Goal: Task Accomplishment & Management: Manage account settings

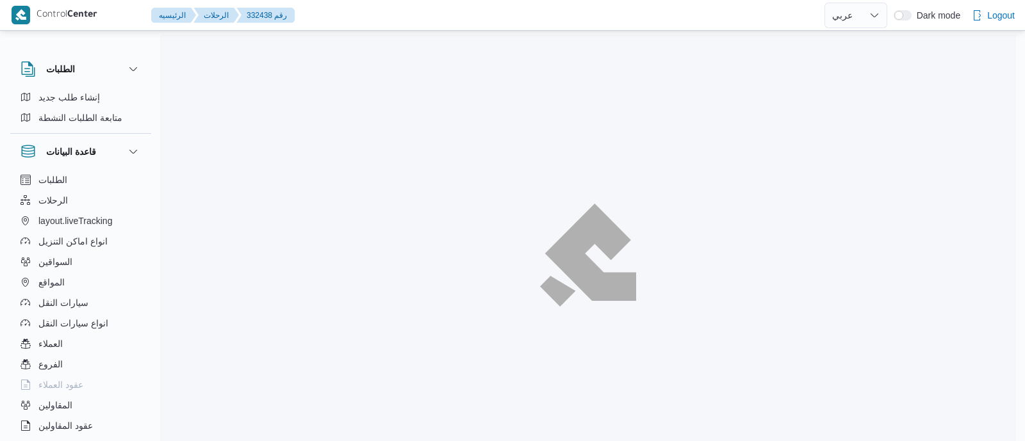
select select "ar"
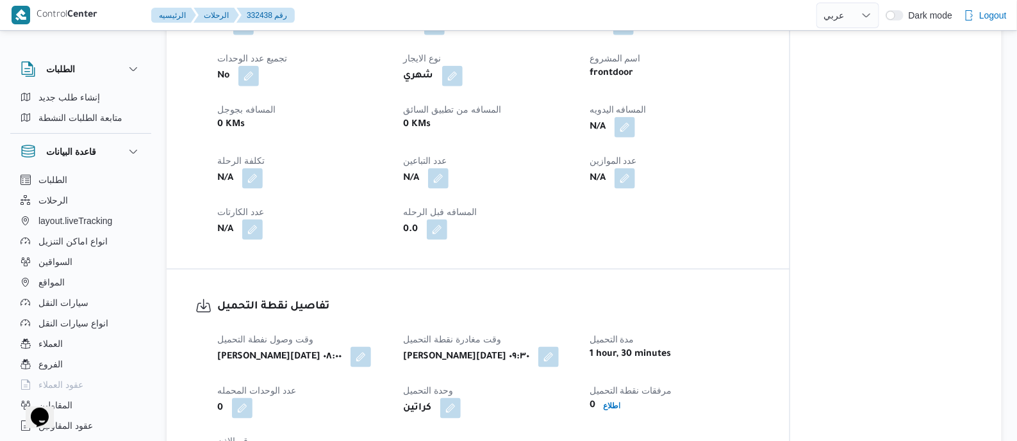
scroll to position [640, 0]
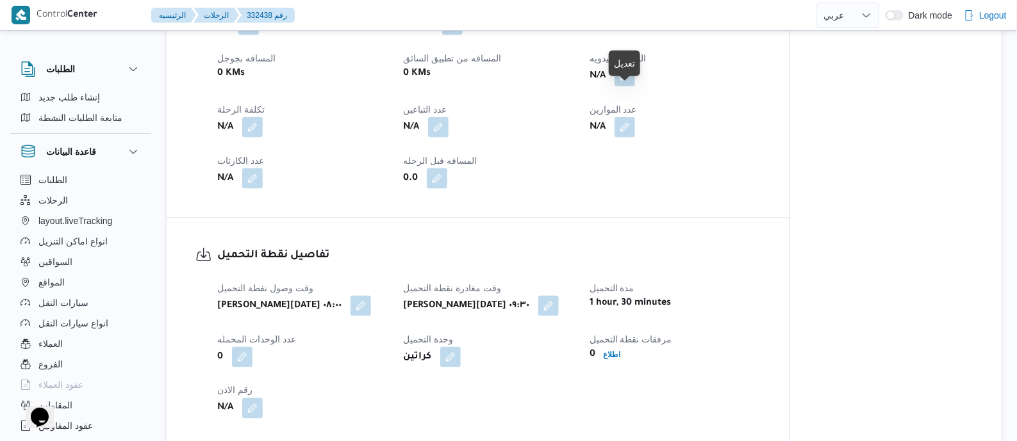
drag, startPoint x: 632, startPoint y: 90, endPoint x: 598, endPoint y: 142, distance: 61.7
click at [632, 87] on button "button" at bounding box center [624, 76] width 21 height 21
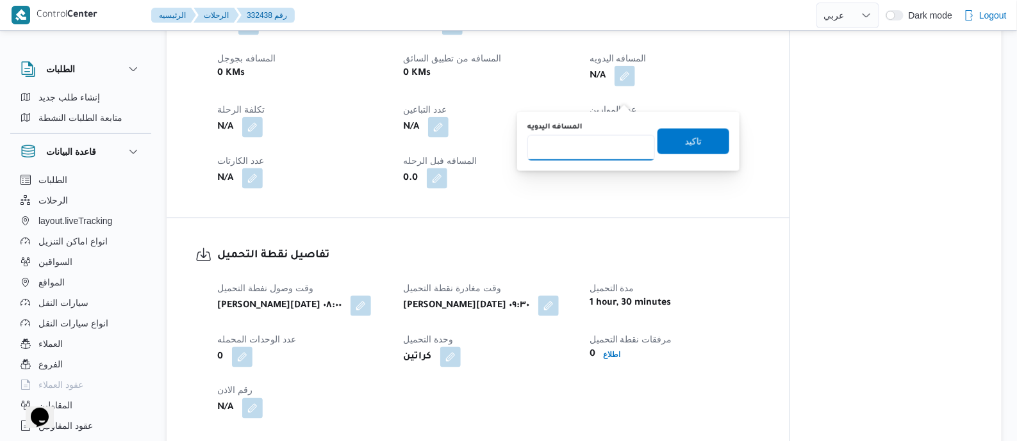
click at [598, 142] on input "المسافه اليدويه" at bounding box center [591, 148] width 128 height 26
type input "120"
click at [685, 138] on span "تاكيد" at bounding box center [693, 140] width 17 height 15
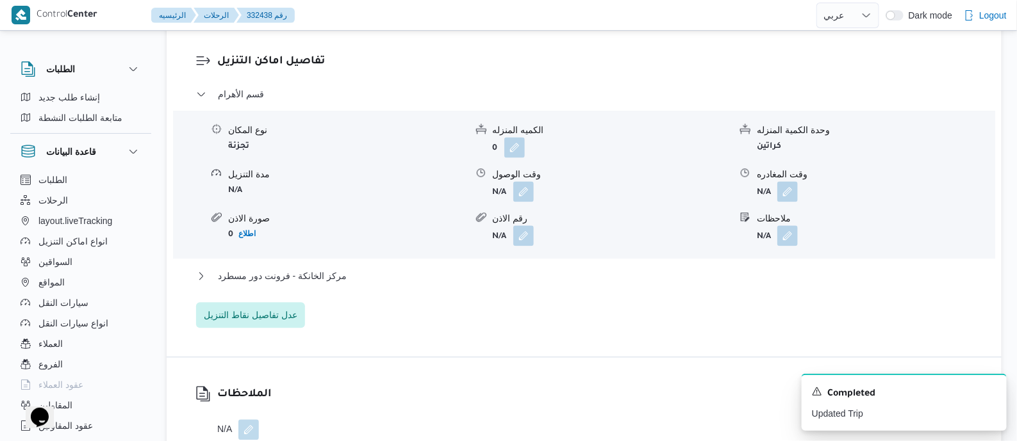
scroll to position [1121, 0]
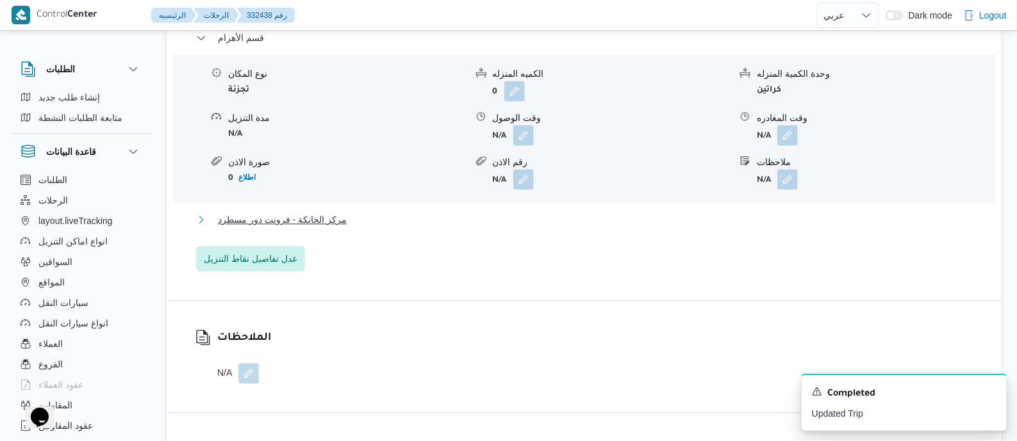
click at [320, 227] on span "مركز الخانكة - فرونت دور مسطرد" at bounding box center [282, 219] width 129 height 15
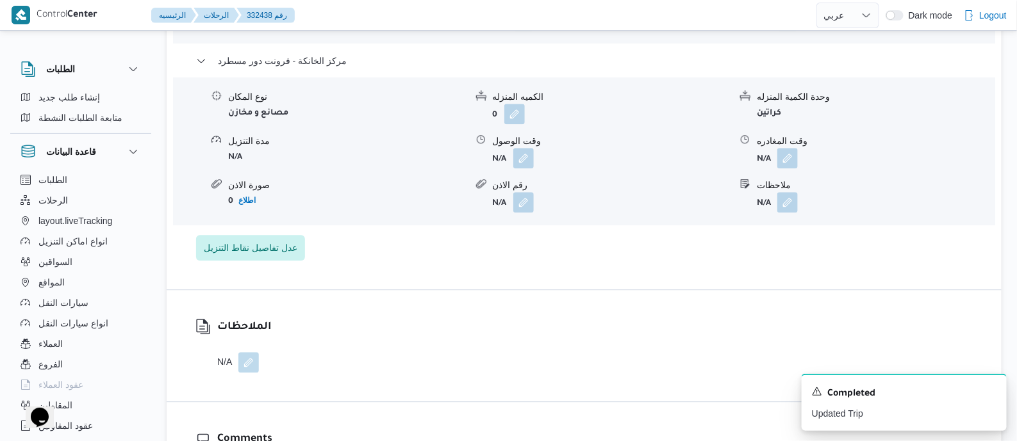
scroll to position [1281, 0]
click at [784, 167] on button "button" at bounding box center [787, 156] width 21 height 21
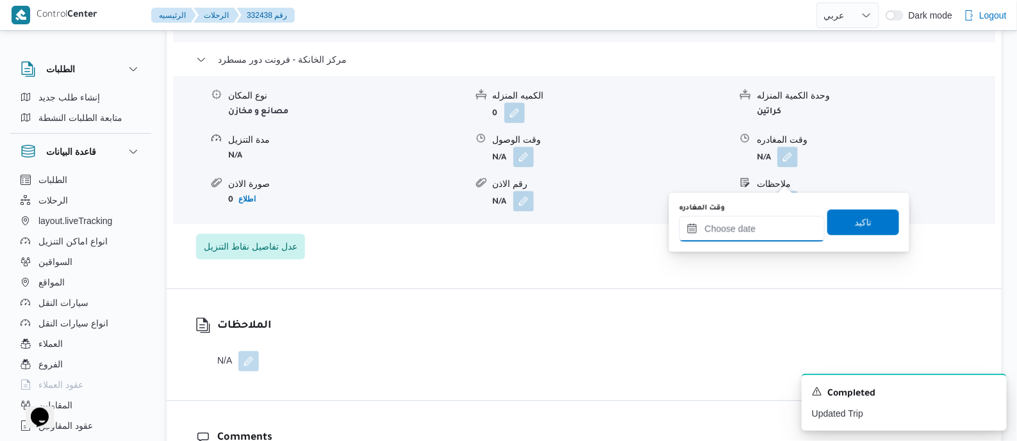
click at [776, 222] on input "وقت المغادره" at bounding box center [751, 229] width 145 height 26
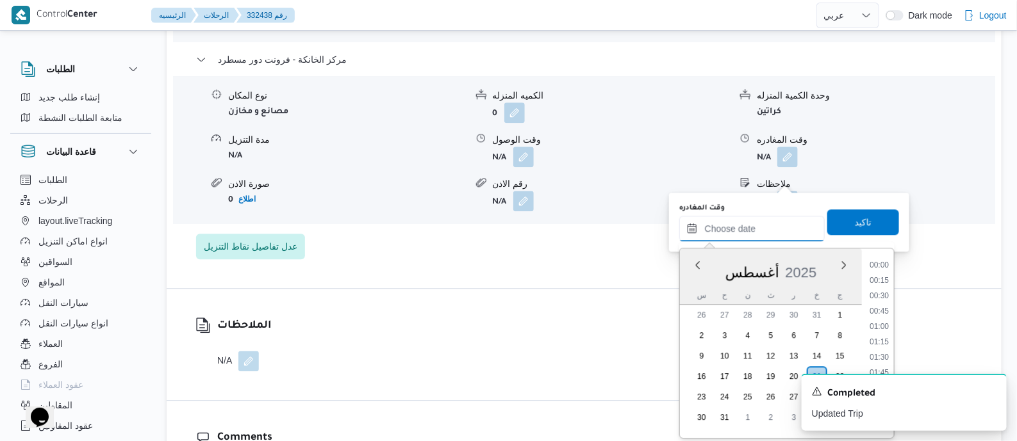
scroll to position [1005, 0]
click at [881, 361] on li "18:00" at bounding box center [878, 367] width 29 height 13
type input "٢١/٠٨/٢٠٢٥ ١٨:٠٠"
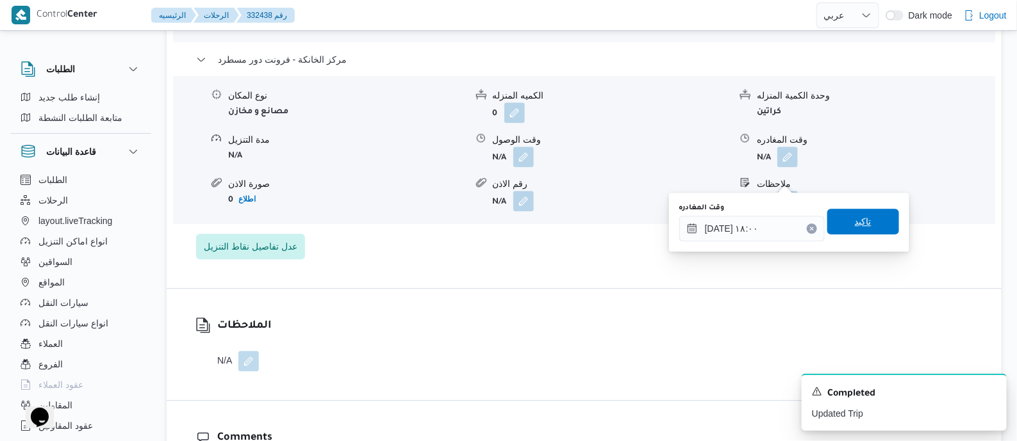
click at [873, 222] on span "تاكيد" at bounding box center [863, 222] width 72 height 26
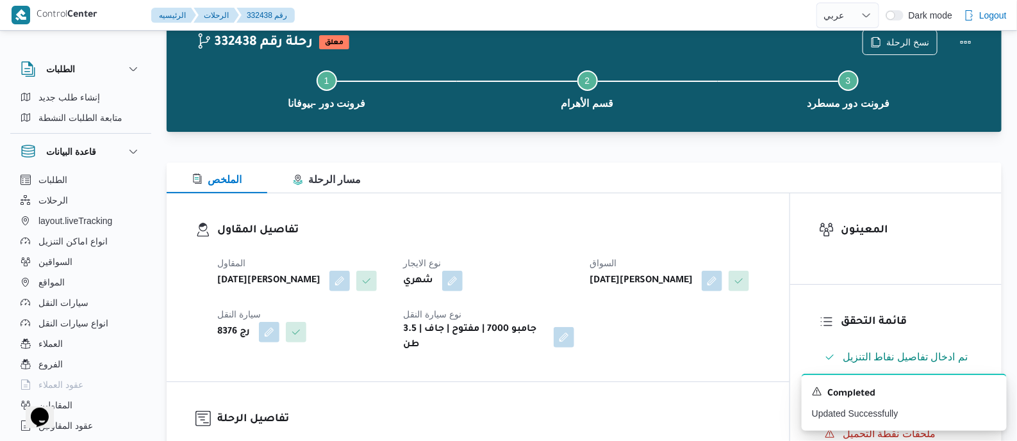
scroll to position [0, 0]
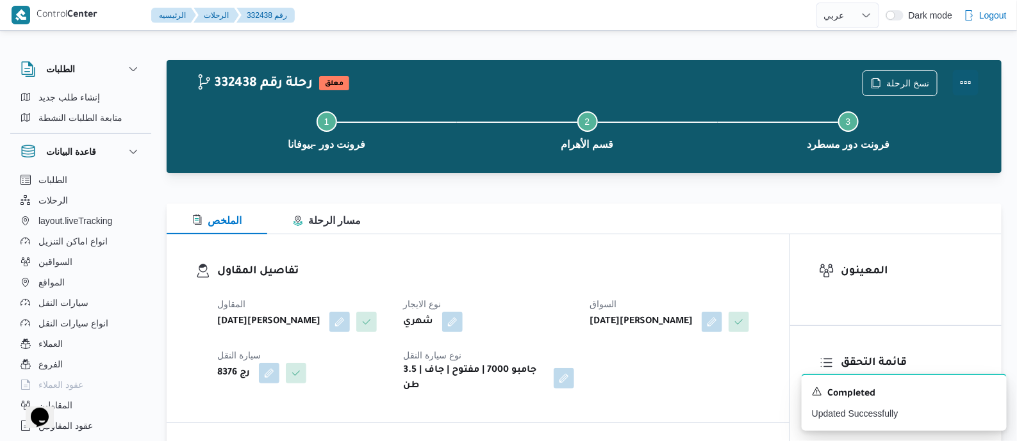
click at [966, 74] on button "Actions" at bounding box center [966, 83] width 26 height 26
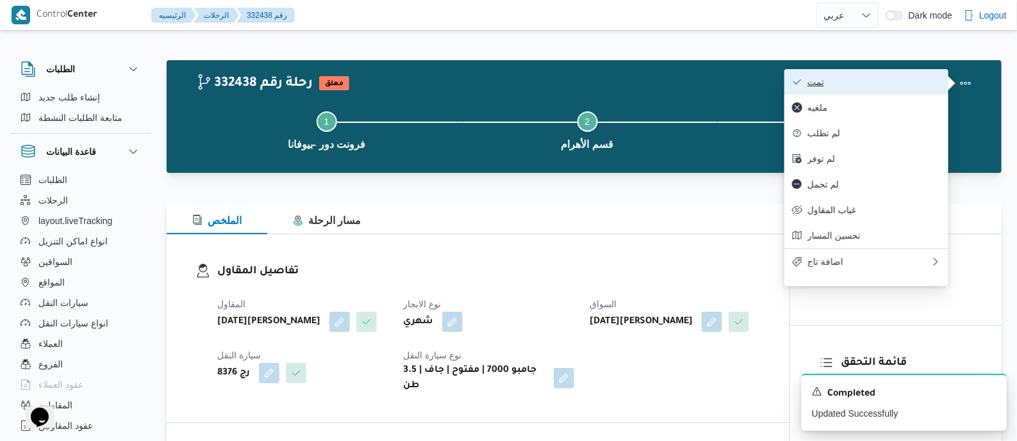
click at [896, 75] on button "تمت" at bounding box center [866, 82] width 164 height 26
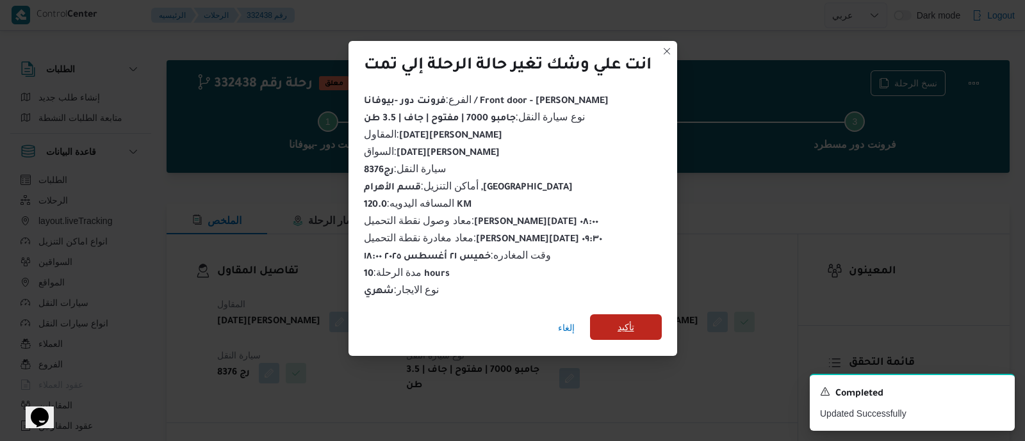
click at [624, 327] on span "تأكيد" at bounding box center [626, 327] width 17 height 15
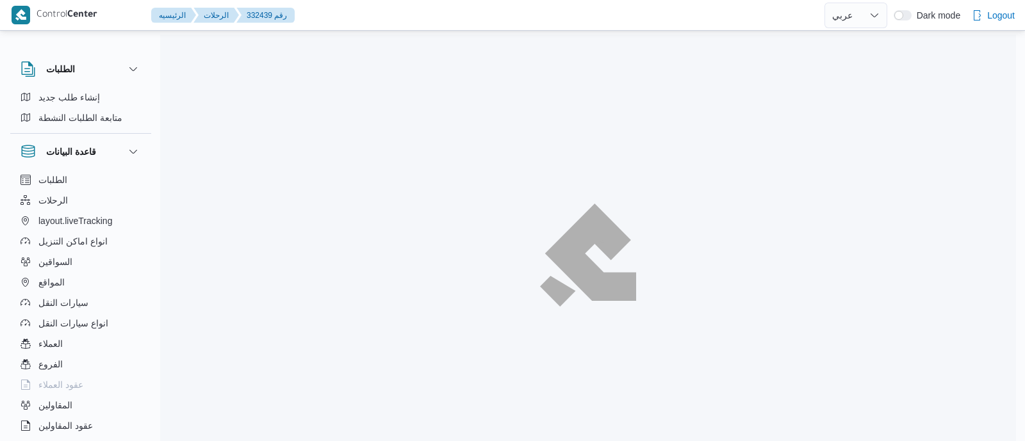
select select "ar"
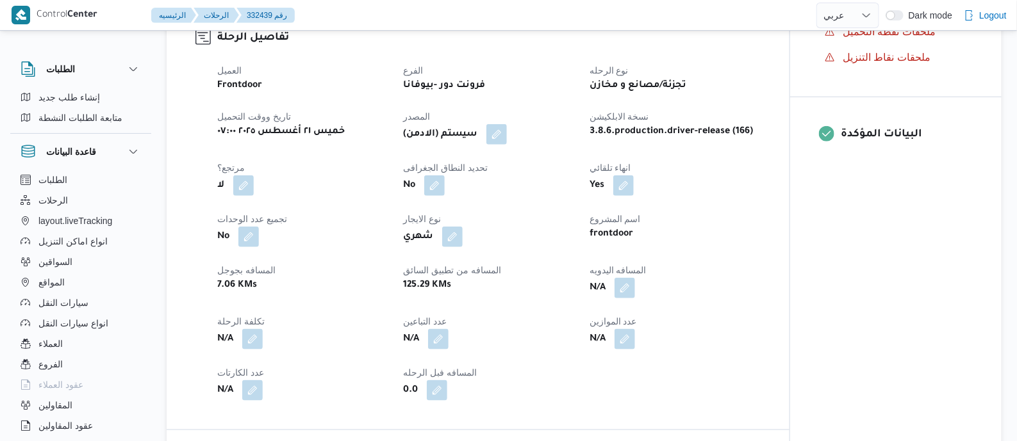
scroll to position [481, 0]
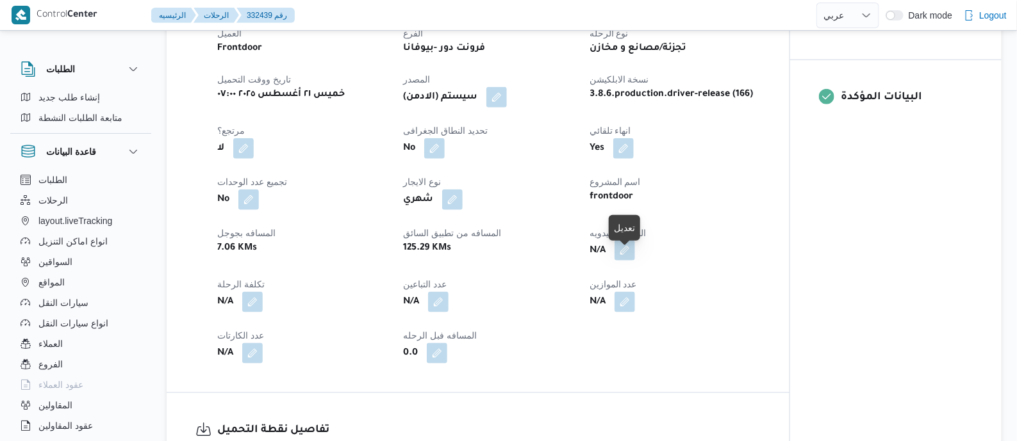
click at [623, 261] on button "button" at bounding box center [624, 250] width 21 height 21
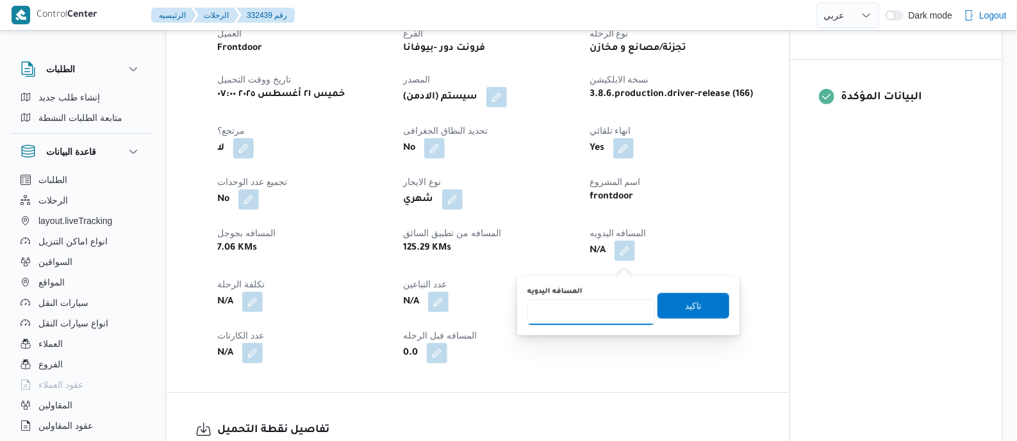
click at [600, 308] on input "المسافه اليدويه" at bounding box center [591, 313] width 128 height 26
type input "145"
click at [699, 307] on span "تاكيد" at bounding box center [693, 306] width 72 height 26
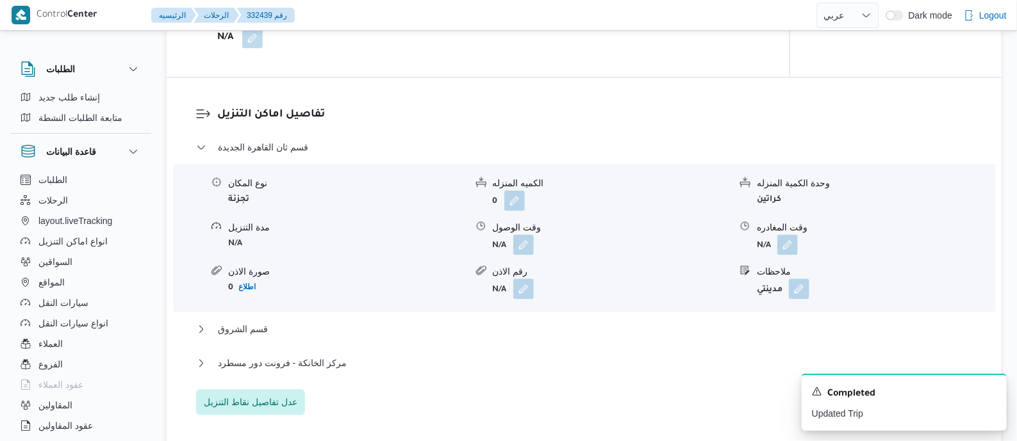
scroll to position [1041, 0]
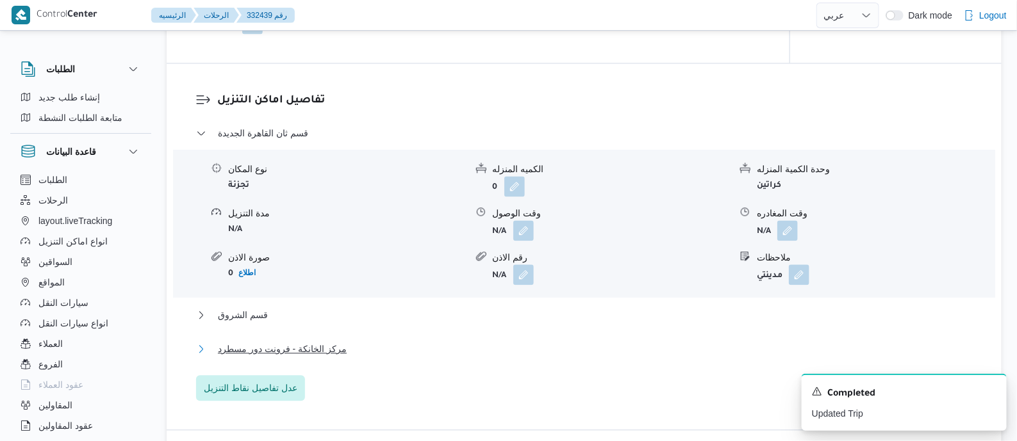
click at [290, 357] on span "مركز الخانكة - فرونت دور مسطرد" at bounding box center [282, 349] width 129 height 15
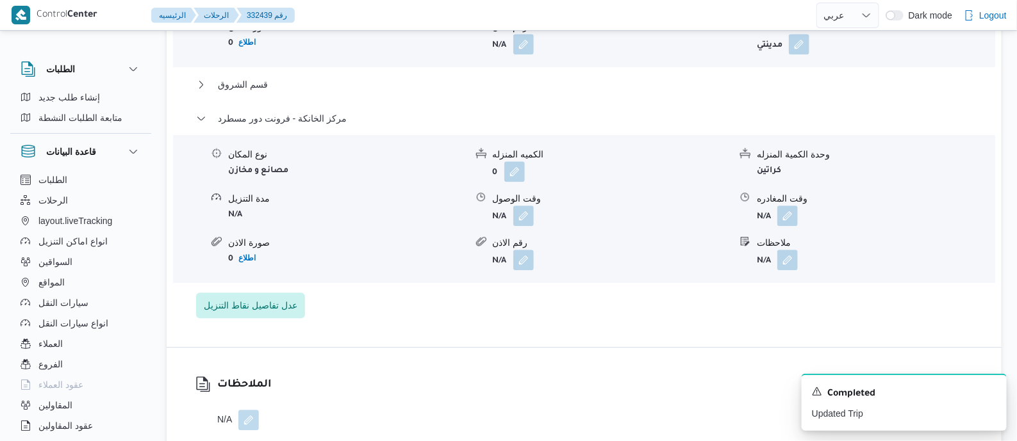
scroll to position [1281, 0]
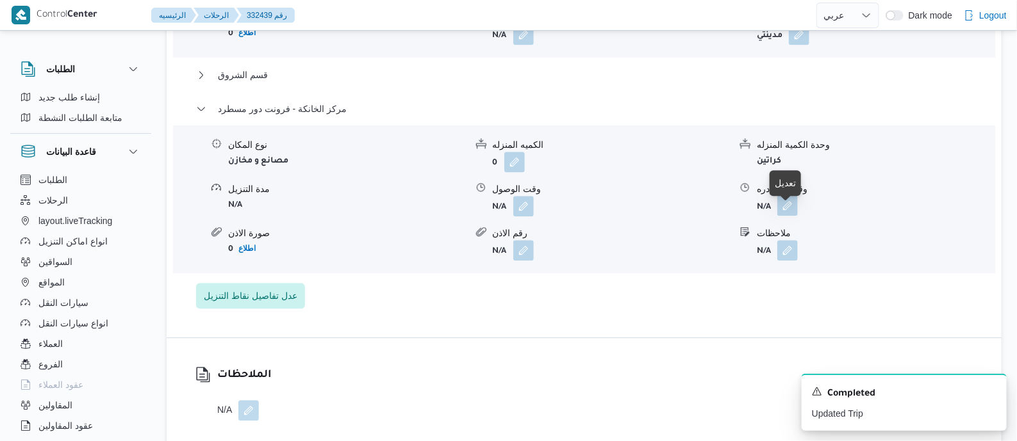
click at [793, 214] on button "button" at bounding box center [787, 205] width 21 height 21
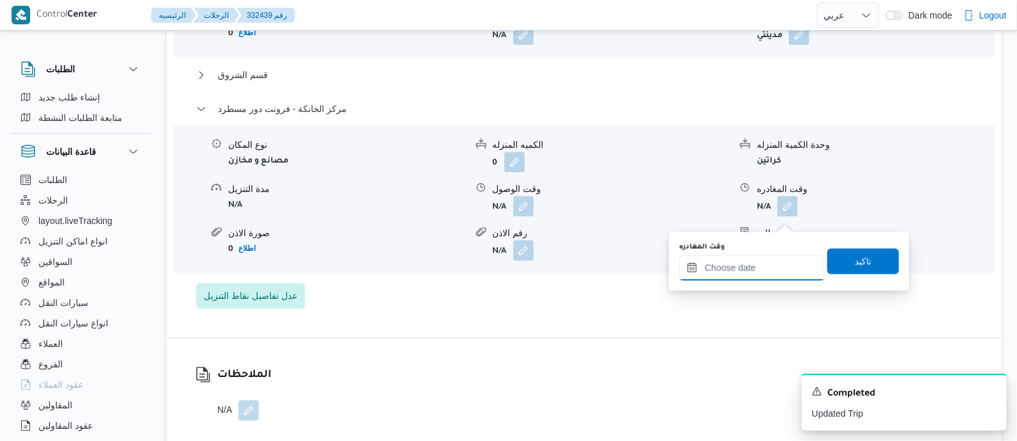
click at [779, 259] on div at bounding box center [751, 268] width 145 height 26
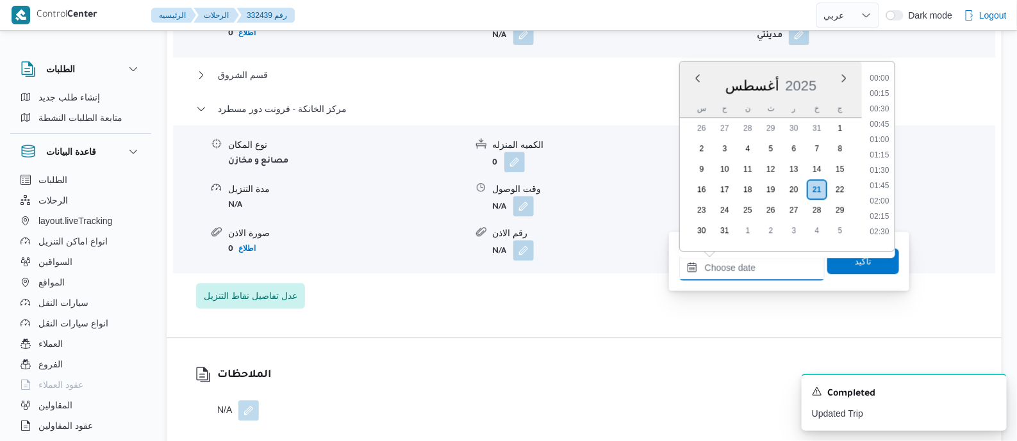
scroll to position [1019, 0]
click at [878, 175] on li "18:15" at bounding box center [878, 181] width 29 height 13
type input "٢١/٠٨/٢٠٢٥ ١٨:١٥"
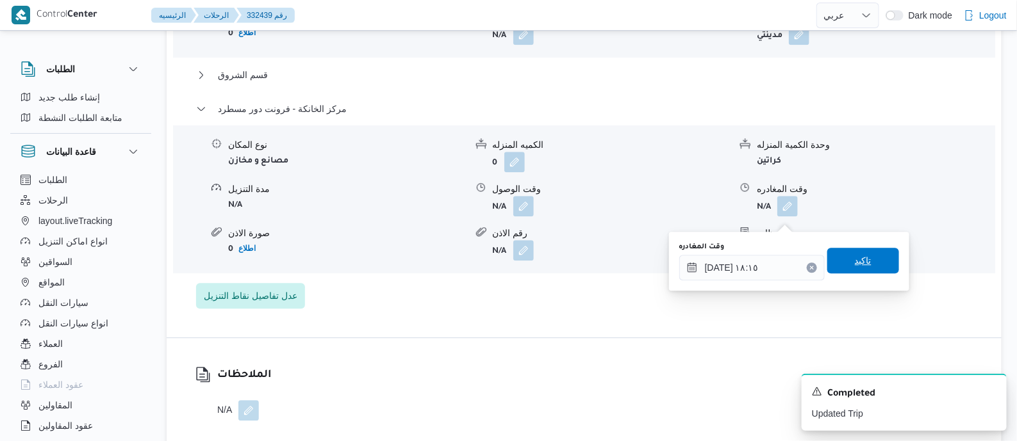
click at [855, 267] on span "تاكيد" at bounding box center [863, 260] width 17 height 15
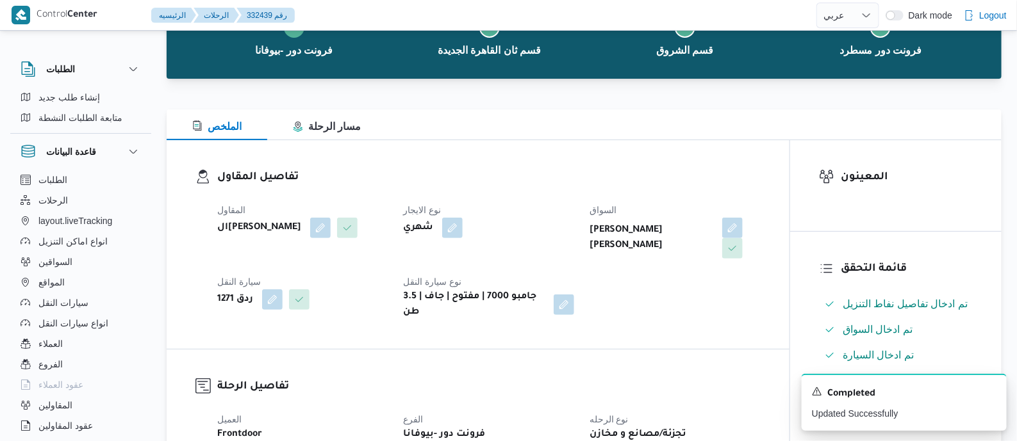
scroll to position [0, 0]
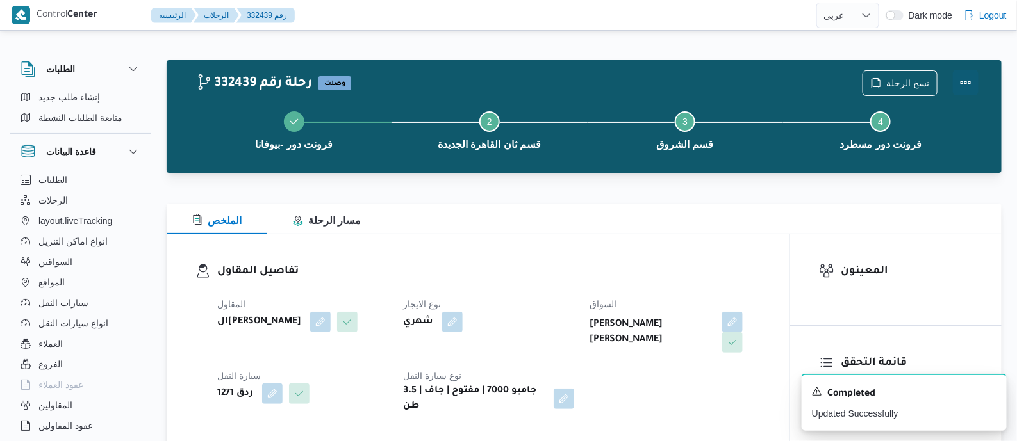
click at [963, 75] on button "Actions" at bounding box center [966, 83] width 26 height 26
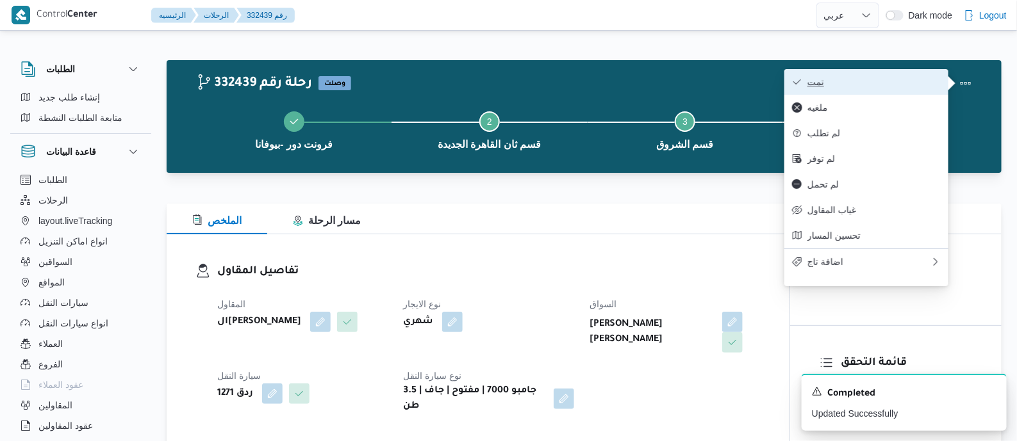
click at [925, 77] on span "تمت" at bounding box center [873, 82] width 133 height 10
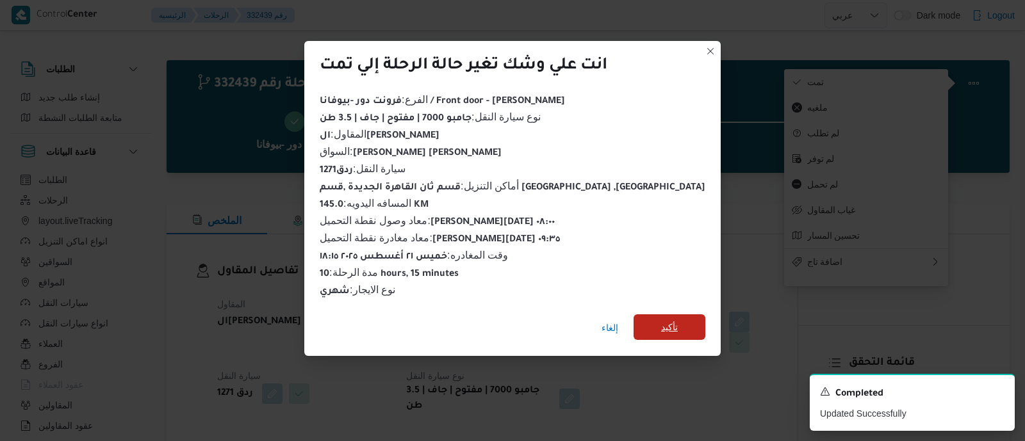
click at [661, 320] on span "تأكيد" at bounding box center [669, 327] width 17 height 15
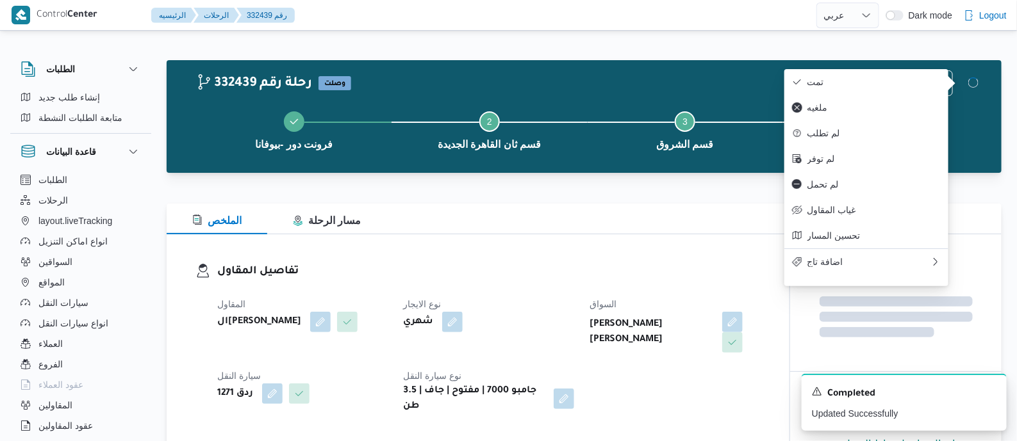
click at [453, 265] on h3 "تفاصيل المقاول" at bounding box center [488, 271] width 543 height 17
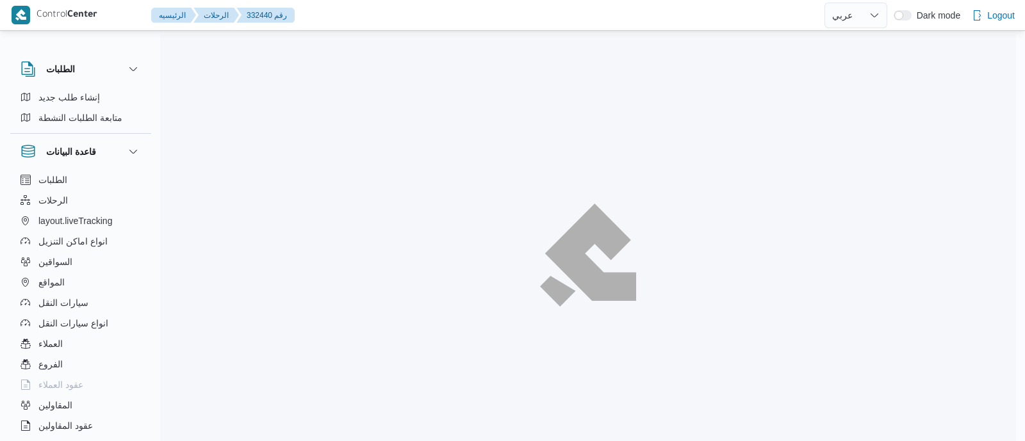
select select "ar"
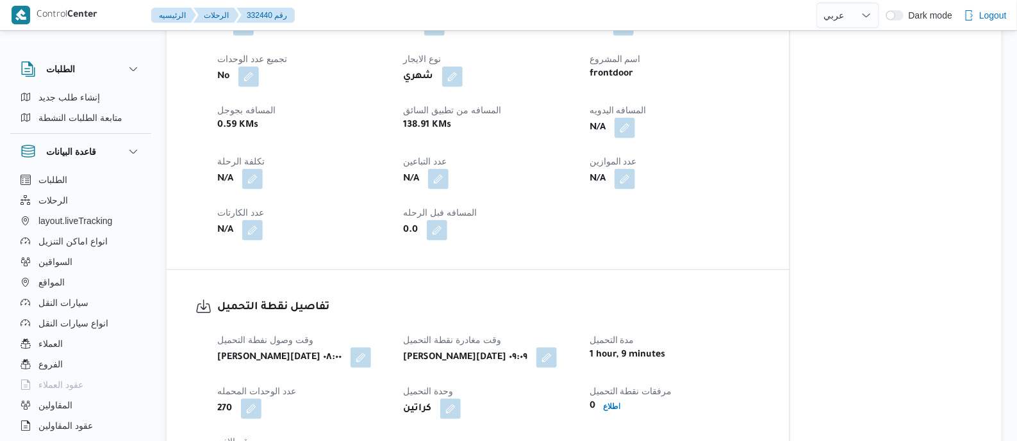
scroll to position [640, 0]
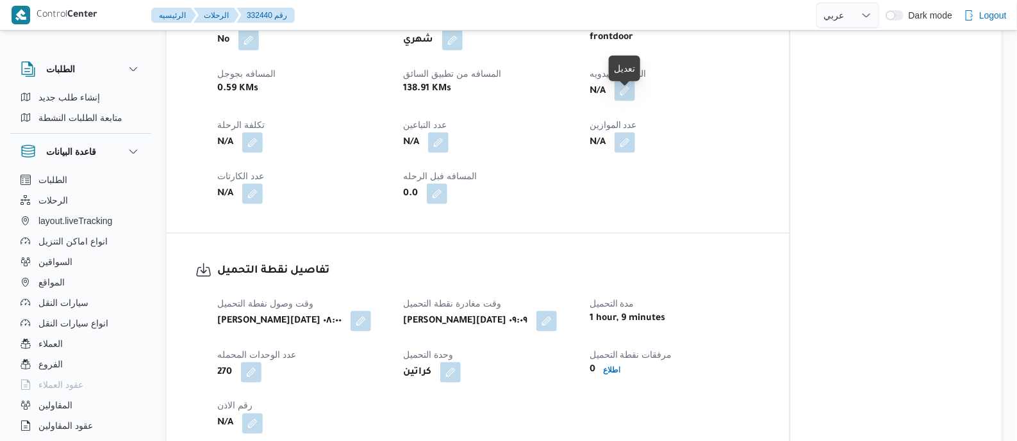
click at [627, 101] on button "button" at bounding box center [624, 91] width 21 height 21
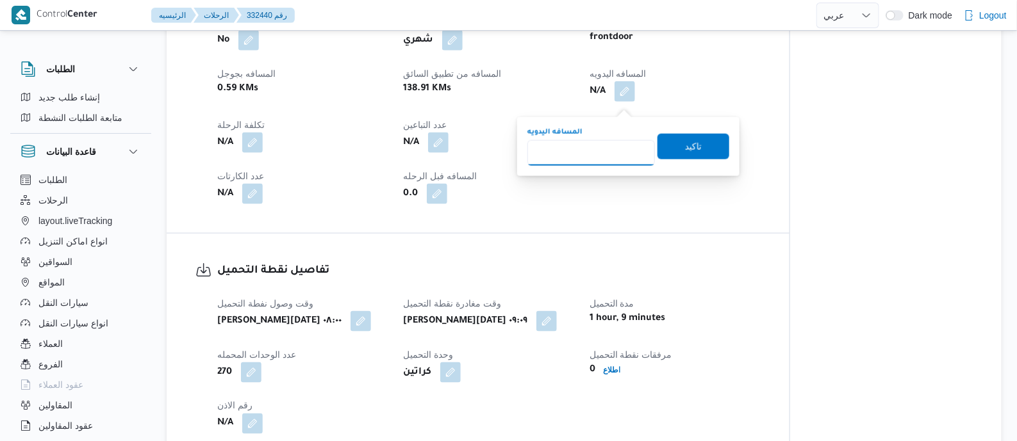
click at [607, 149] on input "المسافه اليدويه" at bounding box center [591, 153] width 128 height 26
type input "120"
click at [692, 146] on span "تاكيد" at bounding box center [693, 145] width 17 height 15
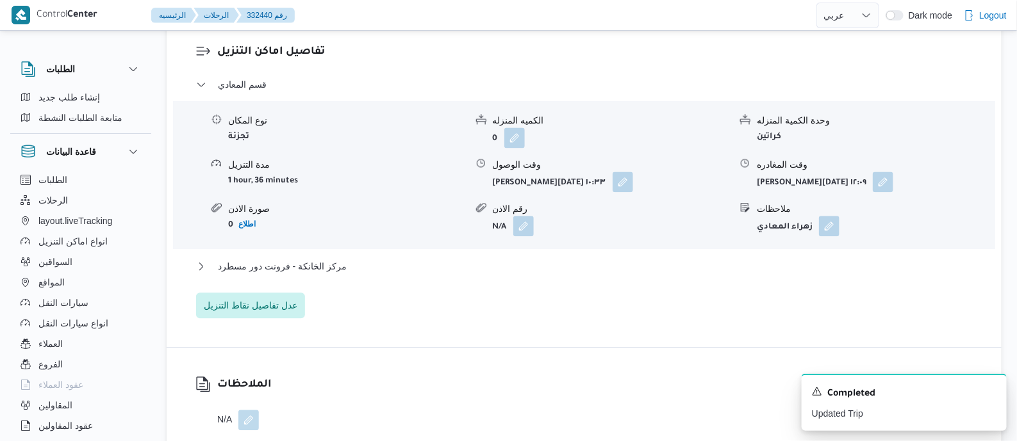
scroll to position [1121, 0]
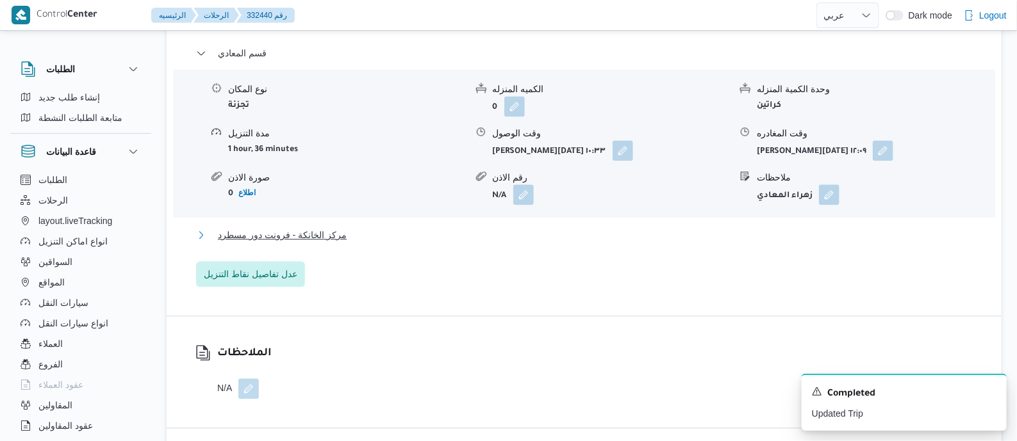
click at [312, 243] on span "مركز الخانكة - فرونت دور مسطرد" at bounding box center [282, 234] width 129 height 15
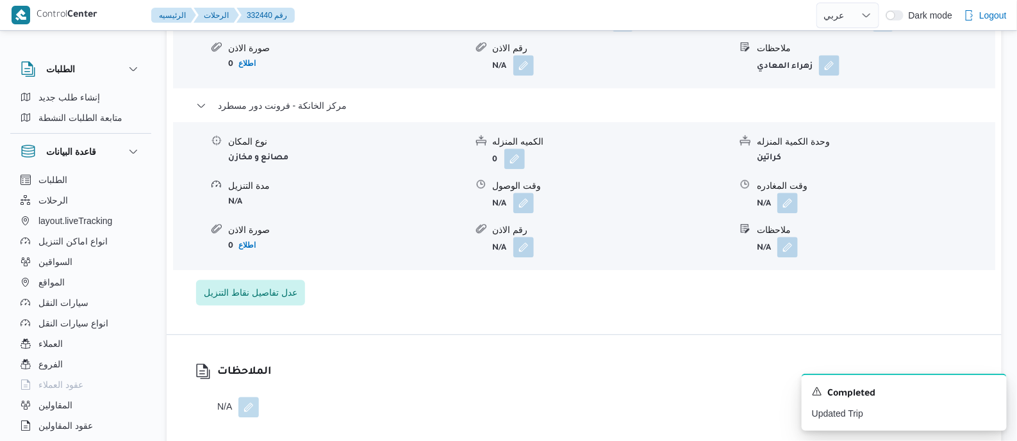
scroll to position [1281, 0]
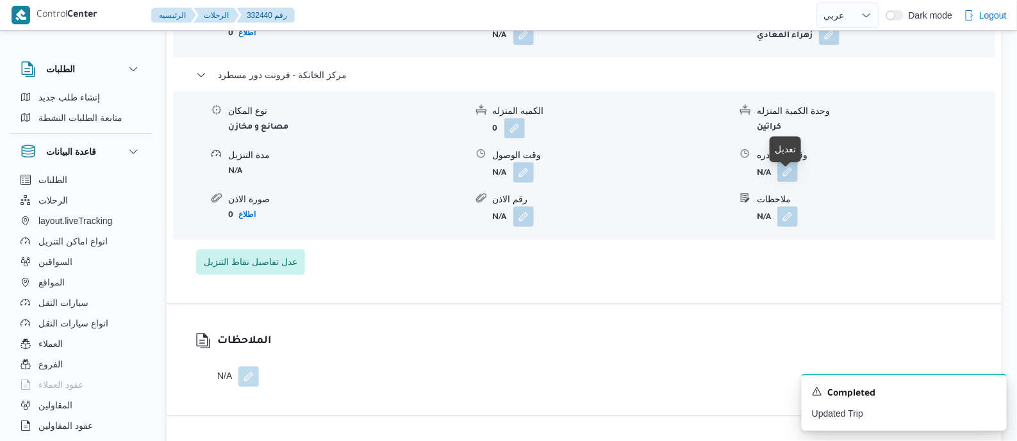
click at [780, 174] on button "button" at bounding box center [787, 171] width 21 height 21
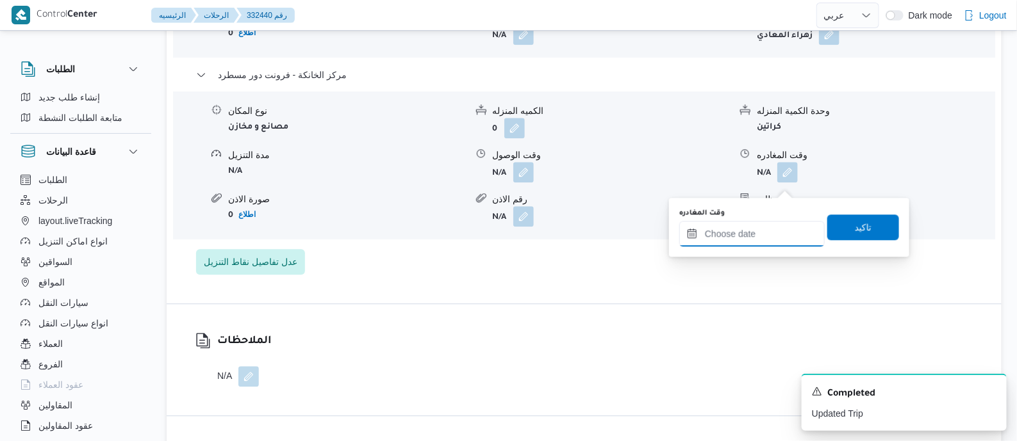
click at [782, 233] on input "وقت المغادره" at bounding box center [751, 234] width 145 height 26
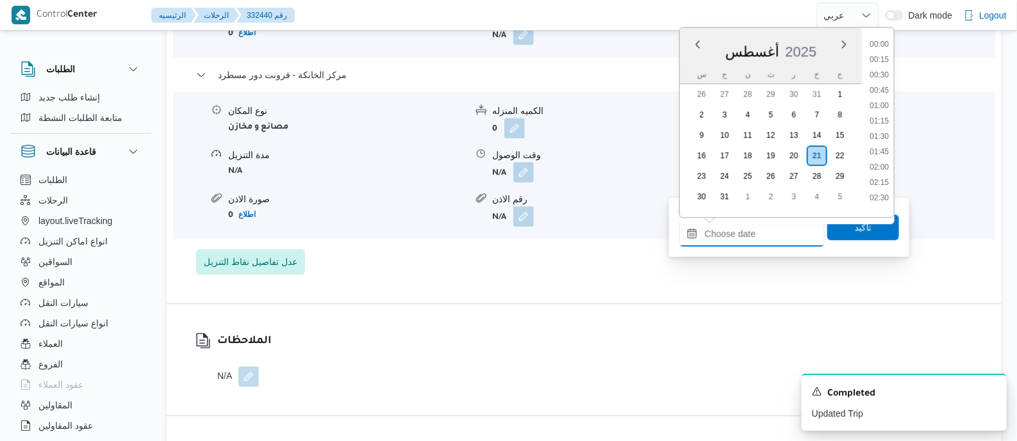
scroll to position [1019, 0]
click at [887, 113] on li "17:45" at bounding box center [878, 116] width 29 height 13
type input "٢١/٠٨/٢٠٢٥ ١٧:٤٥"
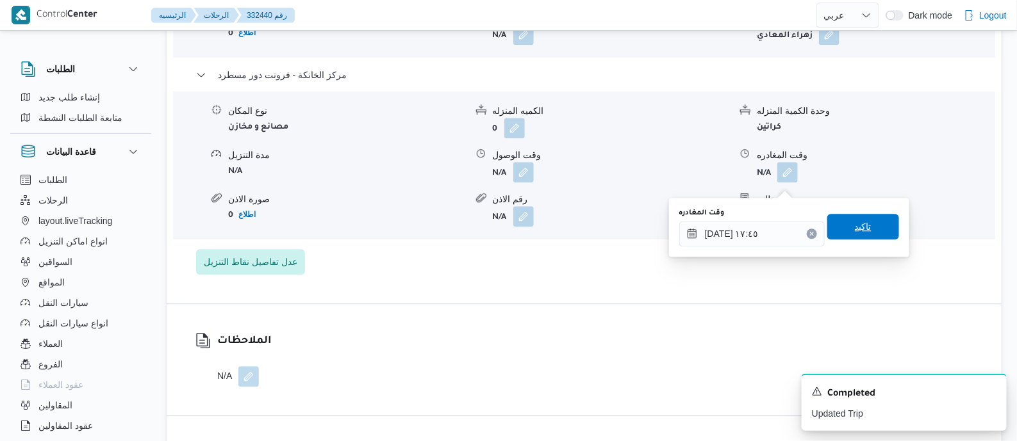
click at [855, 226] on span "تاكيد" at bounding box center [863, 226] width 17 height 15
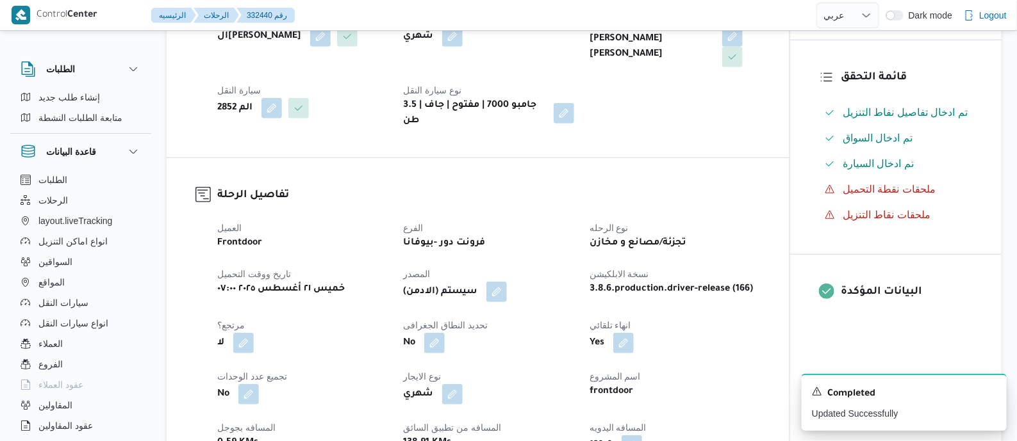
scroll to position [0, 0]
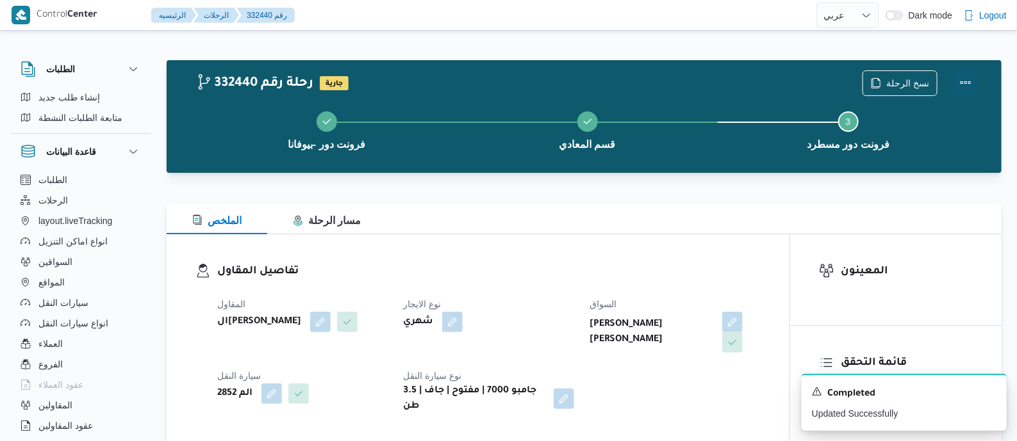
click at [968, 78] on button "Actions" at bounding box center [966, 83] width 26 height 26
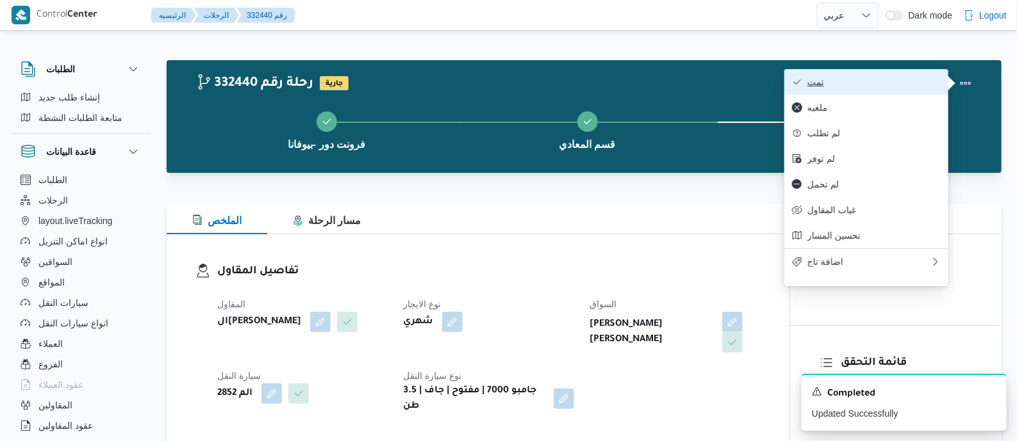
click at [930, 74] on button "تمت" at bounding box center [866, 82] width 164 height 26
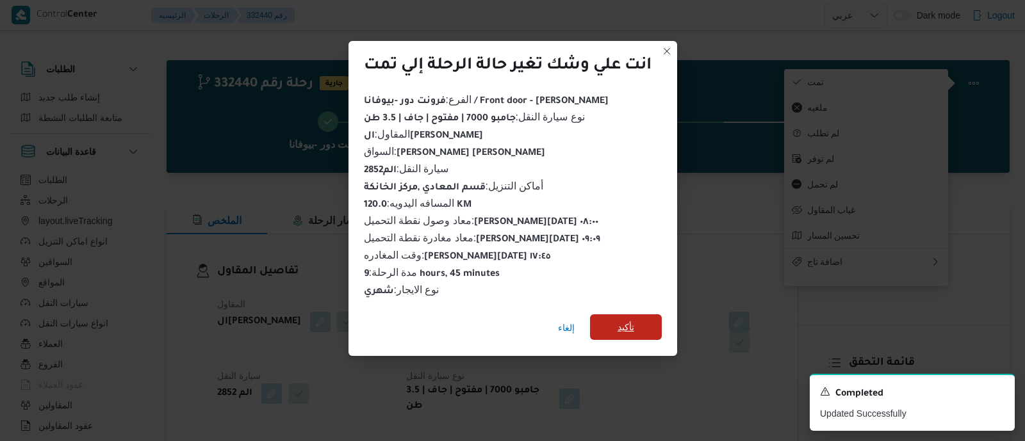
click at [631, 325] on span "تأكيد" at bounding box center [626, 327] width 17 height 15
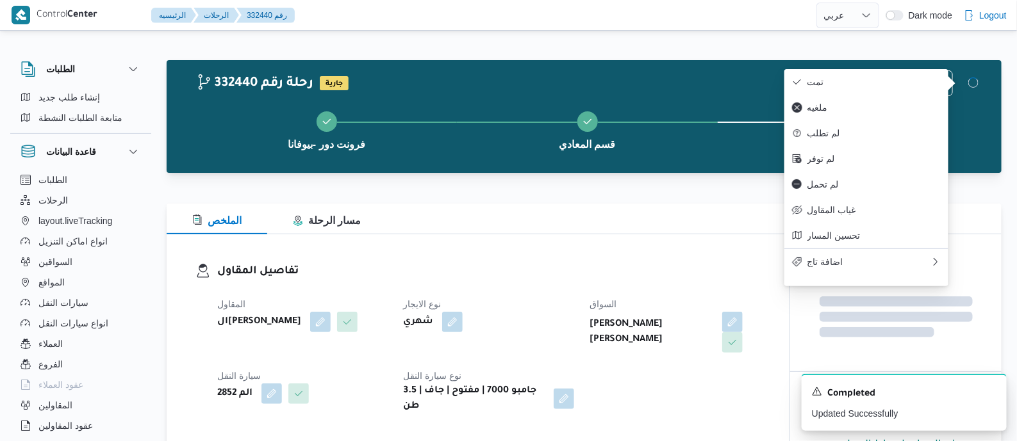
click at [484, 260] on div "تفاصيل المقاول المقاول السيد احمد السيد ابراهيم نوع الايجار شهري السواق جمال صا…" at bounding box center [478, 339] width 623 height 209
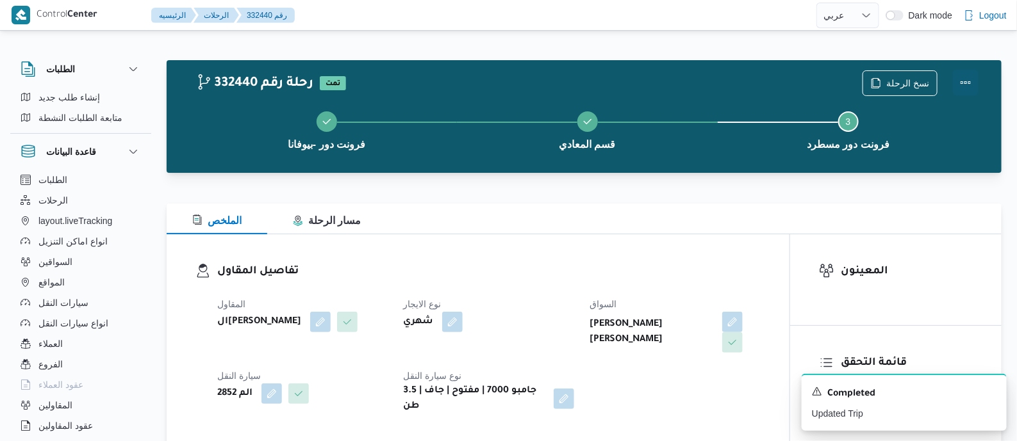
click at [958, 76] on button "Actions" at bounding box center [966, 83] width 26 height 26
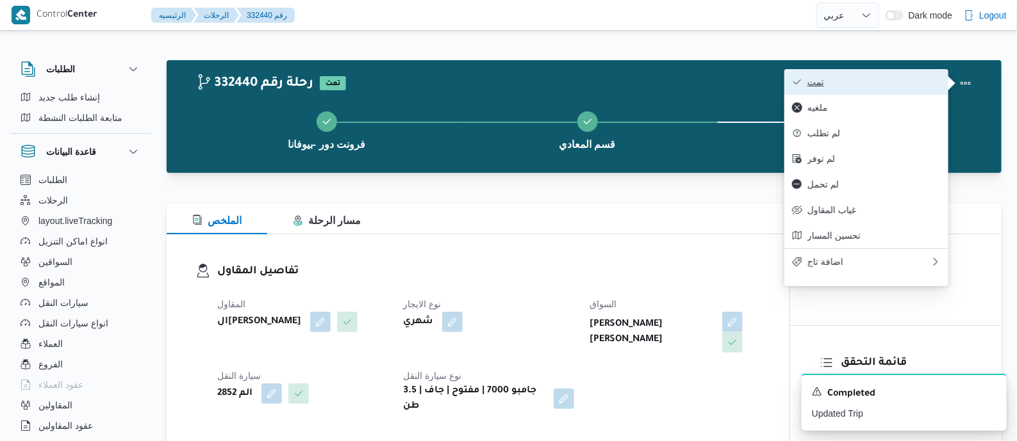
click at [926, 79] on span "تمت" at bounding box center [873, 82] width 133 height 10
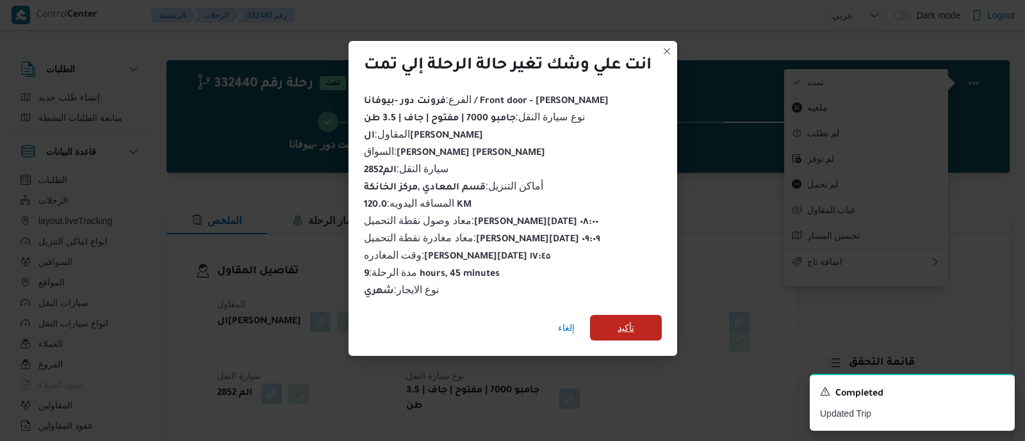
click at [630, 321] on span "تأكيد" at bounding box center [626, 327] width 17 height 15
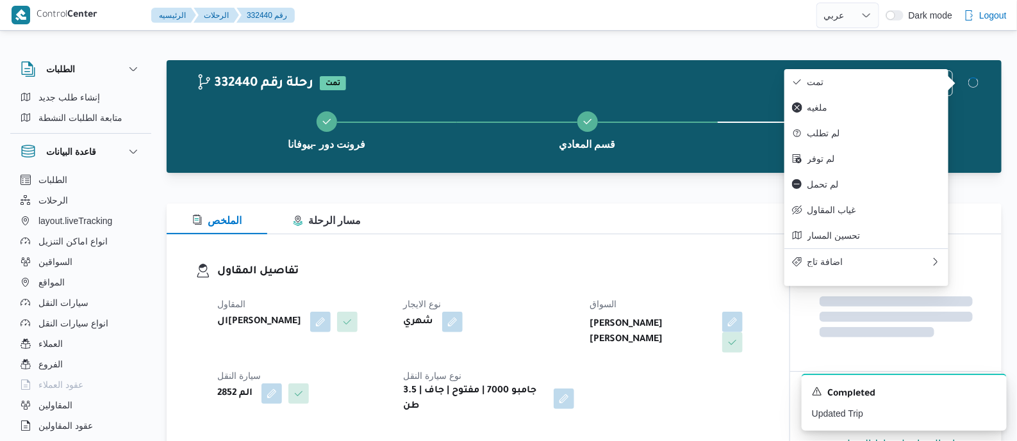
click at [477, 257] on div "تفاصيل المقاول المقاول السيد احمد السيد ابراهيم نوع الايجار شهري السواق جمال صا…" at bounding box center [478, 339] width 623 height 209
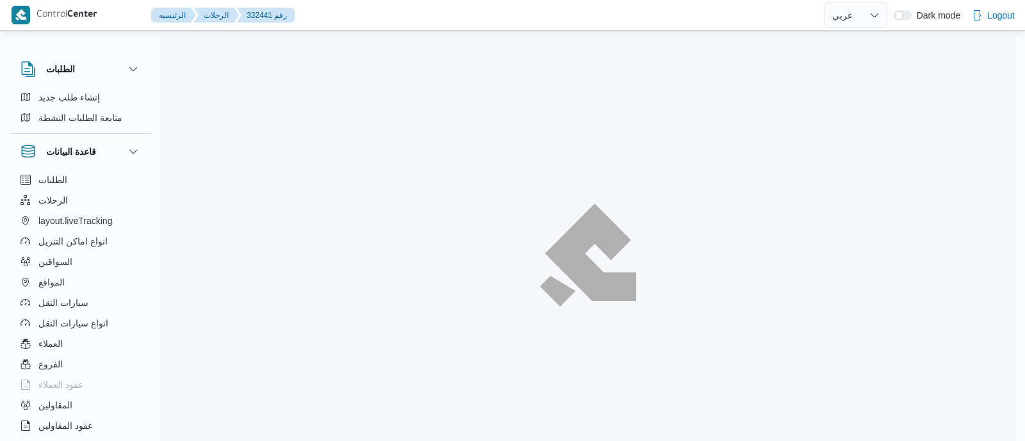
select select "ar"
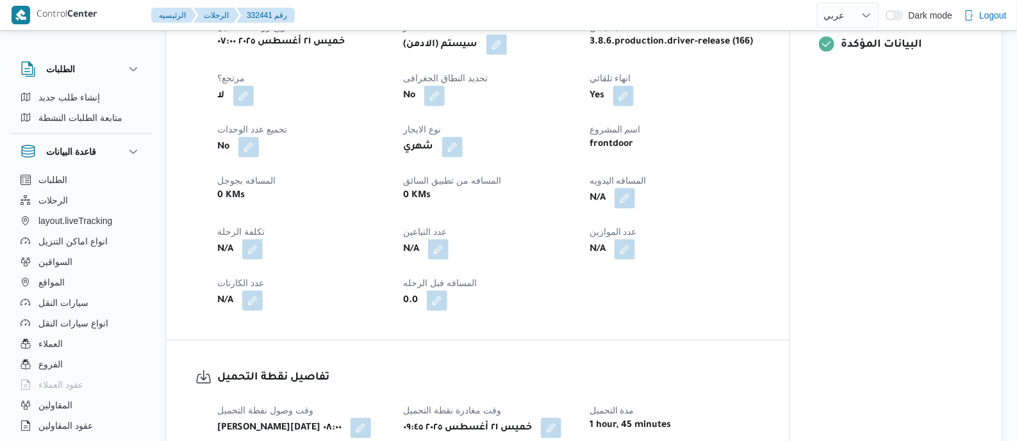
scroll to position [560, 0]
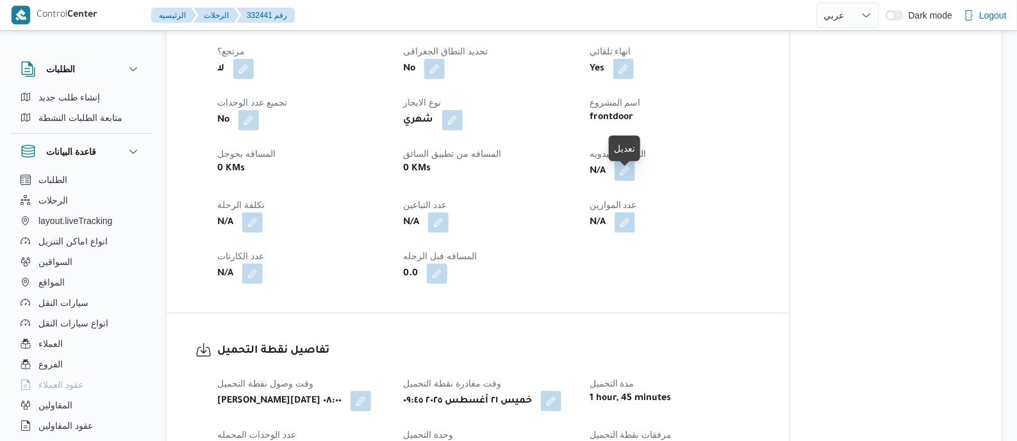
click at [630, 181] on button "button" at bounding box center [624, 171] width 21 height 21
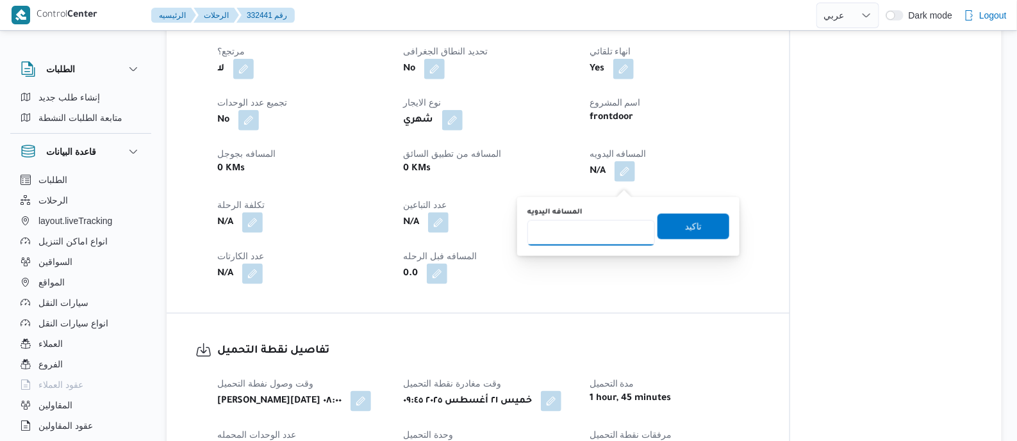
click at [611, 236] on input "المسافه اليدويه" at bounding box center [591, 233] width 128 height 26
type input "140"
click at [689, 226] on span "تاكيد" at bounding box center [693, 225] width 17 height 15
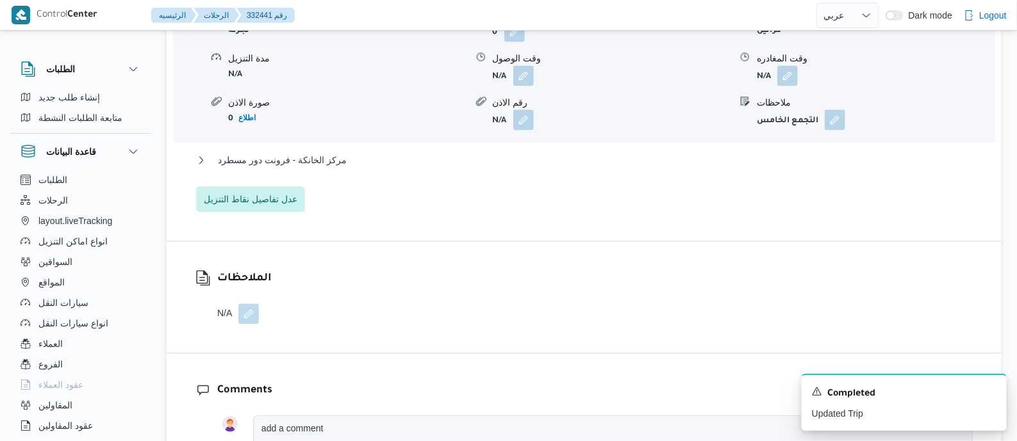
scroll to position [1201, 0]
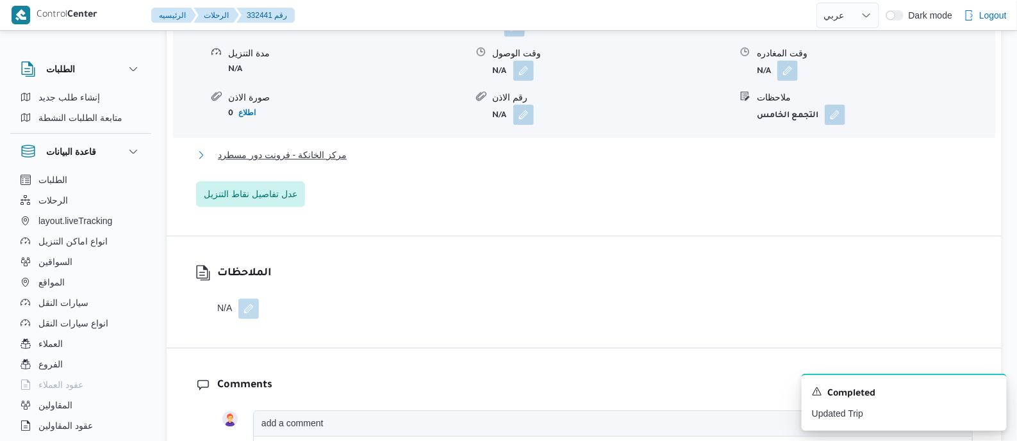
click at [279, 163] on span "مركز الخانكة - فرونت دور مسطرد" at bounding box center [282, 154] width 129 height 15
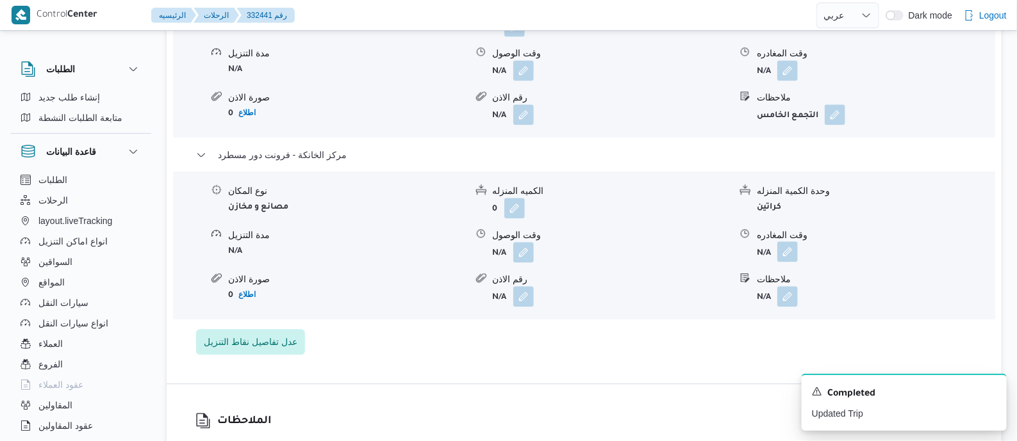
click at [790, 261] on button "button" at bounding box center [787, 252] width 21 height 21
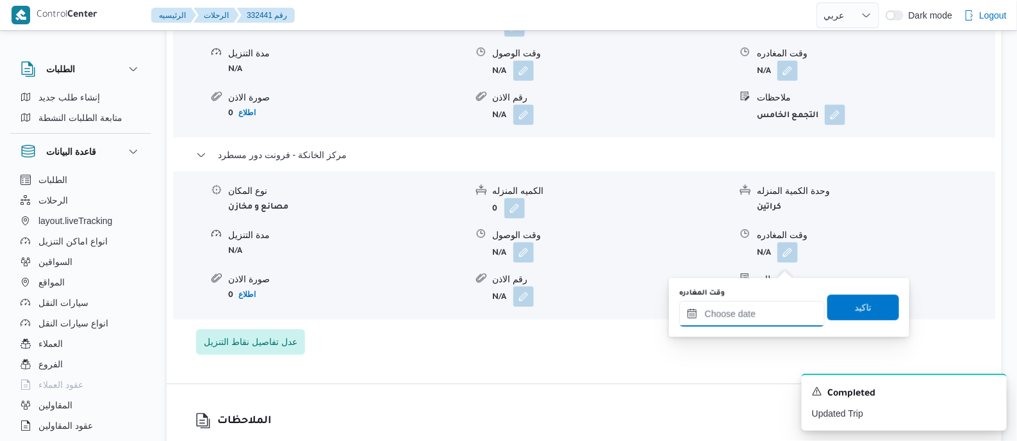
click at [772, 310] on input "وقت المغادره" at bounding box center [751, 314] width 145 height 26
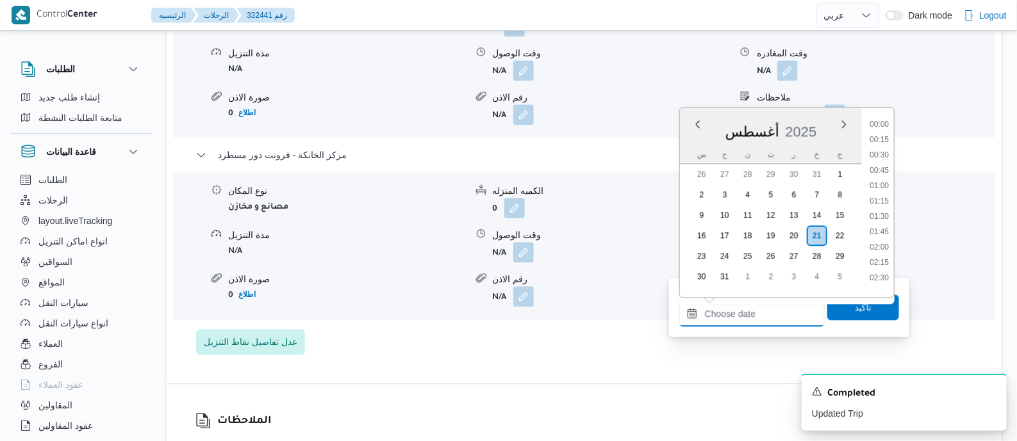
scroll to position [1019, 0]
click at [881, 237] on li "18:30" at bounding box center [878, 242] width 29 height 13
type input "٢١/٠٨/٢٠٢٥ ١٨:٣٠"
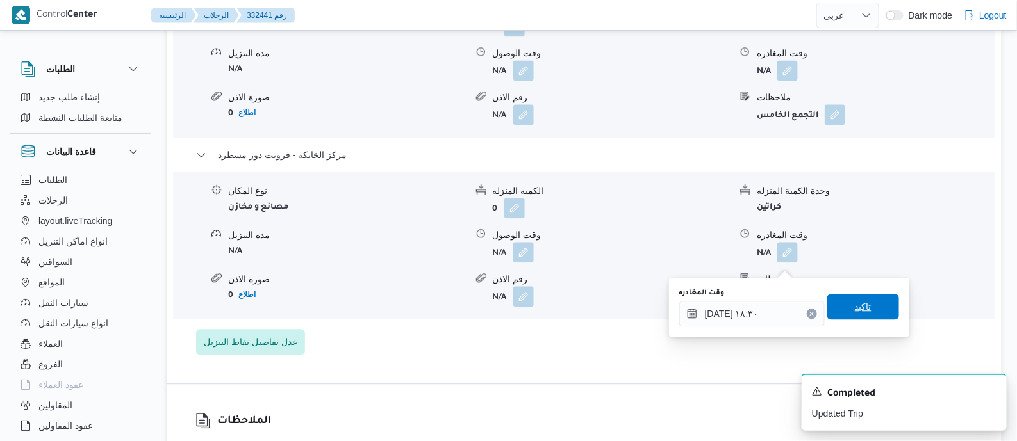
click at [862, 317] on span "تاكيد" at bounding box center [863, 307] width 72 height 26
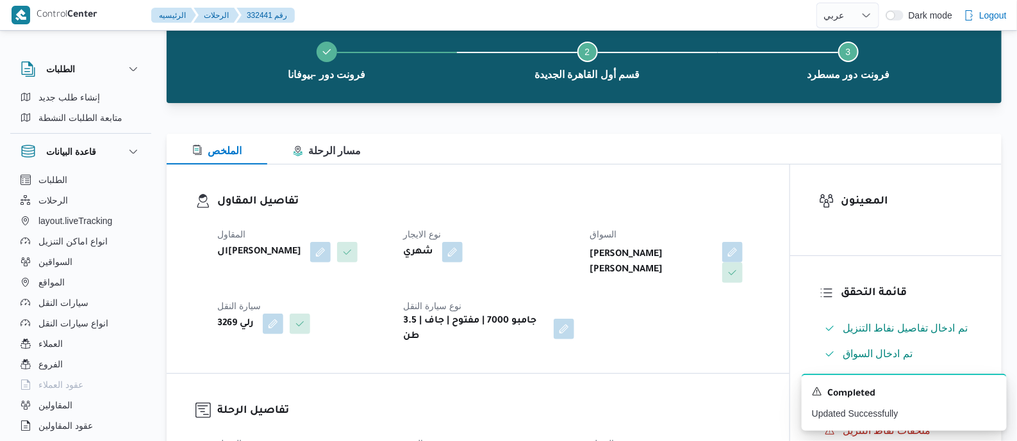
scroll to position [0, 0]
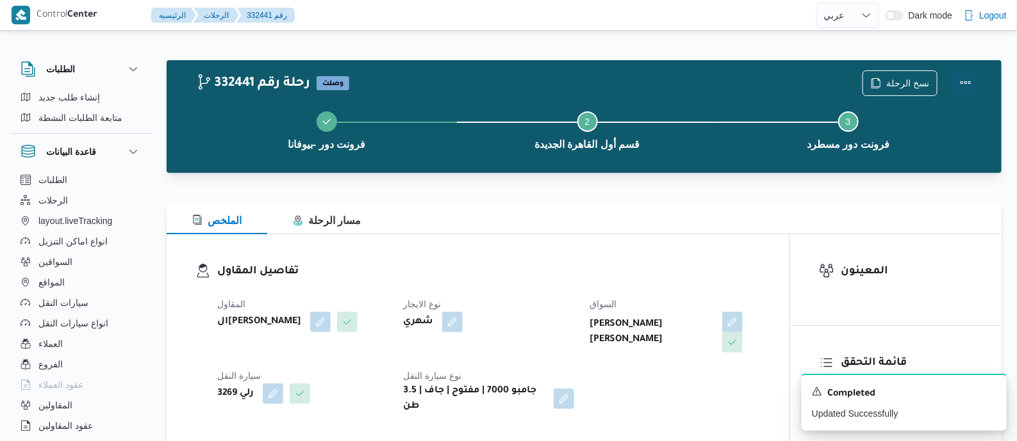
drag, startPoint x: 964, startPoint y: 73, endPoint x: 958, endPoint y: 72, distance: 6.4
click at [964, 72] on button "Actions" at bounding box center [966, 83] width 26 height 26
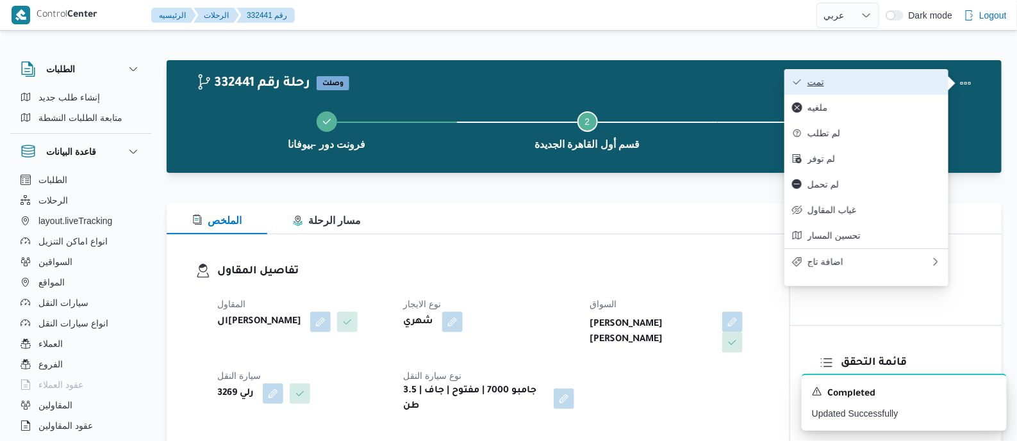
click at [863, 85] on span "تمت" at bounding box center [873, 82] width 133 height 10
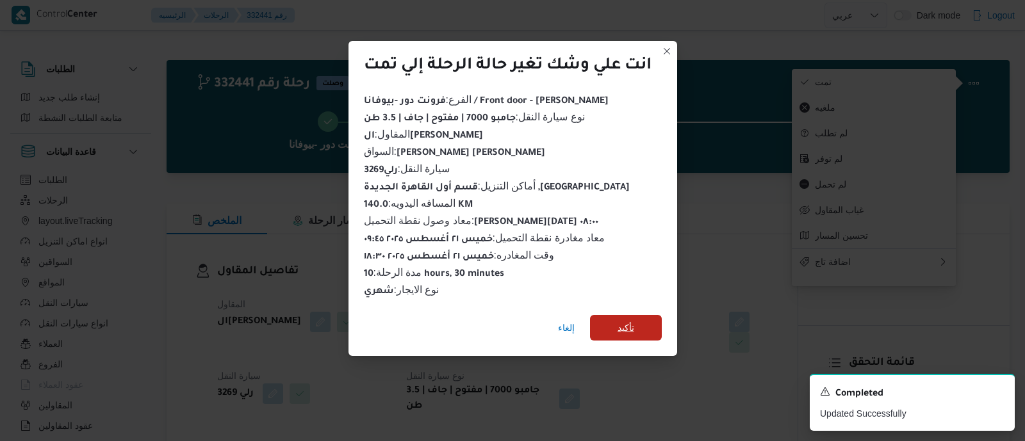
click at [626, 320] on span "تأكيد" at bounding box center [626, 327] width 17 height 15
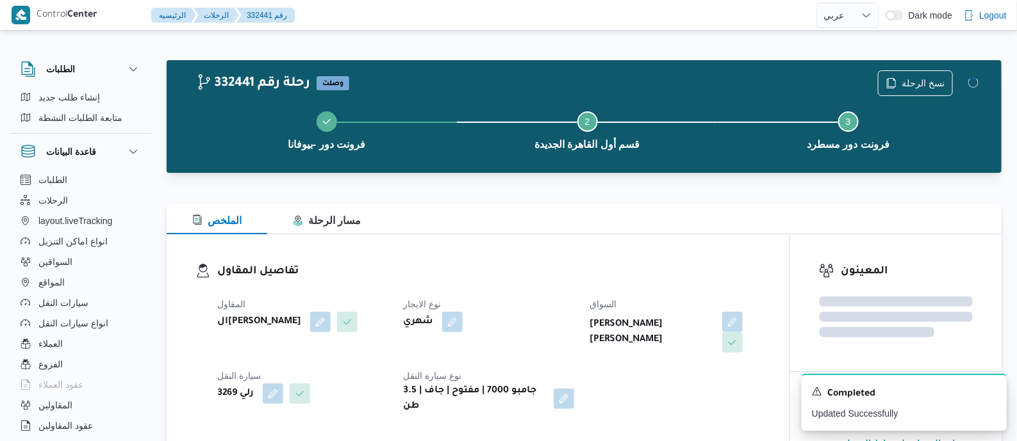
click at [504, 254] on div "تفاصيل المقاول المقاول السيد احمد السيد ابراهيم نوع الايجار شهري السواق احمد كم…" at bounding box center [478, 339] width 623 height 209
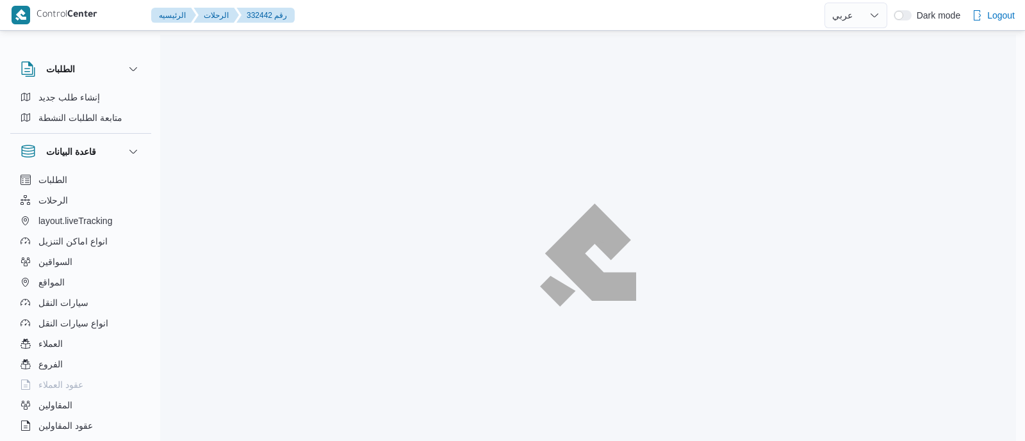
select select "ar"
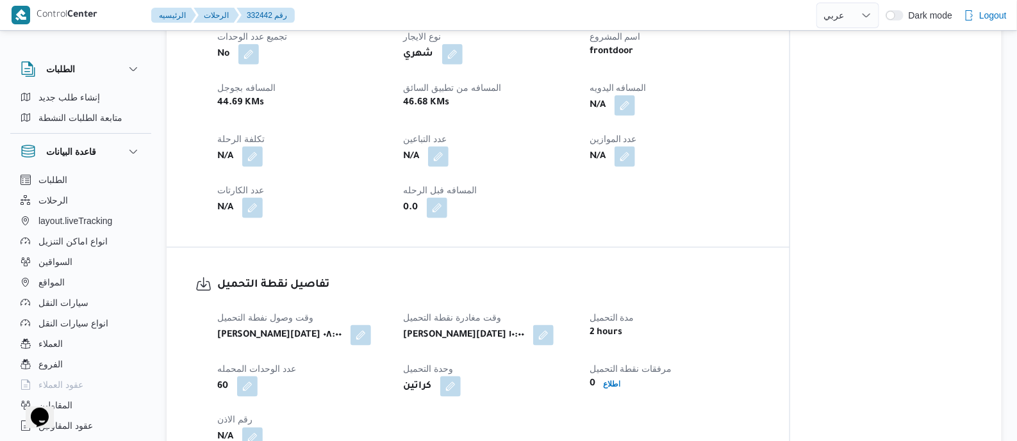
scroll to position [640, 0]
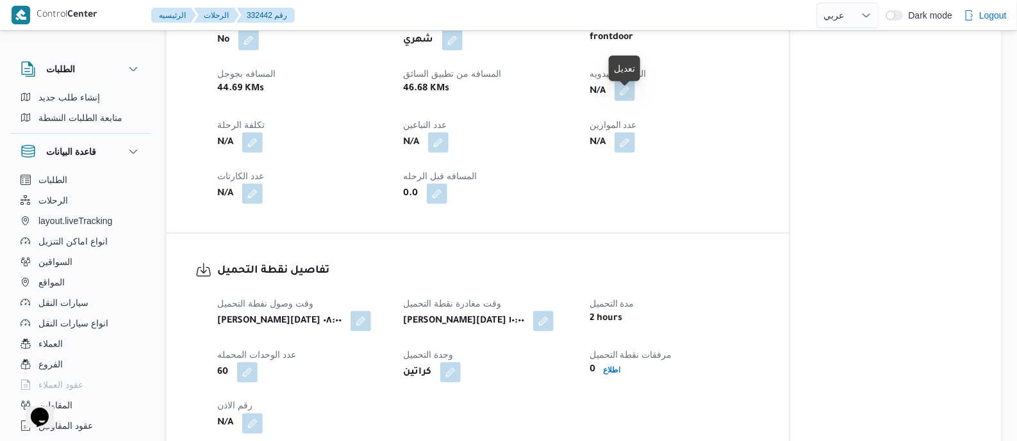
click at [627, 101] on button "button" at bounding box center [624, 91] width 21 height 21
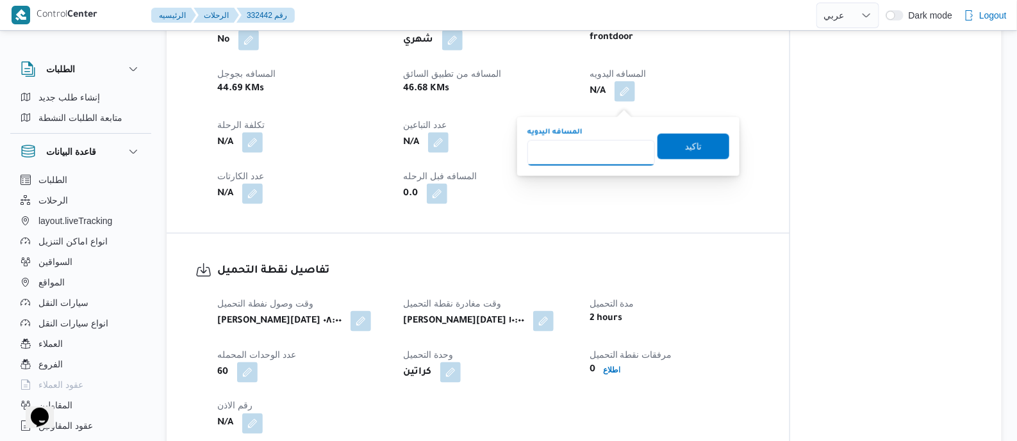
click at [613, 146] on input "المسافه اليدويه" at bounding box center [591, 153] width 128 height 26
type input "145"
click at [673, 147] on span "تاكيد" at bounding box center [693, 146] width 72 height 26
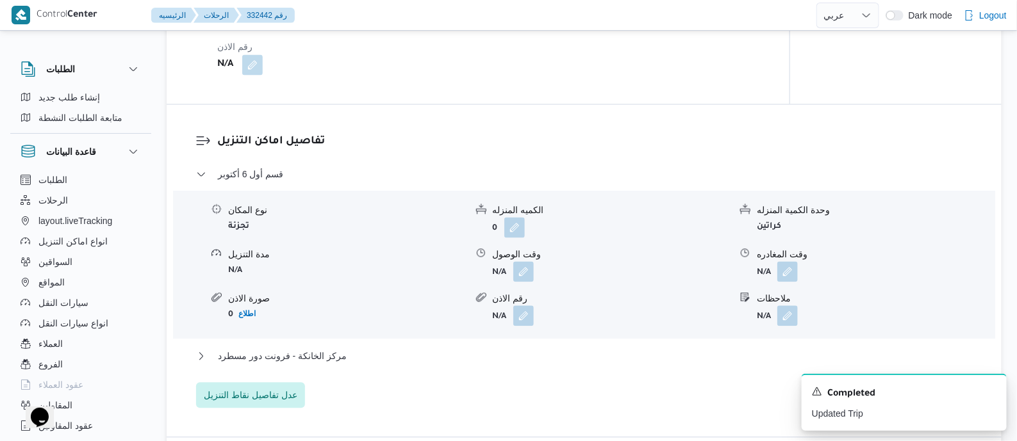
scroll to position [1041, 0]
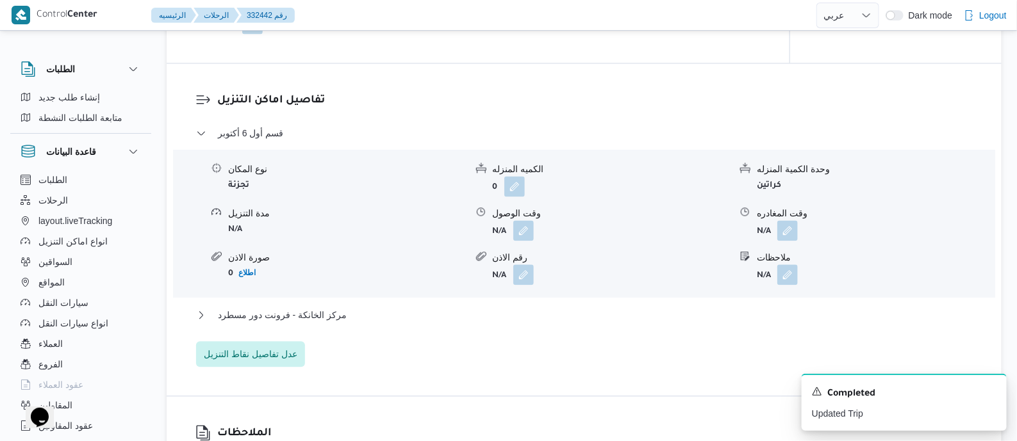
click at [315, 316] on div "قسم أول [DATE] نوع المكان تجزئة الكميه المنزله 0 وحدة الكمية المنزله كراتين مدة…" at bounding box center [584, 247] width 777 height 242
click at [337, 323] on span "مركز الخانكة - فرونت دور مسطرد" at bounding box center [282, 315] width 129 height 15
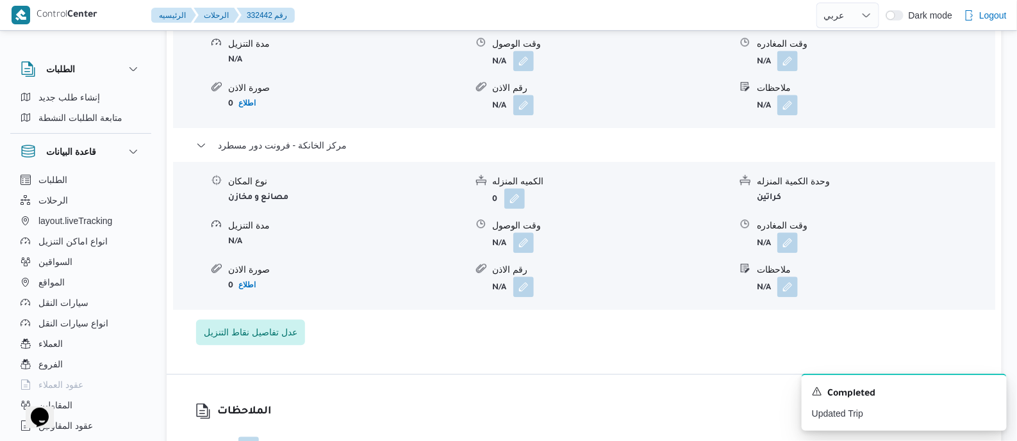
scroll to position [1281, 0]
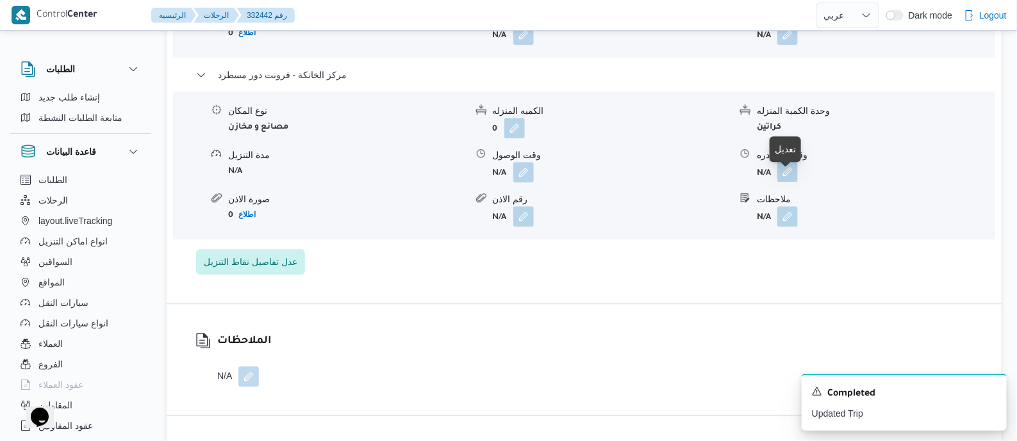
click at [780, 181] on button "button" at bounding box center [787, 171] width 21 height 21
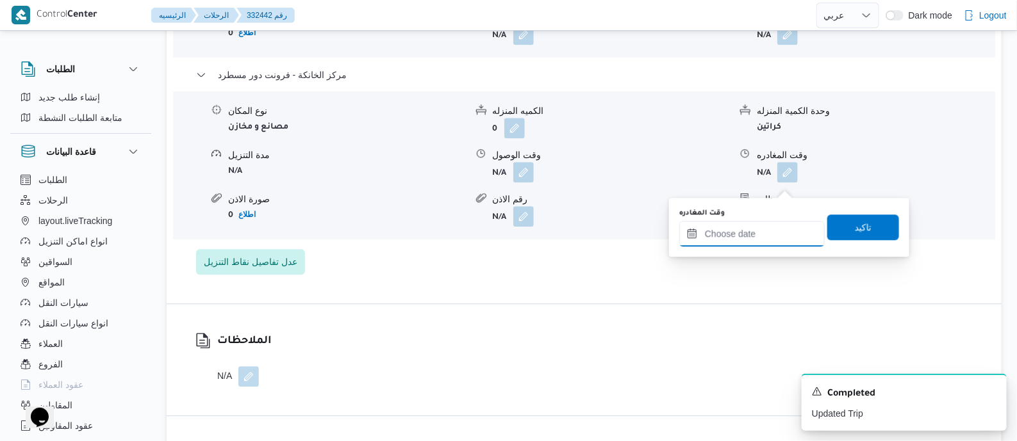
click at [800, 237] on input "وقت المغادره" at bounding box center [751, 234] width 145 height 26
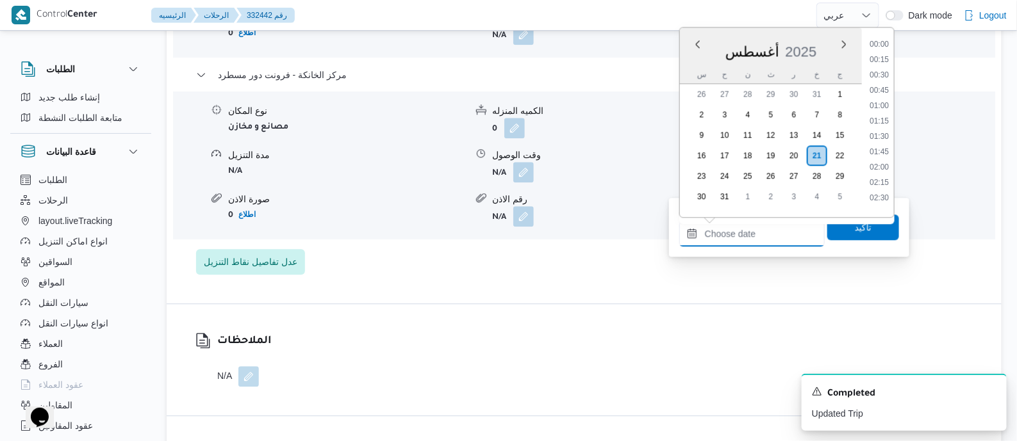
scroll to position [1019, 0]
click at [884, 158] on li "18:30" at bounding box center [878, 162] width 29 height 13
type input "٢١/٠٨/٢٠٢٥ ١٨:٣٠"
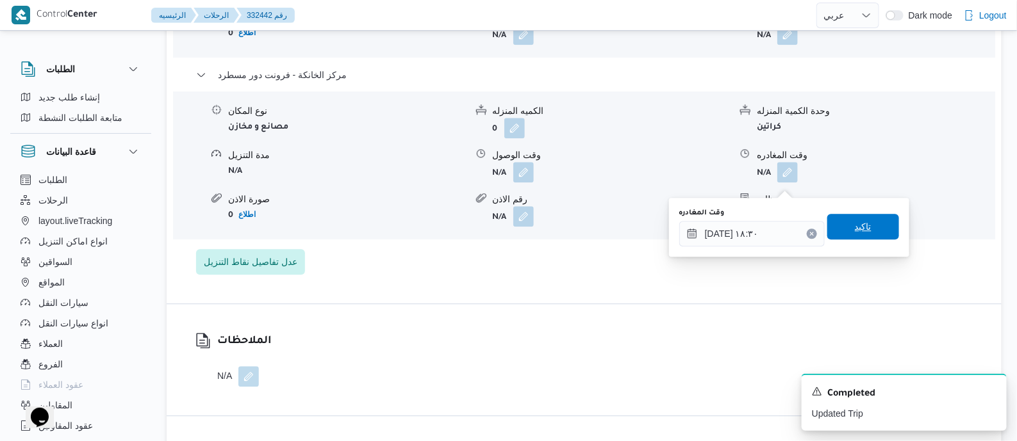
click at [855, 233] on span "تاكيد" at bounding box center [863, 226] width 17 height 15
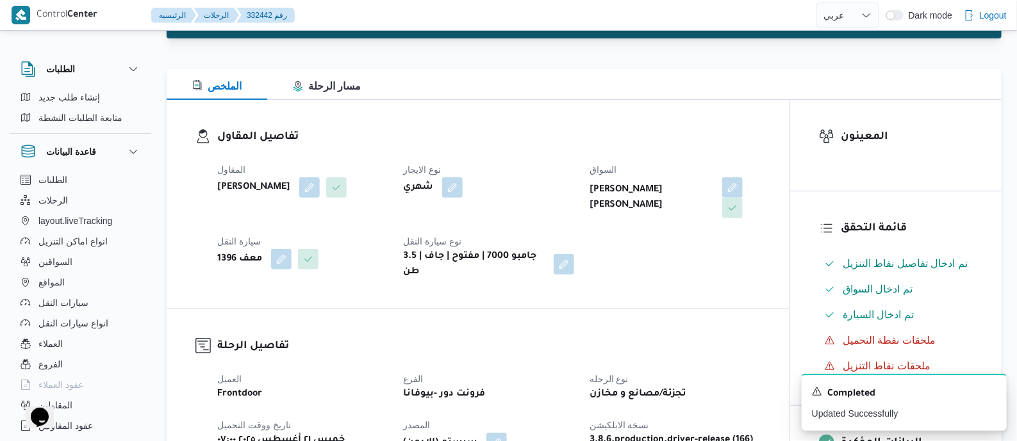
scroll to position [0, 0]
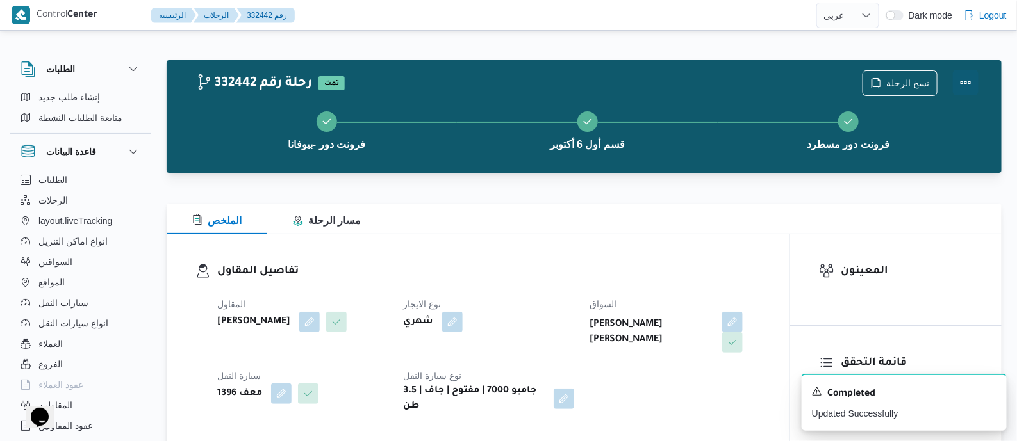
click at [964, 75] on button "Actions" at bounding box center [966, 83] width 26 height 26
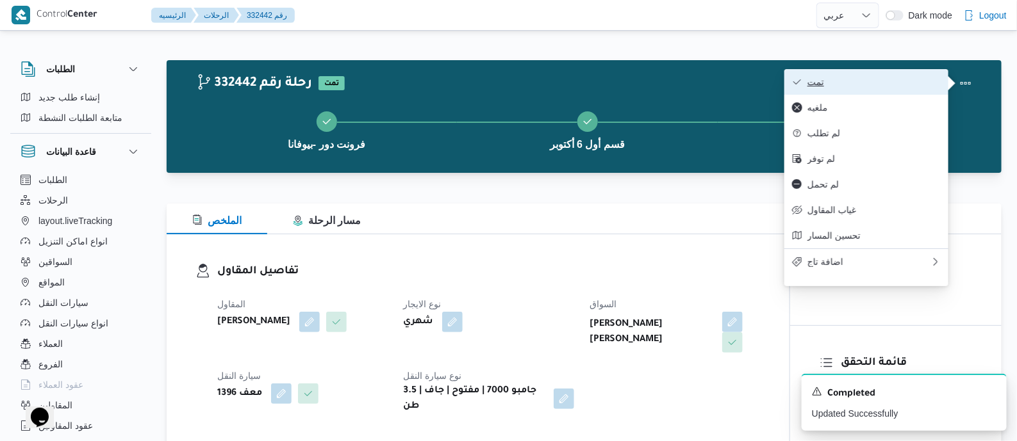
click at [915, 80] on span "تمت" at bounding box center [873, 82] width 133 height 10
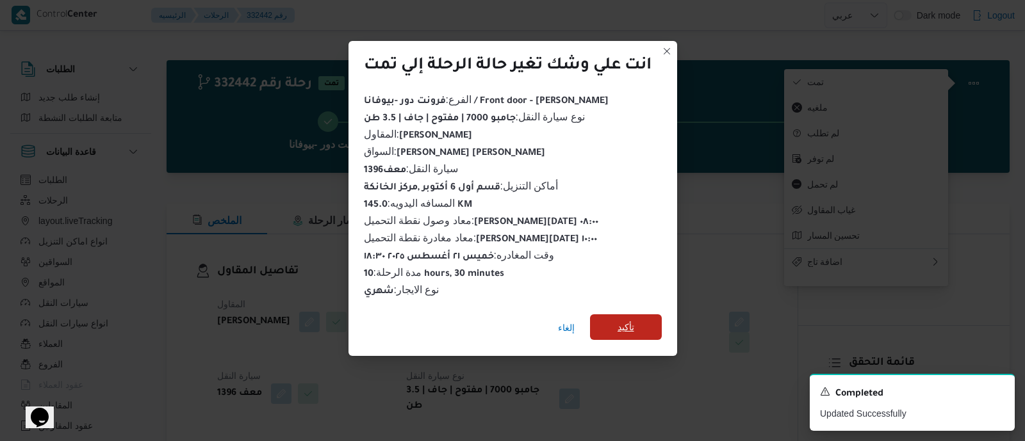
click at [625, 320] on span "تأكيد" at bounding box center [626, 327] width 17 height 15
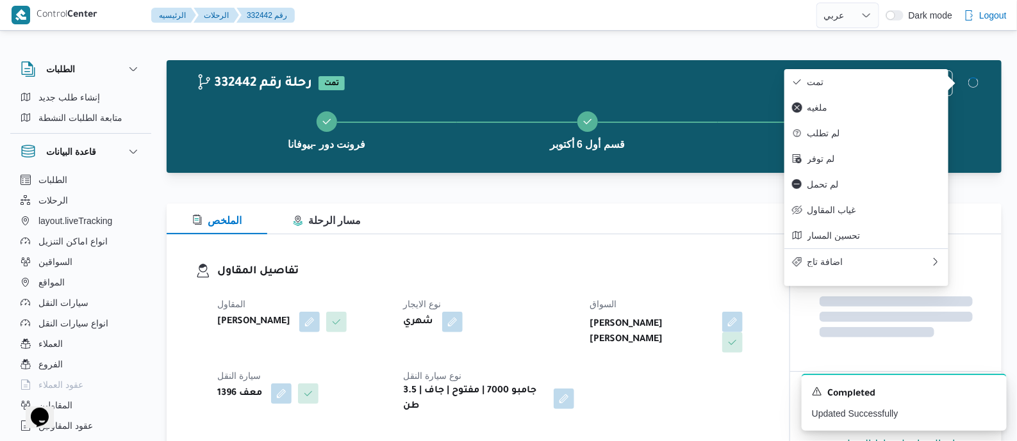
click at [451, 245] on div "تفاصيل المقاول المقاول محمد صلاح عبداللطيف الشريف نوع الايجار شهري السواق محمد …" at bounding box center [478, 339] width 623 height 209
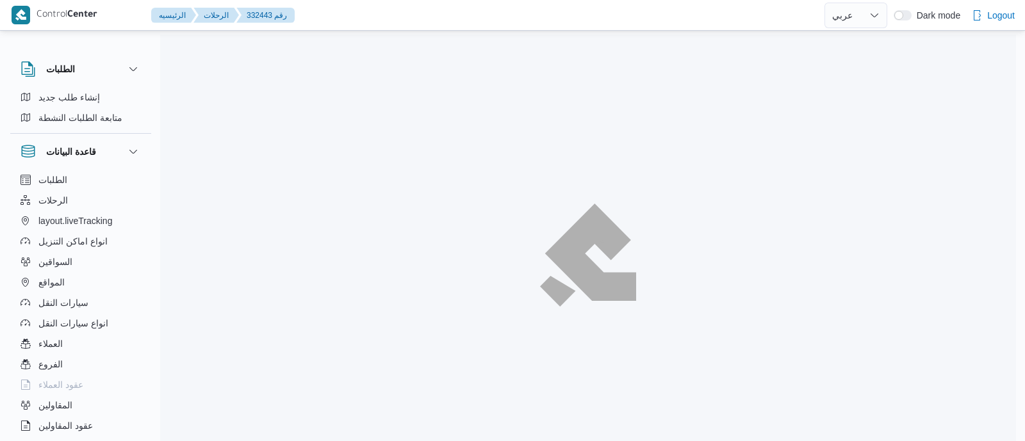
select select "ar"
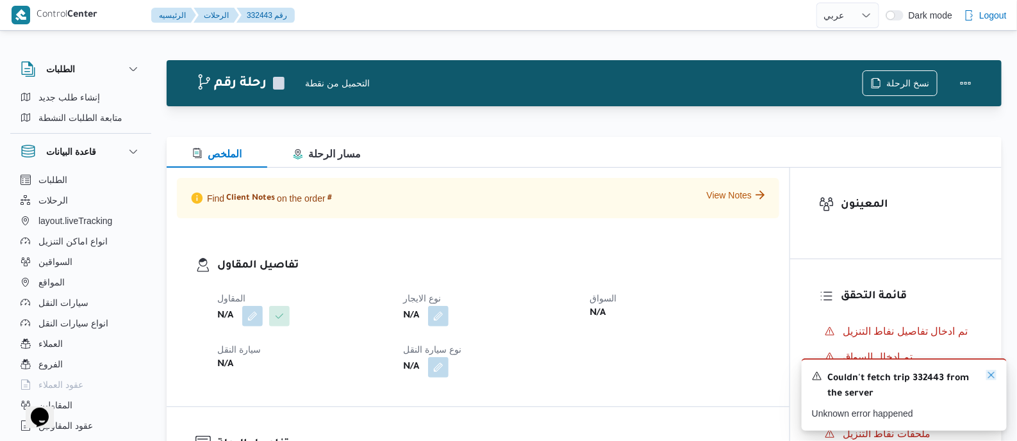
click at [991, 376] on icon "Dismiss toast" at bounding box center [991, 375] width 6 height 6
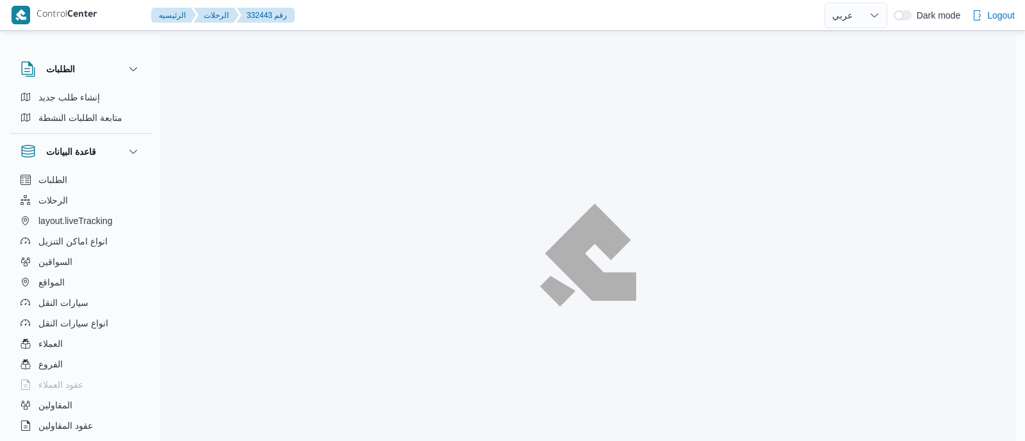
select select "ar"
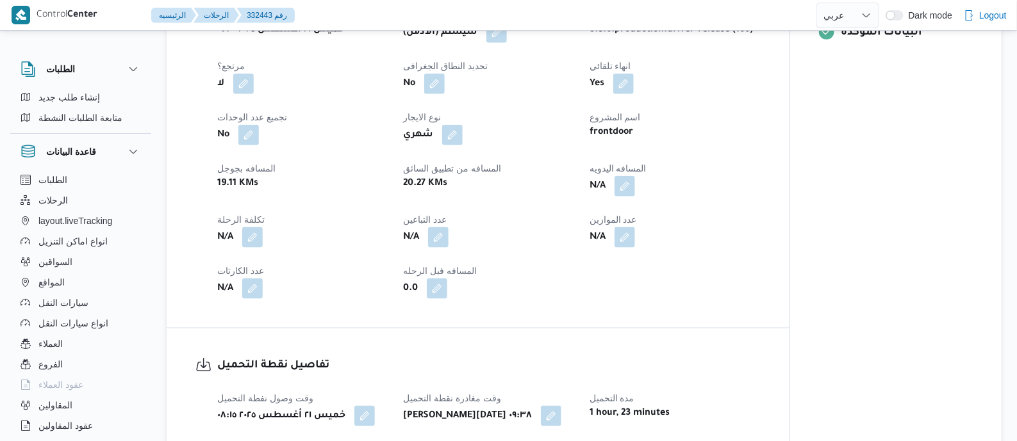
scroll to position [560, 0]
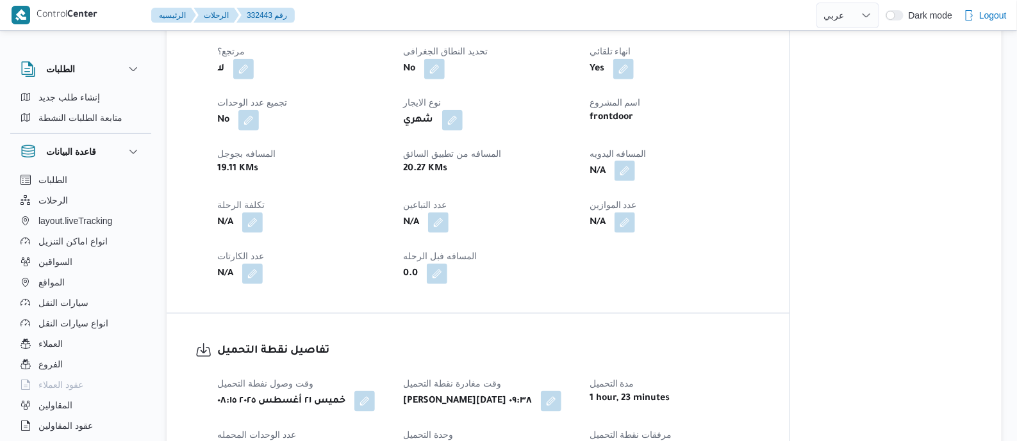
click at [628, 179] on button "button" at bounding box center [624, 171] width 21 height 21
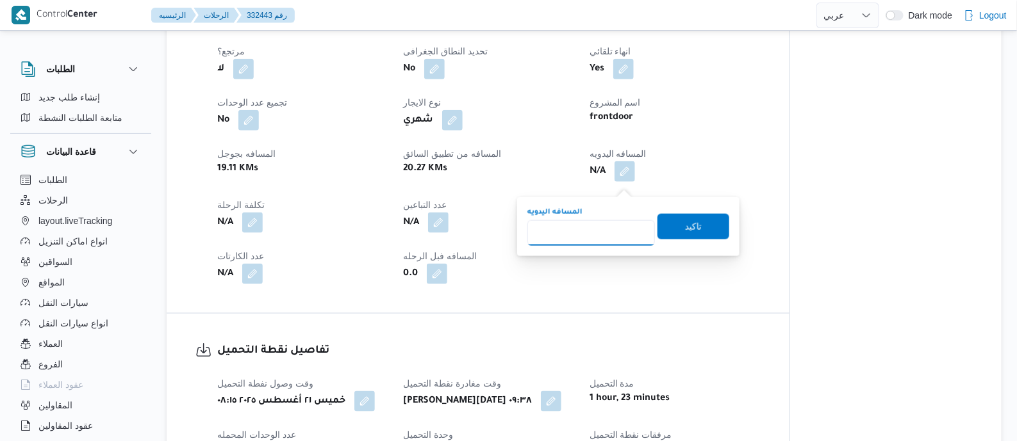
click at [588, 226] on input "المسافه اليدويه" at bounding box center [591, 233] width 128 height 26
type input "130"
click at [686, 226] on span "تاكيد" at bounding box center [693, 225] width 17 height 15
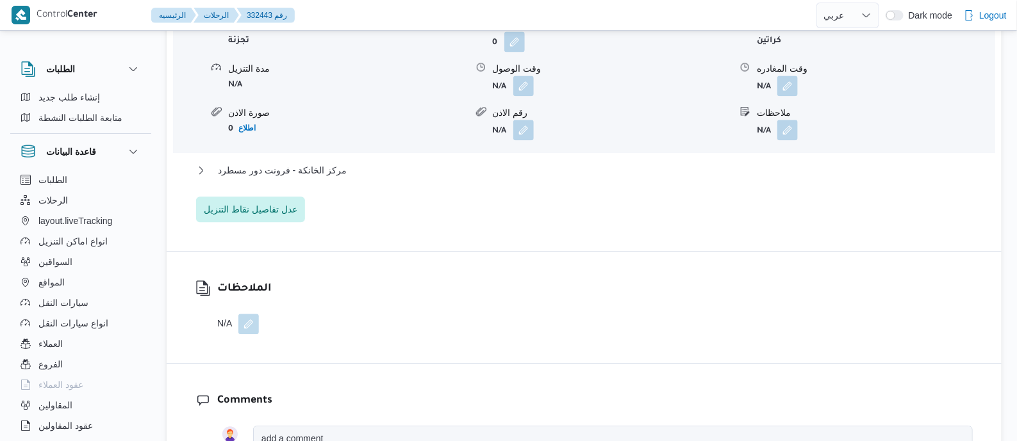
scroll to position [1201, 0]
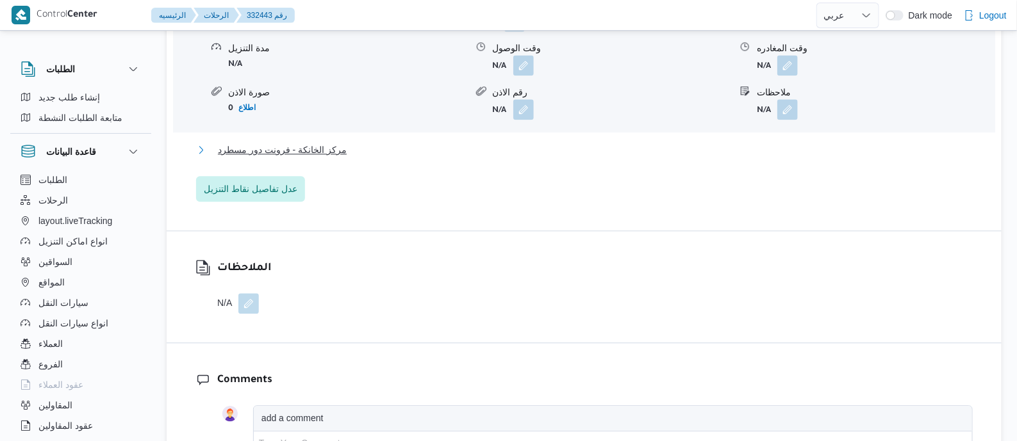
click at [282, 158] on span "مركز الخانكة - فرونت دور مسطرد" at bounding box center [282, 149] width 129 height 15
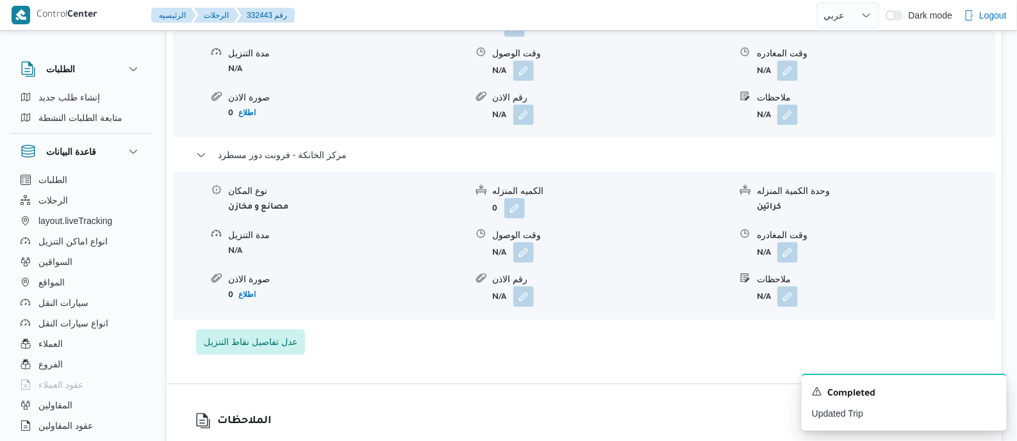
scroll to position [1206, 0]
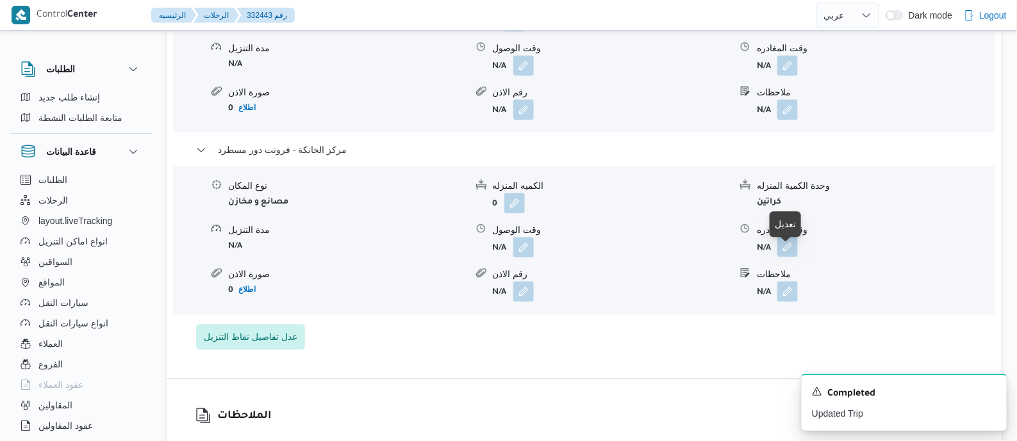
click at [788, 257] on button "button" at bounding box center [787, 246] width 21 height 21
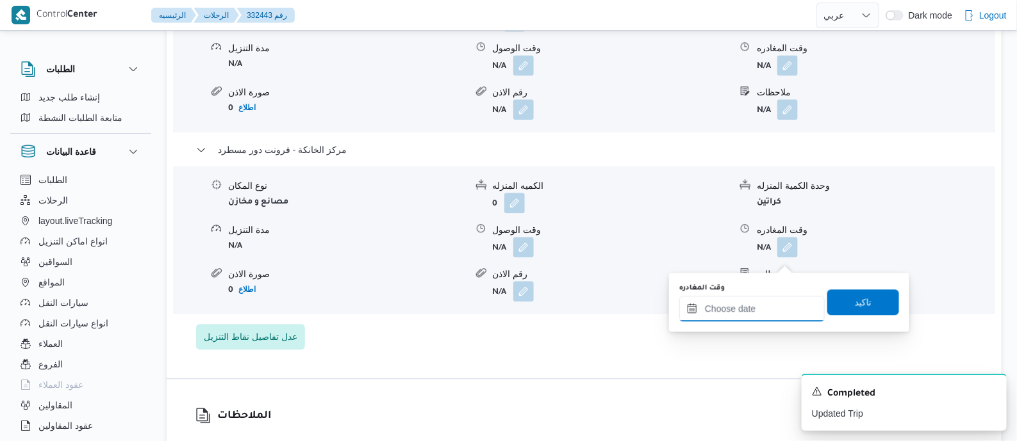
click at [780, 301] on input "وقت المغادره" at bounding box center [751, 309] width 145 height 26
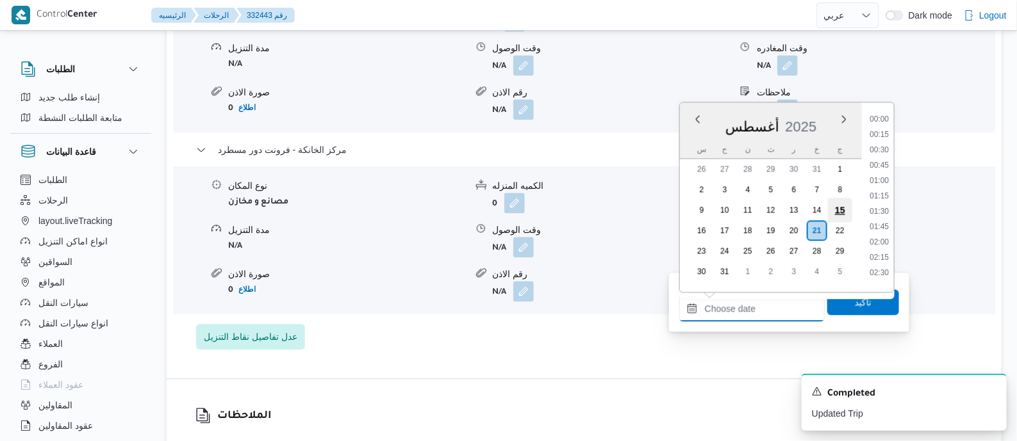
scroll to position [1019, 0]
click at [872, 209] on li "18:00" at bounding box center [878, 207] width 29 height 13
type input "٢١/٠٨/٢٠٢٥ ١٨:٠٠"
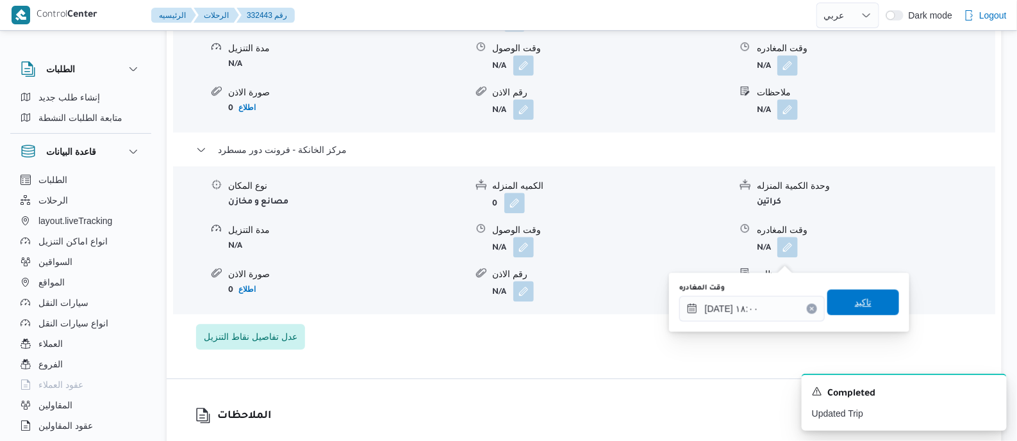
click at [855, 304] on span "تاكيد" at bounding box center [863, 302] width 17 height 15
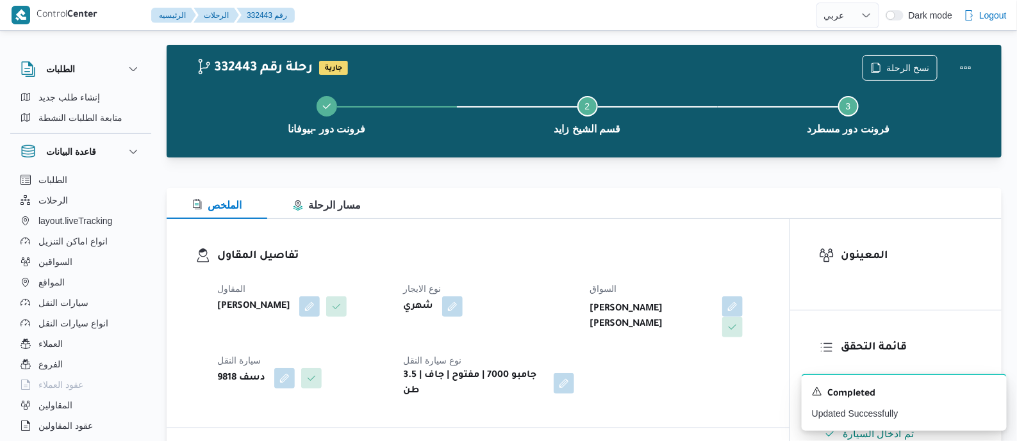
scroll to position [0, 0]
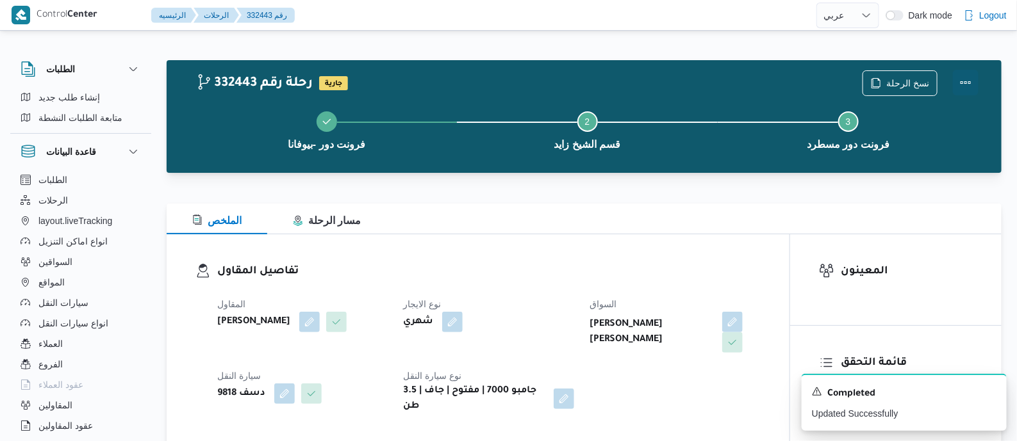
drag, startPoint x: 965, startPoint y: 79, endPoint x: 955, endPoint y: 79, distance: 10.3
click at [964, 79] on button "Actions" at bounding box center [966, 83] width 26 height 26
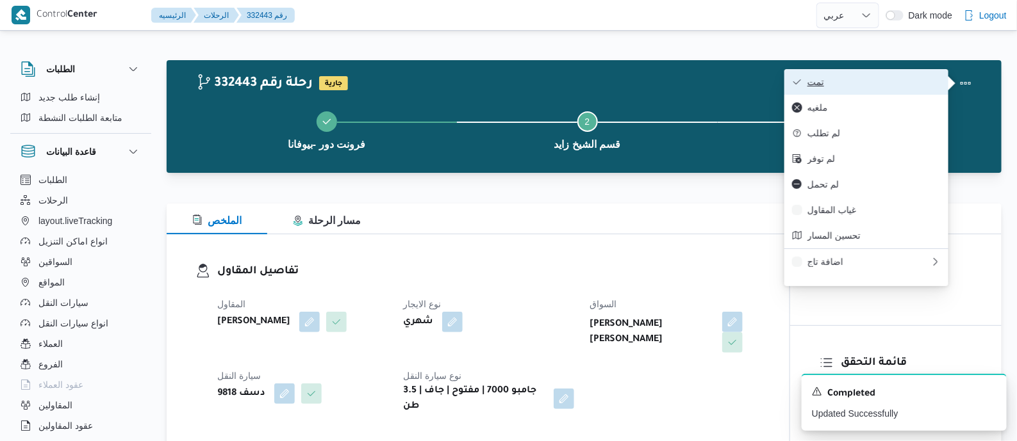
click at [885, 81] on span "تمت" at bounding box center [873, 82] width 133 height 10
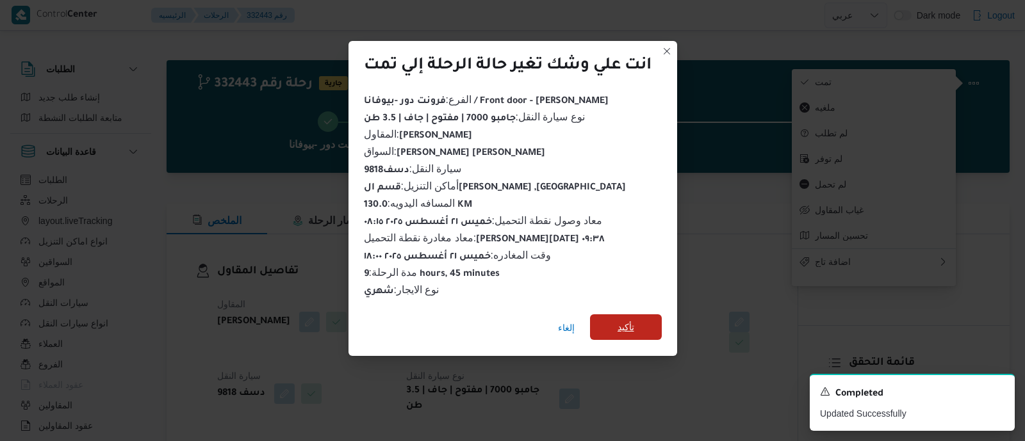
drag, startPoint x: 613, startPoint y: 322, endPoint x: 527, endPoint y: 269, distance: 100.5
click at [613, 323] on span "تأكيد" at bounding box center [626, 328] width 72 height 26
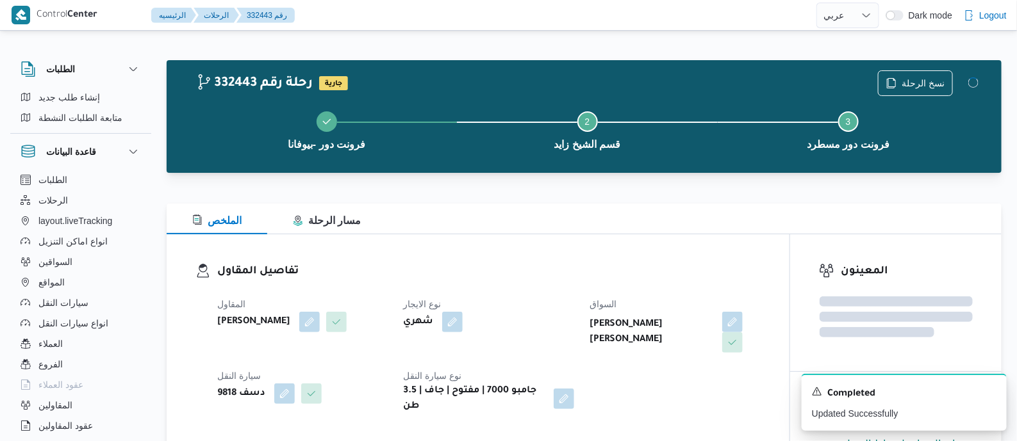
click at [480, 257] on div "تفاصيل المقاول المقاول محمد صلاح عبداللطيف الشريف نوع الايجار شهري السواق محمد …" at bounding box center [478, 339] width 623 height 209
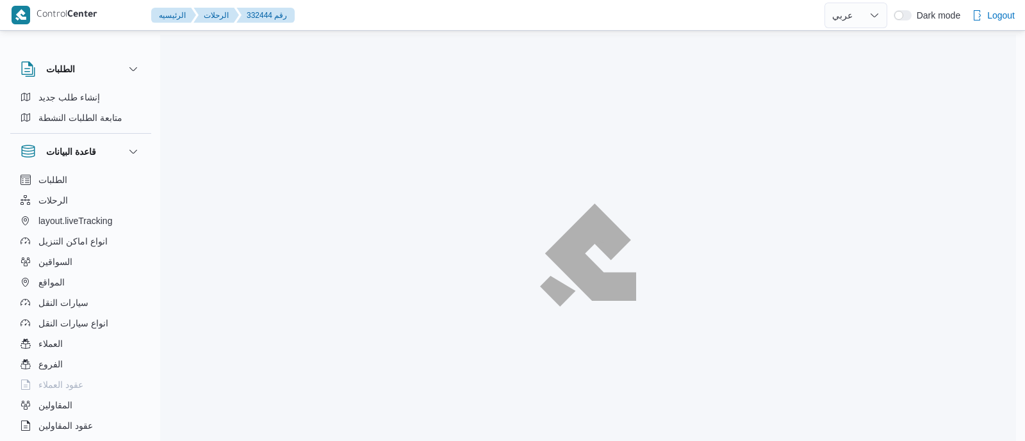
select select "ar"
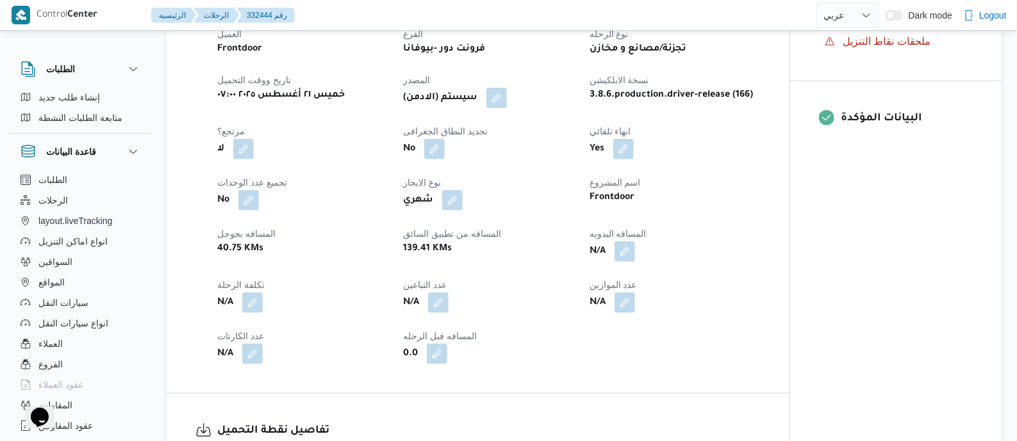
scroll to position [481, 0]
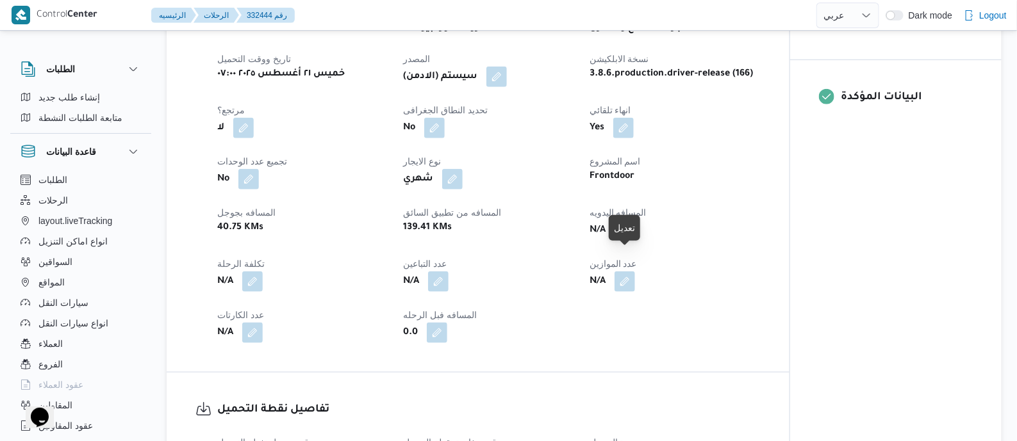
drag, startPoint x: 627, startPoint y: 260, endPoint x: 615, endPoint y: 294, distance: 36.5
click at [627, 241] on button "button" at bounding box center [624, 230] width 21 height 21
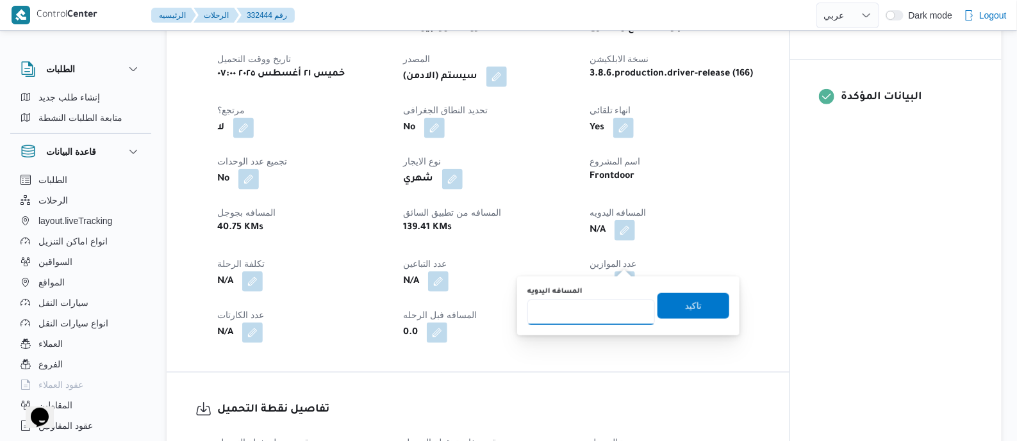
click at [612, 300] on input "المسافه اليدويه" at bounding box center [591, 313] width 128 height 26
type input "145"
click at [696, 305] on span "تاكيد" at bounding box center [693, 306] width 72 height 26
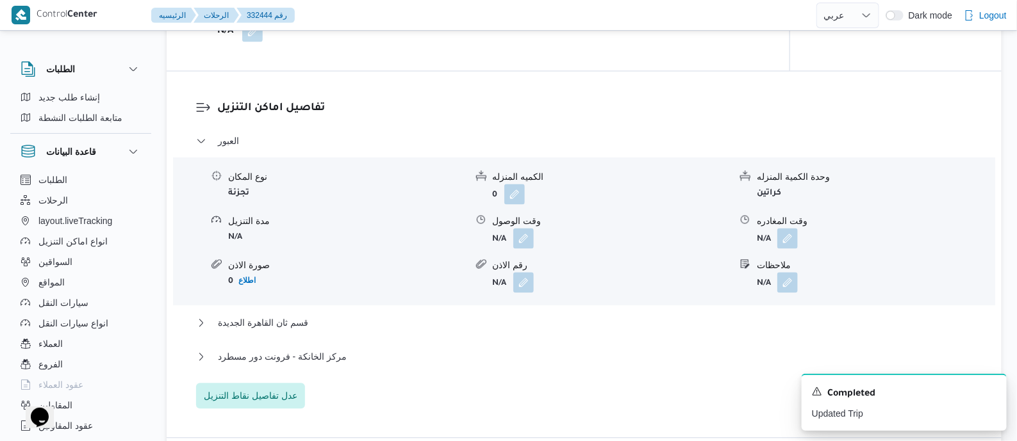
scroll to position [1041, 0]
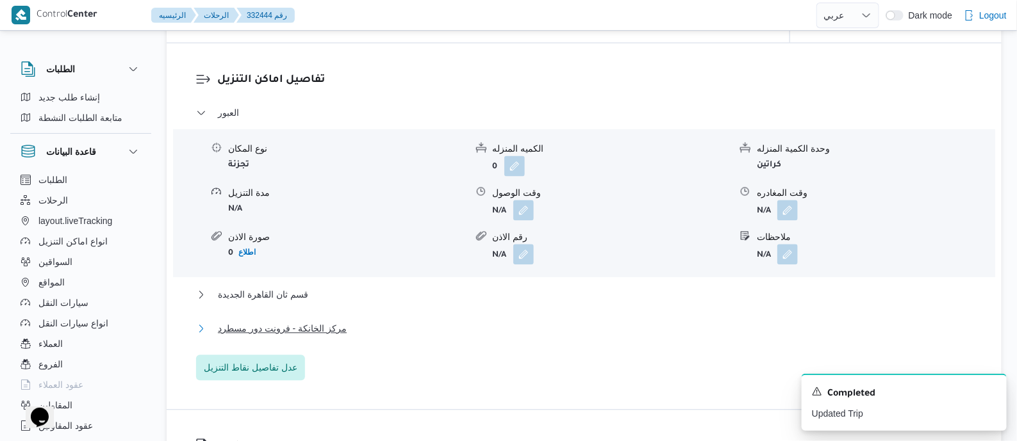
click at [325, 336] on span "مركز الخانكة - فرونت دور مسطرد" at bounding box center [282, 328] width 129 height 15
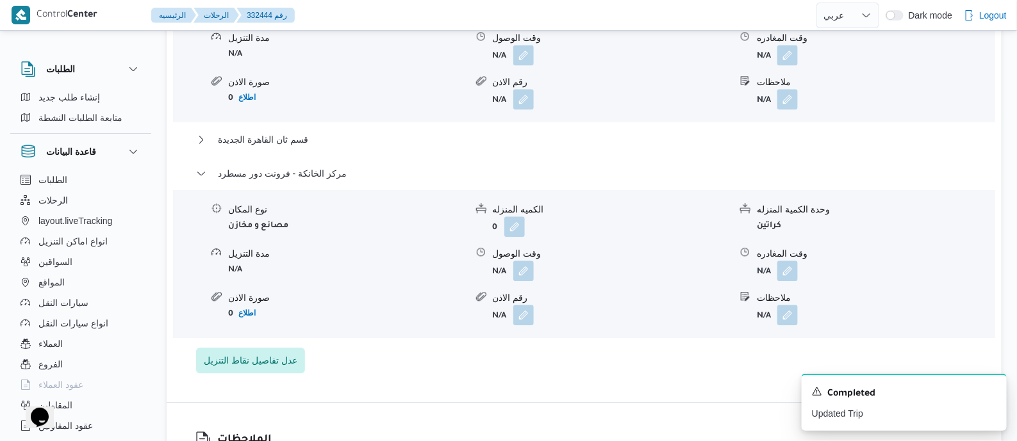
scroll to position [1201, 0]
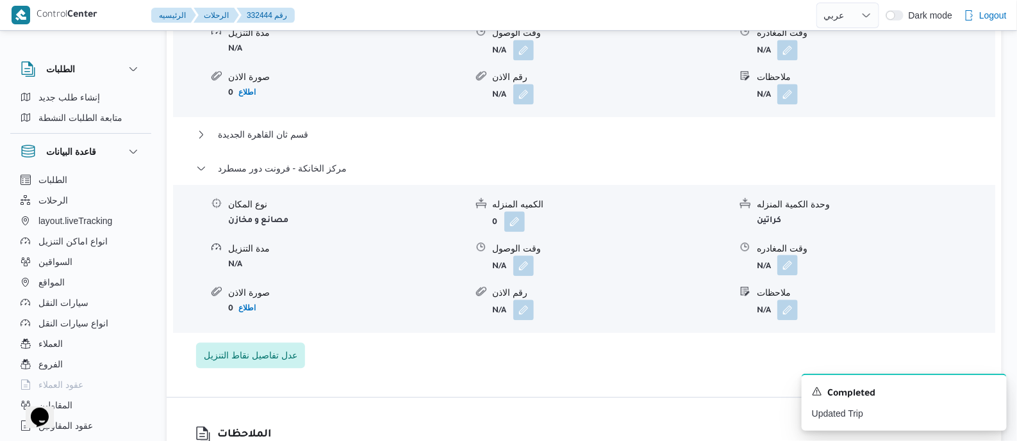
click at [786, 276] on button "button" at bounding box center [787, 265] width 21 height 21
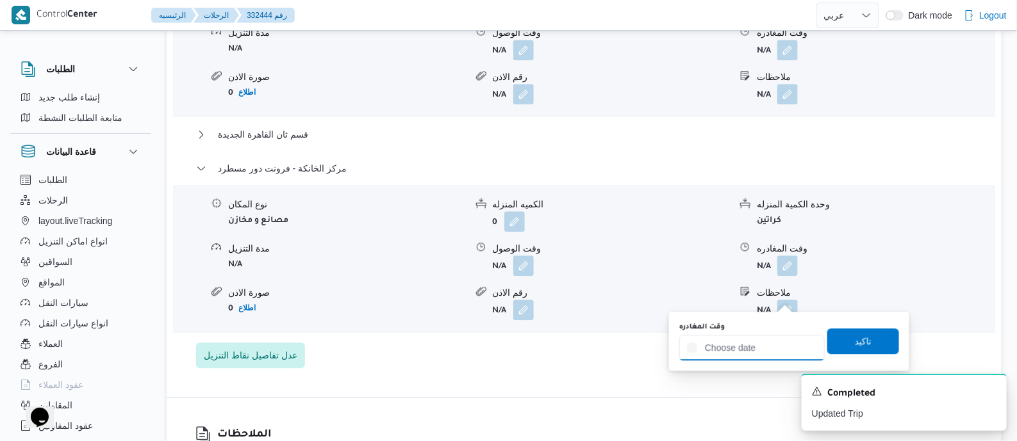
click at [780, 336] on input "وقت المغادره" at bounding box center [751, 348] width 145 height 26
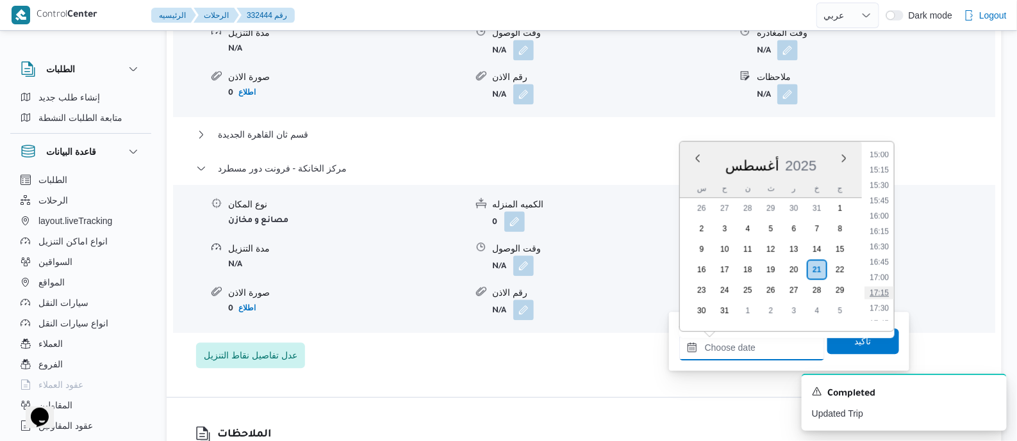
scroll to position [939, 0]
click at [882, 231] on li "16:30" at bounding box center [878, 233] width 29 height 13
type input "[DATE] ١٦:٣٠"
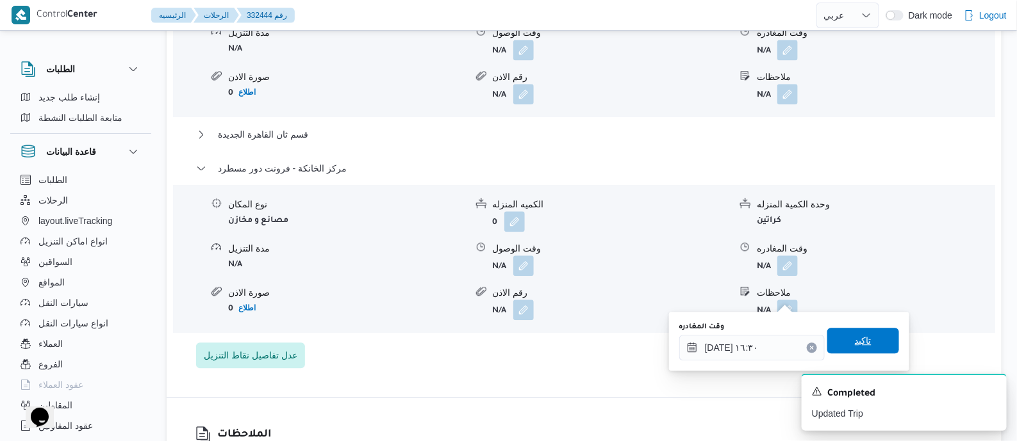
click at [874, 346] on span "تاكيد" at bounding box center [863, 341] width 72 height 26
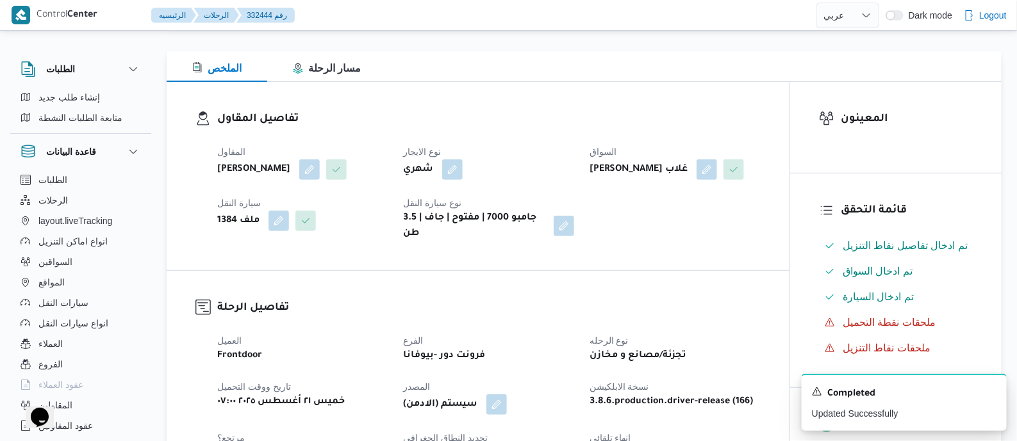
scroll to position [0, 0]
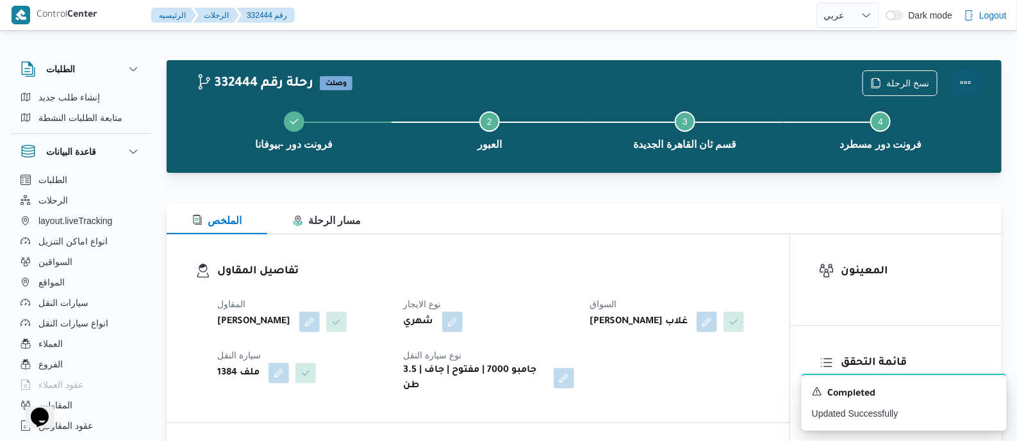
click at [964, 77] on button "Actions" at bounding box center [966, 83] width 26 height 26
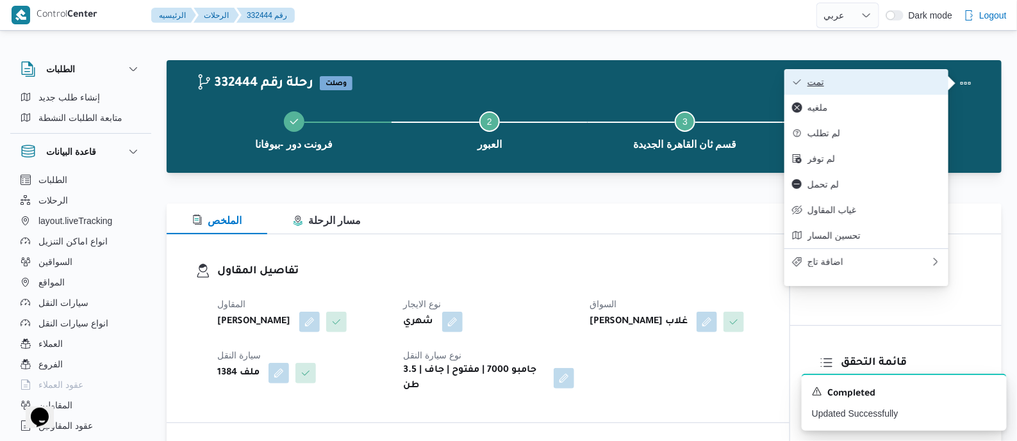
click at [925, 85] on span "تمت" at bounding box center [873, 82] width 133 height 10
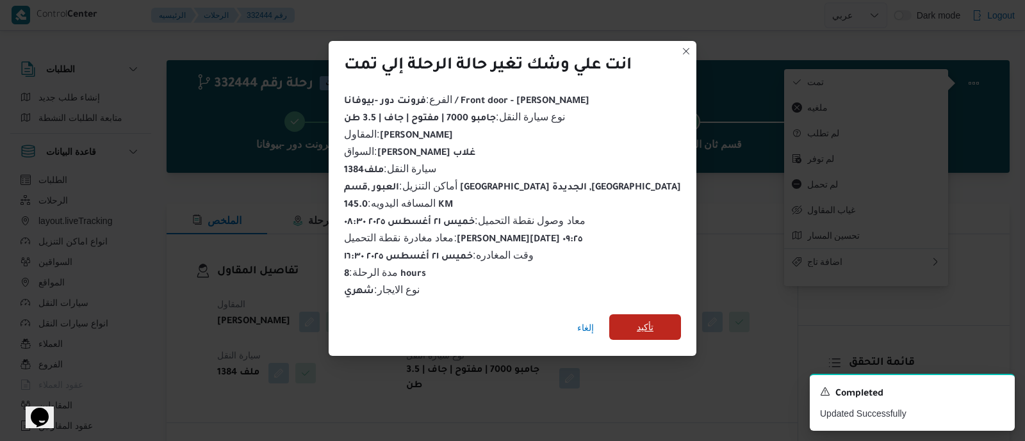
drag, startPoint x: 636, startPoint y: 319, endPoint x: 510, endPoint y: 281, distance: 132.0
click at [636, 319] on span "تأكيد" at bounding box center [645, 328] width 72 height 26
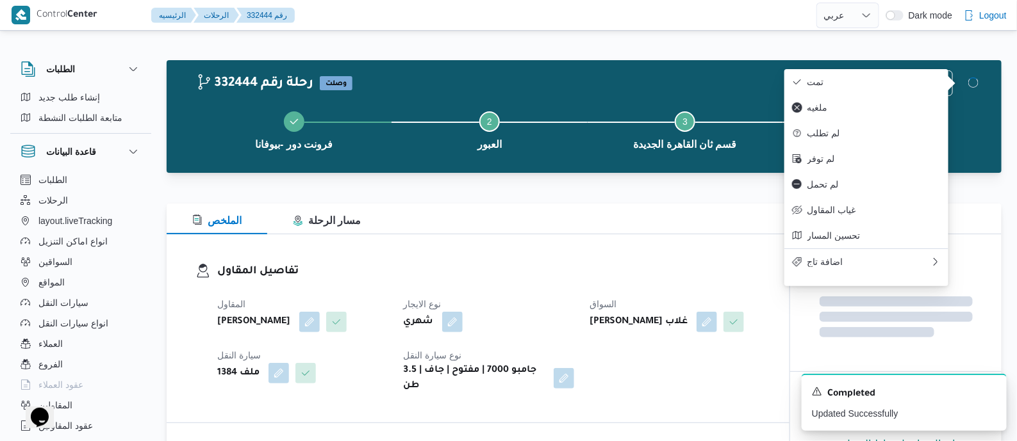
click at [506, 280] on dl "تفاصيل المقاول المقاول محمد صلاح عبداللطيف الشريف نوع الايجار شهري السواق عماد …" at bounding box center [488, 328] width 543 height 131
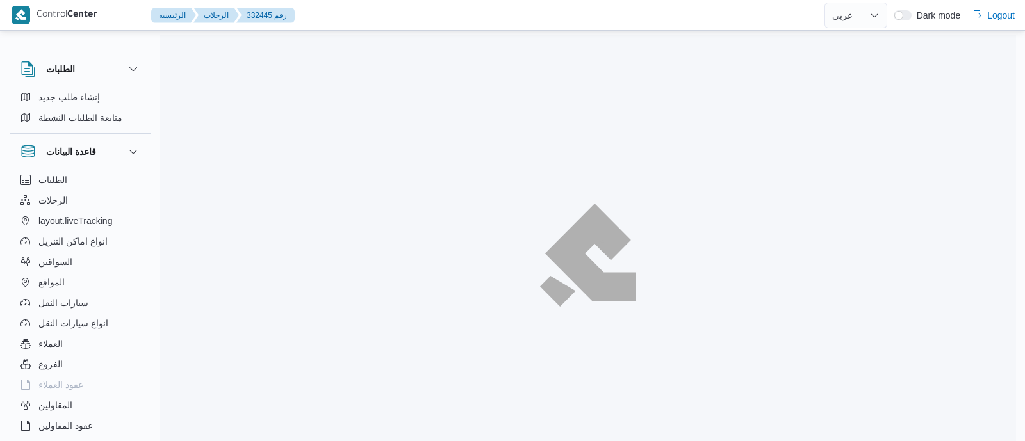
select select "ar"
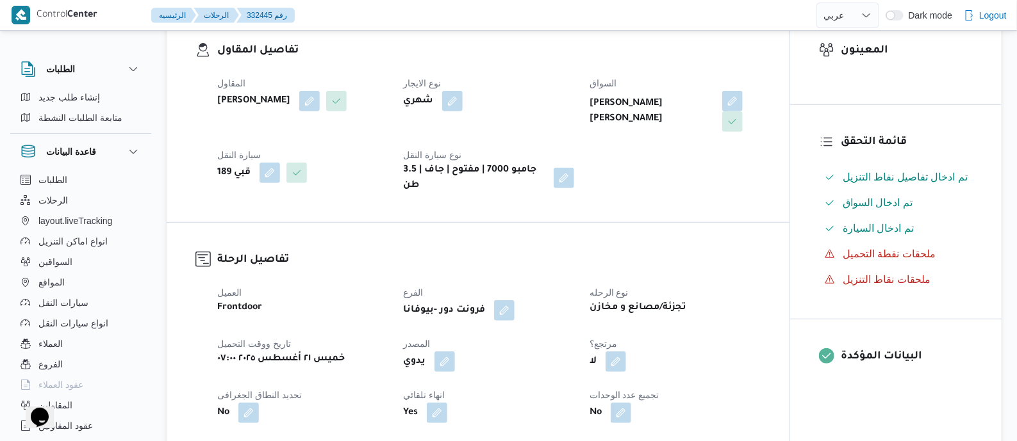
scroll to position [481, 0]
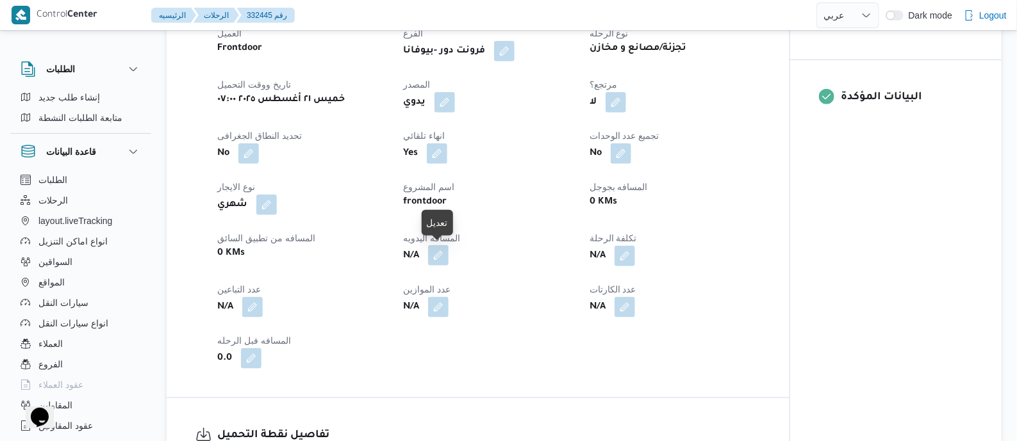
click at [443, 254] on button "button" at bounding box center [438, 255] width 21 height 21
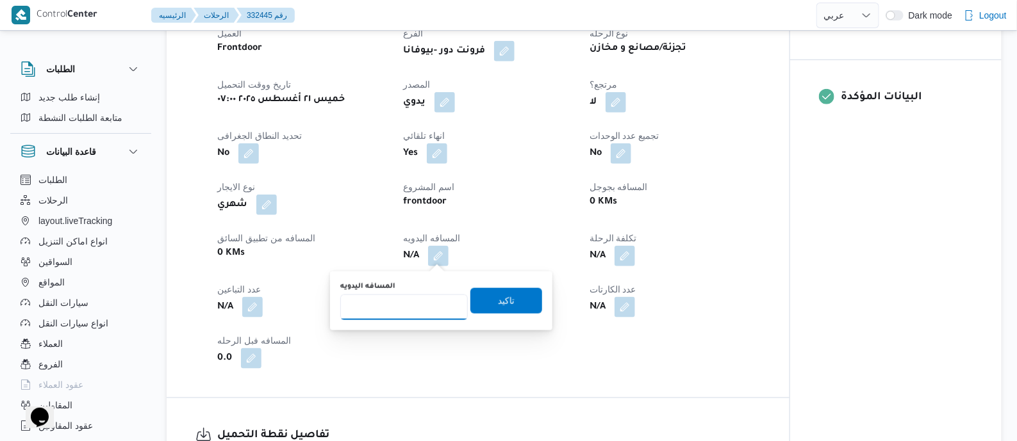
click at [426, 300] on input "المسافه اليدويه" at bounding box center [404, 308] width 128 height 26
type input "120"
click at [509, 306] on span "تاكيد" at bounding box center [506, 301] width 72 height 26
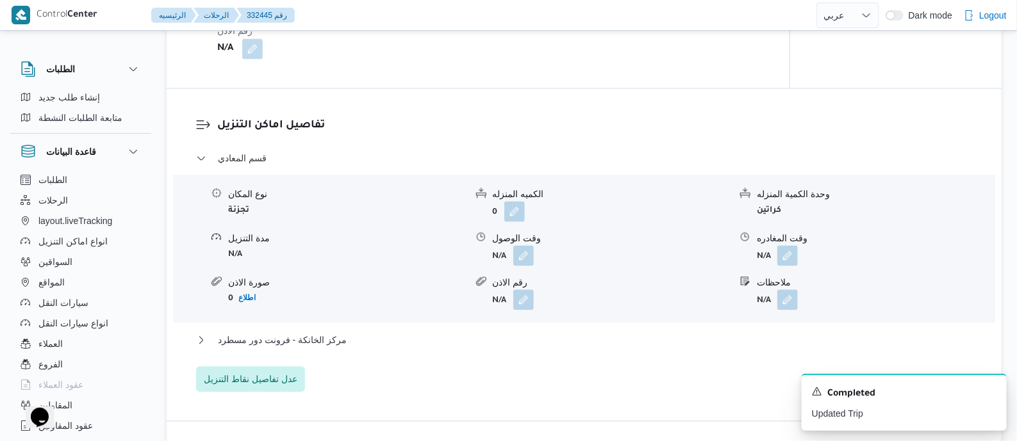
scroll to position [1201, 0]
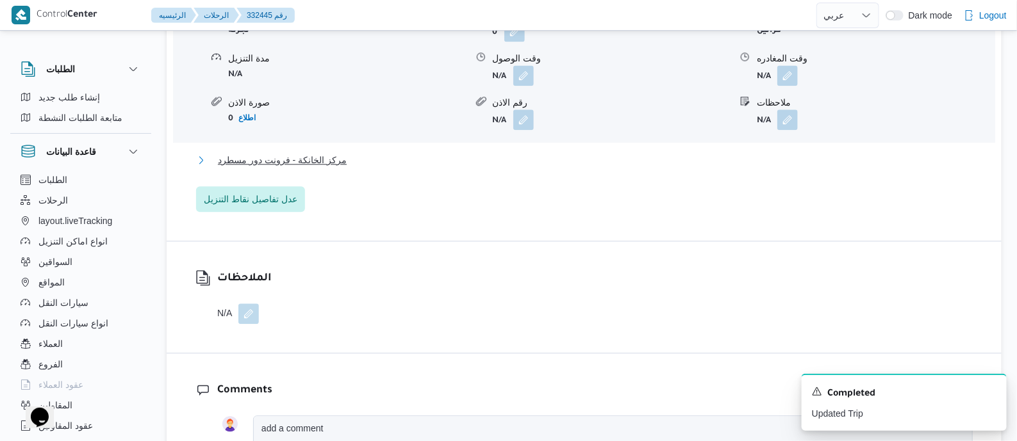
click at [320, 159] on span "مركز الخانكة - فرونت دور مسطرد" at bounding box center [282, 159] width 129 height 15
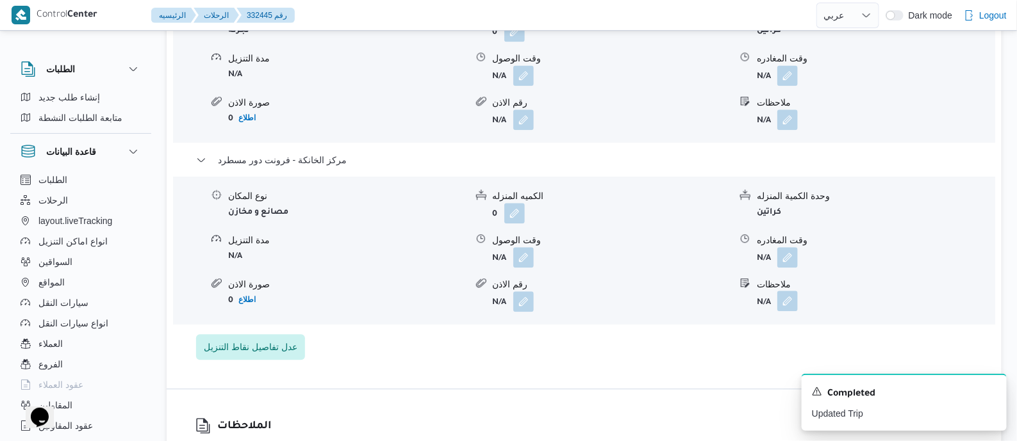
click at [786, 254] on button "button" at bounding box center [787, 257] width 21 height 21
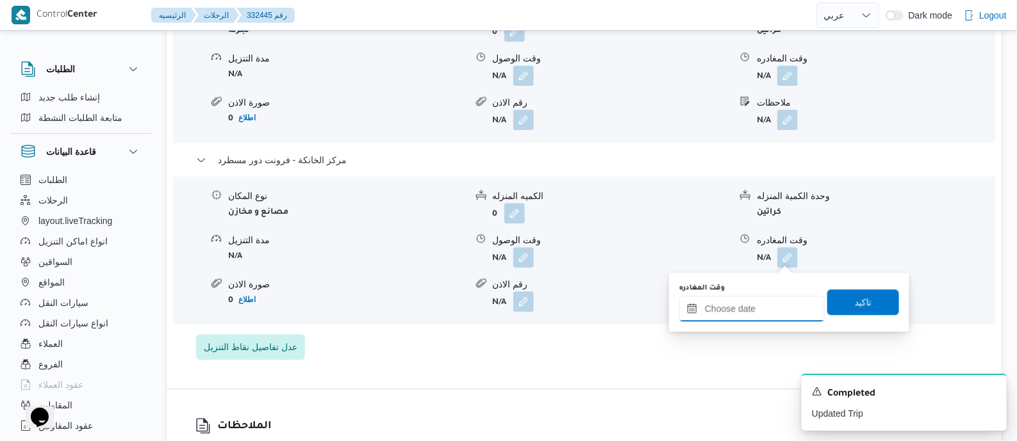
click at [784, 305] on input "وقت المغادره" at bounding box center [751, 309] width 145 height 26
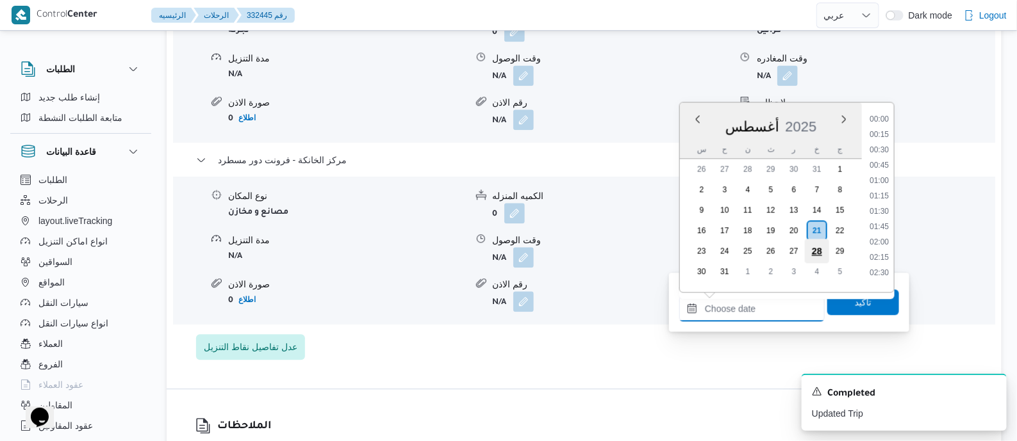
scroll to position [1019, 0]
click at [874, 185] on li "17:45" at bounding box center [878, 191] width 29 height 13
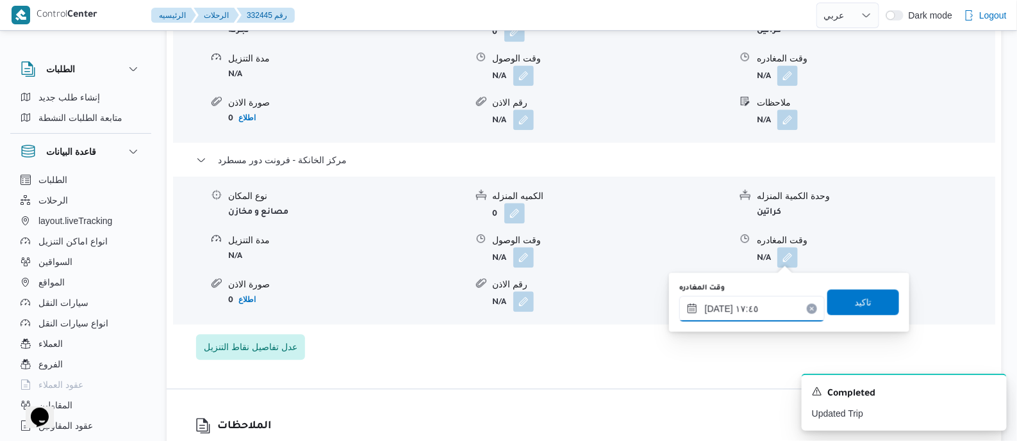
type input "٢١/٠٨/٢٠٢٥ ١٧:٤٥"
click at [866, 308] on span "تاكيد" at bounding box center [863, 302] width 72 height 26
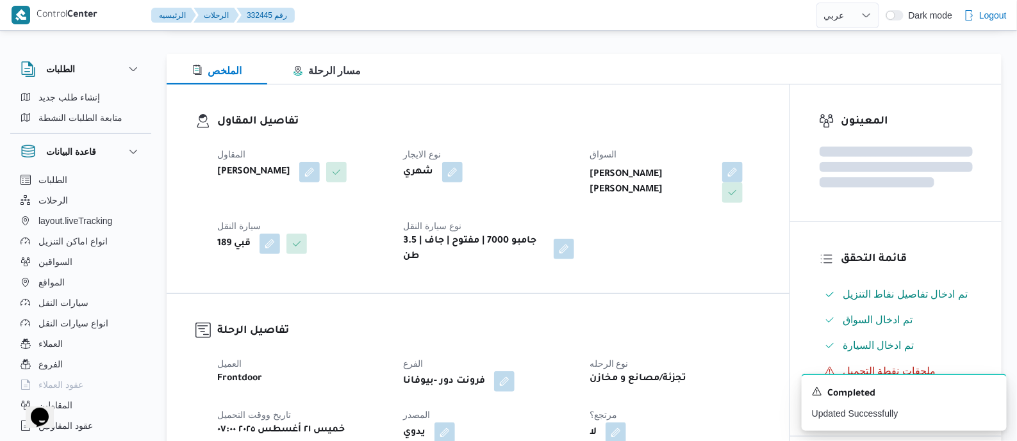
scroll to position [5, 0]
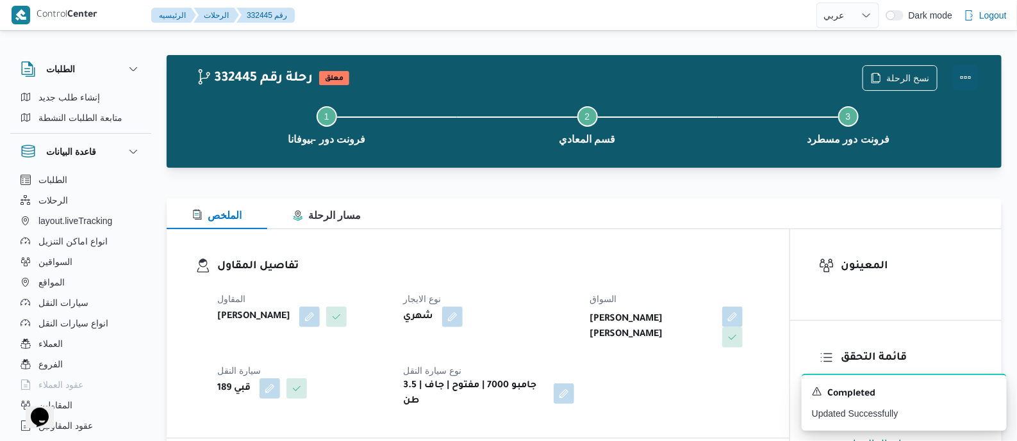
click at [964, 74] on button "Actions" at bounding box center [966, 78] width 26 height 26
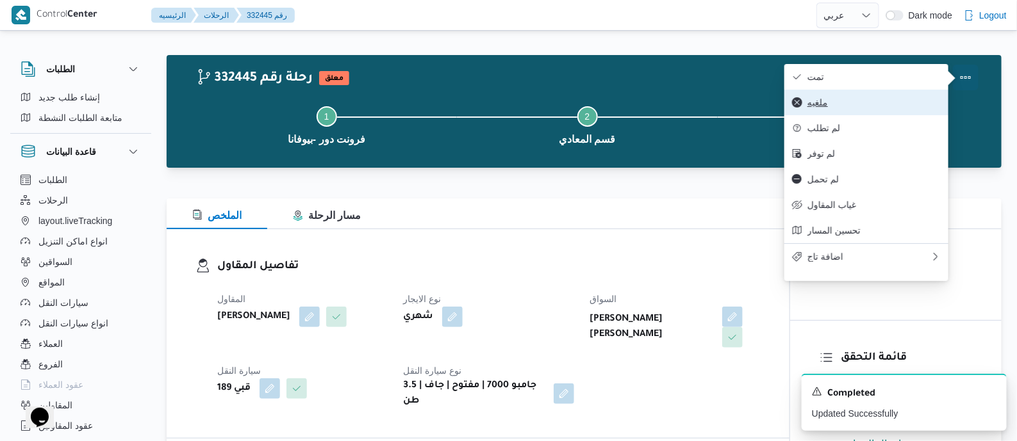
click at [873, 92] on button "ملغيه" at bounding box center [866, 103] width 164 height 26
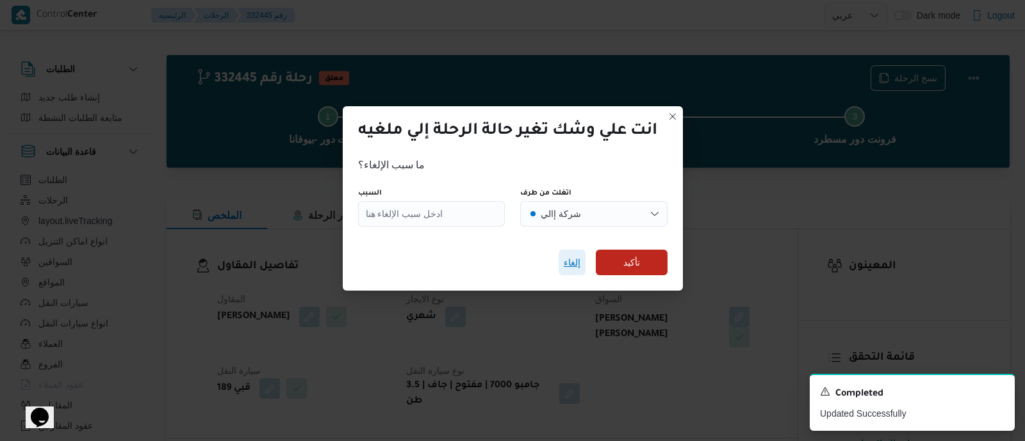
click at [579, 262] on span "إلغاء" at bounding box center [572, 262] width 17 height 15
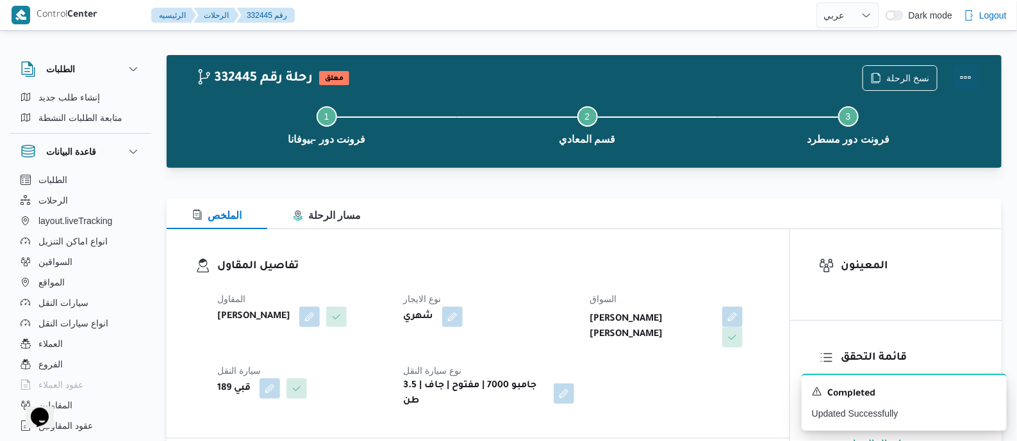
click at [966, 69] on button "Actions" at bounding box center [966, 78] width 26 height 26
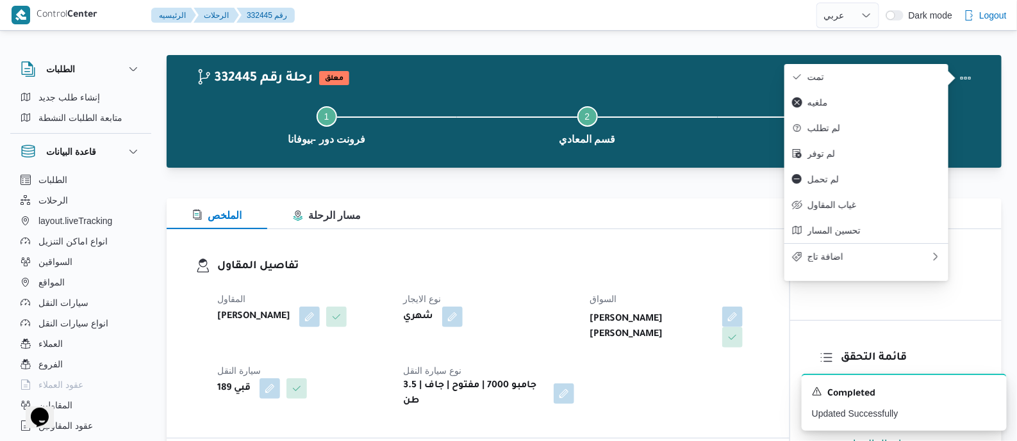
click at [905, 62] on div "نسخ الرحلة" at bounding box center [920, 78] width 131 height 41
click at [862, 76] on span "تمت" at bounding box center [873, 77] width 133 height 10
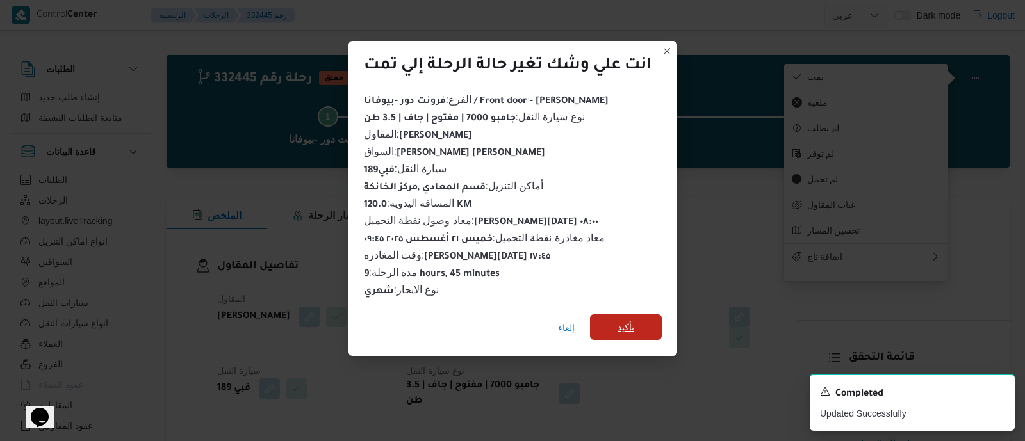
click at [636, 318] on span "تأكيد" at bounding box center [626, 328] width 72 height 26
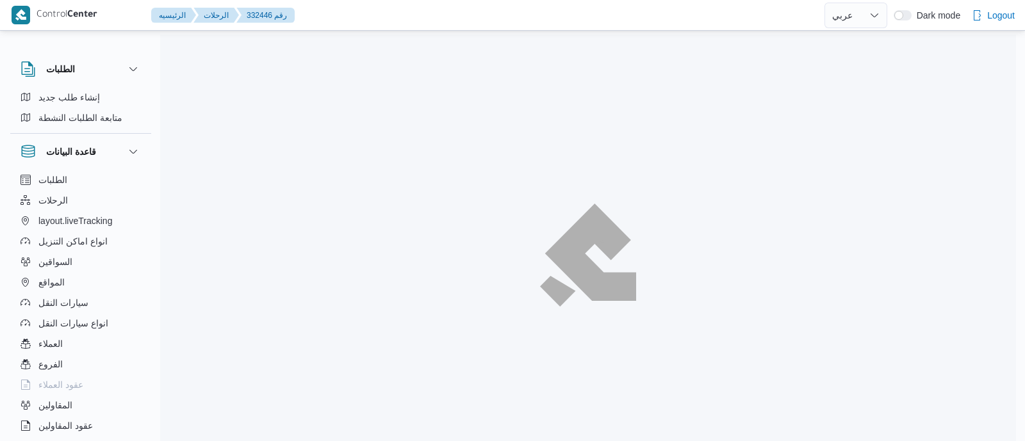
select select "ar"
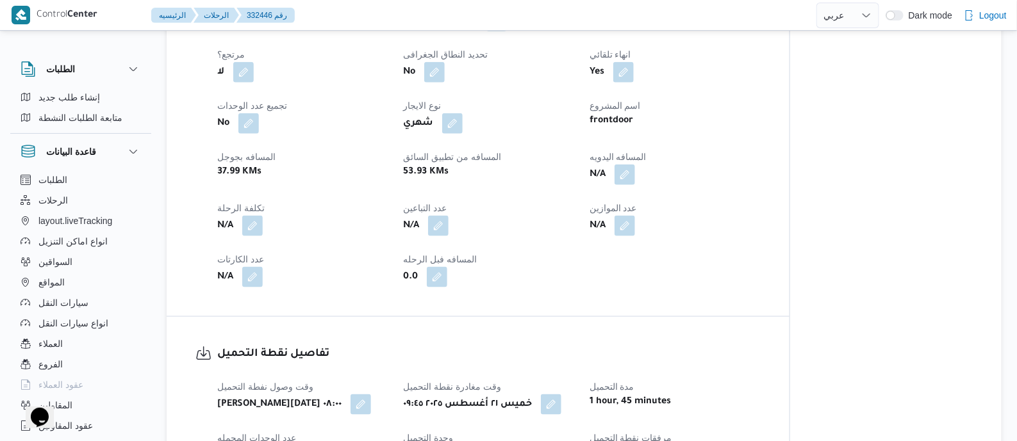
scroll to position [560, 0]
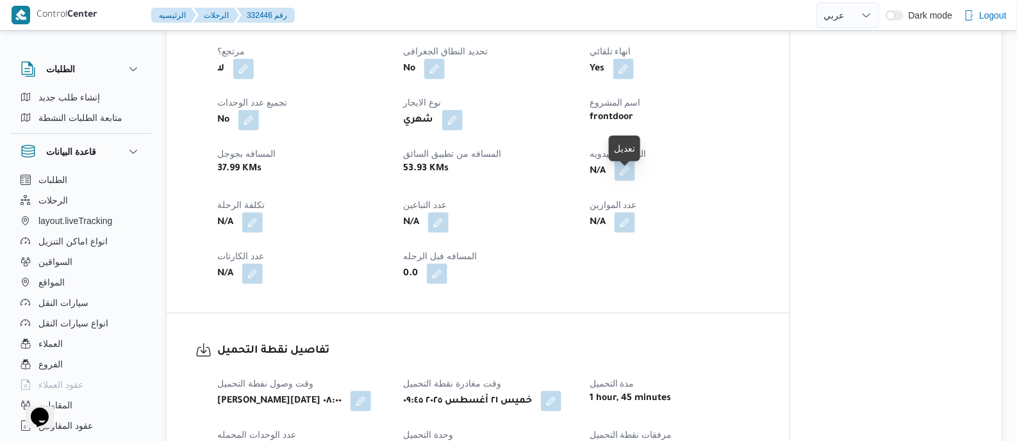
click at [623, 181] on button "button" at bounding box center [624, 171] width 21 height 21
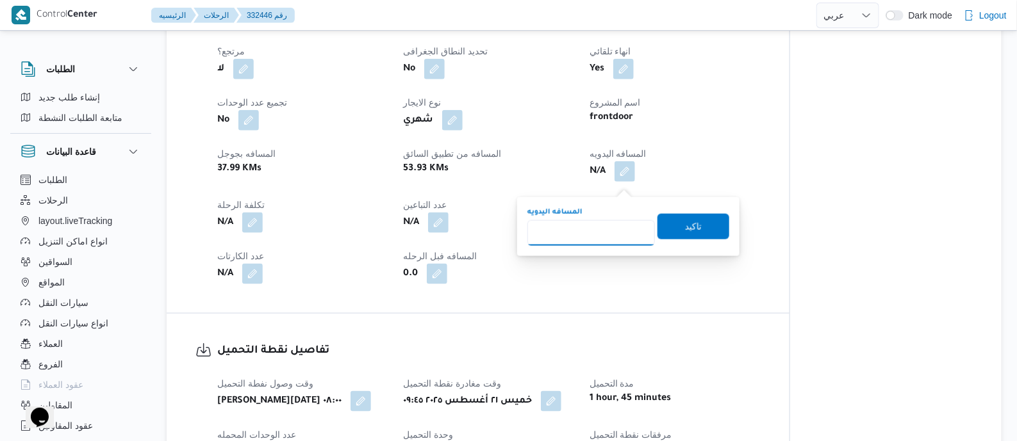
click at [615, 230] on input "المسافه اليدويه" at bounding box center [591, 233] width 128 height 26
type input "120"
click at [696, 217] on span "تاكيد" at bounding box center [693, 226] width 72 height 26
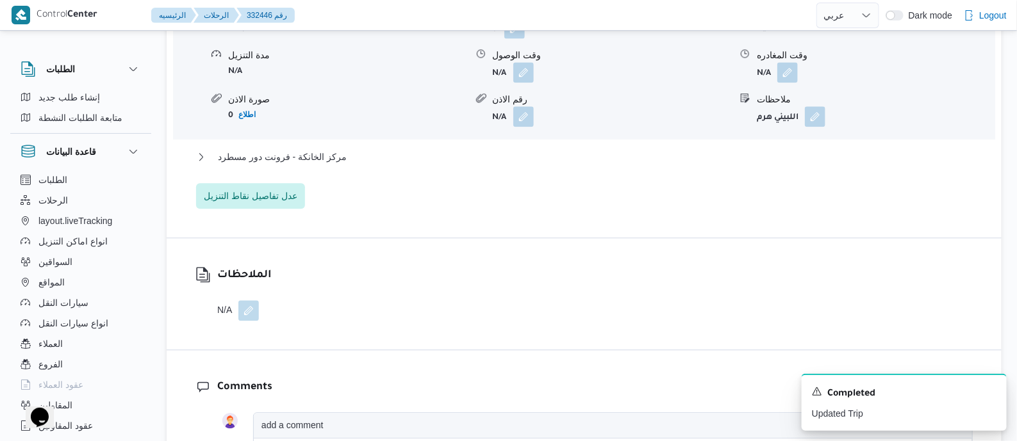
scroll to position [1207, 0]
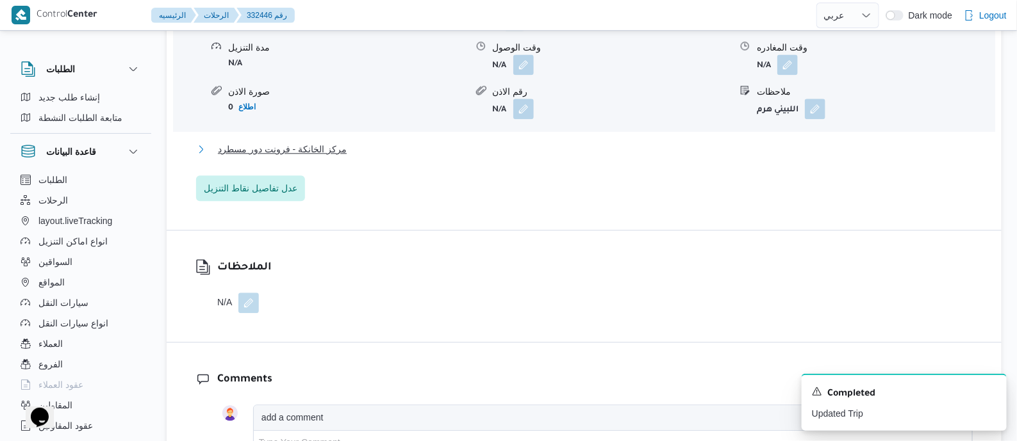
click at [313, 152] on span "مركز الخانكة - فرونت دور مسطرد" at bounding box center [282, 149] width 129 height 15
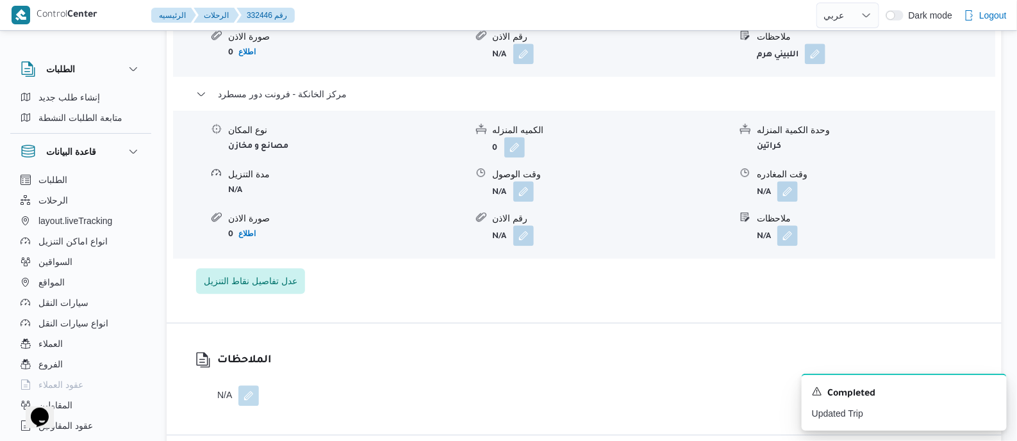
scroll to position [1287, 0]
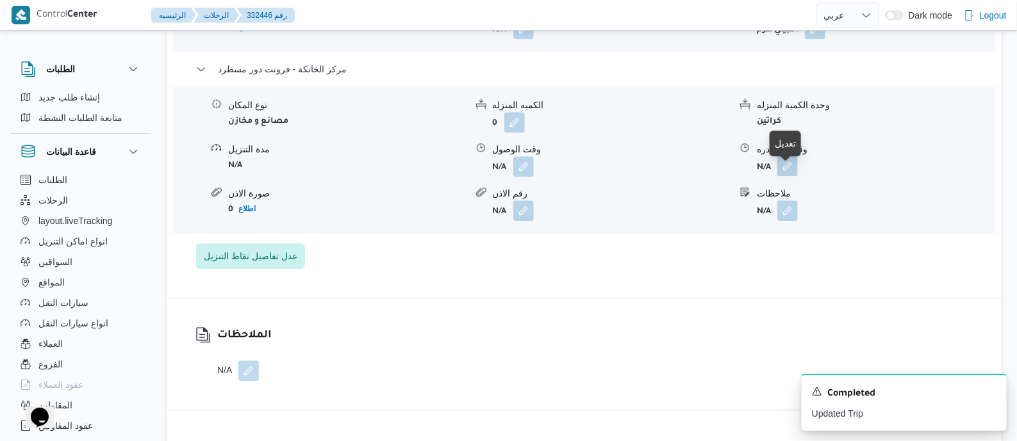
click at [785, 176] on button "button" at bounding box center [787, 166] width 21 height 21
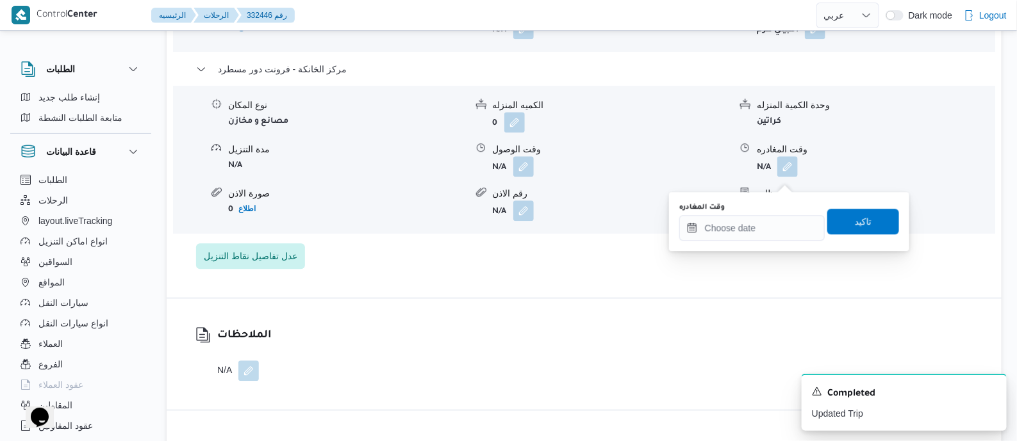
click at [782, 211] on div "وقت المغادره" at bounding box center [751, 207] width 145 height 10
click at [779, 225] on input "وقت المغادره" at bounding box center [751, 228] width 145 height 26
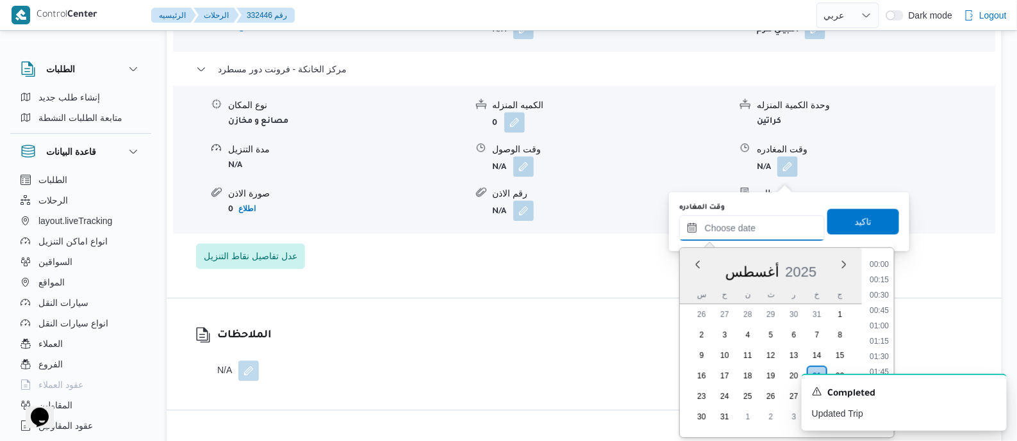
scroll to position [1019, 0]
click at [880, 258] on li "16:30" at bounding box center [878, 260] width 29 height 13
type input "[DATE] ١٦:٣٠"
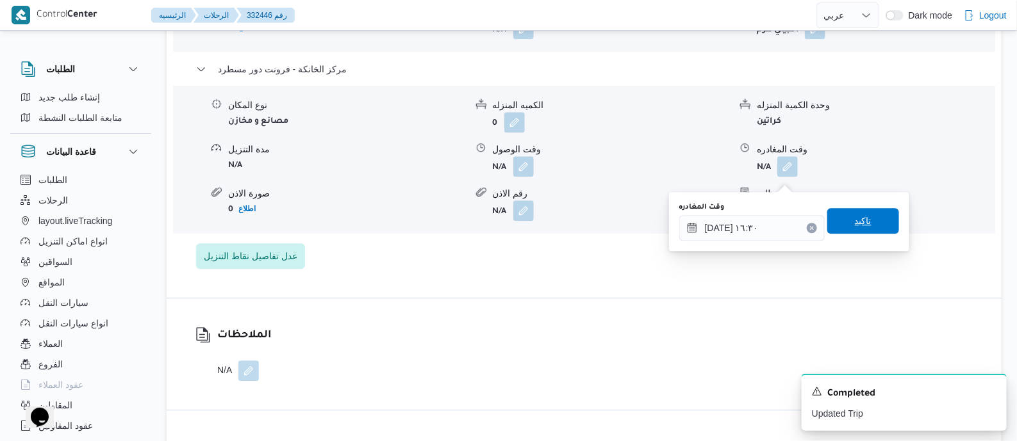
click at [871, 220] on span "تاكيد" at bounding box center [863, 221] width 72 height 26
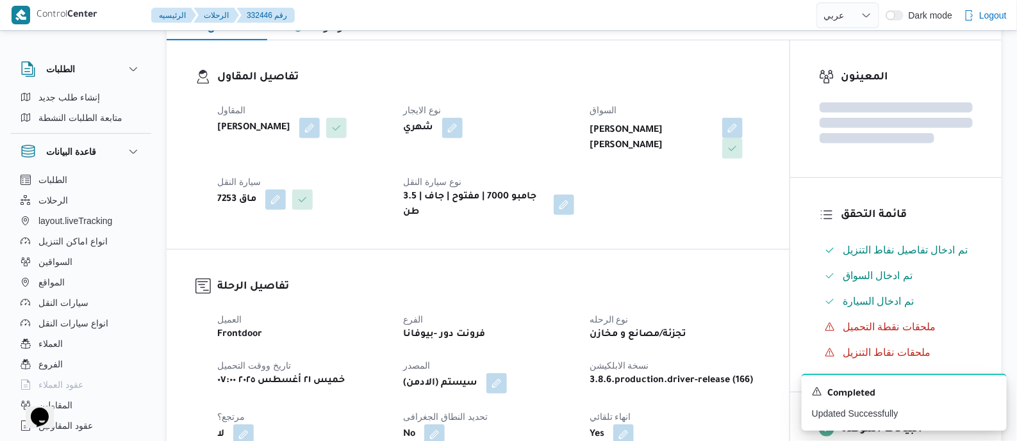
scroll to position [0, 0]
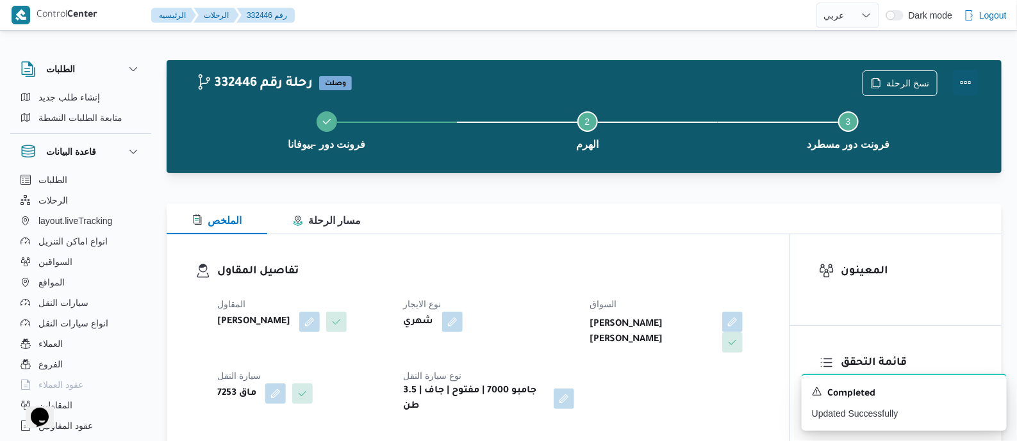
click at [960, 81] on button "Actions" at bounding box center [966, 83] width 26 height 26
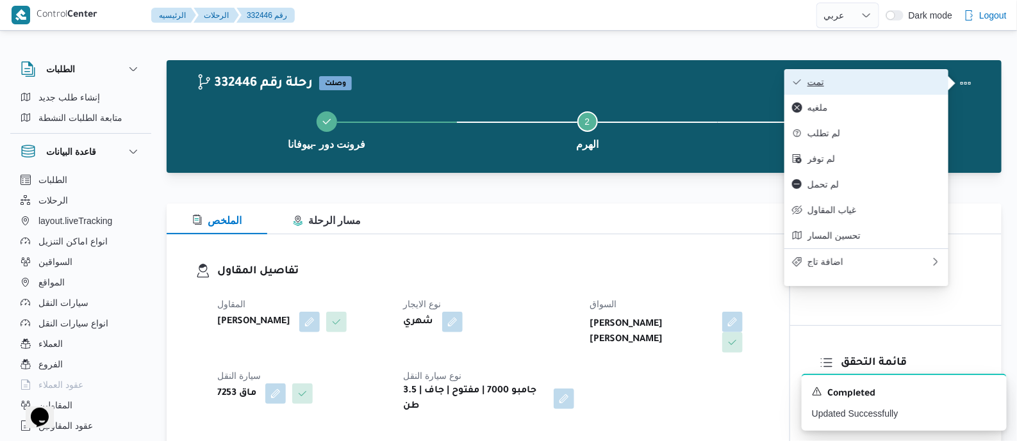
click at [927, 75] on button "تمت" at bounding box center [866, 82] width 164 height 26
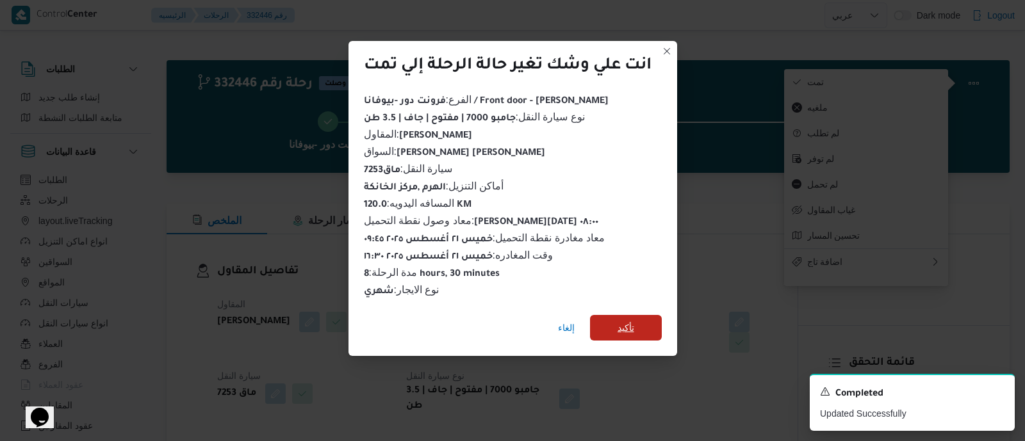
click at [641, 316] on span "تأكيد" at bounding box center [626, 328] width 72 height 26
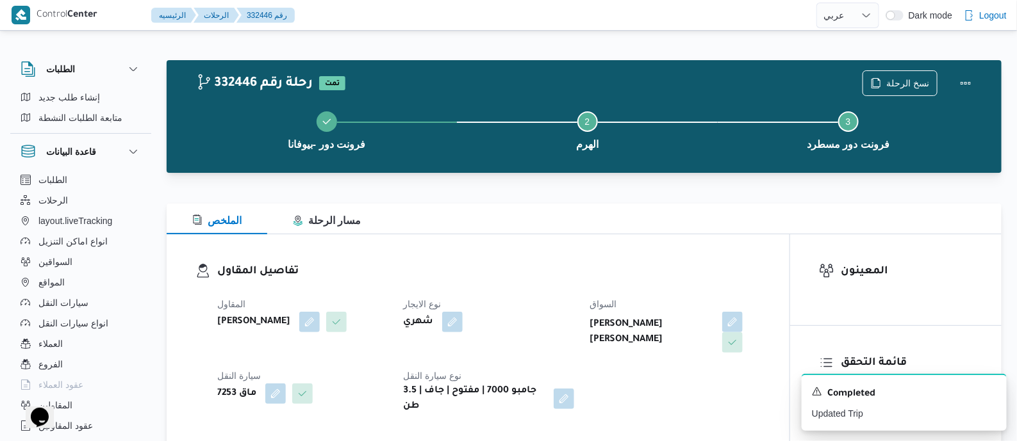
click at [497, 288] on dl "تفاصيل المقاول المقاول محمد صلاح عبداللطيف الشريف نوع الايجار شهري السواق محمود…" at bounding box center [488, 338] width 543 height 151
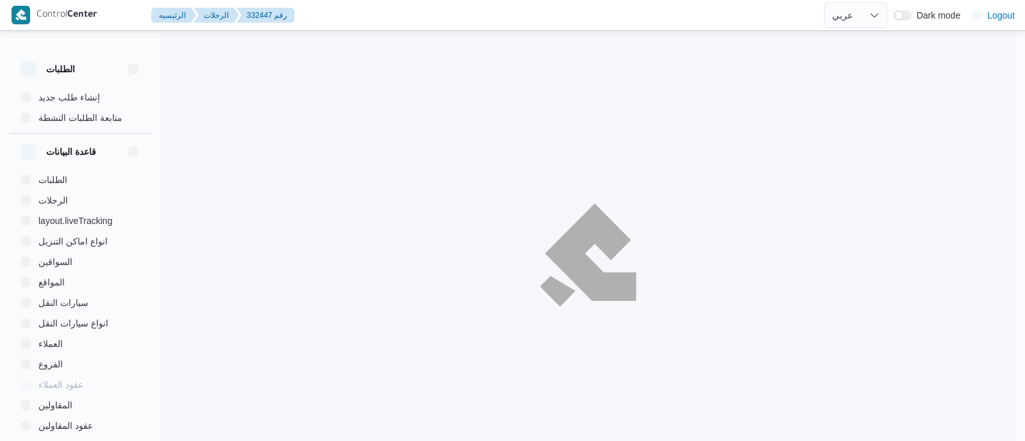
select select "ar"
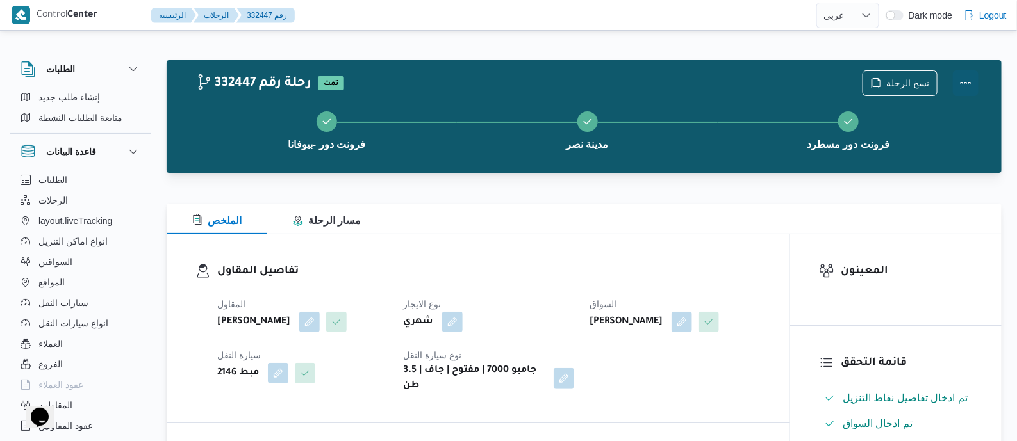
click at [964, 78] on button "Actions" at bounding box center [966, 83] width 26 height 26
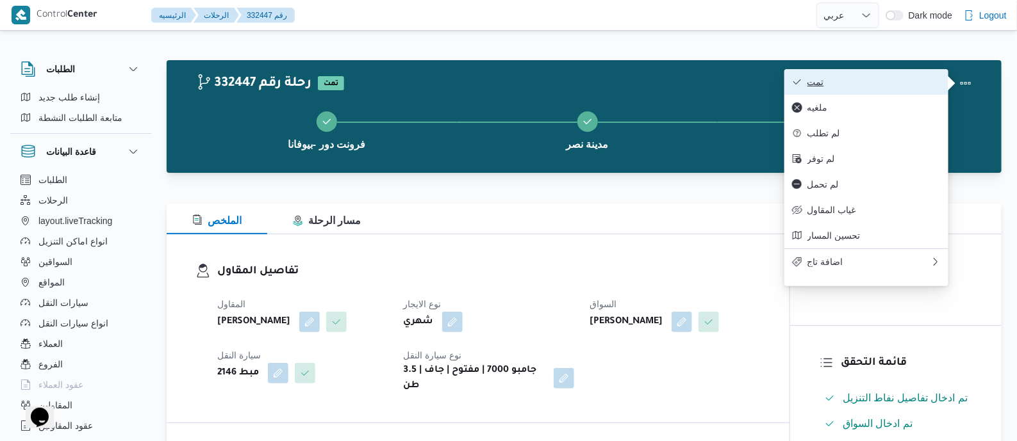
click at [897, 83] on span "تمت" at bounding box center [873, 82] width 133 height 10
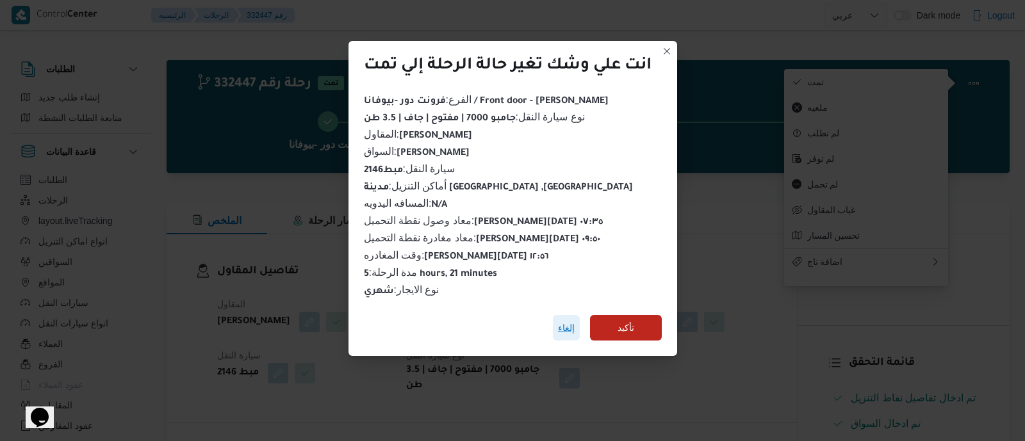
click at [561, 323] on span "إلغاء" at bounding box center [566, 327] width 17 height 15
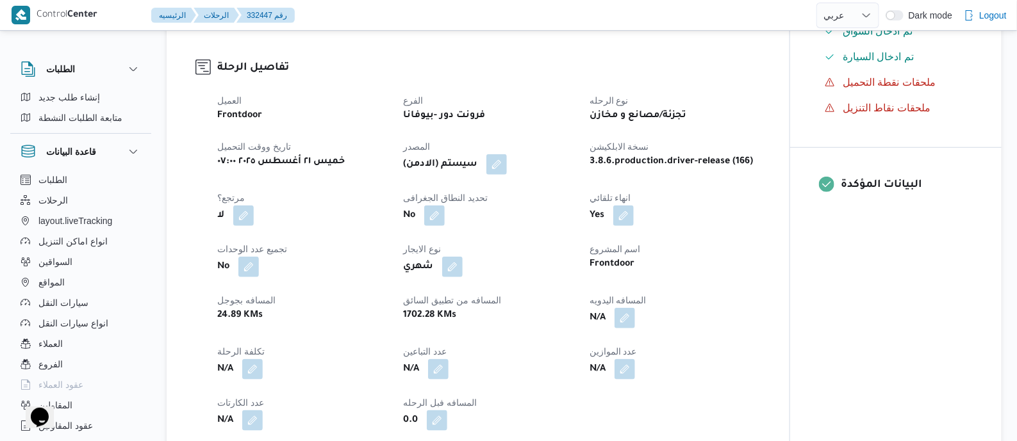
scroll to position [400, 0]
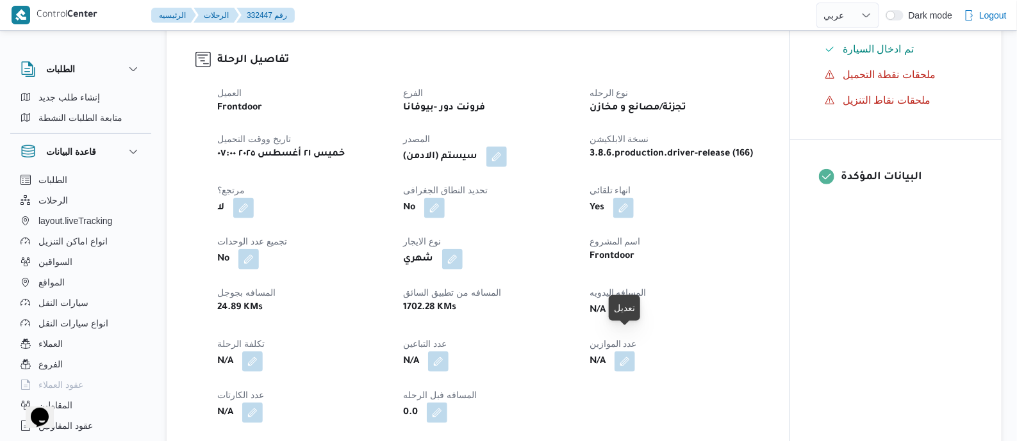
click at [624, 320] on button "button" at bounding box center [624, 310] width 21 height 21
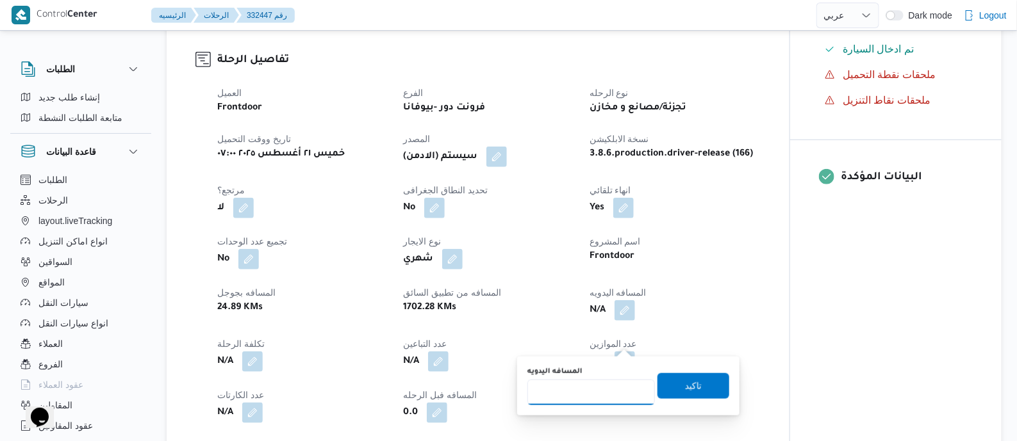
click at [600, 389] on input "المسافه اليدويه" at bounding box center [591, 393] width 128 height 26
type input "85"
click at [691, 383] on span "تاكيد" at bounding box center [693, 385] width 17 height 15
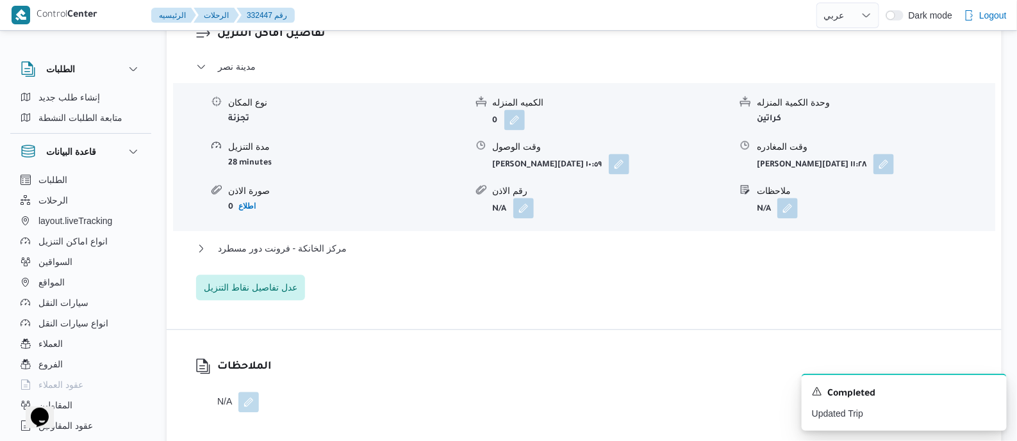
scroll to position [1121, 0]
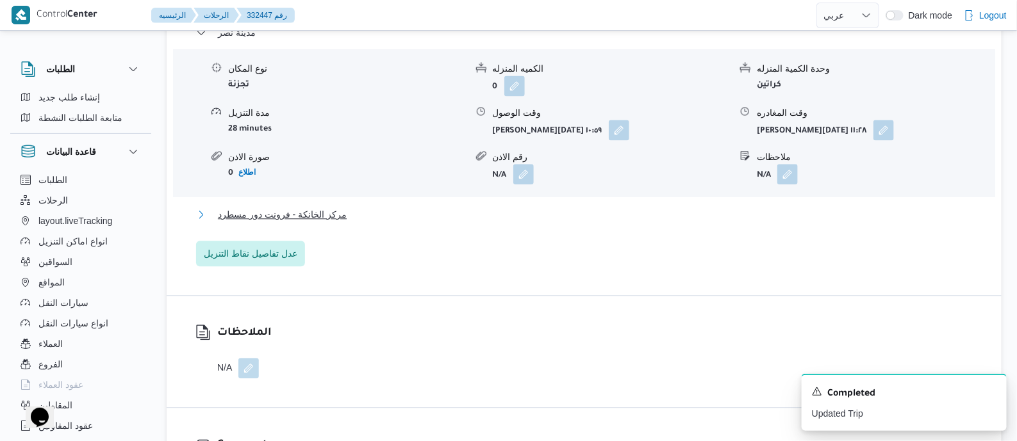
click at [338, 222] on span "مركز الخانكة - فرونت دور مسطرد" at bounding box center [282, 214] width 129 height 15
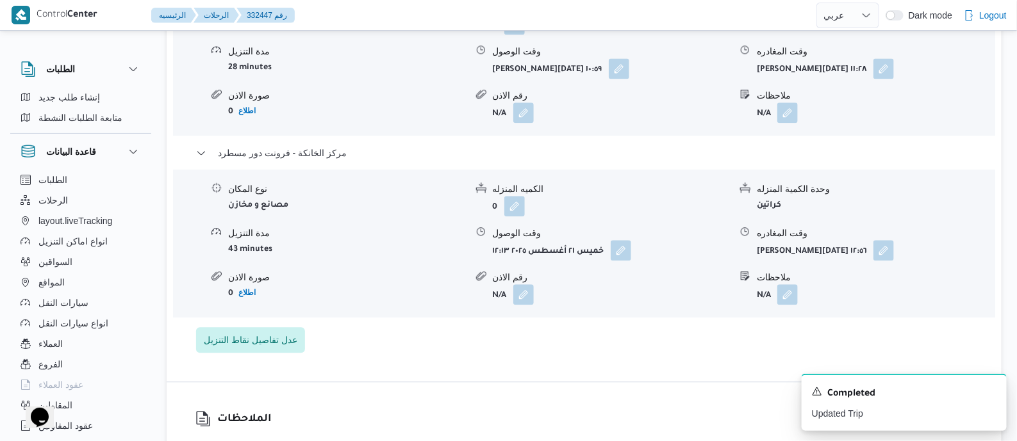
scroll to position [1281, 0]
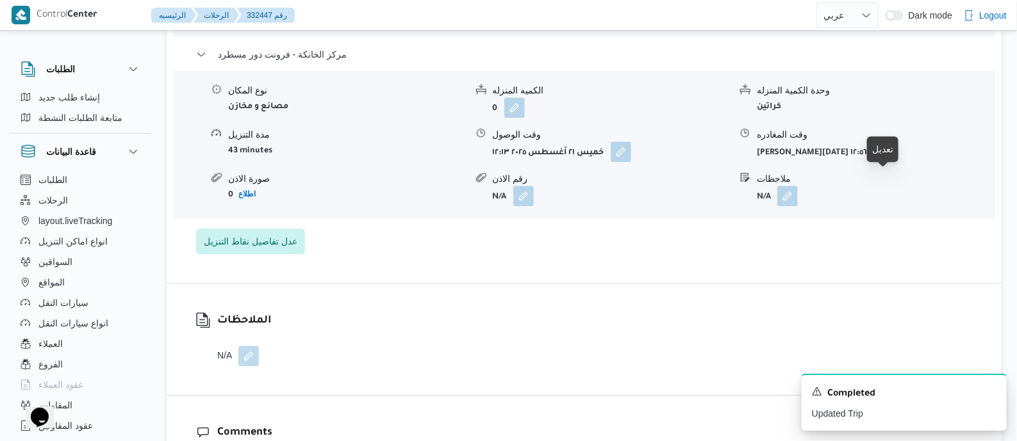
drag, startPoint x: 890, startPoint y: 183, endPoint x: 887, endPoint y: 191, distance: 8.7
click at [889, 161] on button "button" at bounding box center [883, 151] width 21 height 21
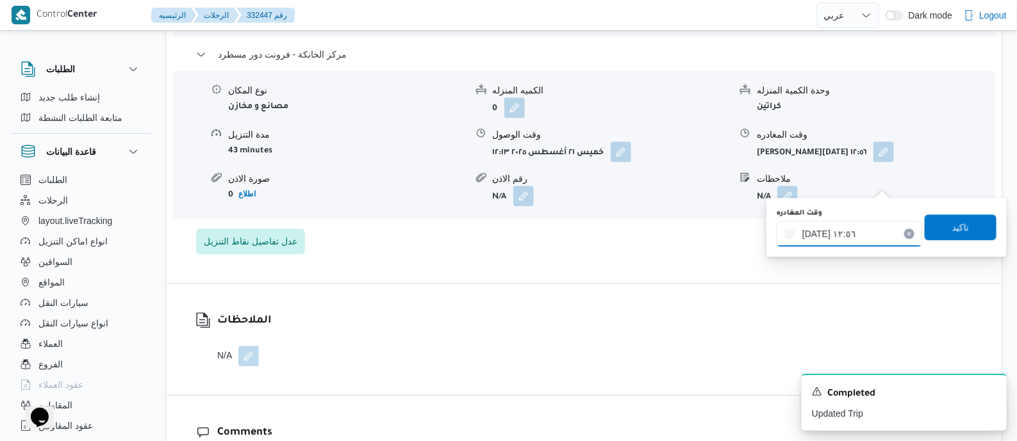
click at [882, 226] on input "٢١/٠٨/٢٠٢٥ ١٢:٥٦" at bounding box center [849, 234] width 145 height 26
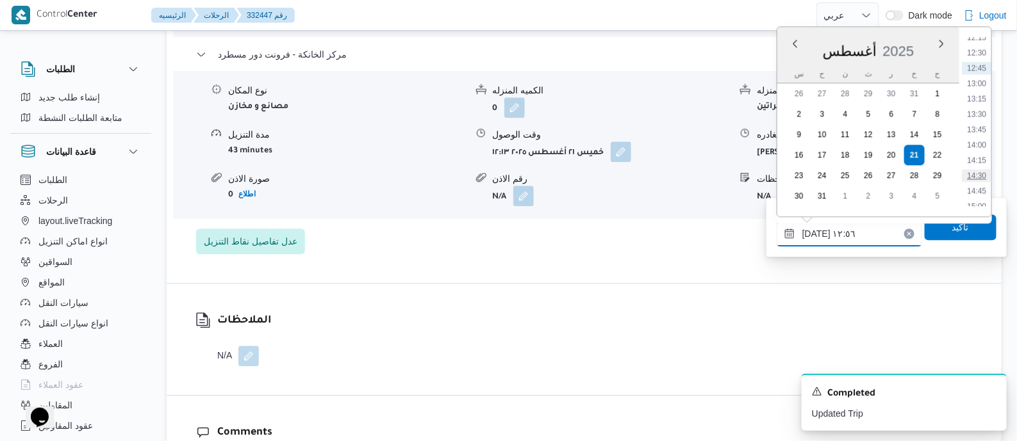
scroll to position [857, 0]
click at [978, 167] on li "16:00" at bounding box center [976, 170] width 29 height 13
type input "٢١/٠٨/٢٠٢٥ ١٦:٠٠"
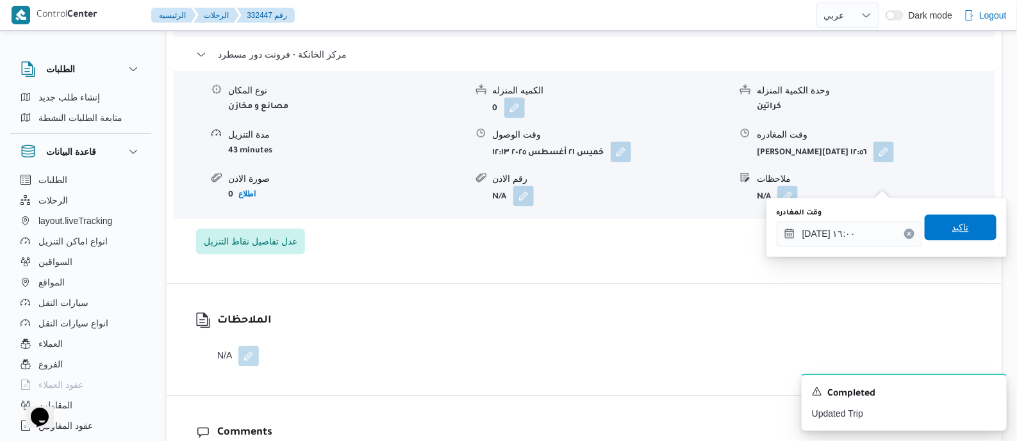
click at [960, 230] on span "تاكيد" at bounding box center [960, 227] width 17 height 15
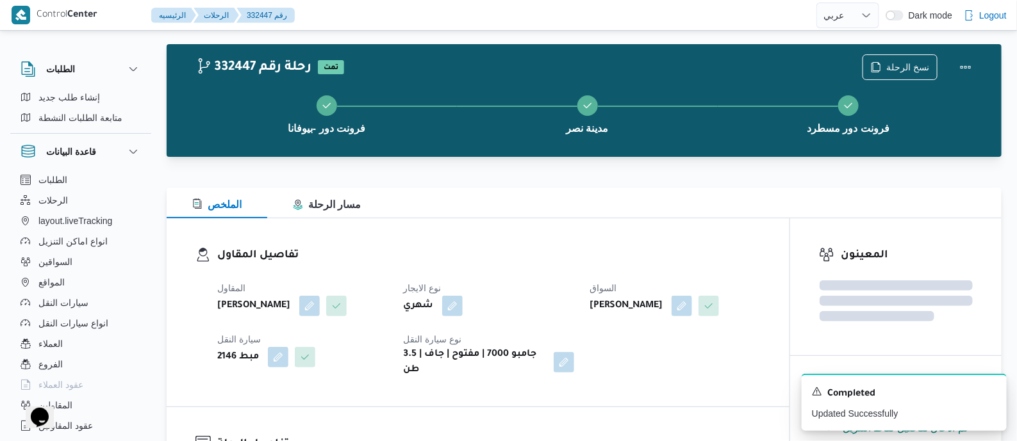
scroll to position [0, 0]
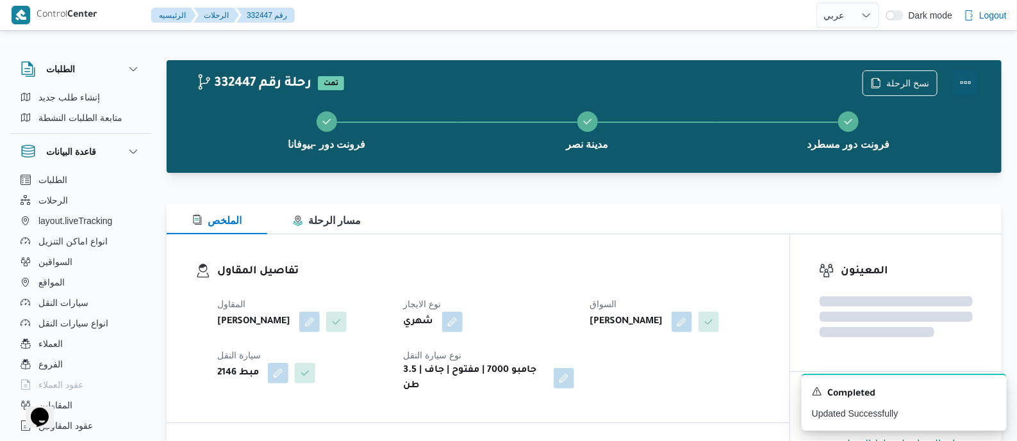
drag, startPoint x: 964, startPoint y: 77, endPoint x: 953, endPoint y: 78, distance: 10.9
click at [964, 78] on button "Actions" at bounding box center [966, 83] width 26 height 26
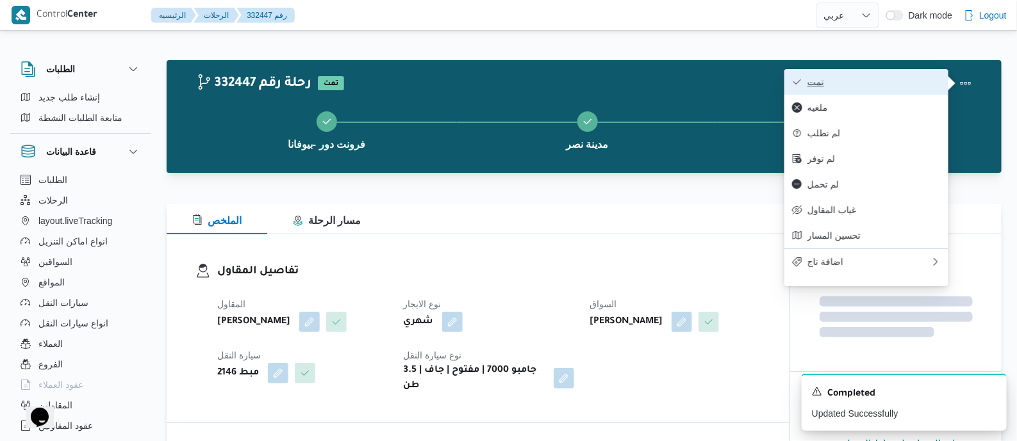
click at [924, 75] on button "تمت" at bounding box center [866, 82] width 164 height 26
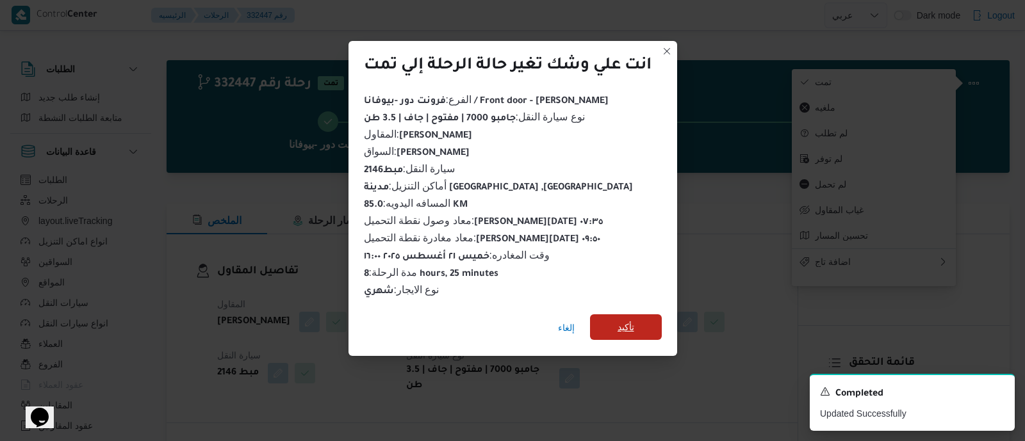
click at [641, 321] on span "تأكيد" at bounding box center [626, 328] width 72 height 26
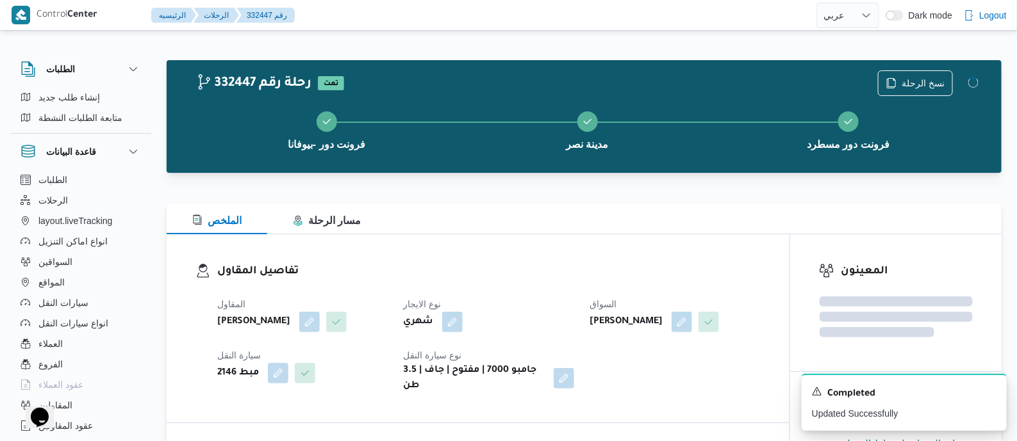
click at [576, 295] on div "المقاول محمد صلاح عبداللطيف الشريف نوع الايجار شهري السواق السيد عبدالقادر خطاب…" at bounding box center [489, 345] width 559 height 113
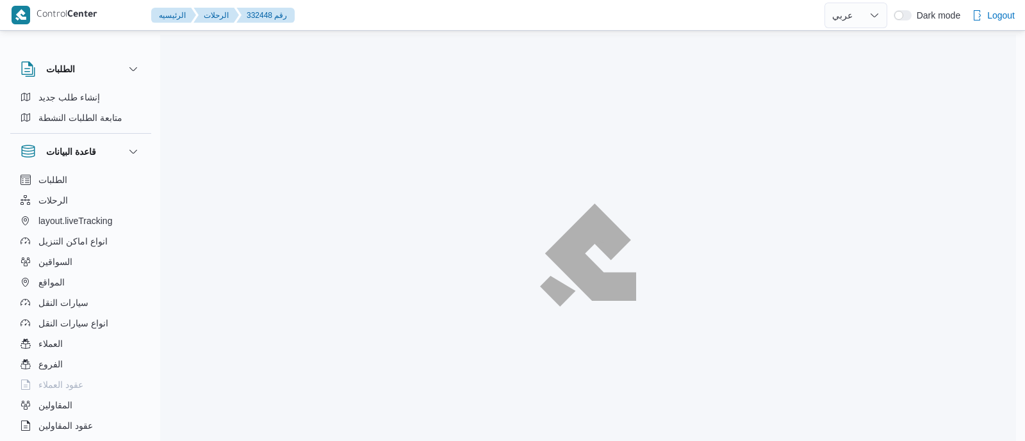
select select "ar"
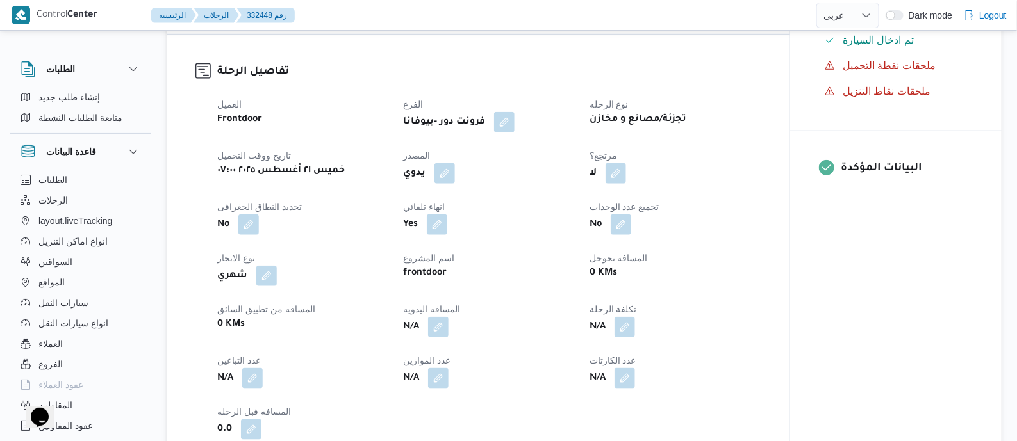
scroll to position [481, 0]
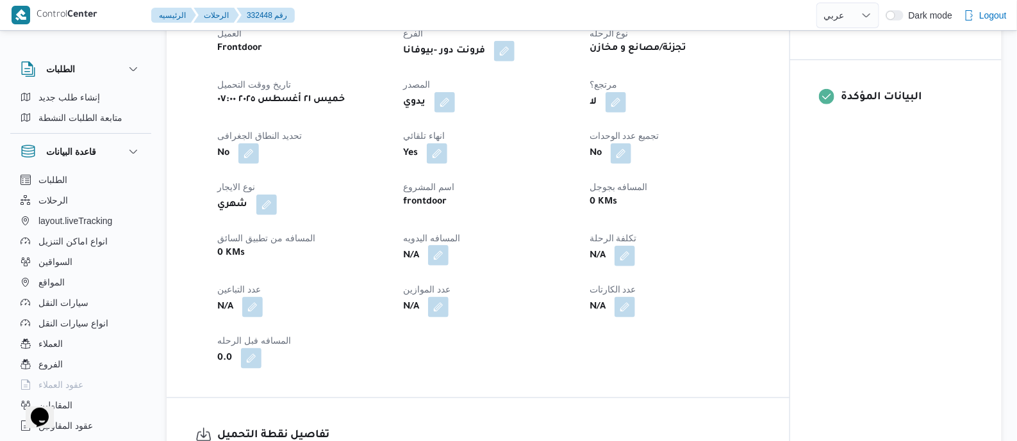
click at [441, 256] on button "button" at bounding box center [438, 255] width 21 height 21
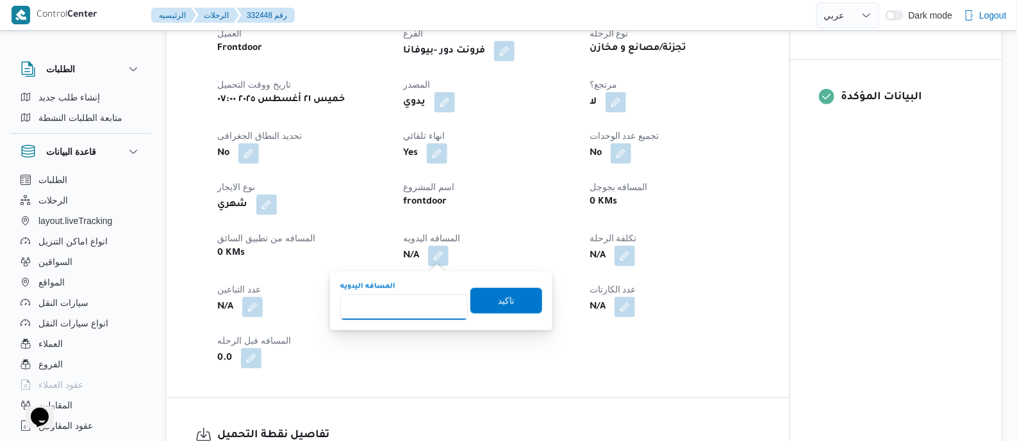
click at [429, 300] on input "المسافه اليدويه" at bounding box center [404, 308] width 128 height 26
type input "75"
click at [475, 296] on span "تاكيد" at bounding box center [506, 301] width 72 height 26
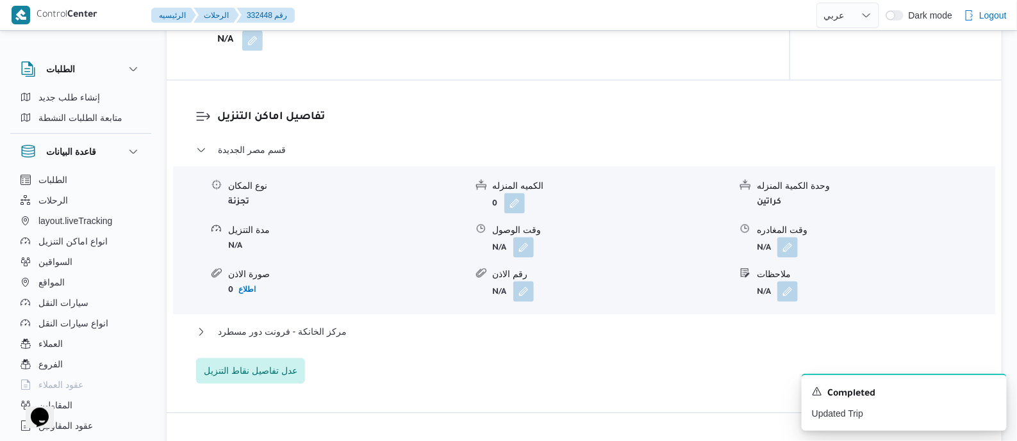
scroll to position [1121, 0]
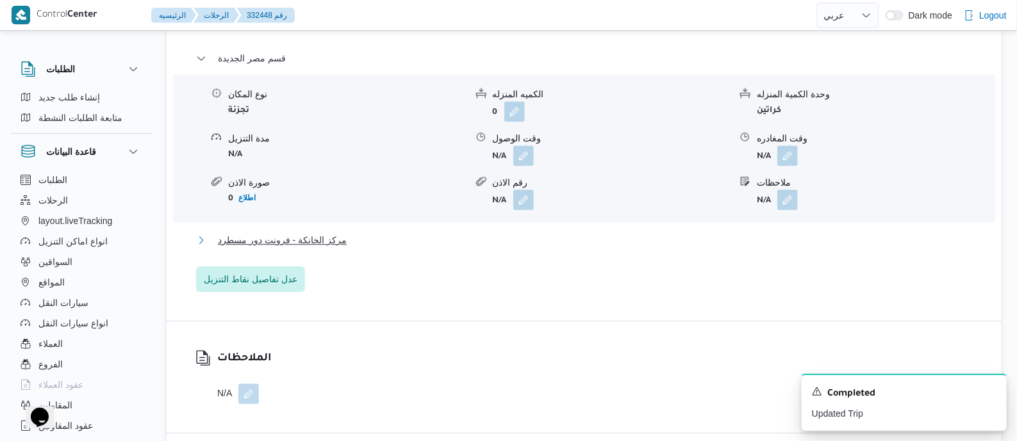
click at [327, 235] on span "مركز الخانكة - فرونت دور مسطرد" at bounding box center [282, 240] width 129 height 15
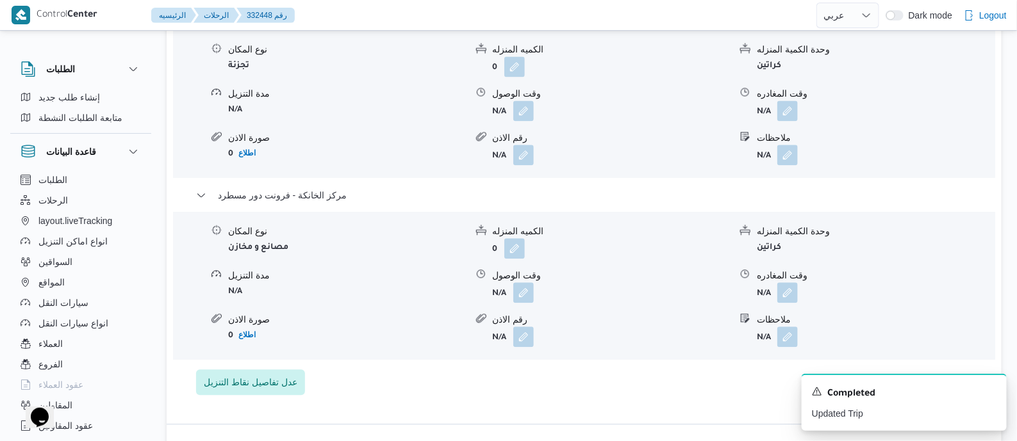
scroll to position [1201, 0]
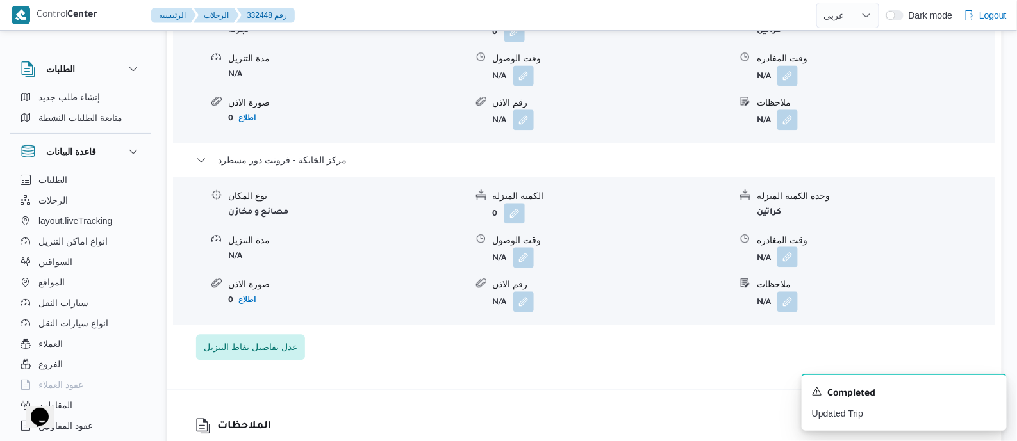
click at [782, 252] on button "button" at bounding box center [787, 257] width 21 height 21
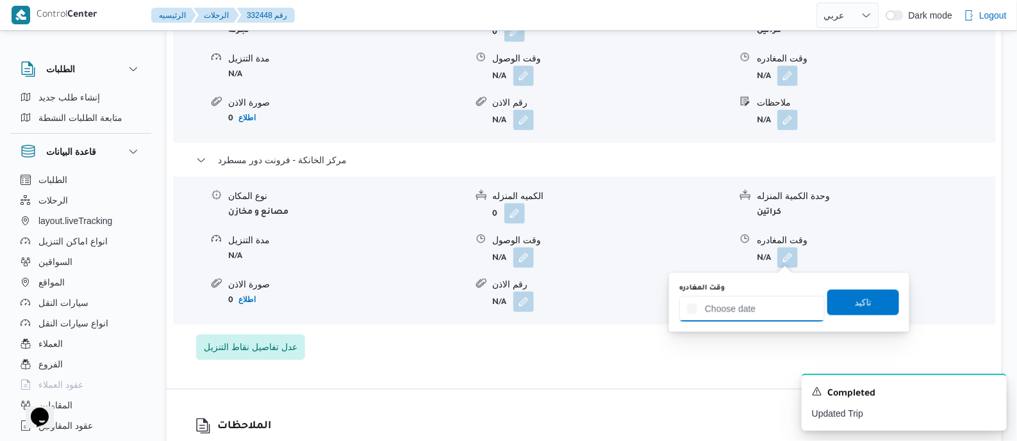
click at [782, 311] on input "وقت المغادره" at bounding box center [751, 309] width 145 height 26
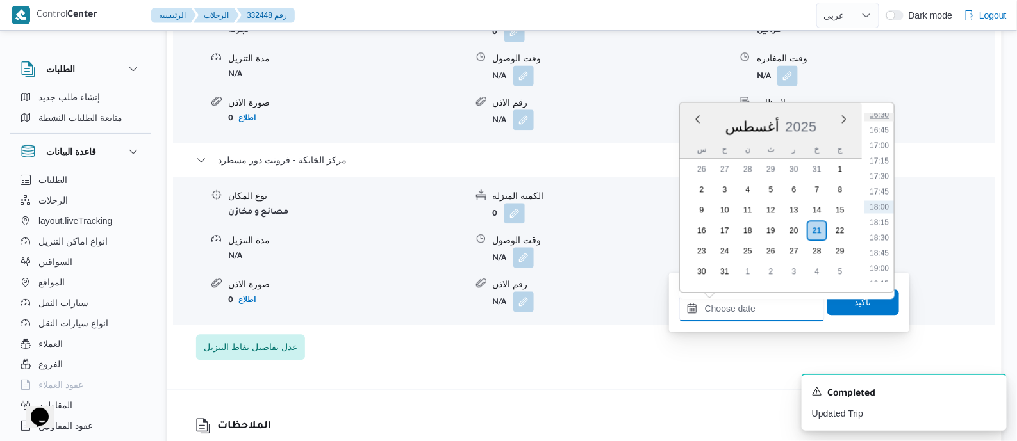
scroll to position [939, 0]
click at [880, 190] on li "16:30" at bounding box center [878, 194] width 29 height 13
type input "٢١/٠٨/٢٠٢٥ ١٦:٣٠"
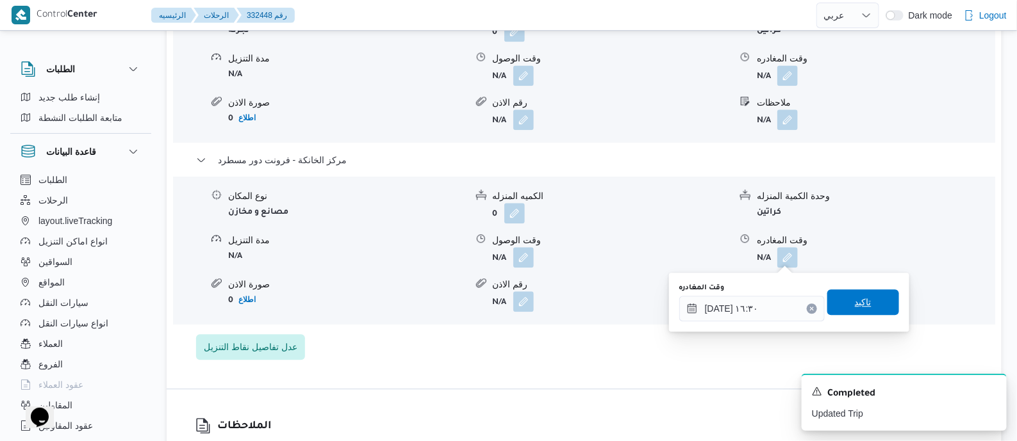
click at [862, 302] on span "تاكيد" at bounding box center [863, 302] width 17 height 15
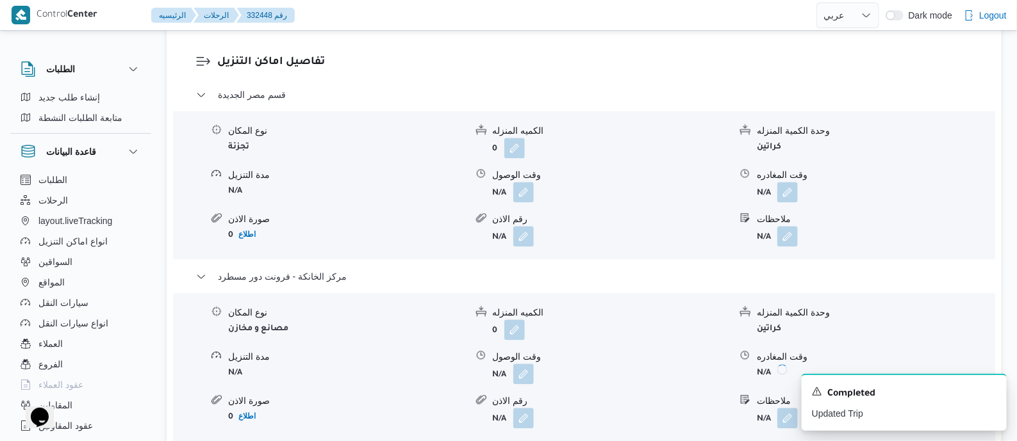
scroll to position [0, 0]
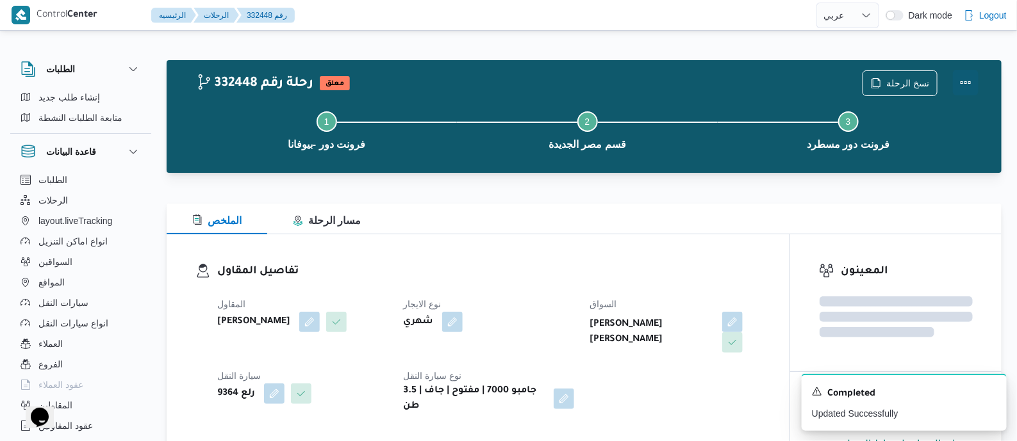
click at [964, 78] on button "Actions" at bounding box center [966, 83] width 26 height 26
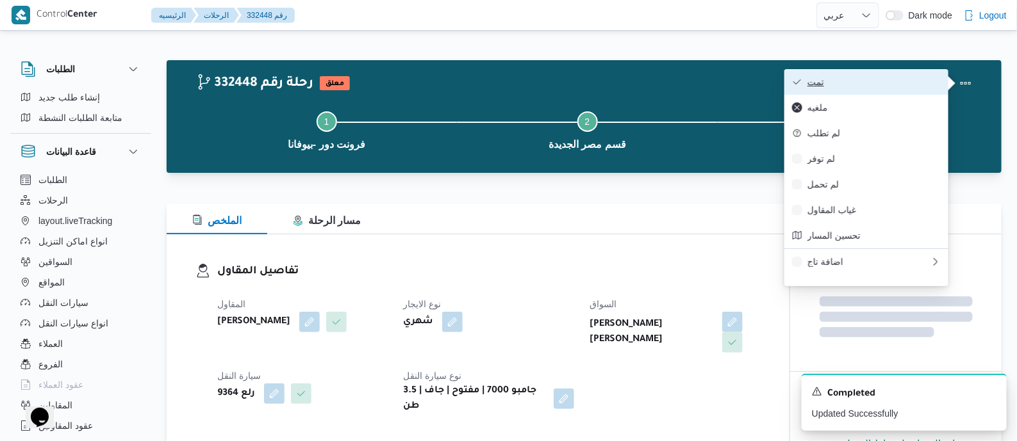
click at [907, 78] on span "تمت" at bounding box center [873, 82] width 133 height 10
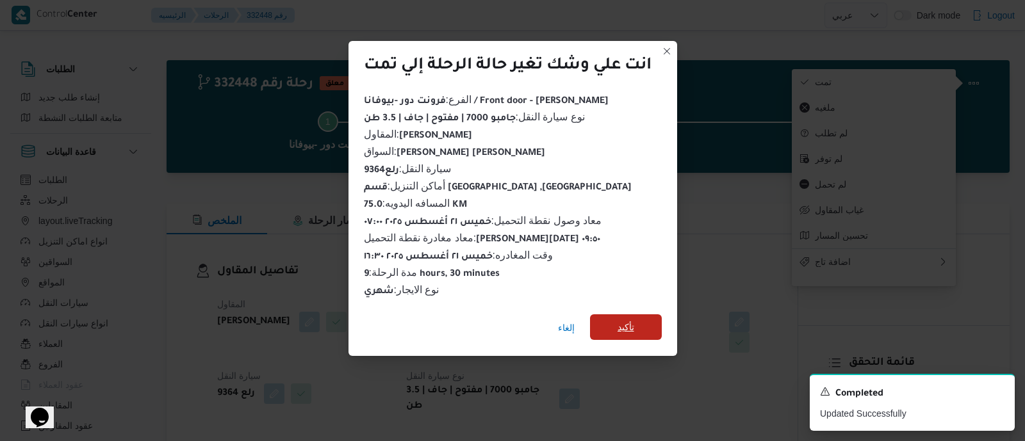
click at [634, 320] on span "تأكيد" at bounding box center [626, 327] width 17 height 15
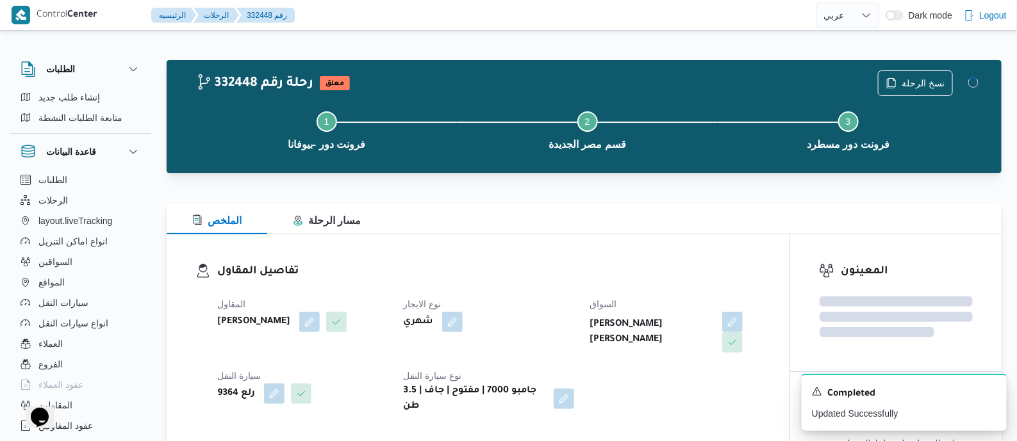
click at [597, 308] on span "السواق" at bounding box center [602, 304] width 27 height 10
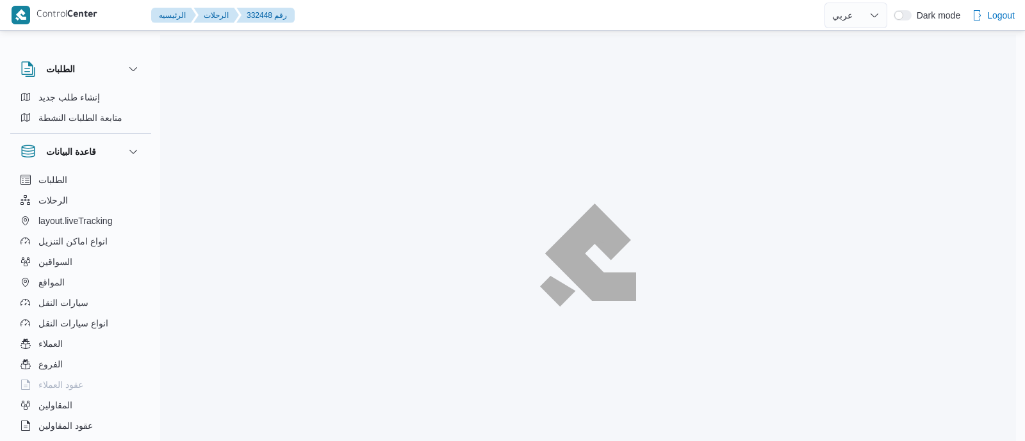
select select "ar"
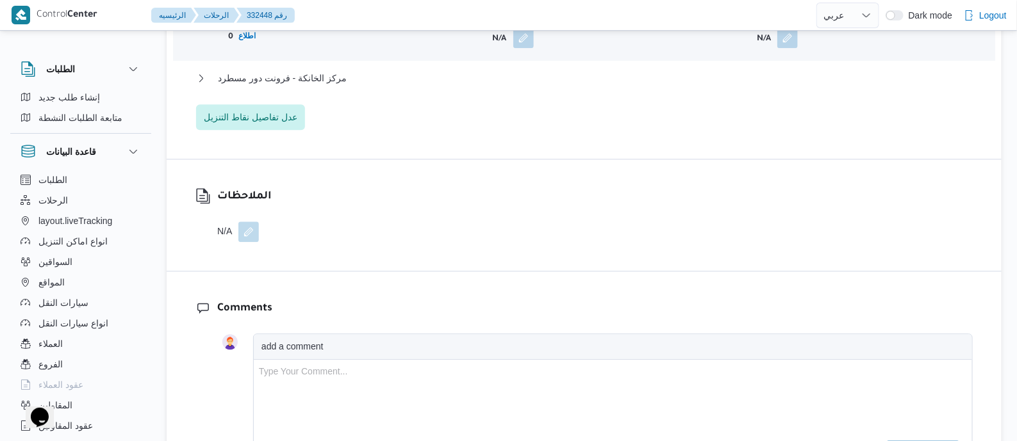
scroll to position [1281, 0]
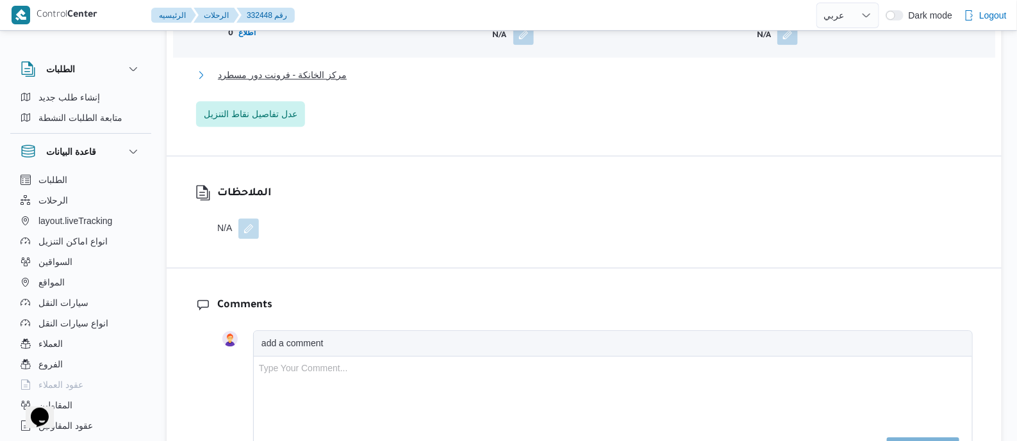
click at [285, 76] on span "مركز الخانكة - فرونت دور مسطرد" at bounding box center [282, 74] width 129 height 15
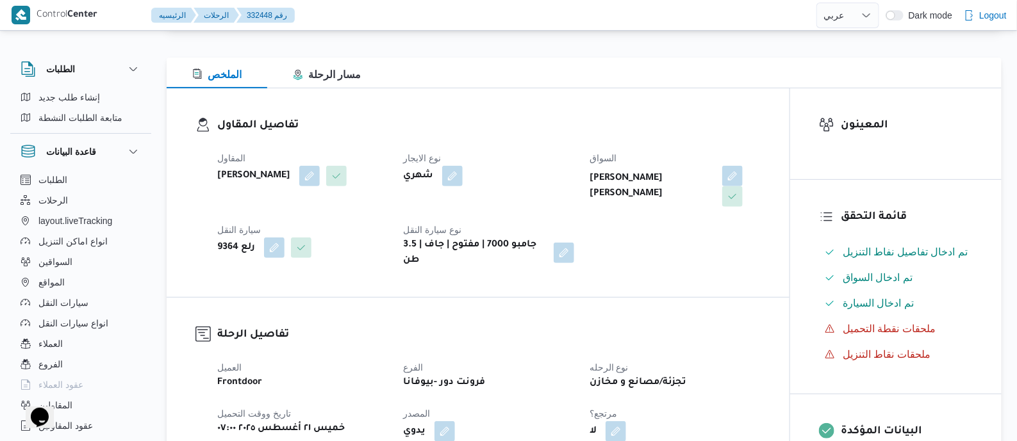
scroll to position [0, 0]
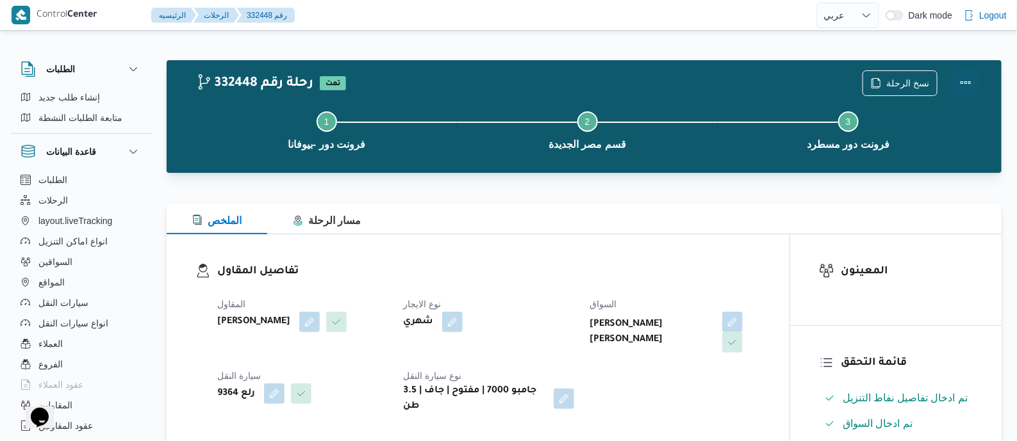
click at [958, 76] on button "Actions" at bounding box center [966, 83] width 26 height 26
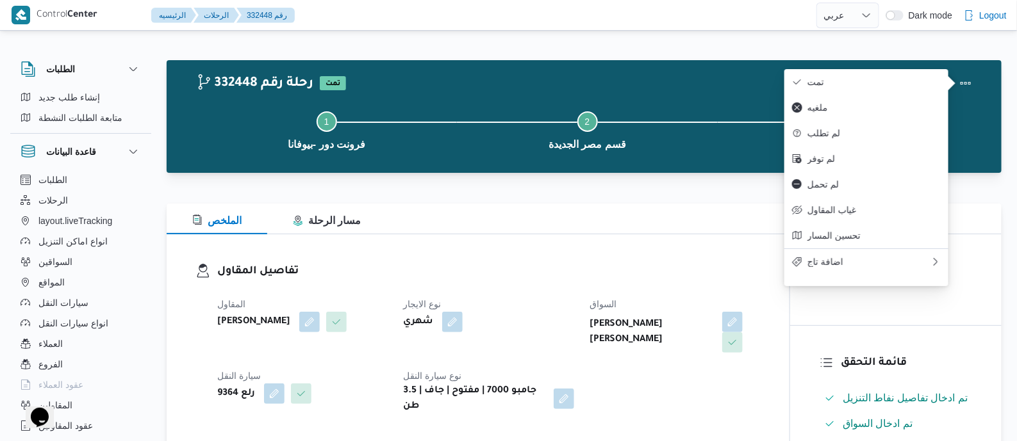
click at [899, 67] on div "نسخ الرحلة" at bounding box center [920, 83] width 131 height 41
click at [833, 79] on span "تمت" at bounding box center [873, 82] width 133 height 10
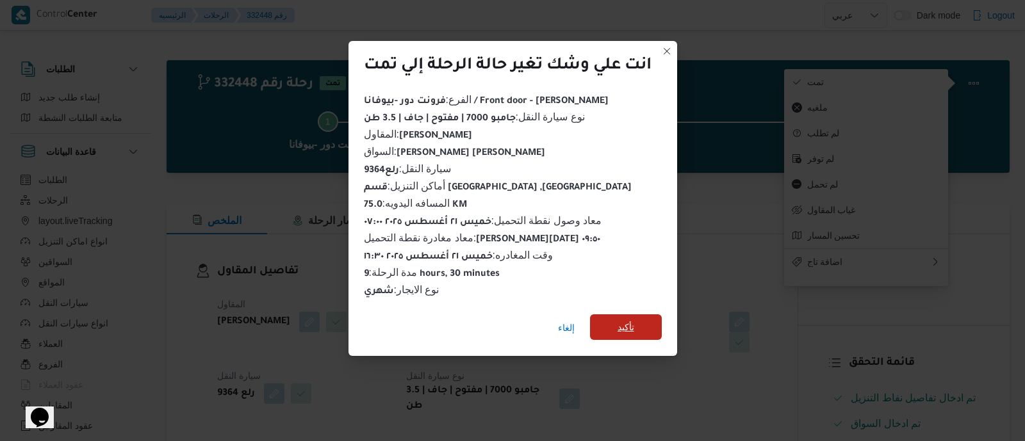
click at [637, 319] on span "تأكيد" at bounding box center [626, 328] width 72 height 26
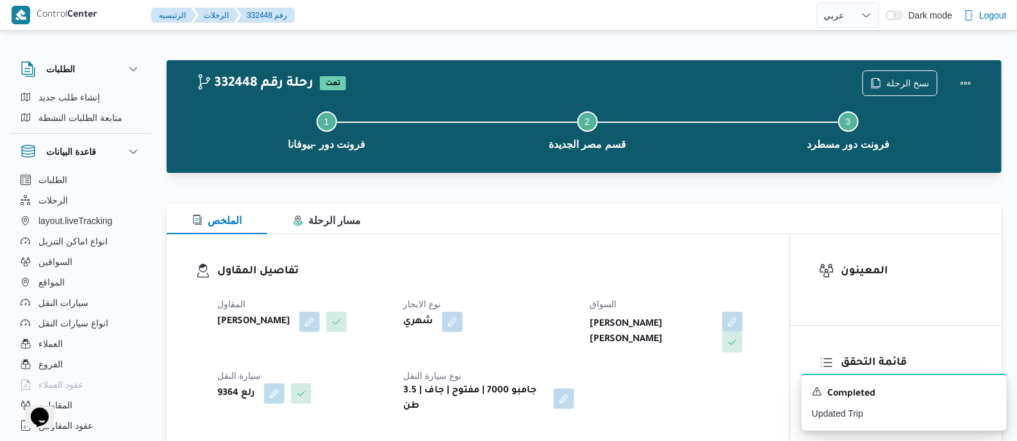
click at [425, 209] on div "الملخص مسار الرحلة" at bounding box center [584, 219] width 835 height 31
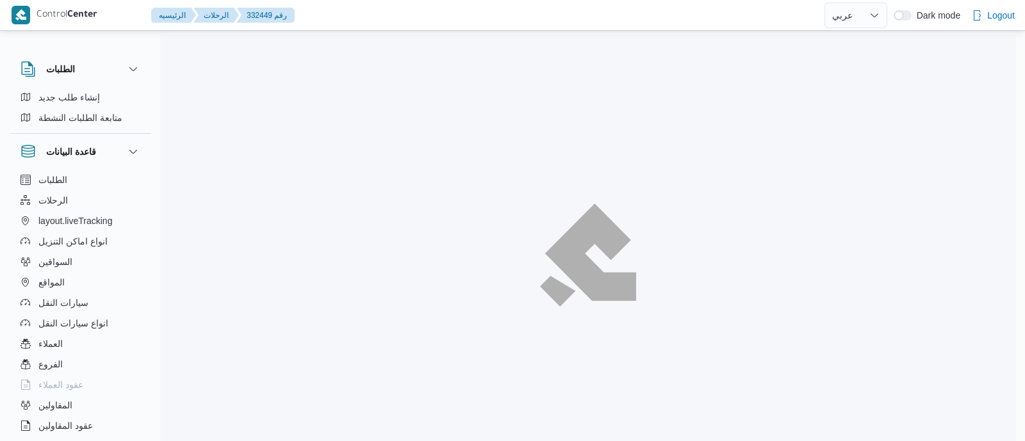
select select "ar"
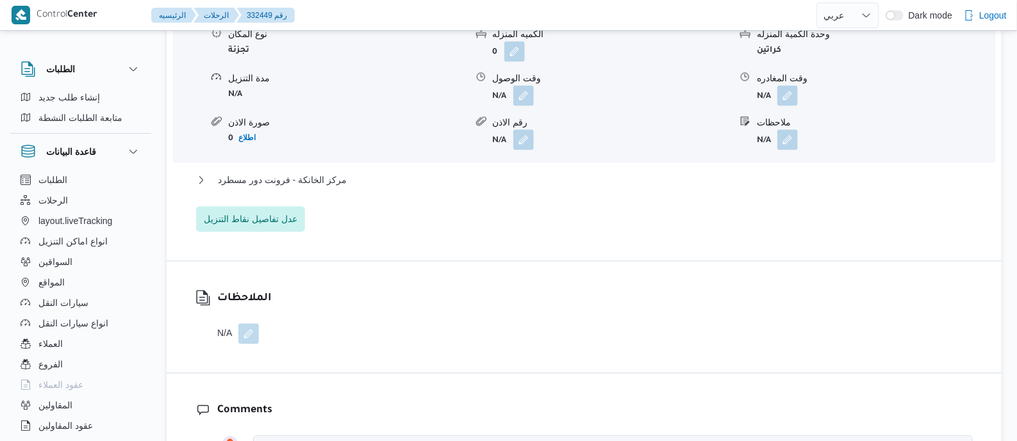
scroll to position [1201, 0]
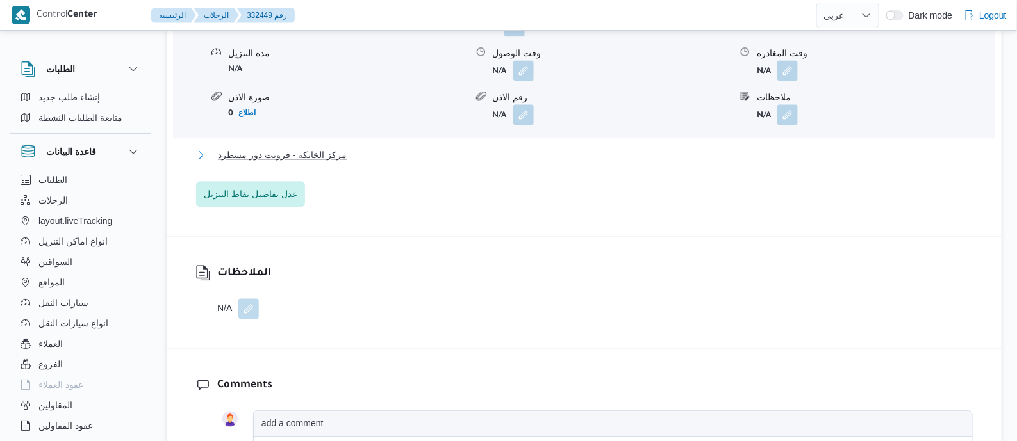
drag, startPoint x: 330, startPoint y: 161, endPoint x: 345, endPoint y: 180, distance: 23.7
click at [330, 161] on span "مركز الخانكة - فرونت دور مسطرد" at bounding box center [282, 154] width 129 height 15
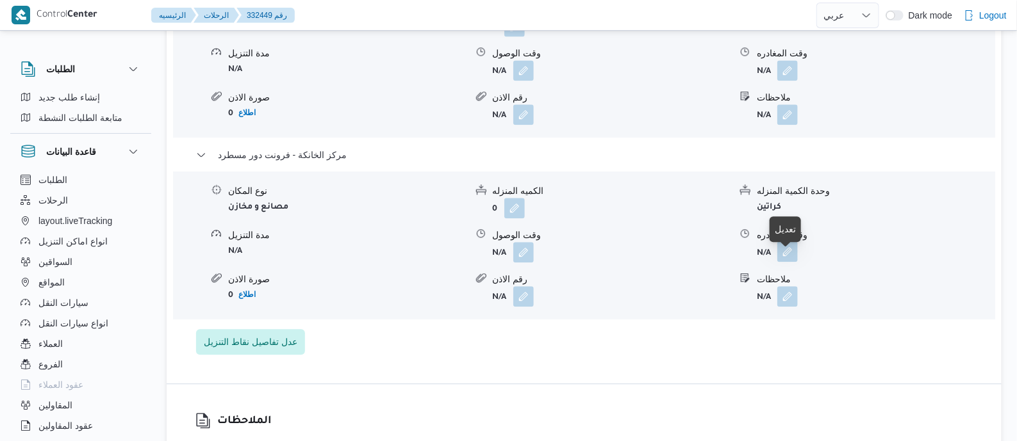
click at [789, 261] on button "button" at bounding box center [787, 252] width 21 height 21
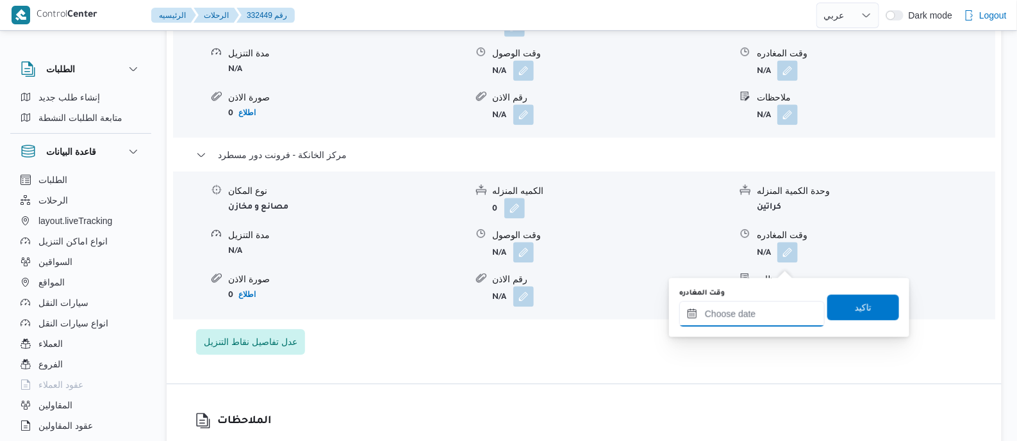
click at [774, 306] on input "وقت المغادره" at bounding box center [751, 314] width 145 height 26
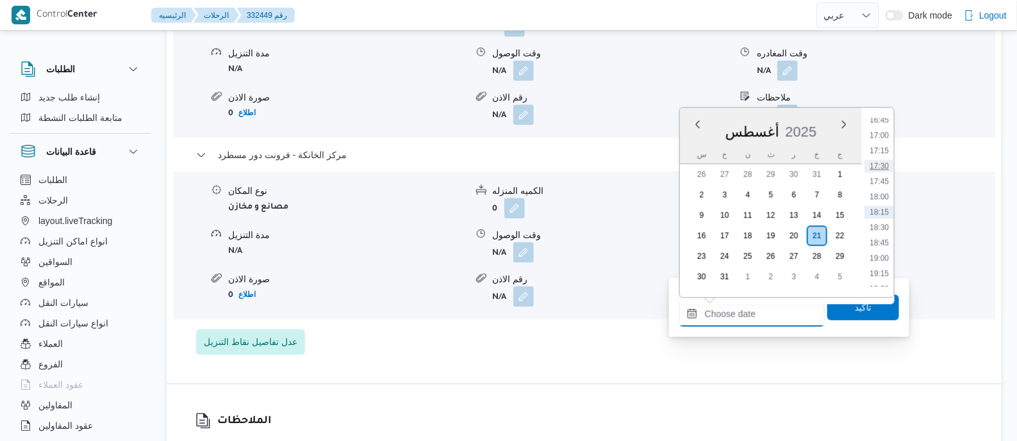
scroll to position [875, 0]
click at [874, 235] on li "16:00" at bounding box center [878, 233] width 29 height 13
type input "[DATE] ١٦:٠٠"
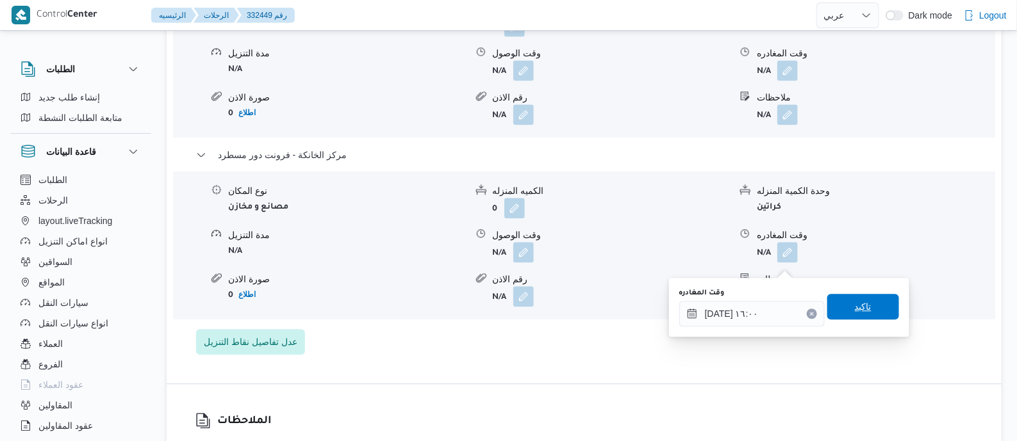
click at [872, 314] on span "تاكيد" at bounding box center [863, 307] width 72 height 26
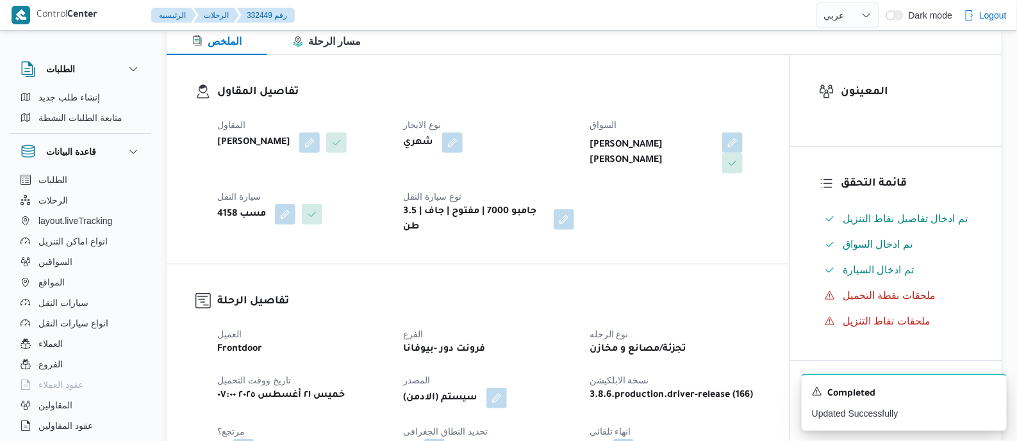
scroll to position [6, 0]
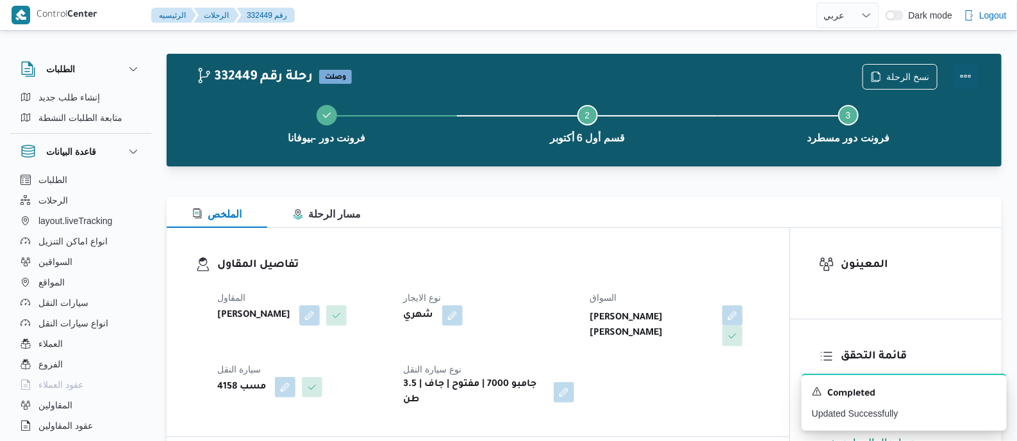
click at [963, 65] on button "Actions" at bounding box center [966, 76] width 26 height 26
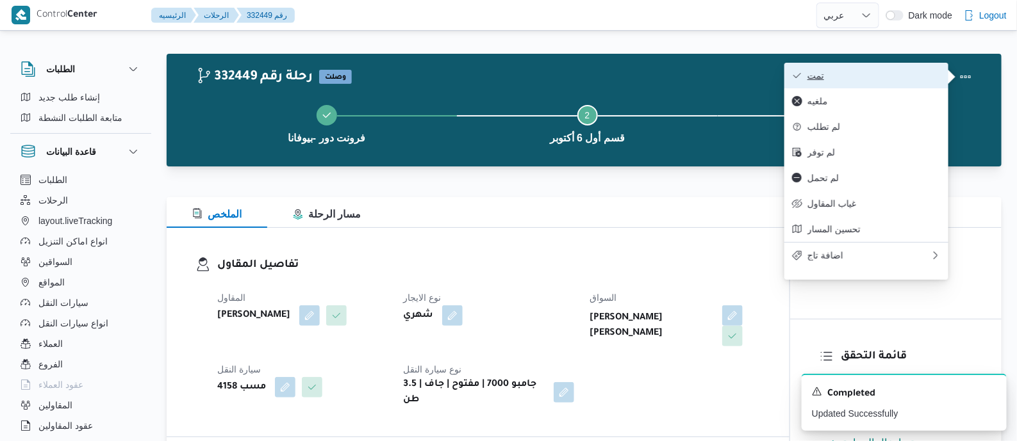
click at [918, 67] on button "تمت" at bounding box center [866, 76] width 164 height 26
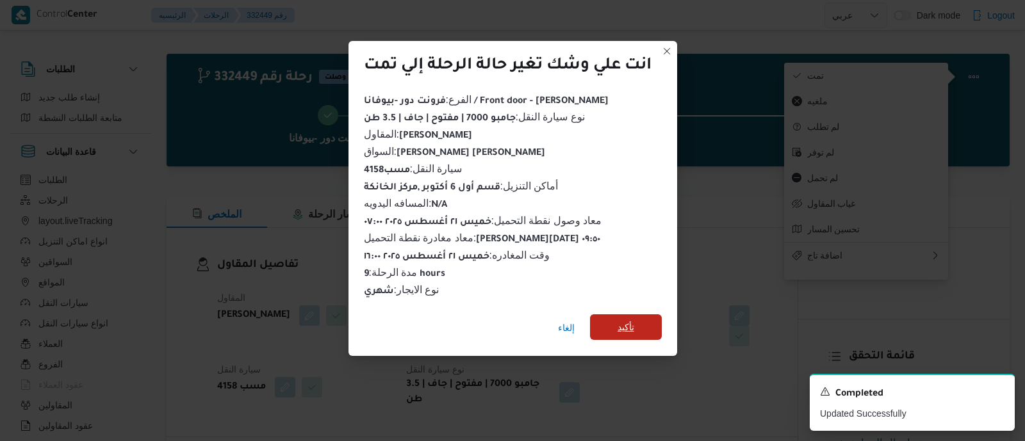
click at [621, 320] on span "تأكيد" at bounding box center [626, 327] width 17 height 15
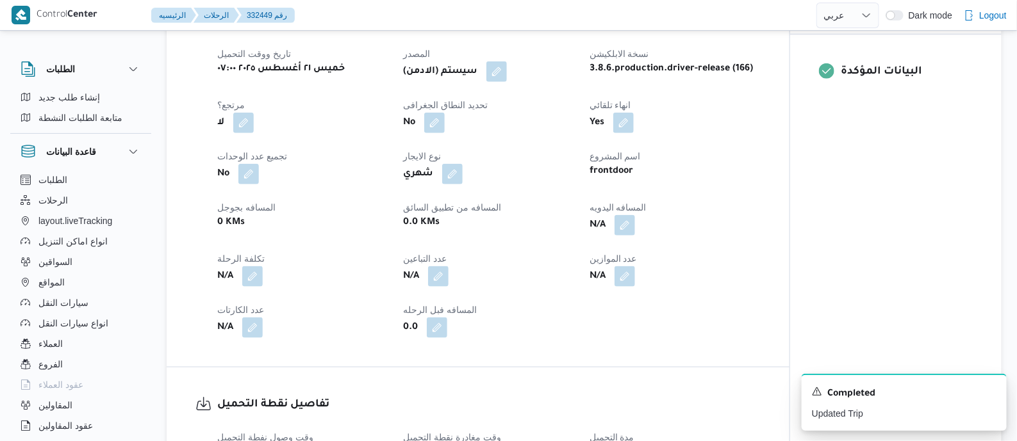
scroll to position [567, 0]
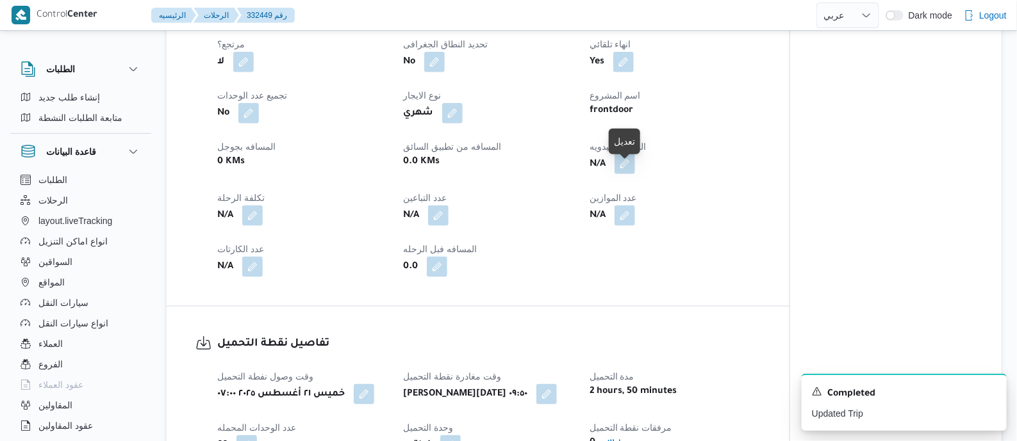
click at [623, 173] on button "button" at bounding box center [624, 164] width 21 height 21
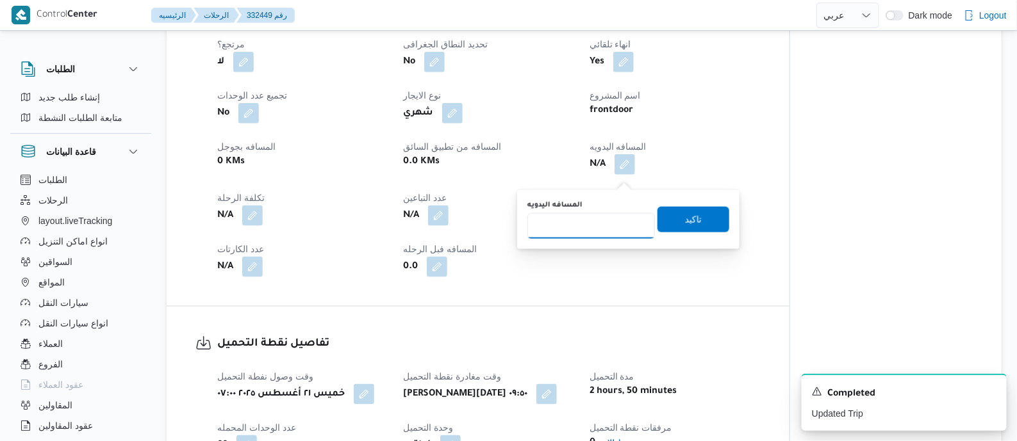
click at [602, 218] on input "المسافه اليدويه" at bounding box center [591, 226] width 128 height 26
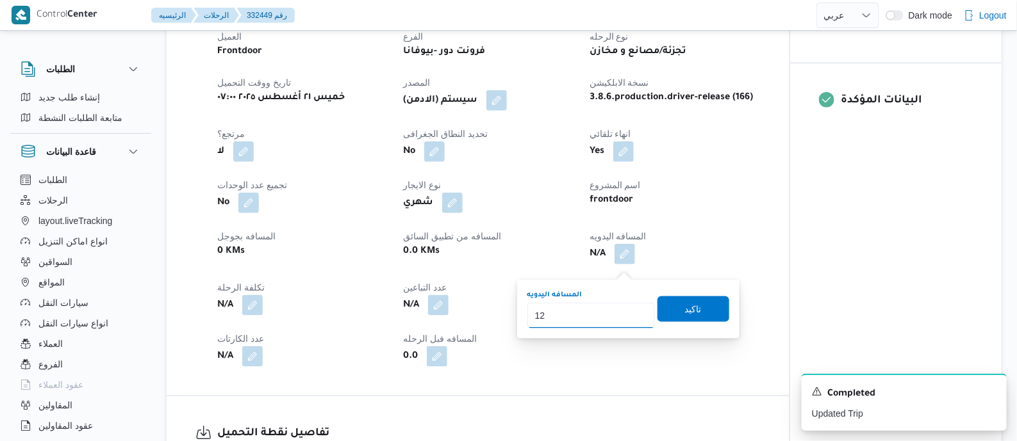
scroll to position [560, 0]
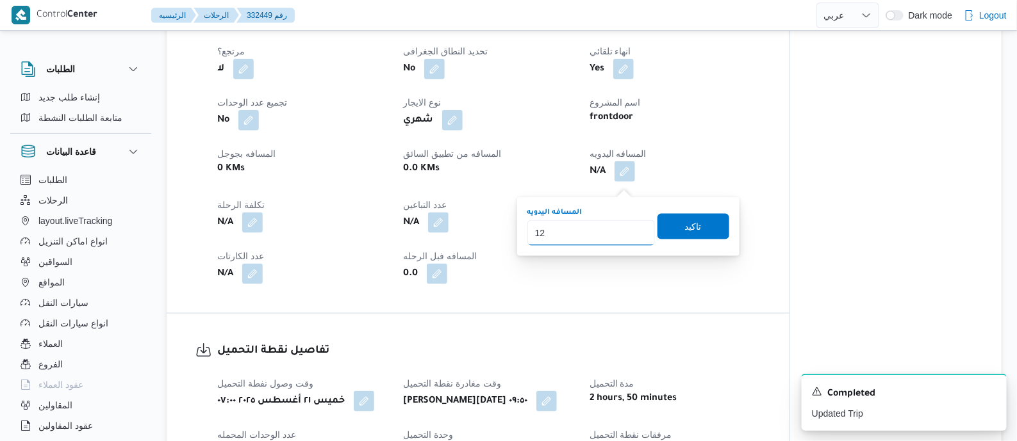
click at [574, 233] on input "12" at bounding box center [591, 233] width 128 height 26
type input "145"
click at [701, 226] on span "تاكيد" at bounding box center [693, 226] width 72 height 26
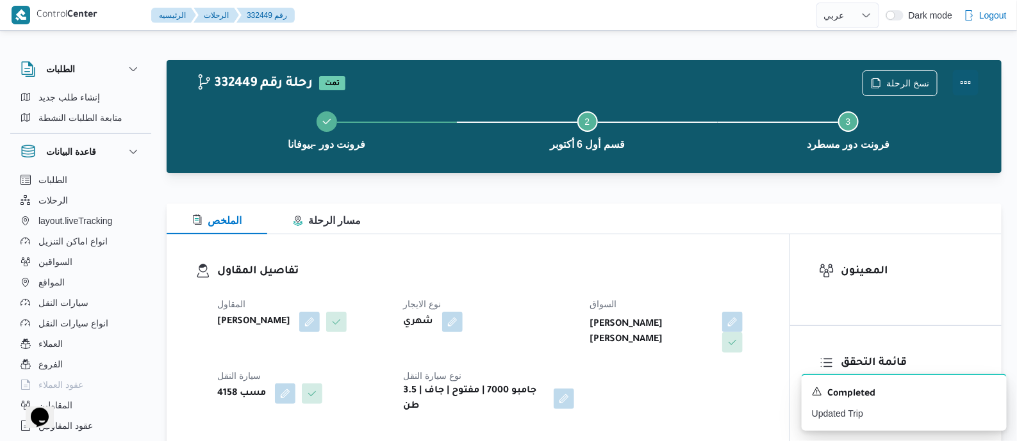
click at [962, 78] on button "Actions" at bounding box center [966, 83] width 26 height 26
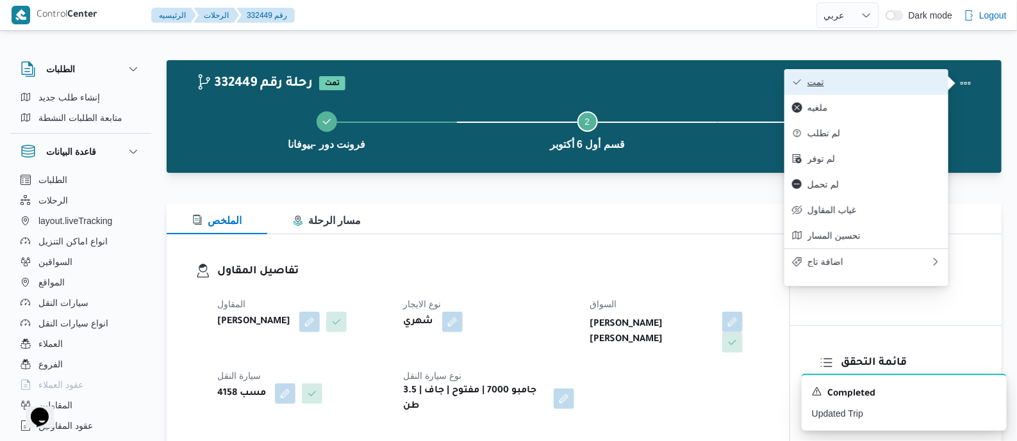
click at [925, 78] on span "تمت" at bounding box center [873, 82] width 133 height 10
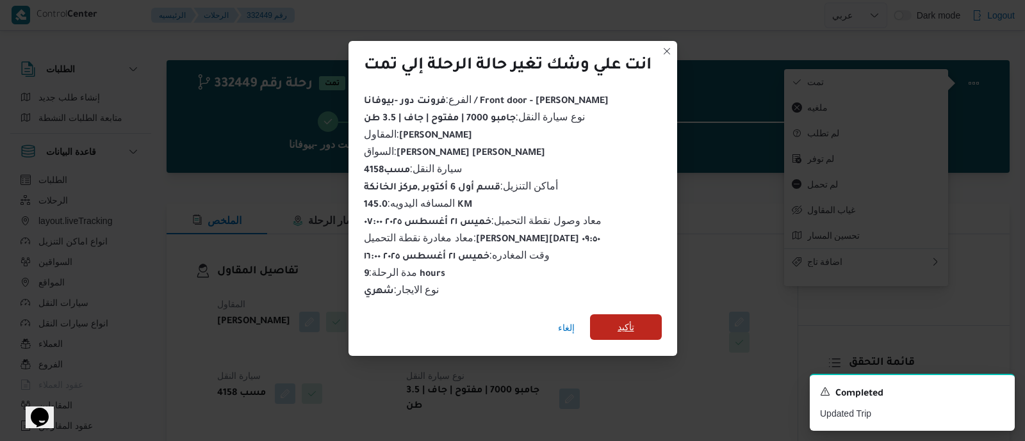
click at [632, 320] on span "تأكيد" at bounding box center [626, 327] width 17 height 15
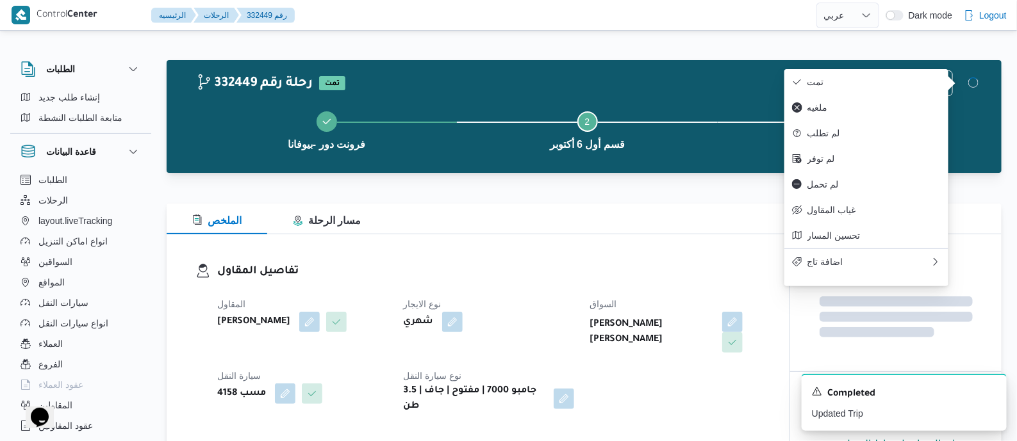
click at [562, 306] on dt "نوع الايجار" at bounding box center [488, 304] width 170 height 15
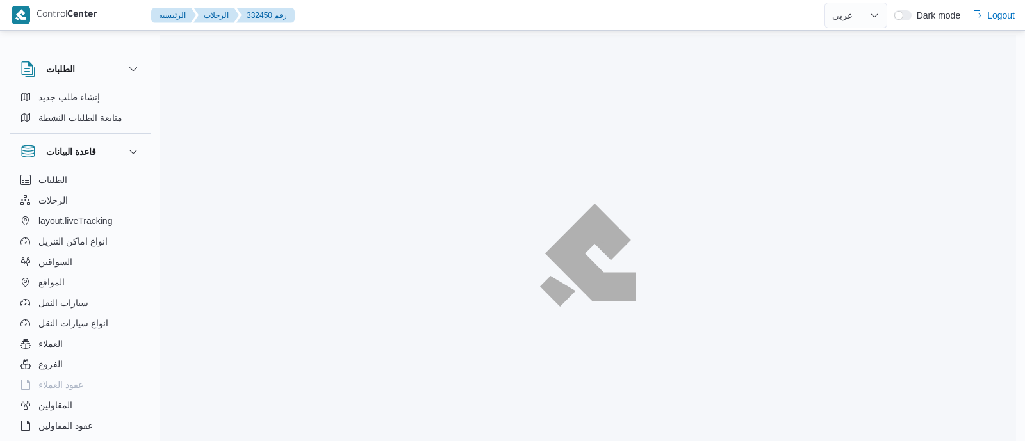
select select "ar"
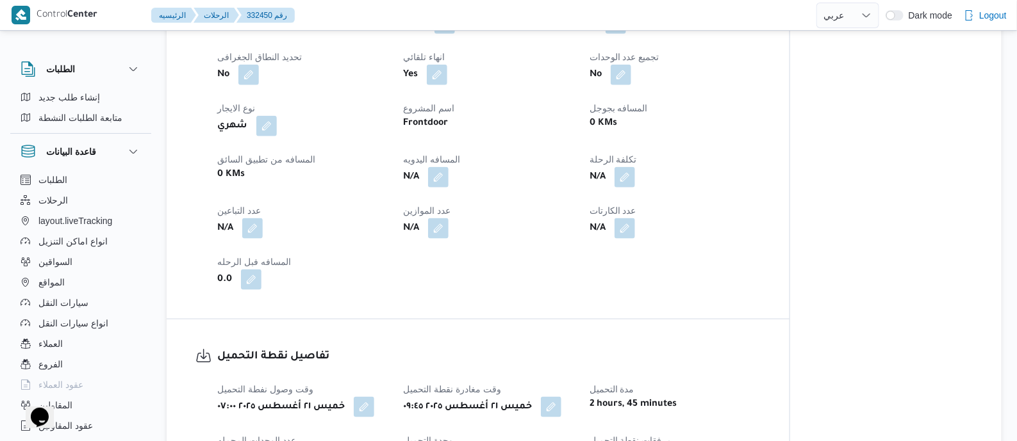
scroll to position [560, 0]
click at [442, 174] on button "button" at bounding box center [438, 176] width 21 height 21
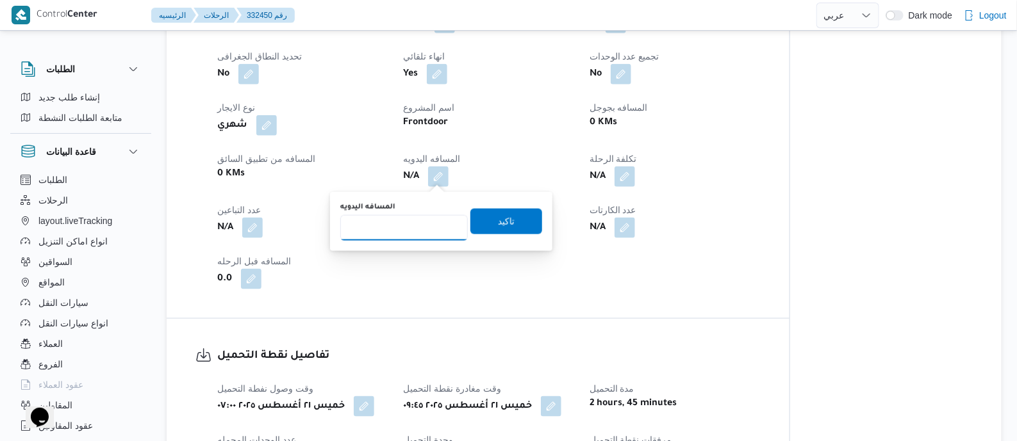
click at [425, 233] on input "المسافه اليدويه" at bounding box center [404, 228] width 128 height 26
type input "120"
click at [503, 220] on span "تاكيد" at bounding box center [506, 221] width 17 height 15
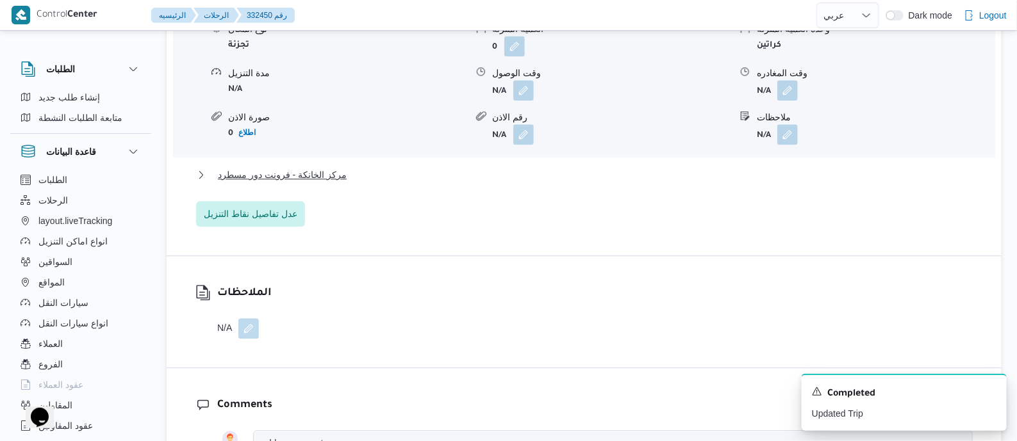
scroll to position [1201, 0]
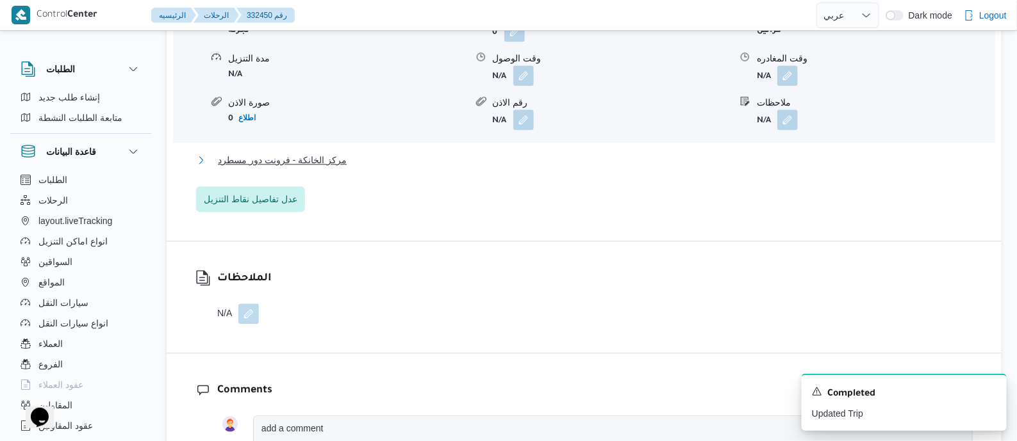
click at [306, 155] on span "مركز الخانكة - فرونت دور مسطرد" at bounding box center [282, 159] width 129 height 15
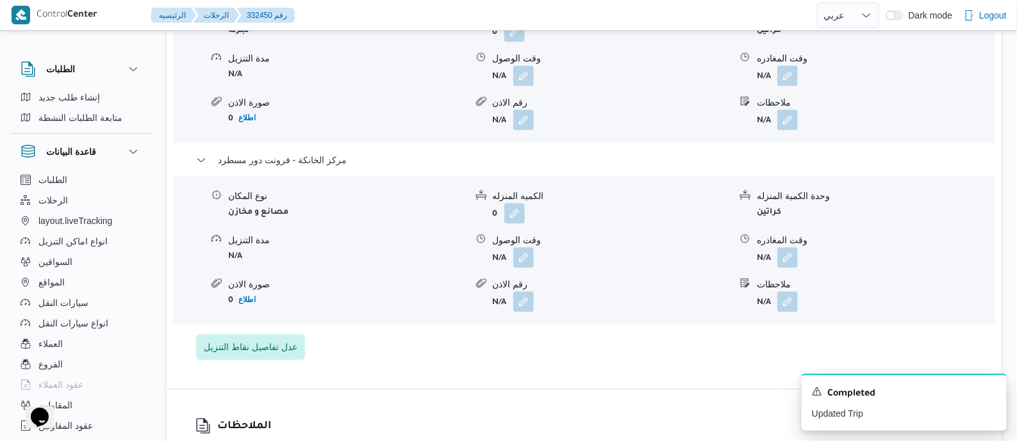
scroll to position [1281, 0]
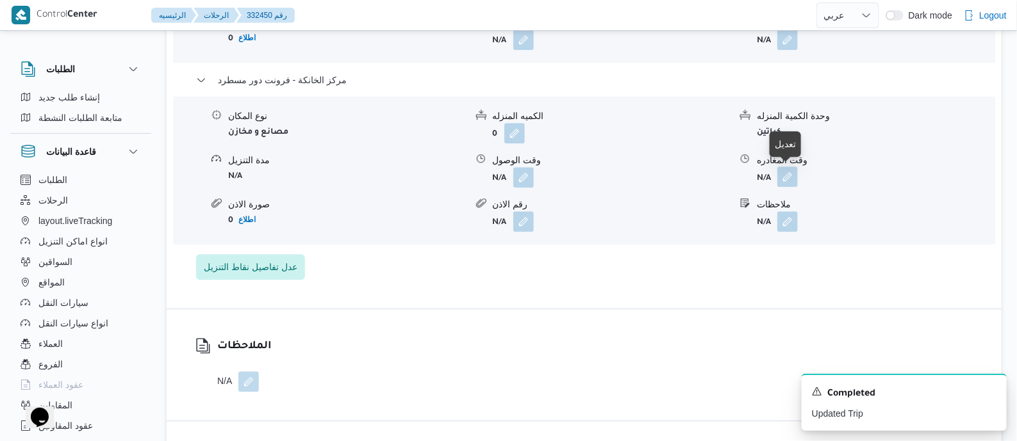
click at [791, 175] on button "button" at bounding box center [787, 177] width 21 height 21
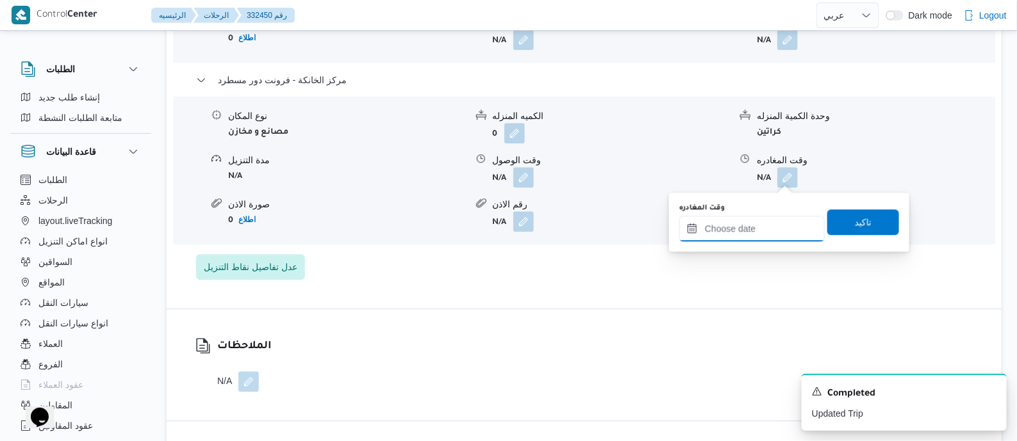
click at [787, 218] on input "وقت المغادره" at bounding box center [751, 229] width 145 height 26
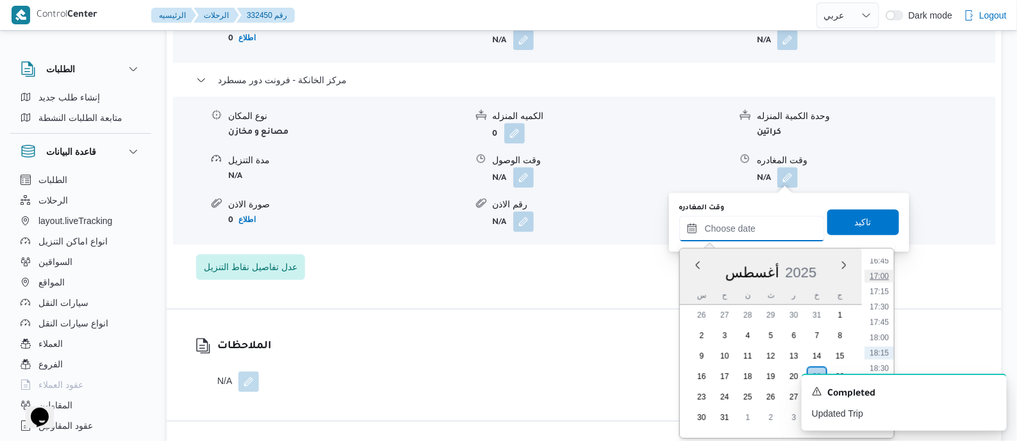
scroll to position [955, 0]
click at [887, 296] on li "16:00" at bounding box center [878, 294] width 29 height 13
type input "٢١/٠٨/٢٠٢٥ ١٦:٠٠"
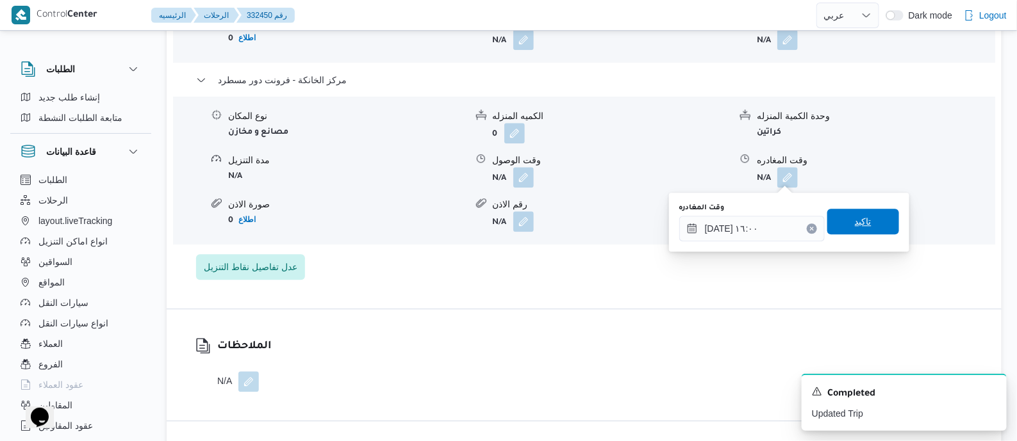
click at [875, 217] on span "تاكيد" at bounding box center [863, 222] width 72 height 26
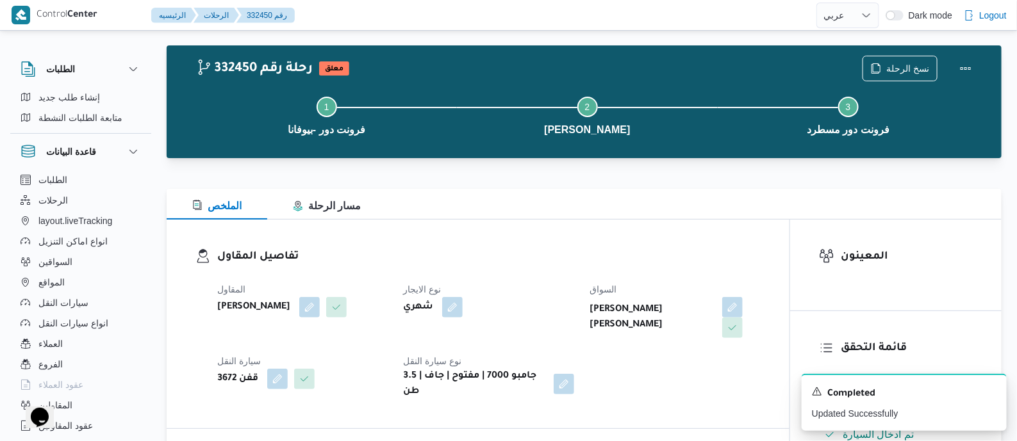
scroll to position [0, 0]
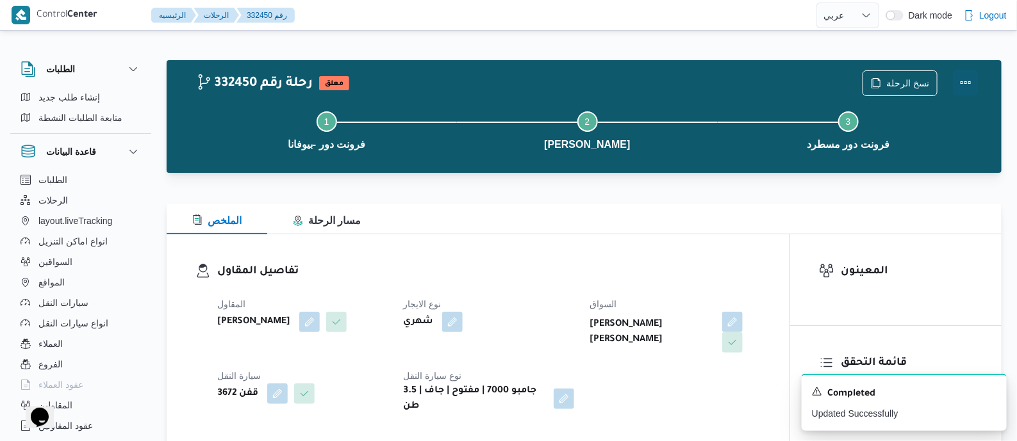
click at [962, 72] on button "Actions" at bounding box center [966, 83] width 26 height 26
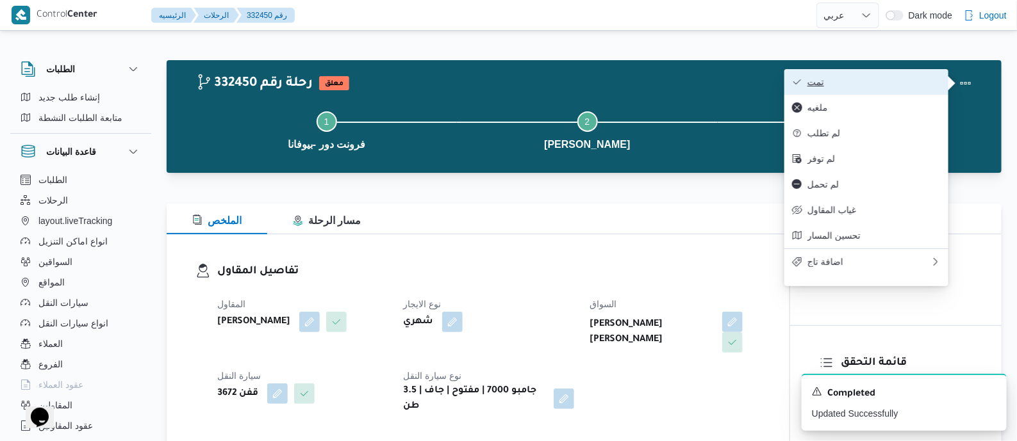
click at [900, 80] on span "تمت" at bounding box center [873, 82] width 133 height 10
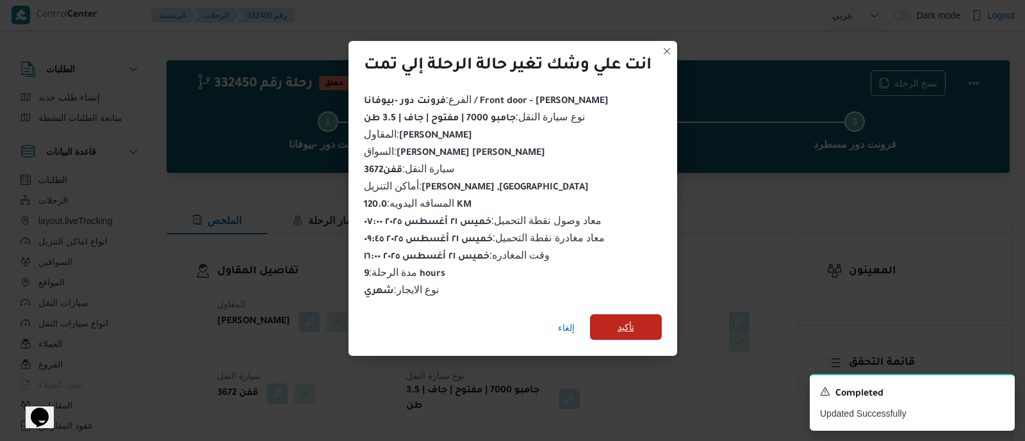
click at [638, 322] on span "تأكيد" at bounding box center [626, 328] width 72 height 26
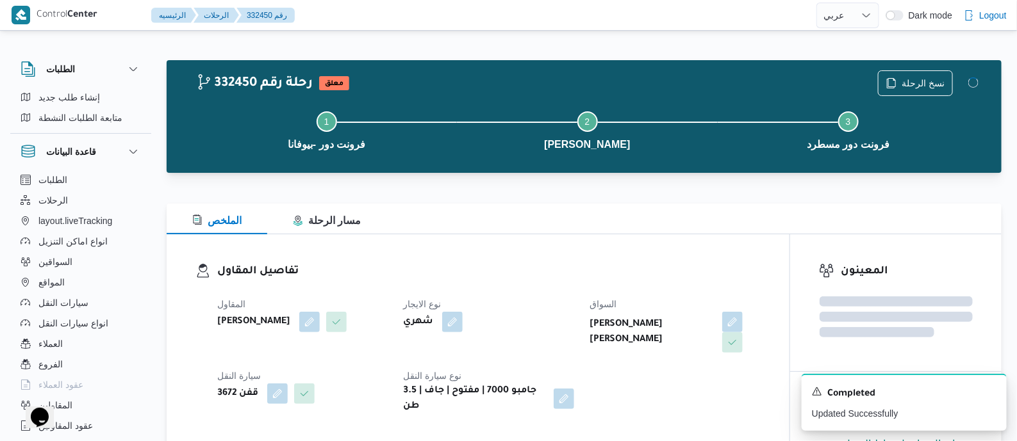
click at [519, 247] on div "تفاصيل المقاول المقاول محمد صلاح عبداللطيف الشريف نوع الايجار شهري السواق محمود…" at bounding box center [478, 339] width 623 height 209
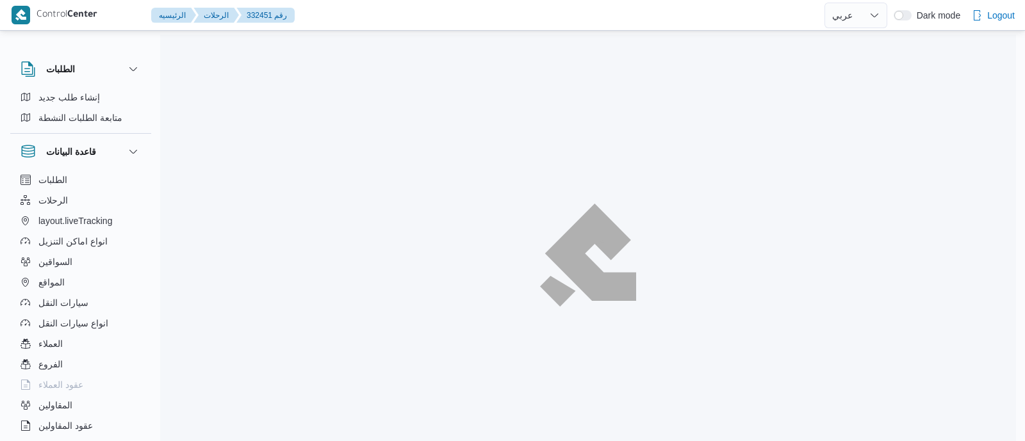
select select "ar"
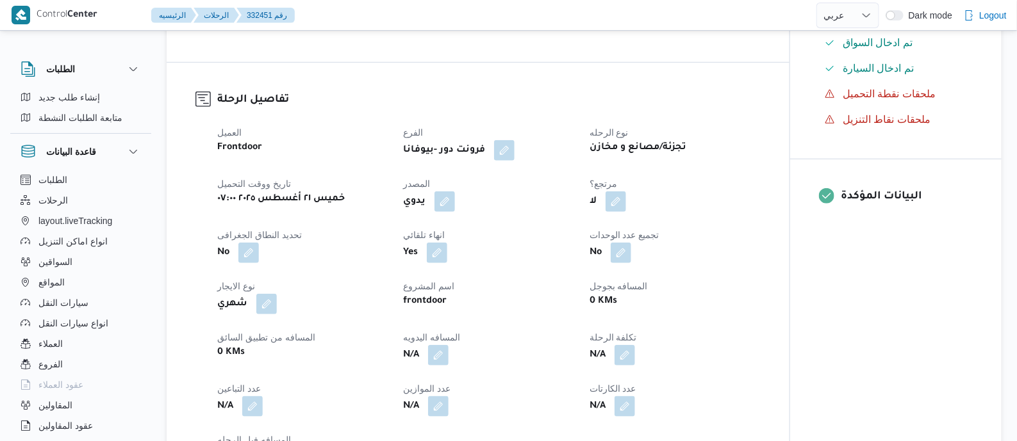
scroll to position [481, 0]
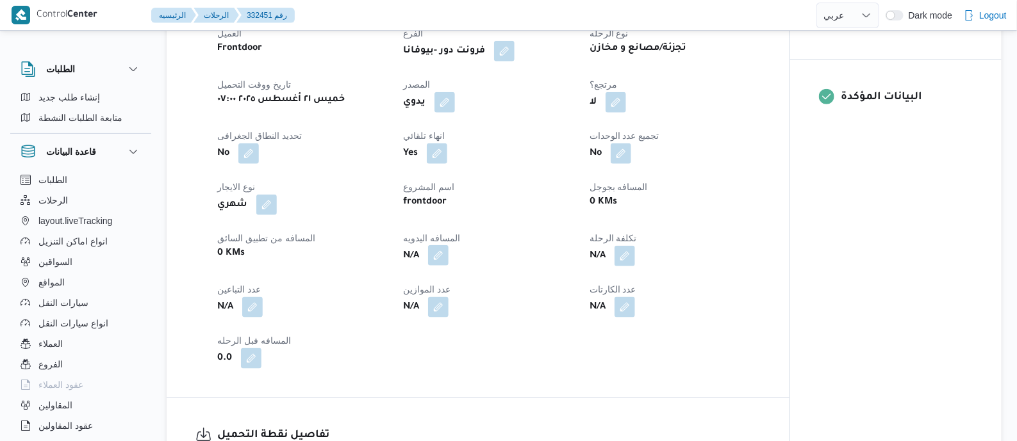
drag, startPoint x: 443, startPoint y: 254, endPoint x: 440, endPoint y: 260, distance: 6.6
click at [443, 254] on button "button" at bounding box center [438, 255] width 21 height 21
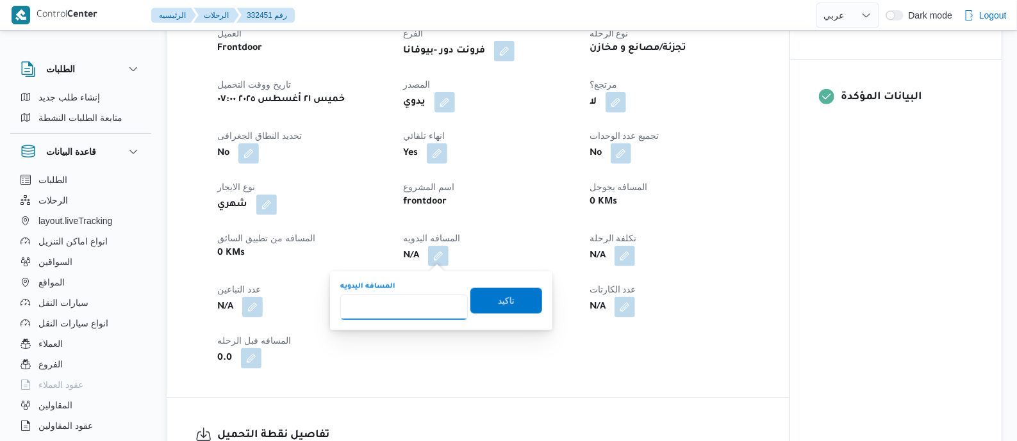
click at [413, 309] on input "المسافه اليدويه" at bounding box center [404, 308] width 128 height 26
type input "120"
click at [498, 299] on span "تاكيد" at bounding box center [506, 300] width 17 height 15
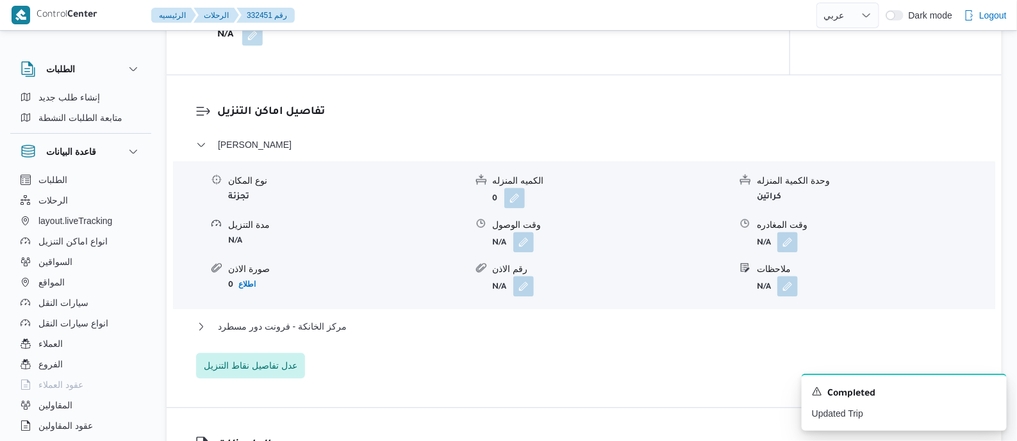
scroll to position [1041, 0]
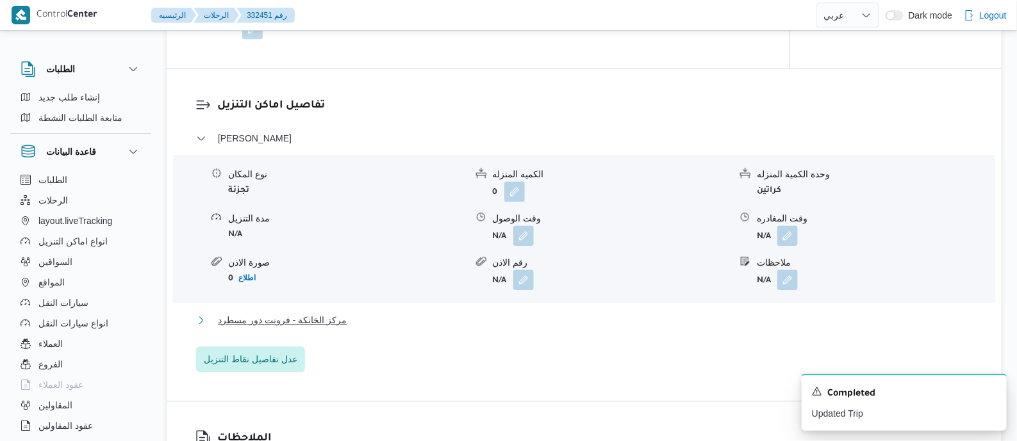
click at [297, 313] on span "مركز الخانكة - فرونت دور مسطرد" at bounding box center [282, 320] width 129 height 15
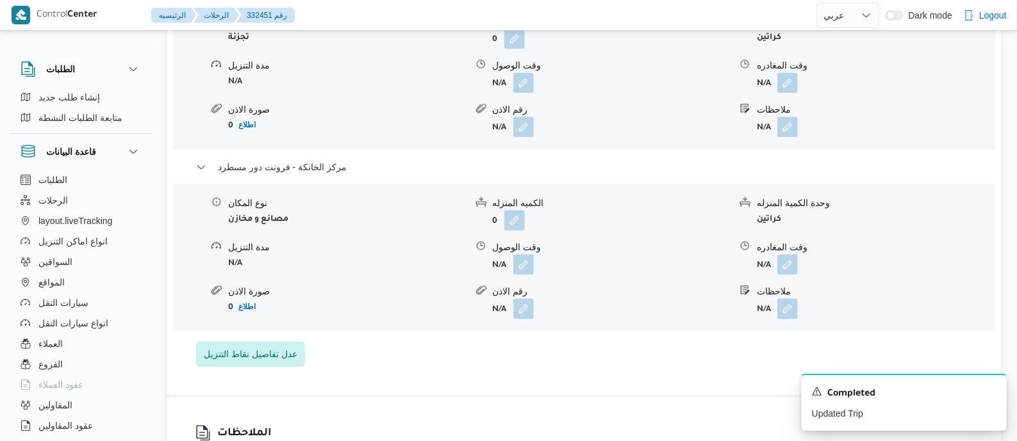
scroll to position [1362, 0]
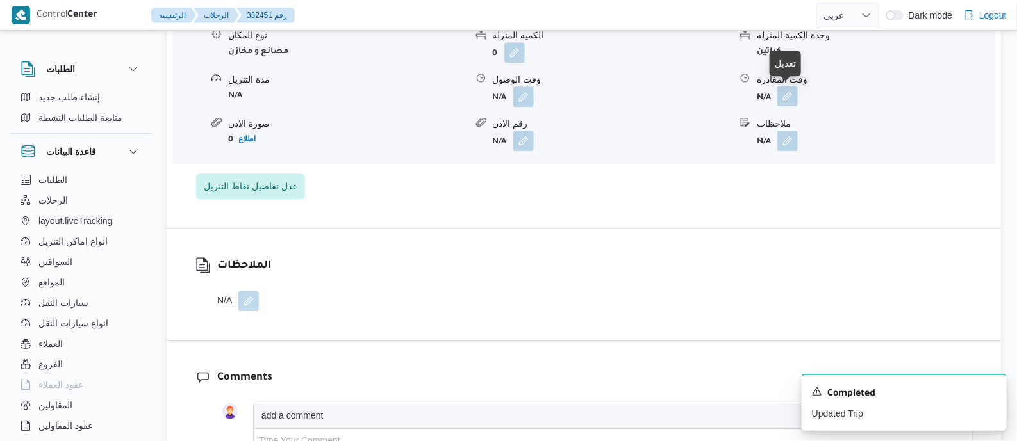
drag, startPoint x: 786, startPoint y: 92, endPoint x: 784, endPoint y: 105, distance: 13.6
click at [786, 93] on button "button" at bounding box center [787, 96] width 21 height 21
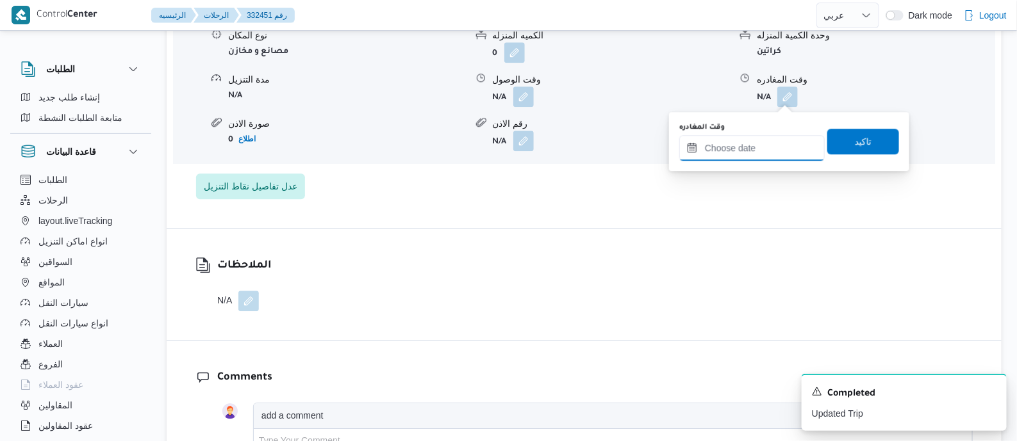
drag, startPoint x: 784, startPoint y: 105, endPoint x: 767, endPoint y: 147, distance: 45.1
click at [766, 147] on input "وقت المغادره" at bounding box center [751, 148] width 145 height 26
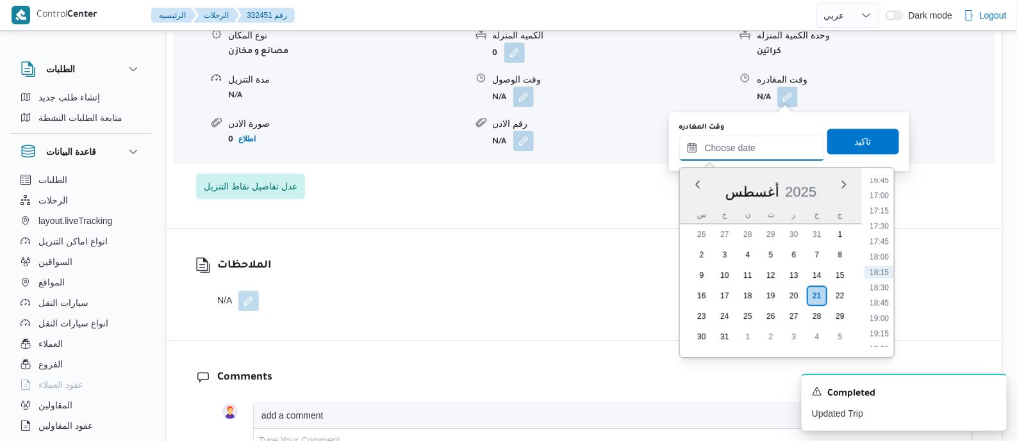
scroll to position [955, 0]
click at [880, 247] on li "16:30" at bounding box center [878, 244] width 29 height 13
type input "[DATE] ١٦:٣٠"
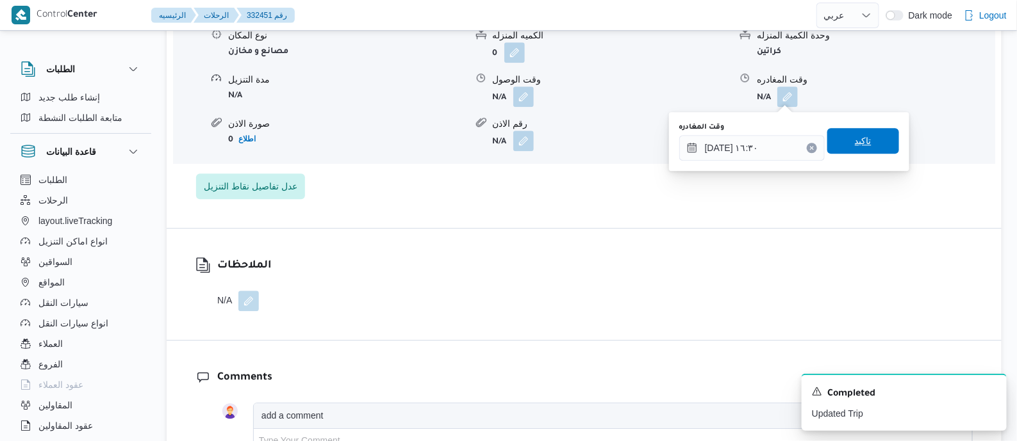
click at [865, 131] on span "تاكيد" at bounding box center [863, 141] width 72 height 26
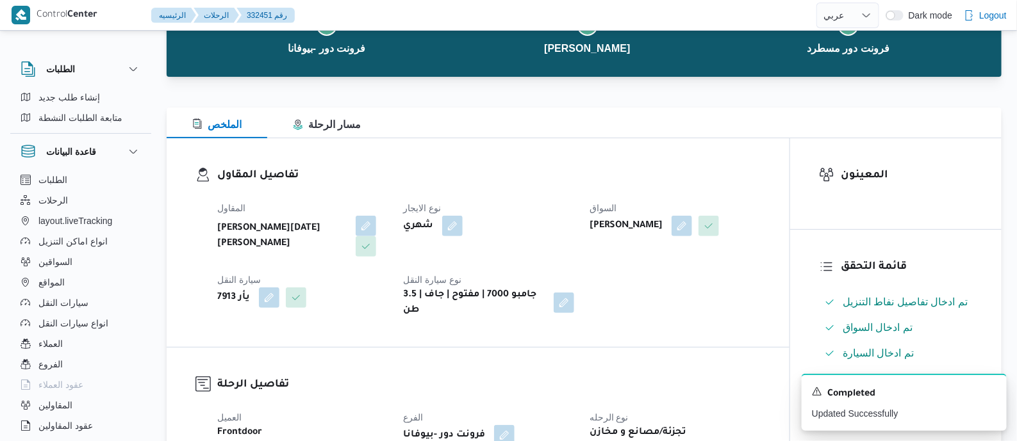
scroll to position [0, 0]
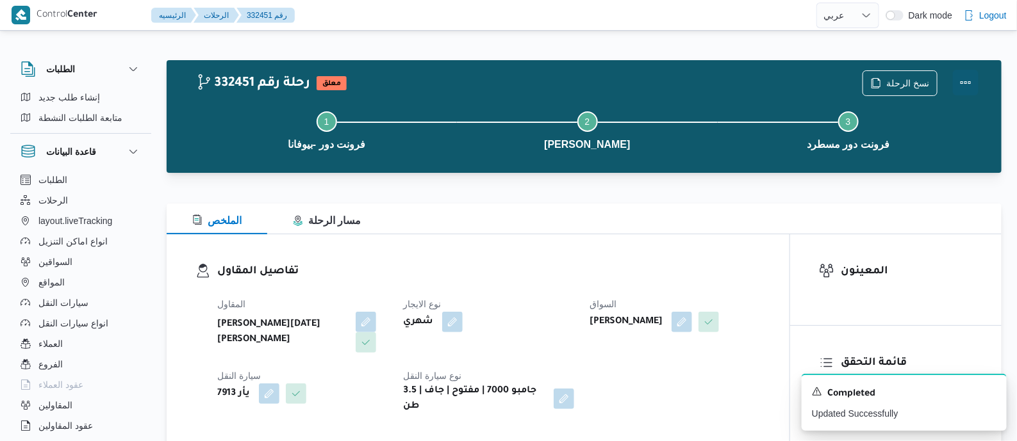
click at [959, 74] on button "Actions" at bounding box center [966, 83] width 26 height 26
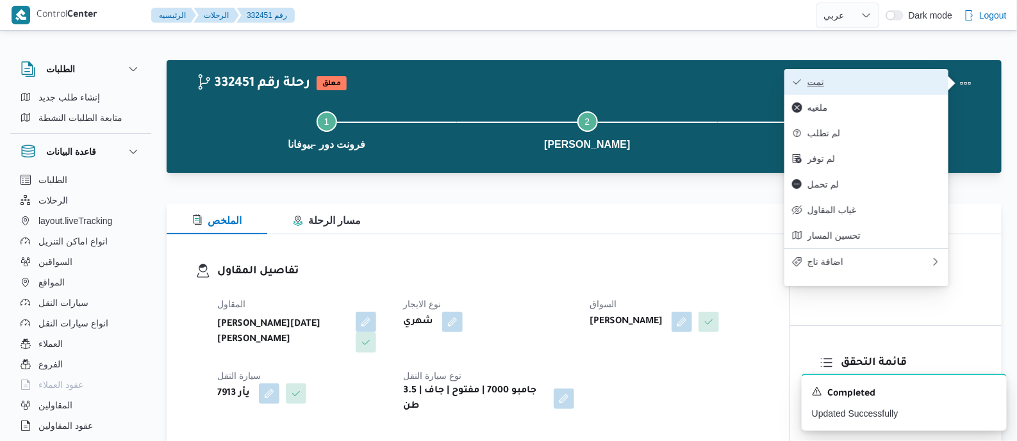
click at [924, 76] on button "تمت" at bounding box center [866, 82] width 164 height 26
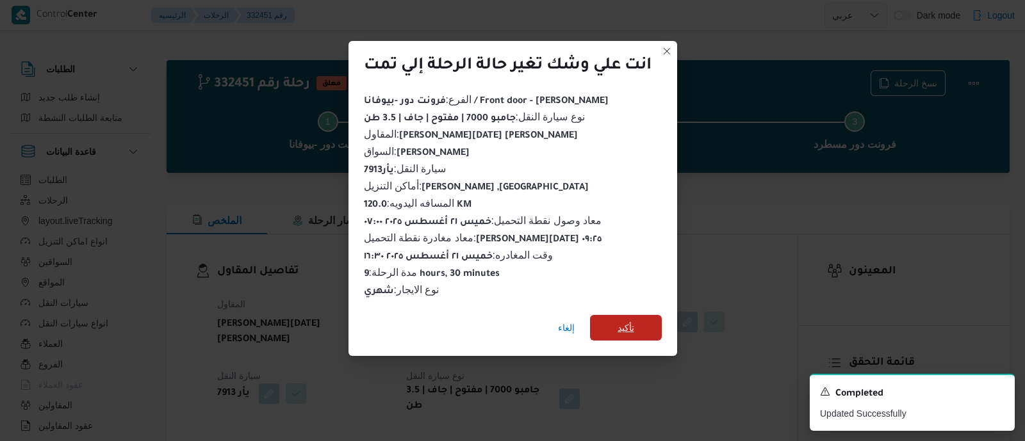
drag, startPoint x: 644, startPoint y: 315, endPoint x: 554, endPoint y: 283, distance: 95.3
click at [643, 315] on span "تأكيد" at bounding box center [626, 328] width 72 height 26
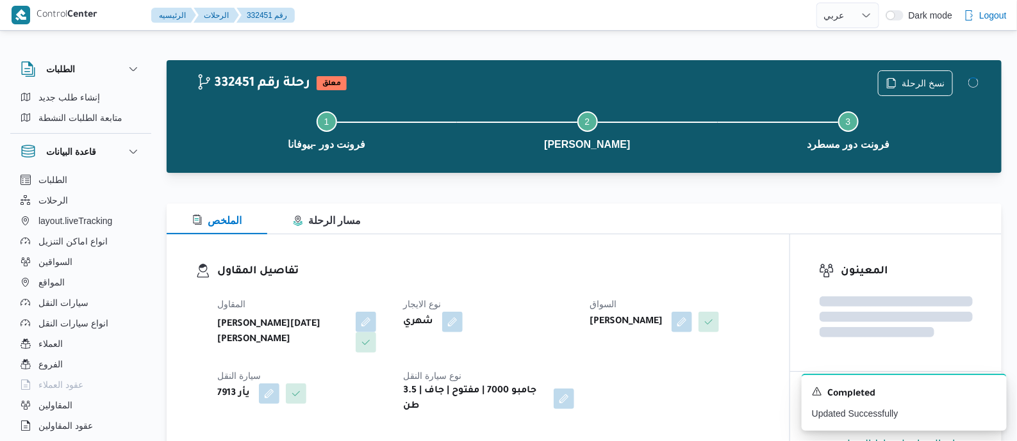
click at [543, 277] on h3 "تفاصيل المقاول" at bounding box center [488, 271] width 543 height 17
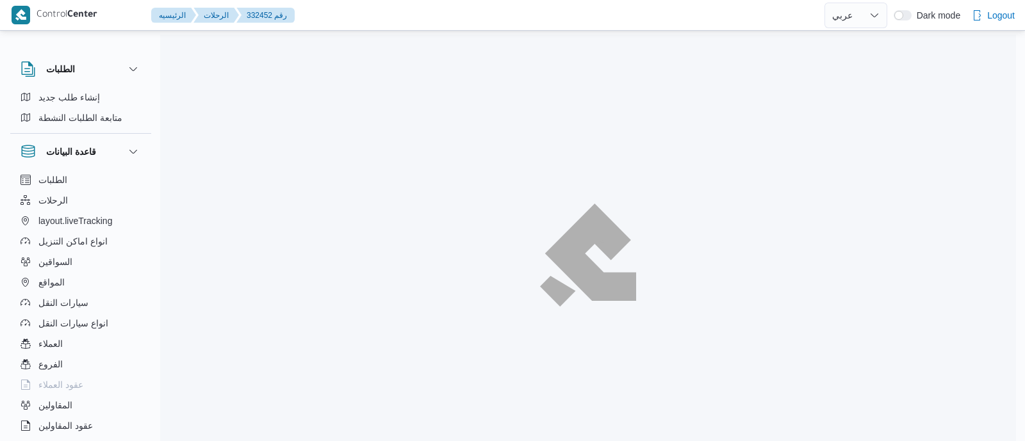
select select "ar"
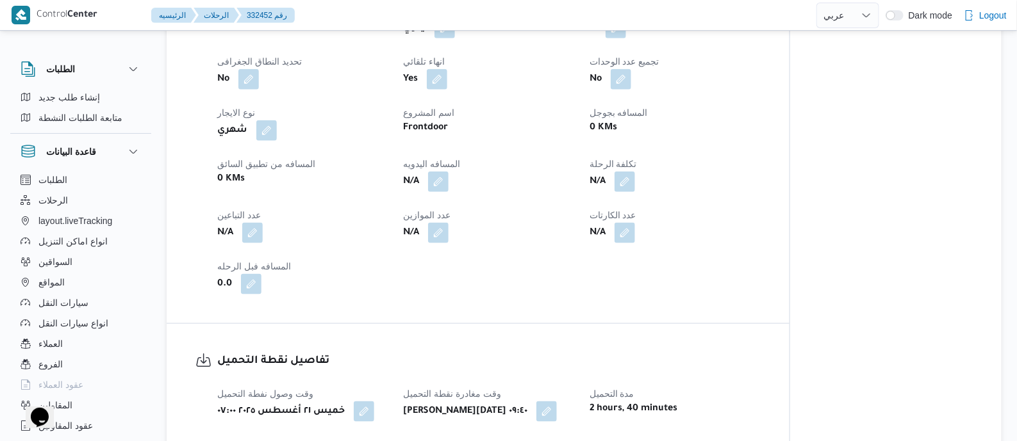
scroll to position [560, 0]
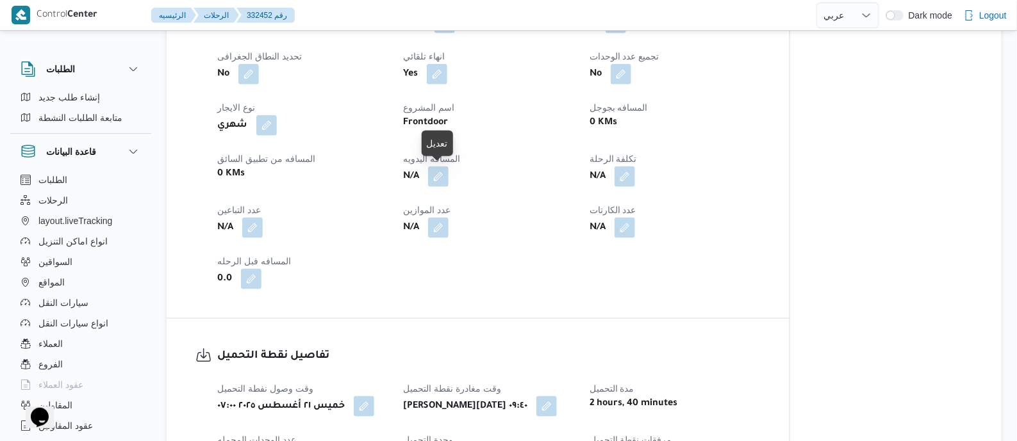
drag, startPoint x: 444, startPoint y: 176, endPoint x: 439, endPoint y: 202, distance: 26.8
click at [443, 176] on button "button" at bounding box center [438, 177] width 21 height 21
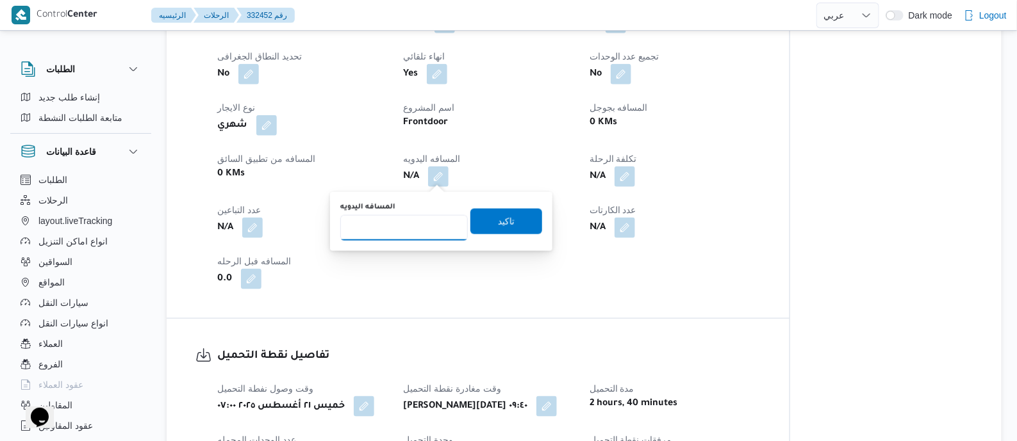
click at [421, 225] on input "المسافه اليدويه" at bounding box center [404, 228] width 128 height 26
type input "120"
click at [489, 227] on span "تاكيد" at bounding box center [506, 221] width 72 height 26
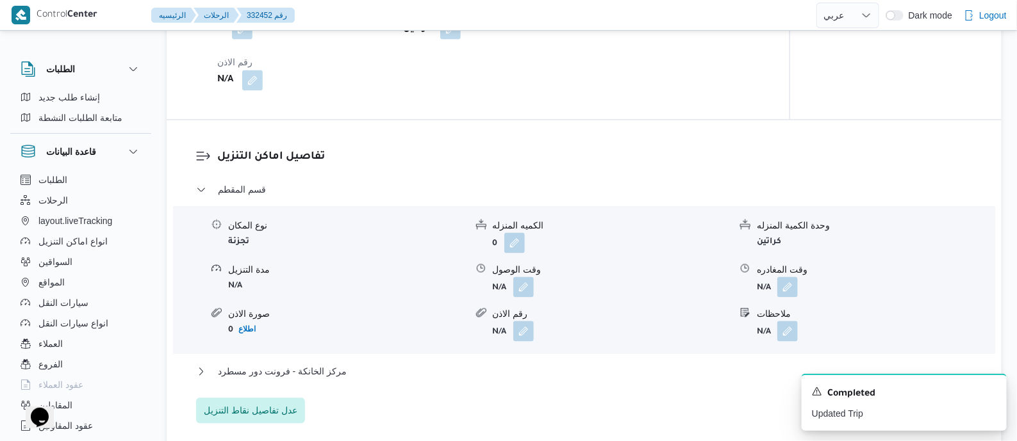
scroll to position [1121, 0]
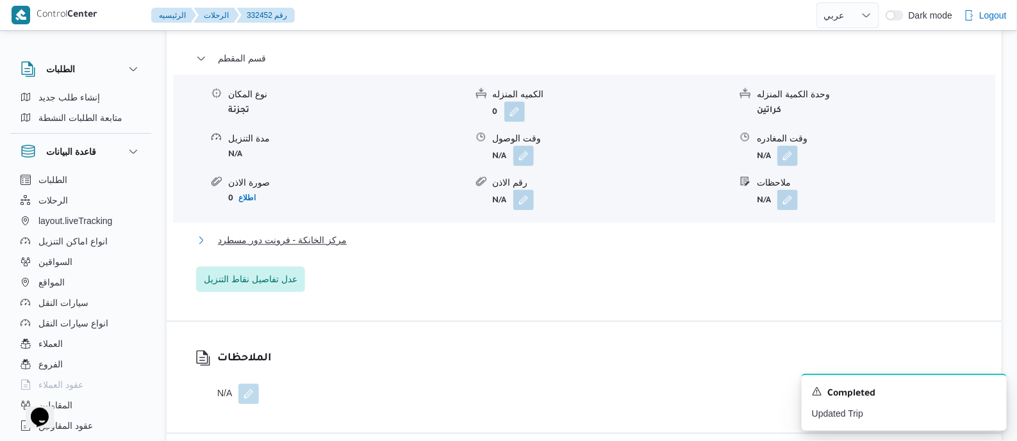
click at [320, 240] on span "مركز الخانكة - فرونت دور مسطرد" at bounding box center [282, 240] width 129 height 15
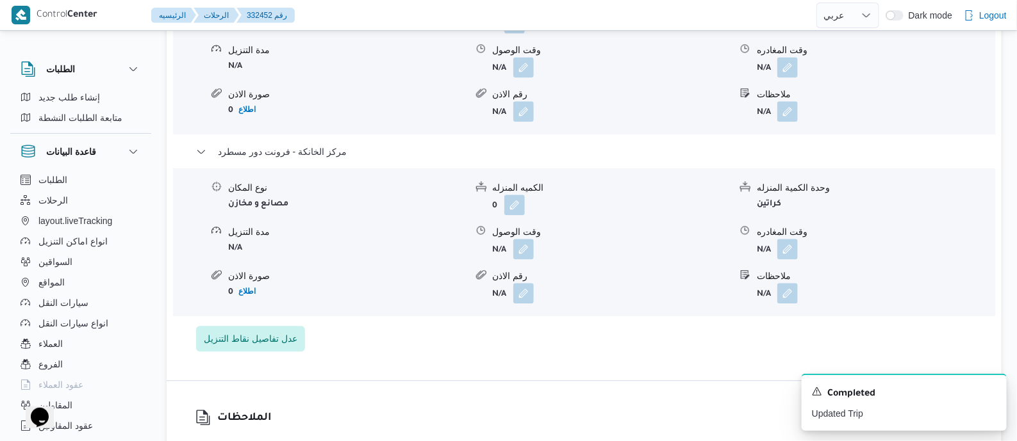
scroll to position [1281, 0]
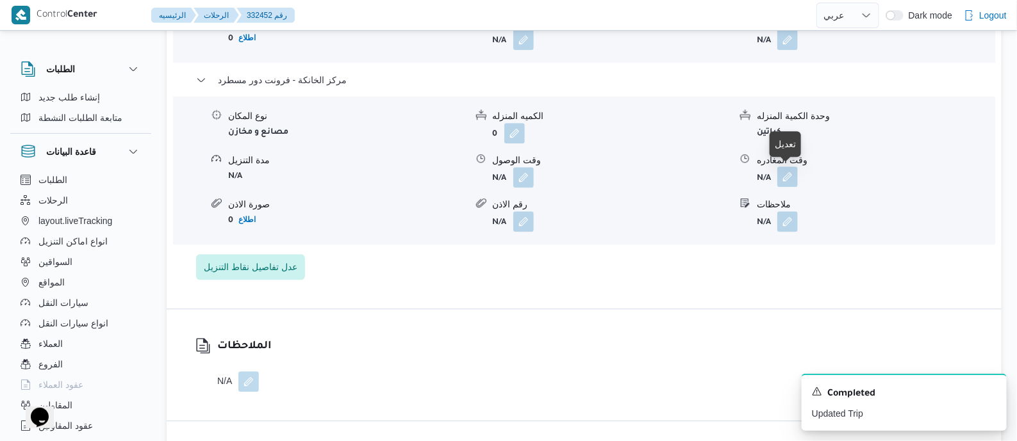
click at [784, 175] on button "button" at bounding box center [787, 177] width 21 height 21
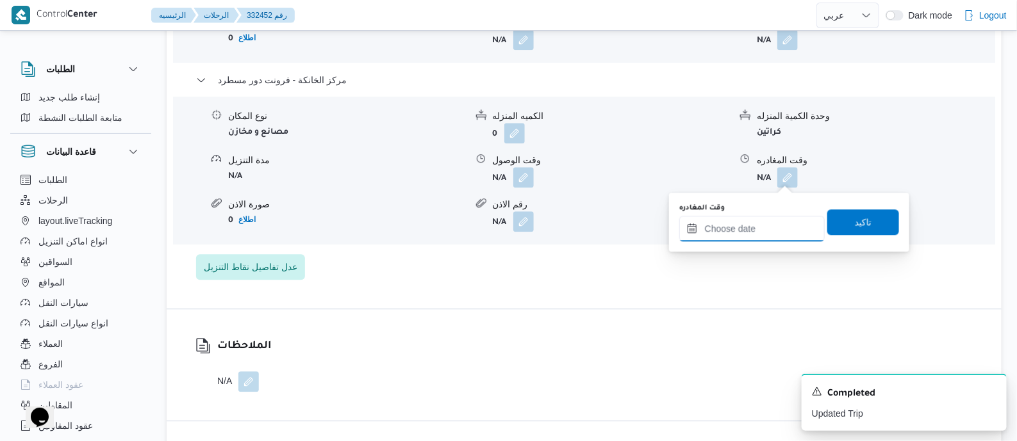
click at [773, 219] on input "وقت المغادره" at bounding box center [751, 229] width 145 height 26
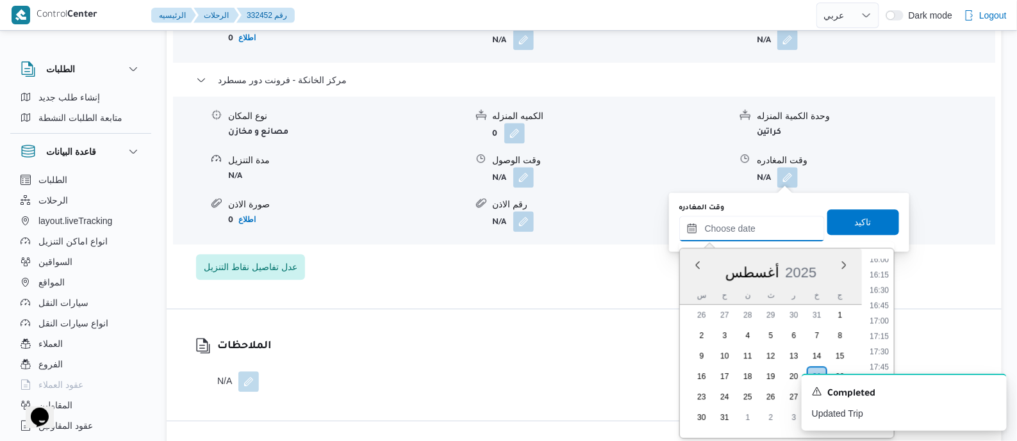
scroll to position [955, 0]
click at [880, 296] on li "16:00" at bounding box center [878, 294] width 29 height 13
type input "٢١/٠٨/٢٠٢٥ ١٦:٠٠"
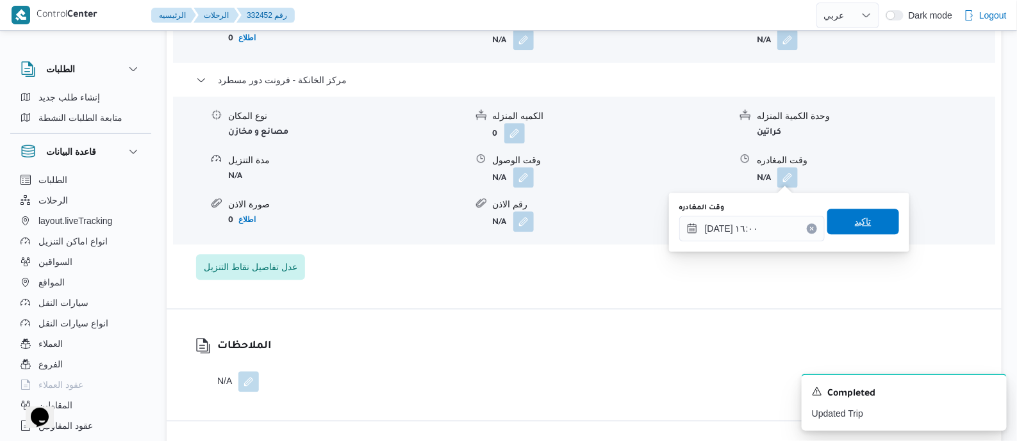
click at [870, 216] on span "تاكيد" at bounding box center [863, 222] width 72 height 26
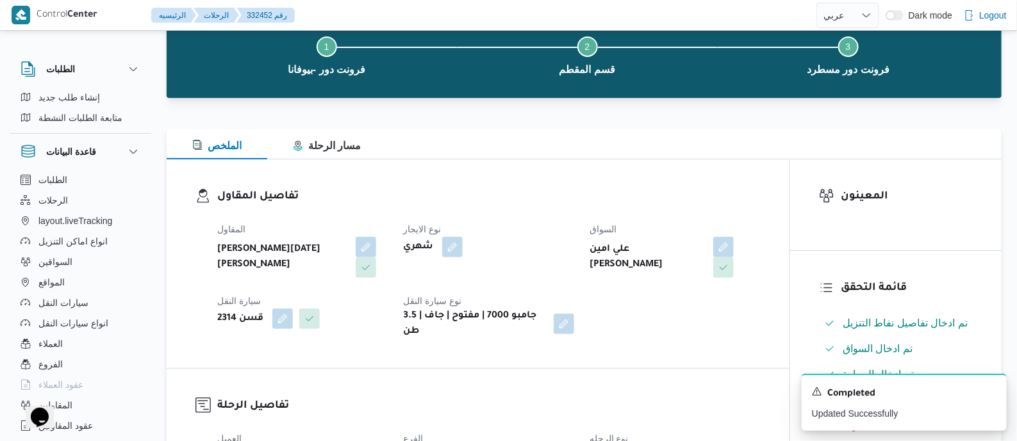
scroll to position [0, 0]
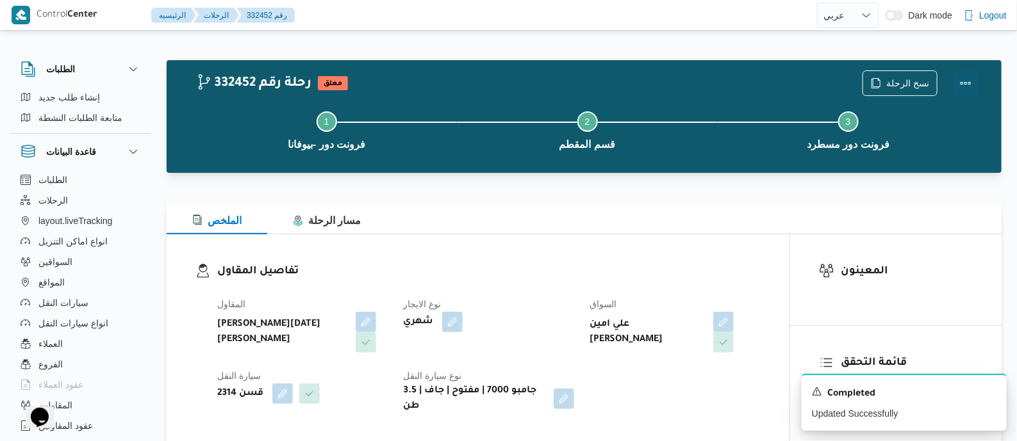
drag, startPoint x: 964, startPoint y: 75, endPoint x: 910, endPoint y: 68, distance: 54.3
click at [963, 74] on button "Actions" at bounding box center [966, 83] width 26 height 26
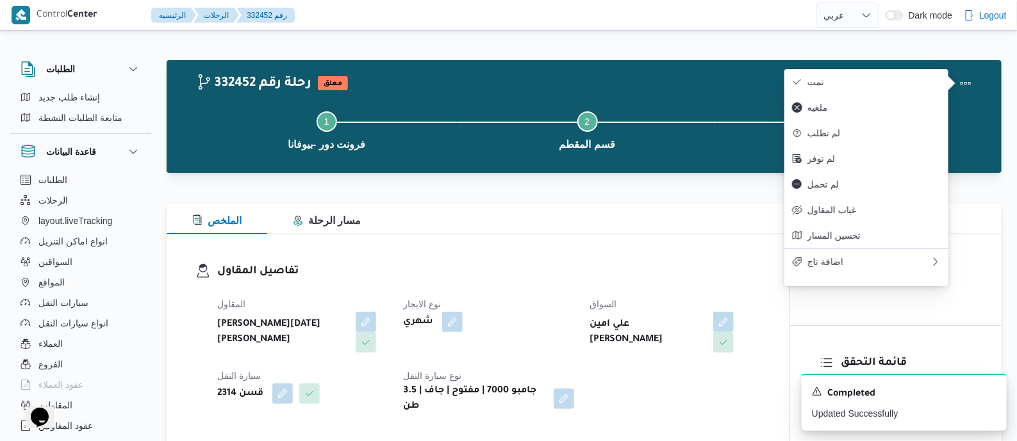
click at [910, 68] on div "نسخ الرحلة" at bounding box center [920, 83] width 131 height 41
click at [870, 81] on span "تمت" at bounding box center [873, 82] width 133 height 10
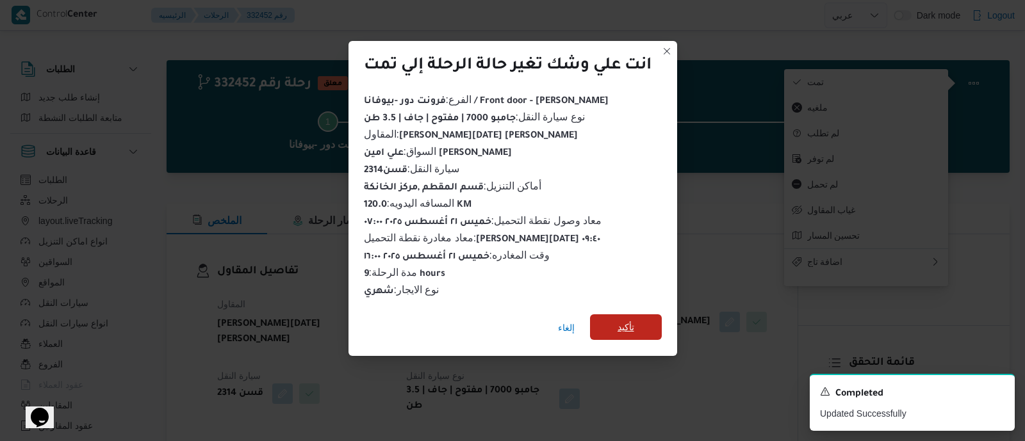
click at [628, 322] on span "تأكيد" at bounding box center [626, 327] width 17 height 15
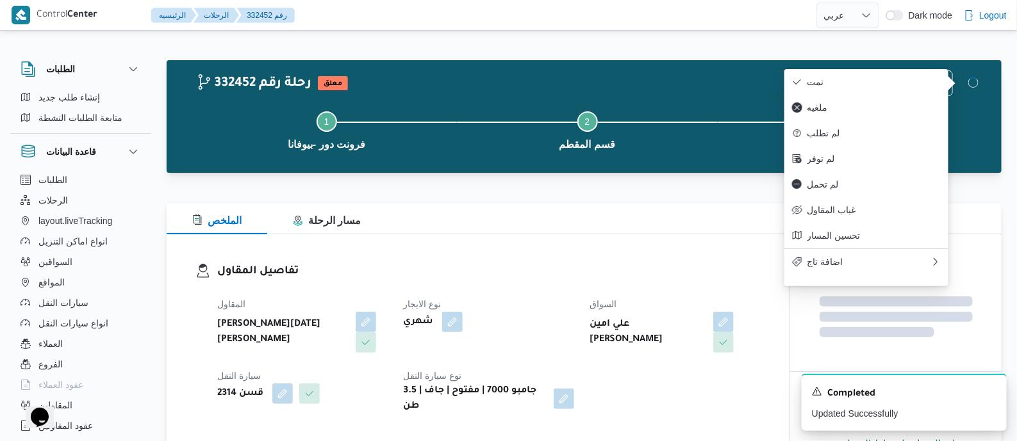
click at [581, 254] on div "تفاصيل المقاول المقاول ابراهيم رمضان ابراهيم عثمان ابوباشا نوع الايجار شهري الس…" at bounding box center [478, 339] width 623 height 209
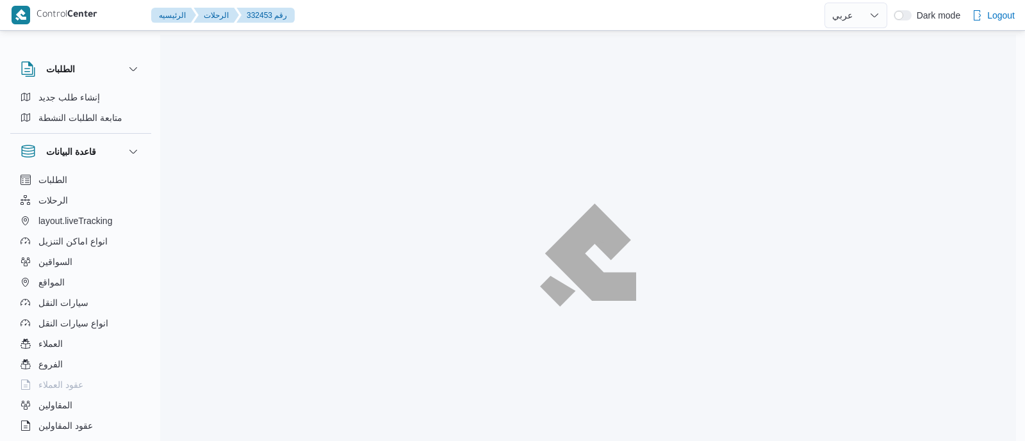
select select "ar"
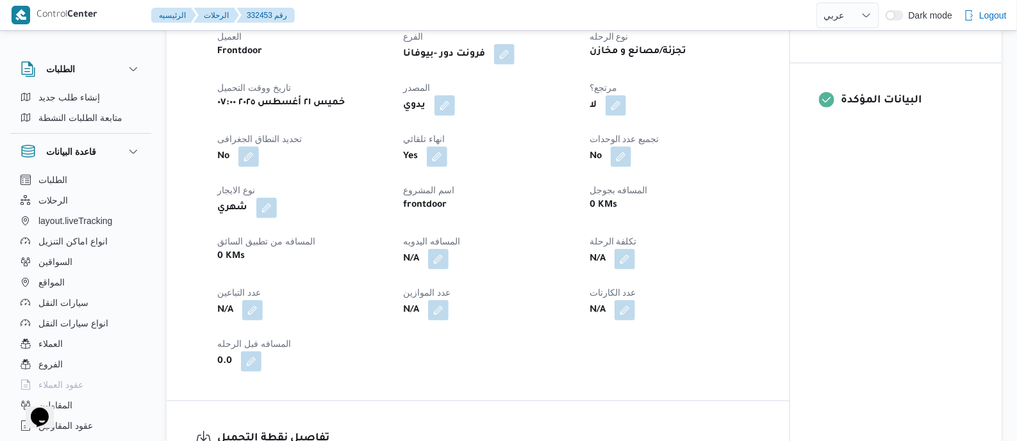
scroll to position [481, 0]
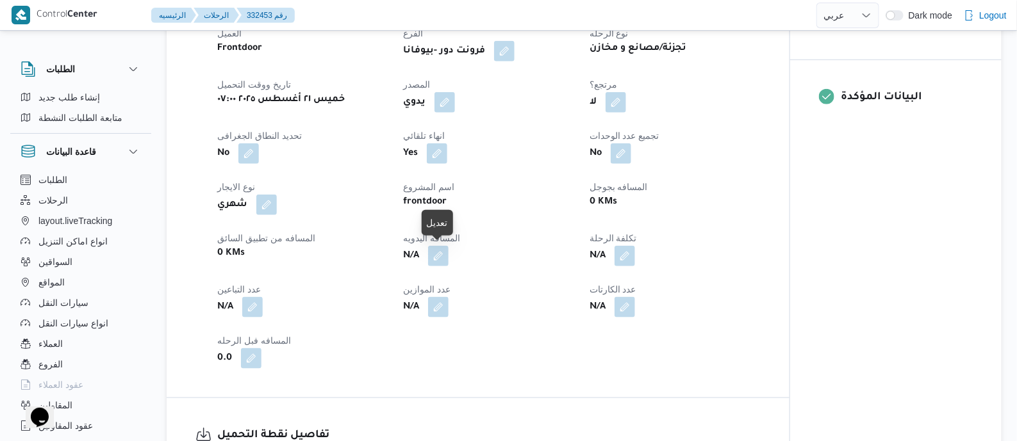
drag, startPoint x: 445, startPoint y: 254, endPoint x: 432, endPoint y: 289, distance: 37.1
click at [445, 254] on button "button" at bounding box center [438, 256] width 21 height 21
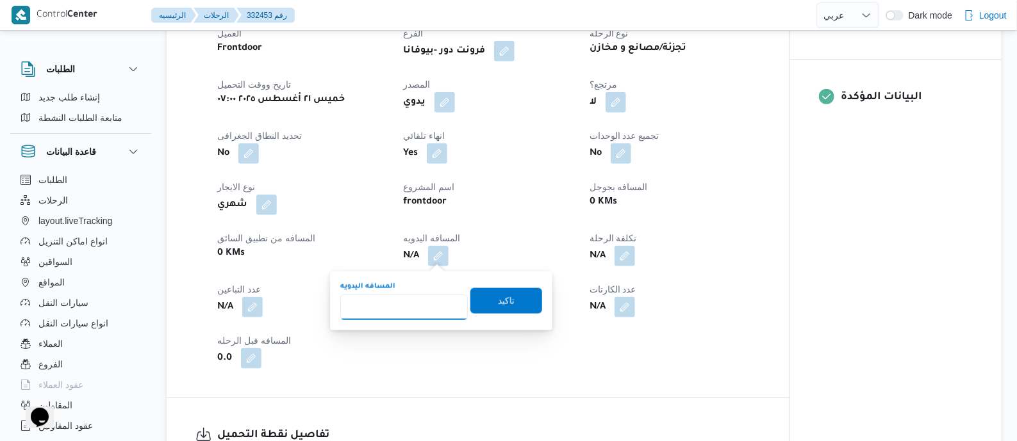
click at [426, 300] on input "المسافه اليدويه" at bounding box center [404, 308] width 128 height 26
type input "115"
click at [517, 301] on span "تاكيد" at bounding box center [506, 301] width 72 height 26
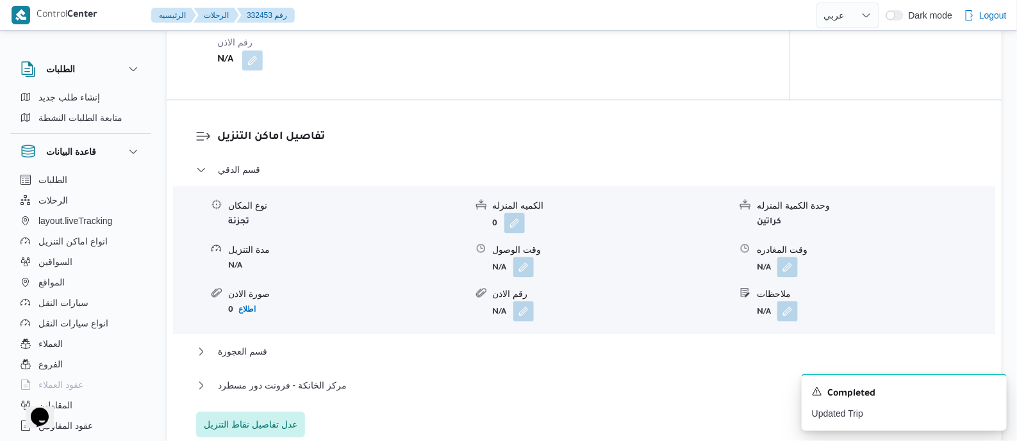
scroll to position [1041, 0]
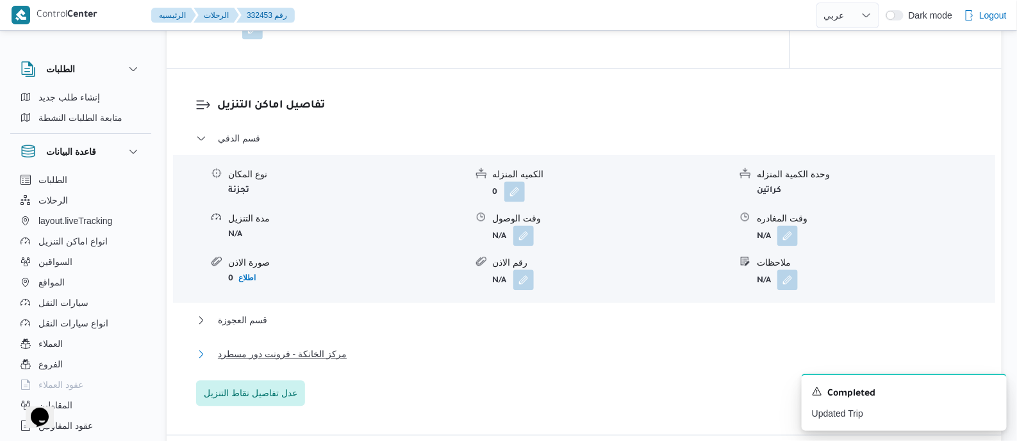
click at [292, 347] on span "مركز الخانكة - فرونت دور مسطرد" at bounding box center [282, 354] width 129 height 15
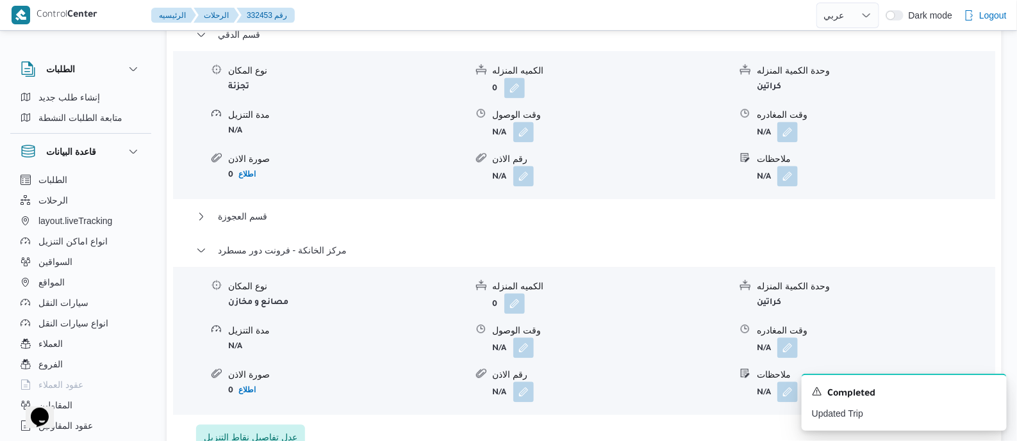
scroll to position [1201, 0]
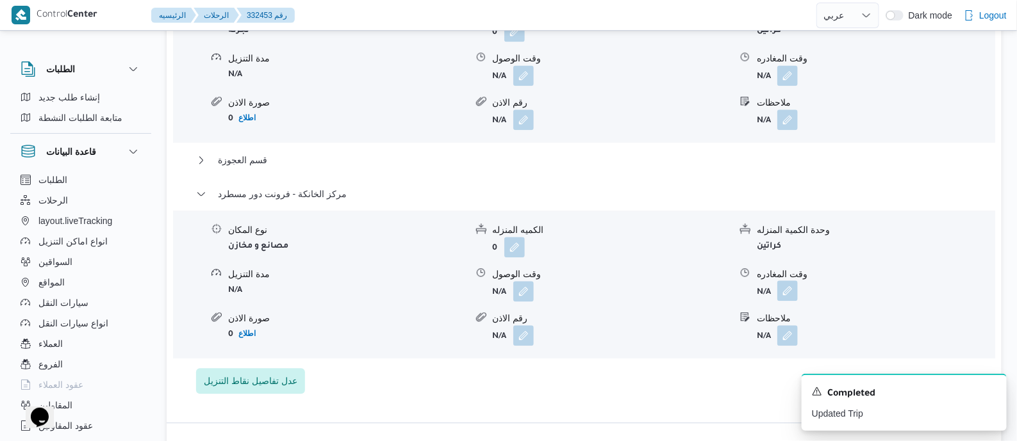
click at [780, 284] on button "button" at bounding box center [787, 291] width 21 height 21
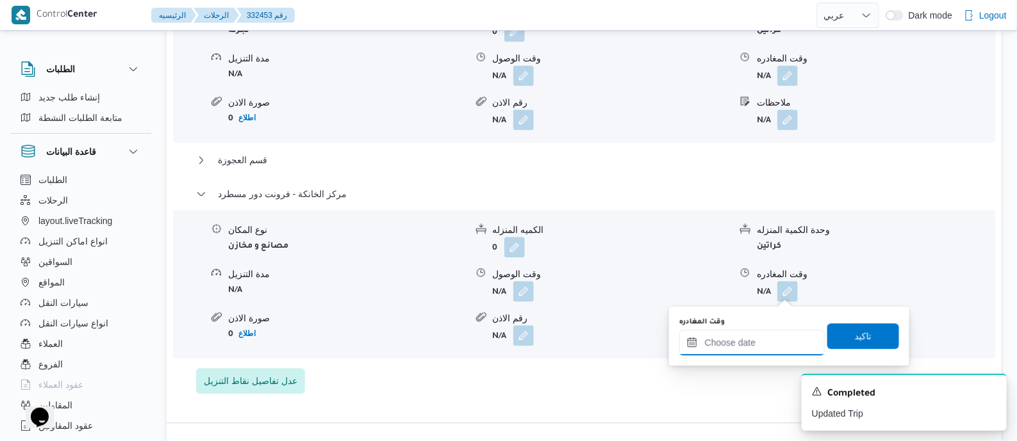
click at [762, 340] on input "وقت المغادره" at bounding box center [751, 343] width 145 height 26
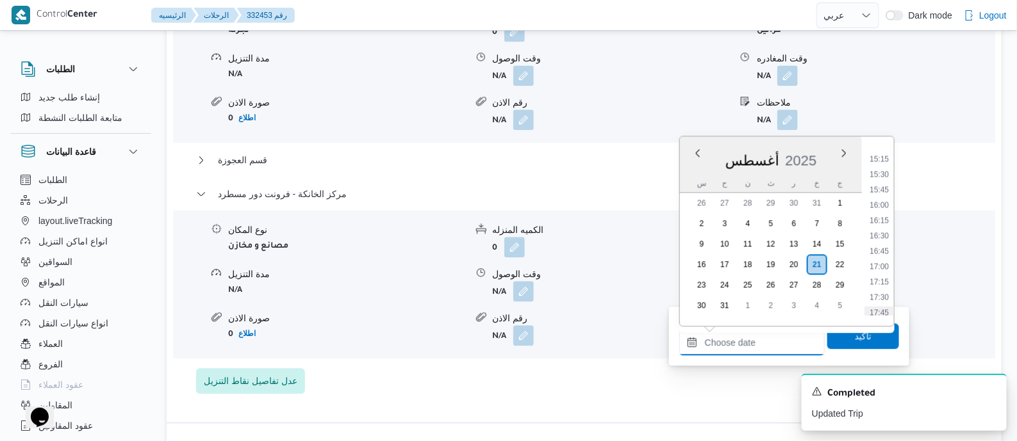
scroll to position [875, 0]
click at [880, 292] on li "16:30" at bounding box center [878, 293] width 29 height 13
type input "[DATE] ١٦:٣٠"
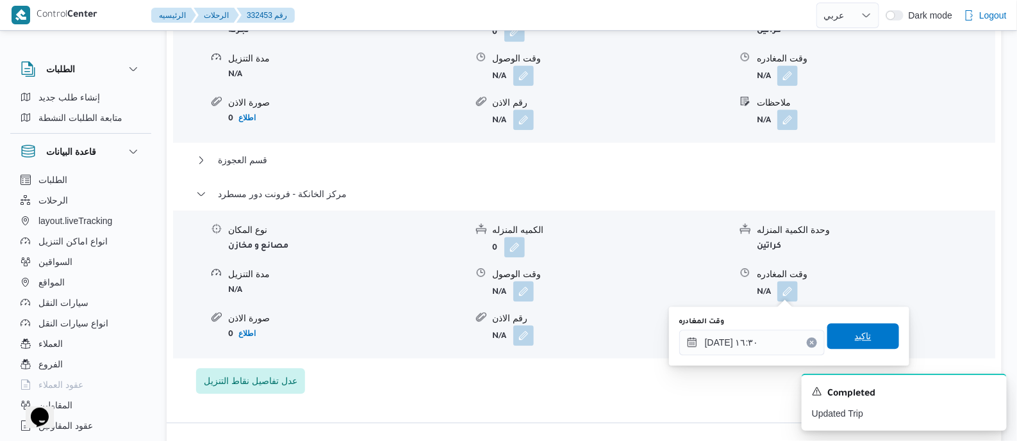
click at [875, 334] on span "تاكيد" at bounding box center [863, 337] width 72 height 26
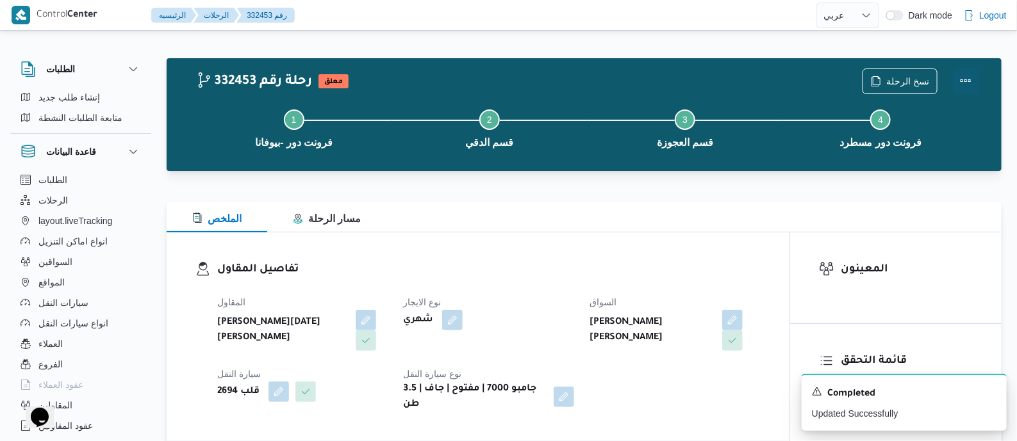
scroll to position [0, 0]
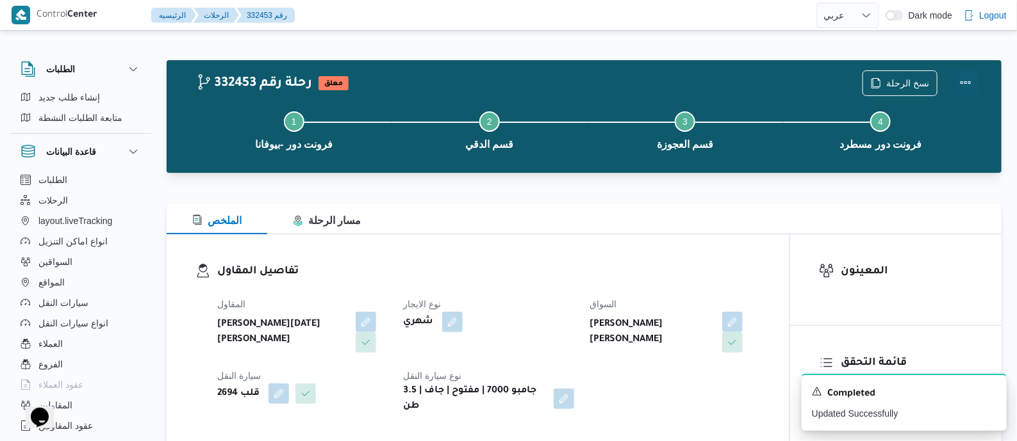
click at [962, 75] on button "Actions" at bounding box center [966, 83] width 26 height 26
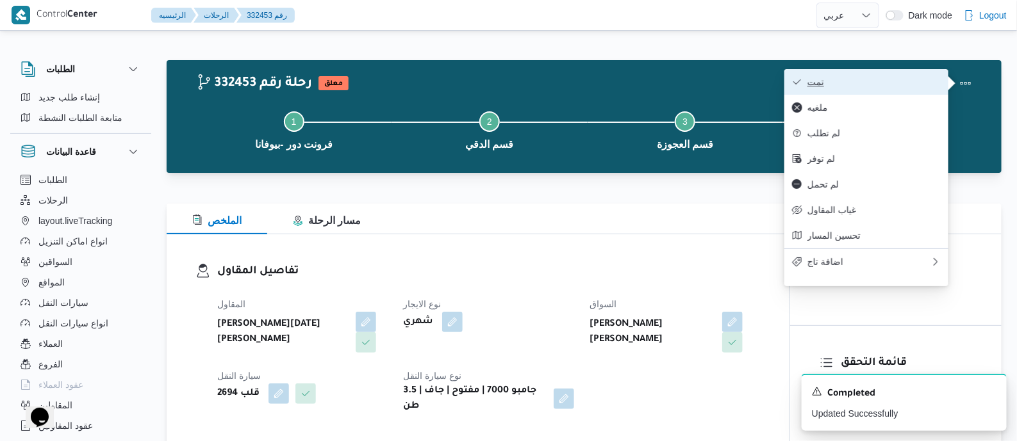
click at [919, 70] on button "تمت" at bounding box center [866, 82] width 164 height 26
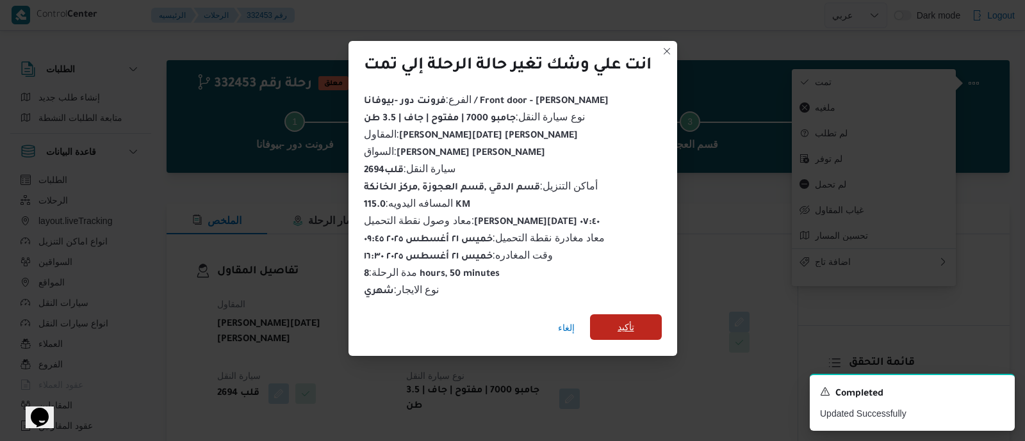
click at [628, 320] on span "تأكيد" at bounding box center [626, 327] width 17 height 15
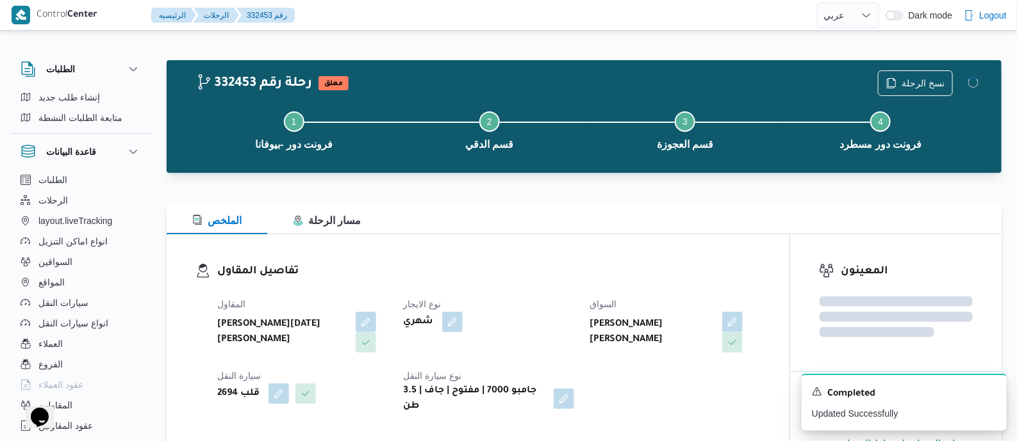
click at [599, 274] on h3 "تفاصيل المقاول" at bounding box center [488, 271] width 543 height 17
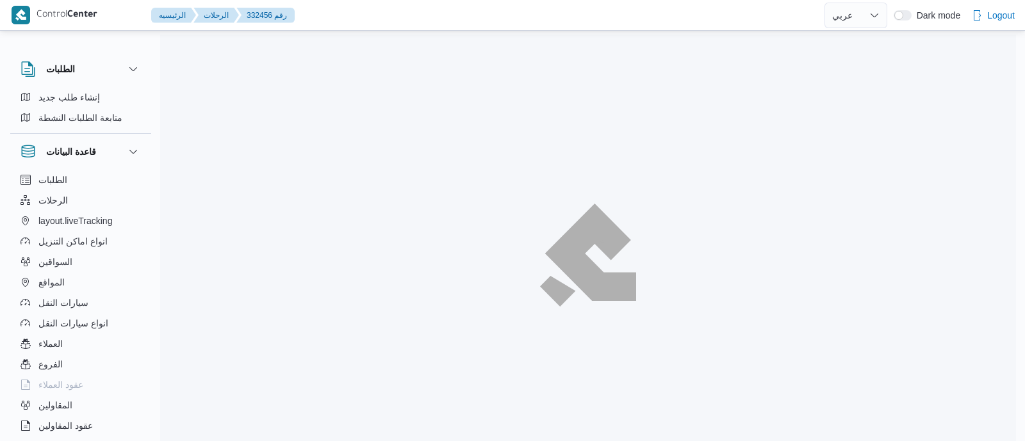
select select "ar"
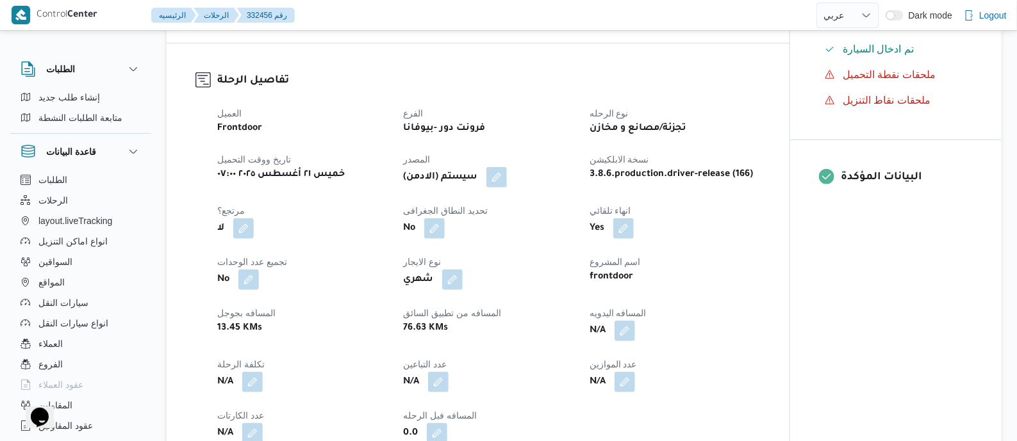
scroll to position [560, 0]
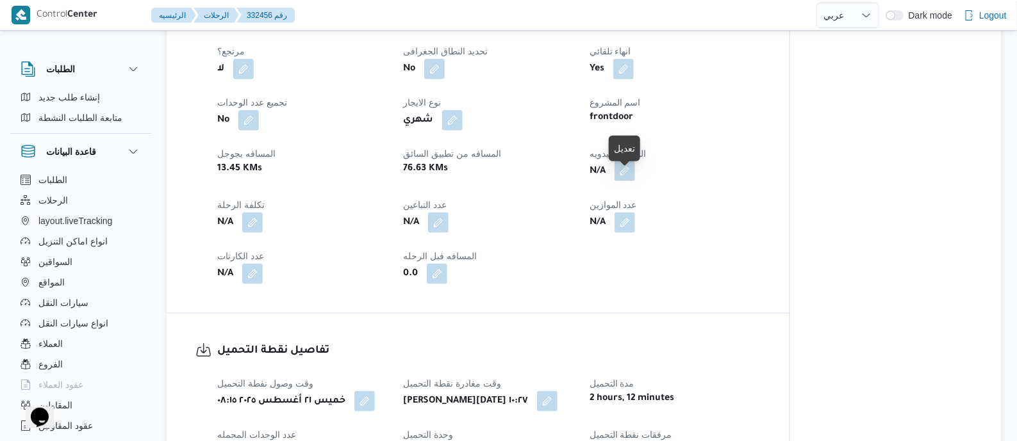
drag, startPoint x: 626, startPoint y: 181, endPoint x: 623, endPoint y: 190, distance: 9.3
click at [626, 181] on button "button" at bounding box center [624, 171] width 21 height 21
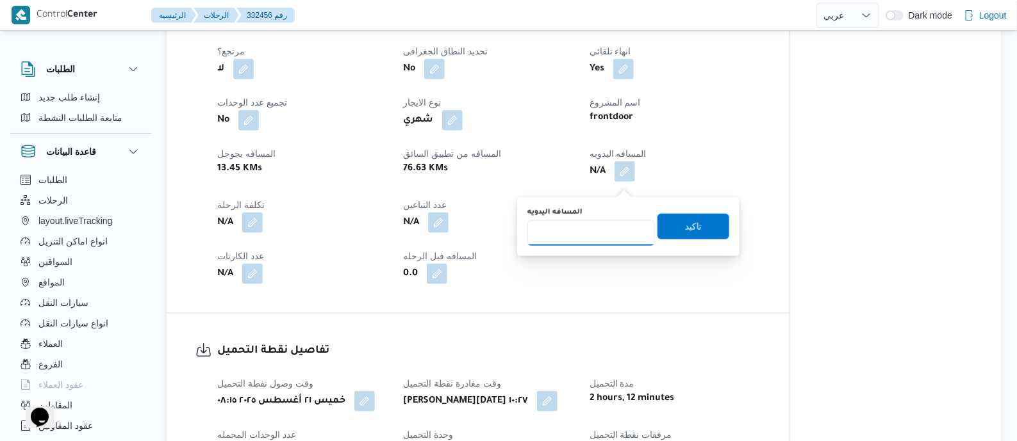
click at [610, 220] on input "المسافه اليدويه" at bounding box center [591, 233] width 128 height 26
type input "9"
type input "100"
click at [700, 222] on span "تاكيد" at bounding box center [693, 226] width 72 height 26
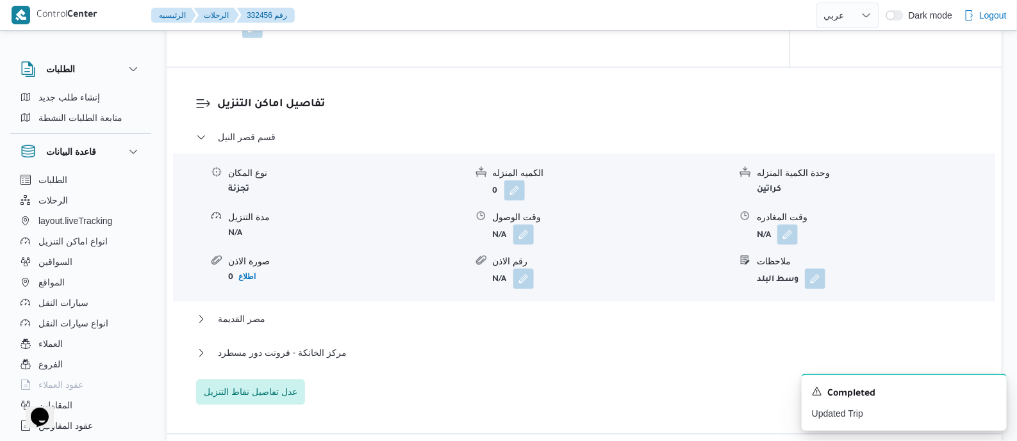
scroll to position [1121, 0]
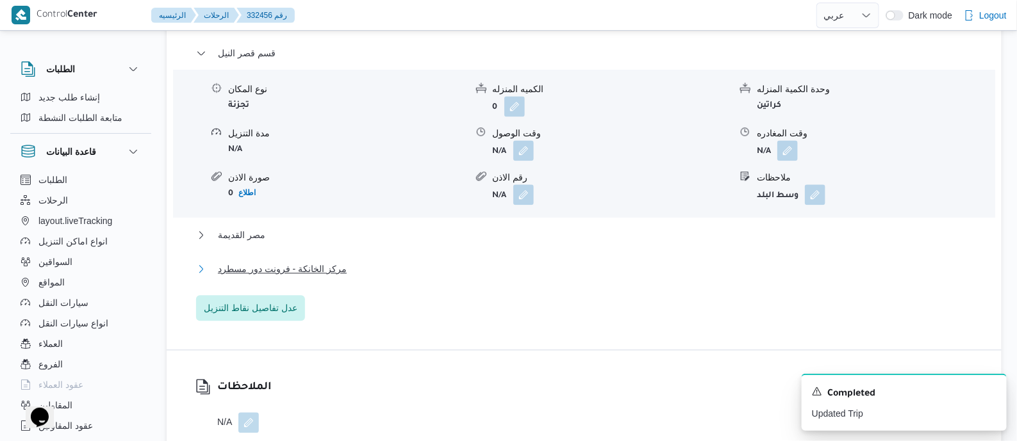
click at [322, 277] on span "مركز الخانكة - فرونت دور مسطرد" at bounding box center [282, 268] width 129 height 15
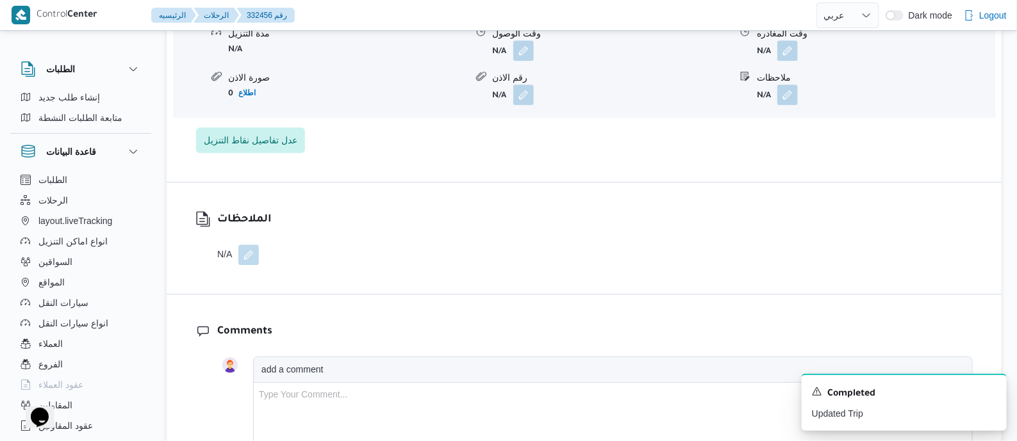
scroll to position [1442, 0]
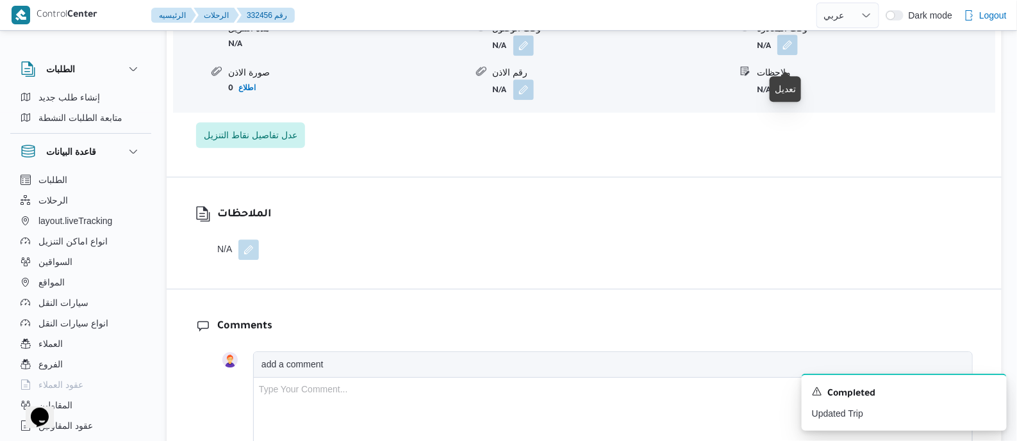
click at [791, 53] on button "button" at bounding box center [787, 45] width 21 height 21
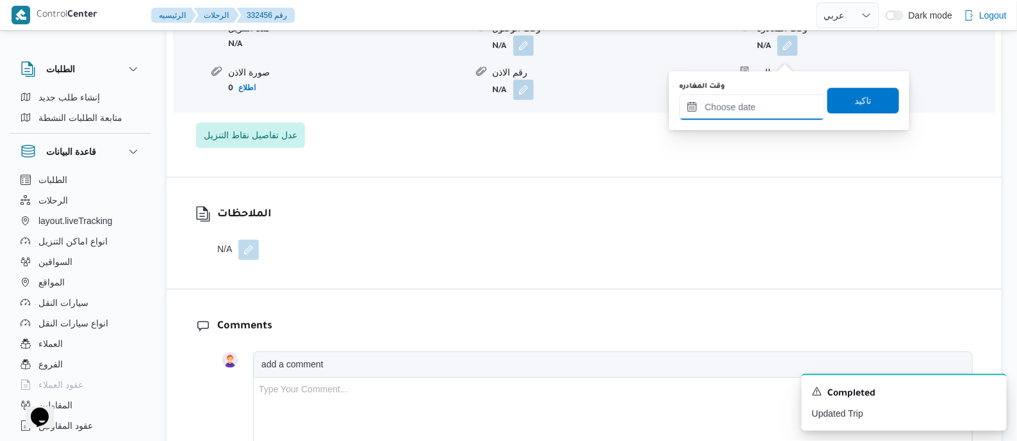
click at [777, 99] on input "وقت المغادره" at bounding box center [751, 107] width 145 height 26
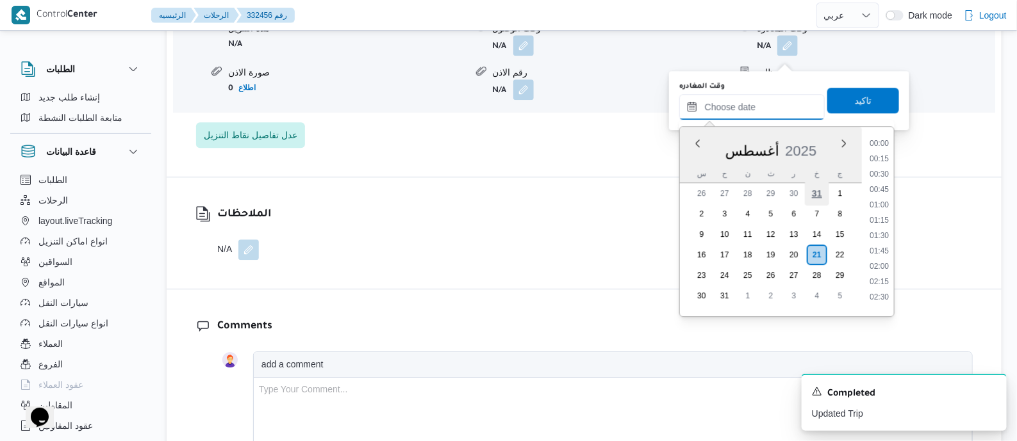
scroll to position [1035, 0]
click at [884, 149] on li "17:00" at bounding box center [878, 154] width 29 height 13
type input "٢١/٠٨/٢٠٢٥ ١٧:٠٠"
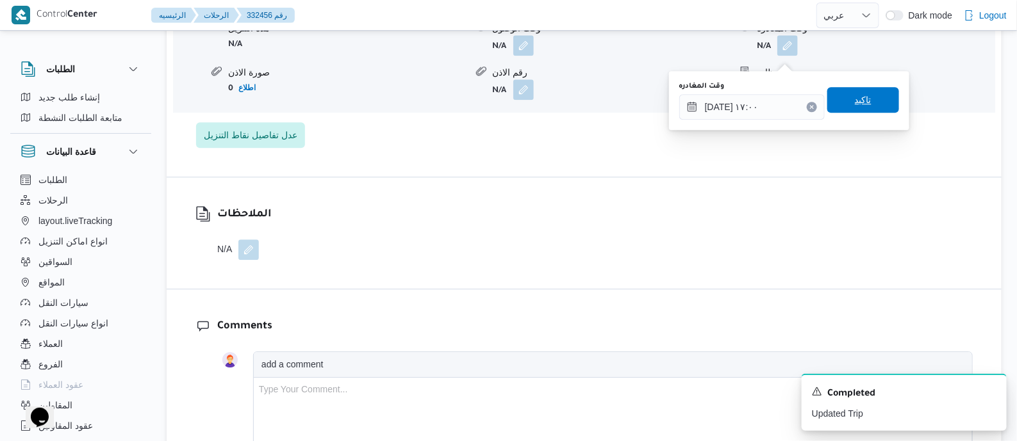
click at [870, 98] on span "تاكيد" at bounding box center [863, 100] width 72 height 26
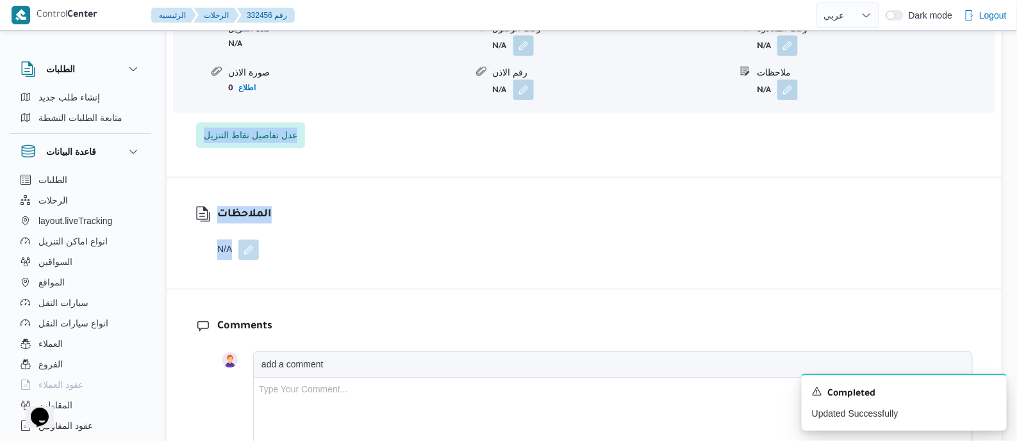
drag, startPoint x: 1018, startPoint y: 273, endPoint x: 1004, endPoint y: 122, distance: 151.8
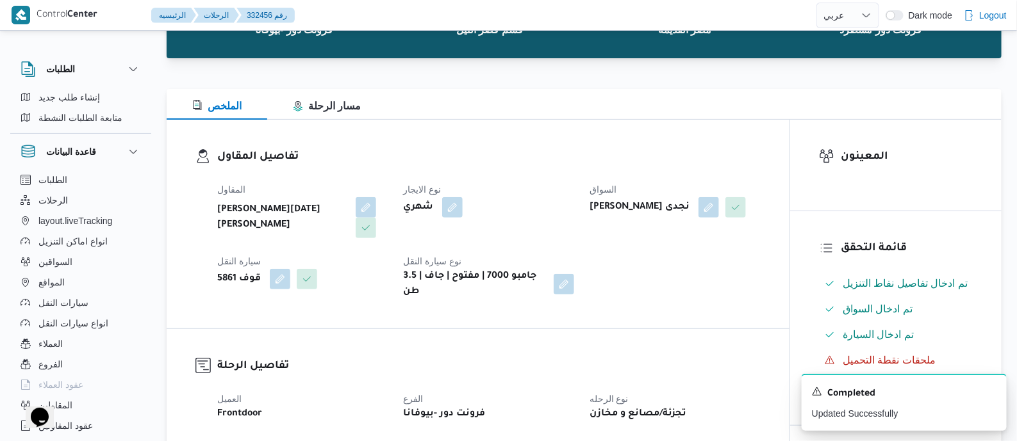
scroll to position [0, 0]
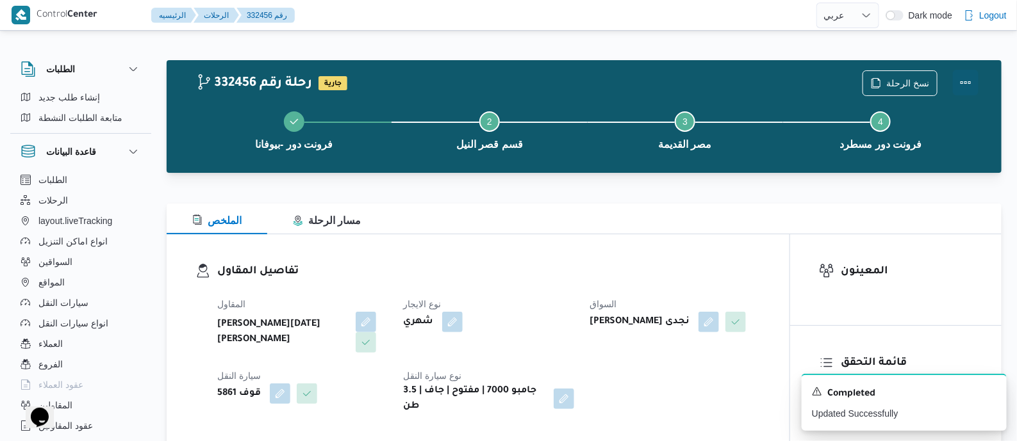
click at [962, 78] on button "Actions" at bounding box center [966, 83] width 26 height 26
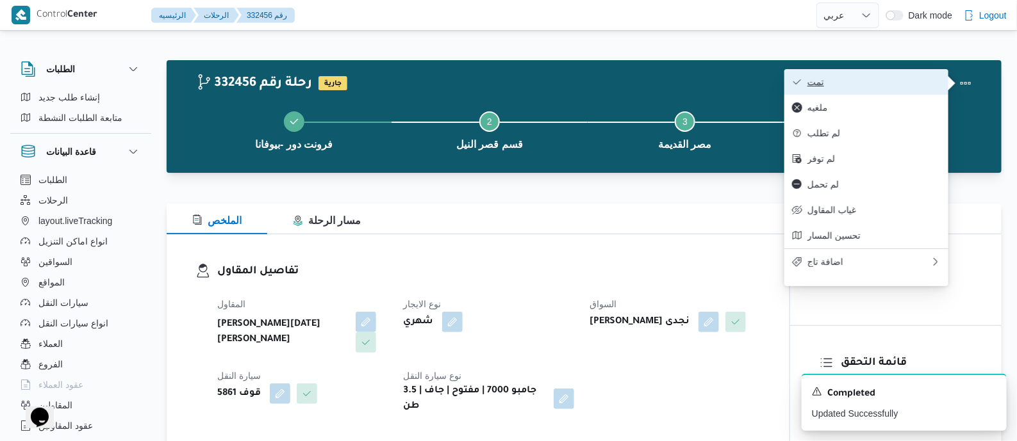
click at [843, 75] on button "تمت" at bounding box center [866, 82] width 164 height 26
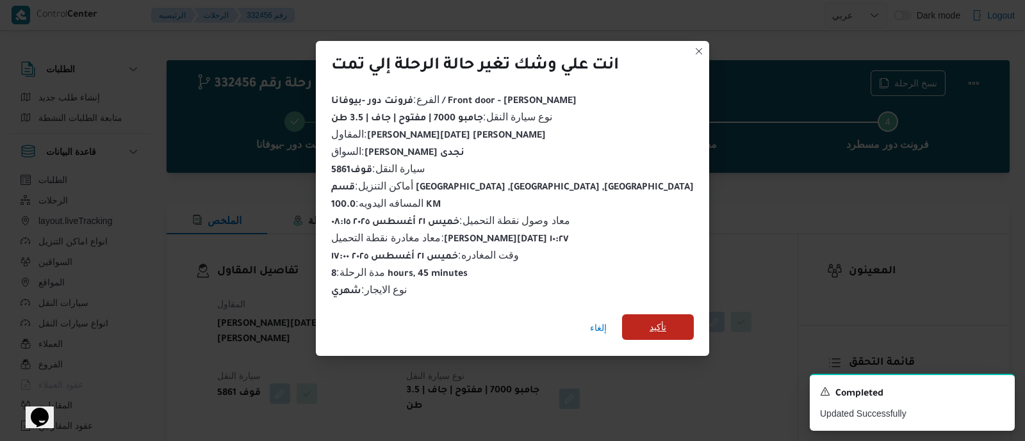
drag, startPoint x: 634, startPoint y: 318, endPoint x: 557, endPoint y: 280, distance: 86.0
click at [650, 320] on span "تأكيد" at bounding box center [658, 327] width 17 height 15
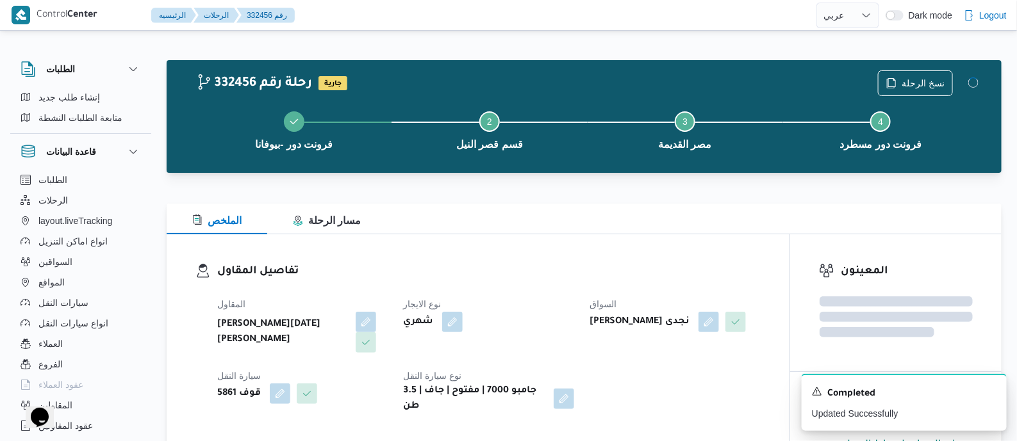
click at [552, 274] on h3 "تفاصيل المقاول" at bounding box center [488, 271] width 543 height 17
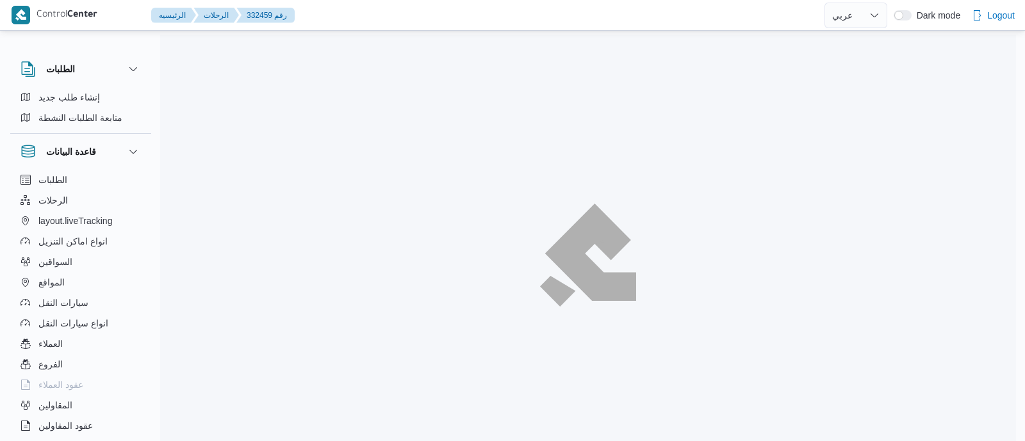
select select "ar"
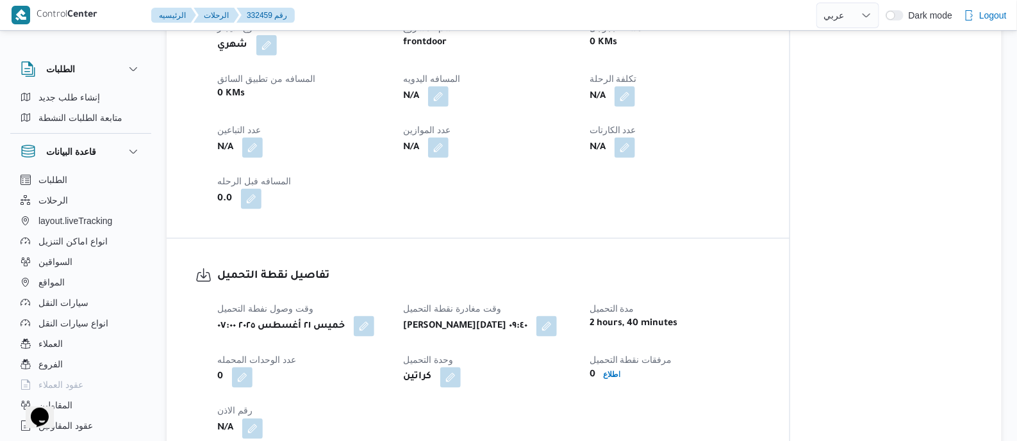
scroll to position [640, 0]
click at [441, 94] on button "button" at bounding box center [438, 96] width 21 height 21
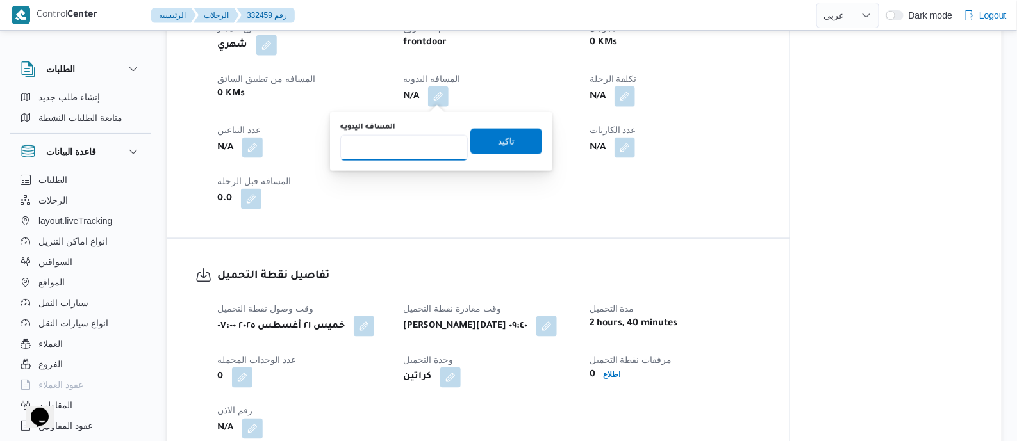
click at [423, 146] on input "المسافه اليدويه" at bounding box center [404, 148] width 128 height 26
type input "120"
click at [499, 135] on span "تاكيد" at bounding box center [506, 140] width 17 height 15
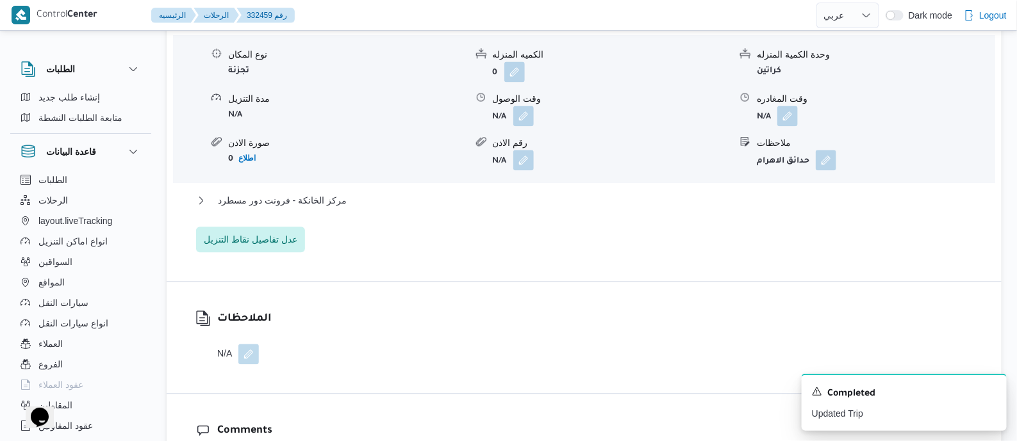
scroll to position [1201, 0]
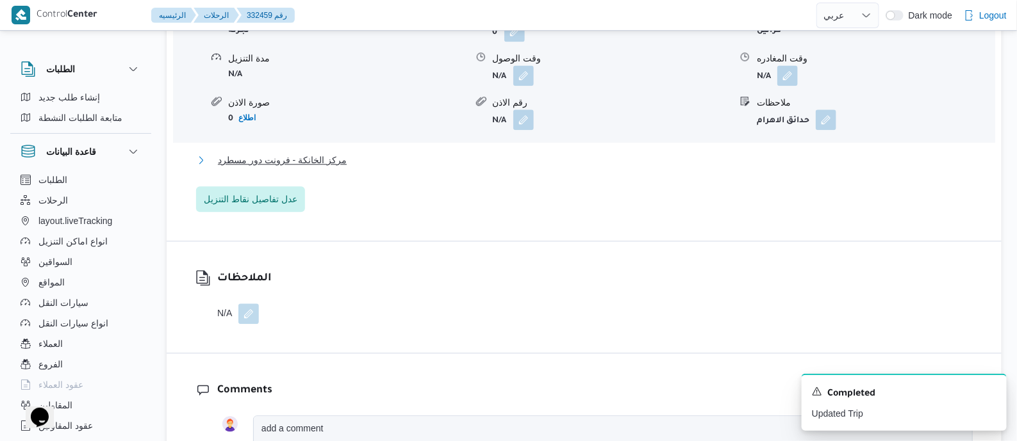
click at [309, 161] on span "مركز الخانكة - فرونت دور مسطرد" at bounding box center [282, 159] width 129 height 15
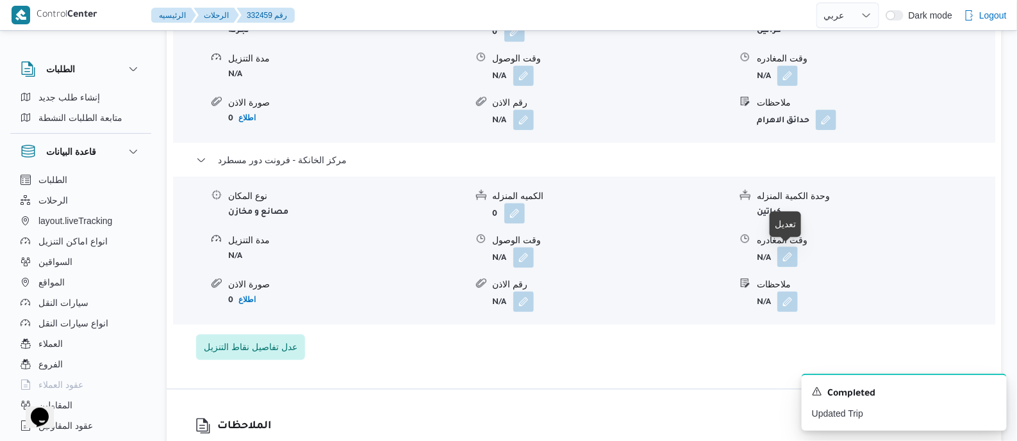
drag, startPoint x: 785, startPoint y: 258, endPoint x: 786, endPoint y: 266, distance: 8.4
click at [786, 258] on button "button" at bounding box center [787, 257] width 21 height 21
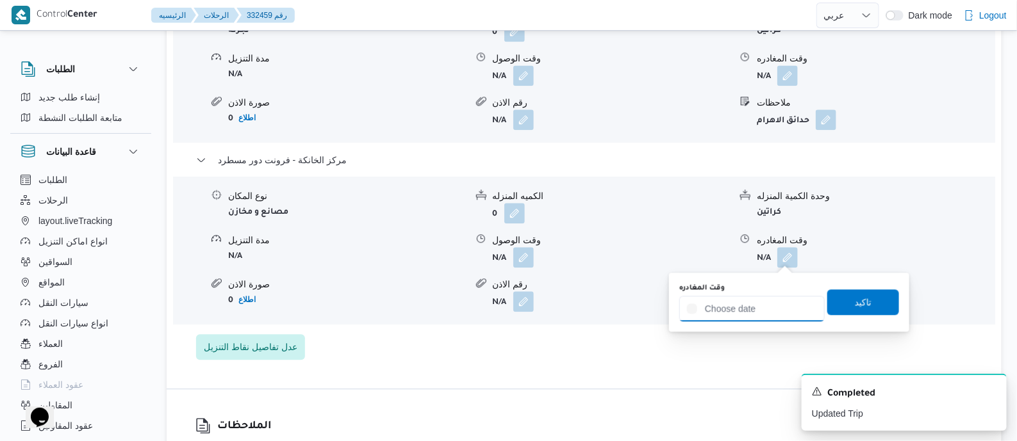
click at [783, 306] on input "وقت المغادره" at bounding box center [751, 309] width 145 height 26
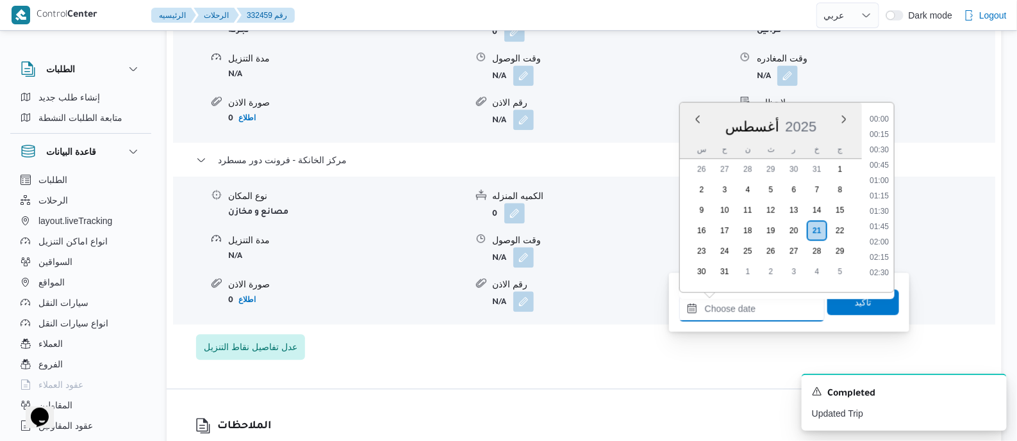
scroll to position [1035, 0]
click at [883, 155] on li "17:30" at bounding box center [878, 160] width 29 height 13
type input "٢١/٠٨/٢٠٢٥ ١٧:٣٠"
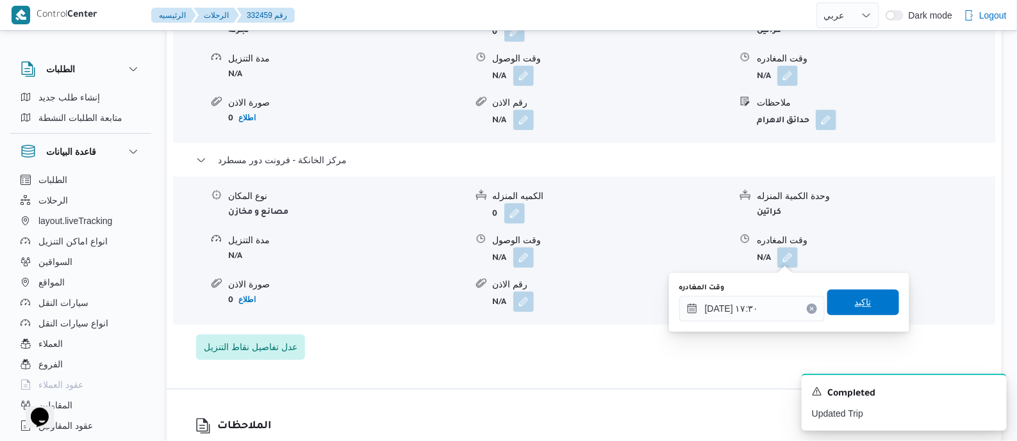
click at [862, 299] on span "تاكيد" at bounding box center [863, 302] width 17 height 15
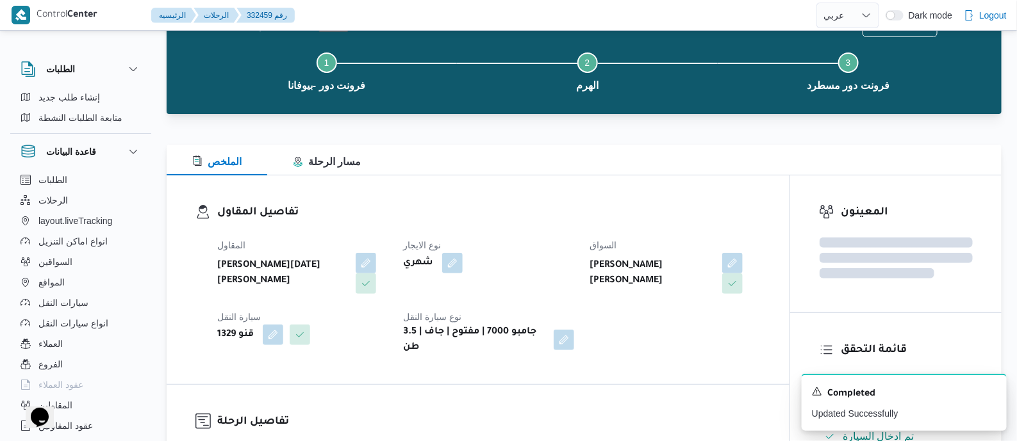
scroll to position [0, 0]
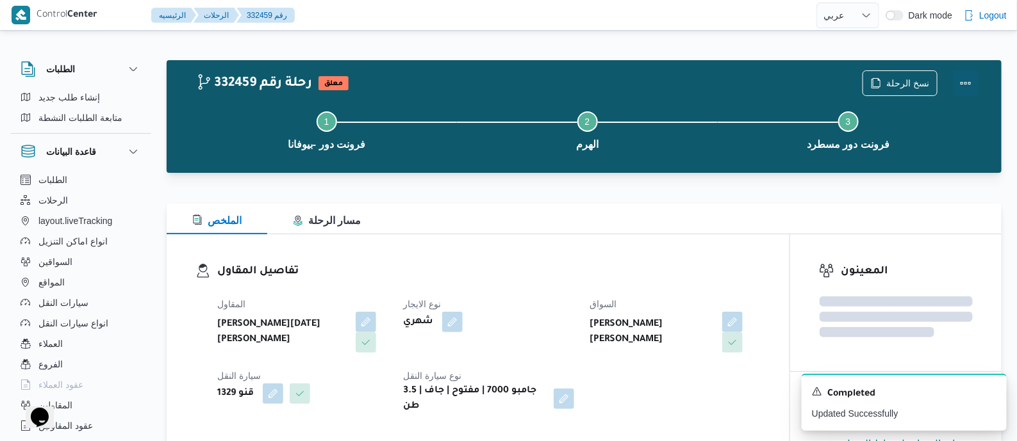
drag, startPoint x: 965, startPoint y: 75, endPoint x: 946, endPoint y: 75, distance: 19.2
click at [964, 75] on button "Actions" at bounding box center [966, 83] width 26 height 26
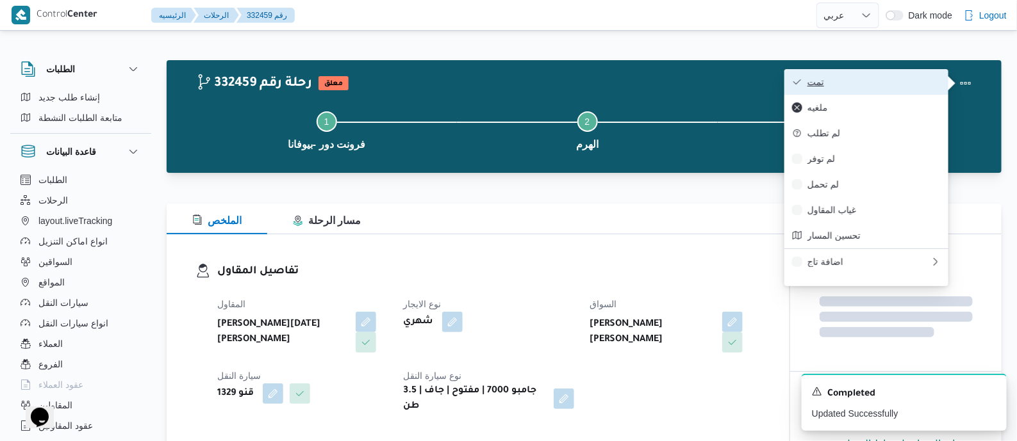
click at [923, 74] on button "تمت" at bounding box center [866, 82] width 164 height 26
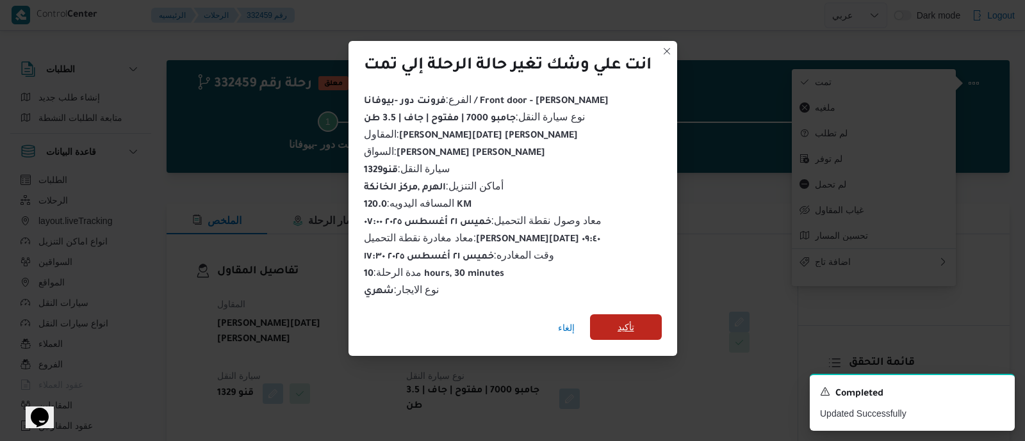
click at [624, 320] on span "تأكيد" at bounding box center [626, 327] width 17 height 15
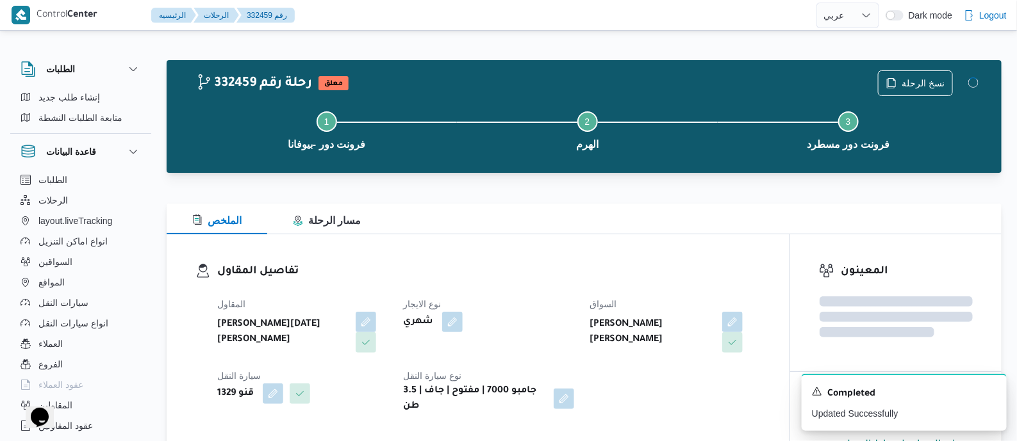
click at [560, 261] on div "تفاصيل المقاول المقاول ابراهيم رمضان ابراهيم عثمان ابوباشا نوع الايجار شهري الس…" at bounding box center [478, 339] width 623 height 209
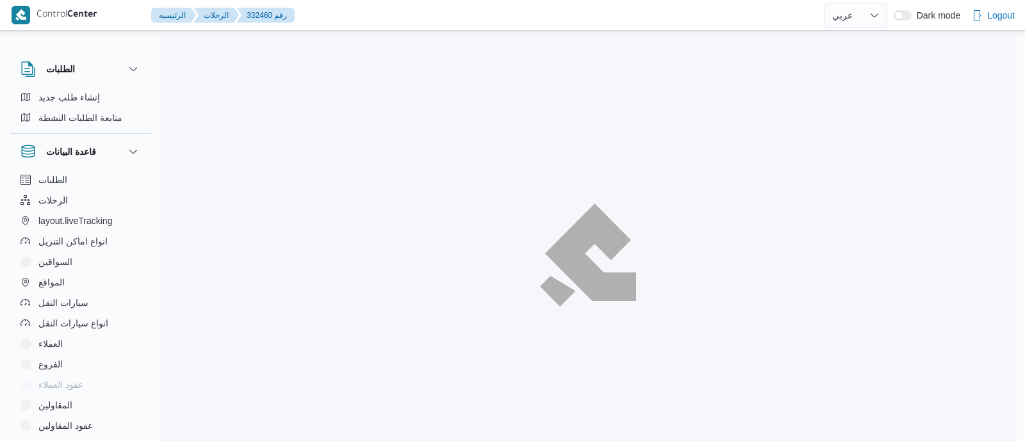
select select "ar"
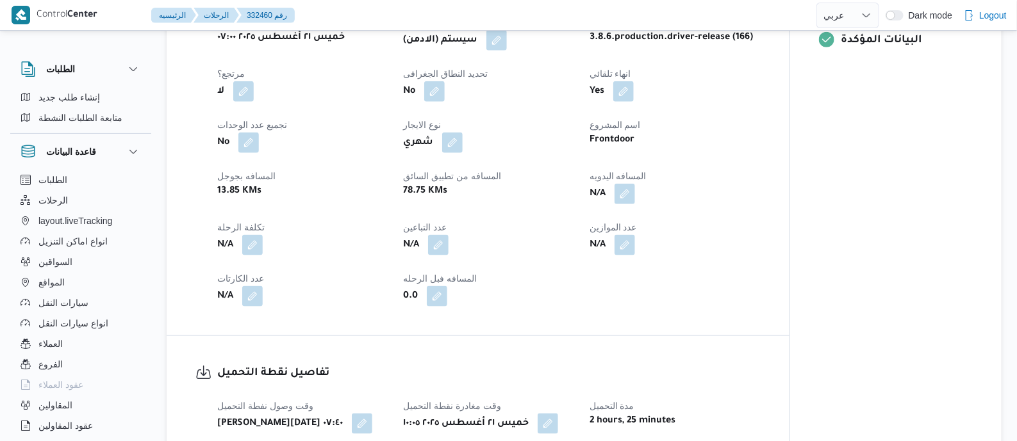
scroll to position [560, 0]
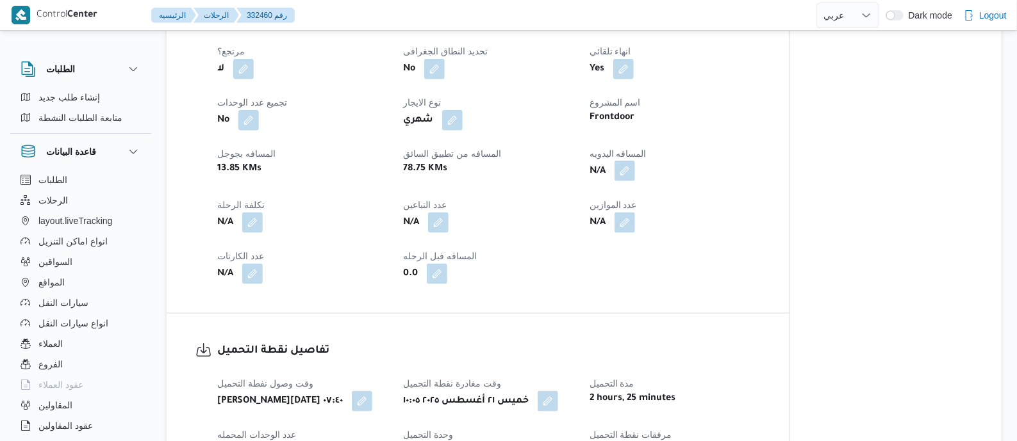
click at [629, 177] on button "button" at bounding box center [624, 171] width 21 height 21
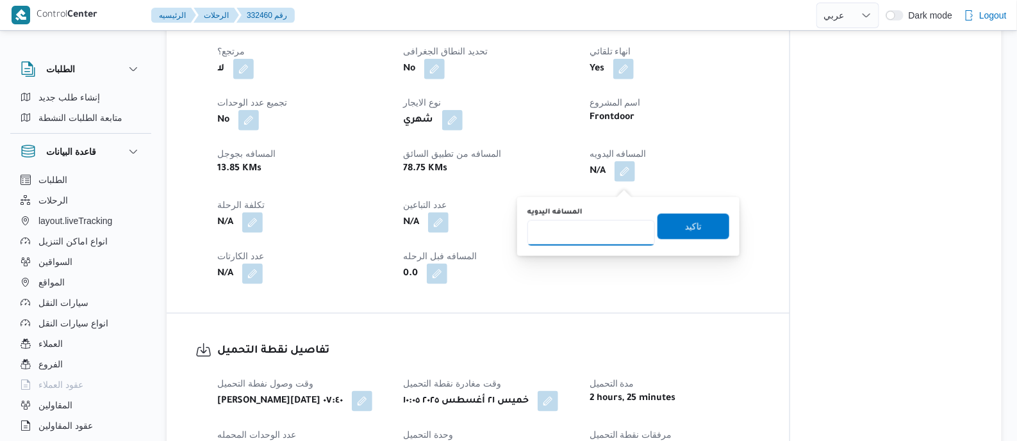
click at [613, 222] on input "المسافه اليدويه" at bounding box center [591, 233] width 128 height 26
type input "115"
click at [685, 222] on span "تاكيد" at bounding box center [693, 226] width 17 height 15
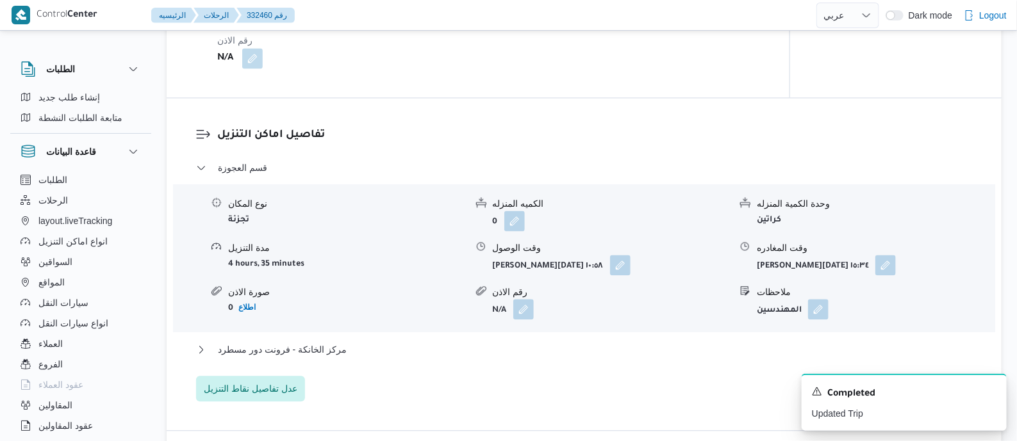
scroll to position [1126, 0]
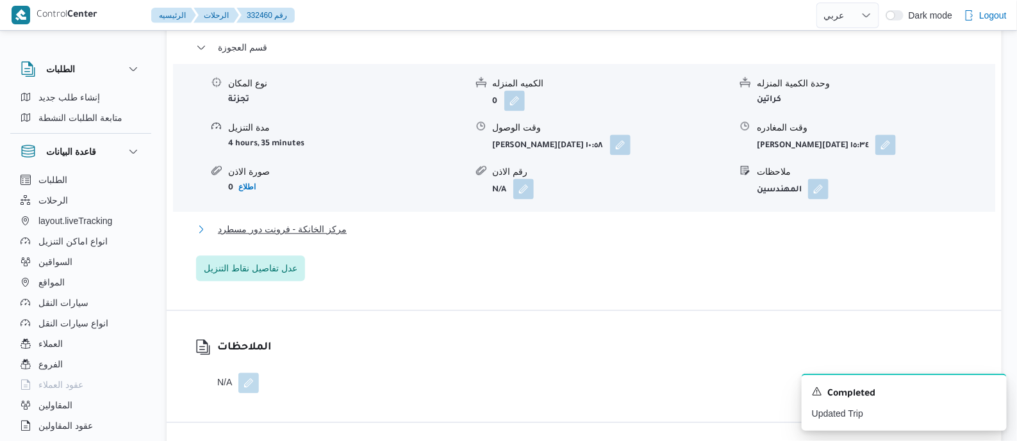
click at [313, 236] on span "مركز الخانكة - فرونت دور مسطرد" at bounding box center [282, 229] width 129 height 15
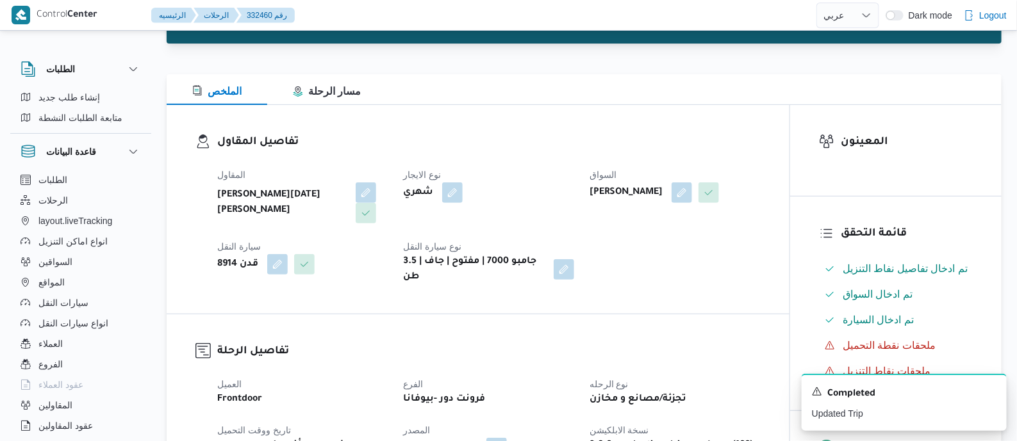
scroll to position [0, 0]
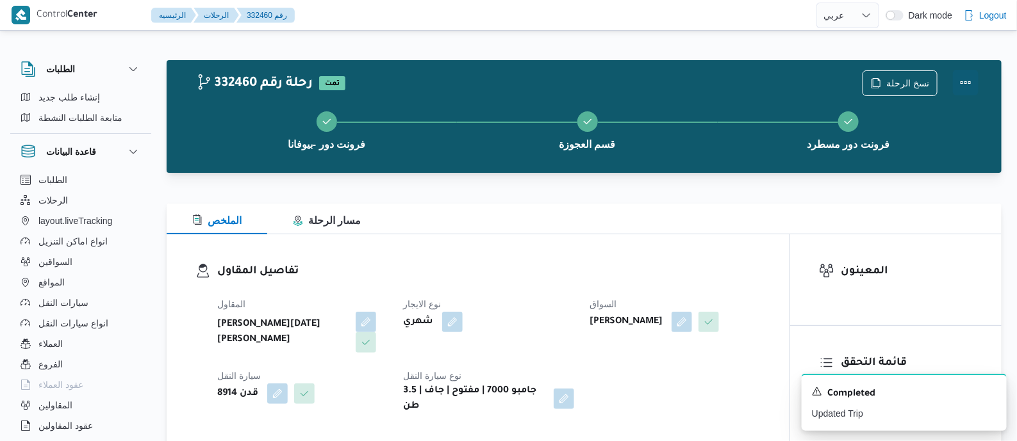
click at [958, 78] on button "Actions" at bounding box center [966, 83] width 26 height 26
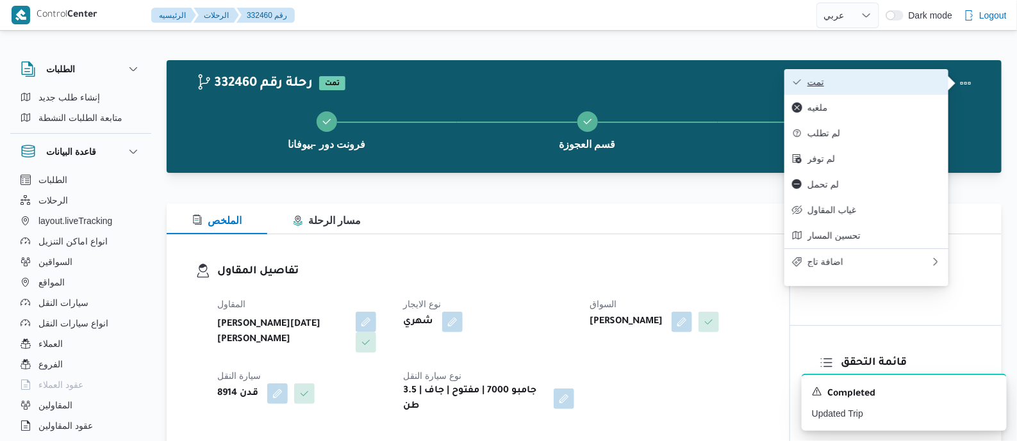
click at [935, 77] on span "تمت" at bounding box center [873, 82] width 133 height 10
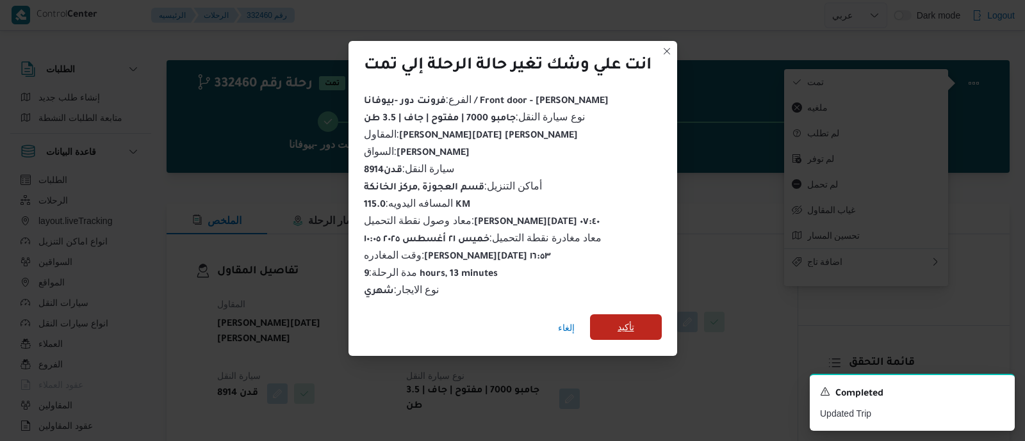
click at [634, 320] on span "تأكيد" at bounding box center [626, 327] width 17 height 15
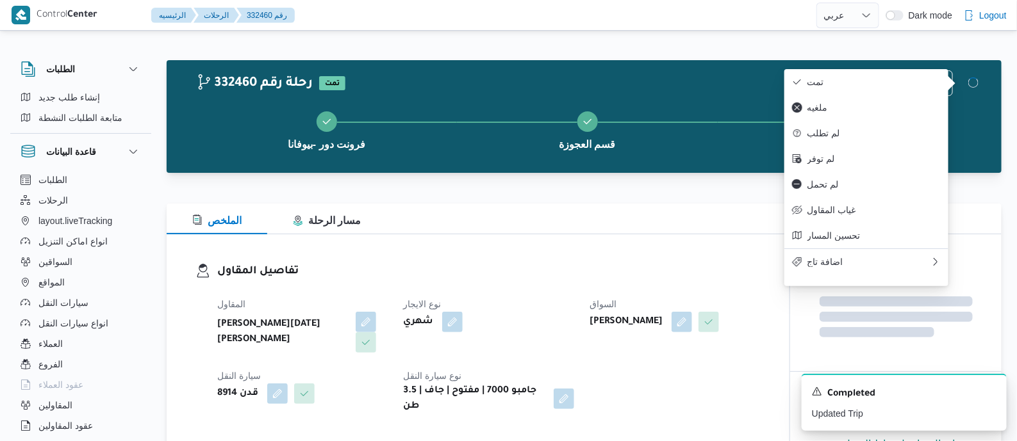
click at [550, 258] on div "تفاصيل المقاول المقاول ابراهيم رمضان ابراهيم عثمان ابوباشا نوع الايجار شهري الس…" at bounding box center [478, 339] width 623 height 209
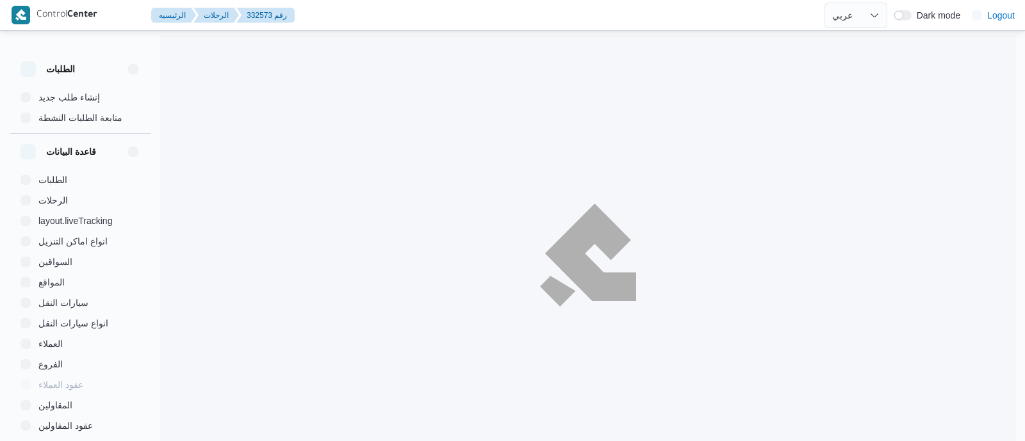
select select "ar"
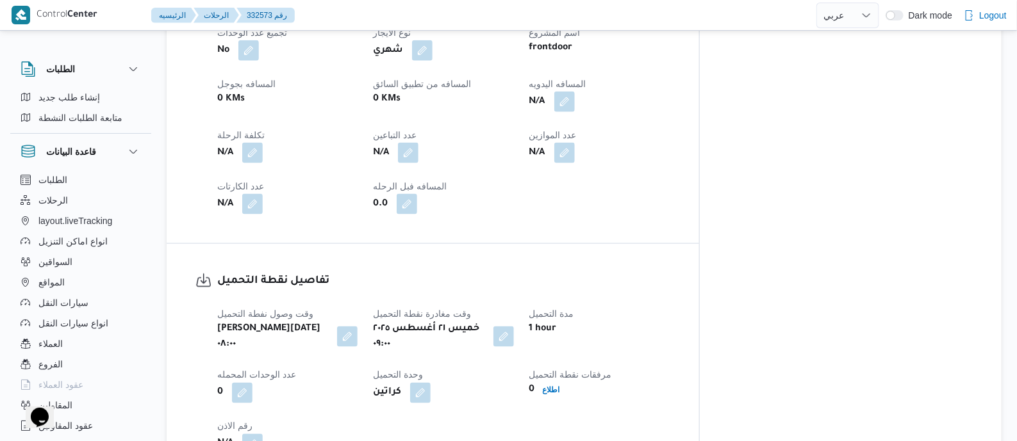
scroll to position [560, 0]
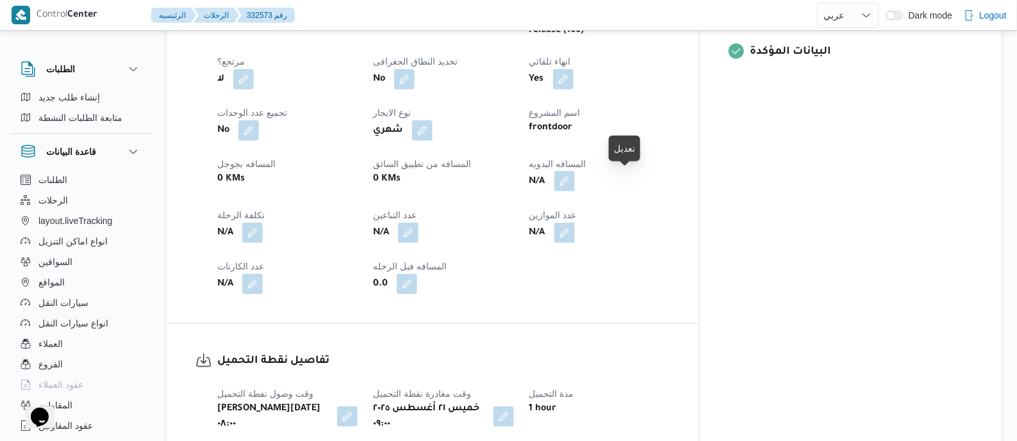
click at [575, 179] on button "button" at bounding box center [564, 181] width 21 height 21
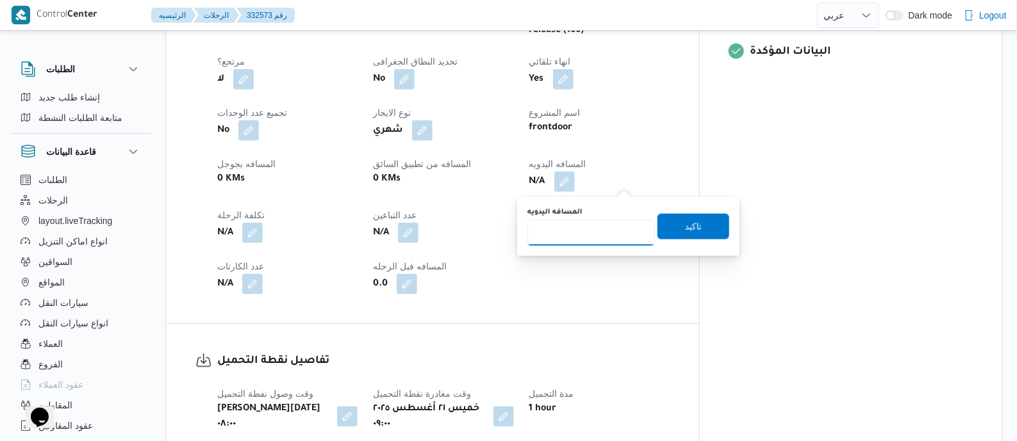
click at [596, 222] on input "المسافه اليدويه" at bounding box center [591, 233] width 128 height 26
type input "65"
click at [701, 226] on span "تاكيد" at bounding box center [693, 226] width 72 height 26
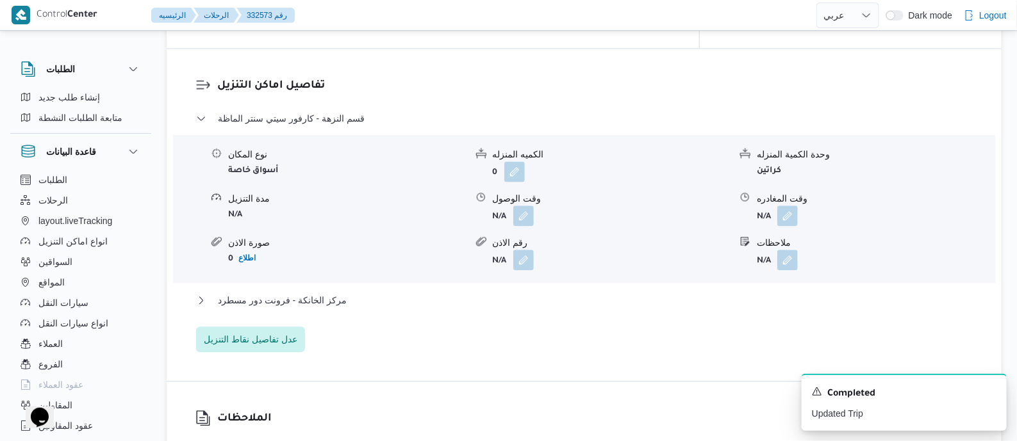
scroll to position [1121, 0]
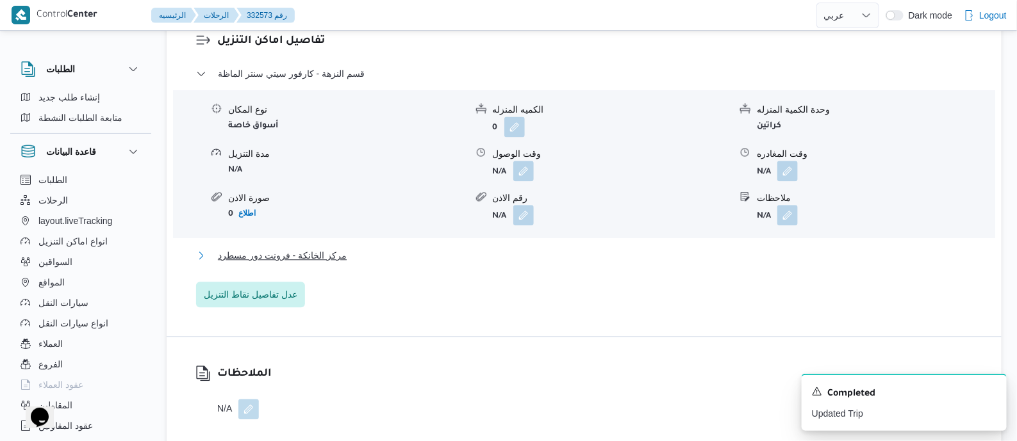
click at [282, 248] on span "مركز الخانكة - فرونت دور مسطرد" at bounding box center [282, 255] width 129 height 15
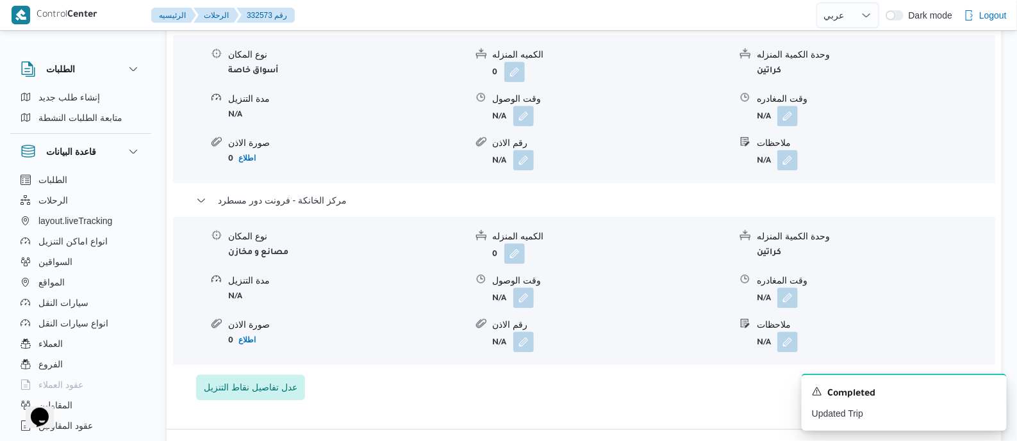
scroll to position [1201, 0]
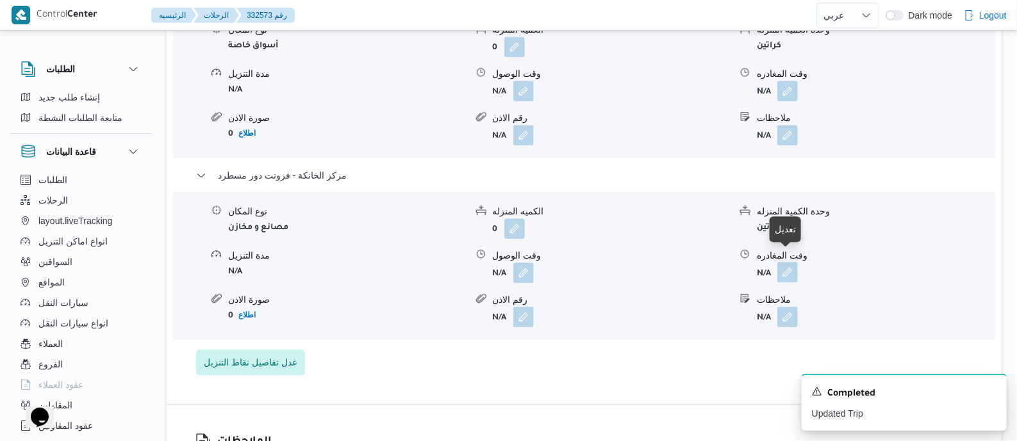
click at [791, 262] on button "button" at bounding box center [787, 272] width 21 height 21
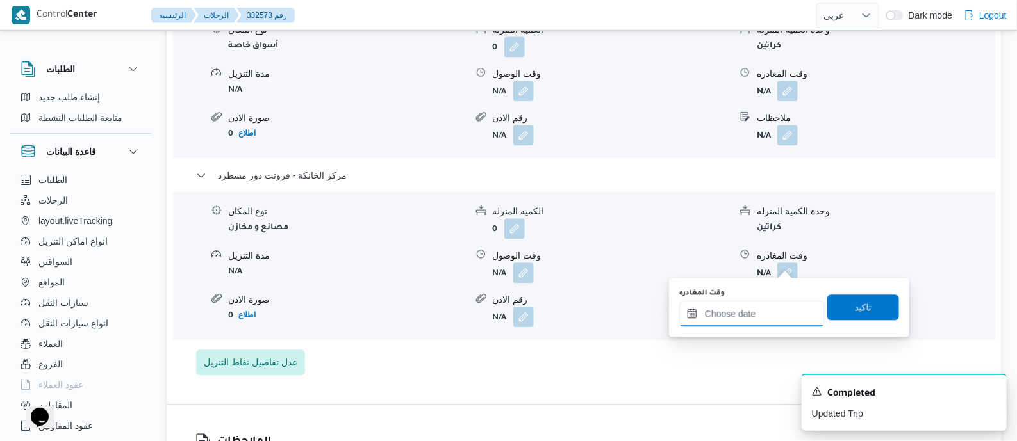
click at [780, 316] on input "وقت المغادره" at bounding box center [751, 314] width 145 height 26
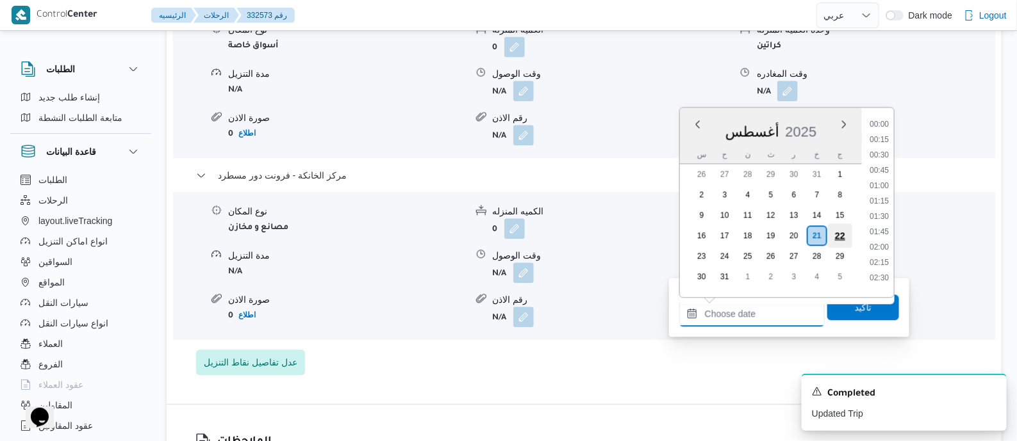
scroll to position [1035, 0]
click at [871, 193] on li "18:00" at bounding box center [878, 196] width 29 height 13
type input "٢١/٠٨/٢٠٢٥ ١٨:٠٠"
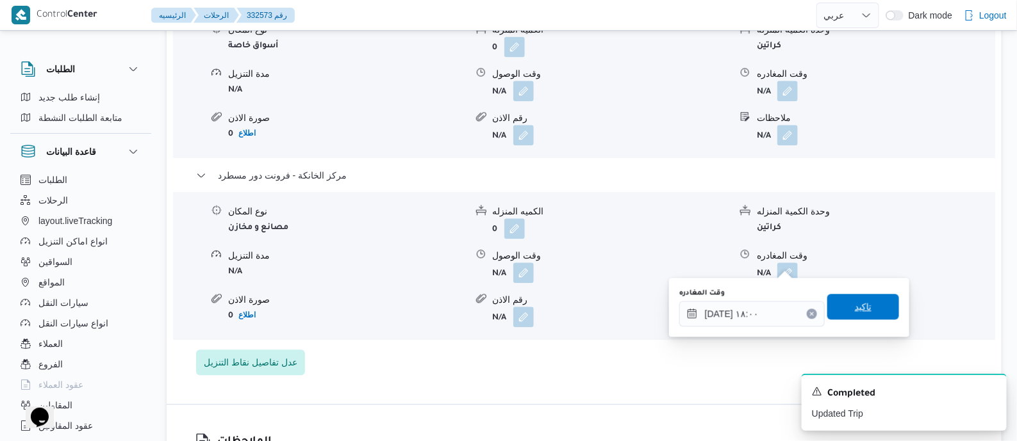
click at [877, 307] on span "تاكيد" at bounding box center [863, 307] width 72 height 26
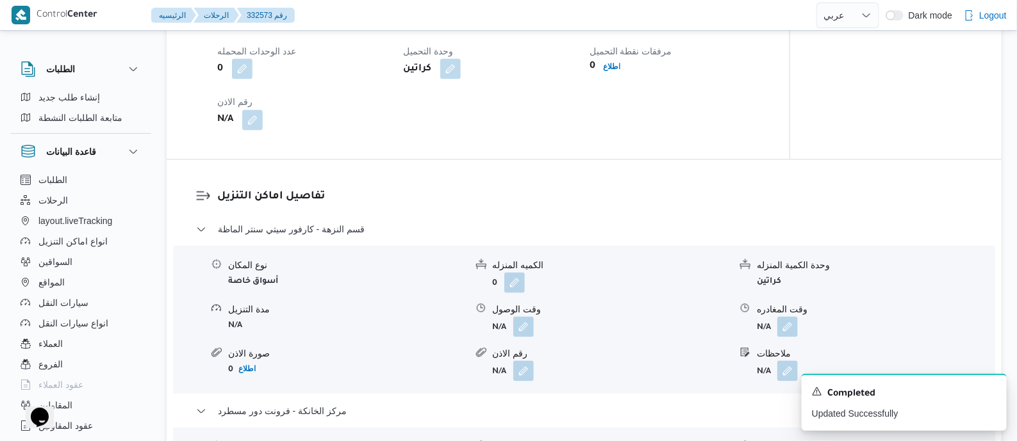
scroll to position [0, 0]
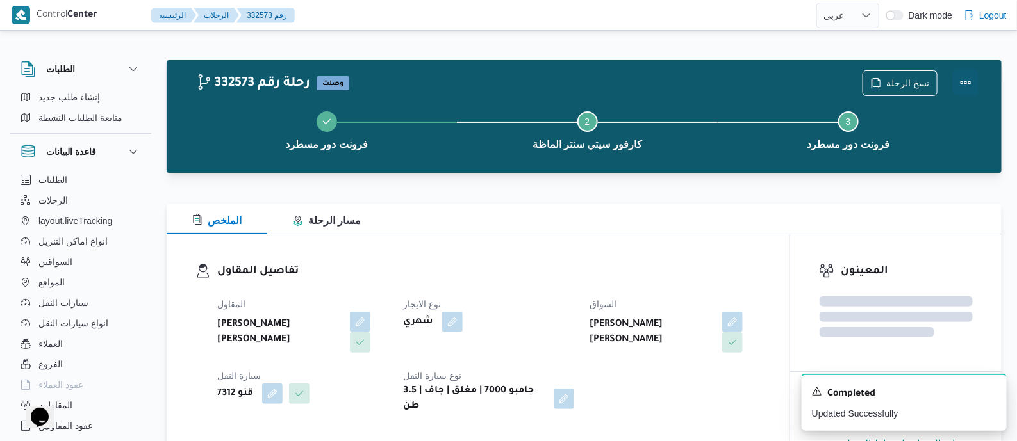
click at [970, 76] on button "Actions" at bounding box center [966, 83] width 26 height 26
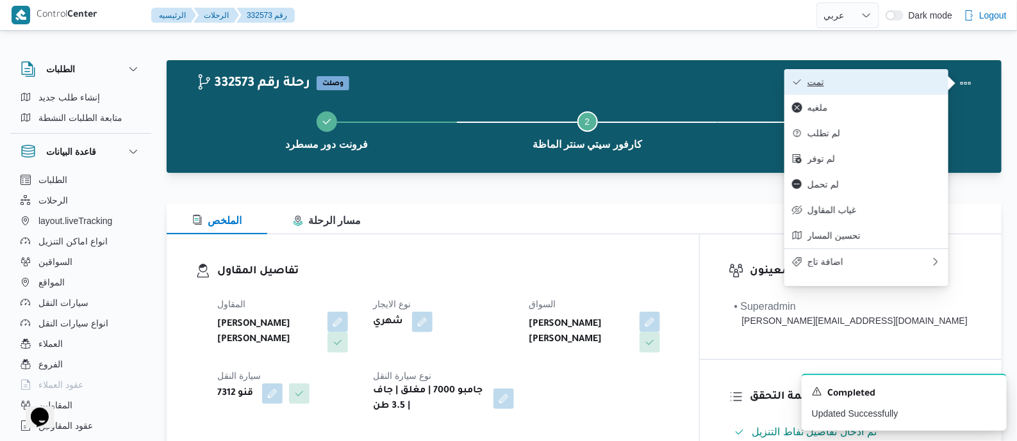
click at [885, 88] on button "تمت" at bounding box center [866, 82] width 164 height 26
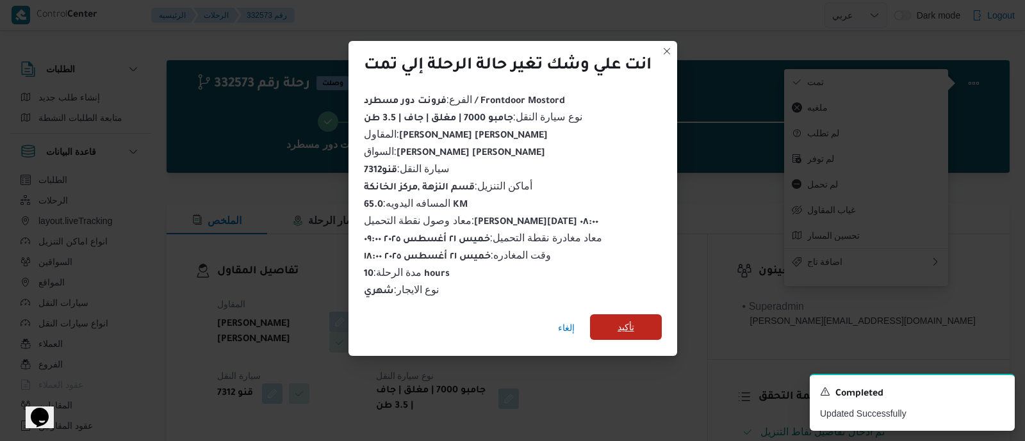
click at [614, 317] on span "تأكيد" at bounding box center [626, 328] width 72 height 26
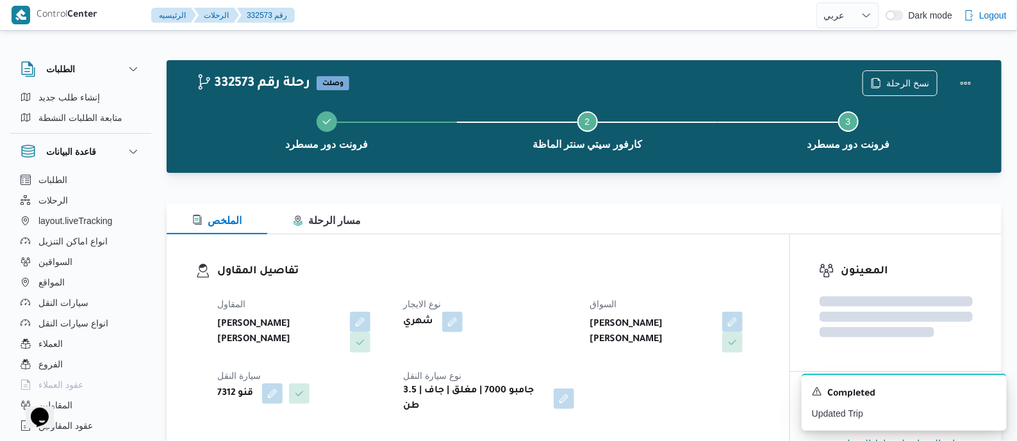
click at [589, 272] on h3 "تفاصيل المقاول" at bounding box center [488, 271] width 543 height 17
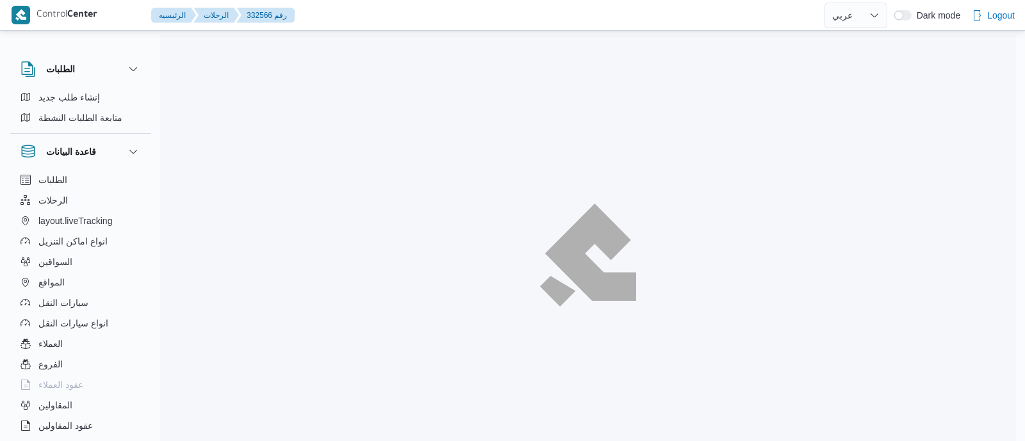
select select "ar"
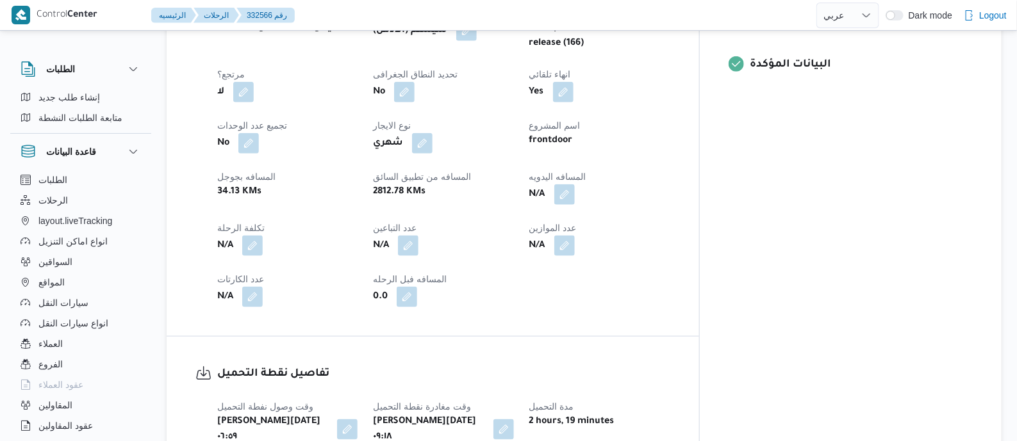
scroll to position [640, 0]
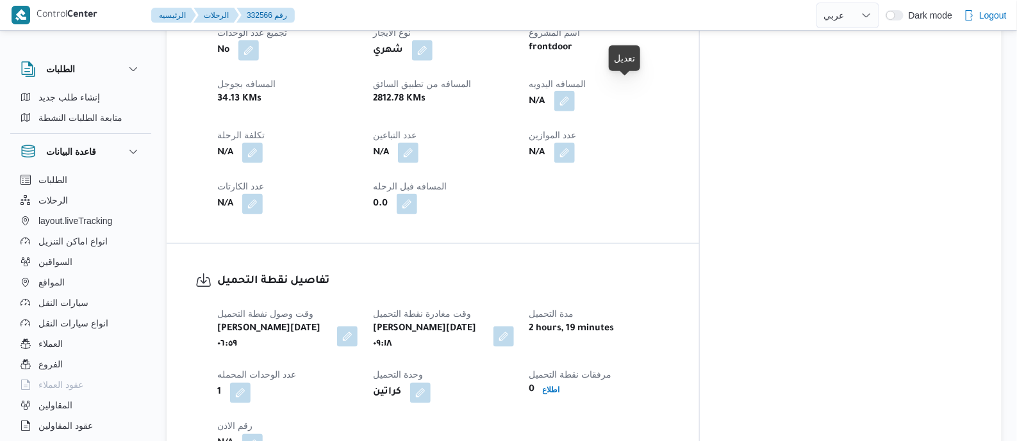
drag, startPoint x: 625, startPoint y: 88, endPoint x: 625, endPoint y: 97, distance: 9.0
click at [575, 91] on button "button" at bounding box center [564, 101] width 21 height 21
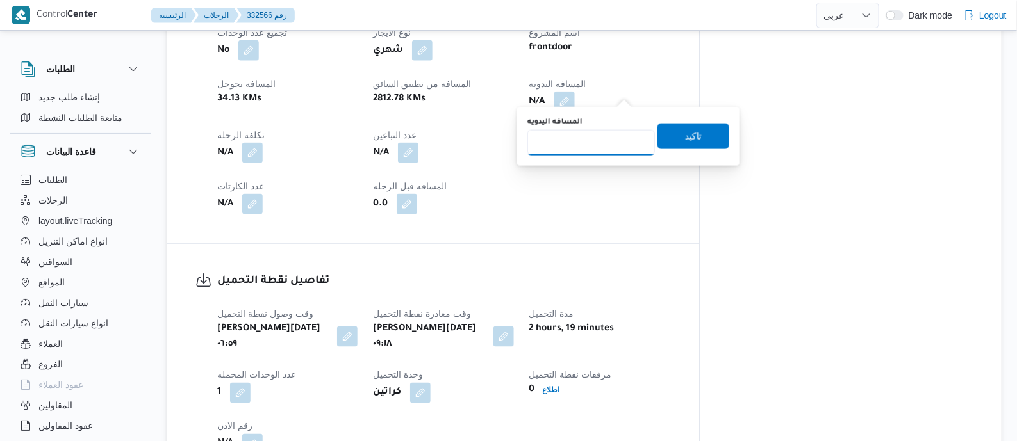
click at [594, 148] on input "المسافه اليدويه" at bounding box center [591, 143] width 128 height 26
type input "120"
click at [677, 127] on span "تاكيد" at bounding box center [693, 136] width 72 height 26
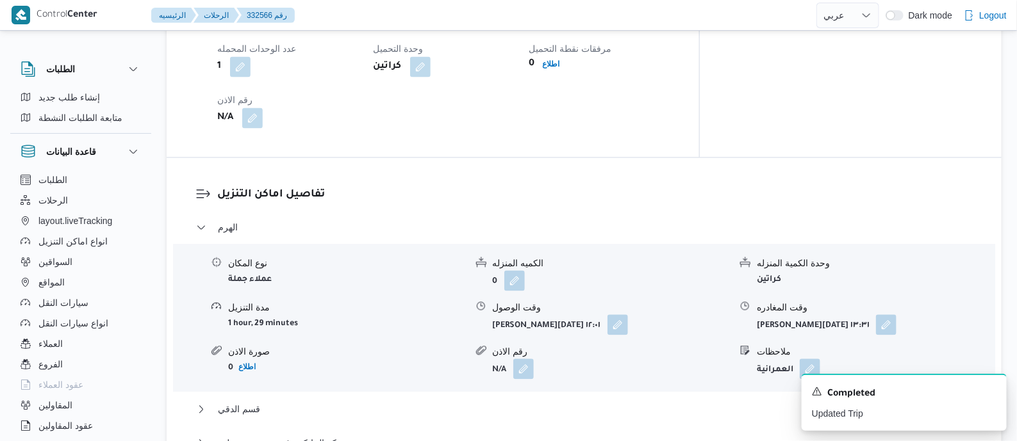
scroll to position [1121, 0]
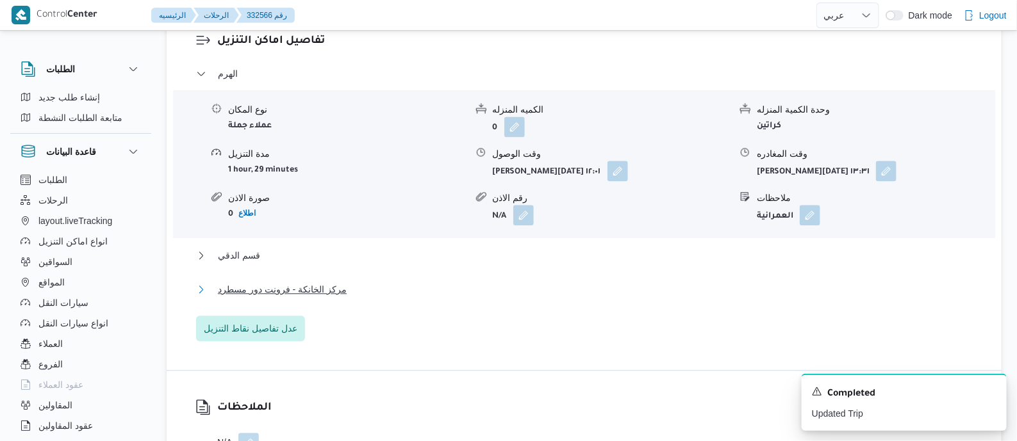
click at [316, 282] on span "مركز الخانكة - فرونت دور مسطرد" at bounding box center [282, 289] width 129 height 15
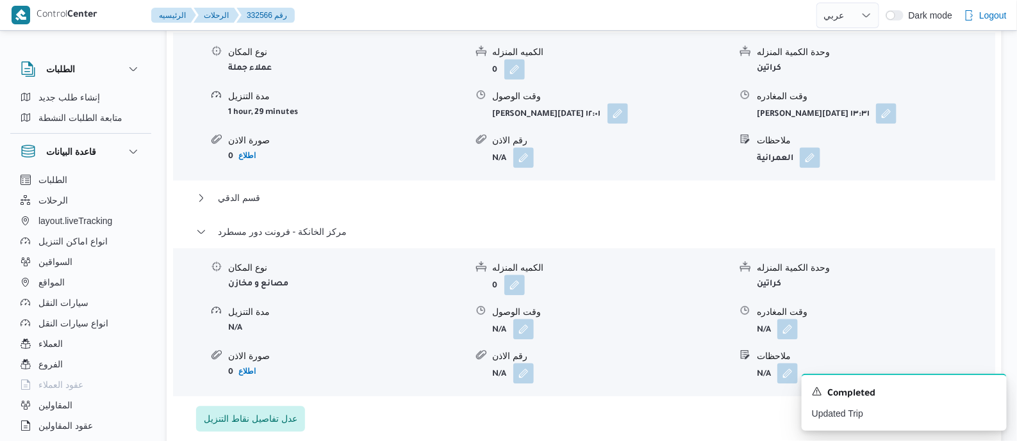
scroll to position [1281, 0]
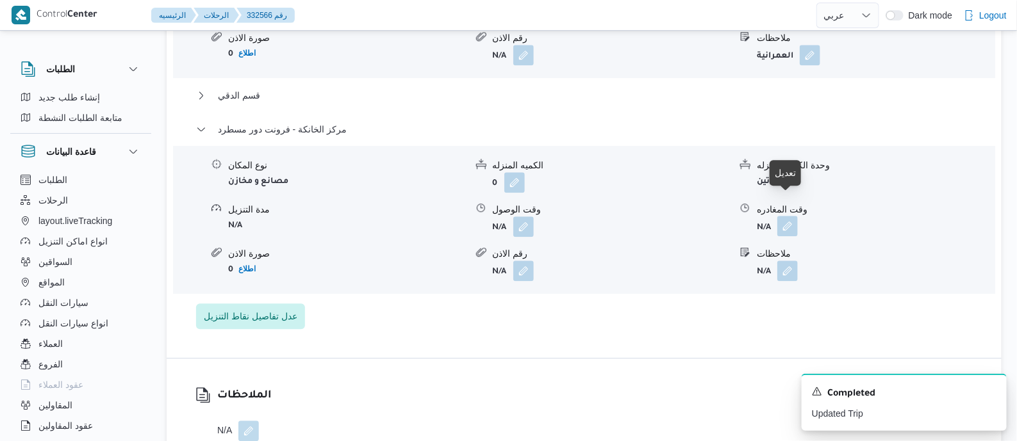
click at [782, 216] on button "button" at bounding box center [787, 226] width 21 height 21
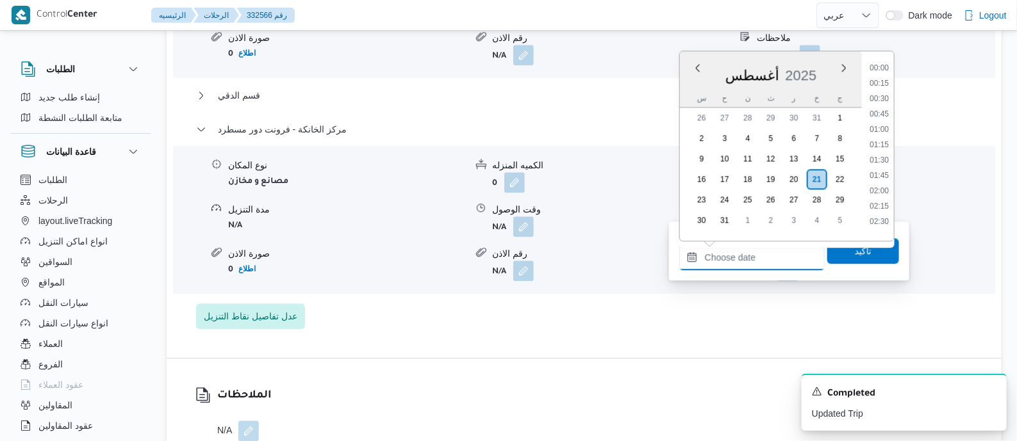
click at [775, 256] on input "وقت المغادره" at bounding box center [751, 258] width 145 height 26
click at [886, 81] on li "17:00" at bounding box center [878, 78] width 29 height 13
type input "[DATE] ١٧:٠٠"
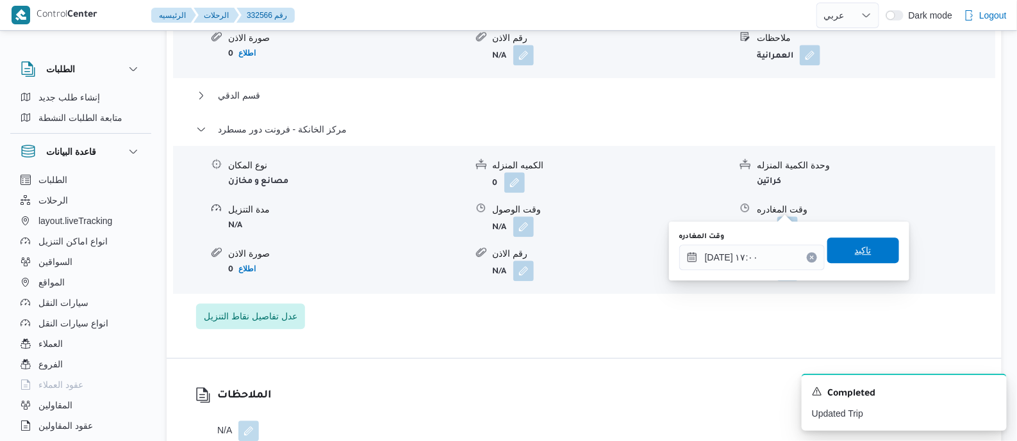
click at [866, 249] on span "تاكيد" at bounding box center [863, 251] width 72 height 26
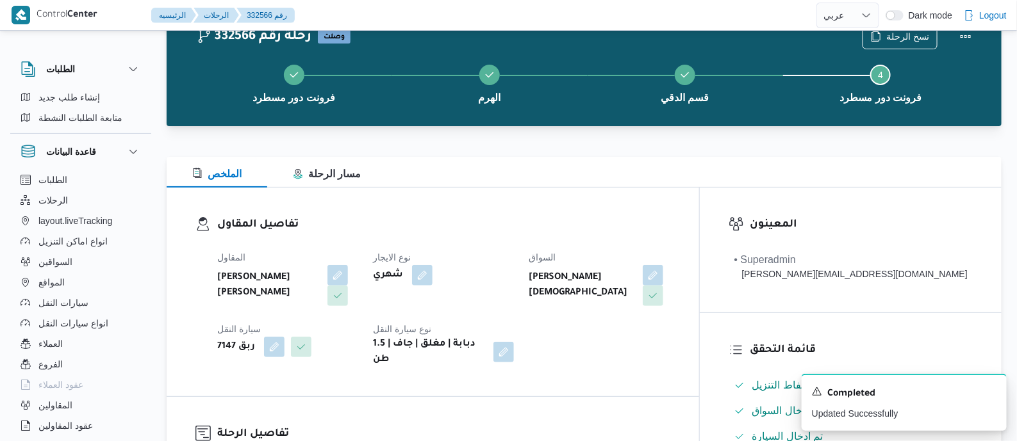
scroll to position [0, 0]
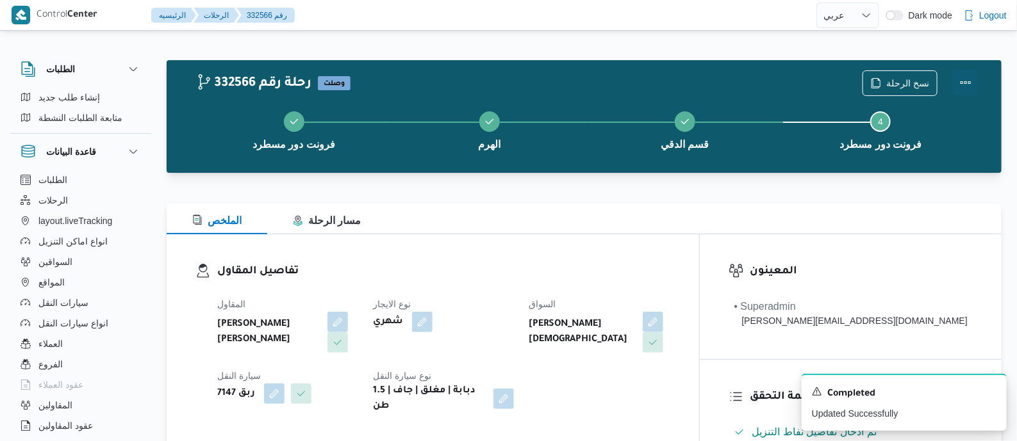
click at [965, 75] on button "Actions" at bounding box center [966, 83] width 26 height 26
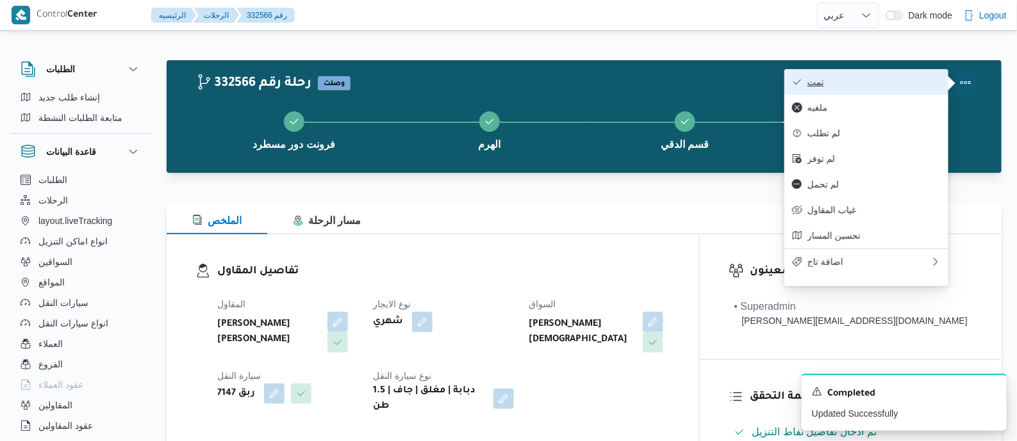
click at [889, 80] on span "تمت" at bounding box center [873, 82] width 133 height 10
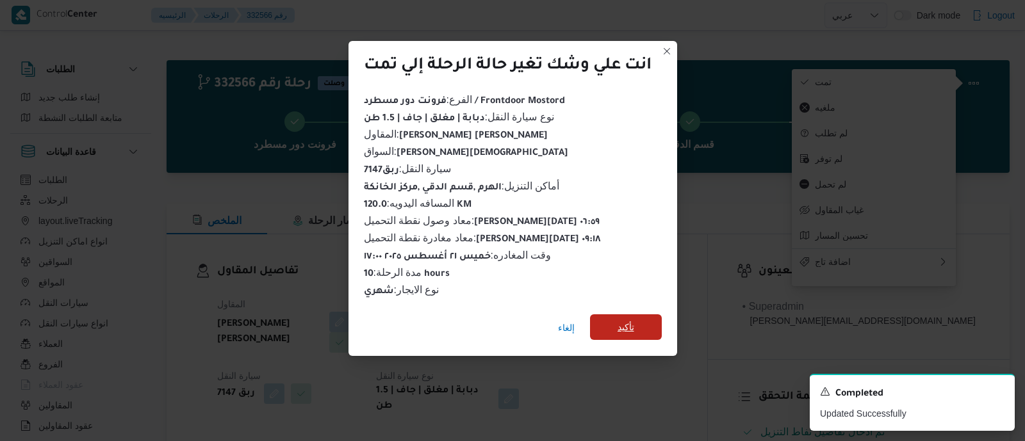
click at [637, 318] on span "تأكيد" at bounding box center [626, 328] width 72 height 26
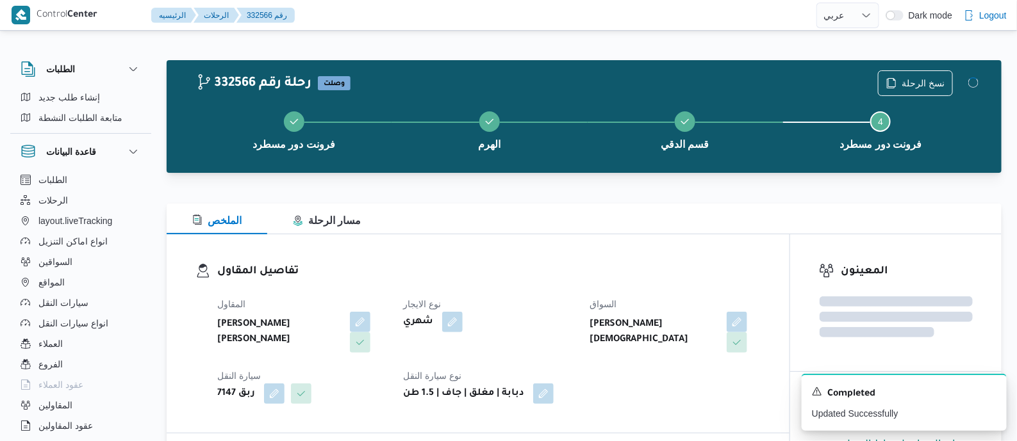
click at [540, 267] on h3 "تفاصيل المقاول" at bounding box center [488, 271] width 543 height 17
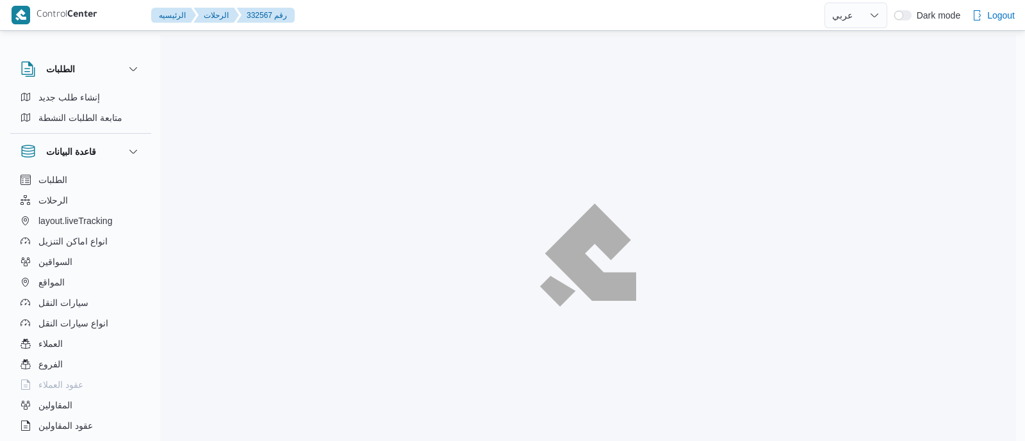
select select "ar"
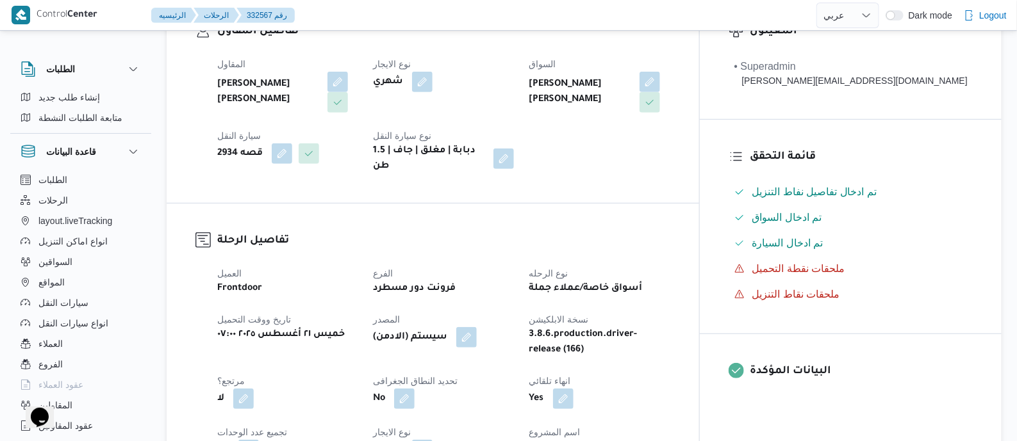
scroll to position [481, 0]
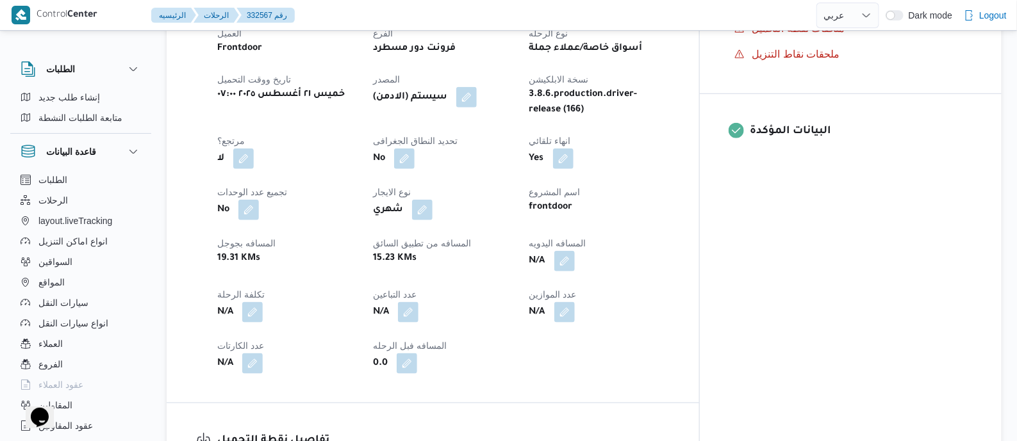
drag, startPoint x: 628, startPoint y: 251, endPoint x: 610, endPoint y: 285, distance: 38.4
click at [575, 251] on button "button" at bounding box center [564, 261] width 21 height 21
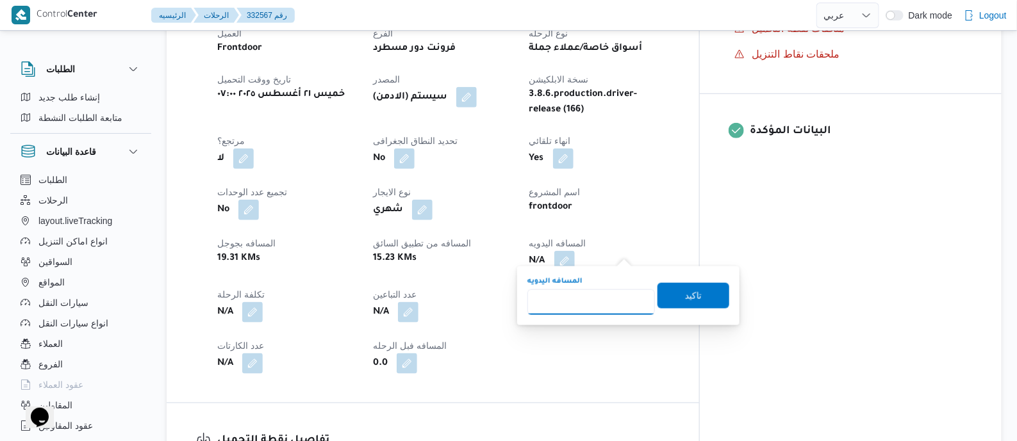
click at [607, 290] on input "المسافه اليدويه" at bounding box center [591, 303] width 128 height 26
type input "125"
click at [693, 302] on span "تاكيد" at bounding box center [693, 295] width 17 height 15
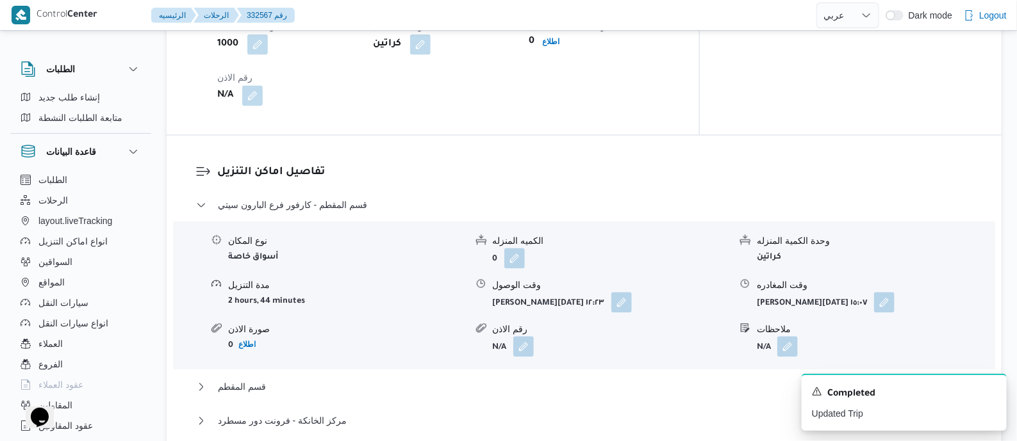
scroll to position [1041, 0]
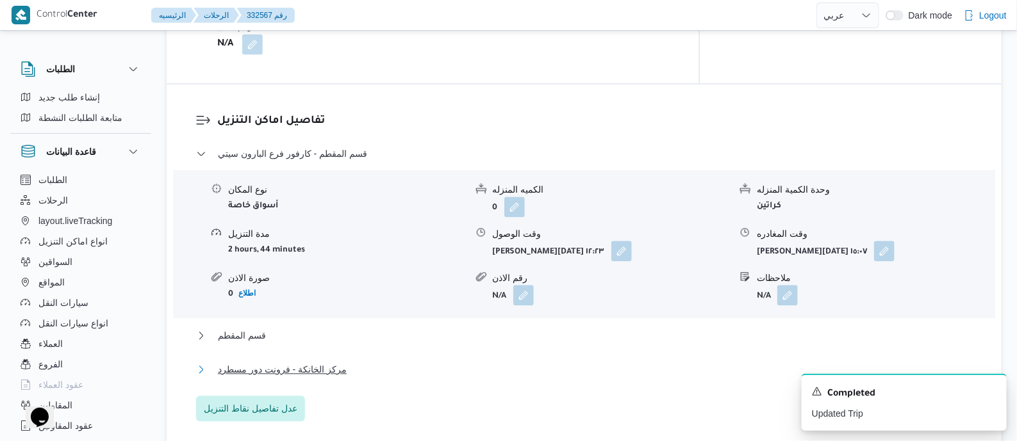
click at [309, 362] on span "مركز الخانكة - فرونت دور مسطرد" at bounding box center [282, 369] width 129 height 15
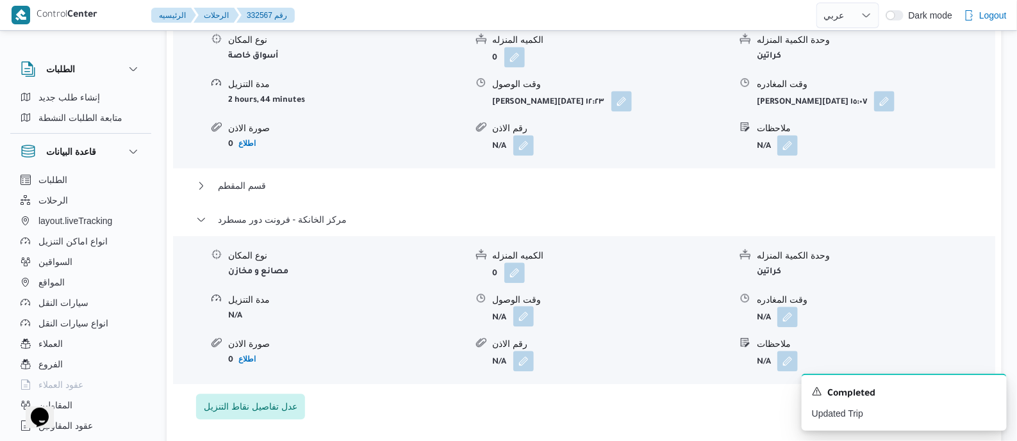
scroll to position [1201, 0]
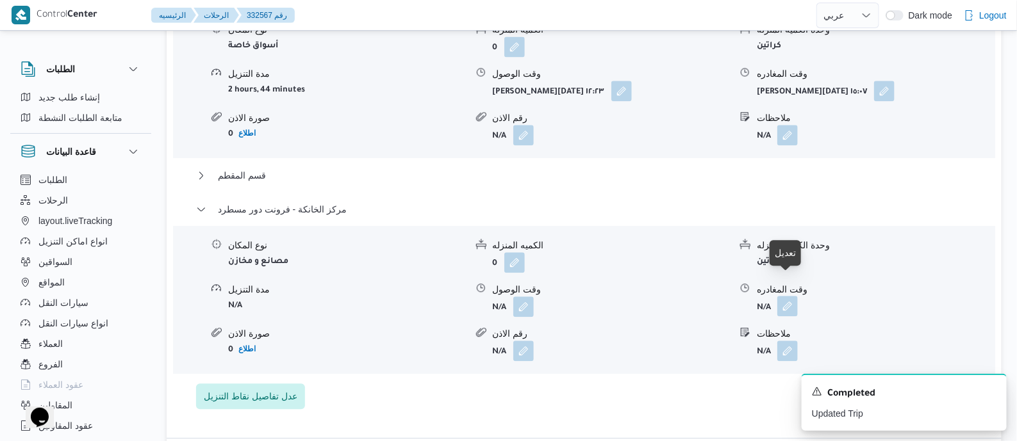
click at [787, 296] on button "button" at bounding box center [787, 306] width 21 height 21
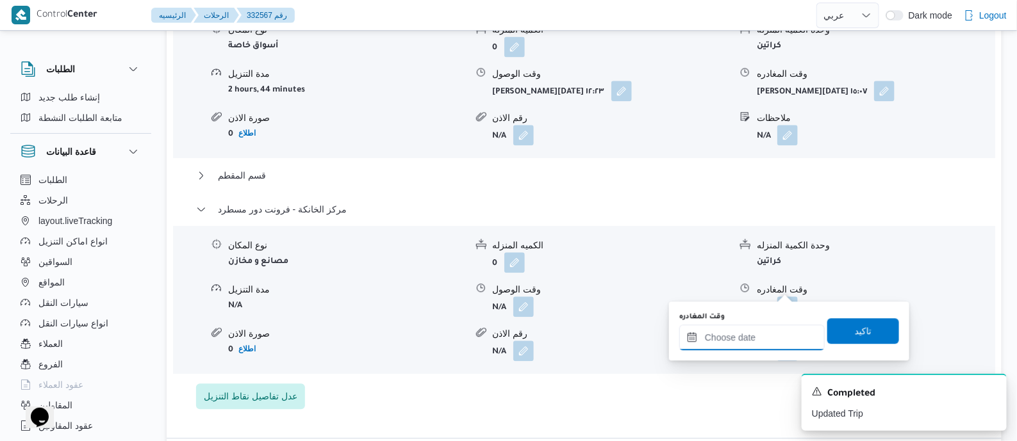
click at [778, 333] on input "وقت المغادره" at bounding box center [751, 338] width 145 height 26
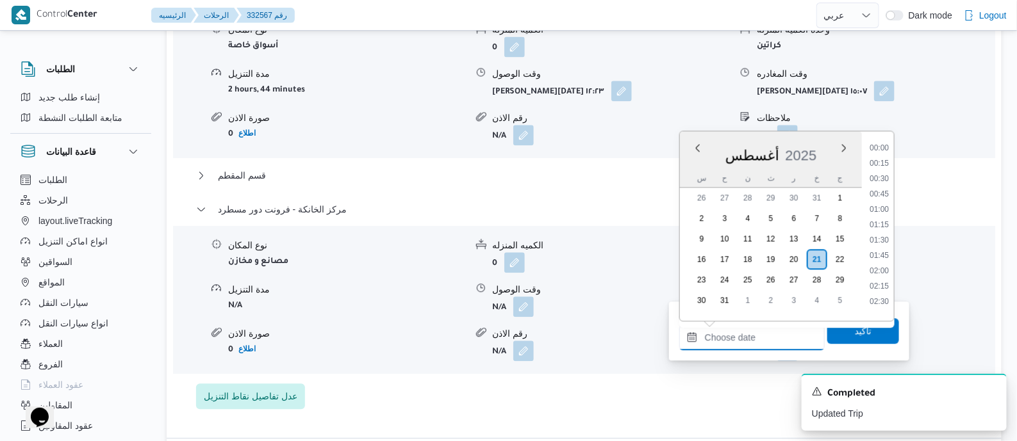
scroll to position [1035, 0]
click at [879, 202] on li "17:45" at bounding box center [878, 205] width 29 height 13
type input "[DATE] ١٧:٤٥"
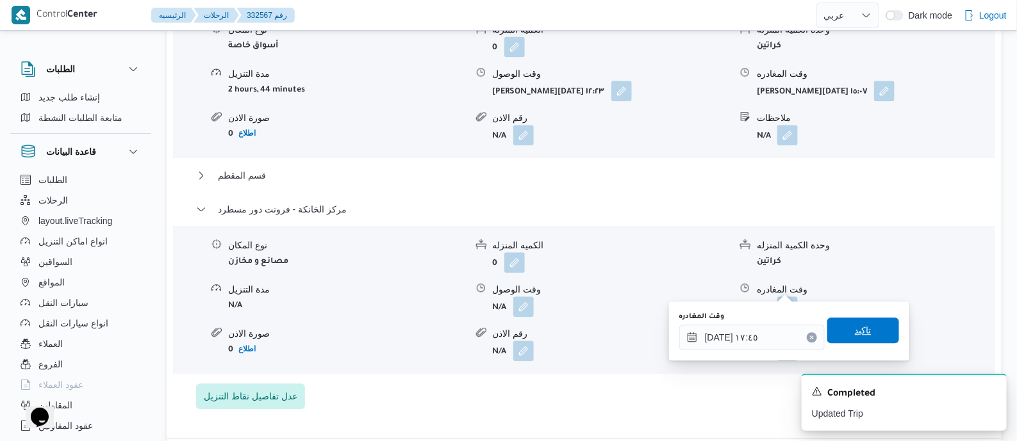
click at [866, 324] on span "تاكيد" at bounding box center [863, 331] width 72 height 26
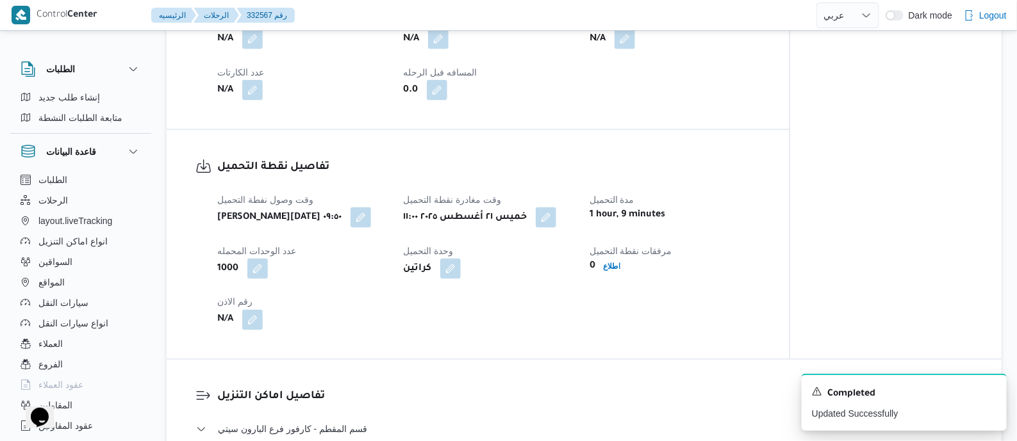
scroll to position [0, 0]
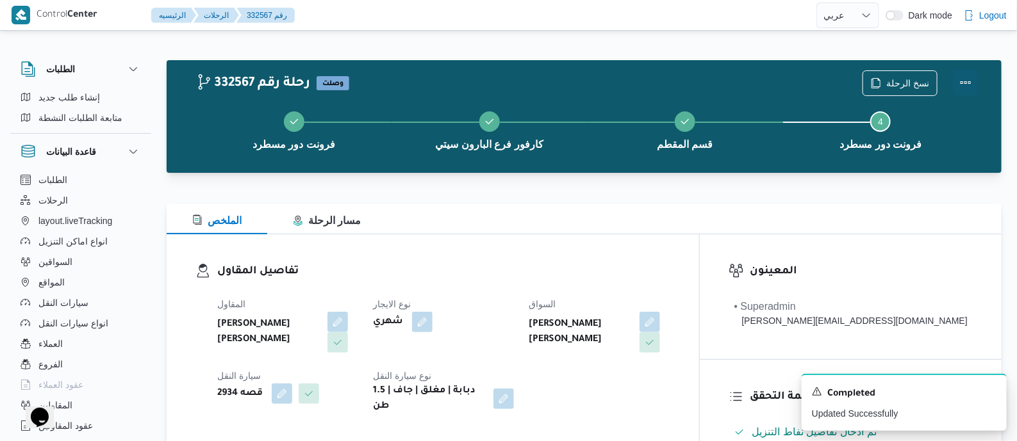
click at [968, 76] on button "Actions" at bounding box center [966, 83] width 26 height 26
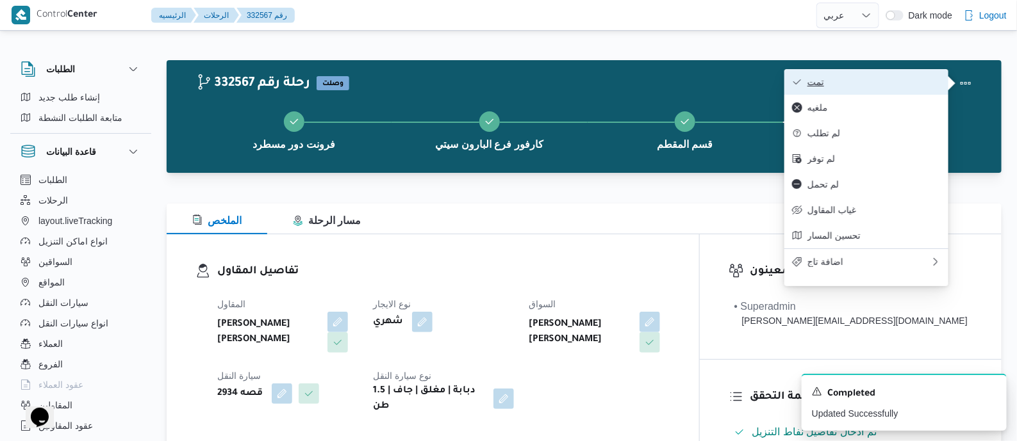
click at [929, 81] on span "تمت" at bounding box center [873, 82] width 133 height 10
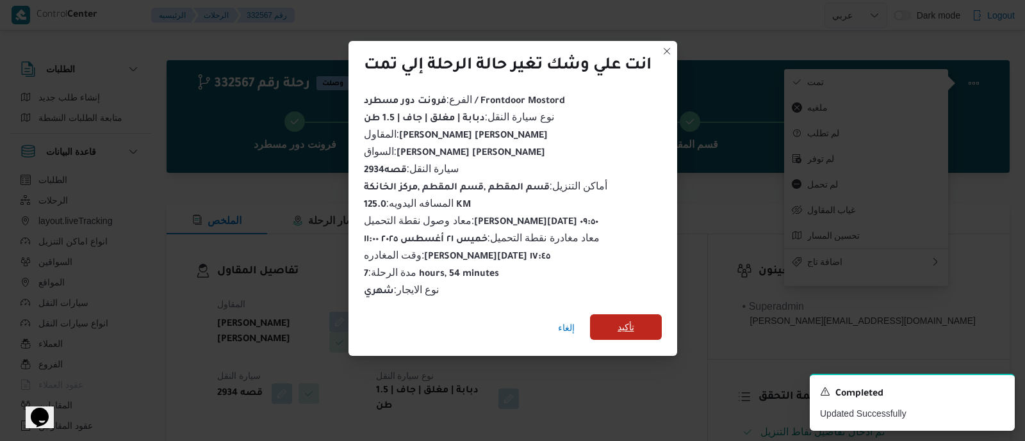
click at [644, 316] on span "تأكيد" at bounding box center [626, 328] width 72 height 26
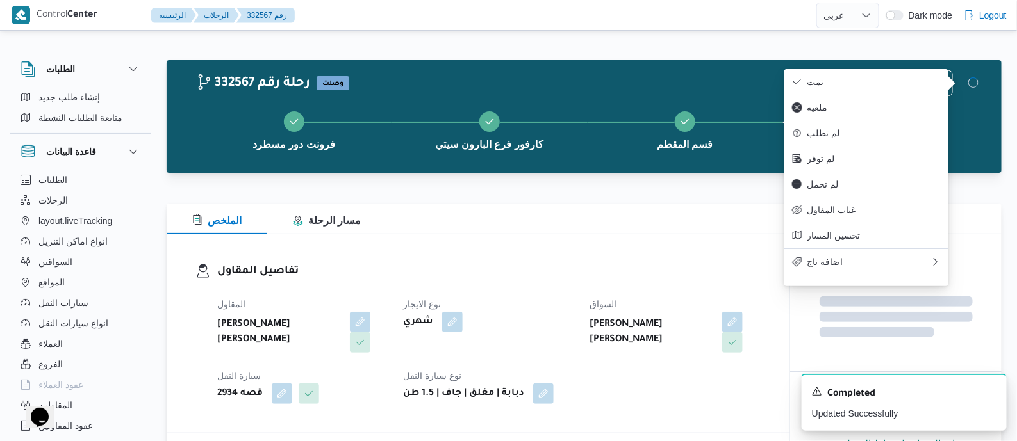
click at [541, 289] on div "المقاول عبدالله عيد عبدالسلام عبدالحافظ نوع الايجار شهري السواق عبدالله عيد عبد…" at bounding box center [489, 350] width 559 height 123
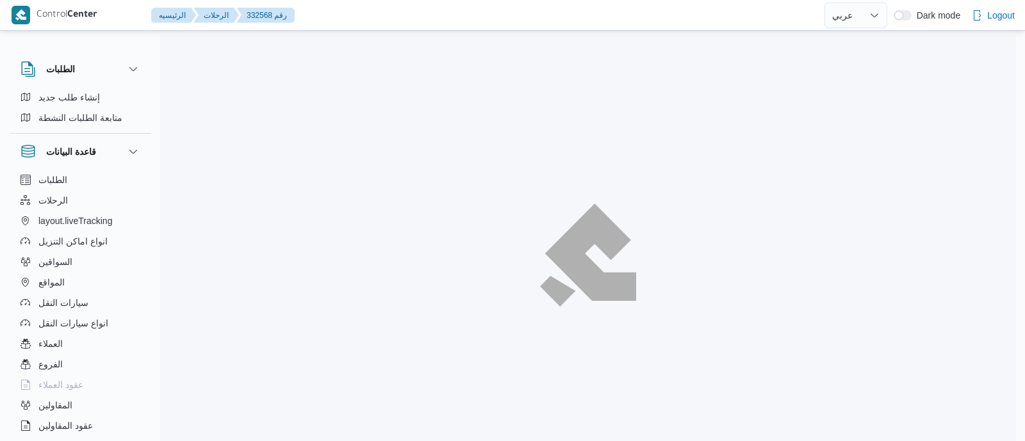
select select "ar"
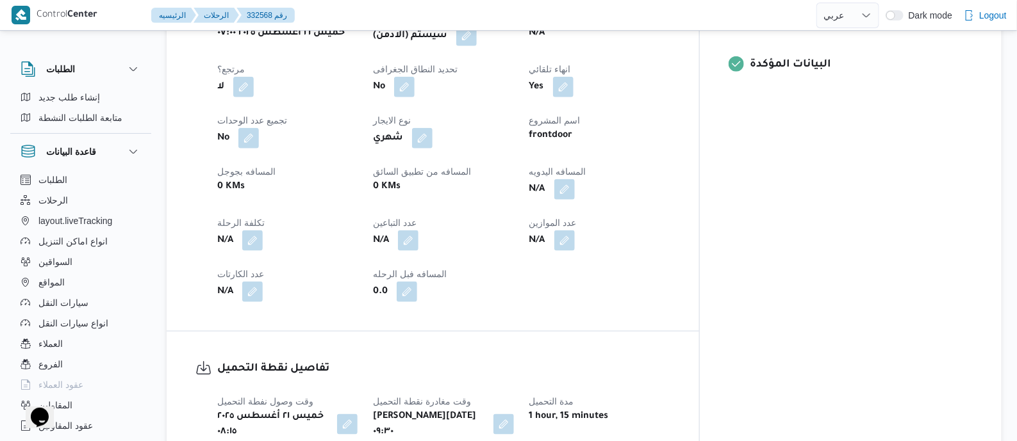
scroll to position [560, 0]
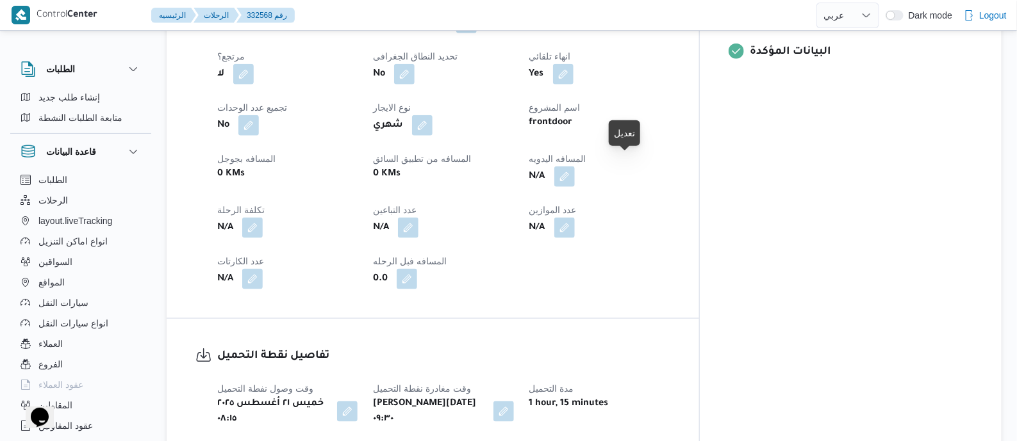
drag, startPoint x: 626, startPoint y: 164, endPoint x: 613, endPoint y: 225, distance: 62.2
click at [575, 167] on button "button" at bounding box center [564, 177] width 21 height 21
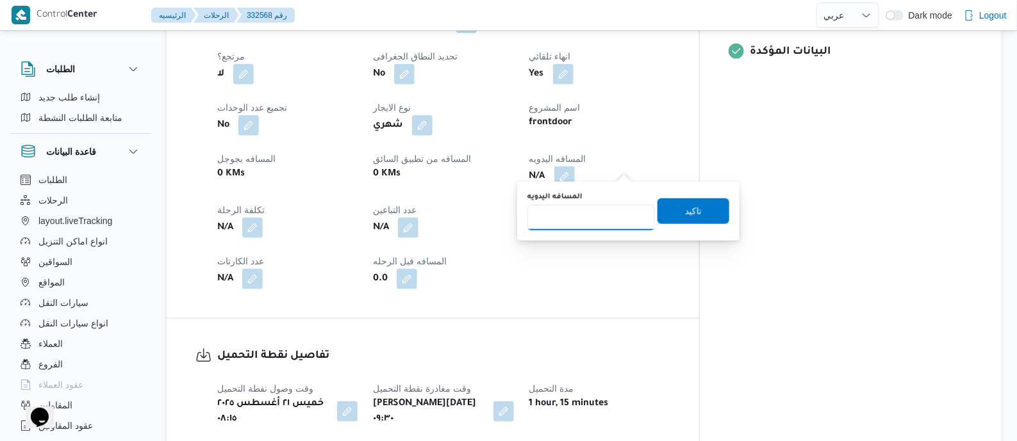
click at [613, 218] on input "المسافه اليدويه" at bounding box center [591, 218] width 128 height 26
type input "140"
click at [708, 210] on span "تاكيد" at bounding box center [693, 211] width 72 height 26
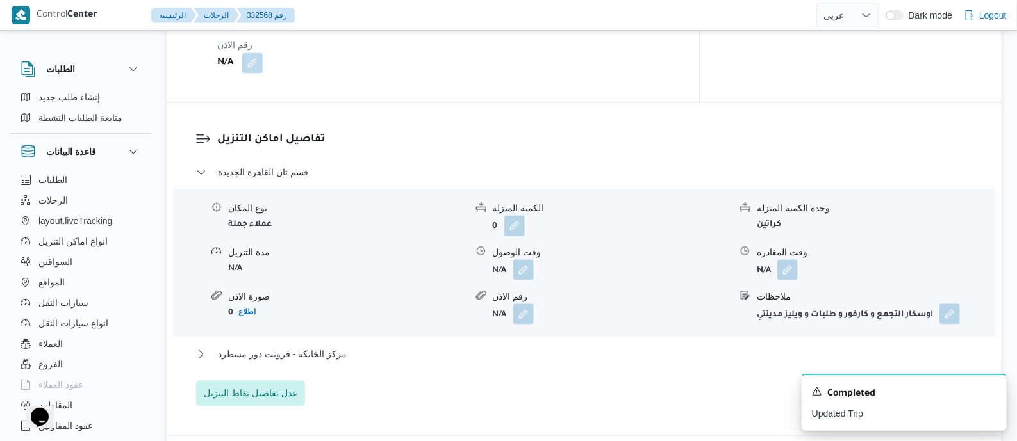
scroll to position [1041, 0]
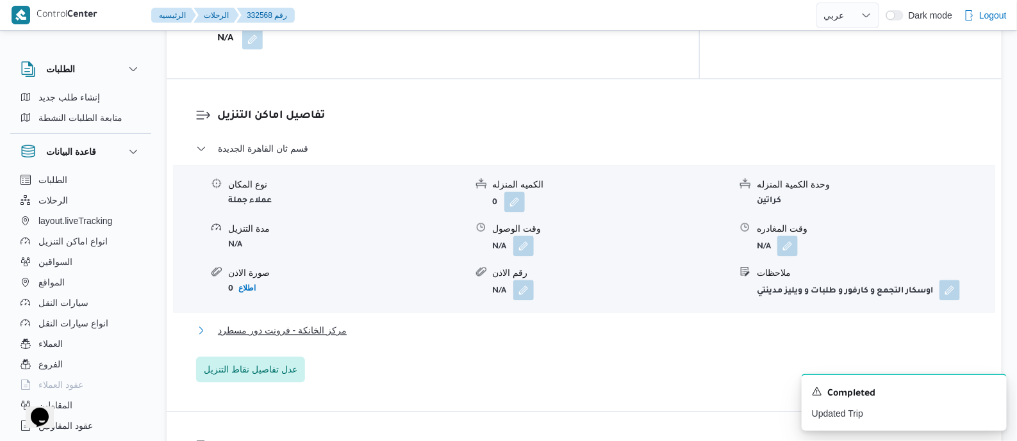
click at [310, 323] on span "مركز الخانكة - فرونت دور مسطرد" at bounding box center [282, 330] width 129 height 15
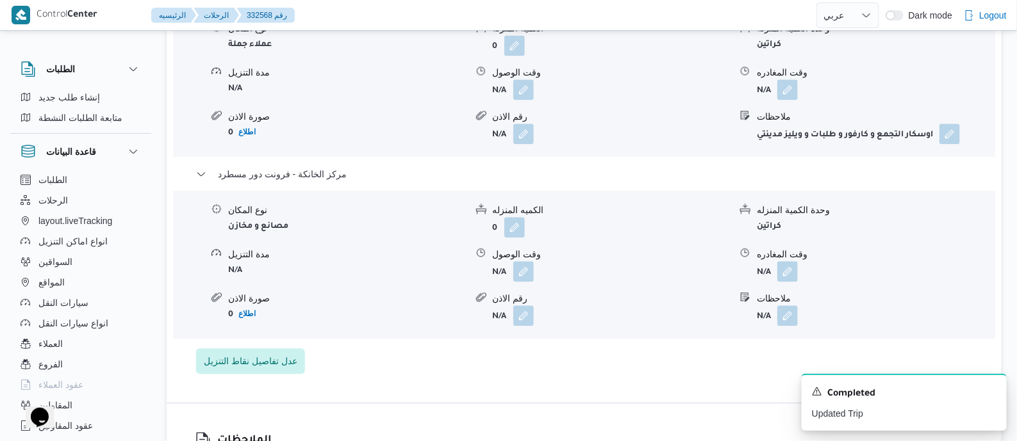
scroll to position [1201, 0]
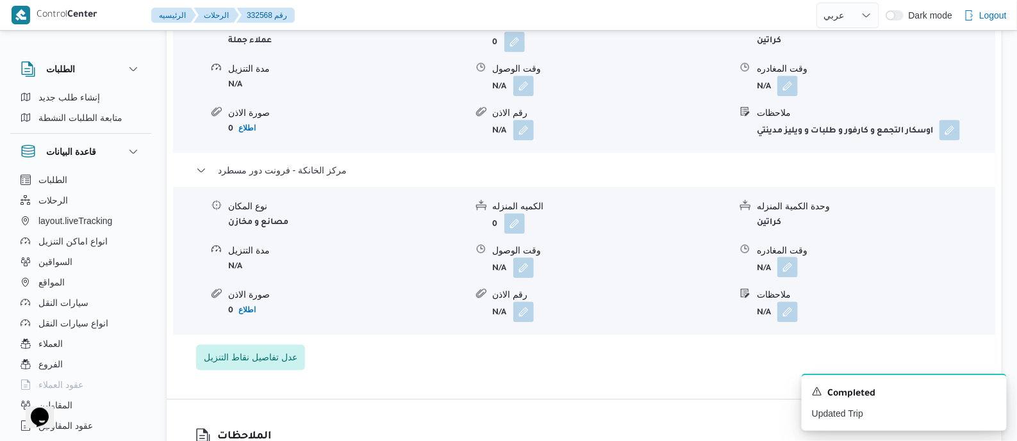
click at [790, 257] on button "button" at bounding box center [787, 267] width 21 height 21
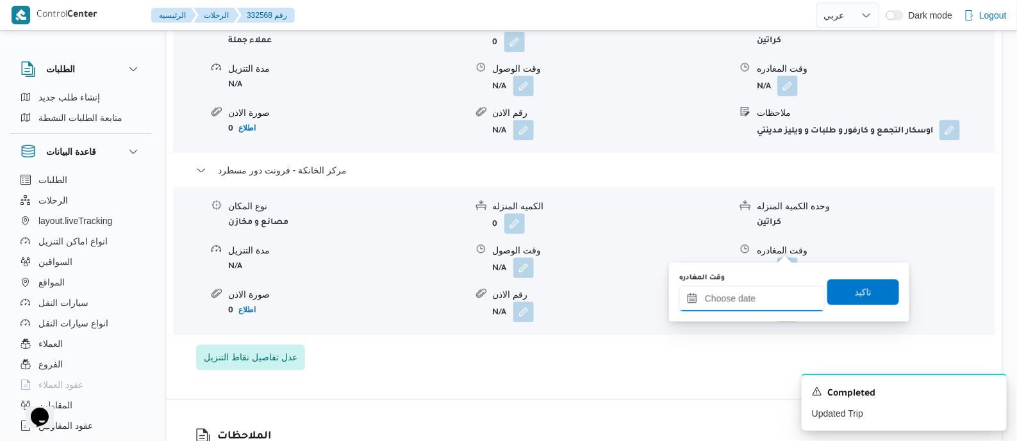
click at [773, 297] on input "وقت المغادره" at bounding box center [751, 299] width 145 height 26
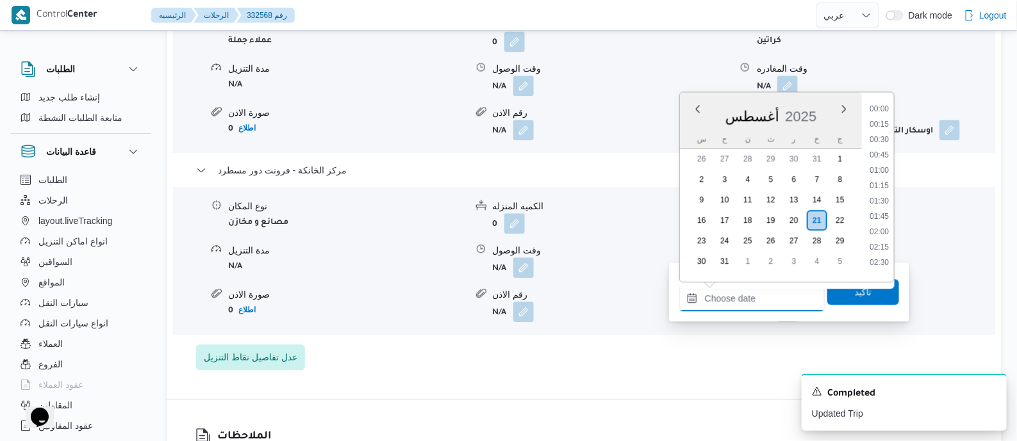
scroll to position [1035, 0]
click at [884, 119] on li "17:00" at bounding box center [878, 119] width 29 height 13
type input "٢١/٠٨/٢٠٢٥ ١٧:٠٠"
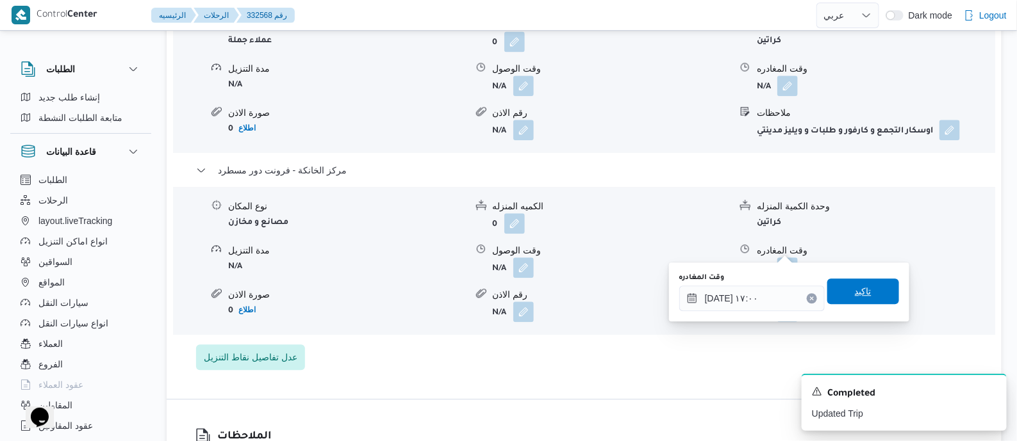
click at [853, 302] on span "تاكيد" at bounding box center [863, 292] width 72 height 26
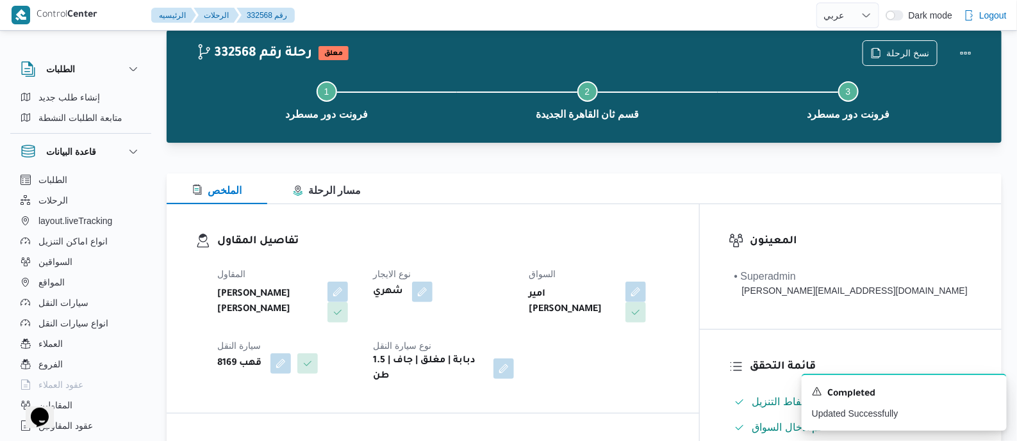
scroll to position [0, 0]
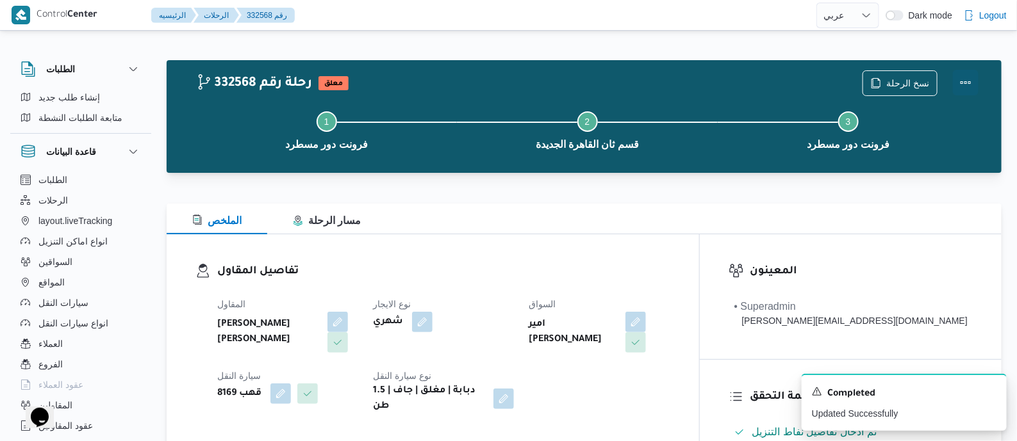
click at [966, 77] on button "Actions" at bounding box center [966, 83] width 26 height 26
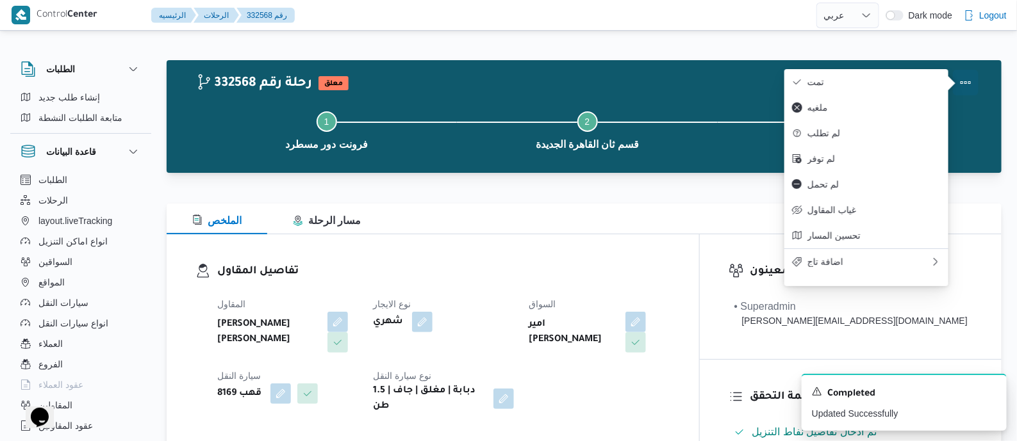
click at [889, 78] on span "تمت" at bounding box center [873, 82] width 133 height 10
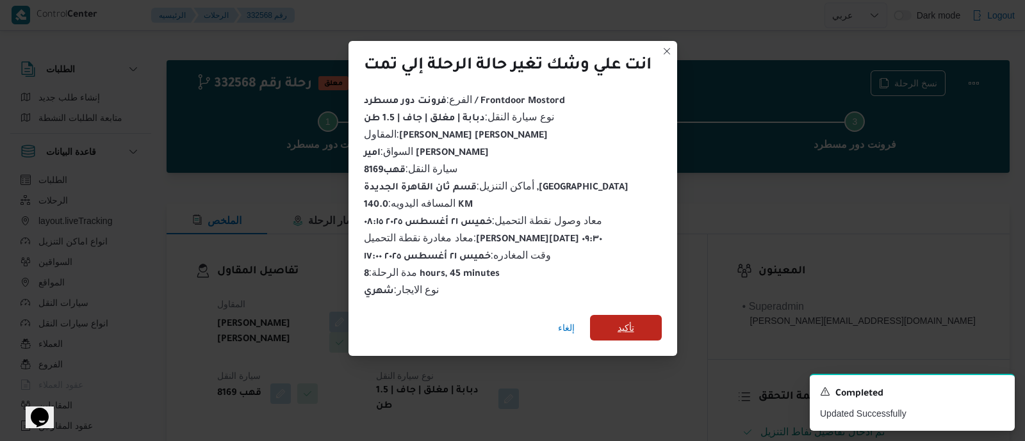
click at [638, 318] on span "تأكيد" at bounding box center [626, 328] width 72 height 26
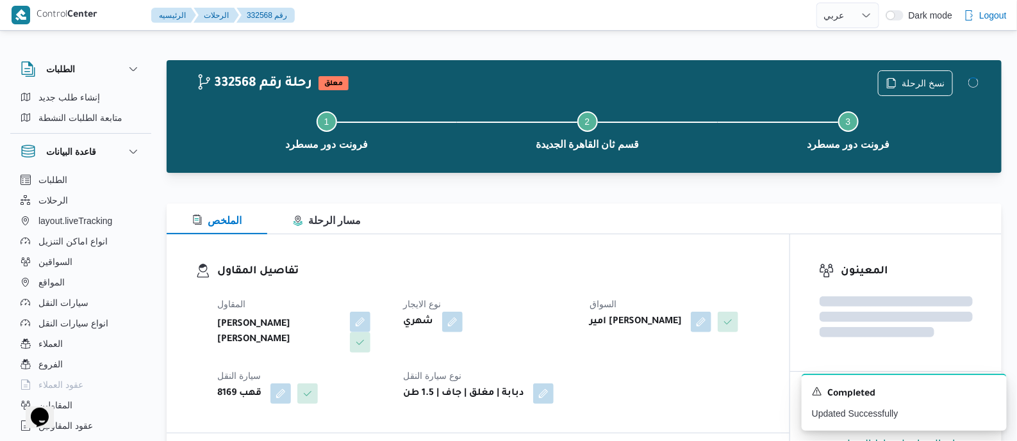
click at [581, 237] on div "تفاصيل المقاول المقاول عبدالله عيد عبدالسلام عبدالحافظ نوع الايجار شهري السواق …" at bounding box center [478, 334] width 623 height 199
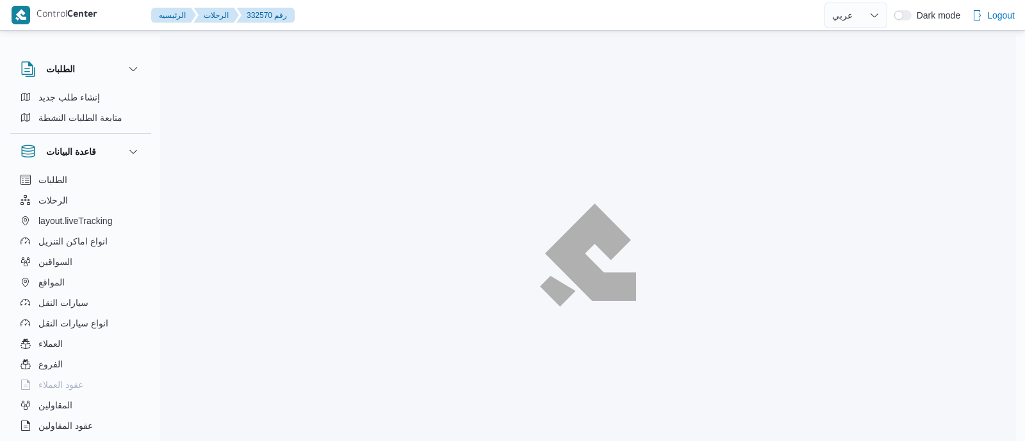
select select "ar"
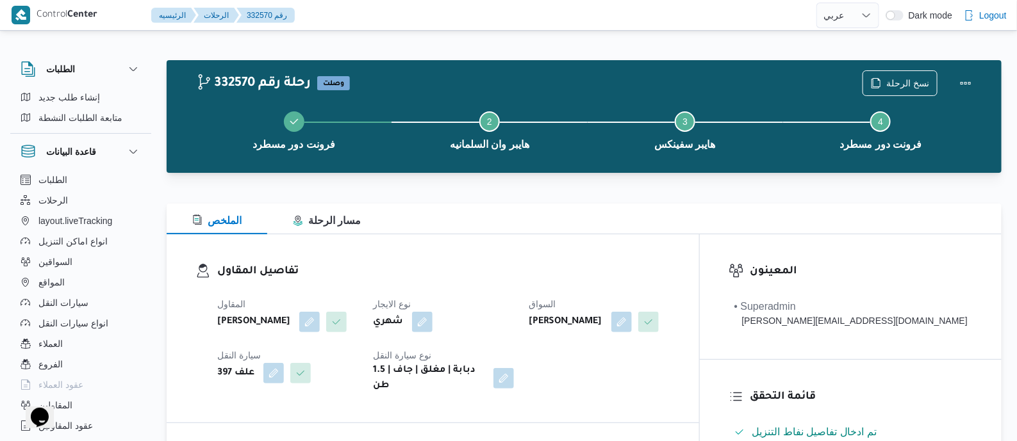
scroll to position [481, 0]
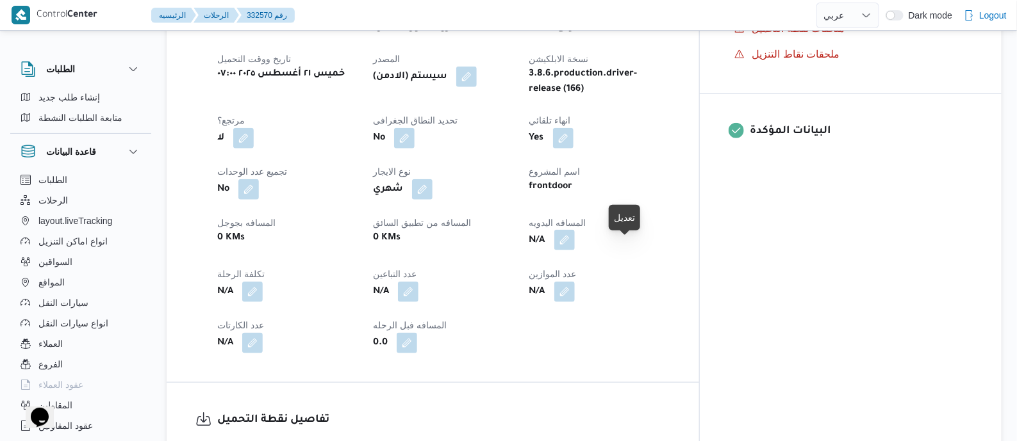
click at [575, 251] on button "button" at bounding box center [564, 240] width 21 height 21
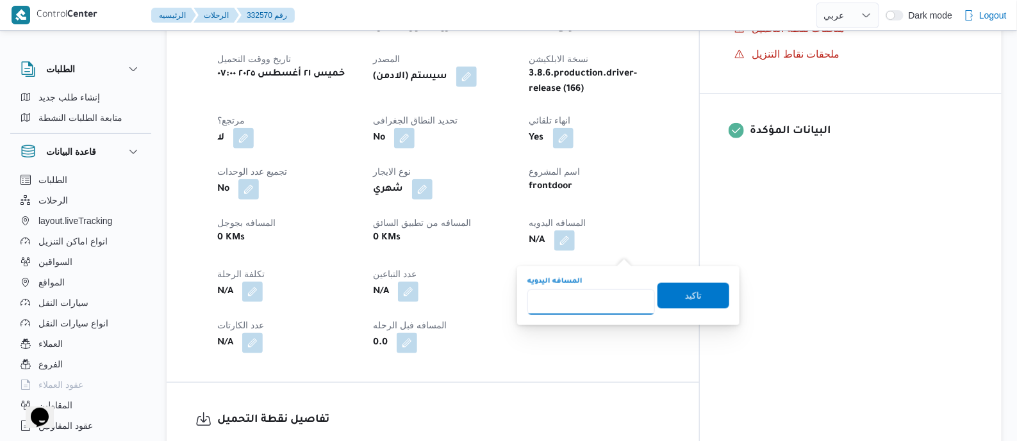
click at [598, 292] on input "المسافه اليدويه" at bounding box center [591, 303] width 128 height 26
type input "135"
click at [688, 297] on span "تاكيد" at bounding box center [693, 295] width 17 height 15
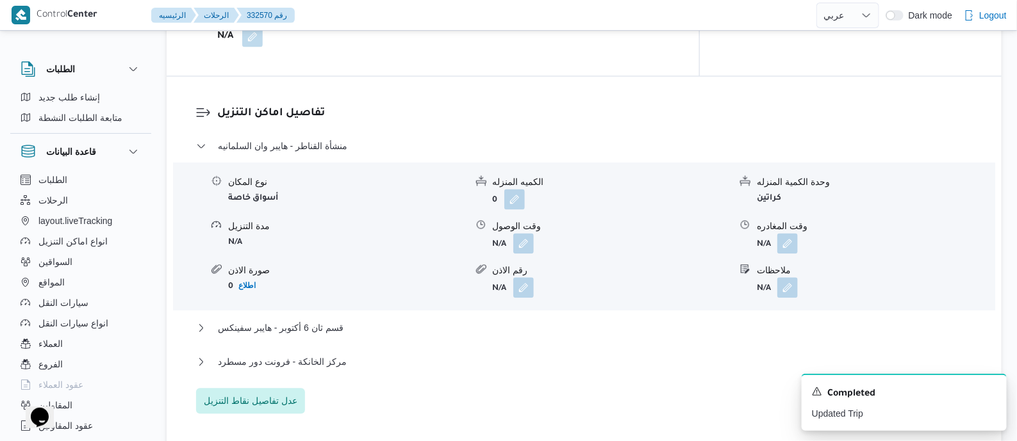
scroll to position [1121, 0]
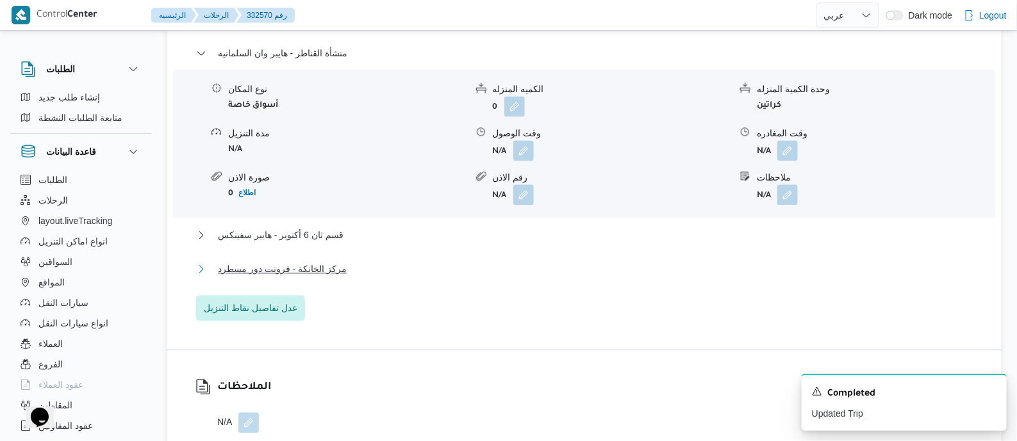
click at [322, 267] on span "مركز الخانكة - فرونت دور مسطرد" at bounding box center [282, 268] width 129 height 15
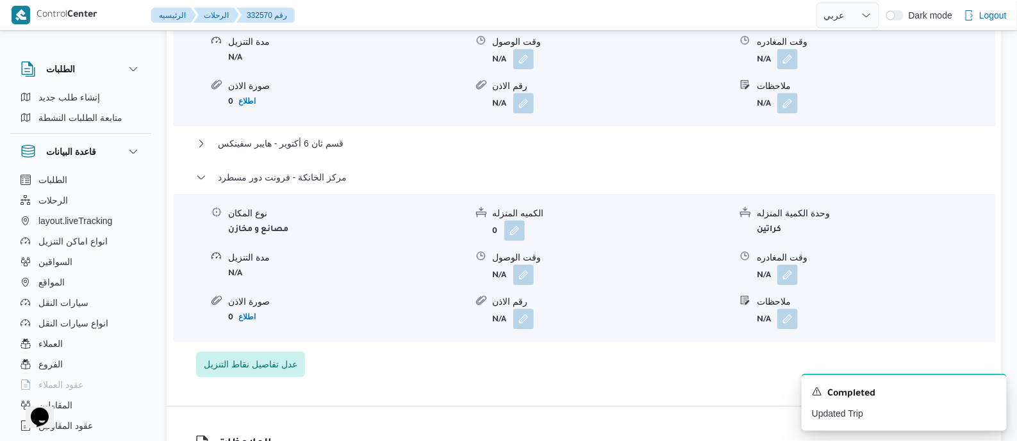
scroll to position [1281, 0]
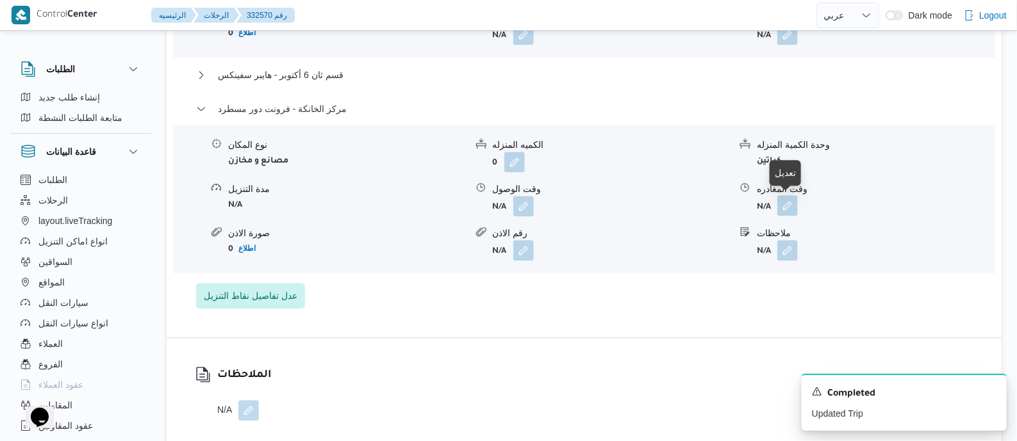
click at [791, 201] on button "button" at bounding box center [787, 205] width 21 height 21
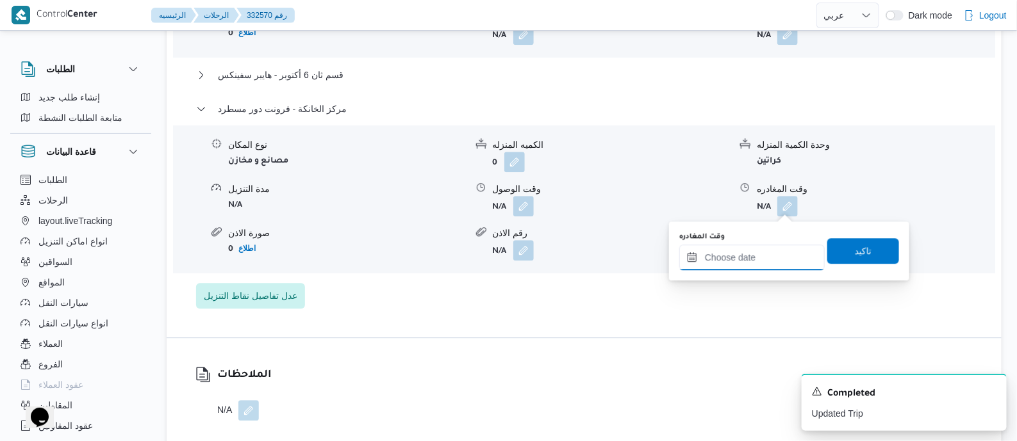
click at [782, 251] on input "وقت المغادره" at bounding box center [751, 258] width 145 height 26
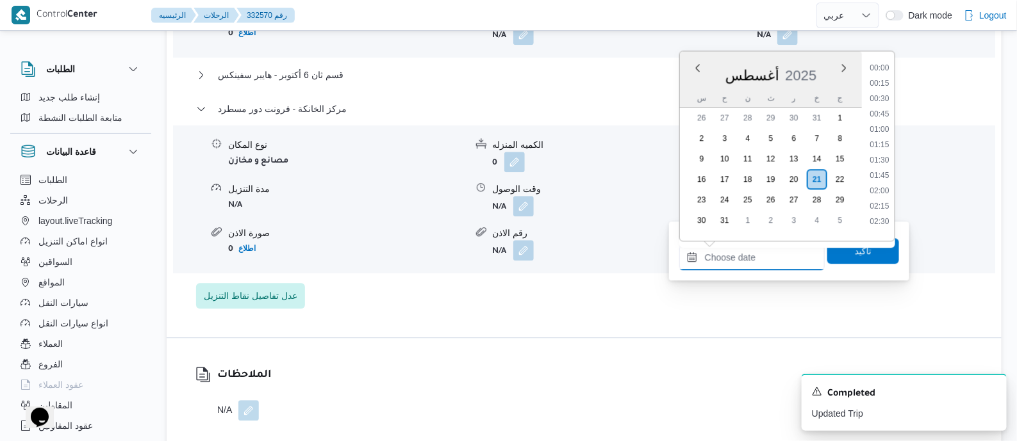
scroll to position [1050, 0]
click at [887, 92] on li "17:30" at bounding box center [878, 94] width 29 height 13
type input "[DATE] ١٧:٣٠"
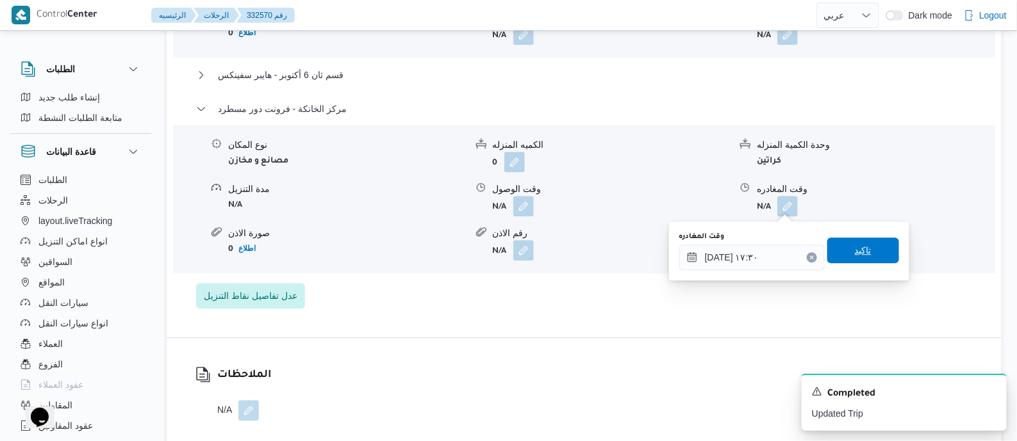
click at [869, 252] on span "تاكيد" at bounding box center [863, 251] width 72 height 26
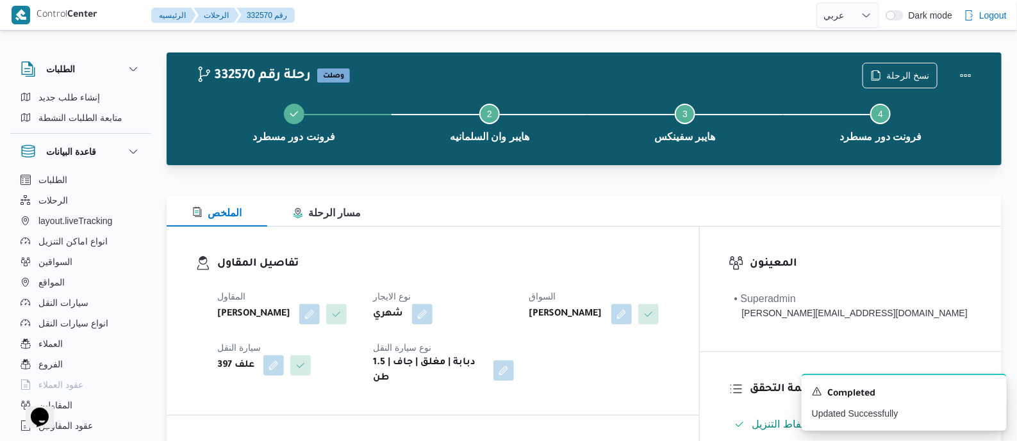
scroll to position [0, 0]
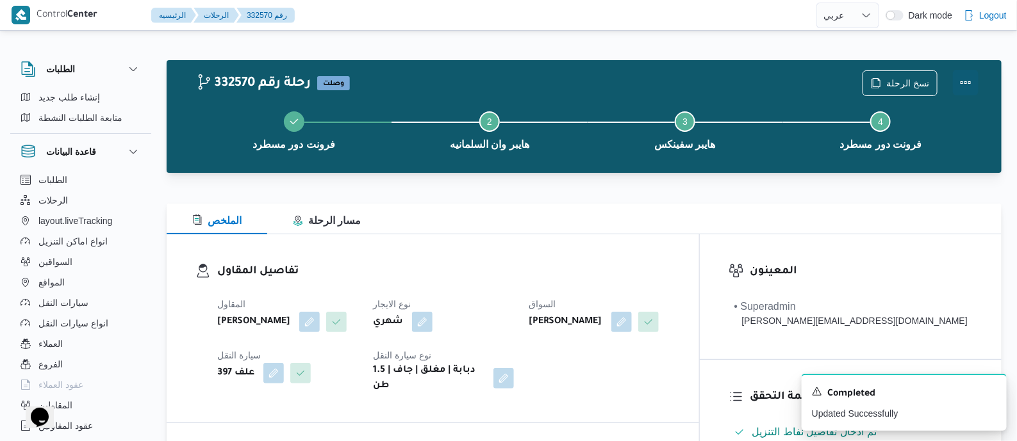
click at [962, 76] on button "Actions" at bounding box center [966, 83] width 26 height 26
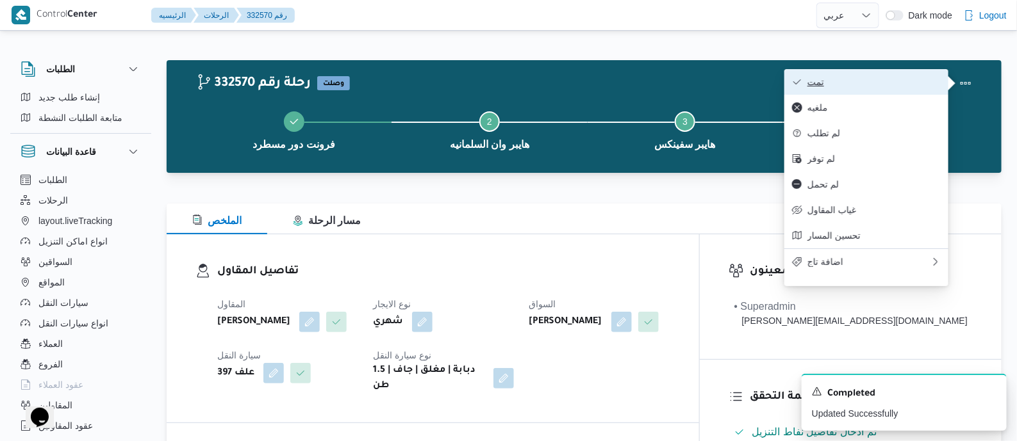
click at [934, 80] on span "تمت" at bounding box center [873, 82] width 133 height 10
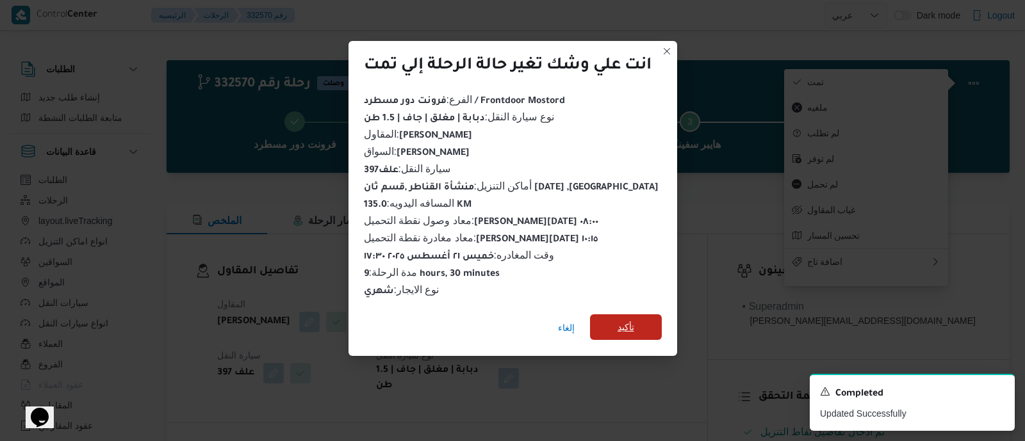
click at [622, 320] on span "تأكيد" at bounding box center [626, 327] width 17 height 15
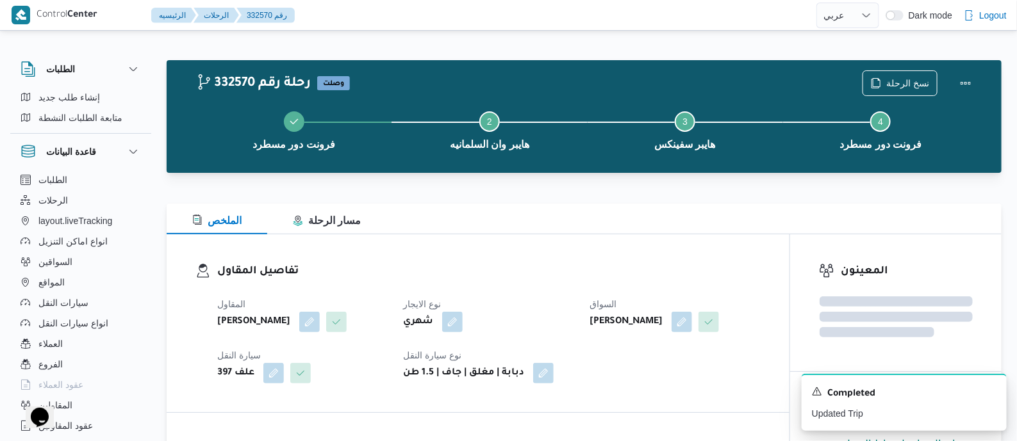
click at [557, 277] on h3 "تفاصيل المقاول" at bounding box center [488, 271] width 543 height 17
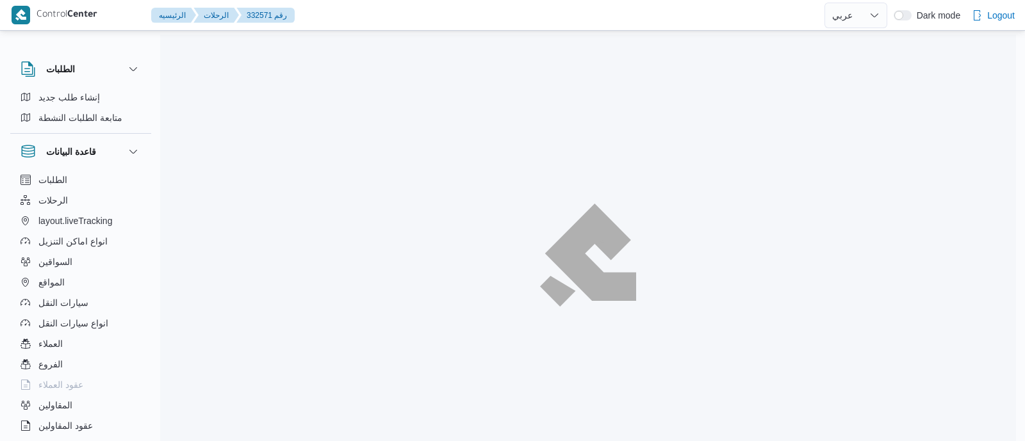
select select "ar"
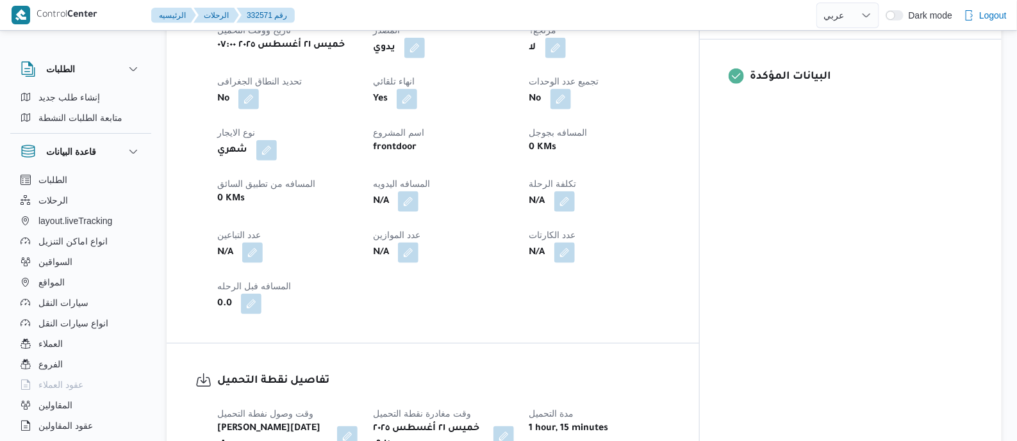
scroll to position [560, 0]
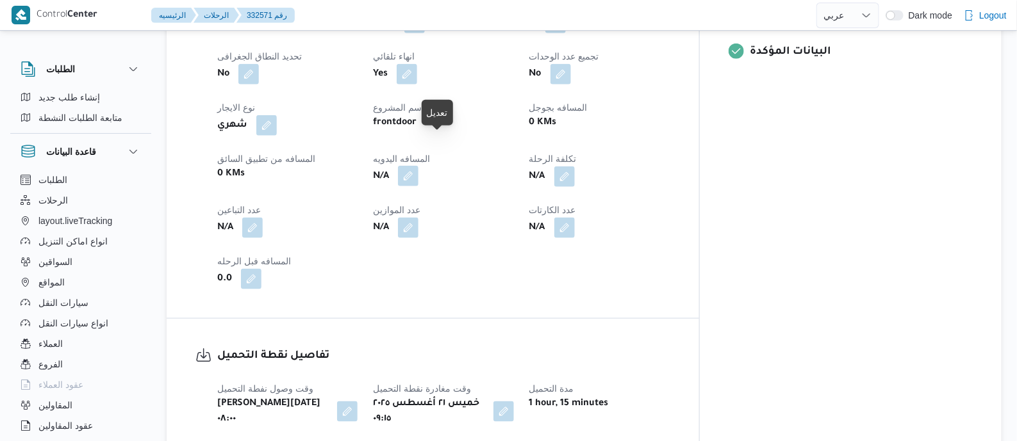
click at [418, 166] on button "button" at bounding box center [408, 176] width 21 height 21
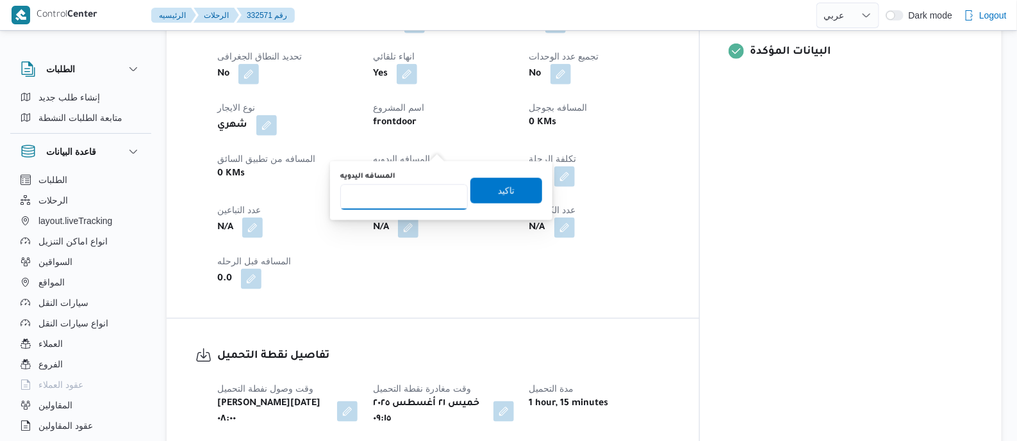
click at [423, 199] on input "المسافه اليدويه" at bounding box center [404, 198] width 128 height 26
type input "110"
click at [519, 192] on span "تاكيد" at bounding box center [506, 190] width 72 height 26
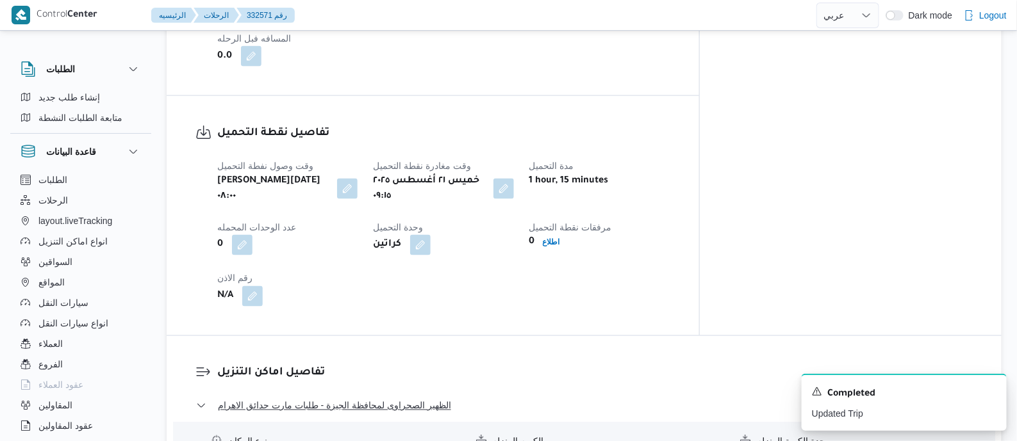
scroll to position [961, 0]
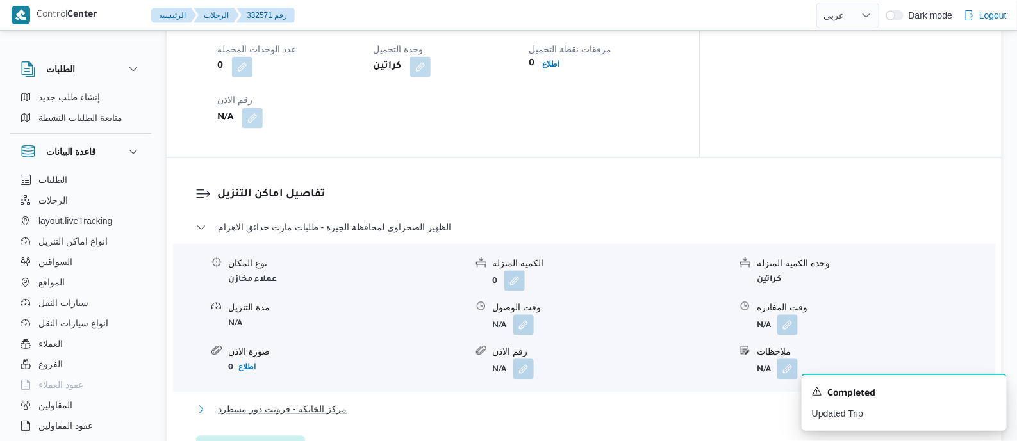
click at [307, 402] on span "مركز الخانكة - فرونت دور مسطرد" at bounding box center [282, 409] width 129 height 15
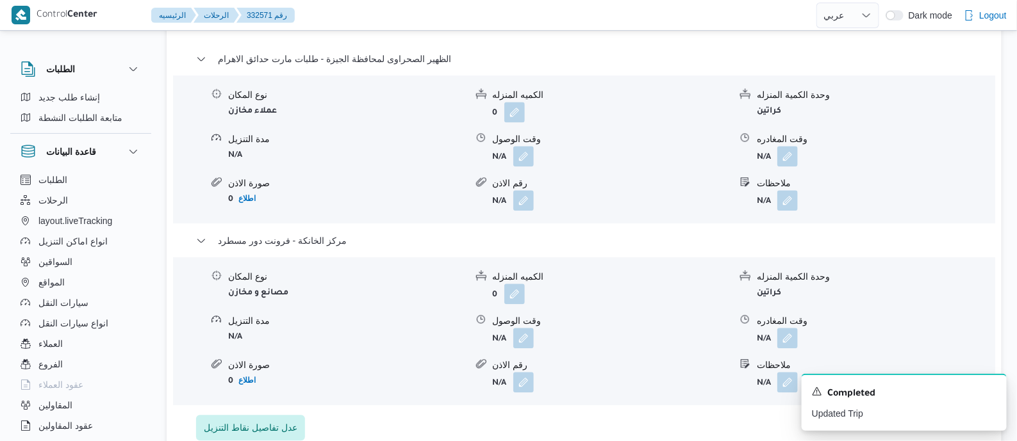
scroll to position [1201, 0]
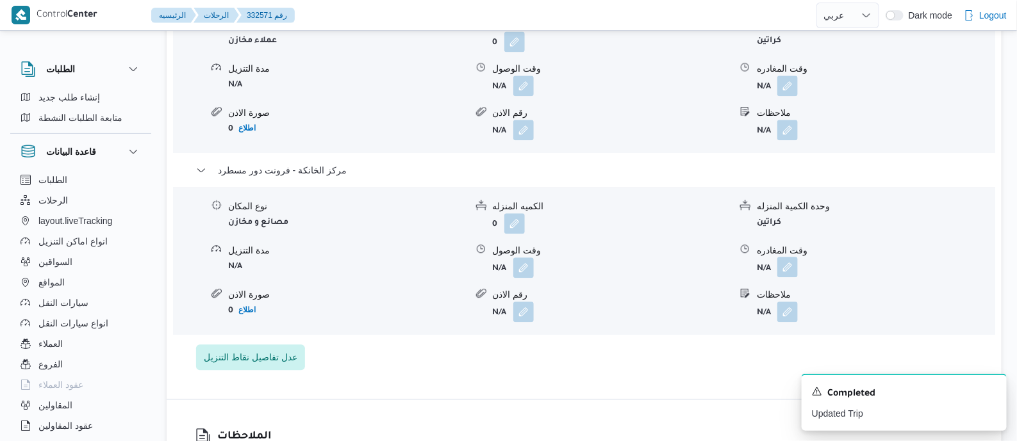
click at [787, 257] on button "button" at bounding box center [787, 267] width 21 height 21
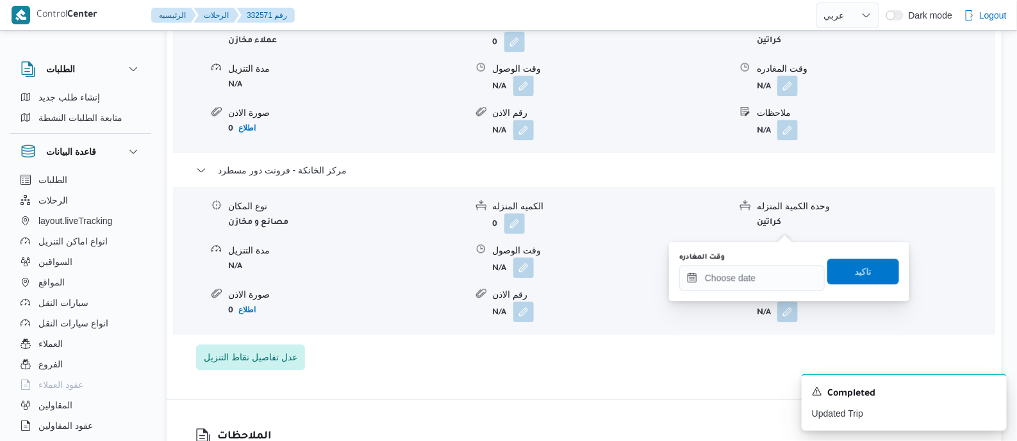
click at [779, 261] on div "وقت المغادره" at bounding box center [751, 257] width 145 height 10
click at [779, 265] on input "وقت المغادره" at bounding box center [751, 278] width 145 height 26
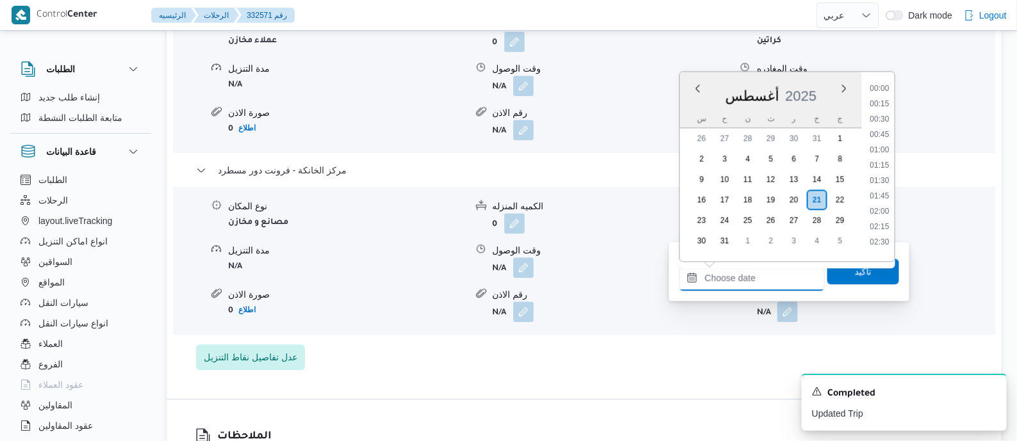
scroll to position [1050, 0]
click at [887, 94] on li "17:15" at bounding box center [878, 99] width 29 height 13
type input "٢١/٠٨/٢٠٢٥ ١٧:١٥"
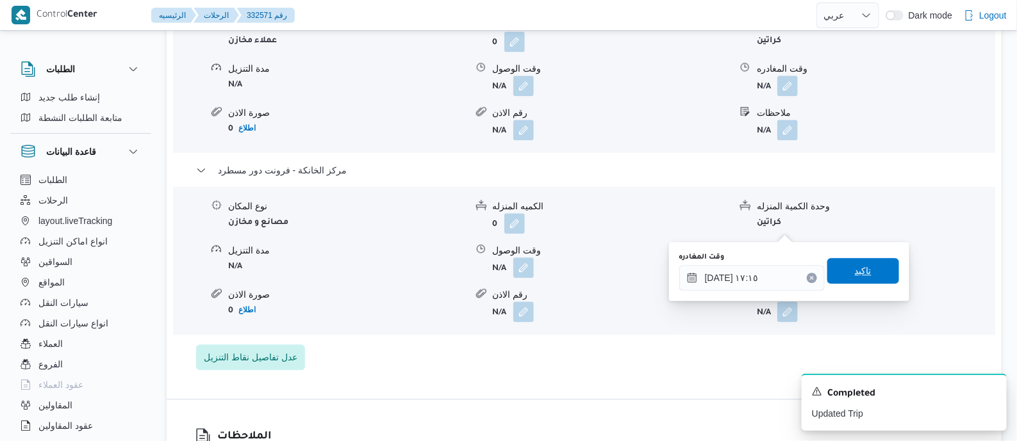
click at [871, 270] on span "تاكيد" at bounding box center [863, 271] width 72 height 26
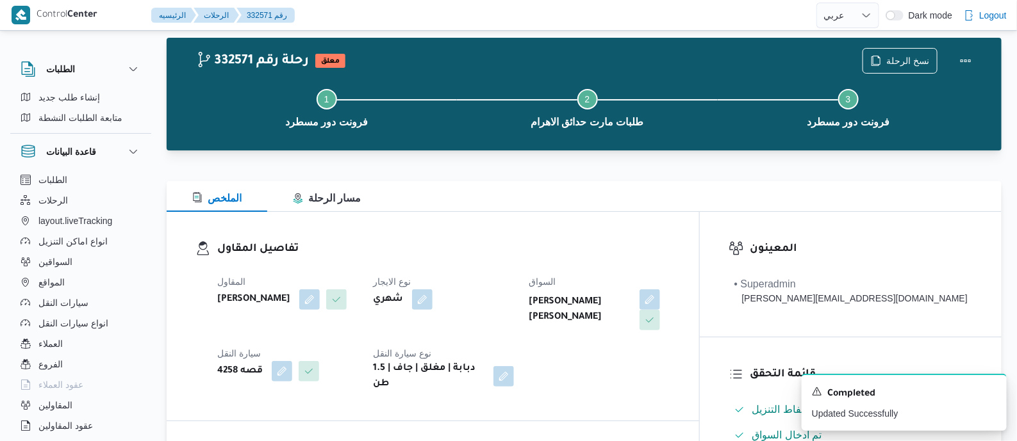
scroll to position [0, 0]
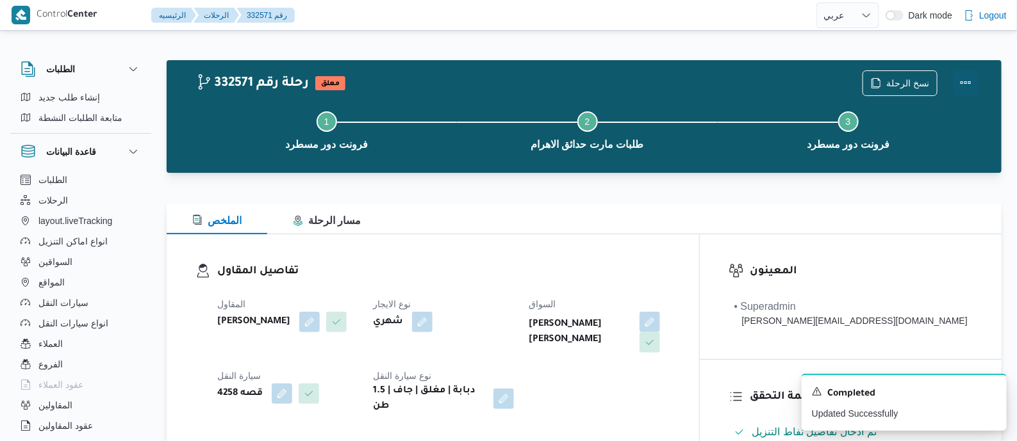
click at [967, 73] on button "Actions" at bounding box center [966, 83] width 26 height 26
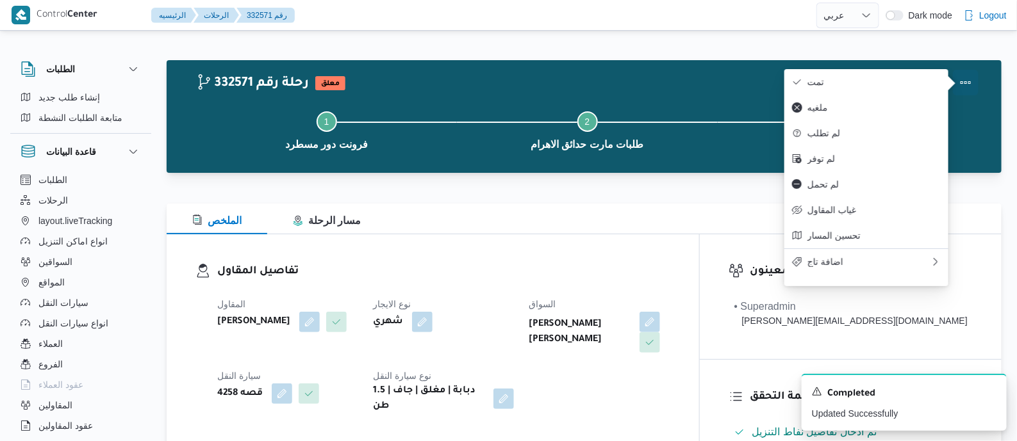
click at [833, 83] on span "تمت" at bounding box center [873, 82] width 133 height 10
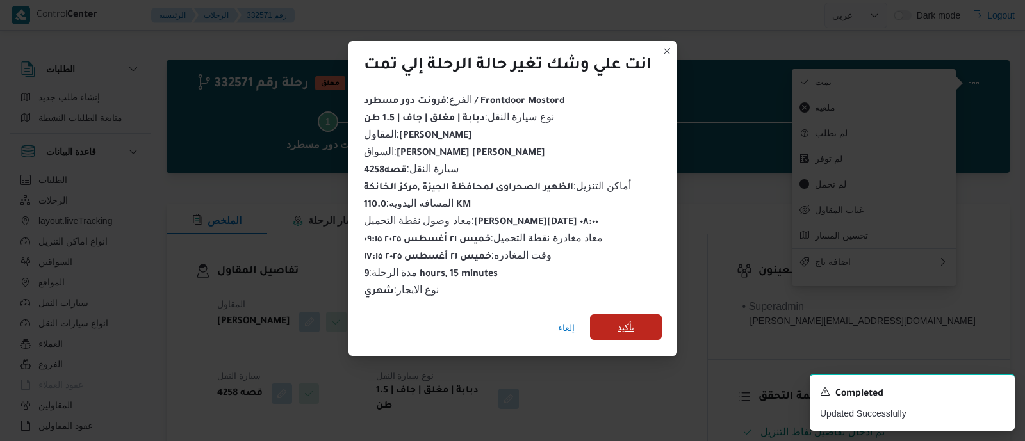
click at [636, 323] on span "تأكيد" at bounding box center [626, 328] width 72 height 26
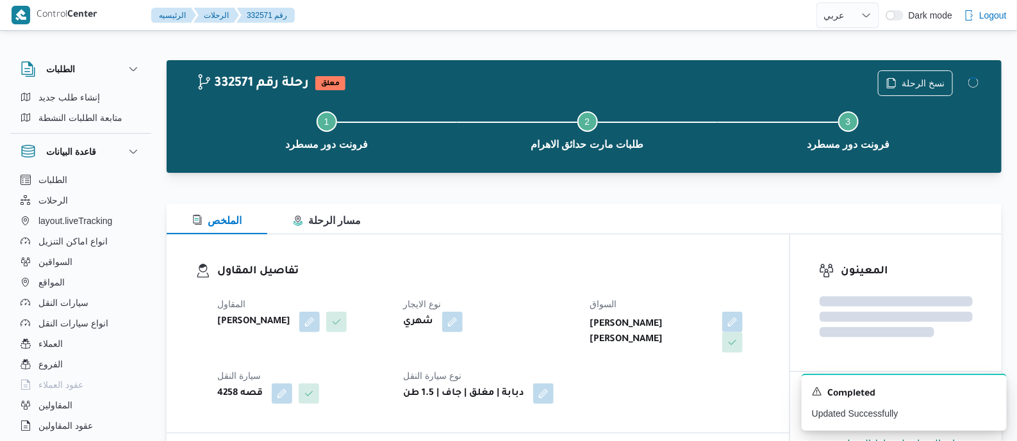
click at [572, 260] on div "تفاصيل المقاول المقاول زياد محمد سيد عتريس نوع الايجار شهري السواق خالد علي محم…" at bounding box center [478, 334] width 623 height 199
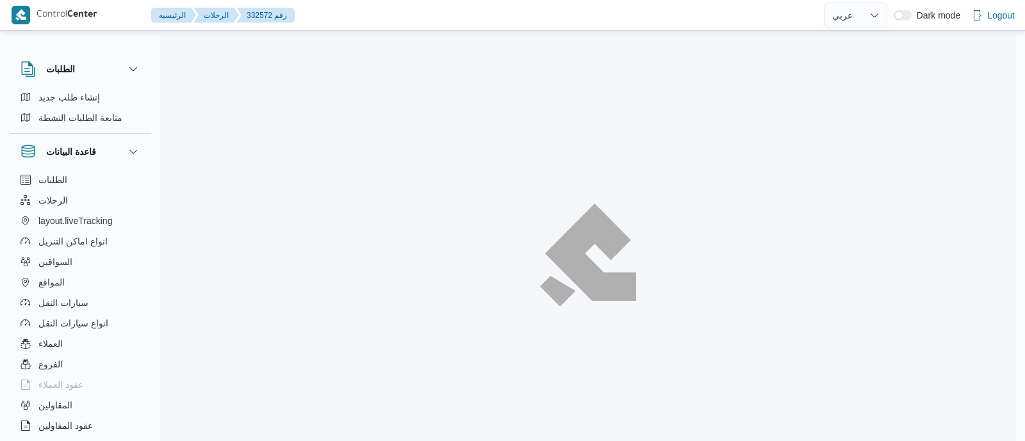
select select "ar"
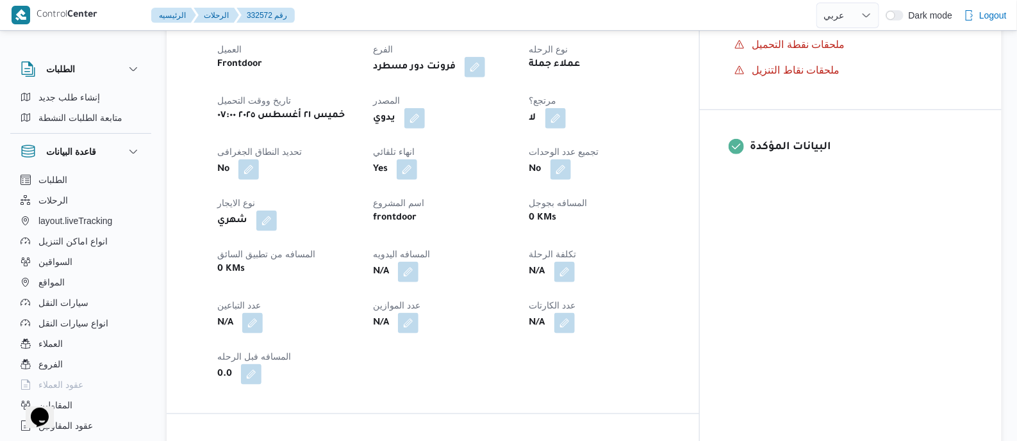
scroll to position [560, 0]
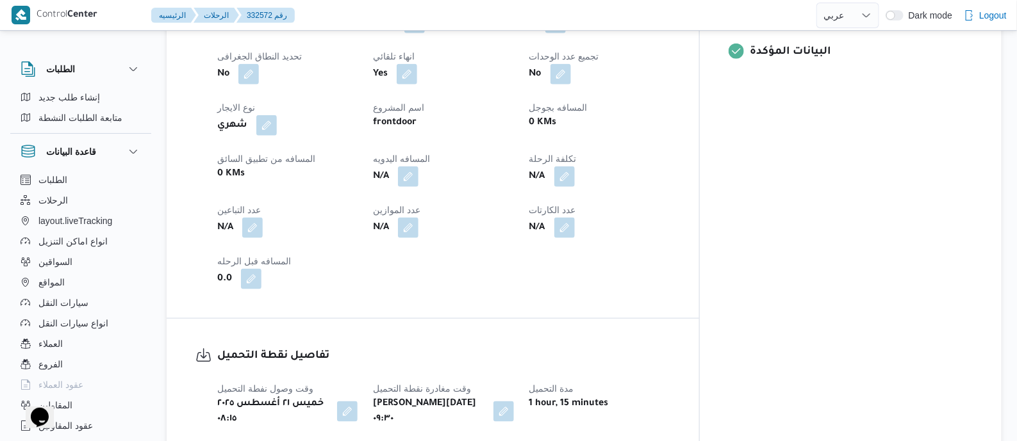
drag, startPoint x: 444, startPoint y: 175, endPoint x: 422, endPoint y: 222, distance: 51.9
click at [418, 175] on button "button" at bounding box center [408, 177] width 21 height 21
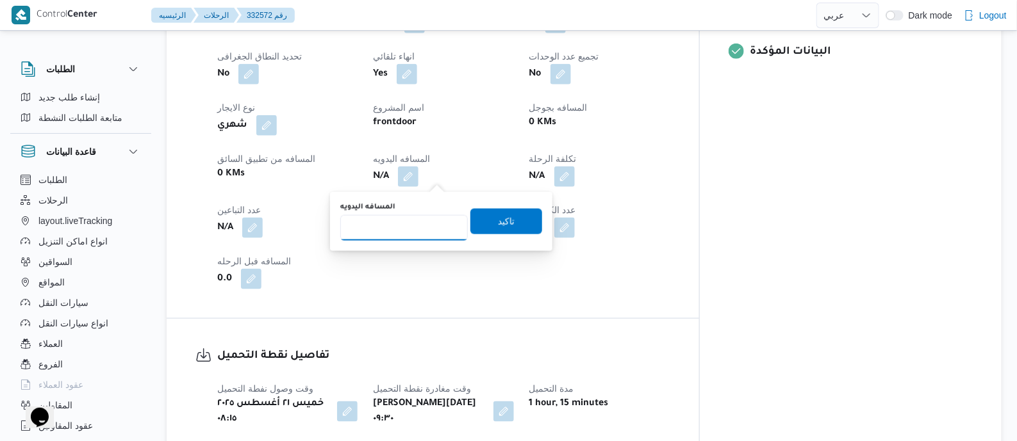
click at [417, 229] on input "المسافه اليدويه" at bounding box center [404, 228] width 128 height 26
type input "140"
click at [506, 218] on span "تاكيد" at bounding box center [506, 220] width 17 height 15
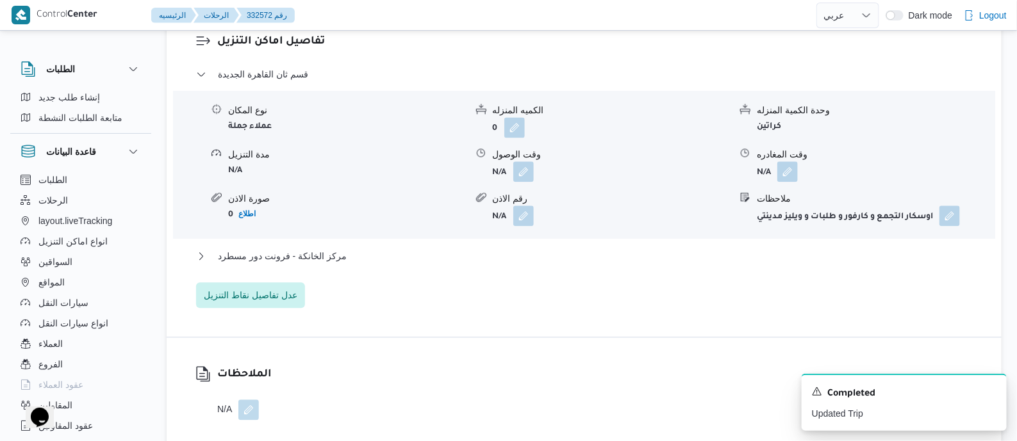
scroll to position [1121, 0]
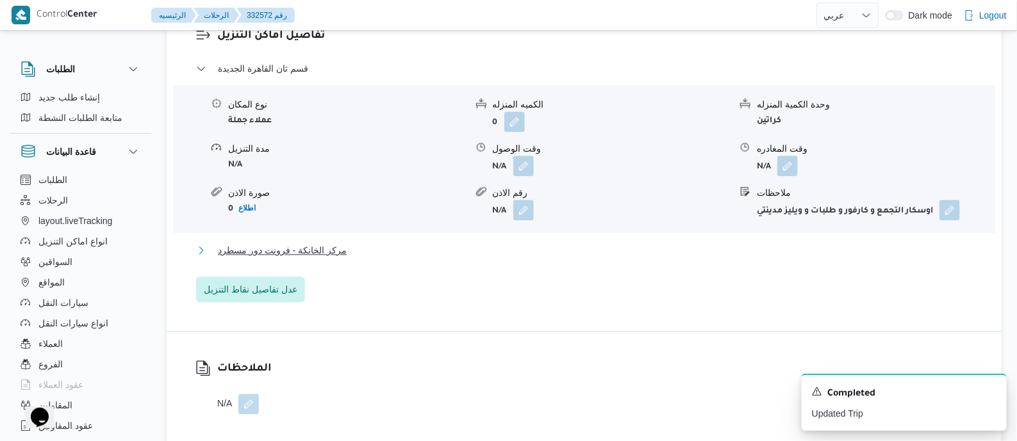
click at [322, 243] on span "مركز الخانكة - فرونت دور مسطرد" at bounding box center [282, 250] width 129 height 15
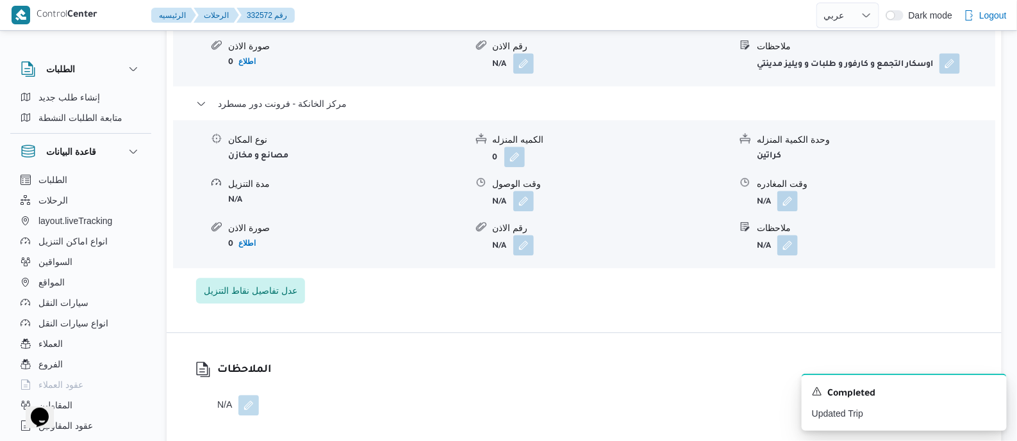
scroll to position [1281, 0]
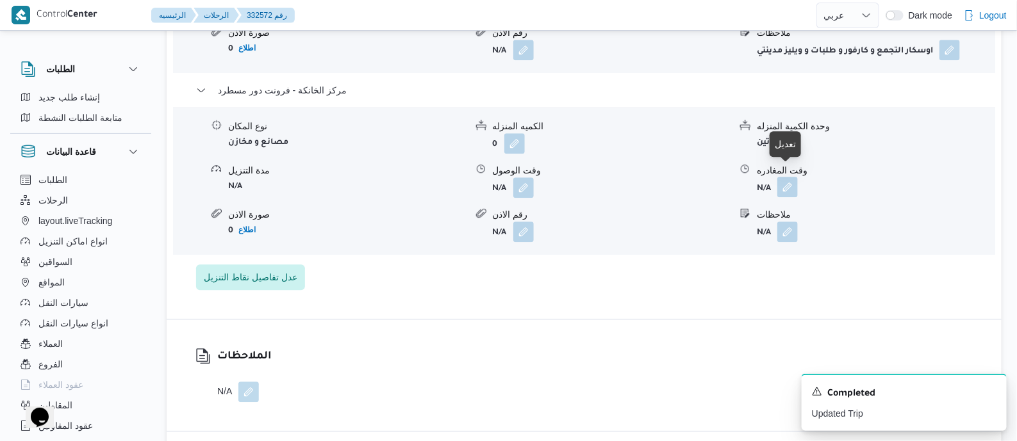
click at [791, 177] on button "button" at bounding box center [787, 187] width 21 height 21
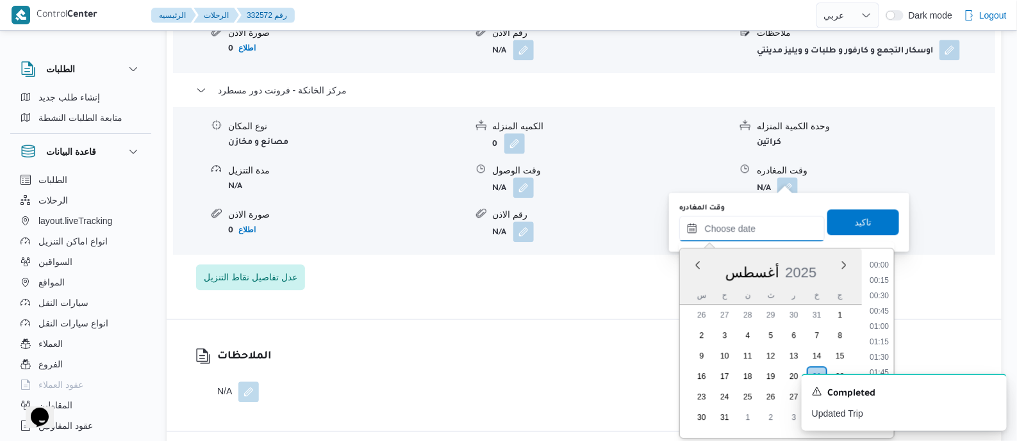
click at [790, 237] on input "وقت المغادره" at bounding box center [751, 229] width 145 height 26
click at [882, 286] on li "17:30" at bounding box center [878, 291] width 29 height 13
type input "٢١/٠٨/٢٠٢٥ ١٧:٣٠"
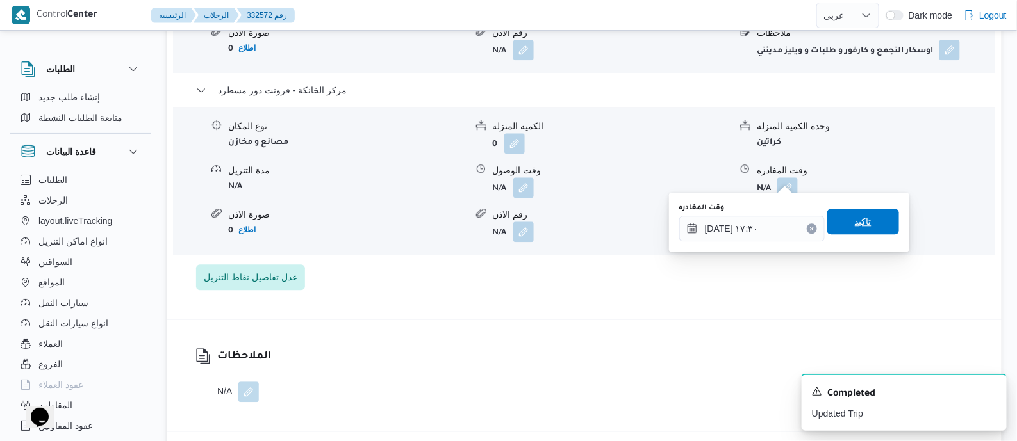
click at [862, 223] on span "تاكيد" at bounding box center [863, 221] width 17 height 15
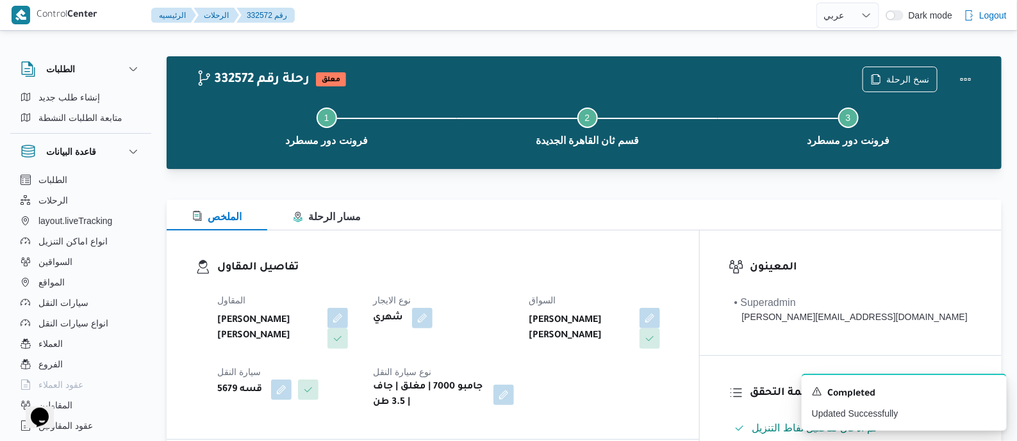
scroll to position [0, 0]
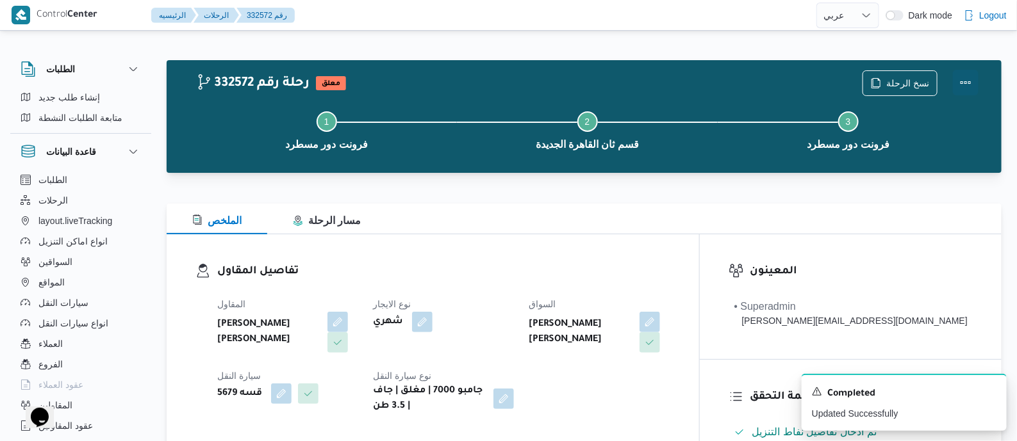
click at [959, 78] on button "Actions" at bounding box center [966, 83] width 26 height 26
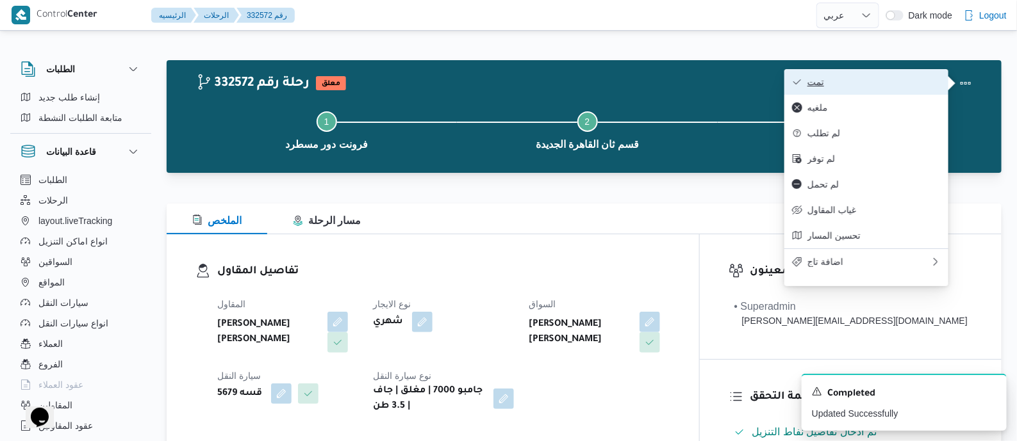
click at [907, 76] on button "تمت" at bounding box center [866, 82] width 164 height 26
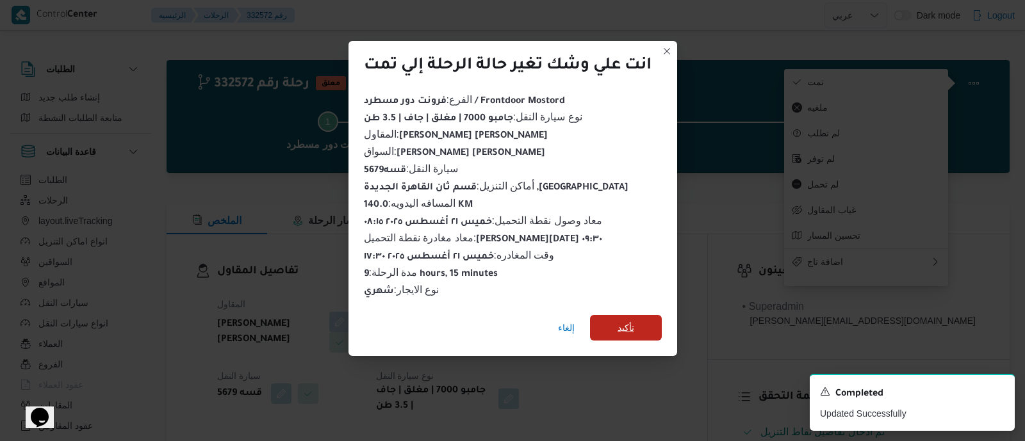
click at [620, 322] on span "تأكيد" at bounding box center [626, 327] width 17 height 15
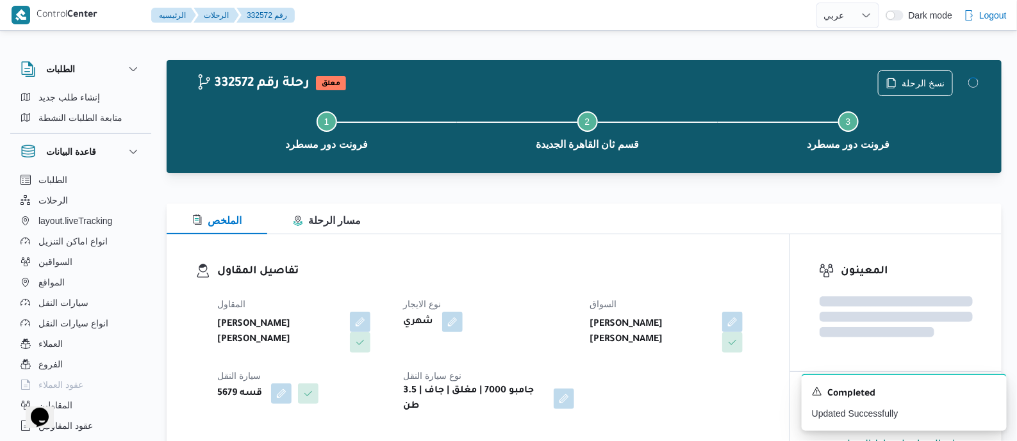
click at [547, 279] on h3 "تفاصيل المقاول" at bounding box center [488, 271] width 543 height 17
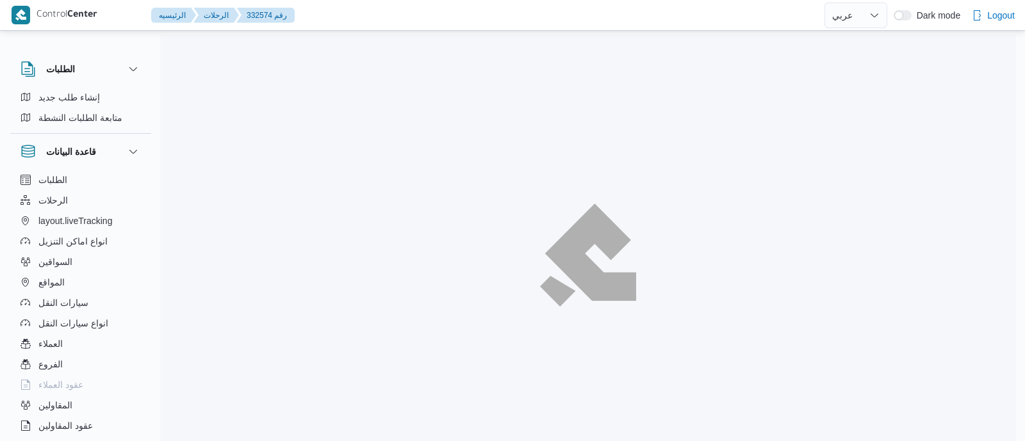
select select "ar"
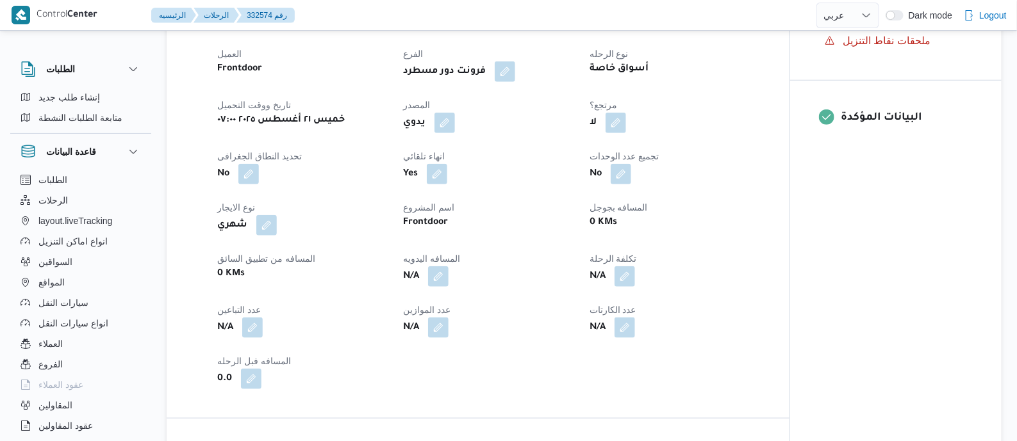
scroll to position [560, 0]
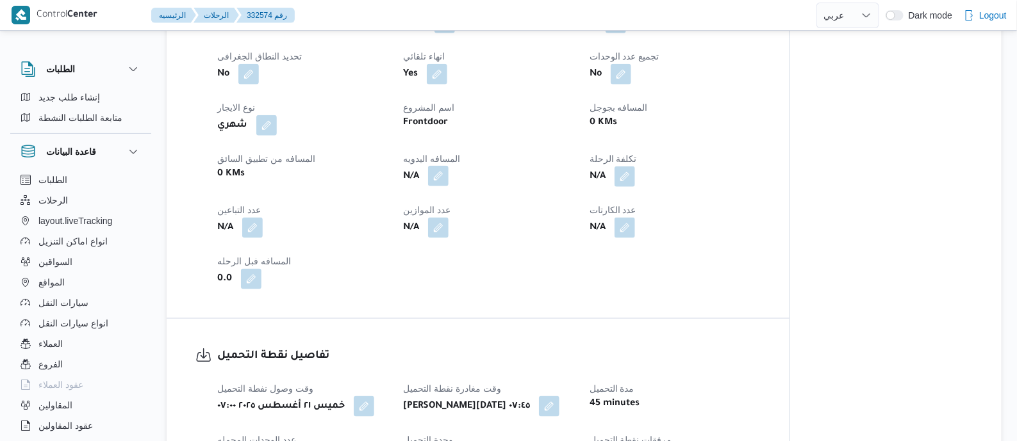
click at [444, 174] on button "button" at bounding box center [438, 176] width 21 height 21
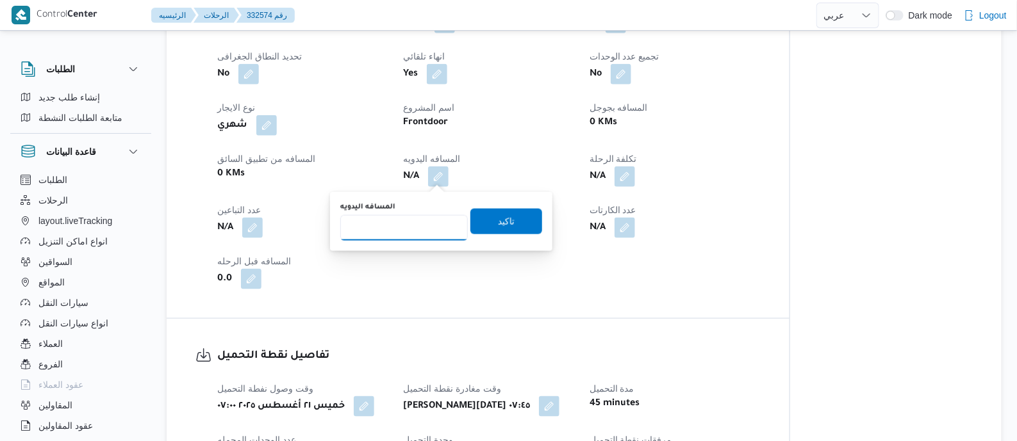
click at [424, 221] on input "المسافه اليدويه" at bounding box center [404, 228] width 128 height 26
type input "110"
click at [498, 222] on span "تاكيد" at bounding box center [506, 220] width 17 height 15
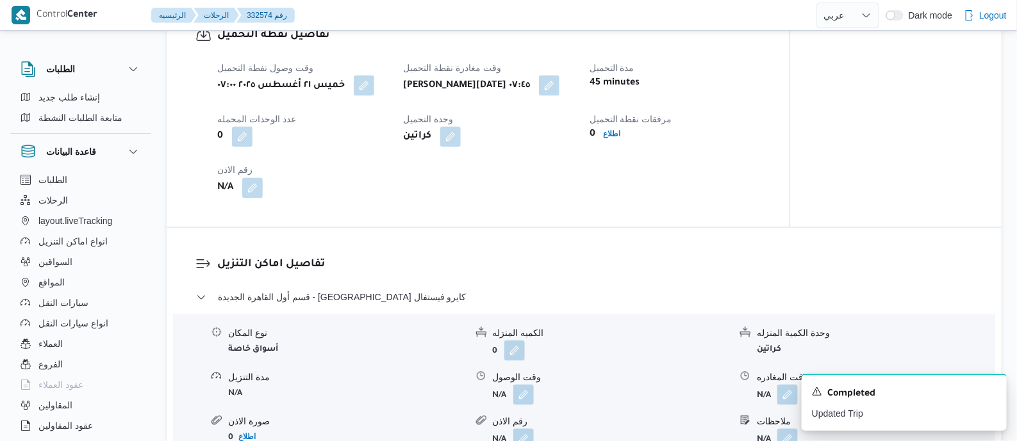
scroll to position [1041, 0]
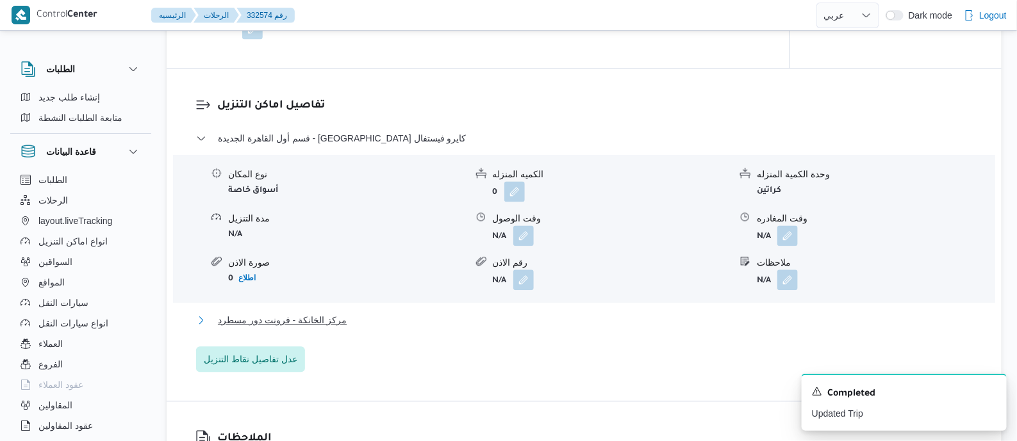
click at [330, 315] on span "مركز الخانكة - فرونت دور مسطرد" at bounding box center [282, 320] width 129 height 15
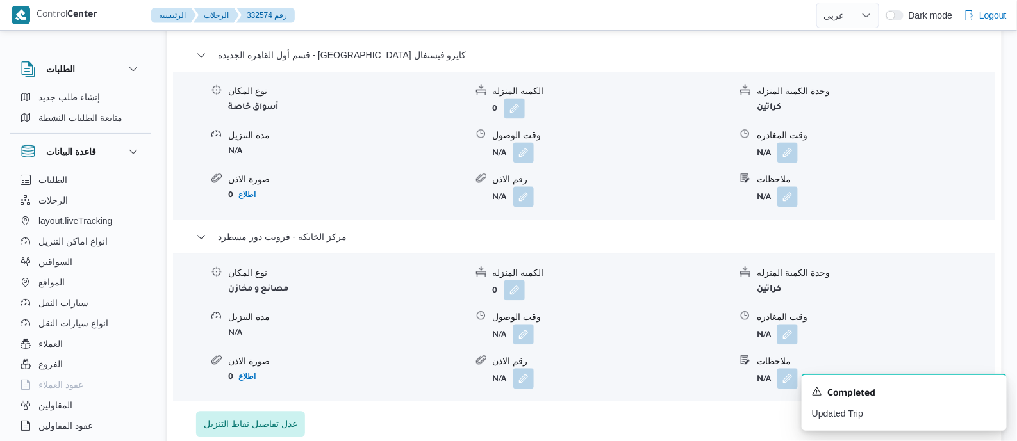
scroll to position [1201, 0]
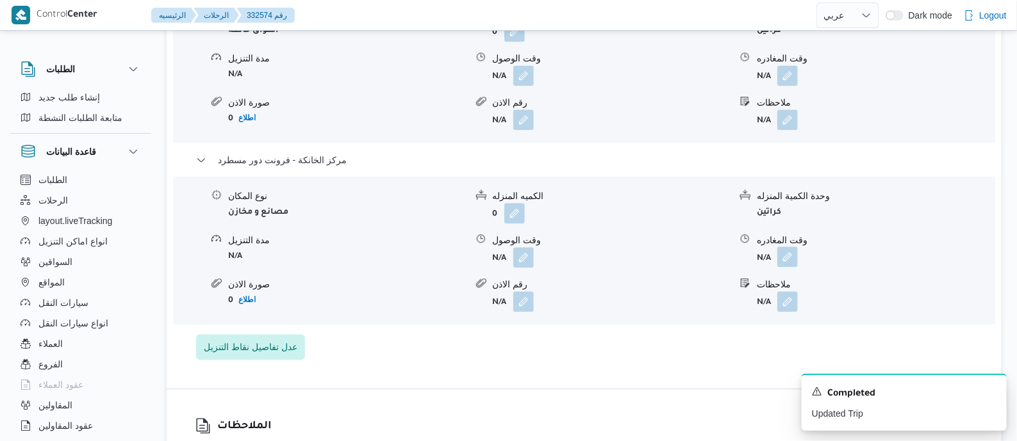
click at [792, 258] on button "button" at bounding box center [787, 257] width 21 height 21
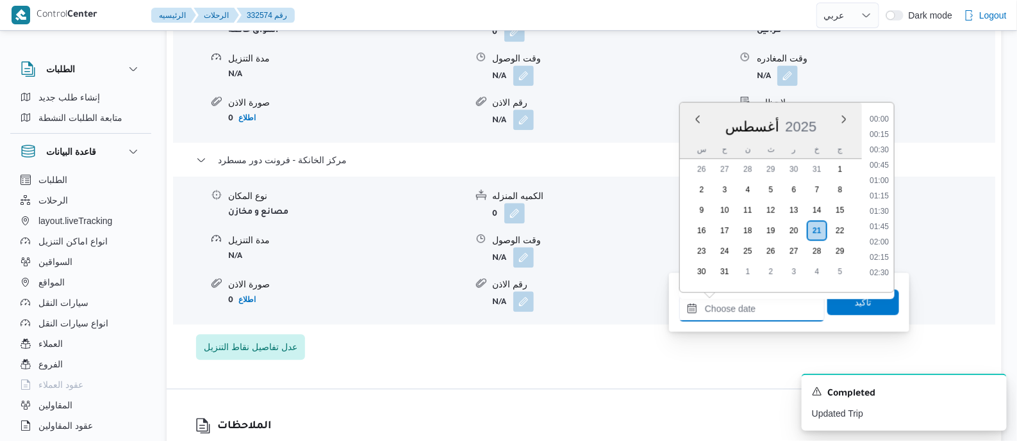
click at [782, 306] on input "وقت المغادره" at bounding box center [751, 309] width 145 height 26
click at [886, 160] on li "16:30" at bounding box center [878, 163] width 29 height 13
type input "[DATE] ١٦:٣٠"
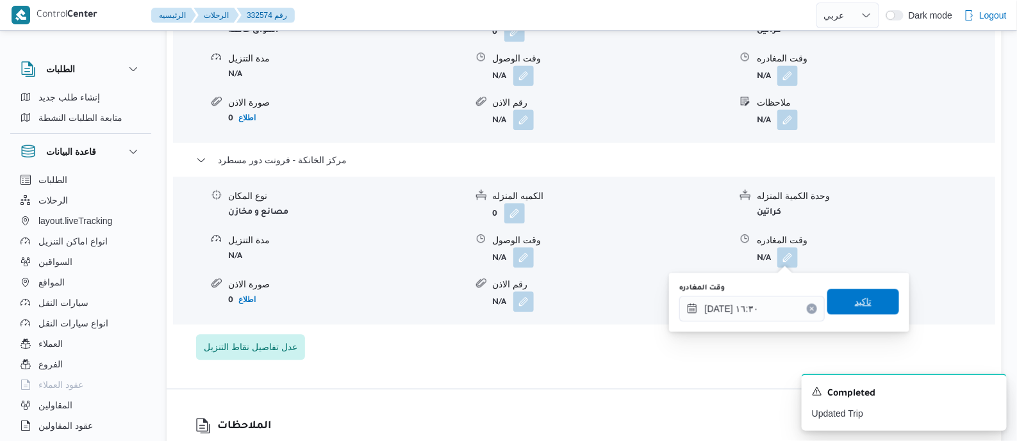
click at [857, 306] on span "تاكيد" at bounding box center [863, 301] width 17 height 15
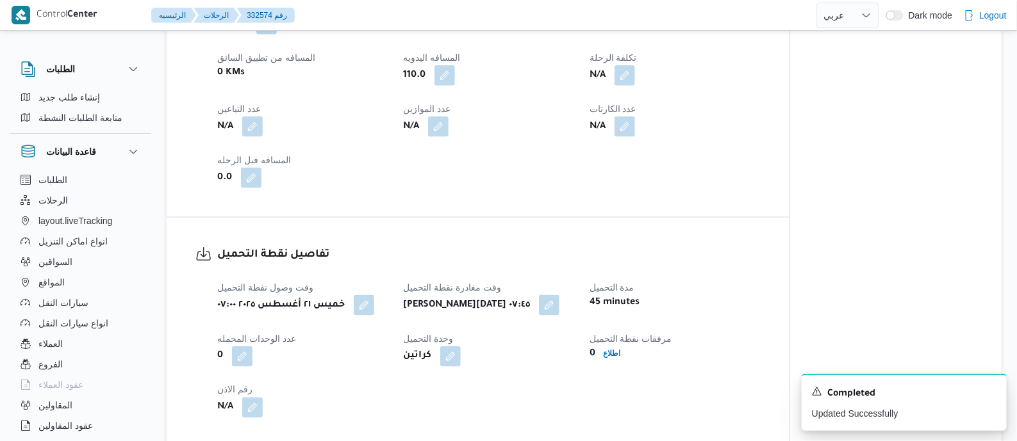
scroll to position [0, 0]
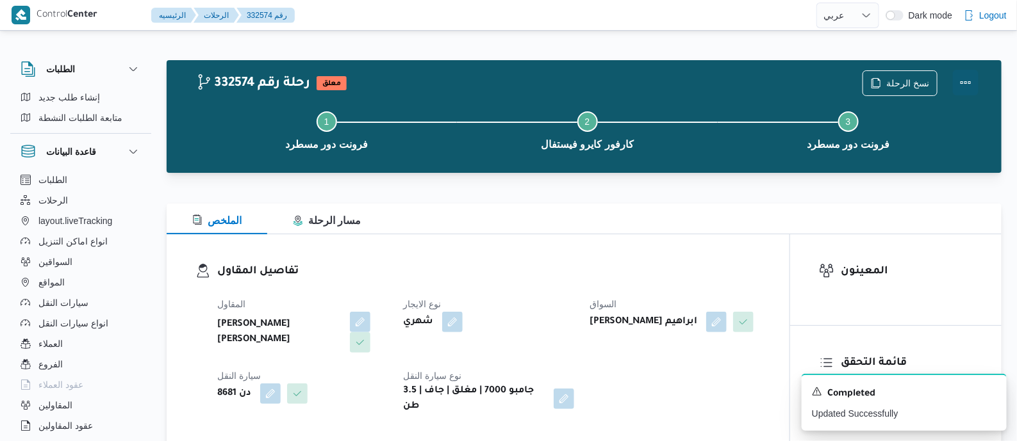
click at [964, 78] on button "Actions" at bounding box center [966, 83] width 26 height 26
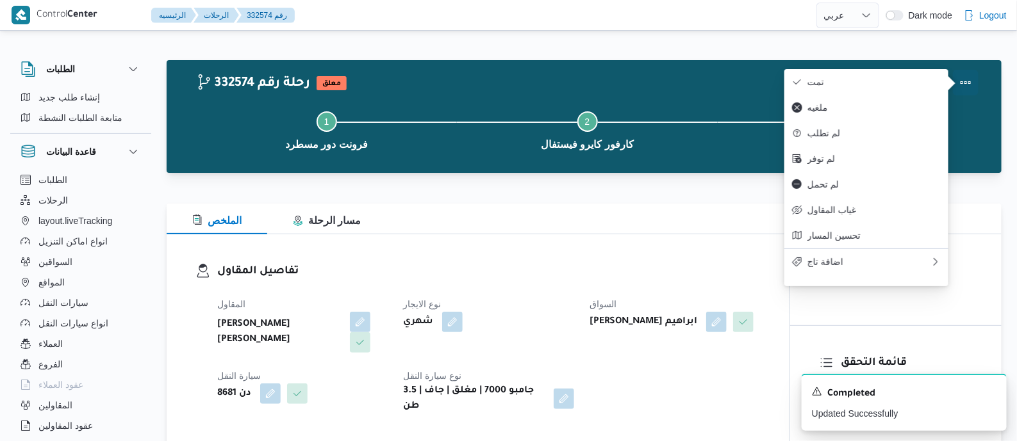
click at [913, 79] on span "تمت" at bounding box center [873, 82] width 133 height 10
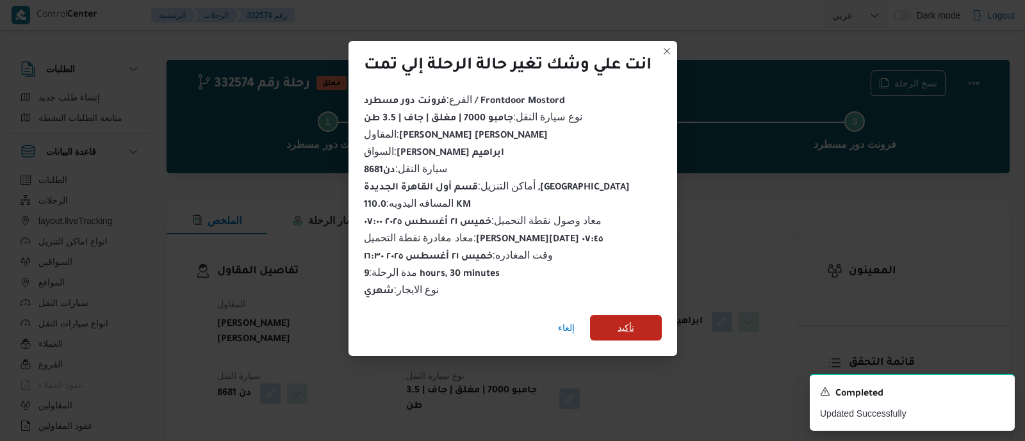
click at [630, 320] on span "تأكيد" at bounding box center [626, 327] width 17 height 15
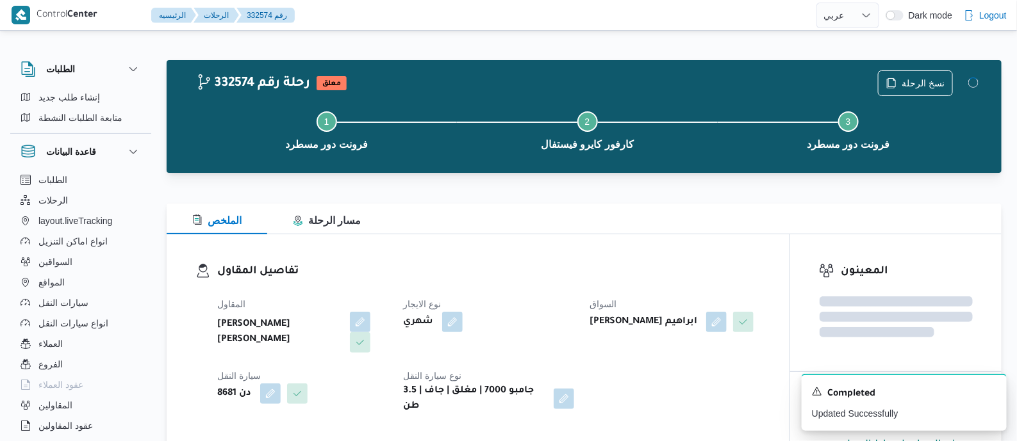
click at [529, 274] on h3 "تفاصيل المقاول" at bounding box center [488, 271] width 543 height 17
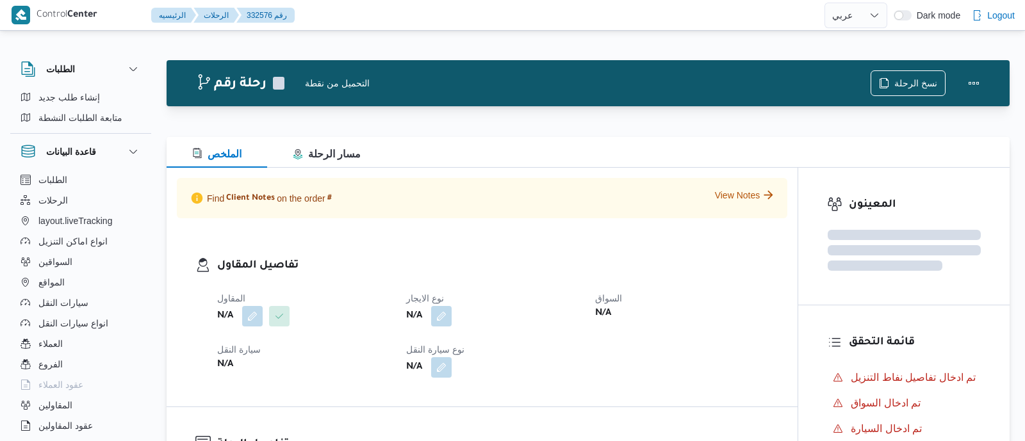
select select "ar"
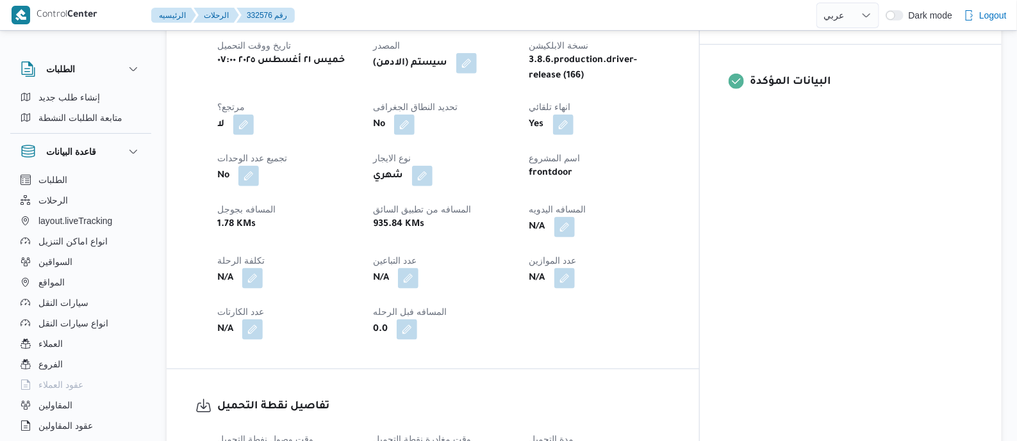
scroll to position [560, 0]
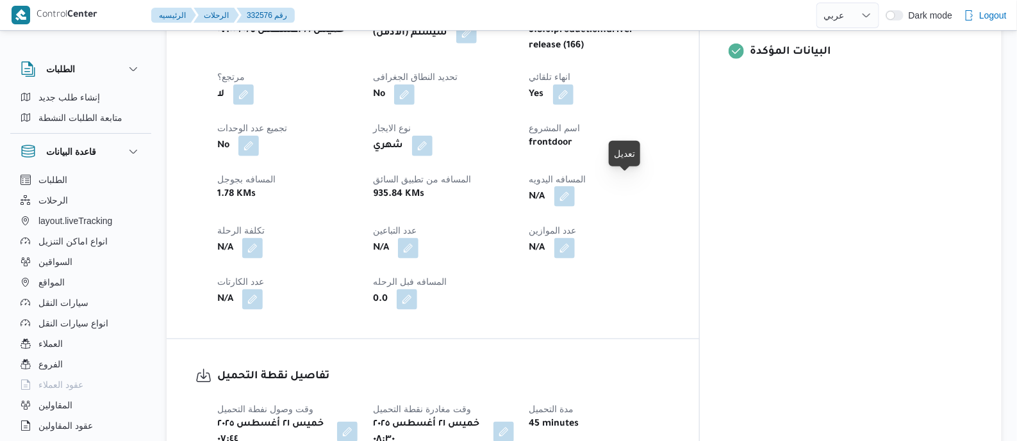
drag, startPoint x: 625, startPoint y: 184, endPoint x: 625, endPoint y: 192, distance: 7.7
click at [575, 186] on button "button" at bounding box center [564, 196] width 21 height 21
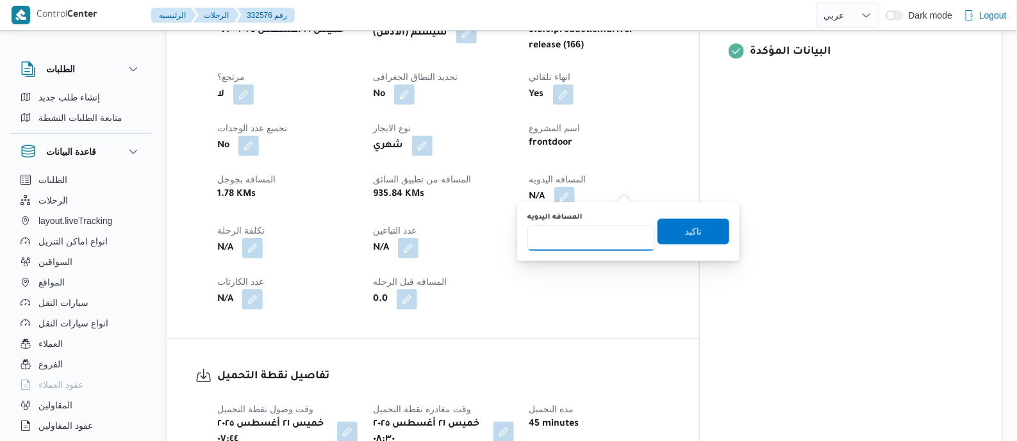
click at [618, 233] on input "المسافه اليدويه" at bounding box center [591, 239] width 128 height 26
type input "125"
click at [685, 226] on span "تاكيد" at bounding box center [693, 231] width 17 height 15
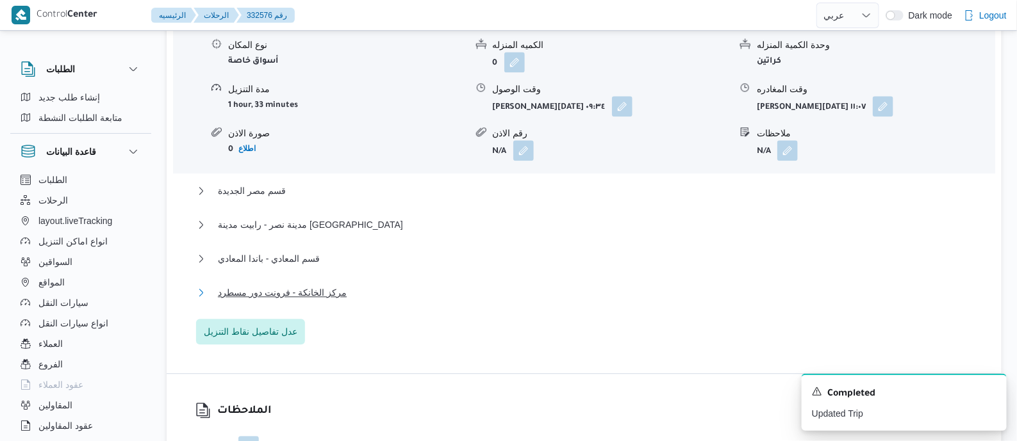
click at [293, 285] on span "مركز الخانكة - فرونت دور مسطرد" at bounding box center [282, 292] width 129 height 15
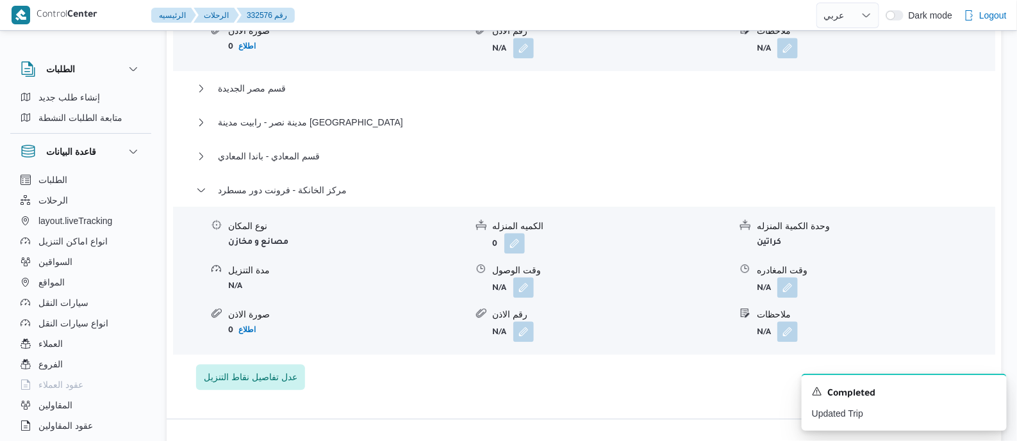
scroll to position [1362, 0]
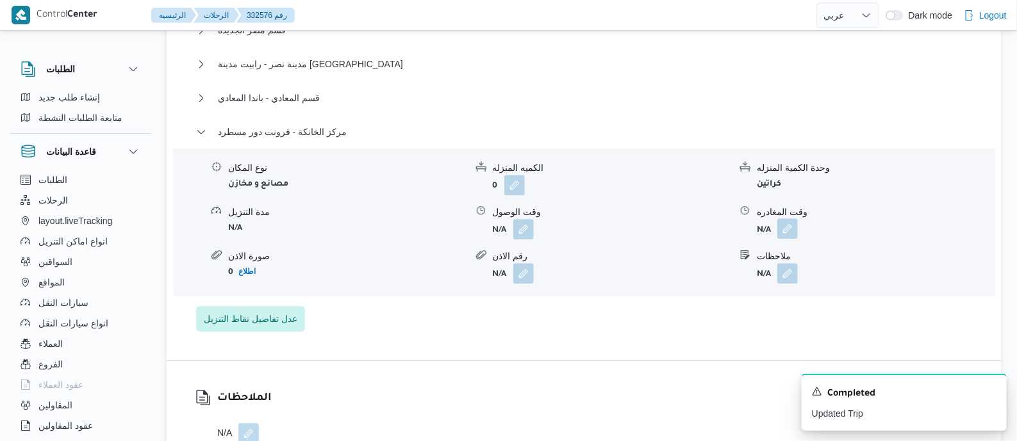
click at [792, 218] on button "button" at bounding box center [787, 228] width 21 height 21
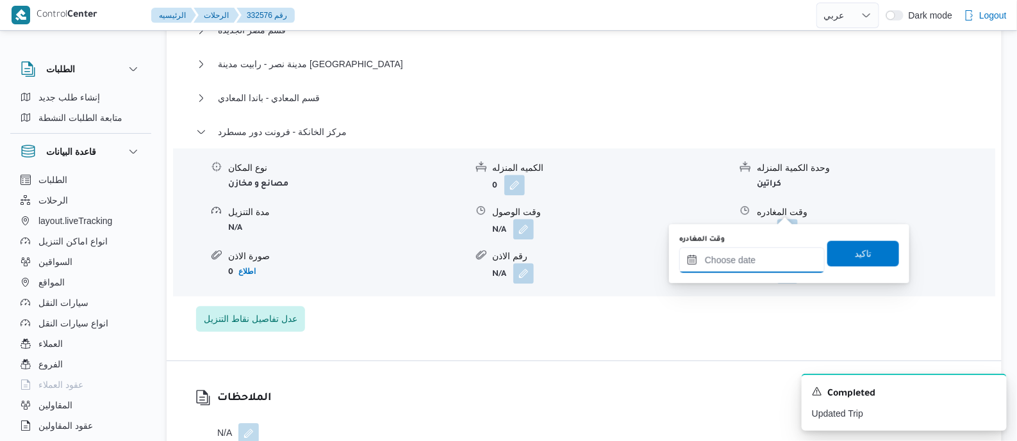
click at [777, 260] on input "وقت المغادره" at bounding box center [751, 260] width 145 height 26
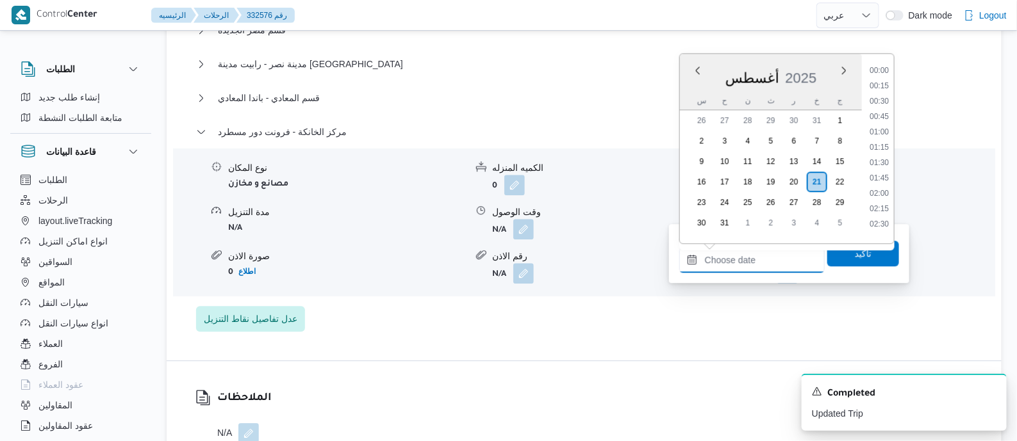
scroll to position [1050, 0]
click at [881, 111] on li "17:45" at bounding box center [878, 112] width 29 height 13
type input "٢١/٠٨/٢٠٢٥ ١٧:٤٥"
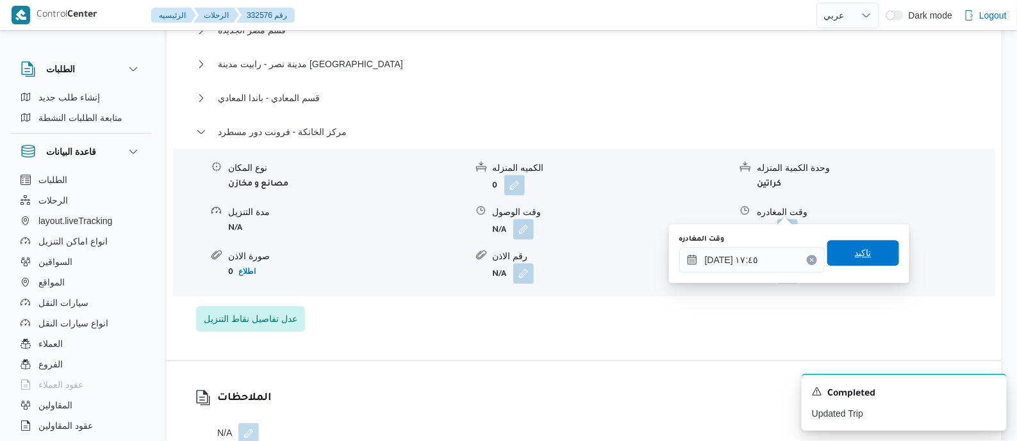
click at [855, 251] on span "تاكيد" at bounding box center [863, 252] width 17 height 15
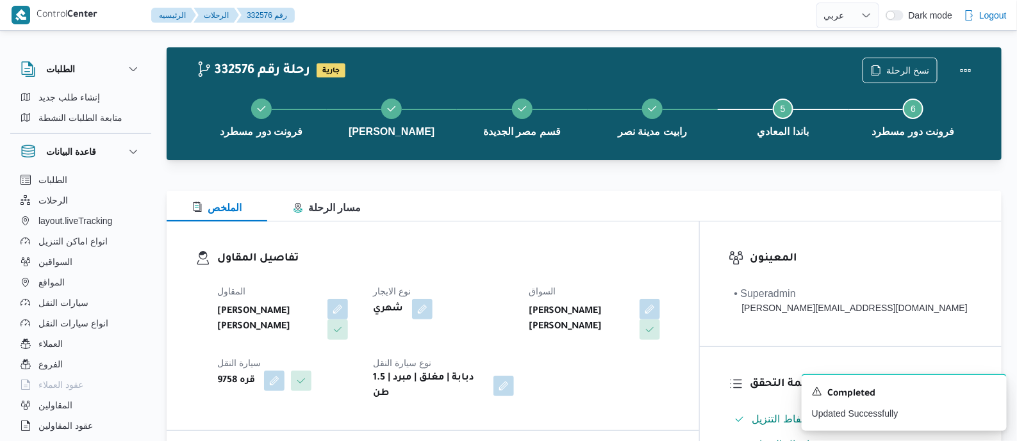
scroll to position [0, 0]
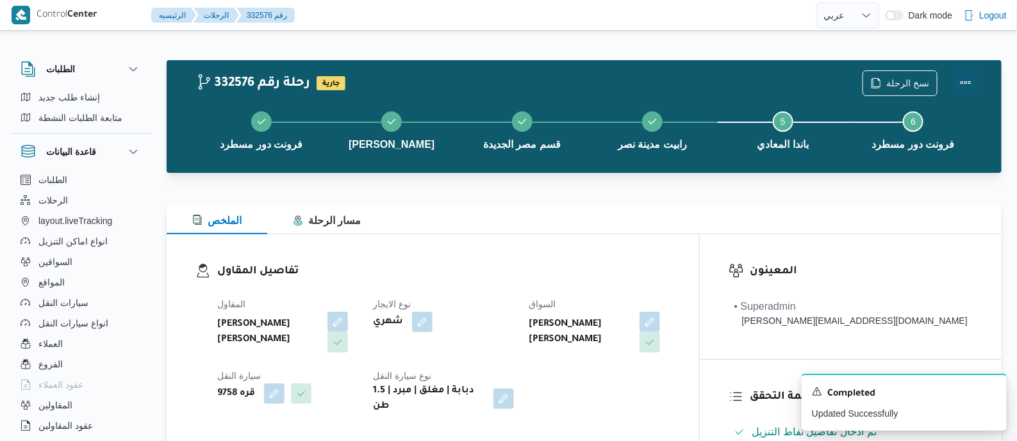
click at [966, 78] on button "Actions" at bounding box center [966, 83] width 26 height 26
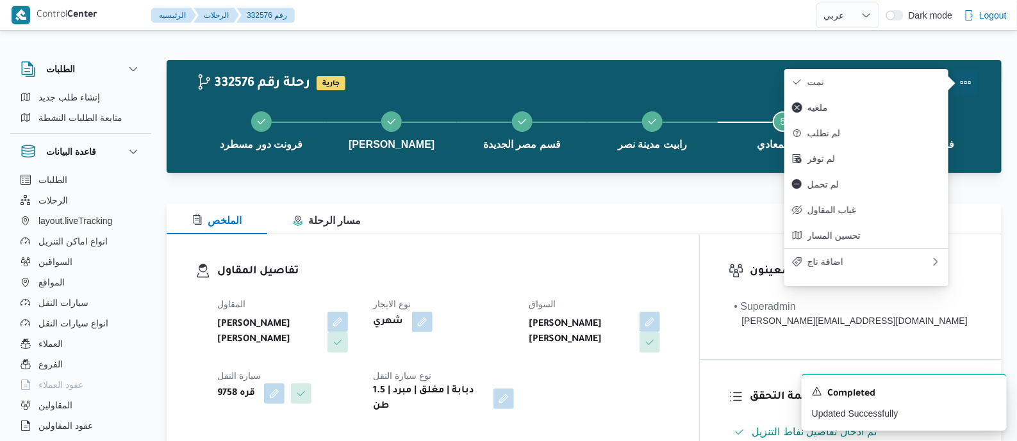
click at [875, 74] on button "تمت" at bounding box center [866, 82] width 164 height 26
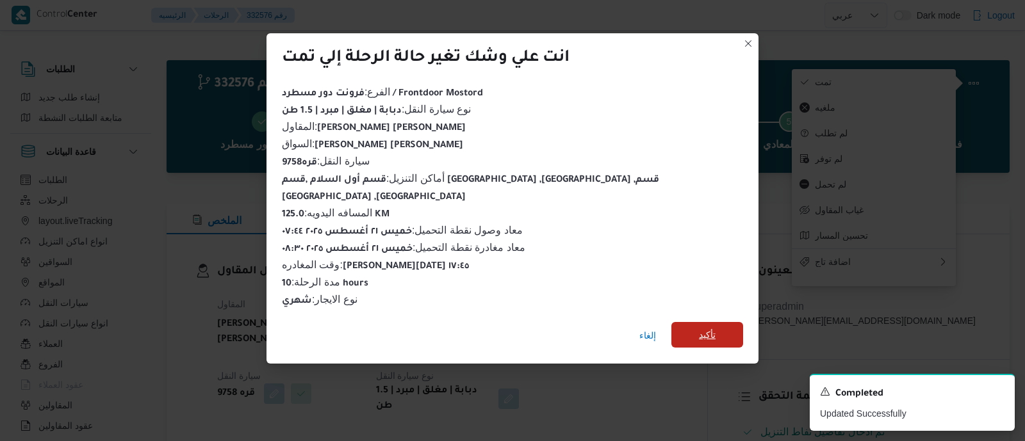
click at [672, 322] on span "تأكيد" at bounding box center [708, 335] width 72 height 26
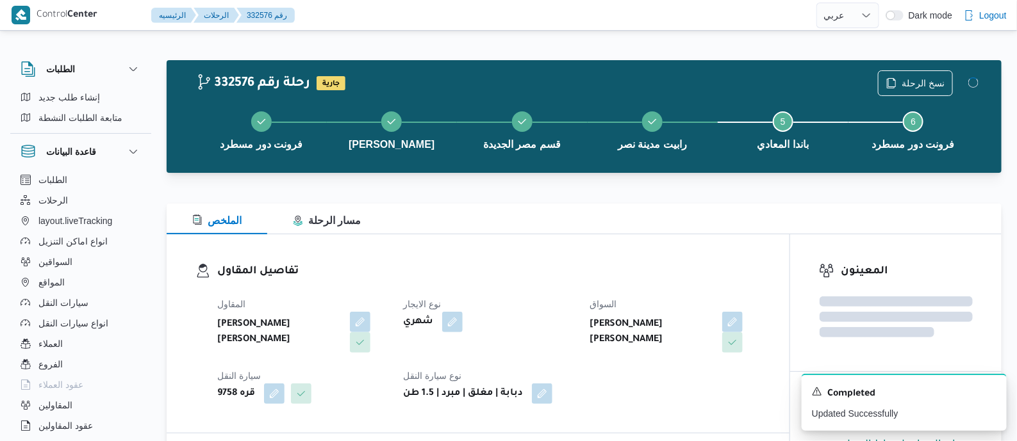
click at [566, 290] on div "المقاول محمد محمود احمد مسعود نوع الايجار شهري السواق محمد على عبدالله عبد البا…" at bounding box center [489, 350] width 559 height 123
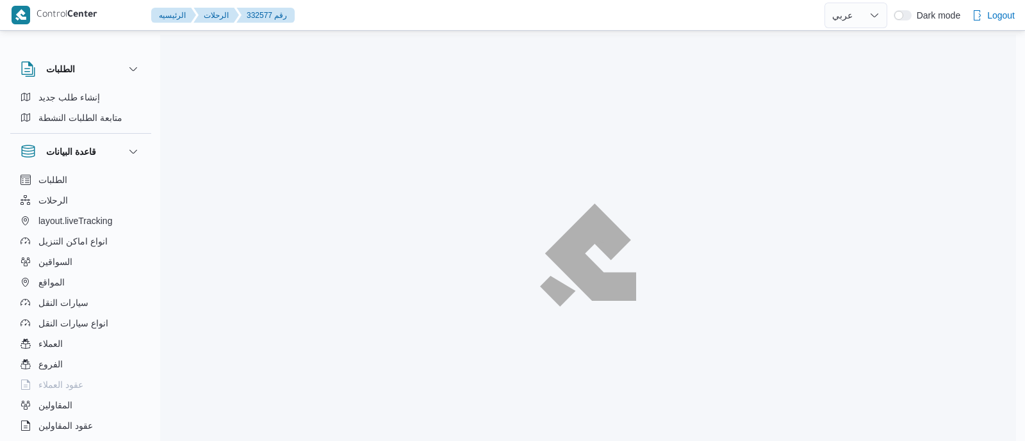
select select "ar"
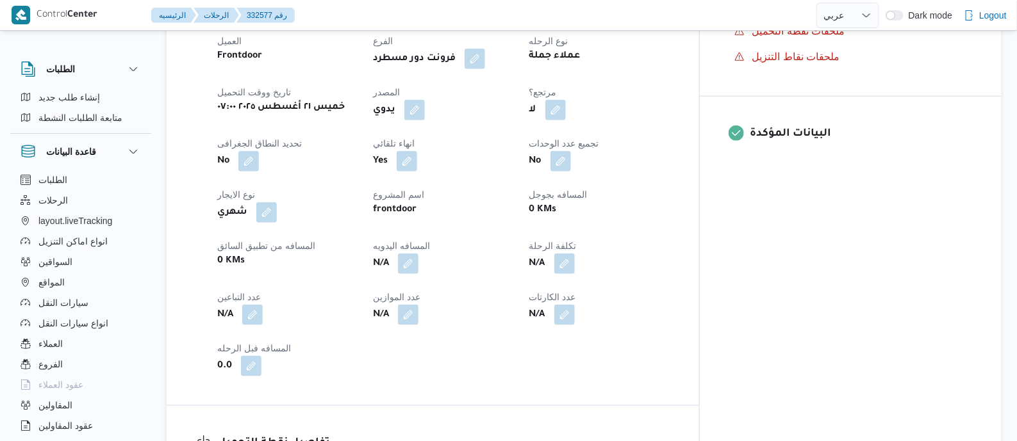
scroll to position [481, 0]
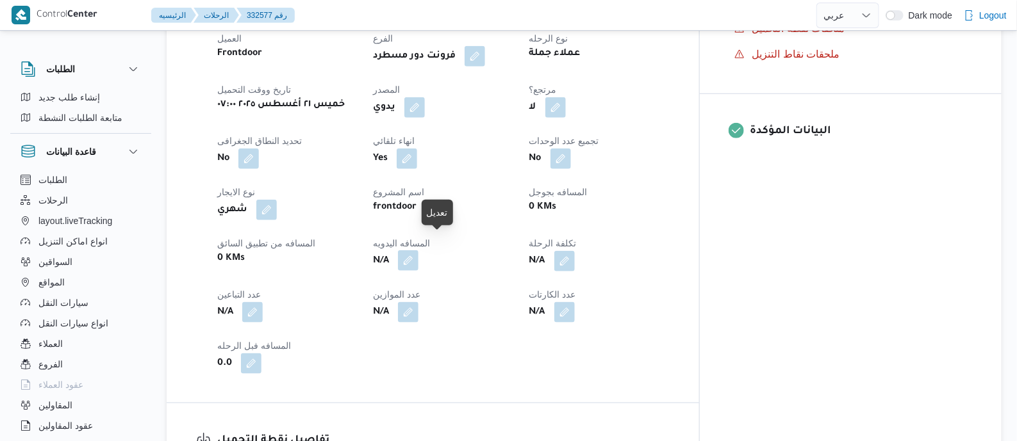
drag, startPoint x: 436, startPoint y: 244, endPoint x: 436, endPoint y: 252, distance: 7.7
click at [418, 251] on button "button" at bounding box center [408, 261] width 21 height 21
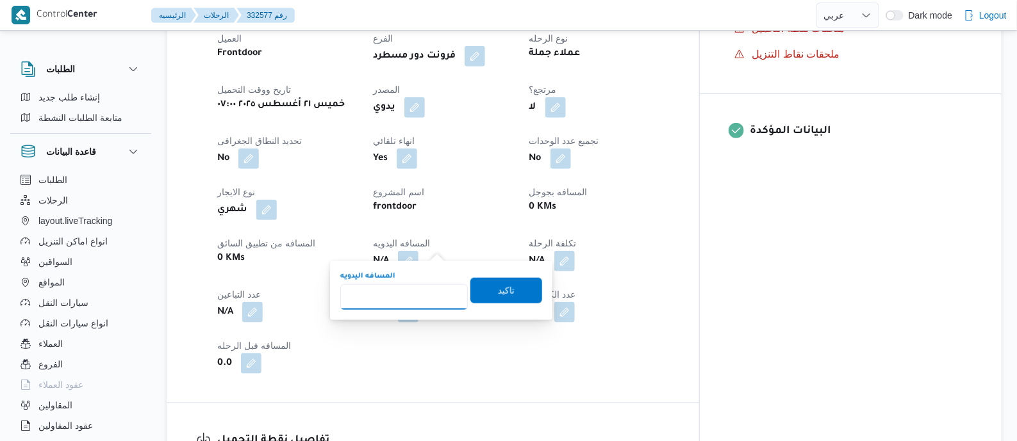
click at [421, 291] on input "المسافه اليدويه" at bounding box center [404, 297] width 128 height 26
type input "145"
click at [516, 290] on span "تاكيد" at bounding box center [506, 290] width 72 height 26
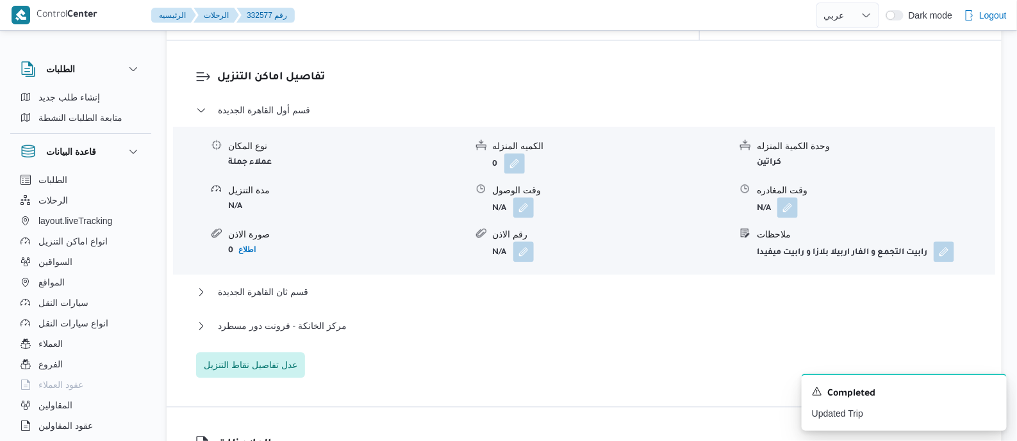
scroll to position [1121, 0]
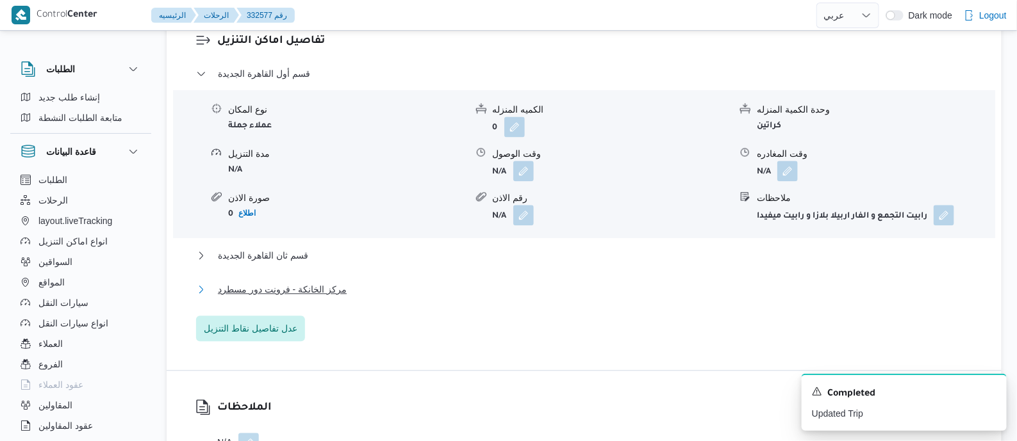
click at [332, 282] on span "مركز الخانكة - فرونت دور مسطرد" at bounding box center [282, 289] width 129 height 15
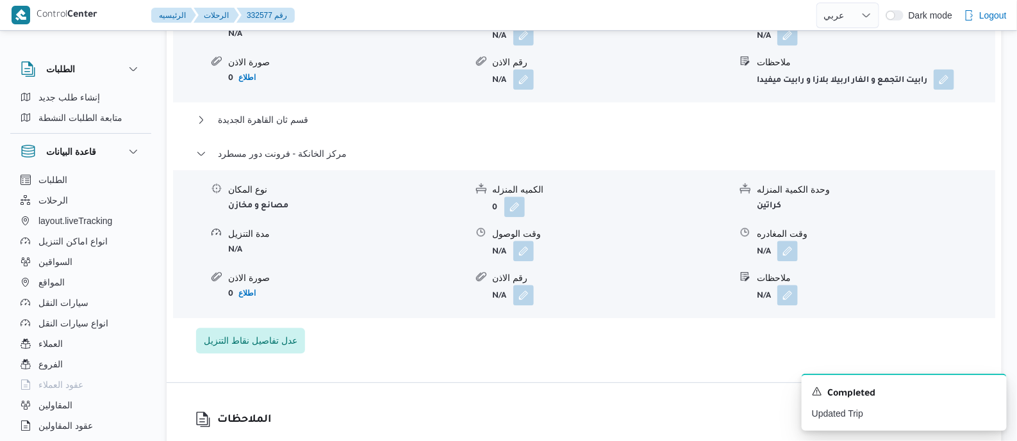
scroll to position [1281, 0]
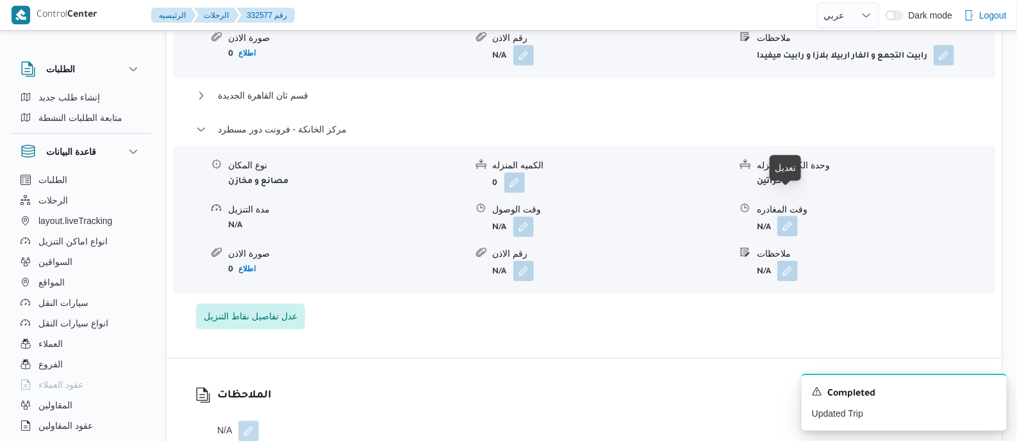
click at [788, 216] on button "button" at bounding box center [787, 226] width 21 height 21
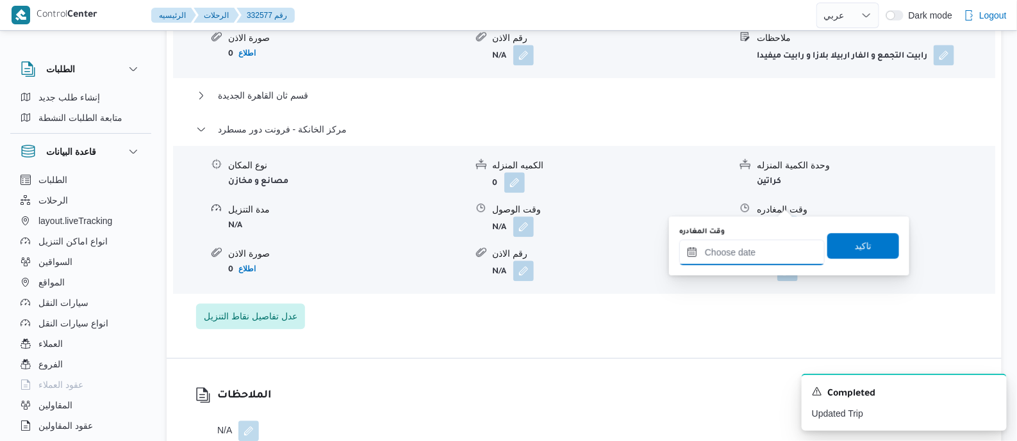
click at [788, 248] on input "وقت المغادره" at bounding box center [751, 253] width 145 height 26
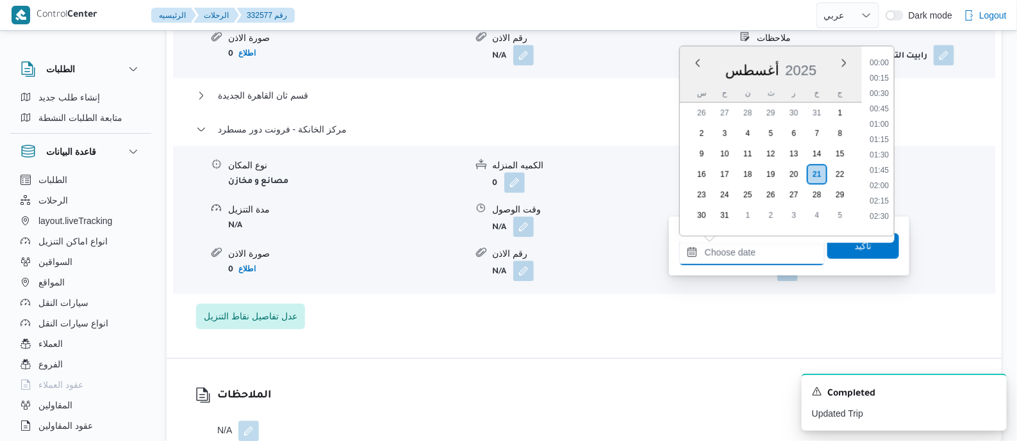
scroll to position [1050, 0]
click at [881, 119] on li "18:00" at bounding box center [878, 119] width 29 height 13
type input "٢١/٠٨/٢٠٢٥ ١٨:٠٠"
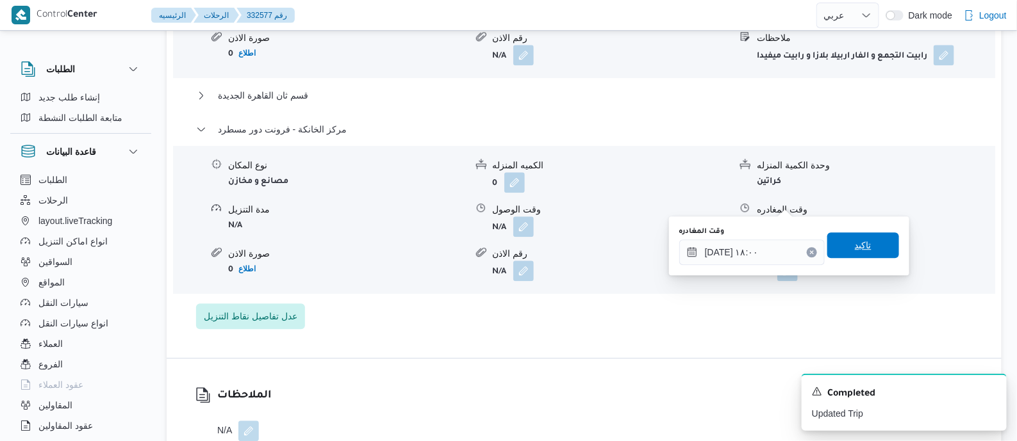
click at [857, 245] on span "تاكيد" at bounding box center [863, 245] width 17 height 15
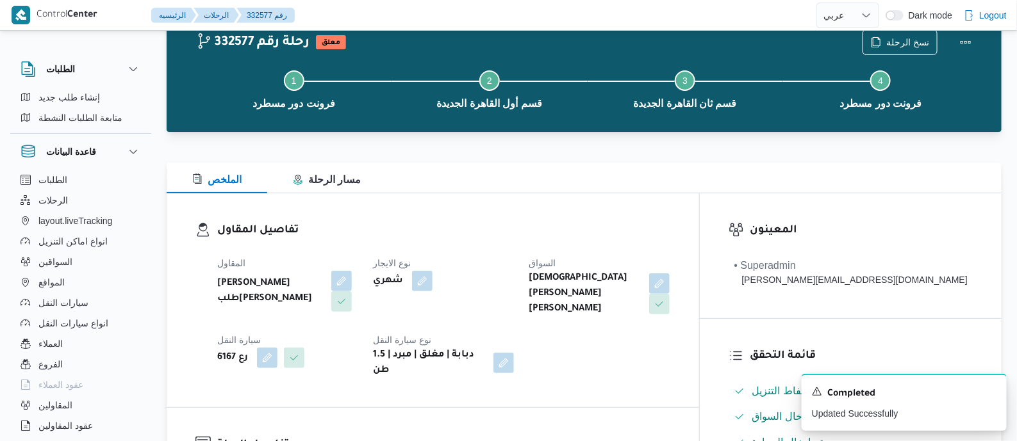
scroll to position [0, 0]
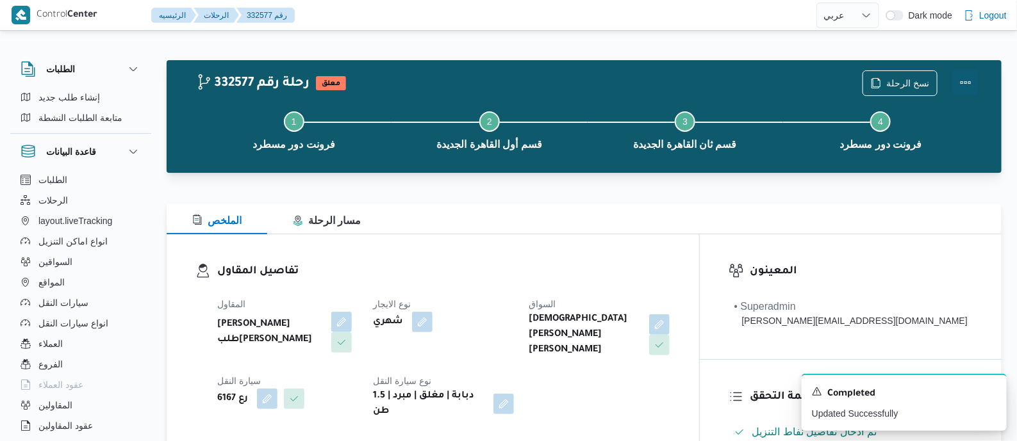
click at [966, 72] on button "Actions" at bounding box center [966, 83] width 26 height 26
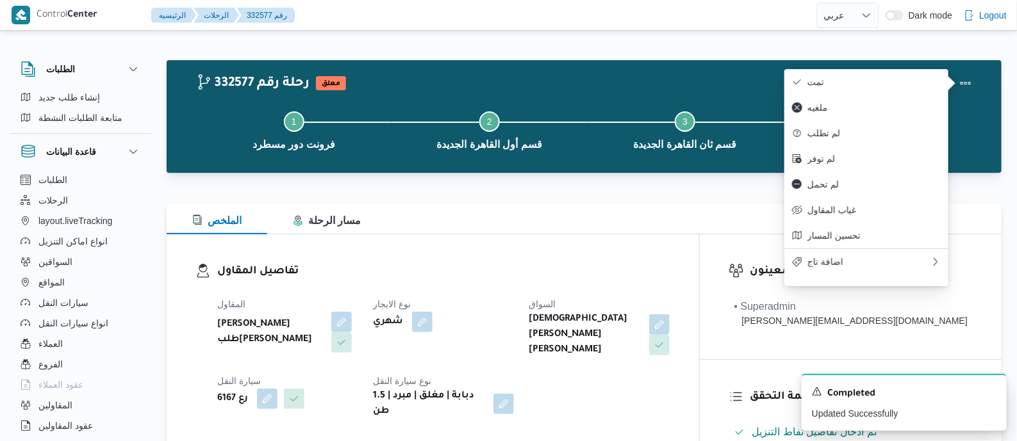
click at [825, 63] on div "332577 رحلة رقم معلق نسخ الرحلة Step 1 is incomplete 1 فرونت دور مسطرد Step 2 i…" at bounding box center [584, 116] width 835 height 113
click at [828, 85] on span "تمت" at bounding box center [873, 82] width 133 height 10
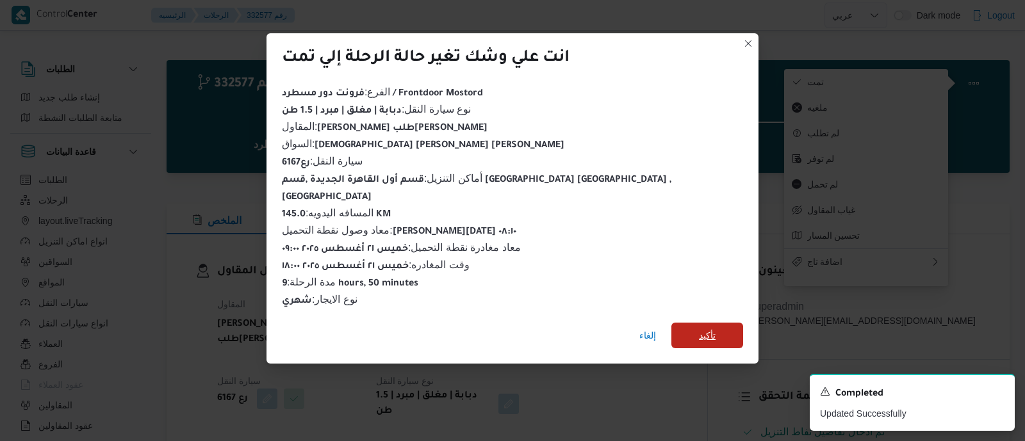
drag, startPoint x: 665, startPoint y: 317, endPoint x: 623, endPoint y: 299, distance: 46.2
click at [672, 323] on span "تأكيد" at bounding box center [708, 336] width 72 height 26
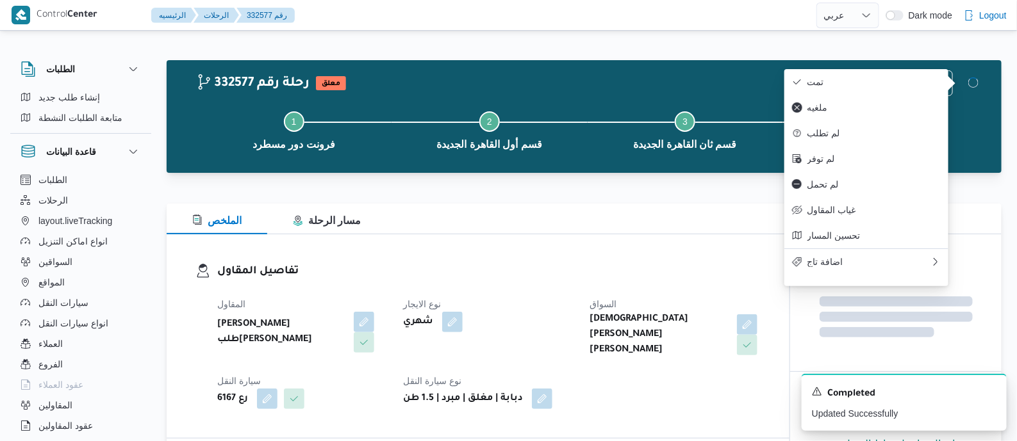
click at [579, 275] on h3 "تفاصيل المقاول" at bounding box center [488, 271] width 543 height 17
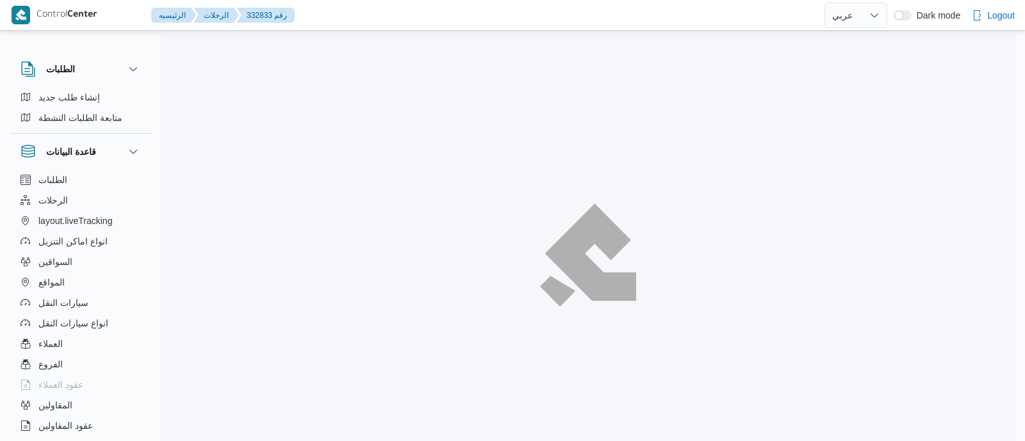
select select "ar"
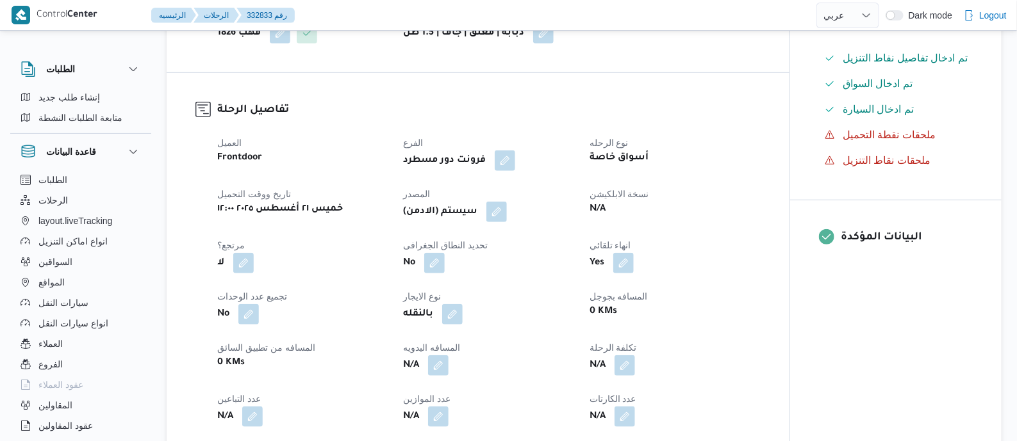
scroll to position [320, 0]
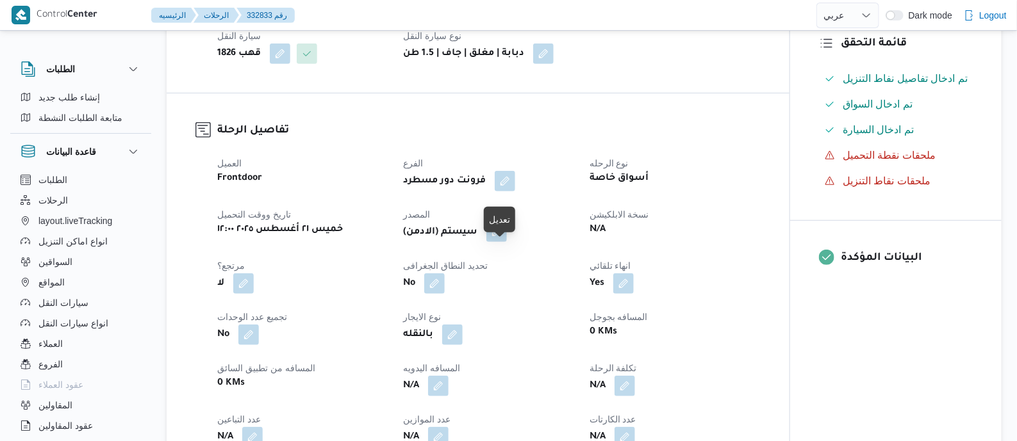
drag, startPoint x: 496, startPoint y: 247, endPoint x: 500, endPoint y: 254, distance: 8.0
click at [498, 242] on button "button" at bounding box center [496, 232] width 21 height 21
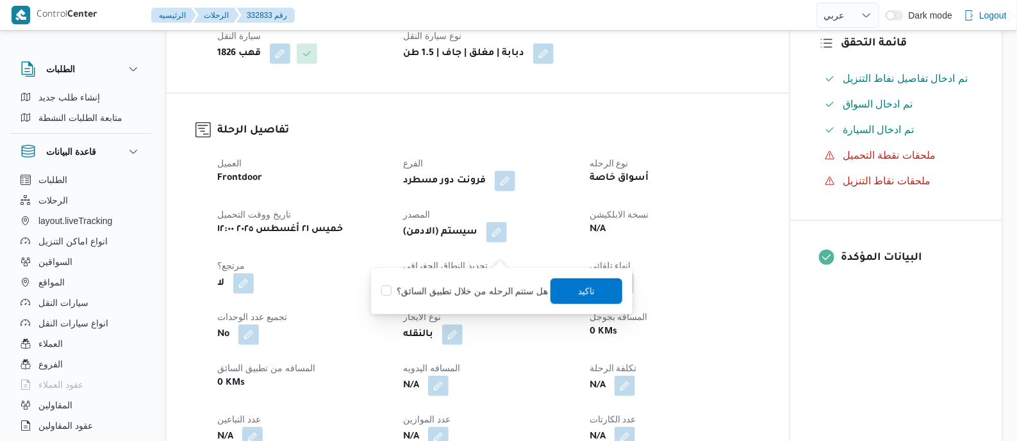
click at [503, 288] on label "هل ستتم الرحله من خلال تطبيق السائق؟" at bounding box center [464, 291] width 167 height 15
click at [510, 288] on label "هل ستتم الرحله من خلال تطبيق السائق؟" at bounding box center [464, 291] width 167 height 15
checkbox input "false"
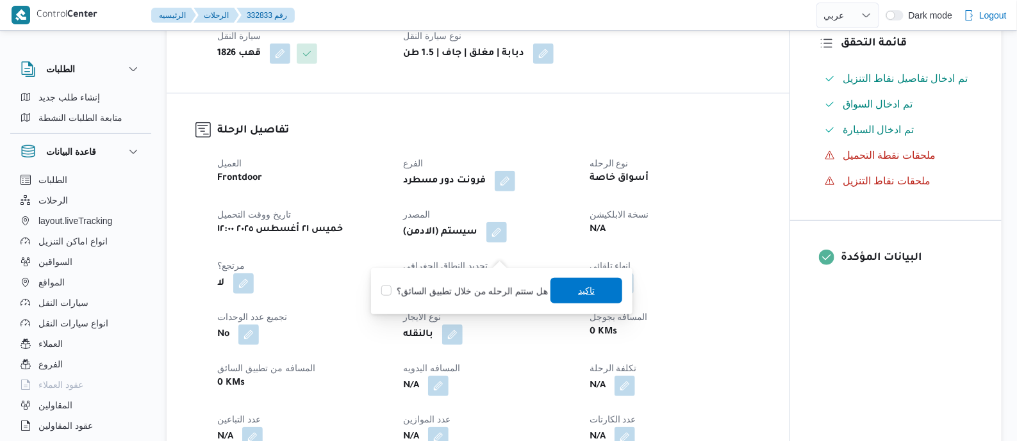
click at [591, 293] on span "تاكيد" at bounding box center [586, 291] width 72 height 26
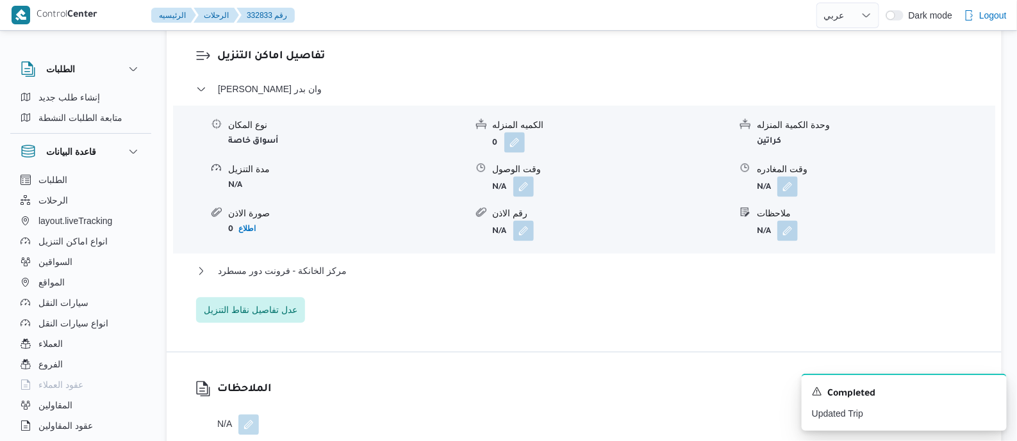
scroll to position [1041, 0]
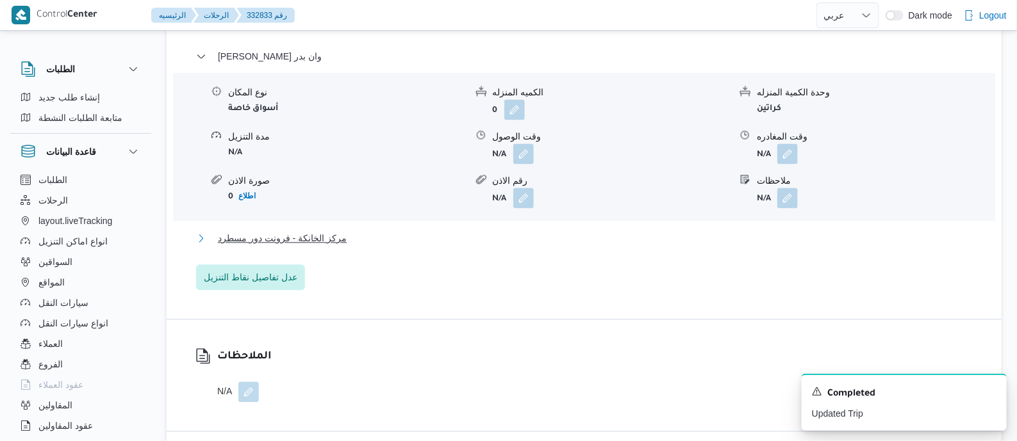
click at [333, 246] on span "مركز الخانكة - فرونت دور مسطرد" at bounding box center [282, 238] width 129 height 15
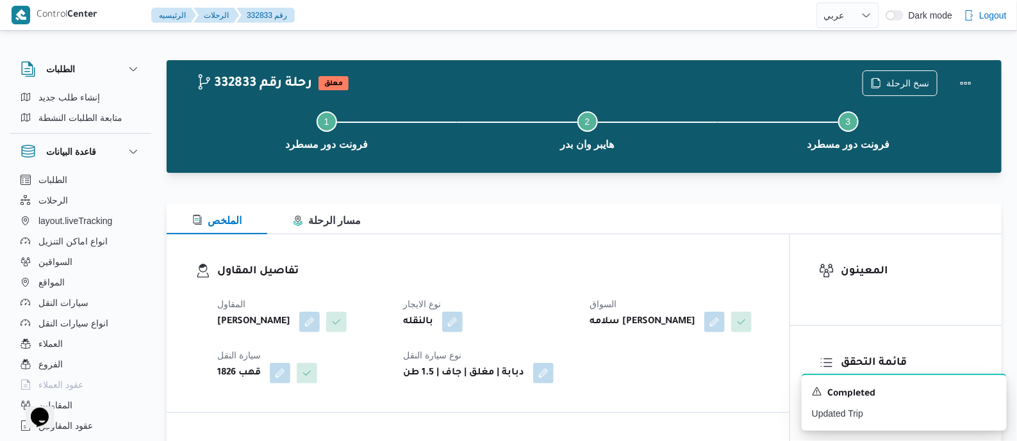
scroll to position [0, 0]
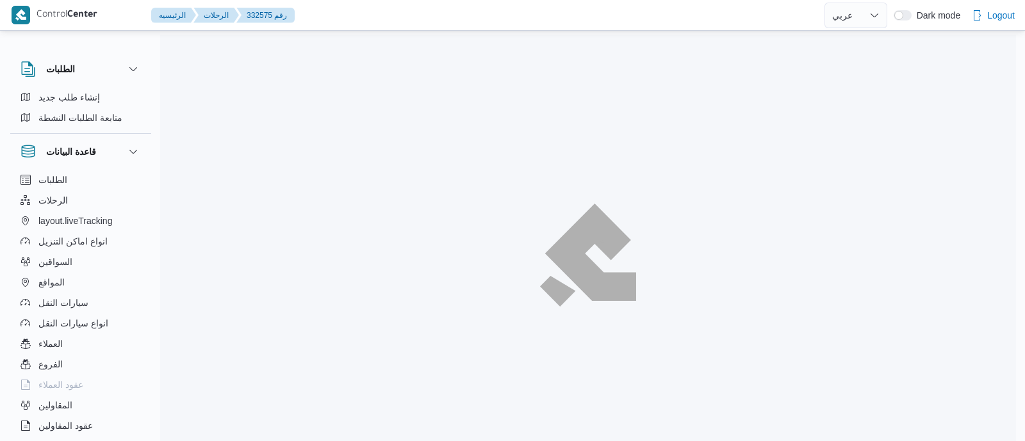
select select "ar"
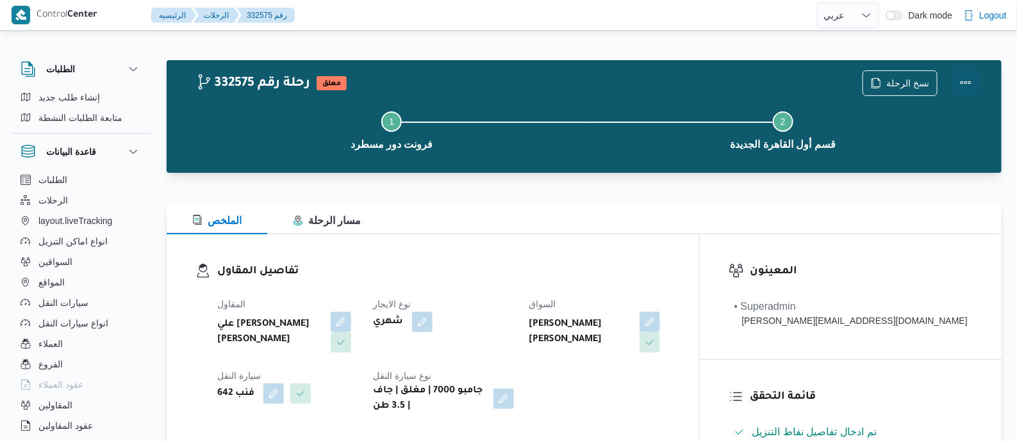
click at [961, 81] on button "Actions" at bounding box center [966, 83] width 26 height 26
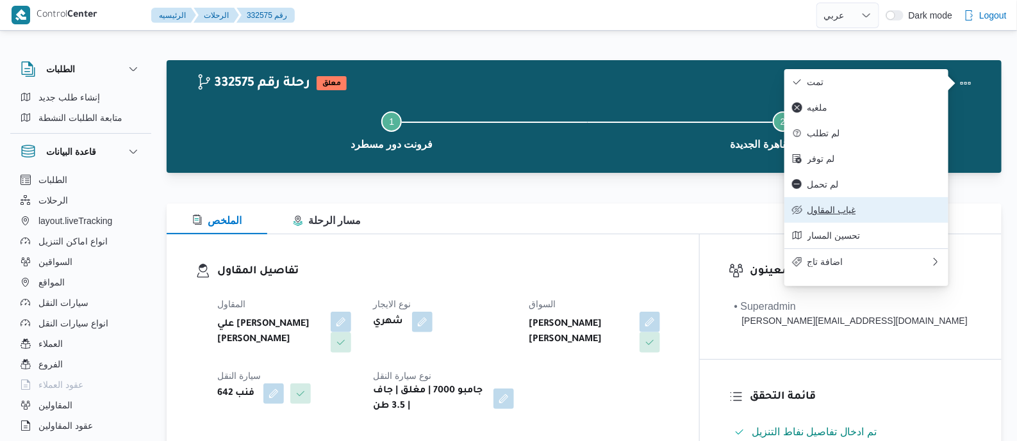
click at [845, 213] on span "غياب المقاول" at bounding box center [873, 210] width 133 height 10
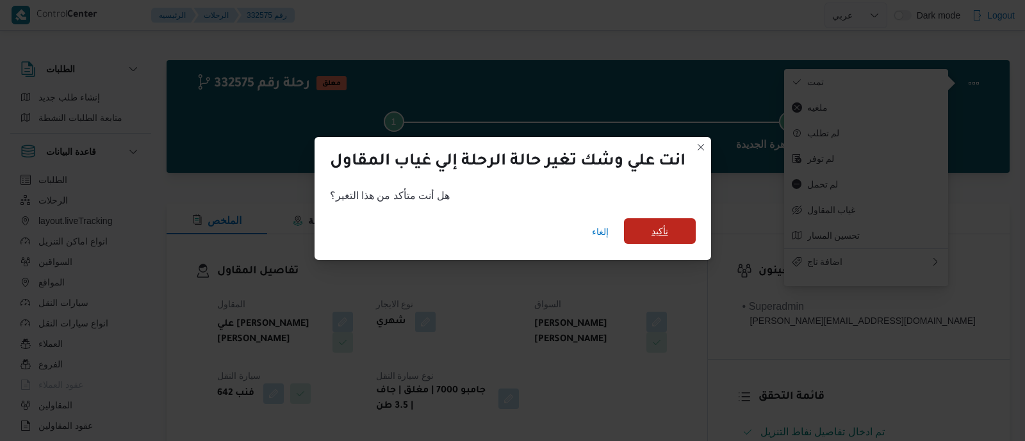
click at [666, 237] on span "تأكيد" at bounding box center [660, 231] width 17 height 15
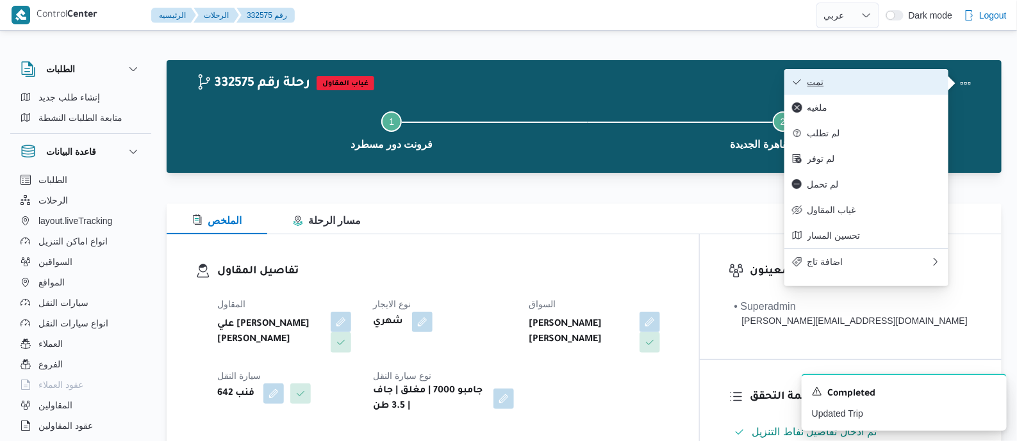
click at [843, 87] on span "تمت" at bounding box center [873, 82] width 133 height 10
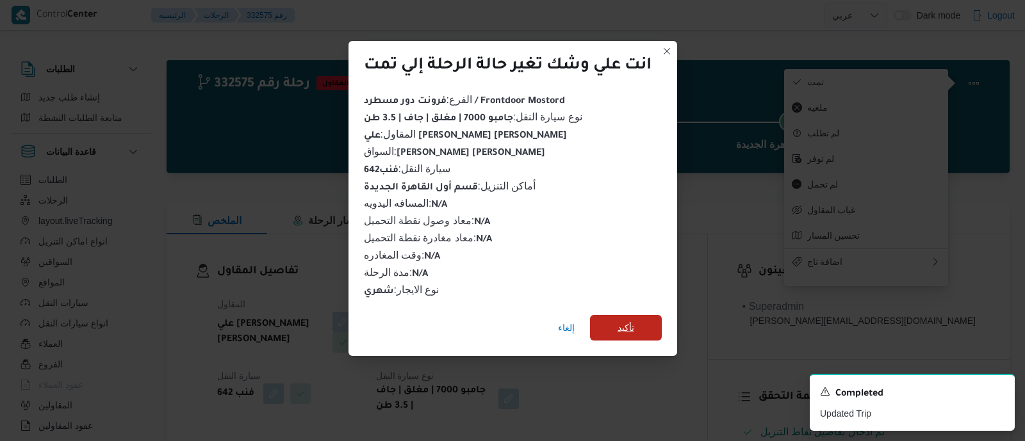
click at [628, 324] on span "تأكيد" at bounding box center [626, 327] width 17 height 15
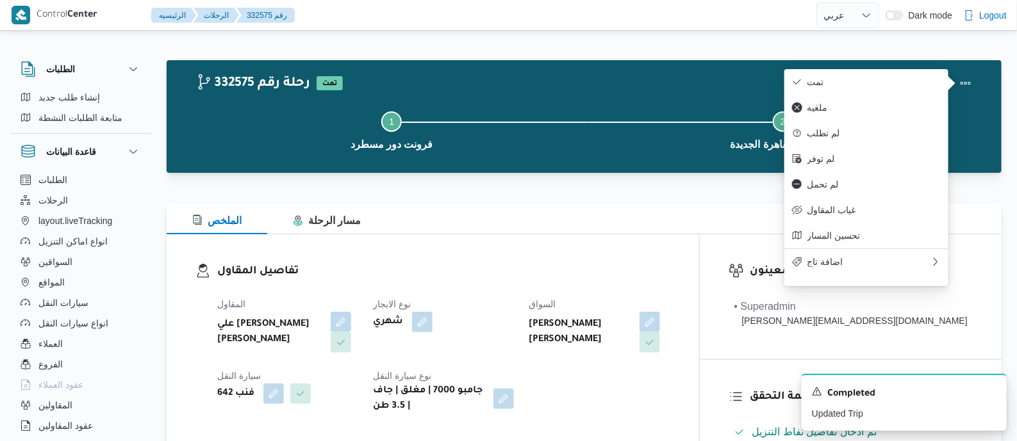
click at [606, 253] on div "تفاصيل المقاول المقاول علي [PERSON_NAME] [PERSON_NAME] نوع الايجار شهري السواق …" at bounding box center [433, 339] width 532 height 209
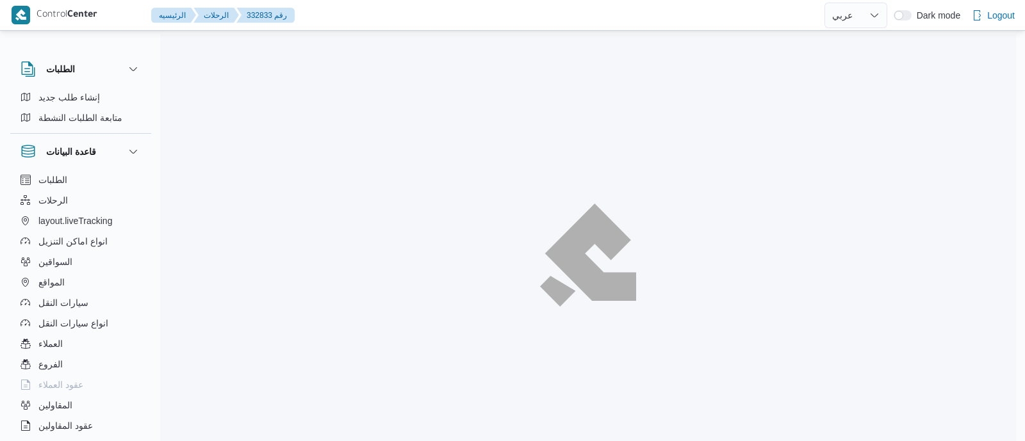
select select "ar"
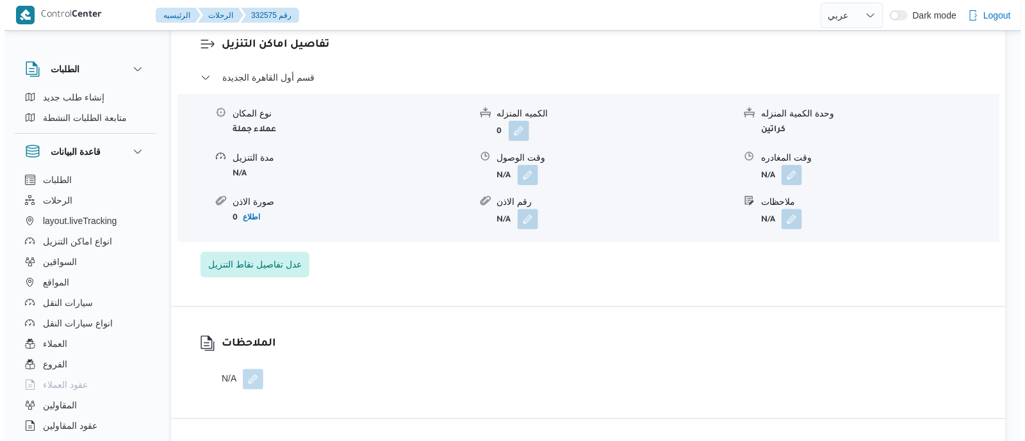
scroll to position [1121, 0]
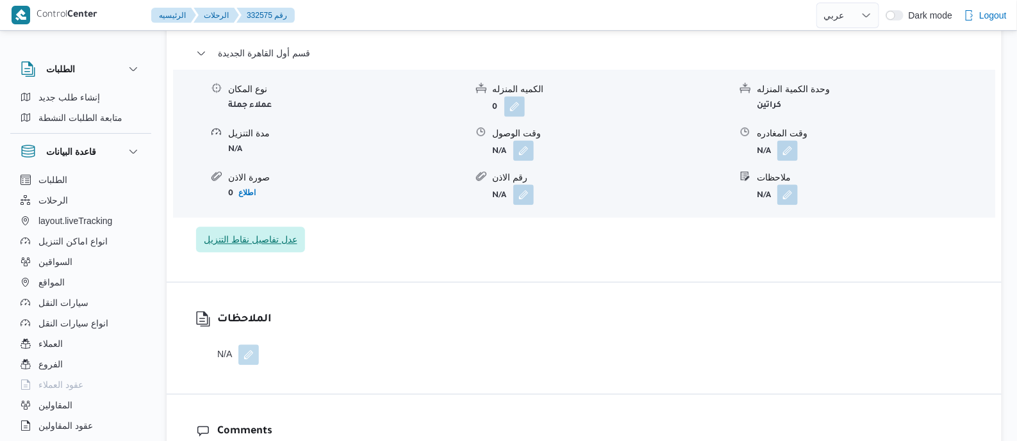
click at [259, 229] on span "عدل تفاصيل نقاط التنزيل" at bounding box center [250, 240] width 109 height 26
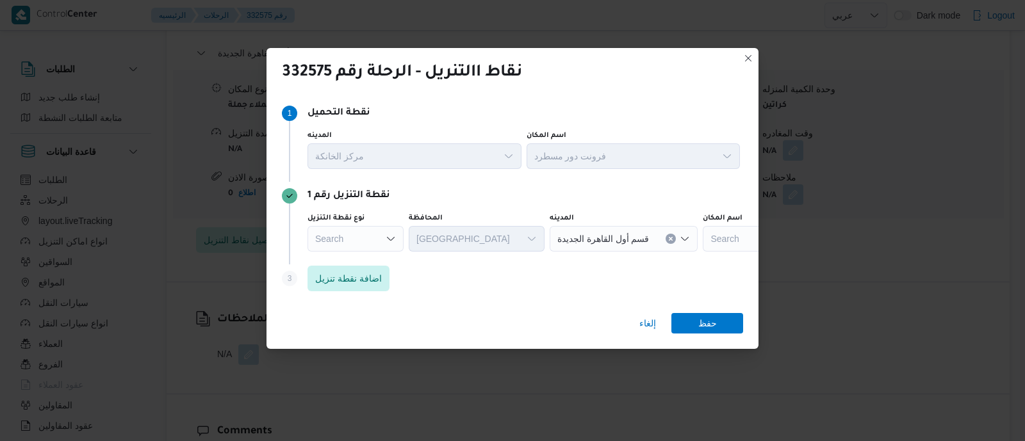
click at [384, 235] on div "Search" at bounding box center [356, 239] width 96 height 26
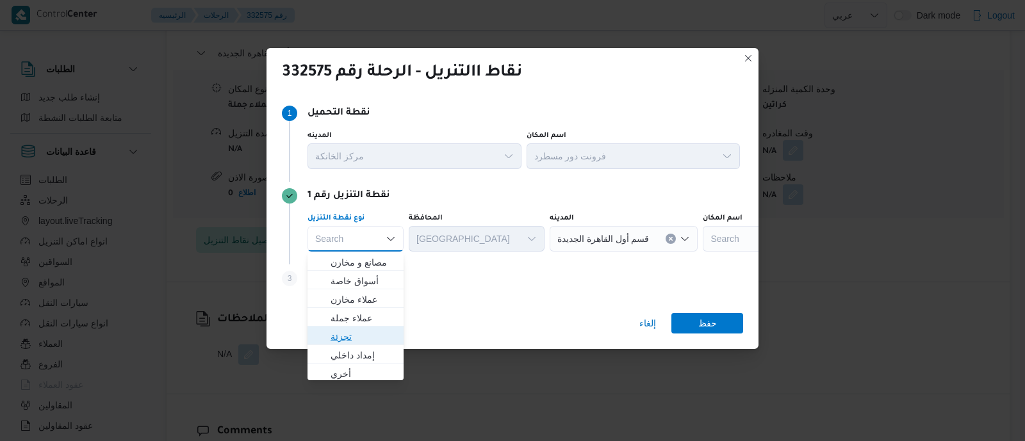
click at [347, 331] on span "تجزئة" at bounding box center [363, 336] width 65 height 15
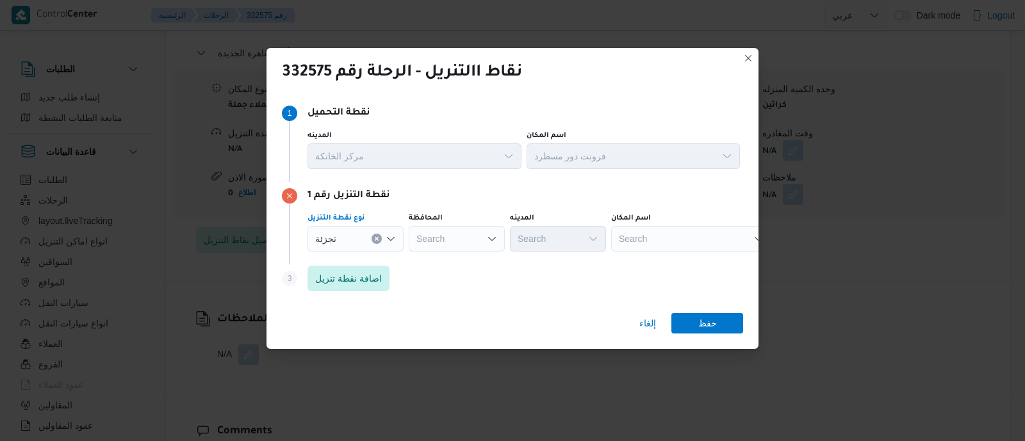
click at [470, 232] on div "Search" at bounding box center [457, 239] width 96 height 26
click at [488, 239] on icon "Close list of options" at bounding box center [492, 239] width 10 height 10
click at [488, 240] on icon "Open list of options" at bounding box center [492, 239] width 10 height 10
type input "h"
type input "القاه"
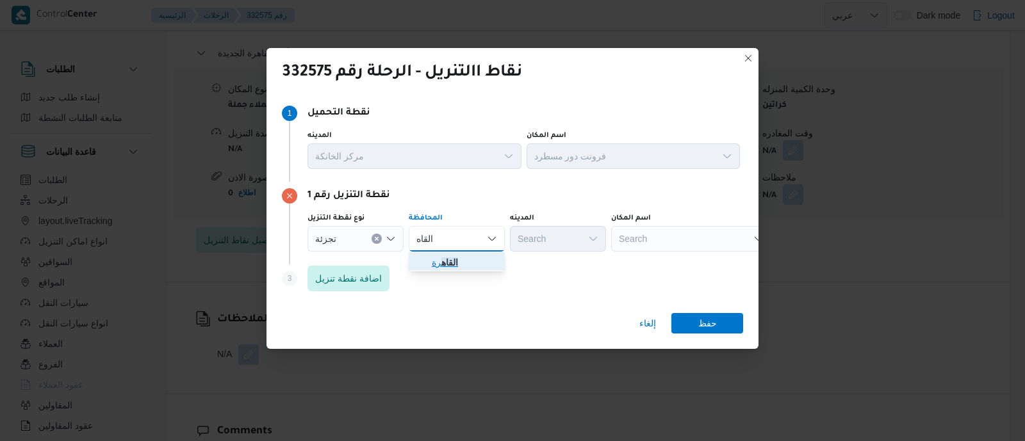
click at [445, 261] on mark "القاه" at bounding box center [449, 263] width 17 height 10
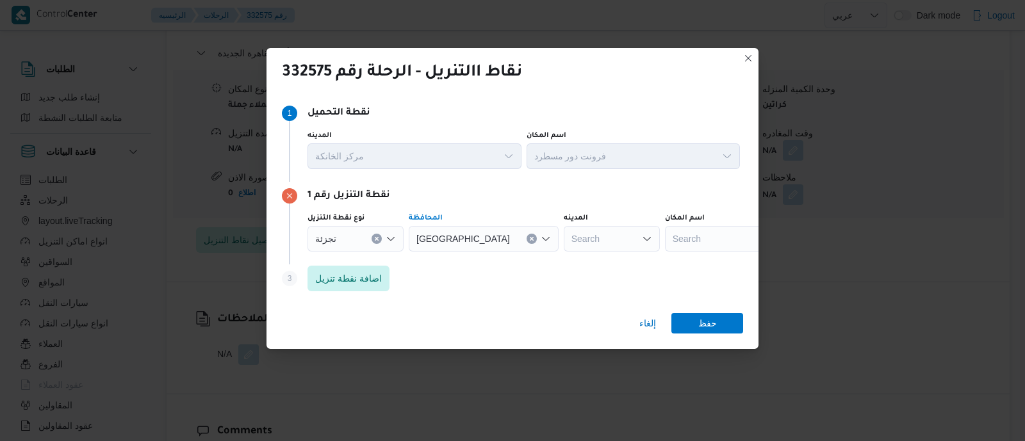
click at [576, 237] on div "Search" at bounding box center [612, 239] width 96 height 26
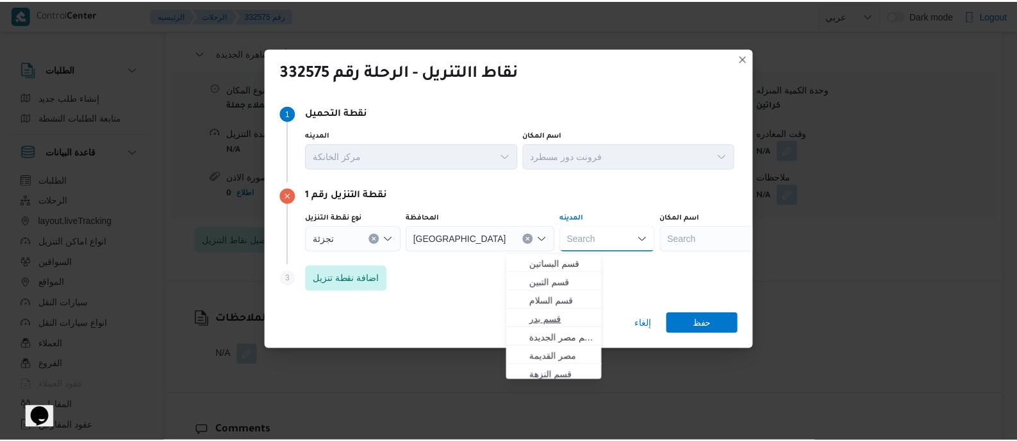
scroll to position [0, 0]
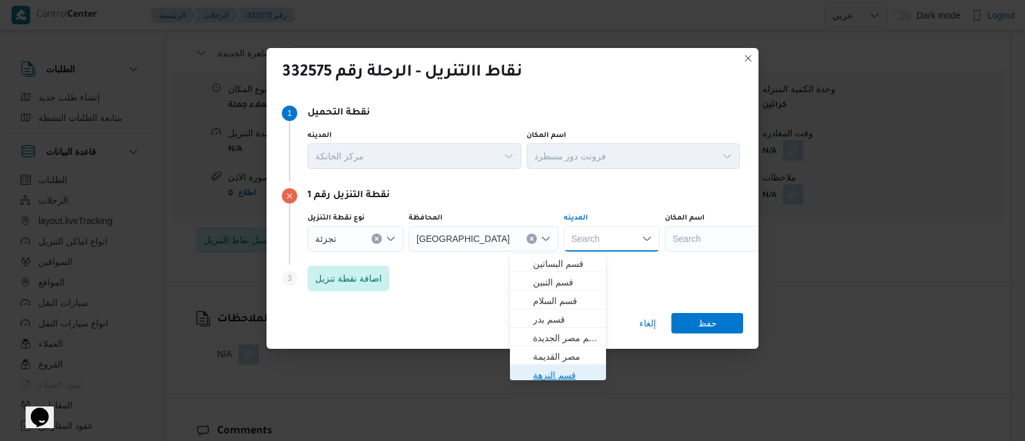
drag, startPoint x: 553, startPoint y: 370, endPoint x: 640, endPoint y: 352, distance: 89.1
click at [553, 371] on span "قسم النزهة" at bounding box center [565, 375] width 65 height 15
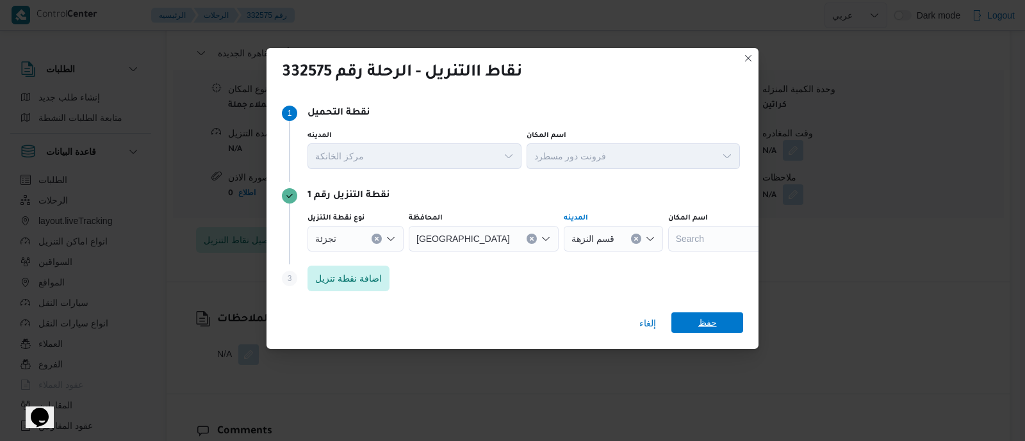
click at [709, 318] on span "حفظ" at bounding box center [707, 323] width 19 height 21
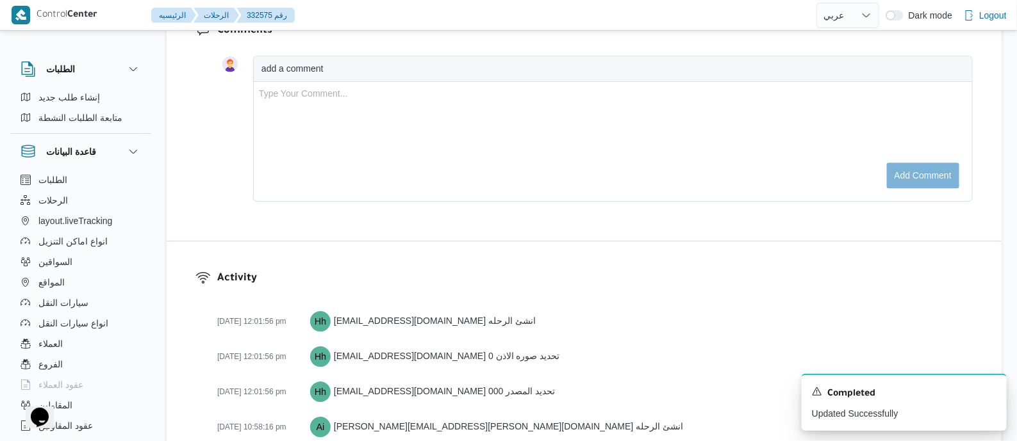
scroll to position [1362, 0]
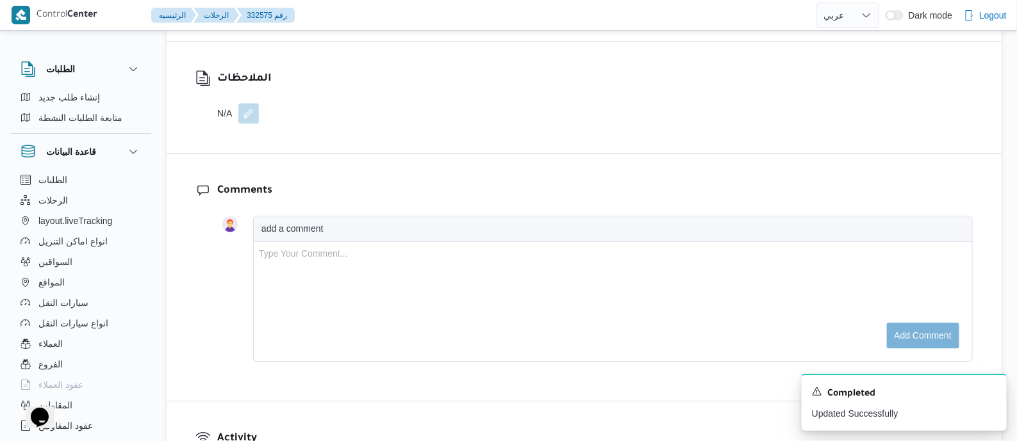
click at [252, 110] on button "button" at bounding box center [248, 113] width 21 height 21
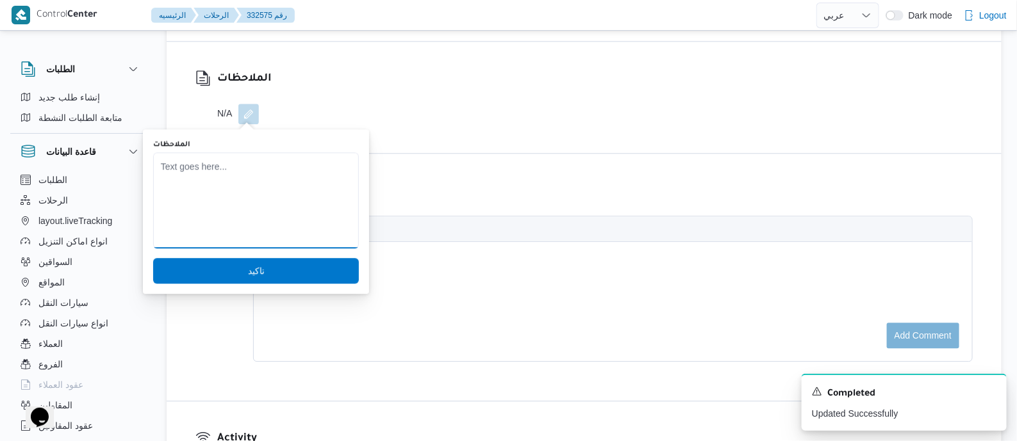
click at [246, 163] on textarea "الملاحظات" at bounding box center [256, 200] width 206 height 96
type textarea "جامبو مفتوح بدلا من الجامبو مغلق"
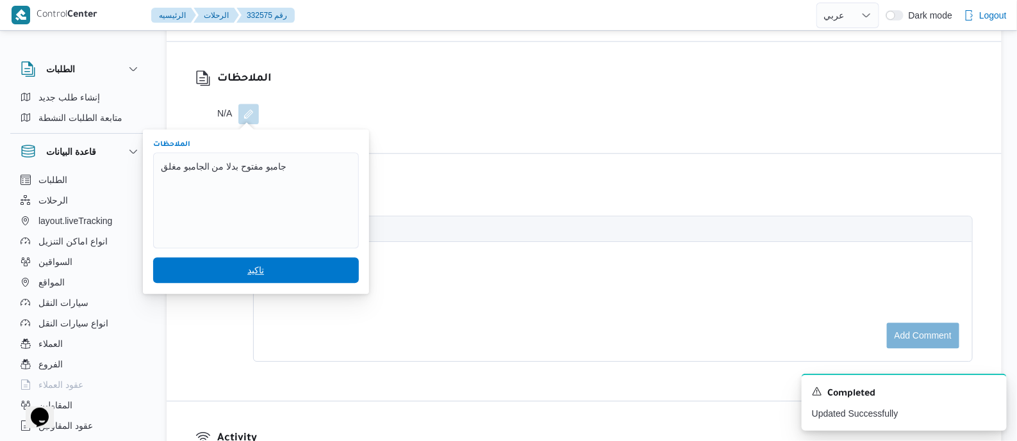
click at [250, 263] on span "تاكيد" at bounding box center [255, 270] width 17 height 15
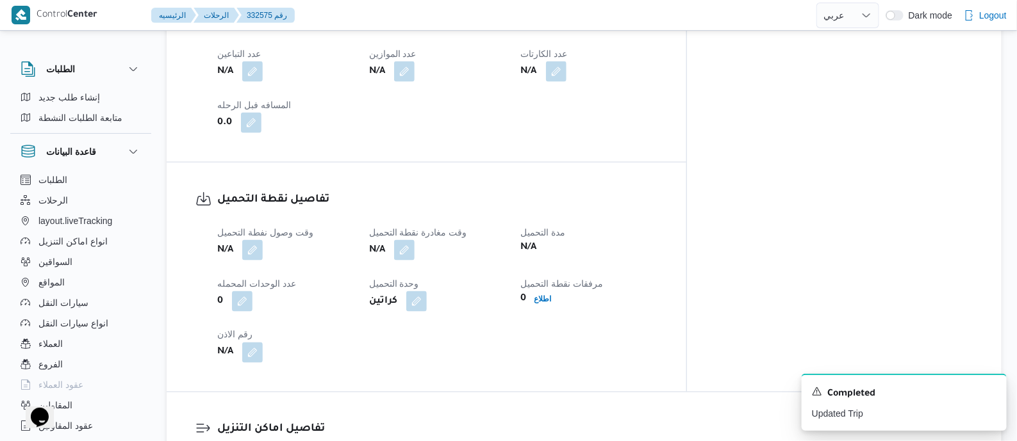
scroll to position [804, 0]
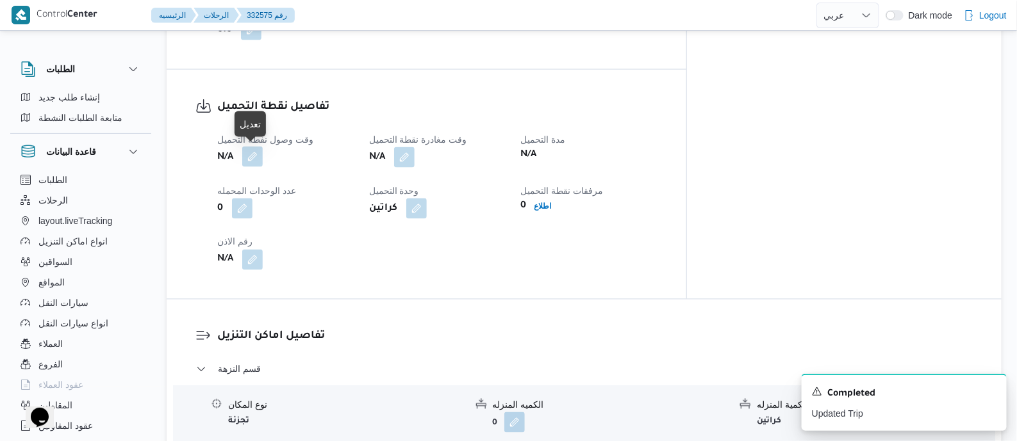
click at [254, 154] on button "button" at bounding box center [252, 157] width 21 height 21
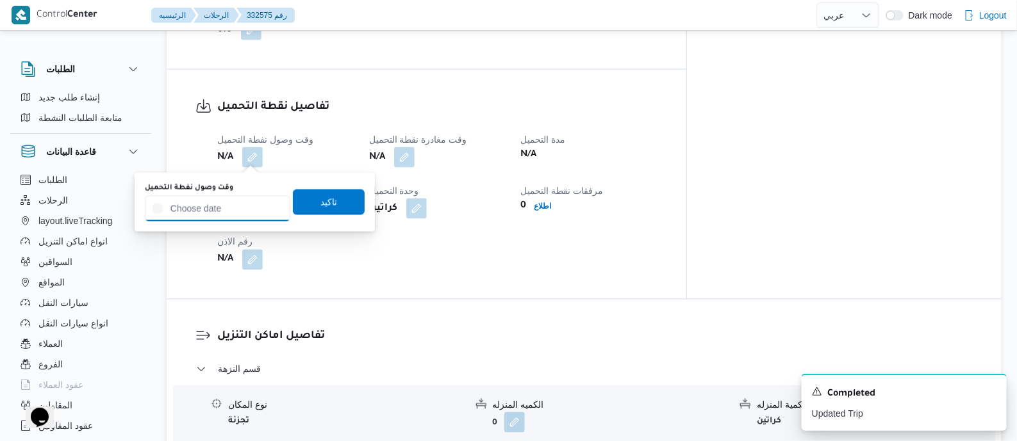
click at [253, 206] on input "وقت وصول نفطة التحميل" at bounding box center [217, 209] width 145 height 26
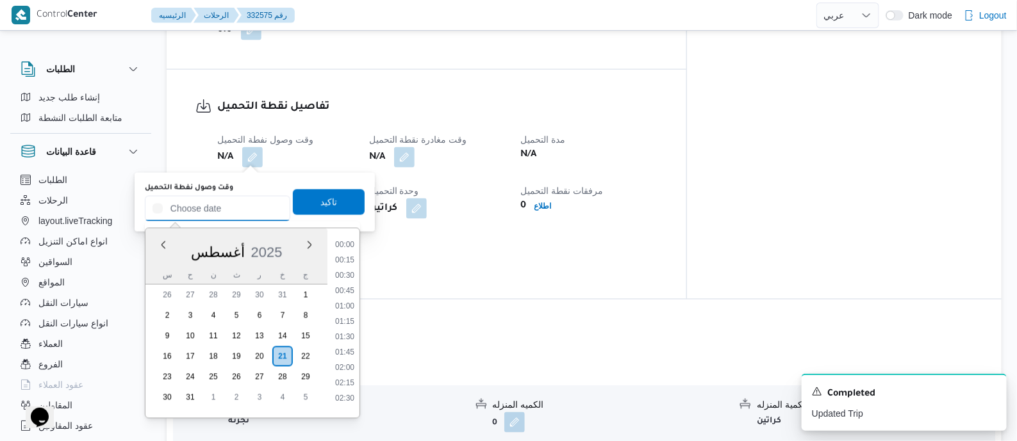
scroll to position [1066, 0]
click at [352, 345] on li "19:00" at bounding box center [344, 348] width 29 height 13
type input "٢١/٠٨/٢٠٢٥ ١٩:٠٠"
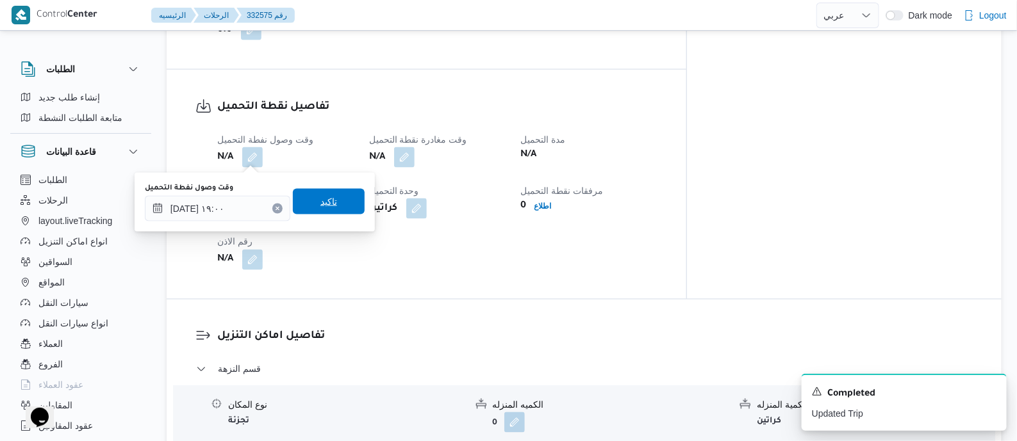
click at [337, 197] on span "تاكيد" at bounding box center [329, 202] width 72 height 26
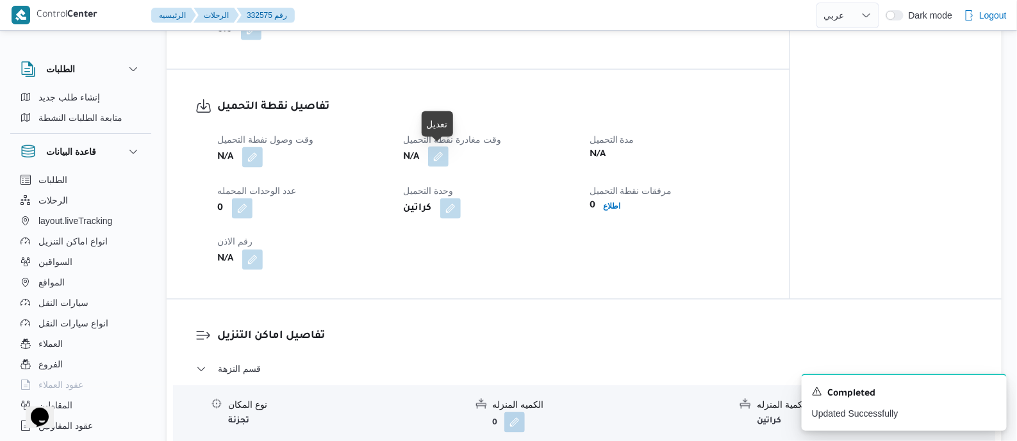
click at [442, 158] on button "button" at bounding box center [438, 157] width 21 height 21
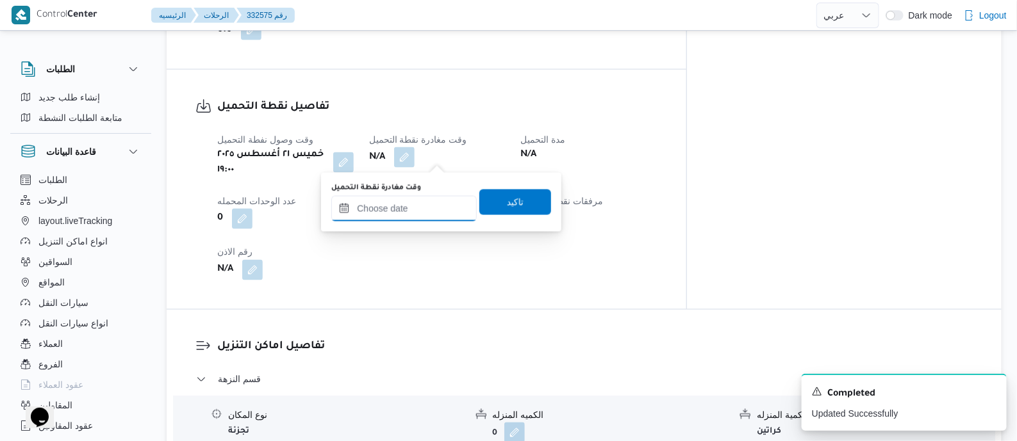
click at [435, 205] on input "وقت مغادرة نقطة التحميل" at bounding box center [403, 209] width 145 height 26
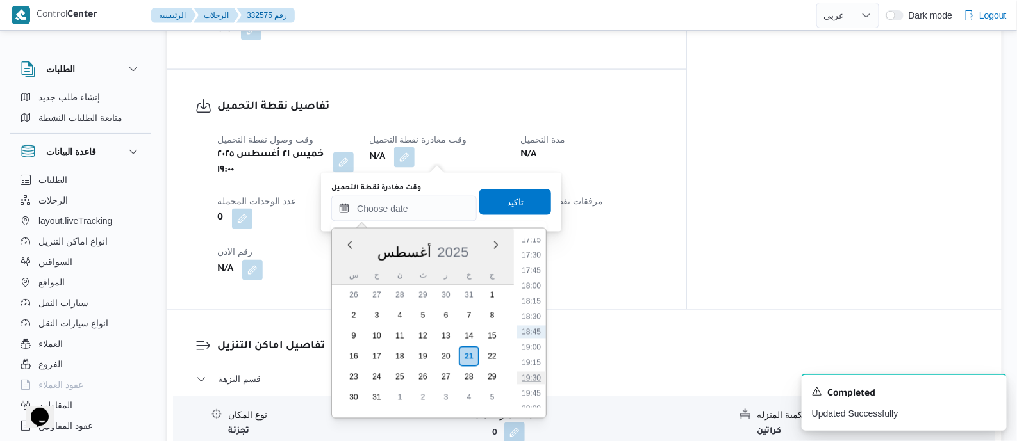
click at [531, 377] on li "19:30" at bounding box center [530, 378] width 29 height 13
type input "٢١/٠٨/٢٠٢٥ ١٩:٣٠"
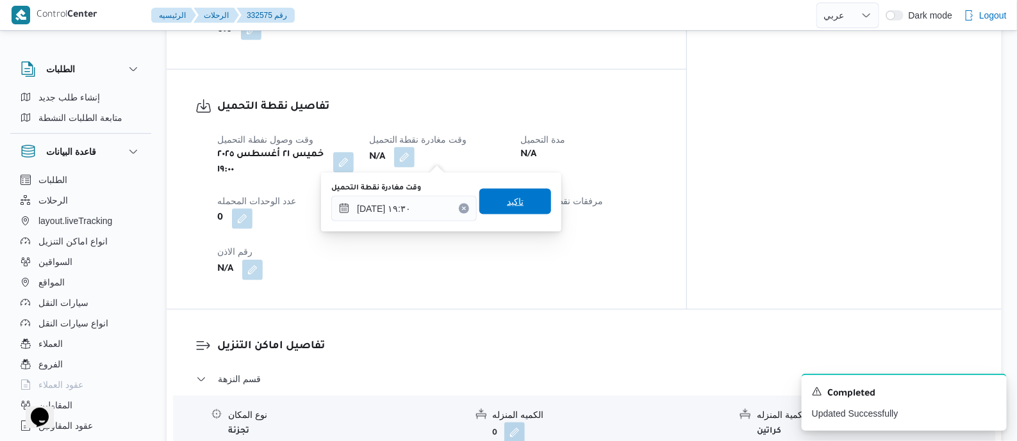
click at [525, 200] on span "تاكيد" at bounding box center [515, 202] width 72 height 26
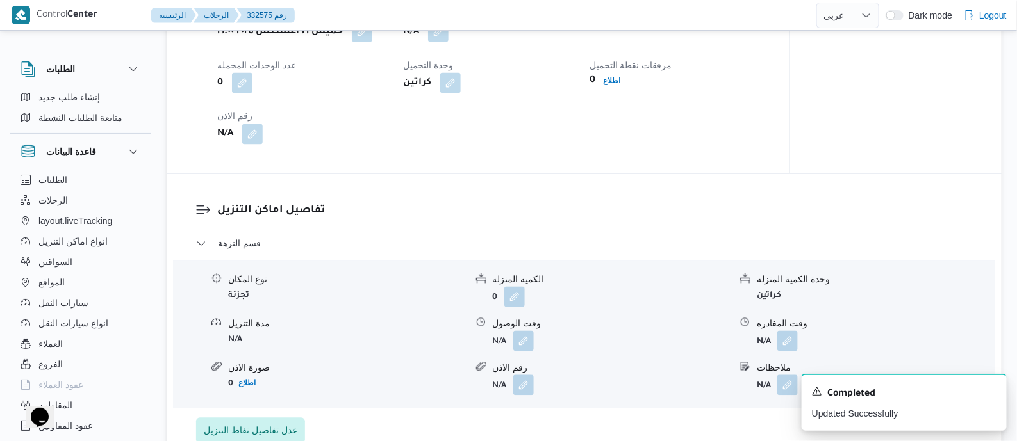
scroll to position [1044, 0]
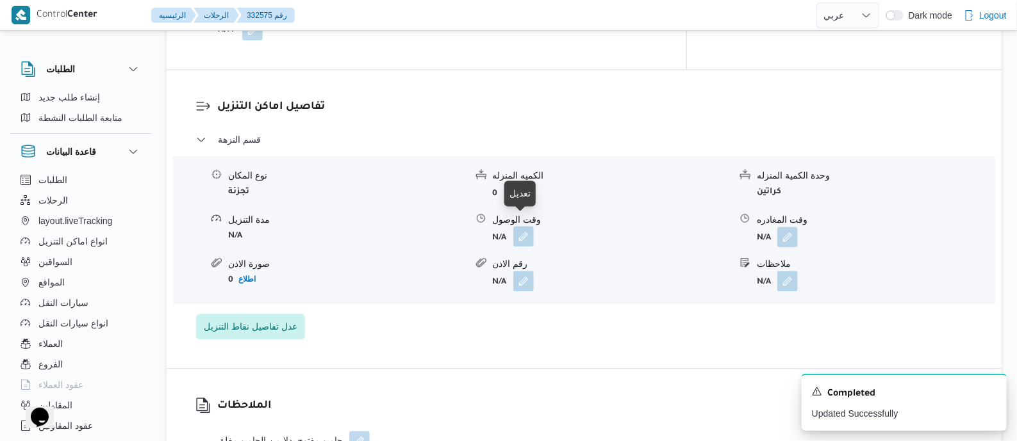
click at [520, 226] on button "button" at bounding box center [523, 236] width 21 height 21
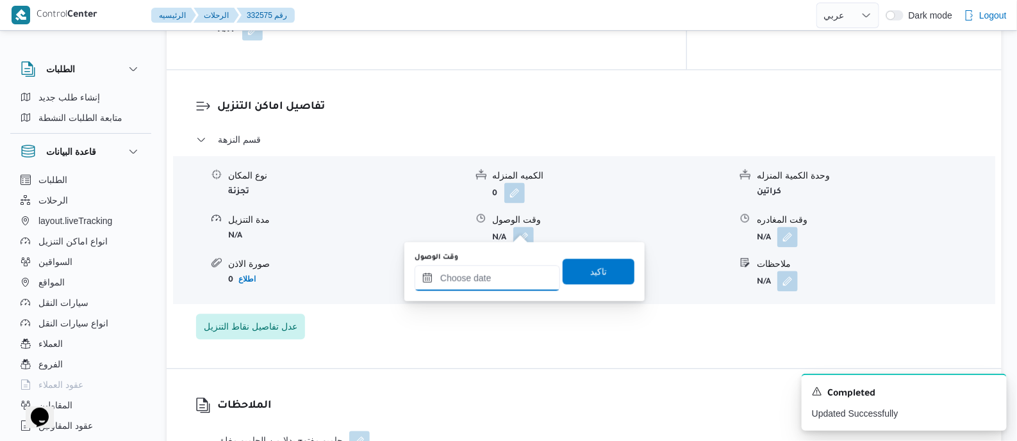
click at [519, 267] on input "وقت الوصول" at bounding box center [487, 278] width 145 height 26
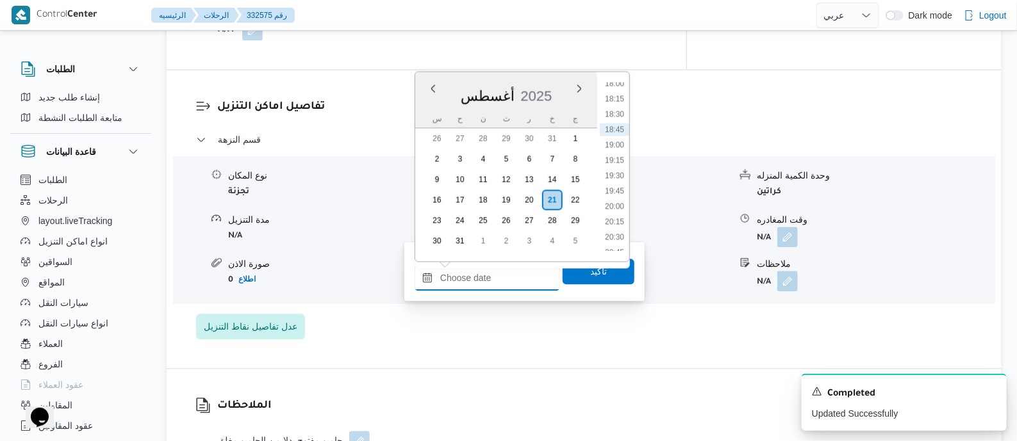
scroll to position [1146, 0]
click at [622, 203] on li "20:30" at bounding box center [614, 203] width 29 height 13
type input "٢١/٠٨/٢٠٢٥ ٢٠:٣٠"
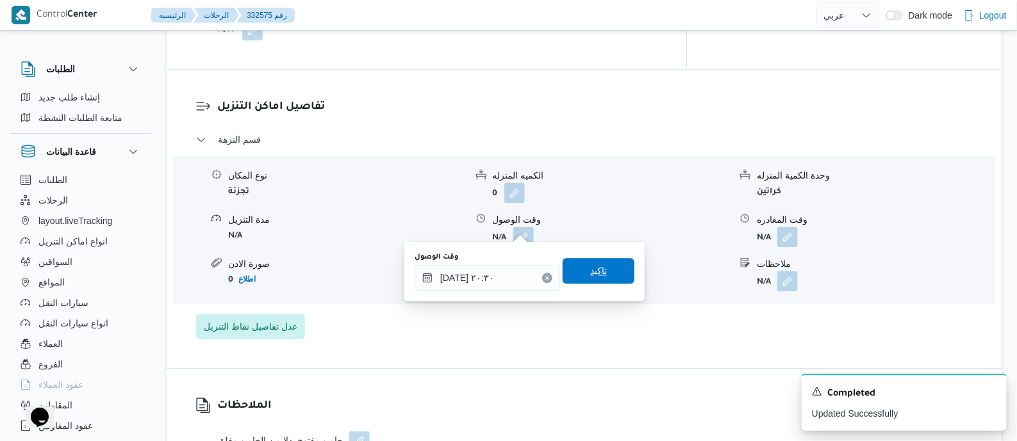
click at [599, 268] on span "تاكيد" at bounding box center [599, 271] width 72 height 26
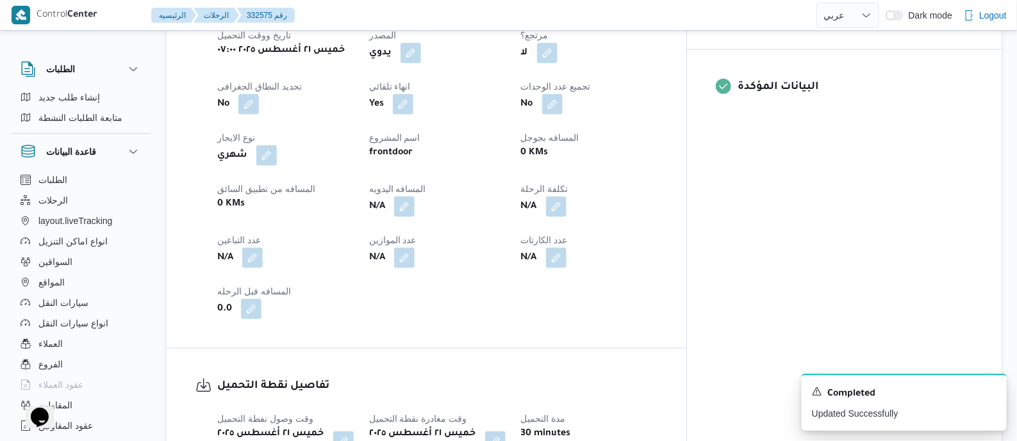
scroll to position [560, 0]
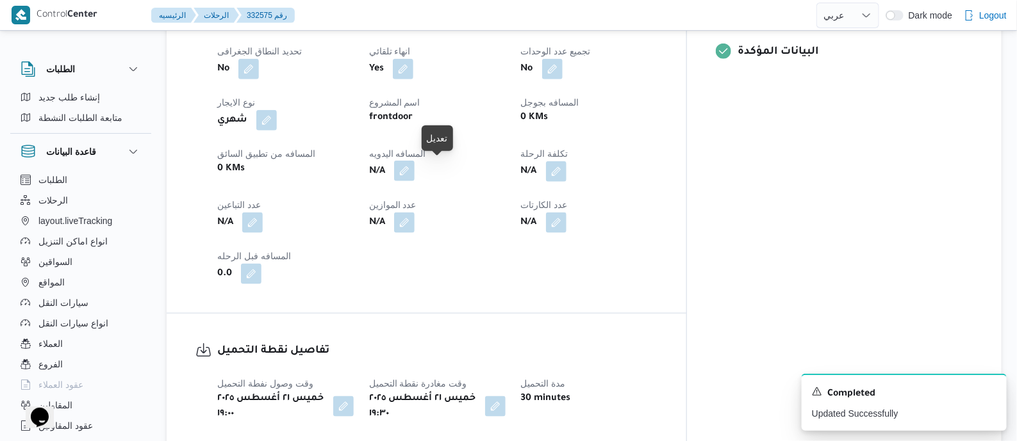
click at [415, 166] on button "button" at bounding box center [404, 171] width 21 height 21
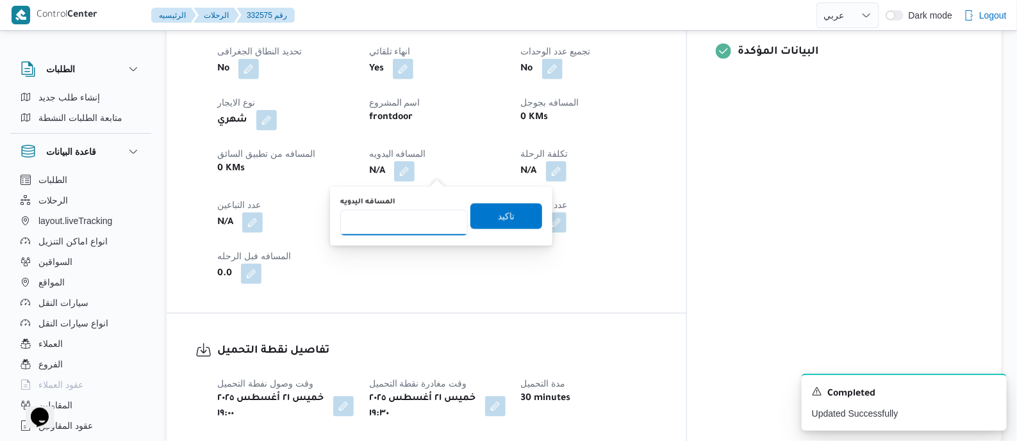
click at [410, 219] on input "المسافه اليدويه" at bounding box center [404, 223] width 128 height 26
type input "7"
type input "40"
click at [515, 211] on span "تاكيد" at bounding box center [506, 216] width 72 height 26
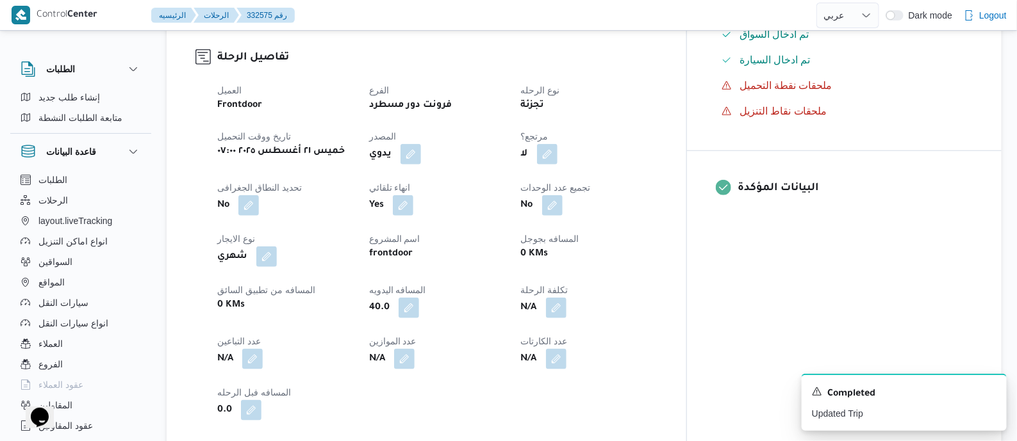
scroll to position [240, 0]
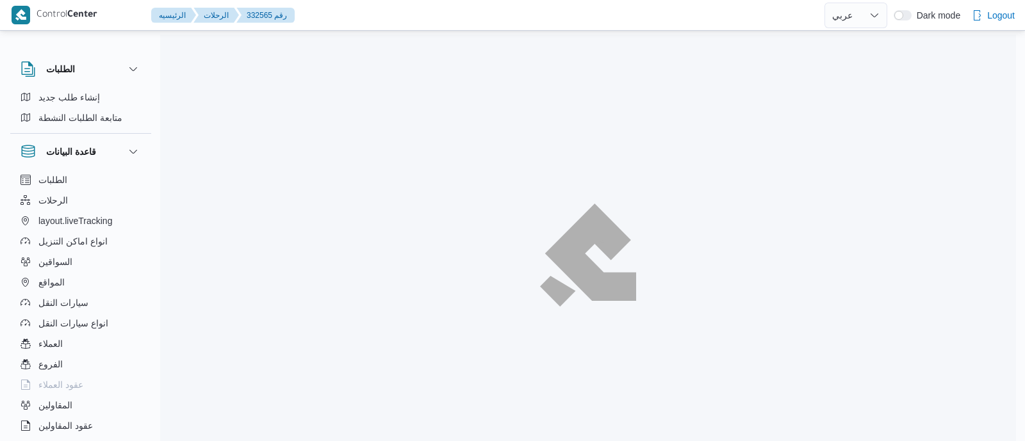
select select "ar"
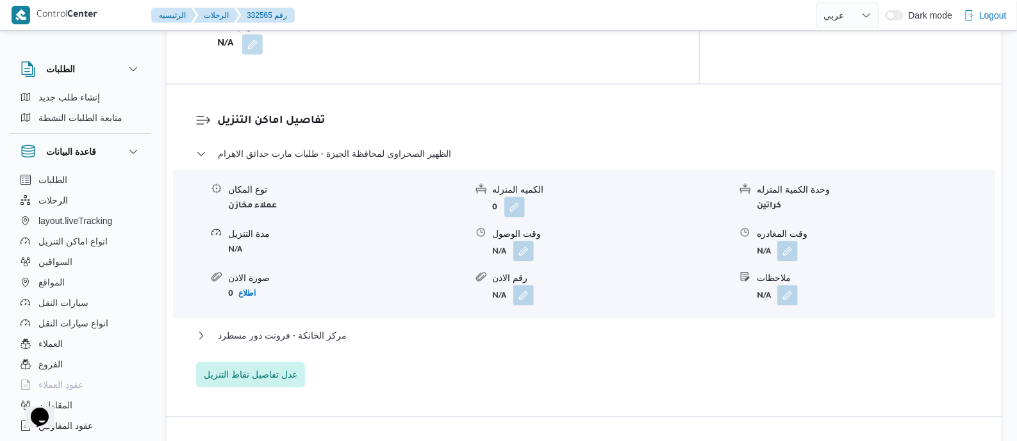
scroll to position [1041, 0]
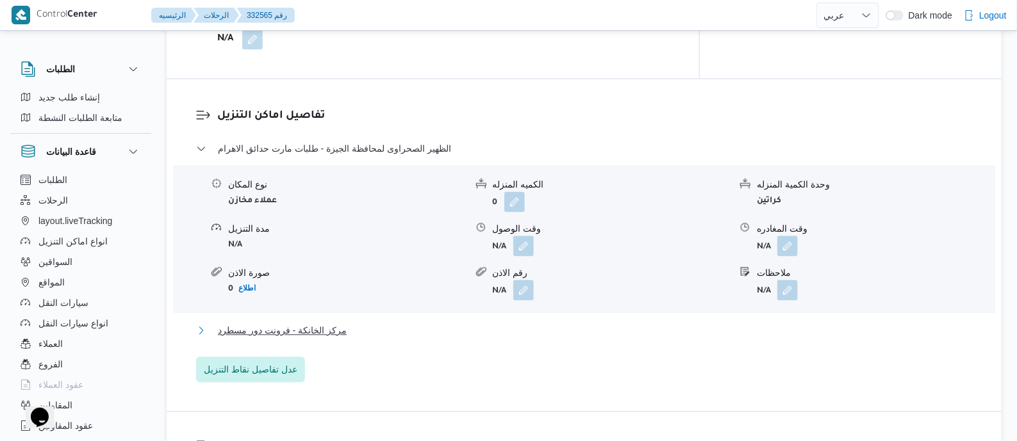
click at [317, 323] on span "مركز الخانكة - فرونت دور مسطرد" at bounding box center [282, 330] width 129 height 15
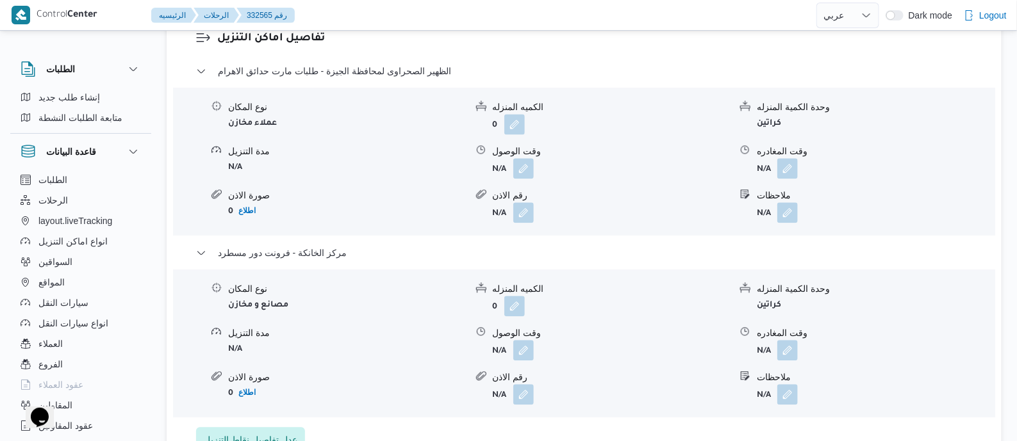
scroll to position [1121, 0]
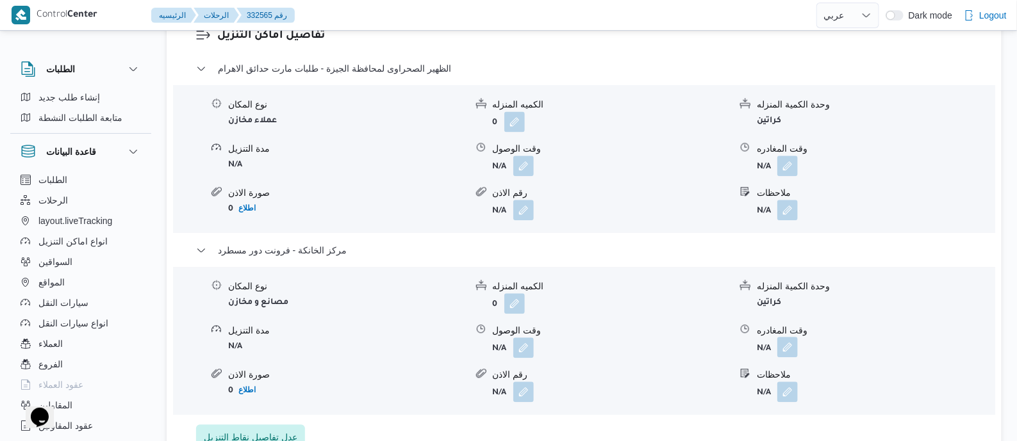
click at [787, 337] on button "button" at bounding box center [787, 347] width 21 height 21
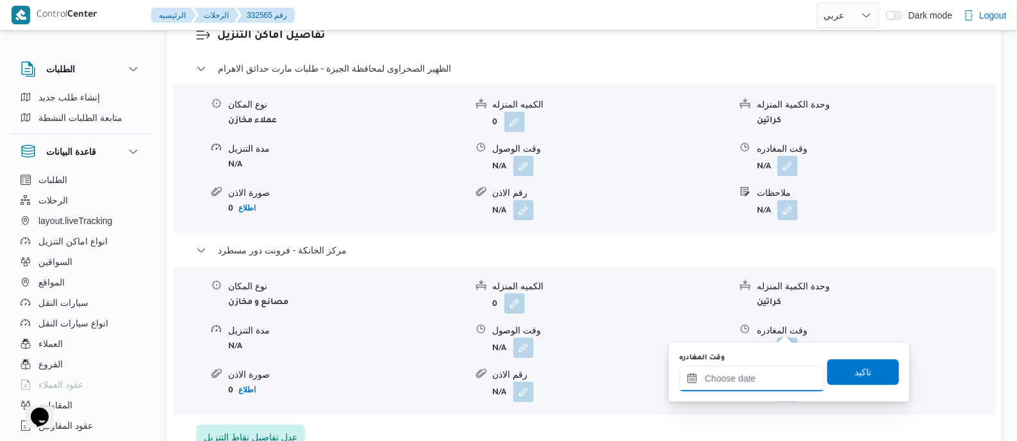
click at [776, 378] on input "وقت المغادره" at bounding box center [751, 379] width 145 height 26
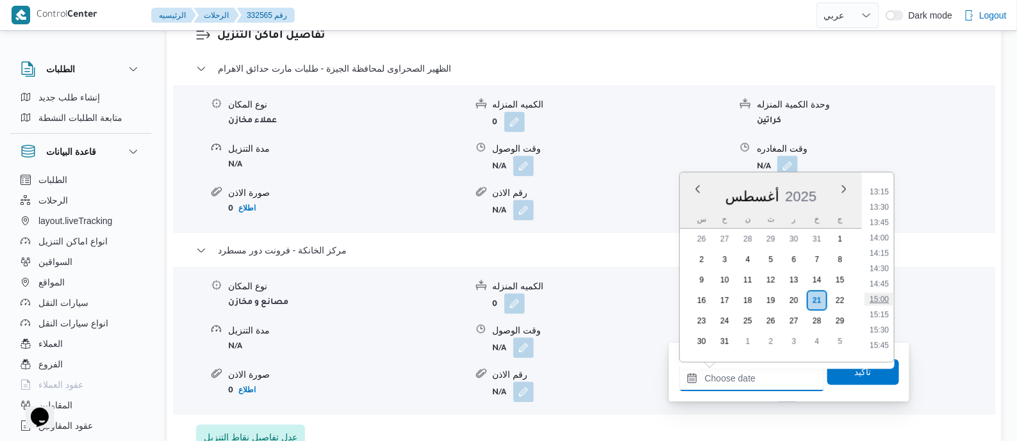
scroll to position [776, 0]
click at [884, 210] on li "13:00" at bounding box center [878, 212] width 29 height 13
type input "[DATE] ١٣:٠٠"
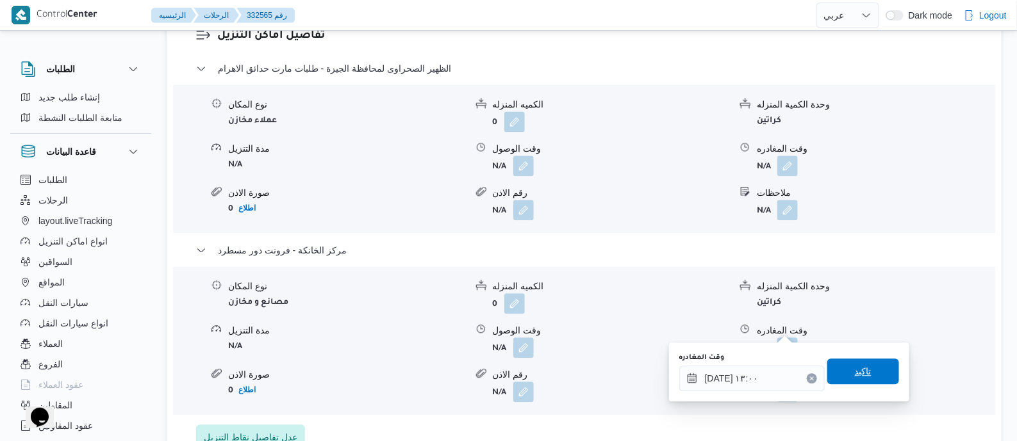
click at [870, 372] on span "تاكيد" at bounding box center [863, 372] width 72 height 26
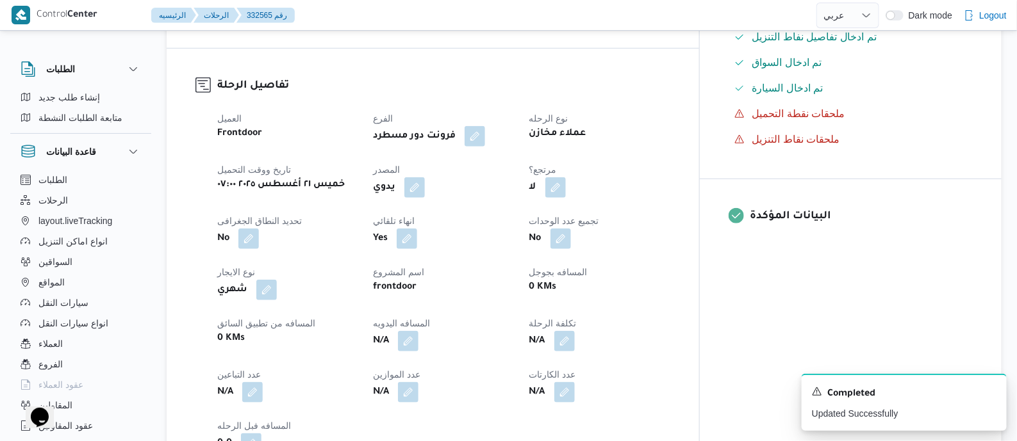
scroll to position [481, 0]
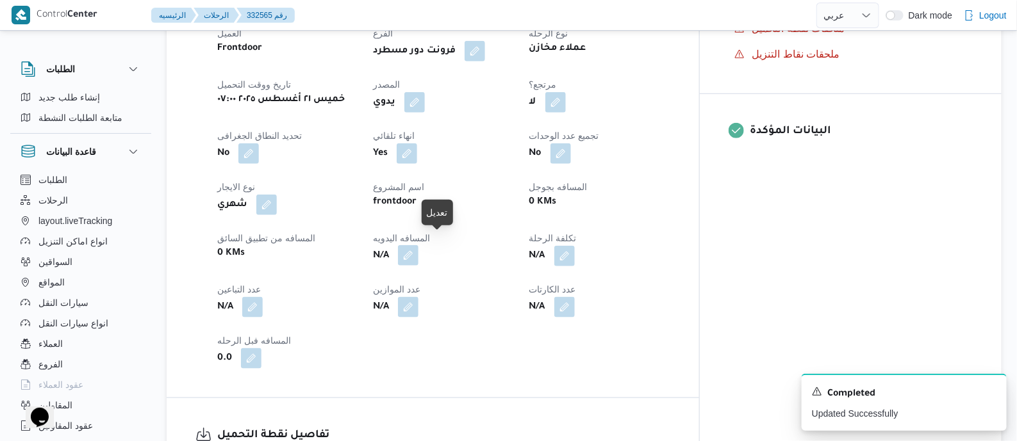
click at [418, 245] on button "button" at bounding box center [408, 255] width 21 height 21
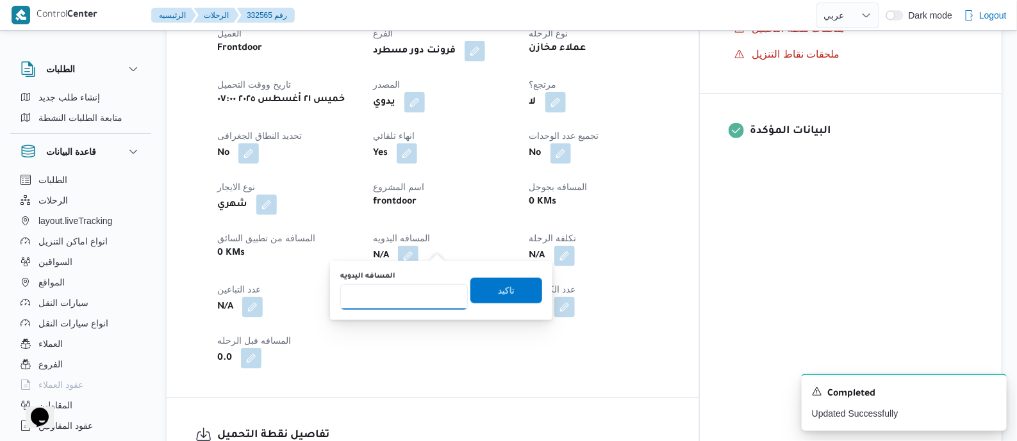
click at [416, 291] on input "المسافه اليدويه" at bounding box center [404, 297] width 128 height 26
type input "110"
click at [505, 286] on span "تاكيد" at bounding box center [506, 290] width 17 height 15
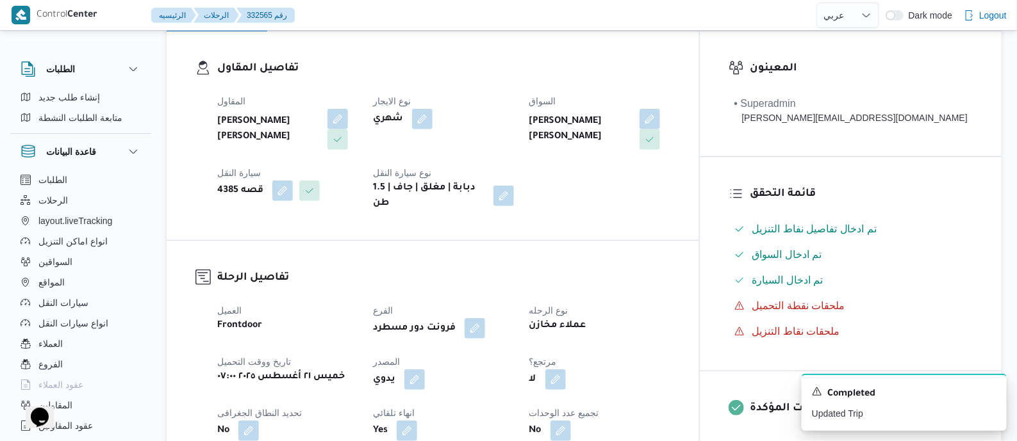
scroll to position [0, 0]
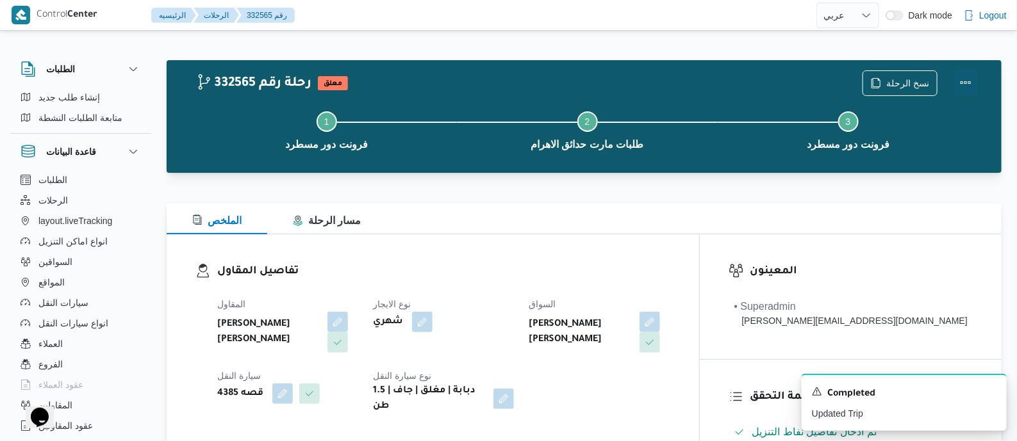
click at [963, 78] on button "Actions" at bounding box center [966, 83] width 26 height 26
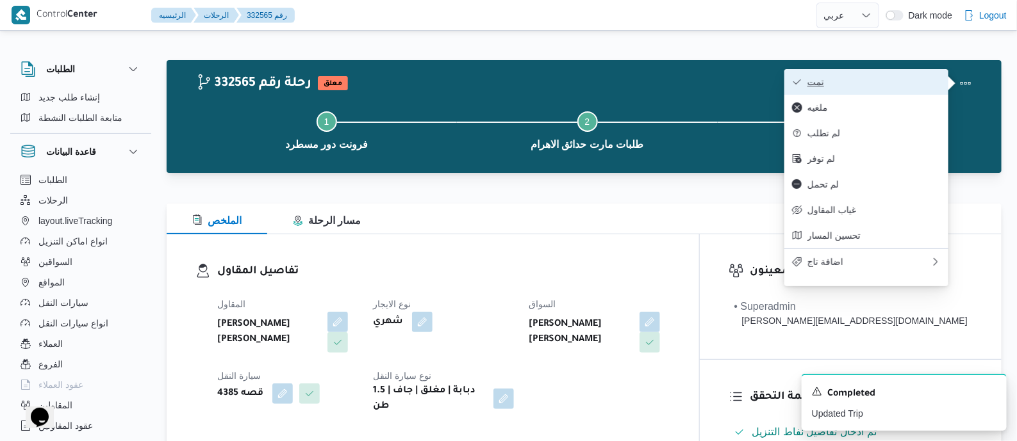
click at [938, 78] on span "تمت" at bounding box center [873, 82] width 133 height 10
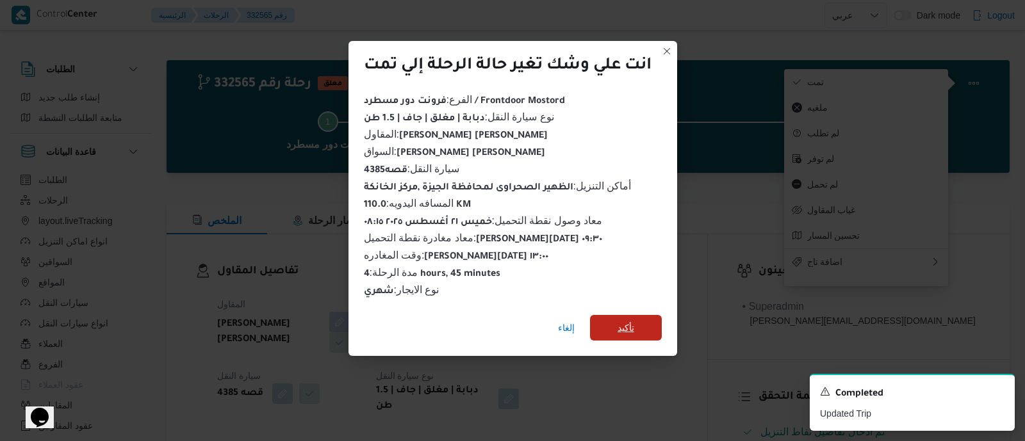
click at [627, 320] on span "تأكيد" at bounding box center [626, 327] width 17 height 15
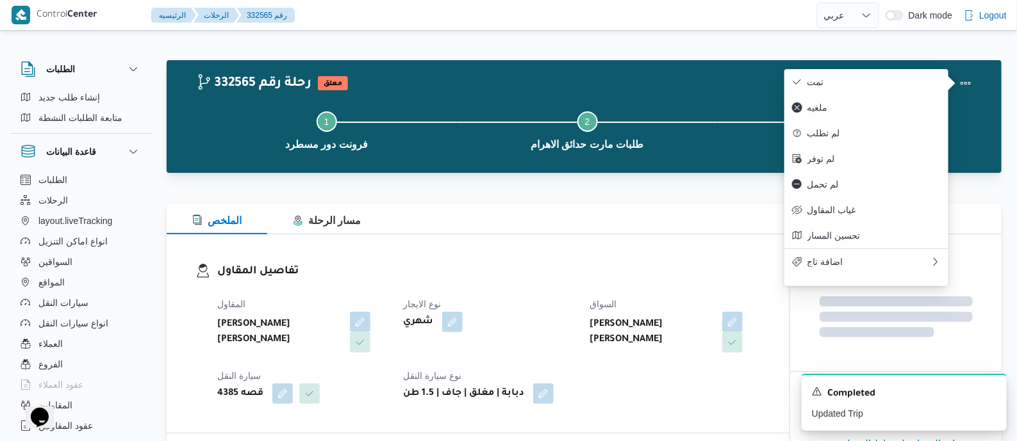
click at [513, 270] on h3 "تفاصيل المقاول" at bounding box center [488, 271] width 543 height 17
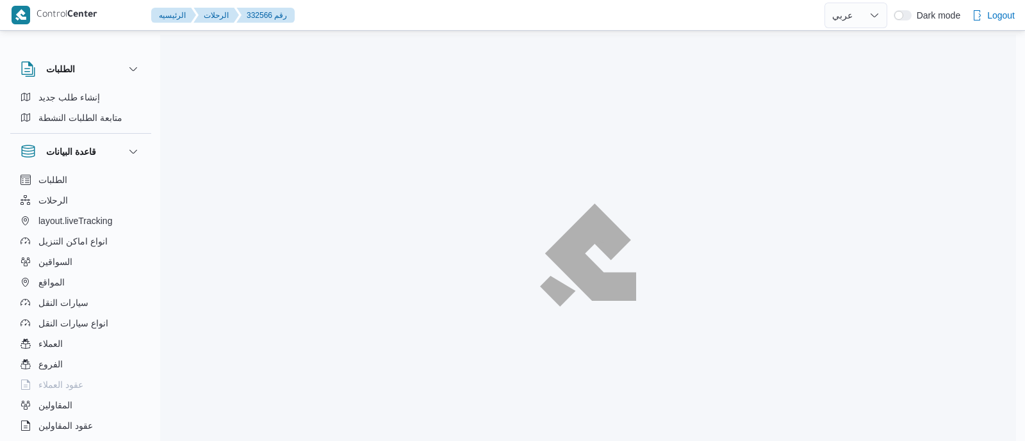
select select "ar"
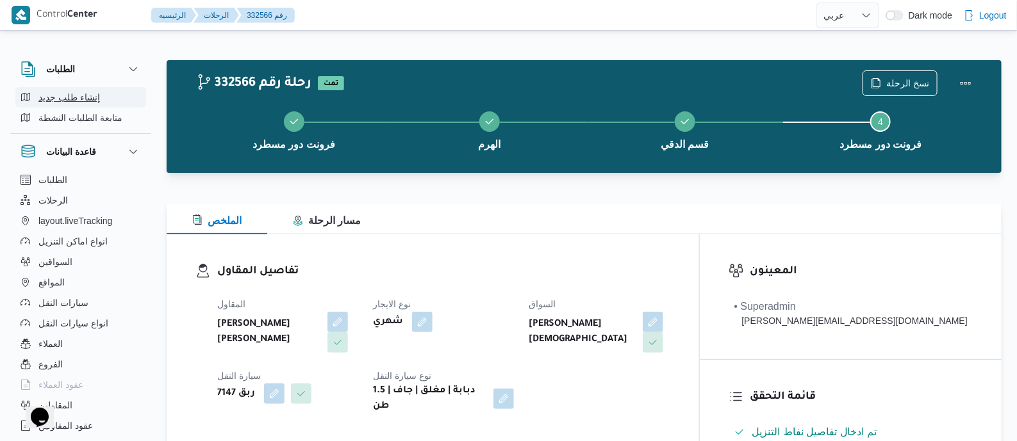
click at [89, 95] on span "إنشاء طلب جديد" at bounding box center [69, 97] width 62 height 15
select select "ar"
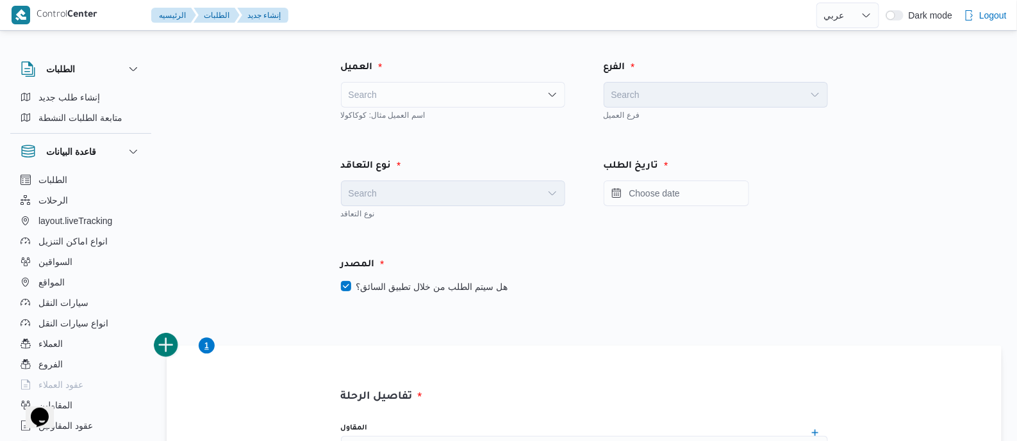
click at [409, 92] on div "Search" at bounding box center [453, 95] width 224 height 26
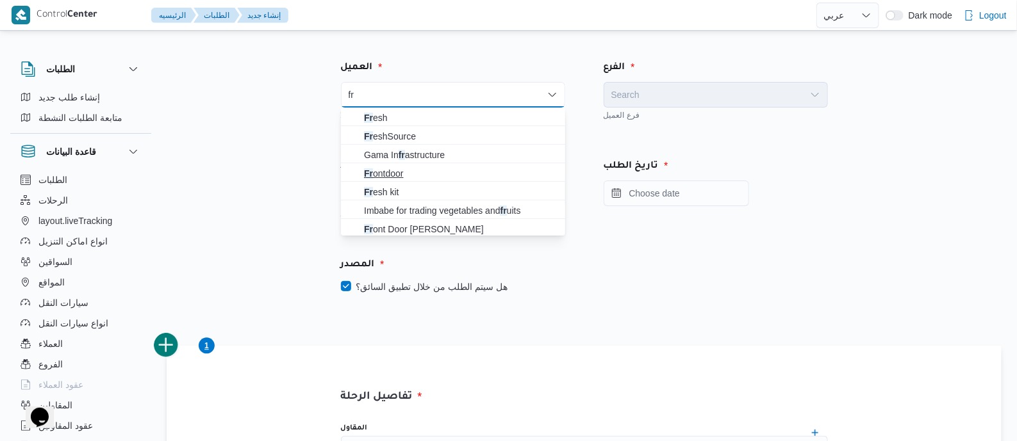
type input "fr"
click at [433, 171] on span "Fr ontdoor" at bounding box center [461, 173] width 194 height 15
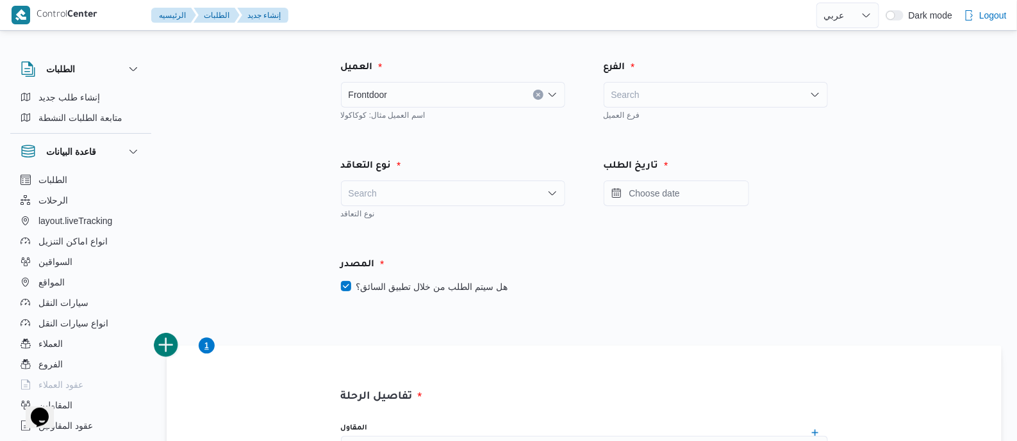
click at [682, 91] on div "Search" at bounding box center [716, 95] width 224 height 26
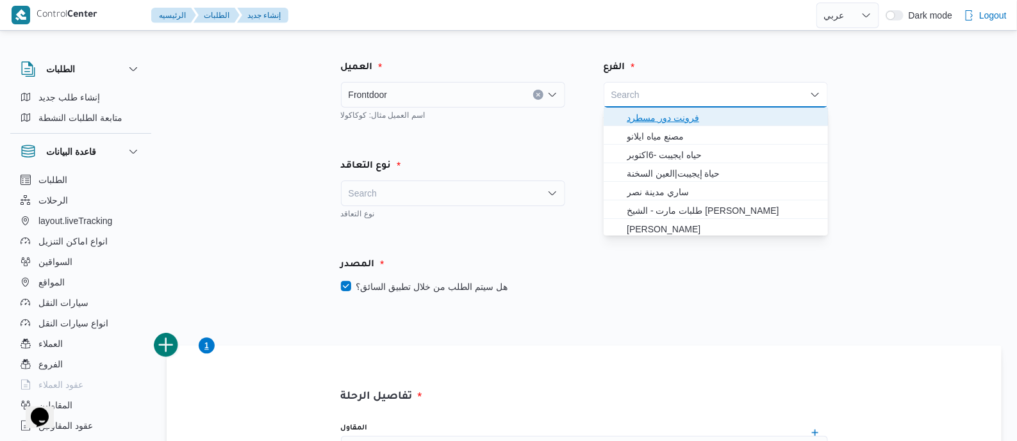
click at [688, 119] on span "فرونت دور مسطرد" at bounding box center [724, 117] width 194 height 15
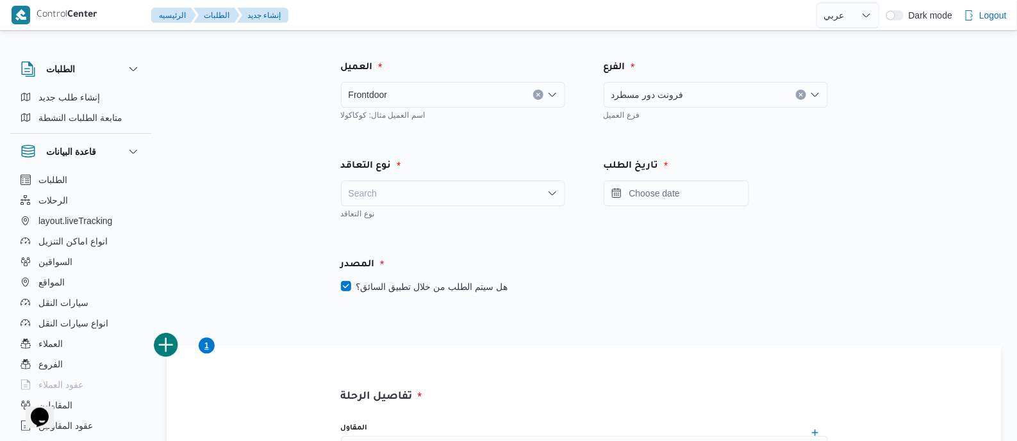
click at [486, 189] on div "Search" at bounding box center [453, 194] width 224 height 26
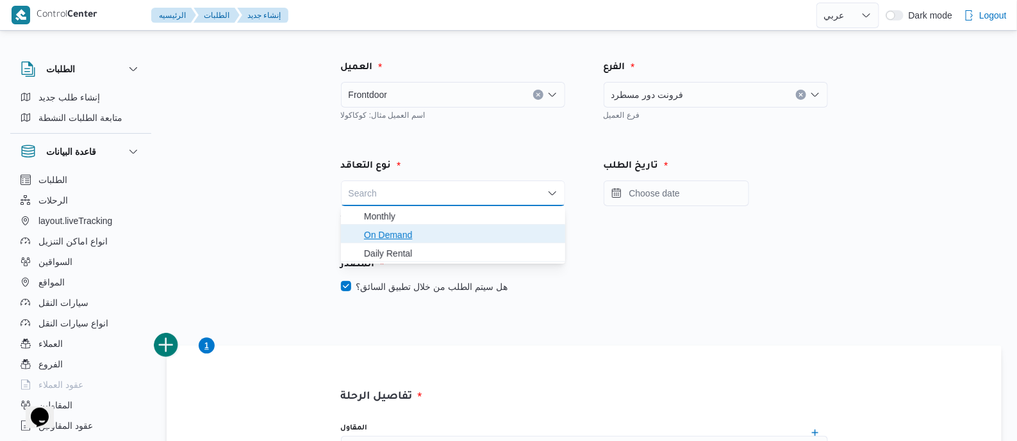
click at [463, 231] on span "On Demand" at bounding box center [461, 234] width 194 height 15
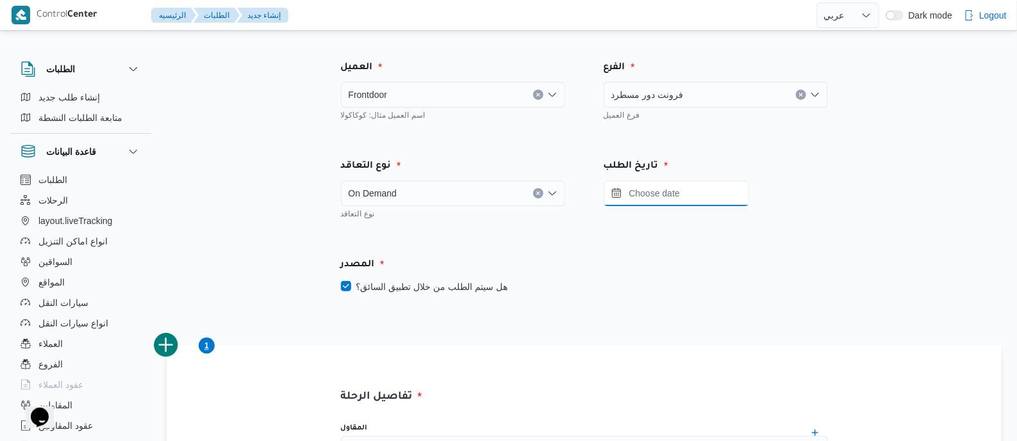
click at [647, 192] on input "Press the down key to open a popover containing a calendar." at bounding box center [676, 194] width 145 height 26
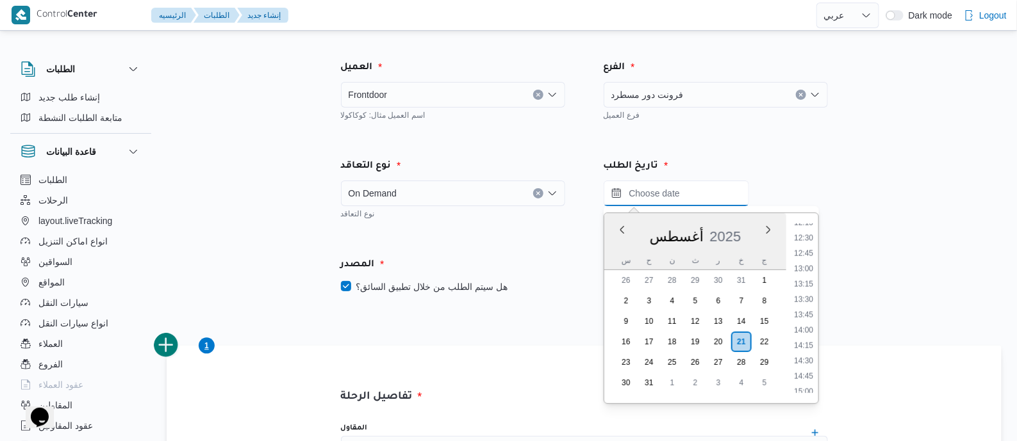
scroll to position [600, 0]
click at [793, 361] on li "12:00" at bounding box center [803, 367] width 29 height 13
type input "[DATE] ١٢:٠٠"
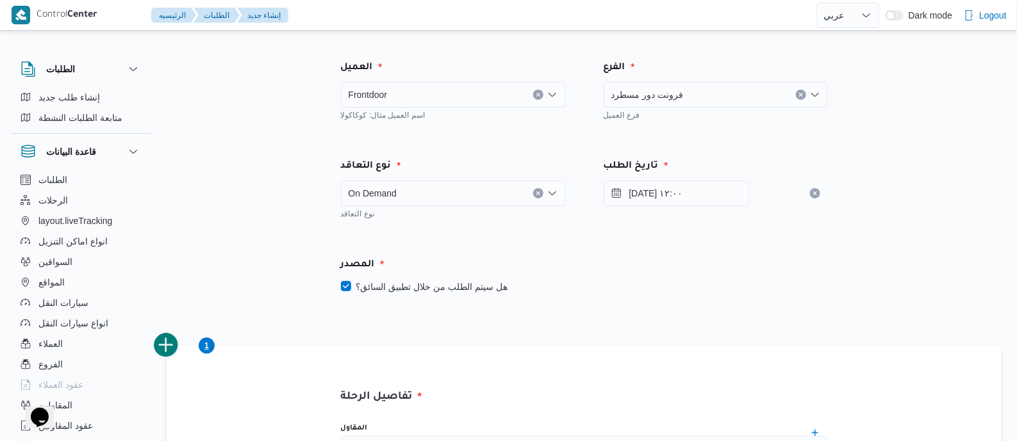
click at [428, 274] on div "المصدر" at bounding box center [584, 265] width 502 height 31
click at [420, 286] on label "هل سيتم الطلب من خلال تطبيق السائق؟" at bounding box center [424, 286] width 167 height 15
checkbox input "false"
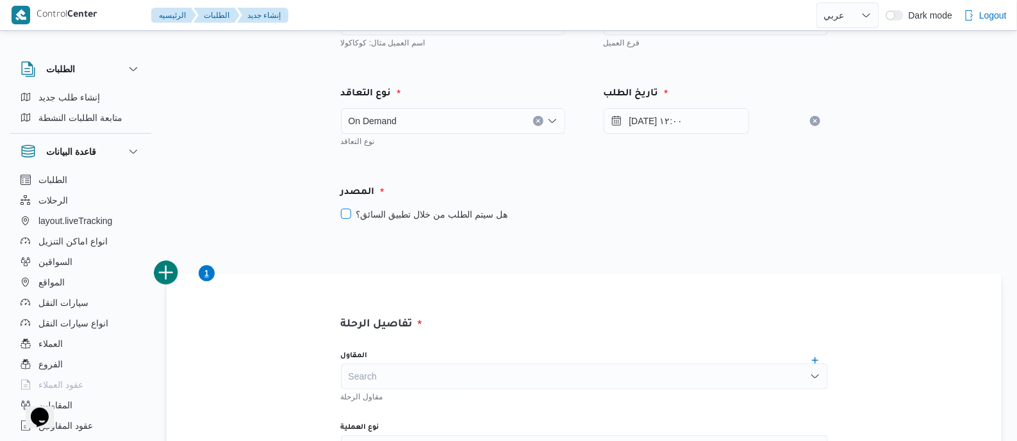
scroll to position [160, 0]
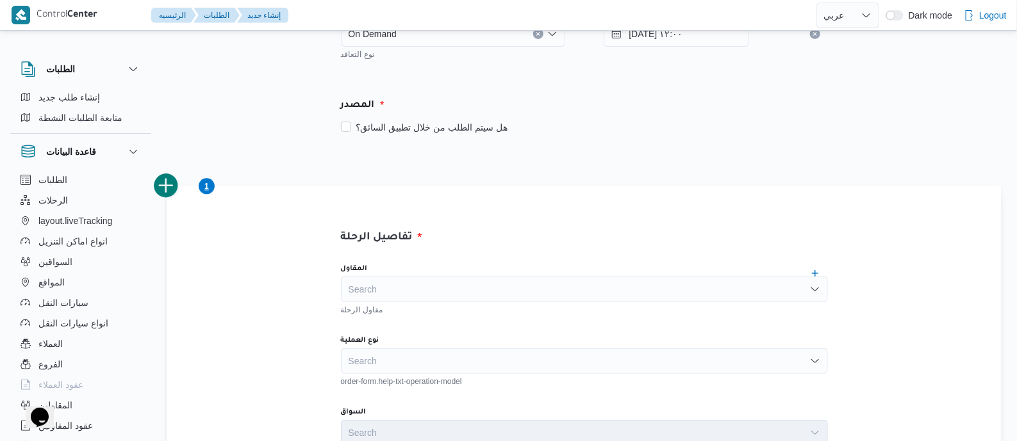
click at [495, 288] on div "Search" at bounding box center [584, 290] width 487 height 26
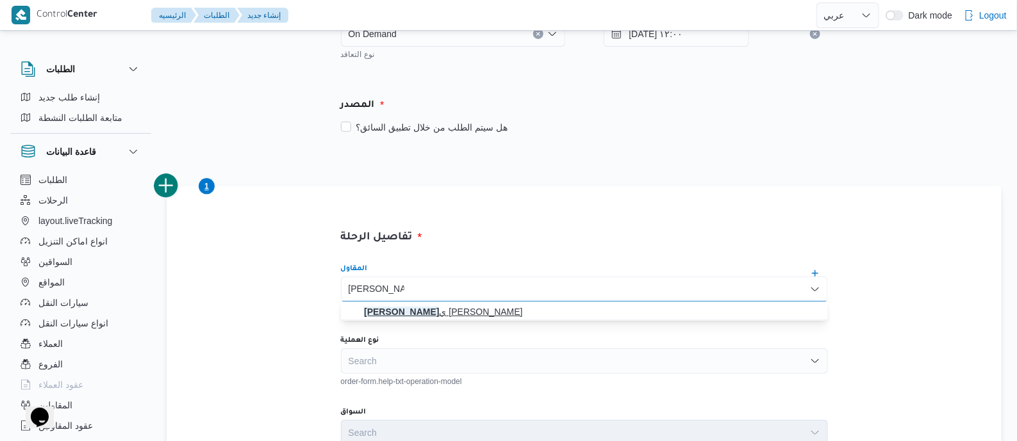
type input "[PERSON_NAME]"
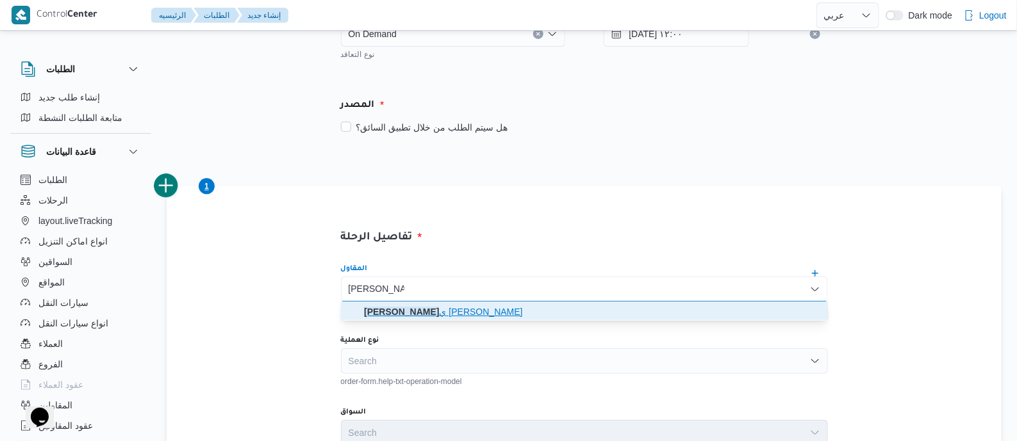
click at [467, 313] on span "[PERSON_NAME] ي [PERSON_NAME]" at bounding box center [592, 311] width 456 height 15
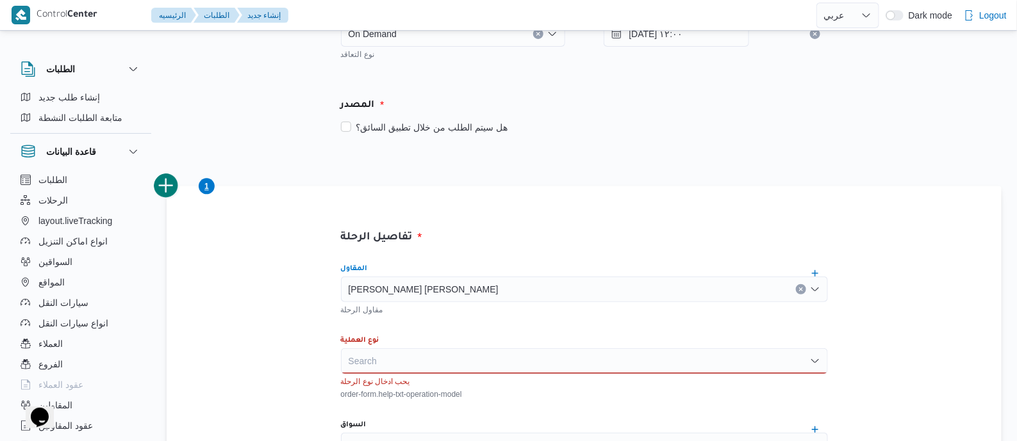
click at [478, 345] on div "نوع العملية Search يحب ادخال نوع الرحلة order-form.help-txt-operation-model" at bounding box center [584, 368] width 487 height 64
click at [461, 366] on div "Search" at bounding box center [584, 362] width 487 height 26
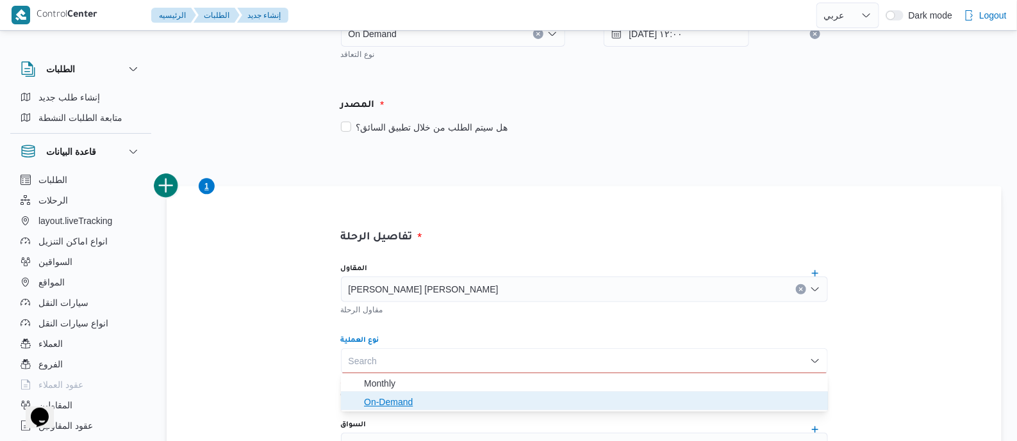
click at [456, 397] on span "On-Demand" at bounding box center [592, 402] width 456 height 15
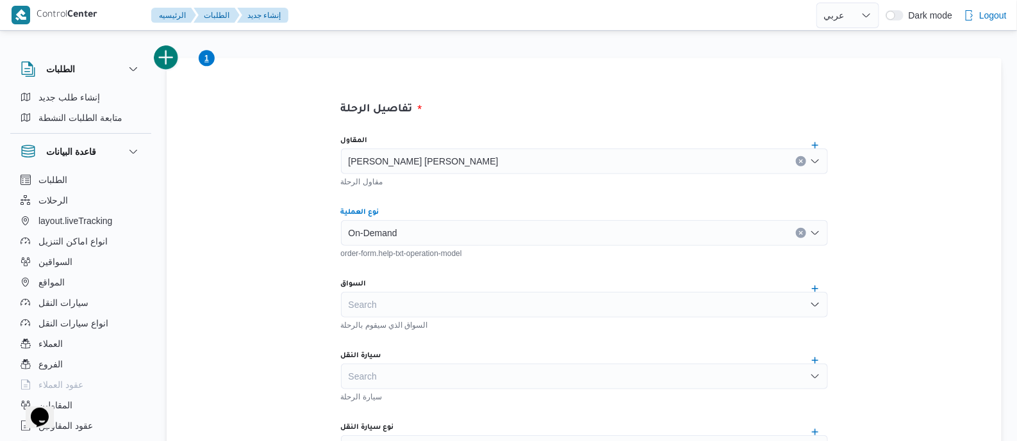
scroll to position [400, 0]
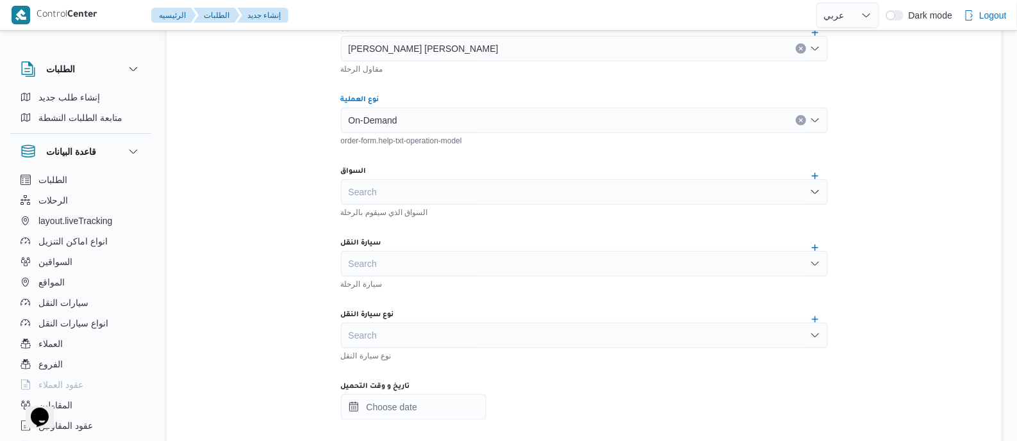
click at [458, 189] on div "Search" at bounding box center [584, 192] width 487 height 26
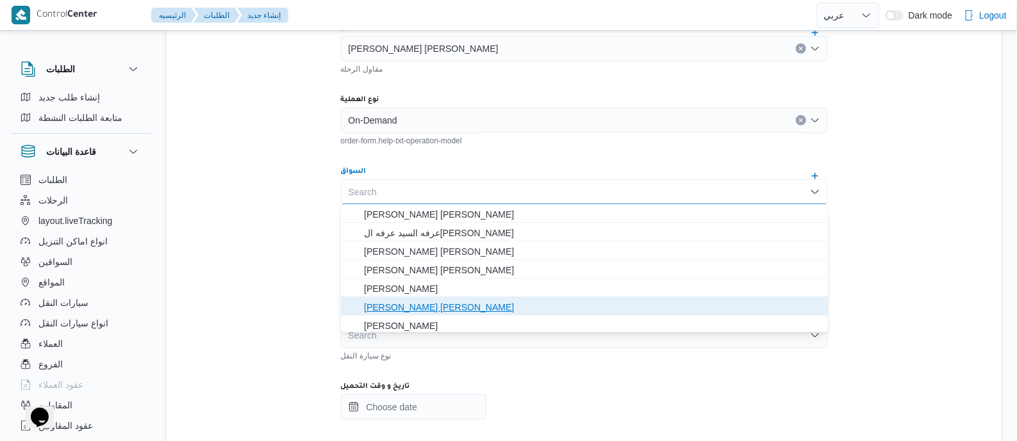
click at [445, 308] on span "محمد جميل عمر عبدالله" at bounding box center [592, 307] width 456 height 15
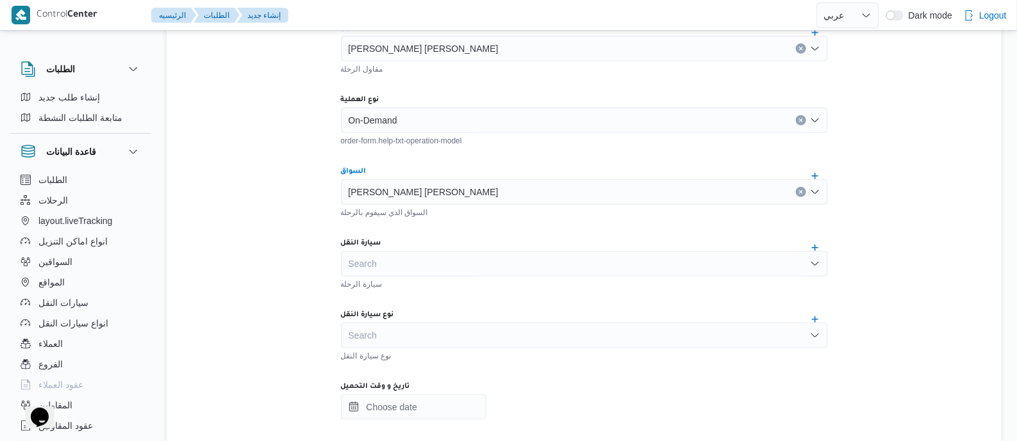
click at [442, 331] on div "Search" at bounding box center [584, 336] width 487 height 26
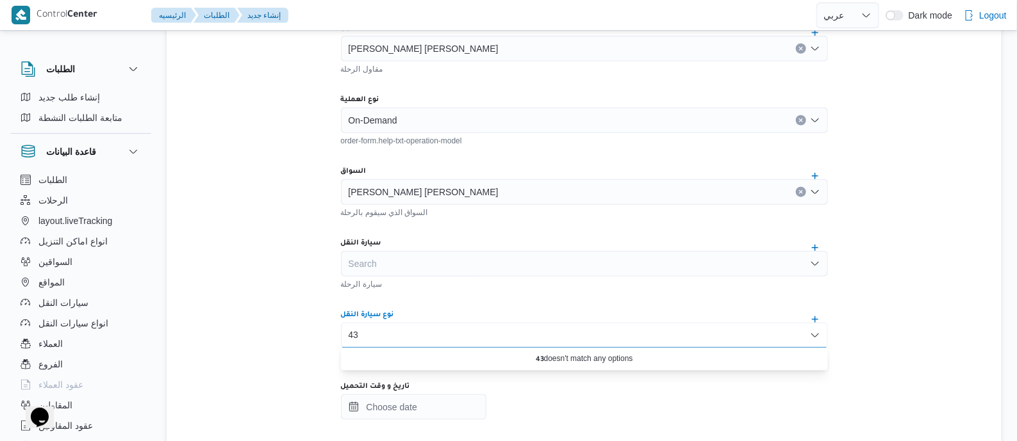
type input "43"
click at [482, 260] on div "Search" at bounding box center [584, 264] width 487 height 26
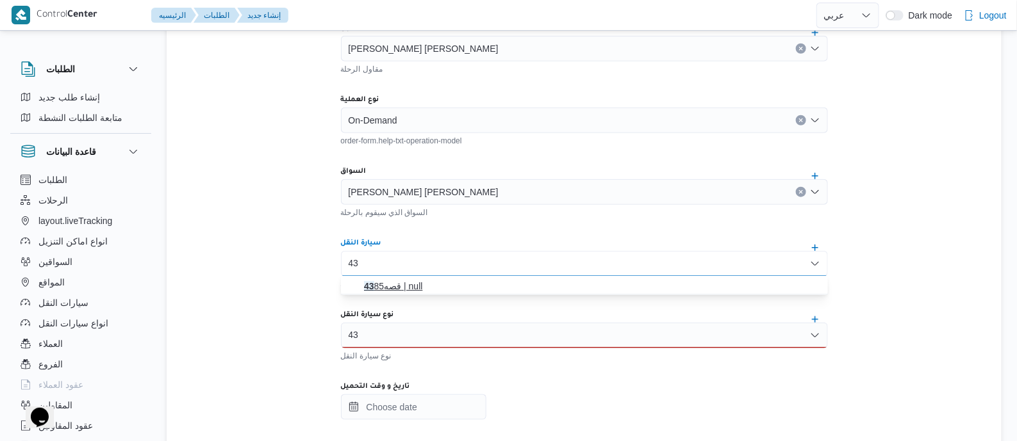
type input "43"
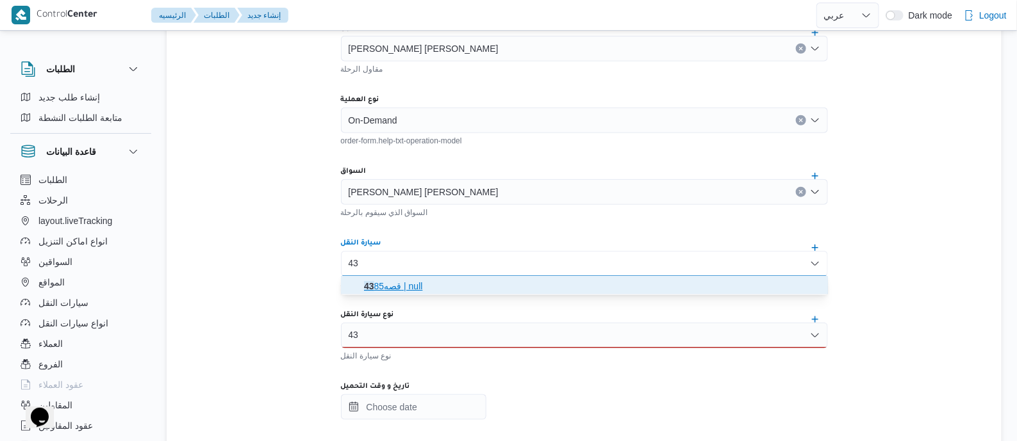
click at [422, 285] on span "قصه 43 85 | null" at bounding box center [592, 286] width 456 height 15
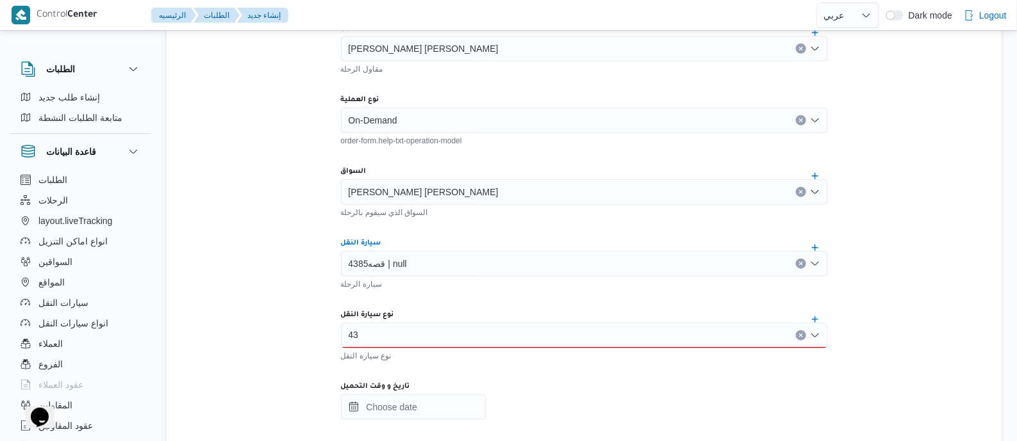
click at [419, 330] on div "43 43" at bounding box center [584, 336] width 487 height 26
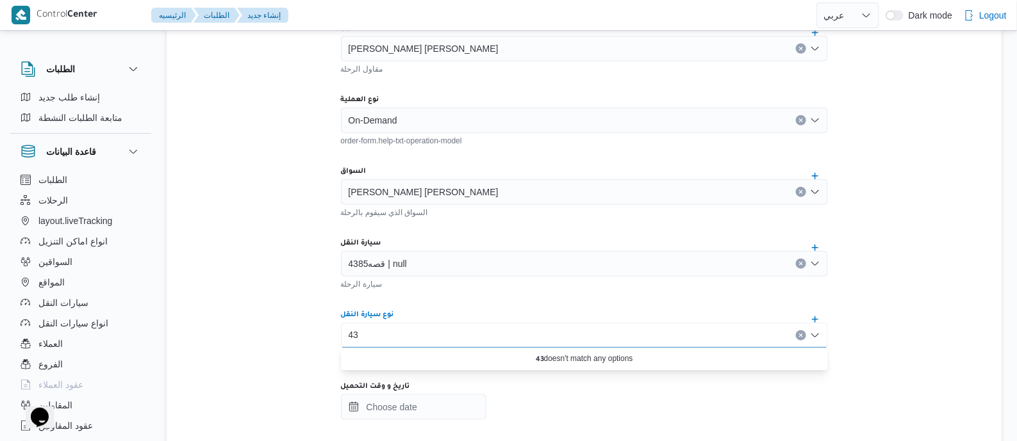
type input "4"
click at [276, 312] on div "تفاصيل الرحلة المقاول عبدالمنعم مجدي السيد عواد مقاول الرحلة نوع العملية On-Dem…" at bounding box center [584, 398] width 835 height 905
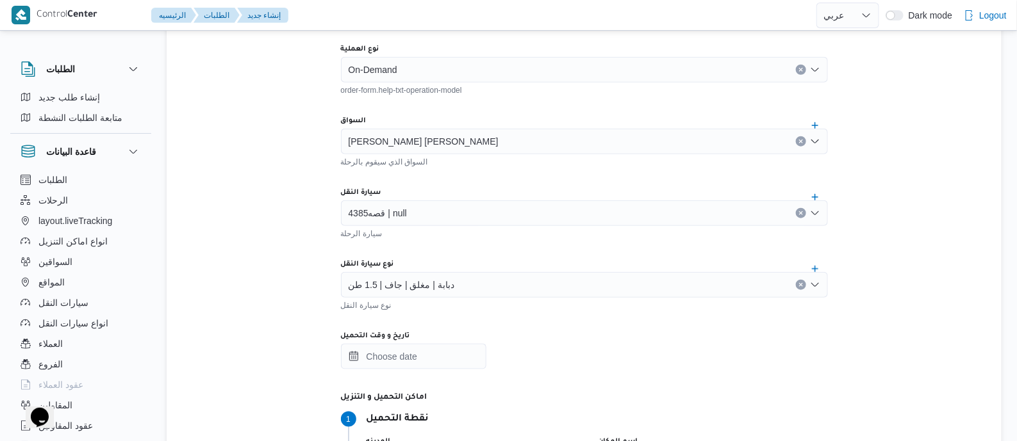
scroll to position [560, 0]
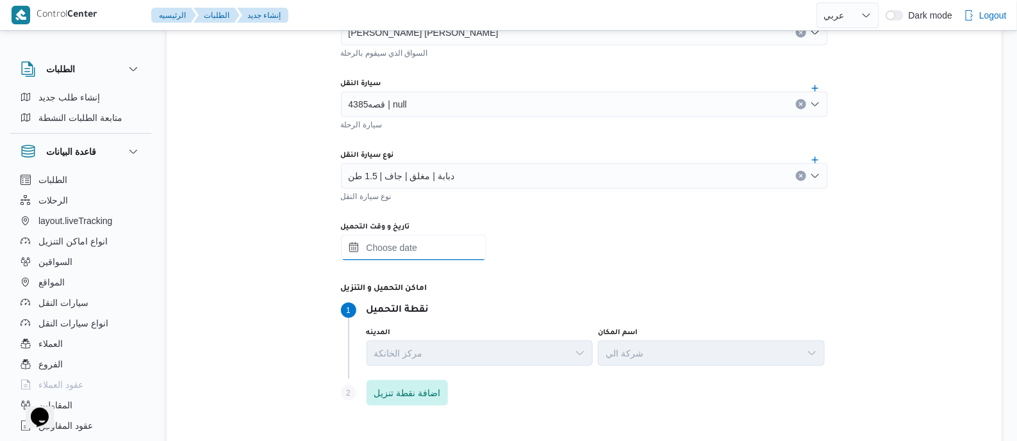
click at [436, 241] on input "تاريخ و وقت التحميل" at bounding box center [413, 248] width 145 height 26
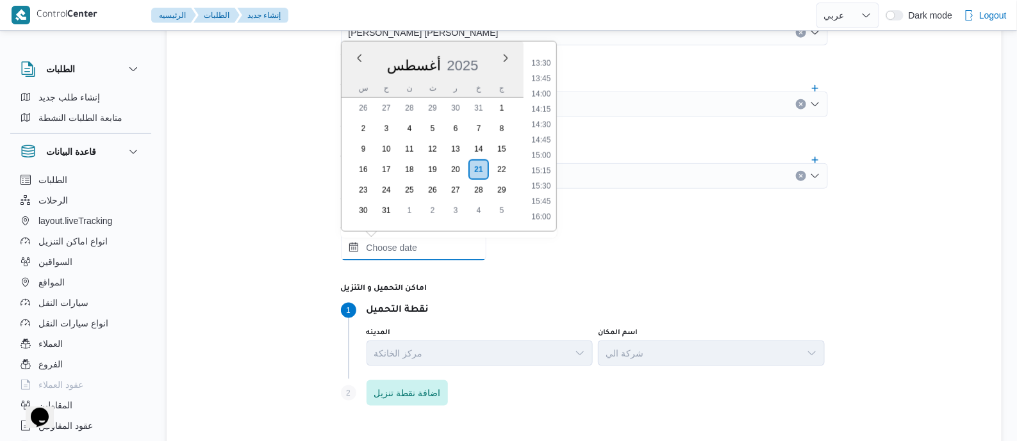
scroll to position [776, 0]
click at [545, 79] on li "13:00" at bounding box center [540, 82] width 29 height 13
type input "٢١/٠٨/٢٠٢٥ ١٣:٠٠"
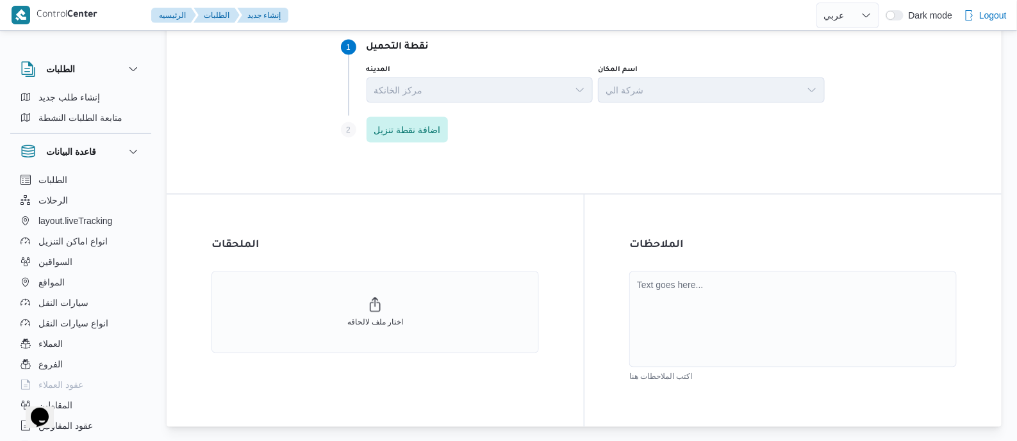
scroll to position [876, 0]
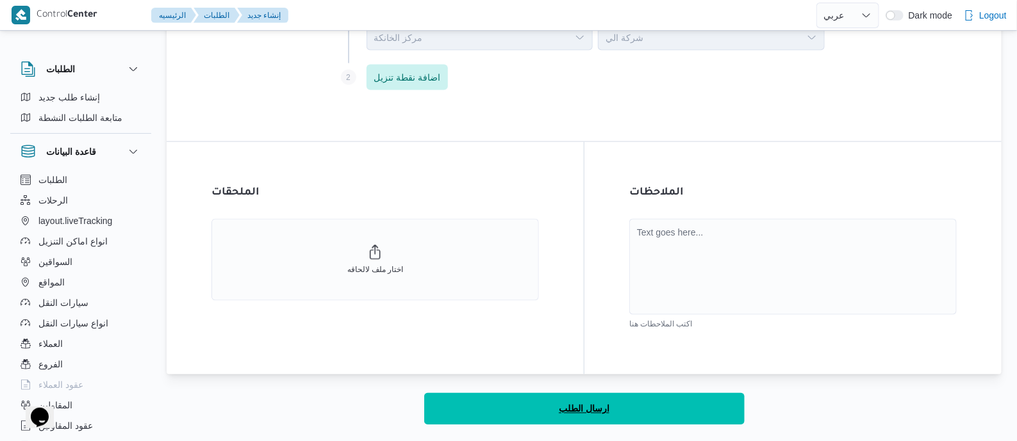
click at [589, 405] on span "ارسال الطلب" at bounding box center [584, 409] width 51 height 15
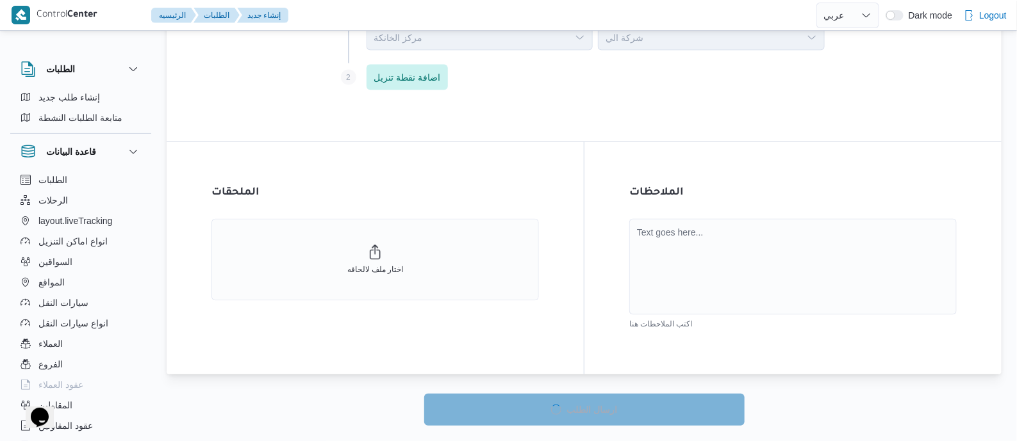
select select "ar"
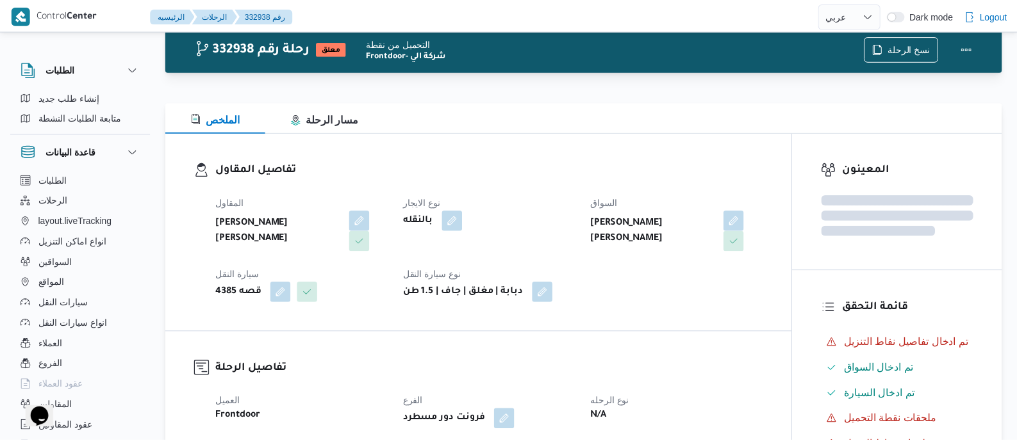
scroll to position [876, 0]
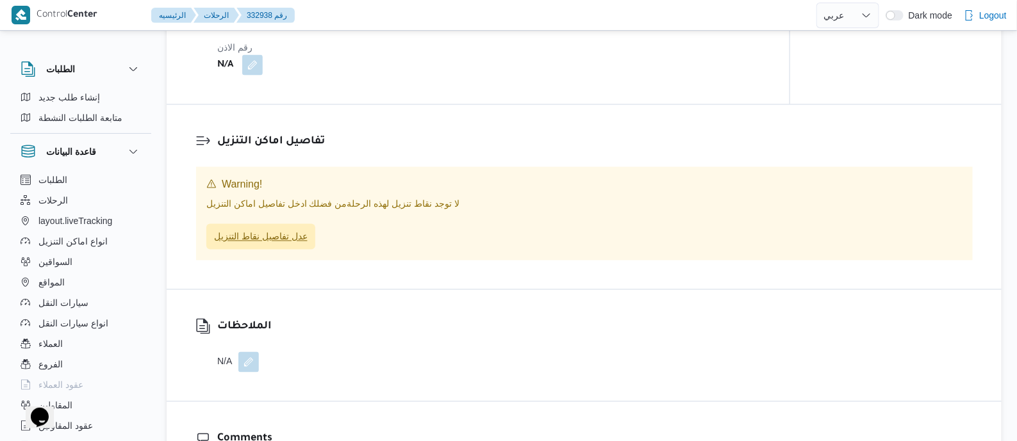
click at [288, 232] on span "عدل تفاصيل نقاط التنزيل" at bounding box center [261, 236] width 94 height 15
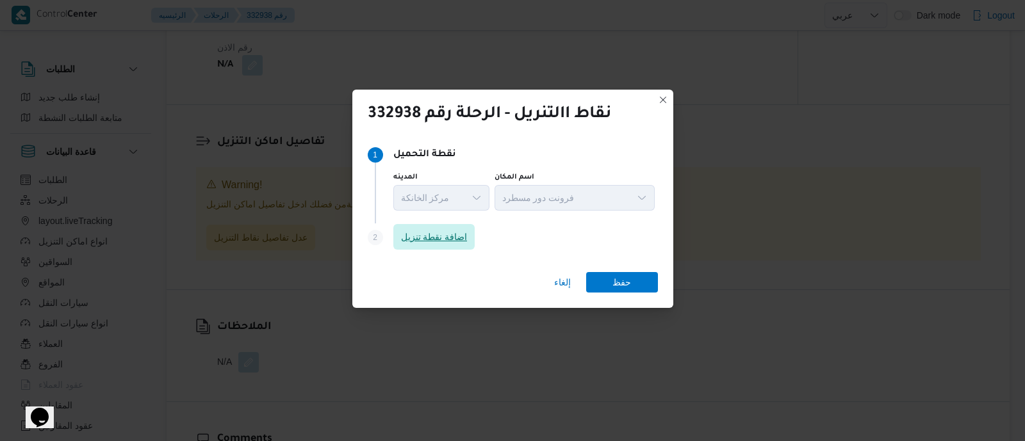
click at [443, 238] on span "اضافة نقطة تنزيل" at bounding box center [434, 236] width 67 height 15
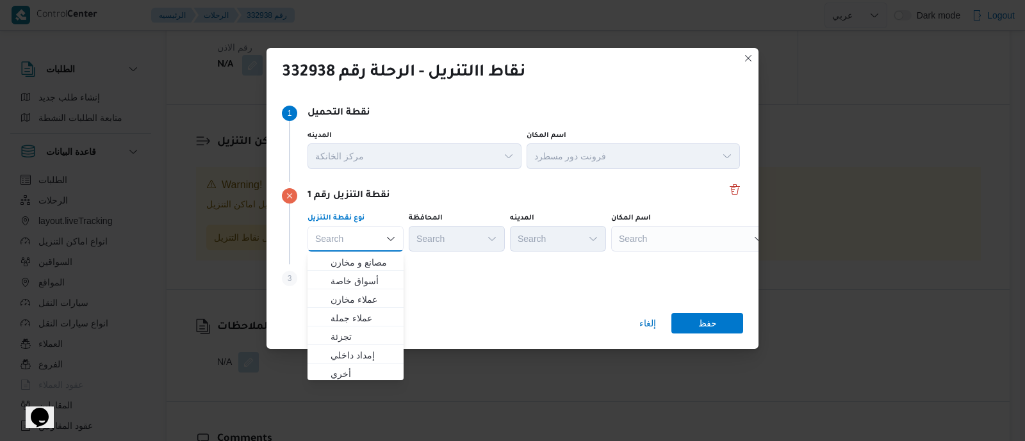
click at [676, 235] on div "Search" at bounding box center [691, 239] width 160 height 26
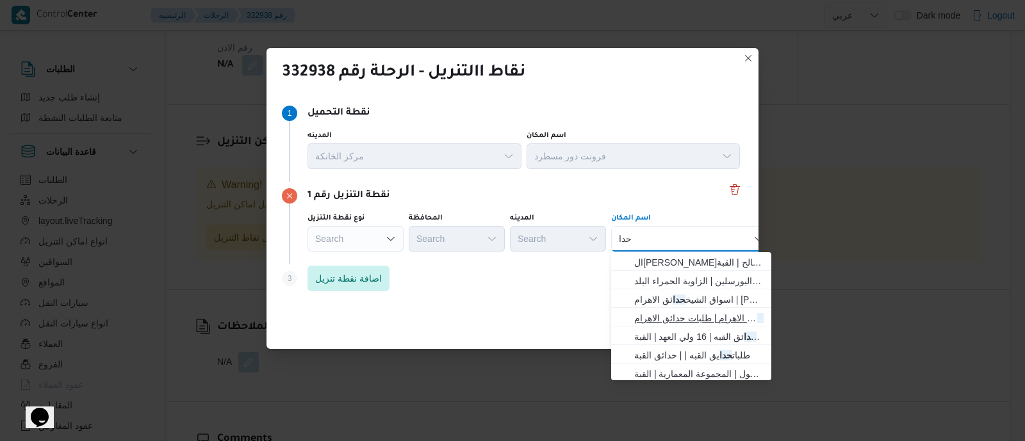
type input "حدا"
click at [721, 318] on span "طلبات مارت حدا ئق الاهرام | طلبات حدائق الاهرام | null" at bounding box center [698, 318] width 129 height 15
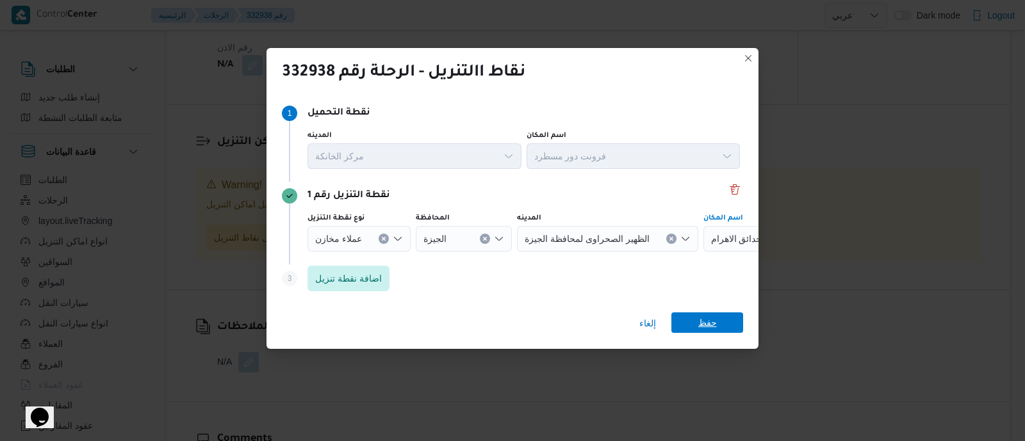
click at [718, 325] on span "حفظ" at bounding box center [708, 323] width 72 height 21
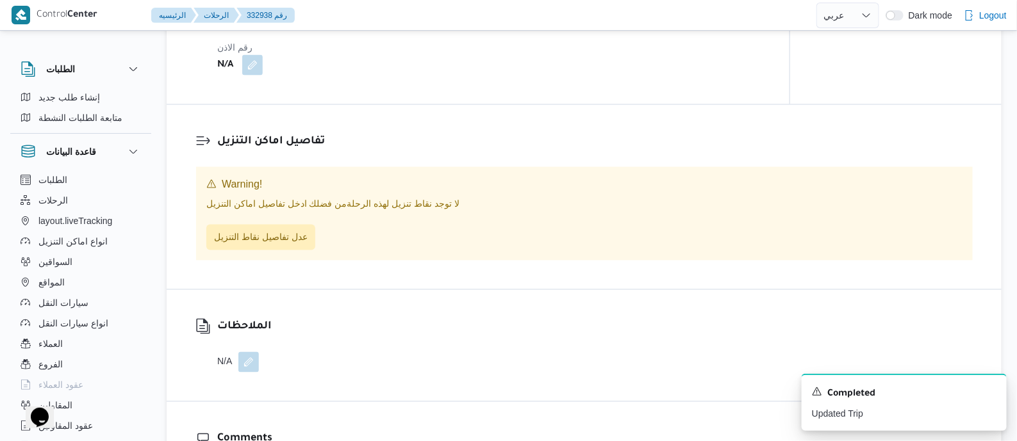
scroll to position [943, 0]
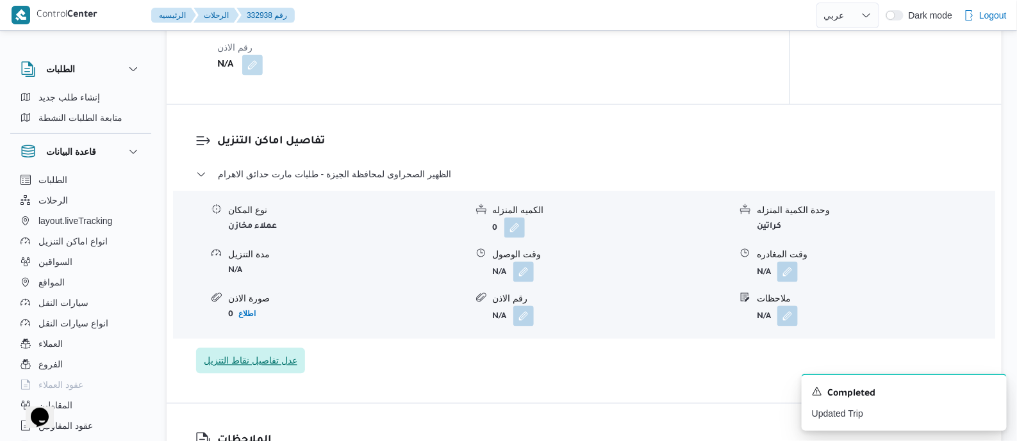
click at [268, 357] on span "عدل تفاصيل نقاط التنزيل" at bounding box center [251, 361] width 94 height 15
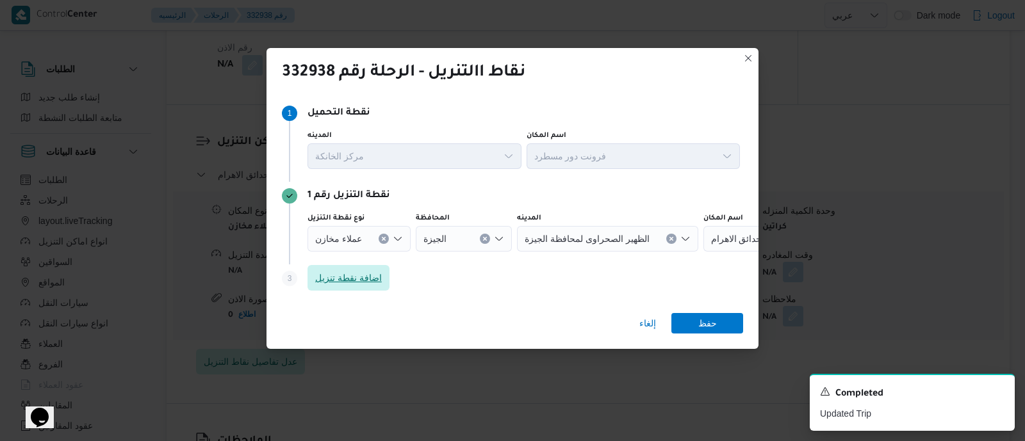
click at [347, 275] on span "اضافة نقطة تنزيل" at bounding box center [348, 277] width 67 height 15
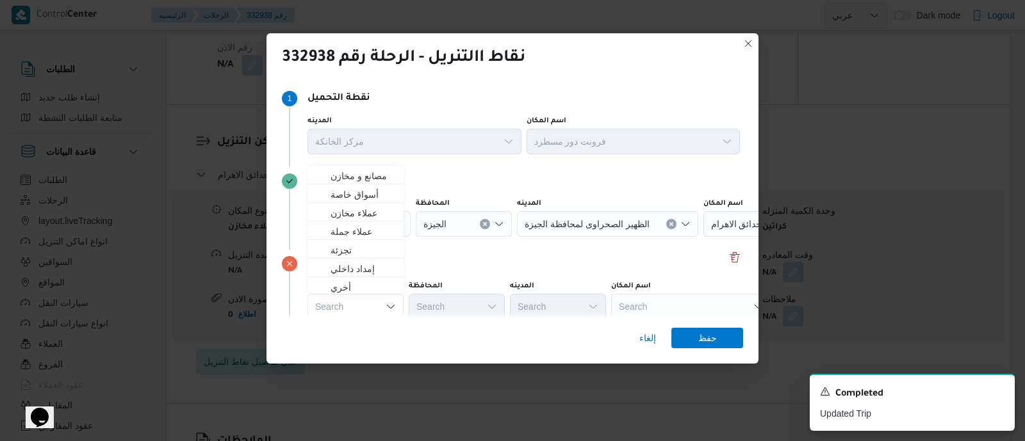
click at [704, 237] on div "Search" at bounding box center [784, 224] width 160 height 26
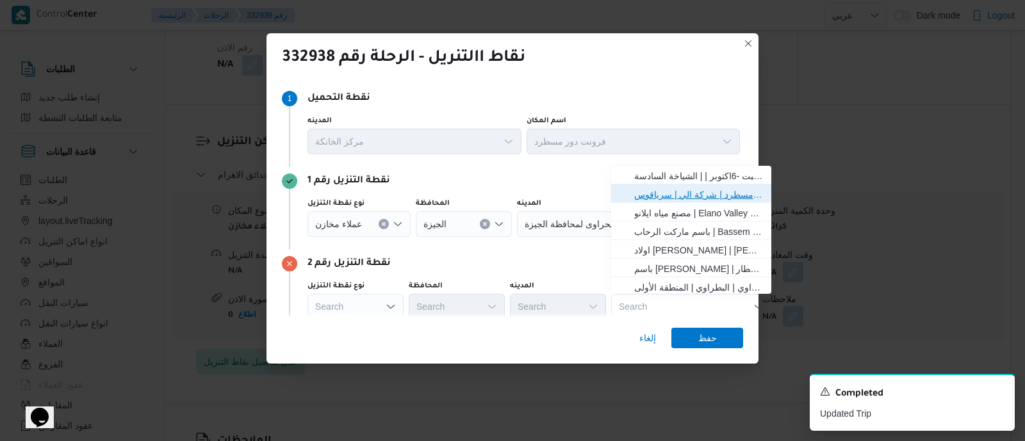
click at [737, 190] on span "فرونت دور مسطرد | شركة الي | سرياقوس" at bounding box center [698, 194] width 129 height 15
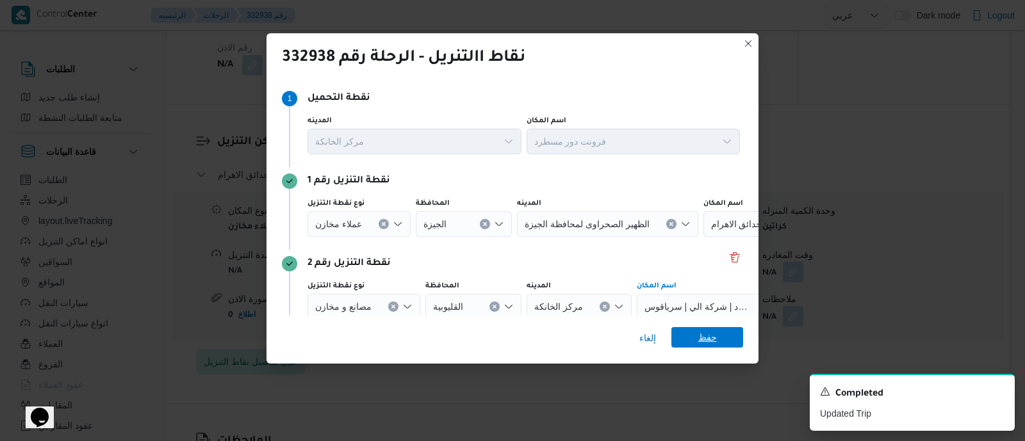
click at [698, 333] on span "حفظ" at bounding box center [707, 337] width 19 height 21
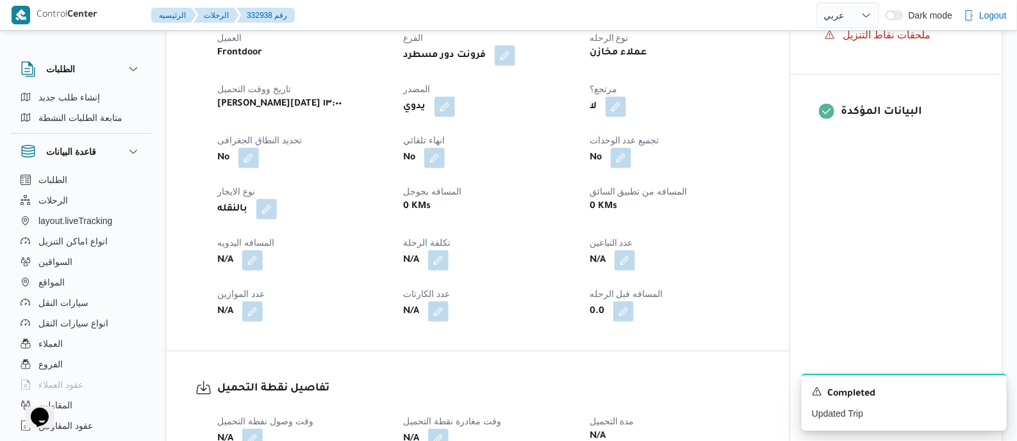
scroll to position [622, 0]
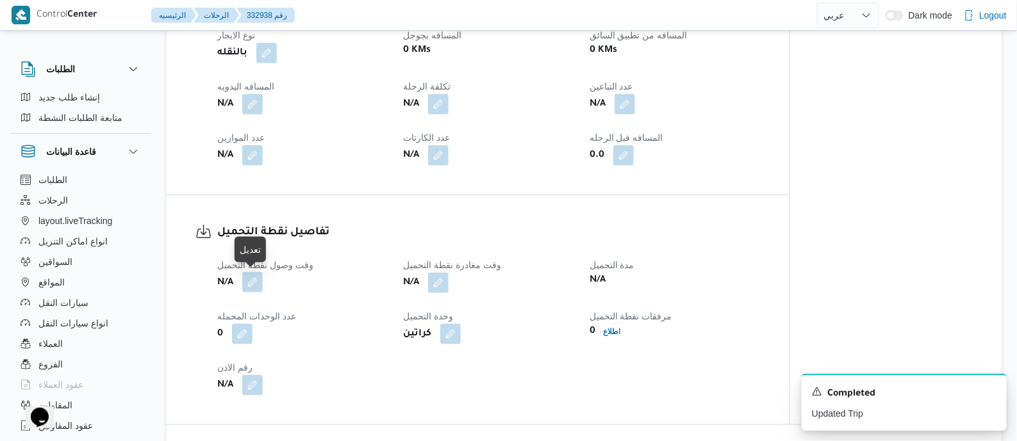
click at [255, 280] on button "button" at bounding box center [252, 282] width 21 height 21
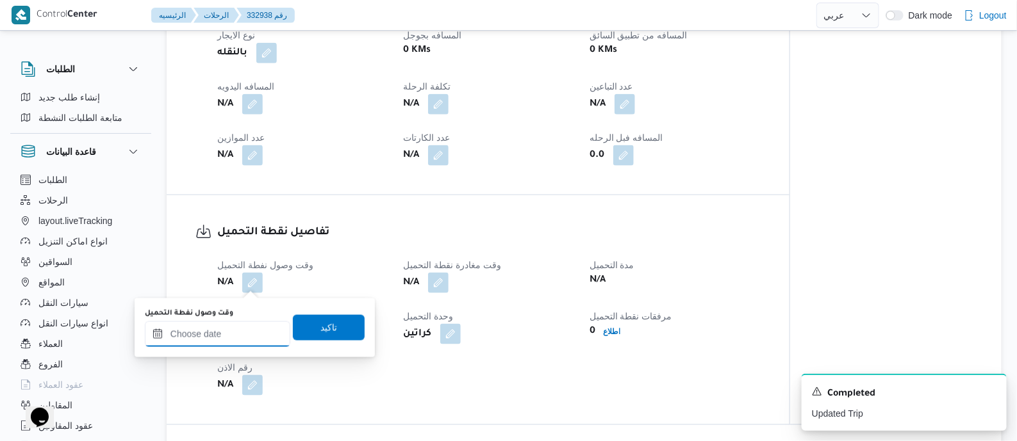
click at [240, 331] on input "وقت وصول نفطة التحميل" at bounding box center [217, 335] width 145 height 26
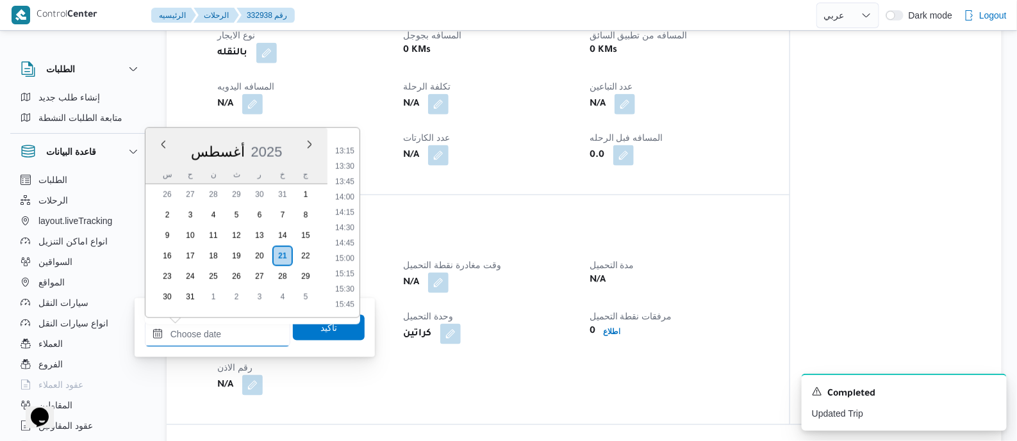
scroll to position [776, 0]
click at [349, 168] on li "13:00" at bounding box center [344, 168] width 29 height 13
type input "٢١/٠٨/٢٠٢٥ ١٣:٠٠"
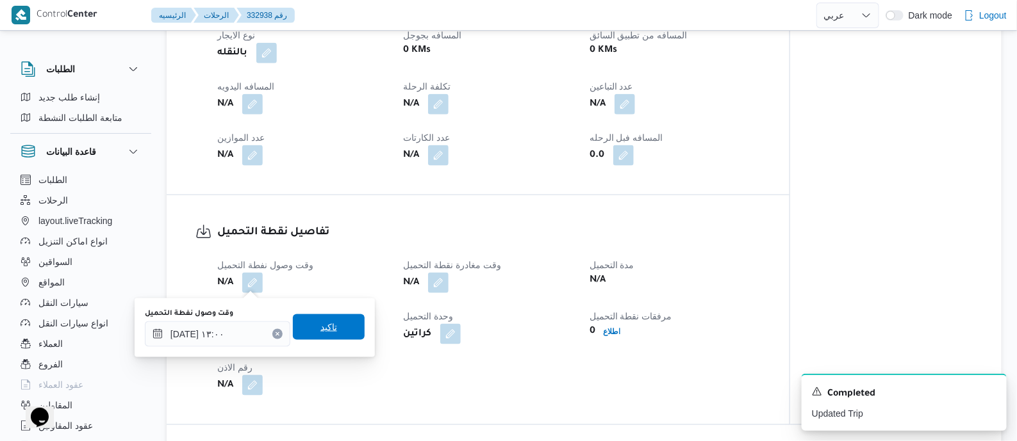
click at [326, 327] on span "تاكيد" at bounding box center [328, 327] width 17 height 15
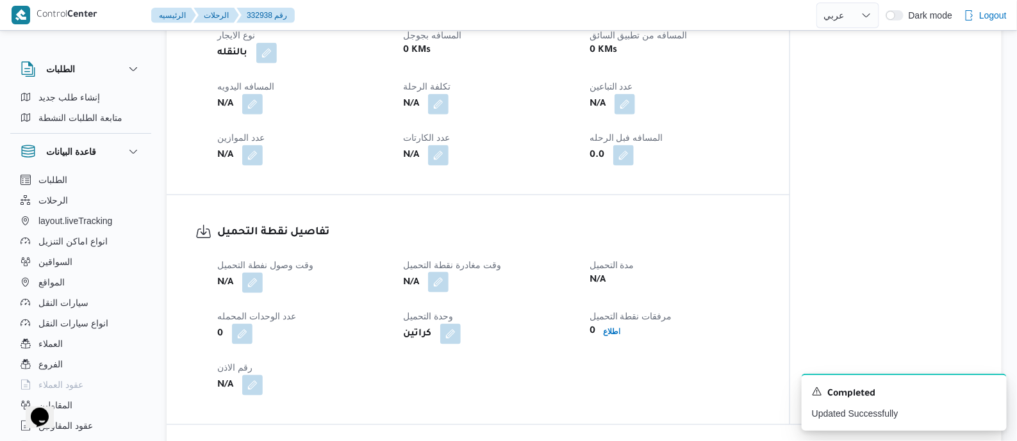
click at [445, 279] on button "button" at bounding box center [438, 282] width 21 height 21
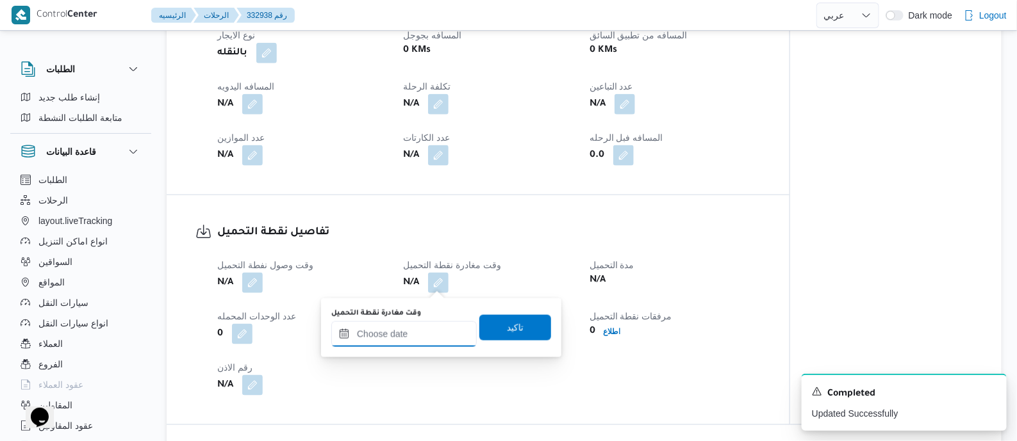
click at [428, 340] on input "وقت مغادرة نقطة التحميل" at bounding box center [403, 335] width 145 height 26
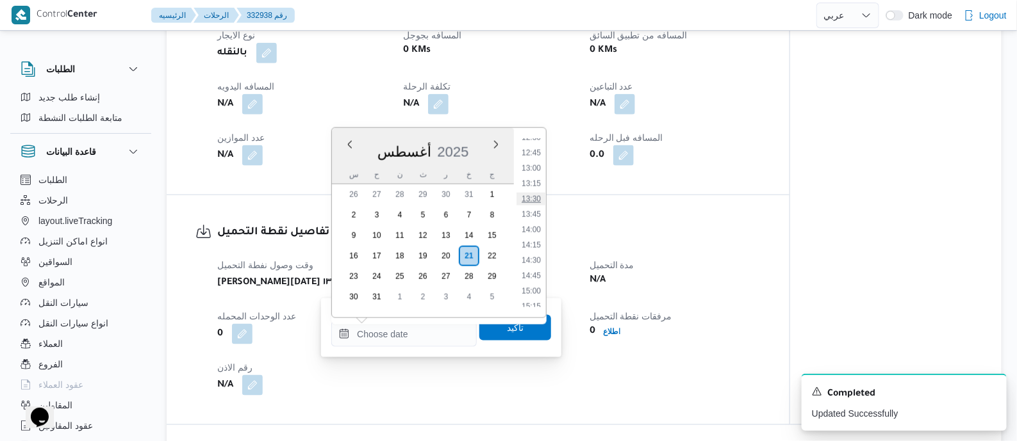
click at [534, 196] on li "13:30" at bounding box center [530, 199] width 29 height 13
type input "٢١/٠٨/٢٠٢٥ ١٣:٣٠"
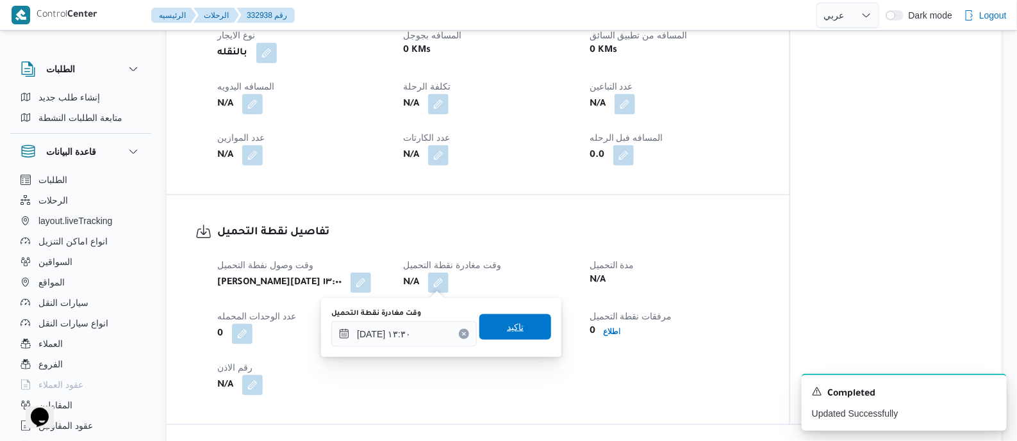
click at [508, 327] on span "تاكيد" at bounding box center [515, 327] width 17 height 15
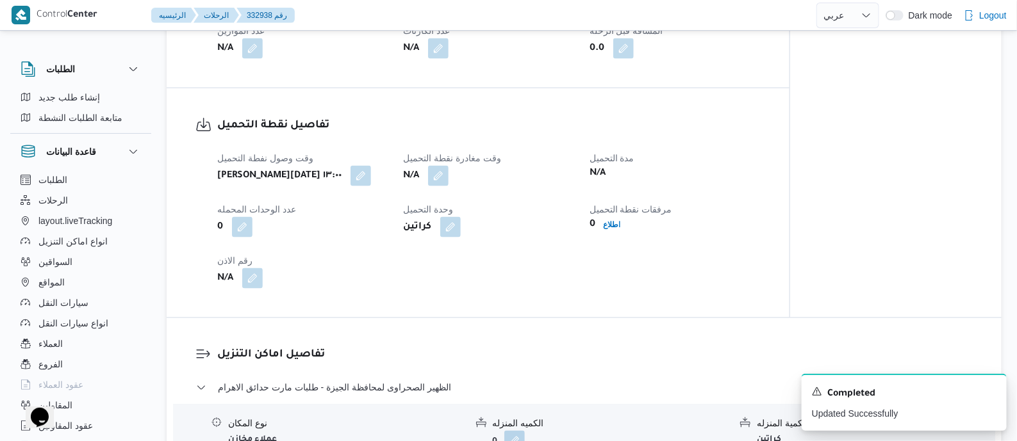
scroll to position [782, 0]
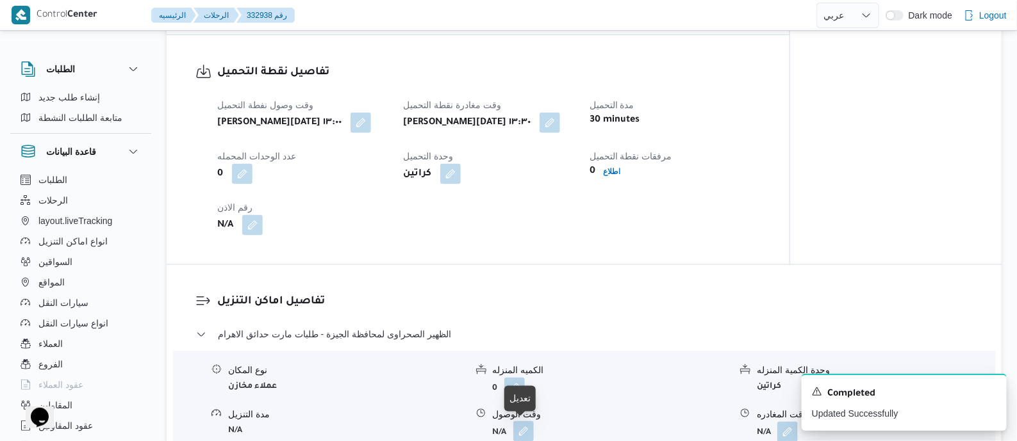
click at [523, 429] on button "button" at bounding box center [523, 432] width 21 height 21
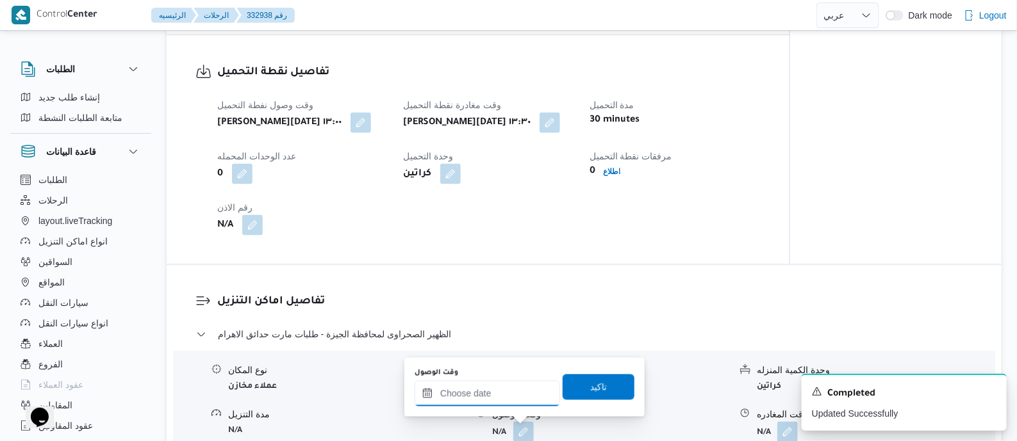
click at [511, 395] on input "وقت الوصول" at bounding box center [487, 394] width 145 height 26
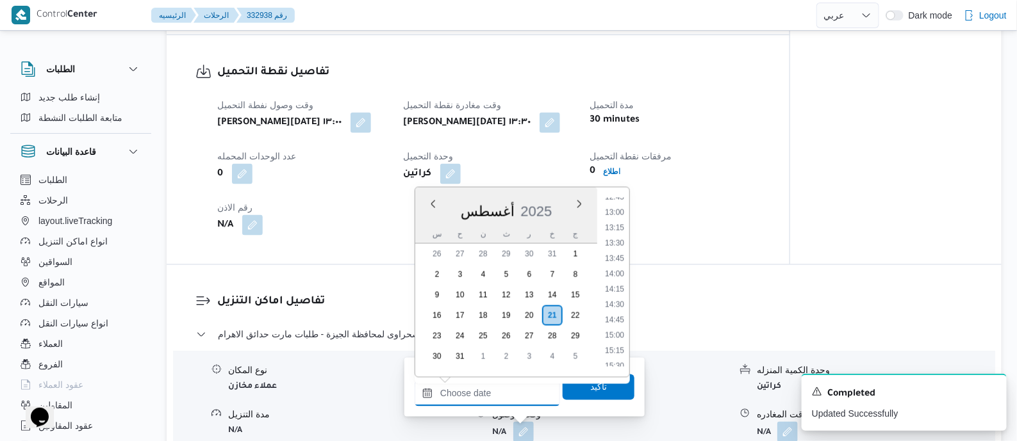
scroll to position [776, 0]
click at [612, 314] on li "14:30" at bounding box center [614, 320] width 29 height 13
type input "٢١/٠٨/٢٠٢٥ ١٤:٣٠"
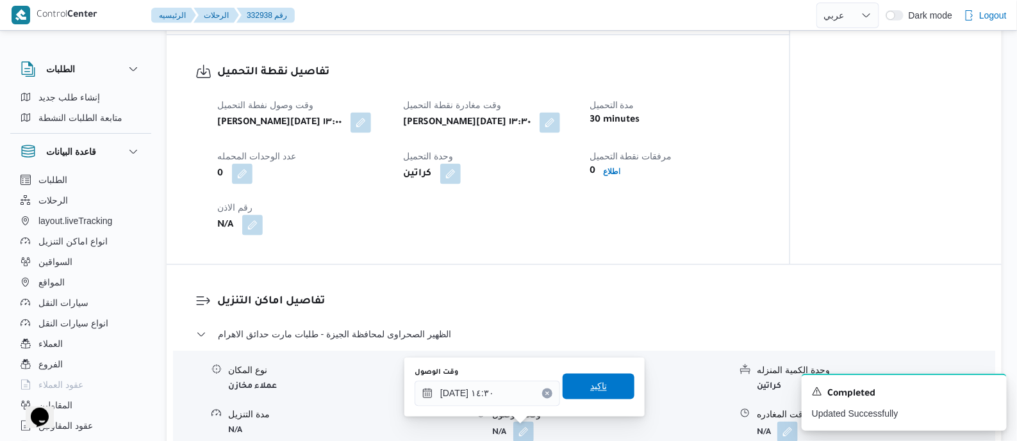
click at [599, 394] on span "تاكيد" at bounding box center [599, 387] width 72 height 26
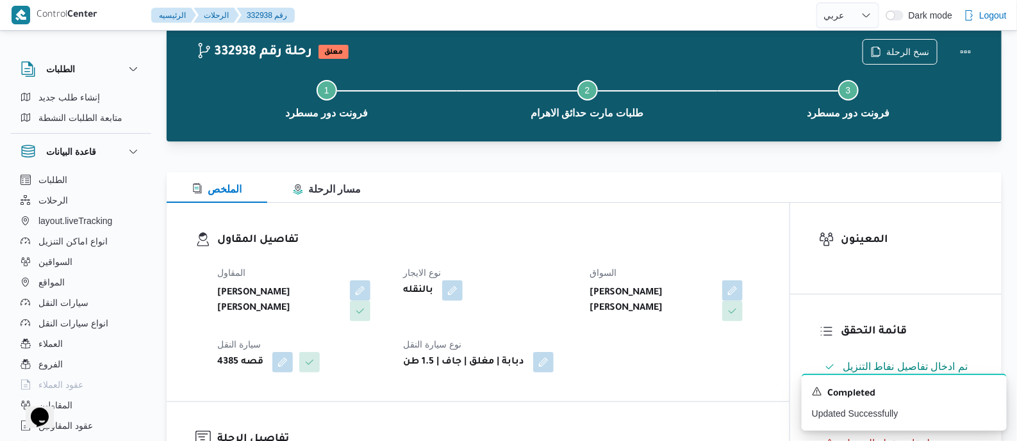
scroll to position [0, 0]
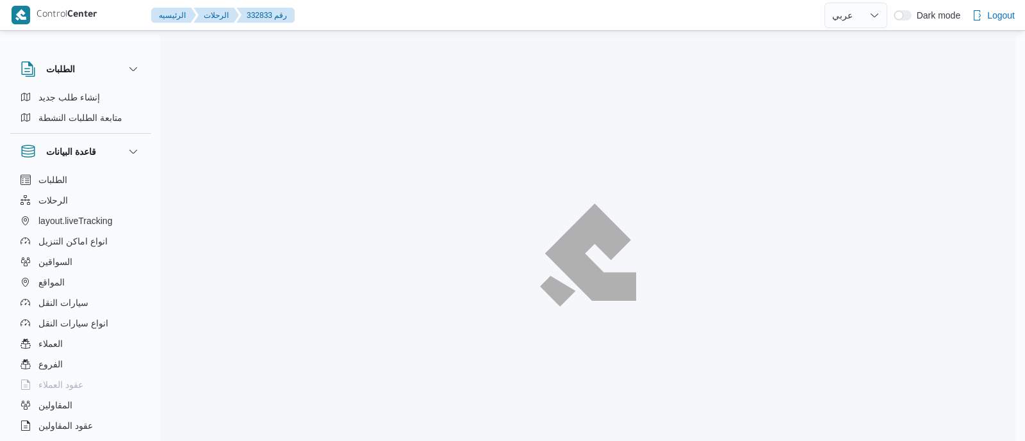
select select "ar"
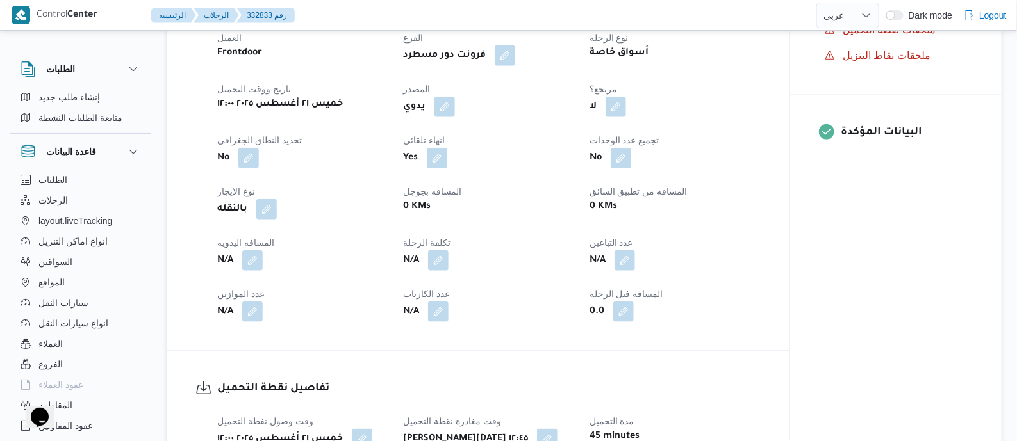
scroll to position [560, 0]
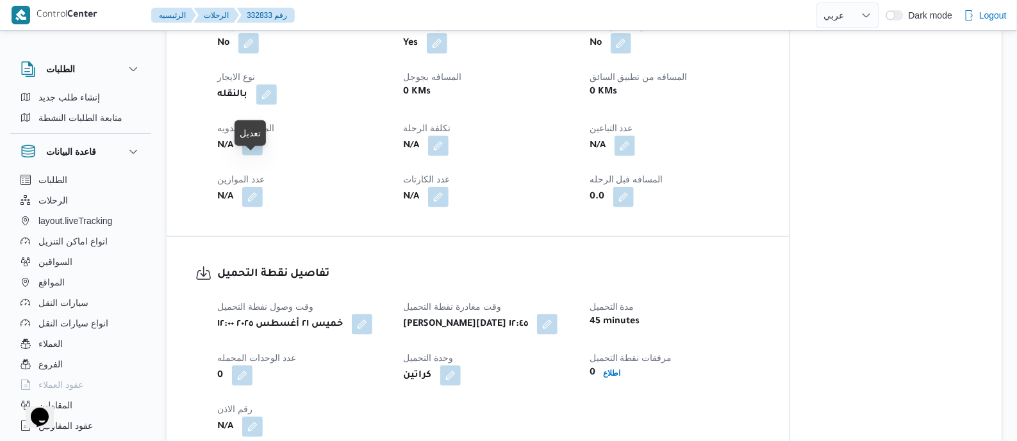
click at [253, 156] on button "button" at bounding box center [252, 145] width 21 height 21
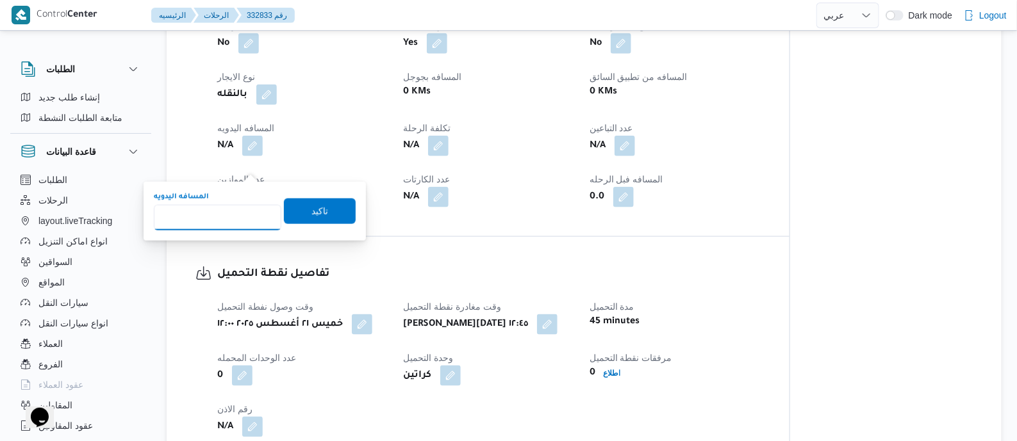
click at [237, 209] on input "المسافه اليدويه" at bounding box center [218, 218] width 128 height 26
type input "120"
click at [327, 212] on span "تاكيد" at bounding box center [320, 211] width 72 height 26
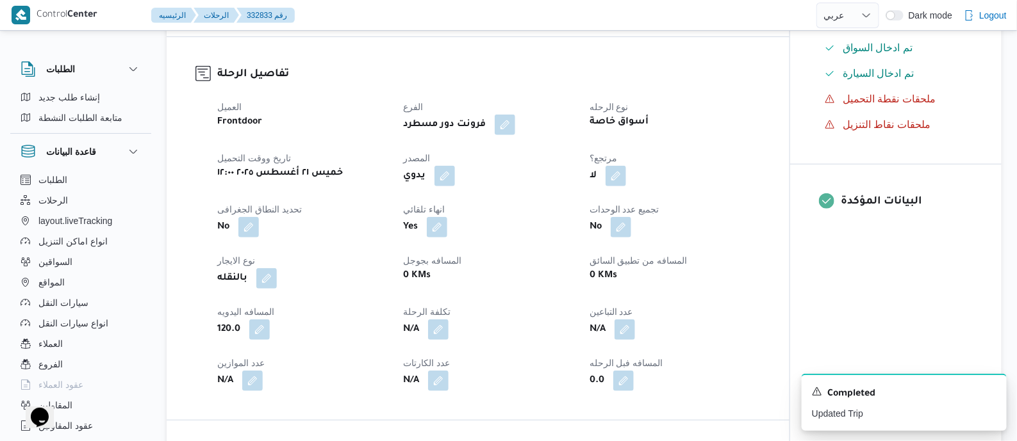
scroll to position [160, 0]
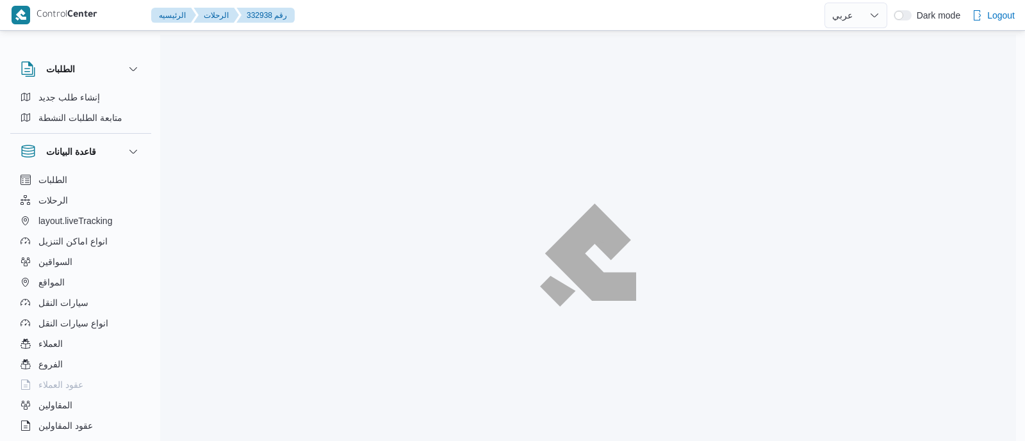
select select "ar"
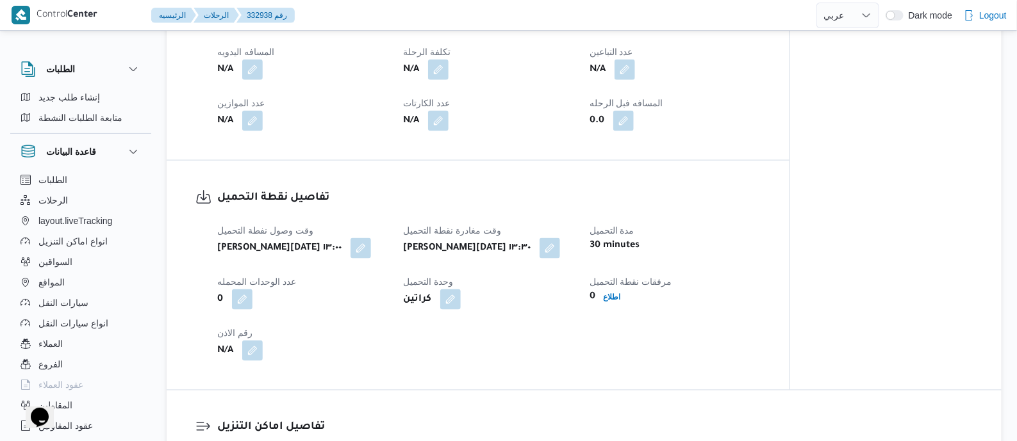
scroll to position [560, 0]
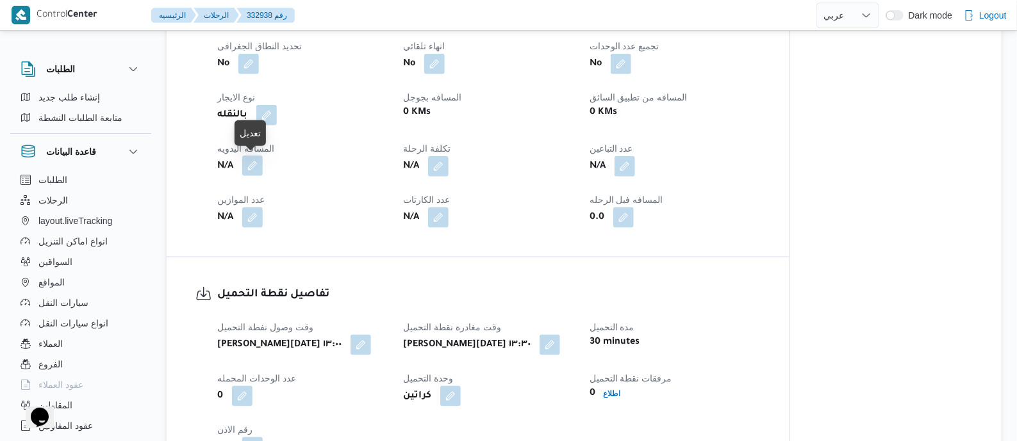
drag, startPoint x: 254, startPoint y: 161, endPoint x: 252, endPoint y: 169, distance: 7.5
click at [254, 161] on button "button" at bounding box center [252, 166] width 21 height 21
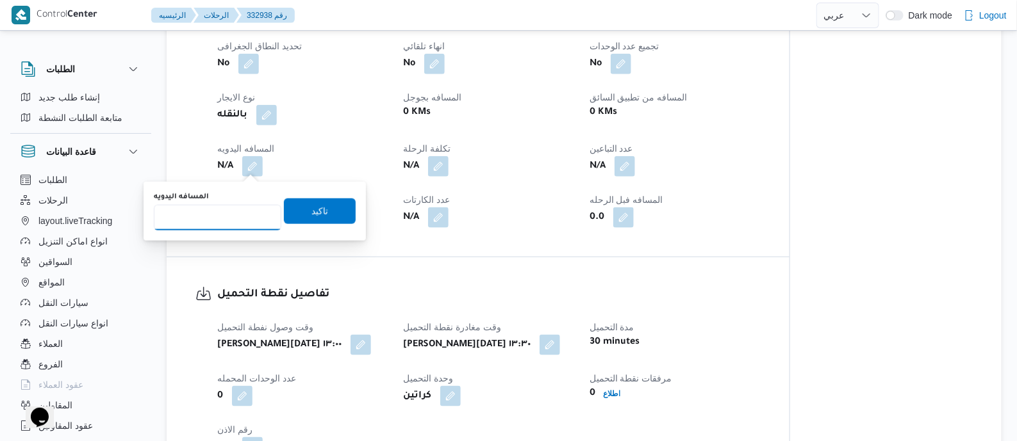
click at [232, 217] on input "المسافه اليدويه" at bounding box center [218, 218] width 128 height 26
type input "120"
click at [327, 206] on span "تاكيد" at bounding box center [320, 212] width 72 height 26
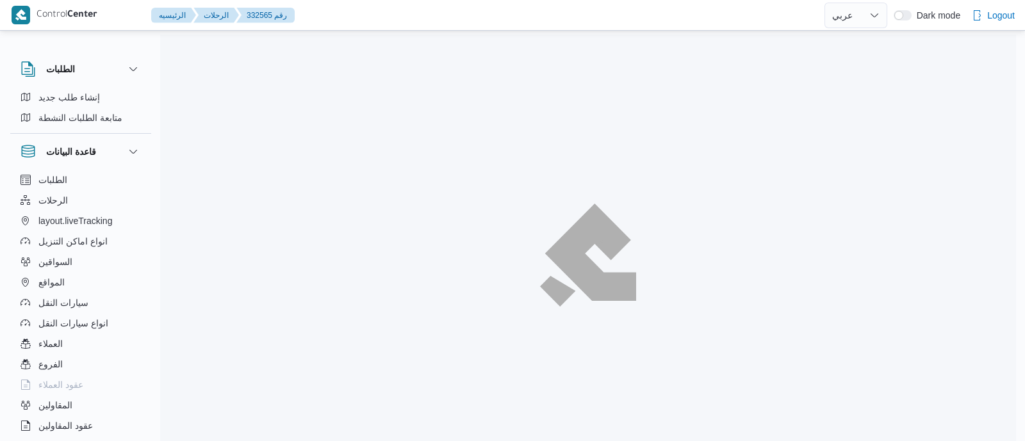
select select "ar"
